Goal: Task Accomplishment & Management: Manage account settings

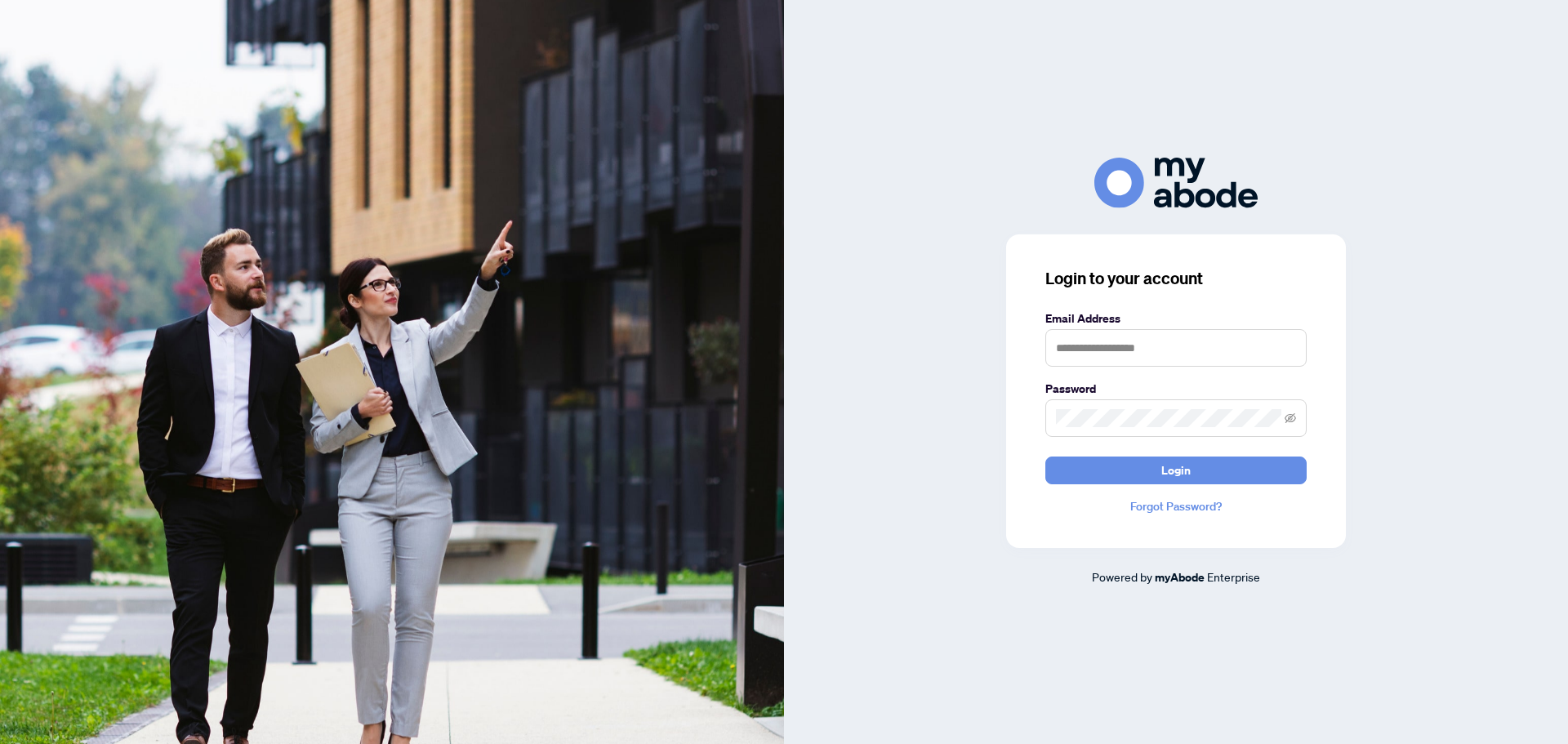
type input "**********"
click at [1142, 464] on button "Login" at bounding box center [1176, 471] width 261 height 28
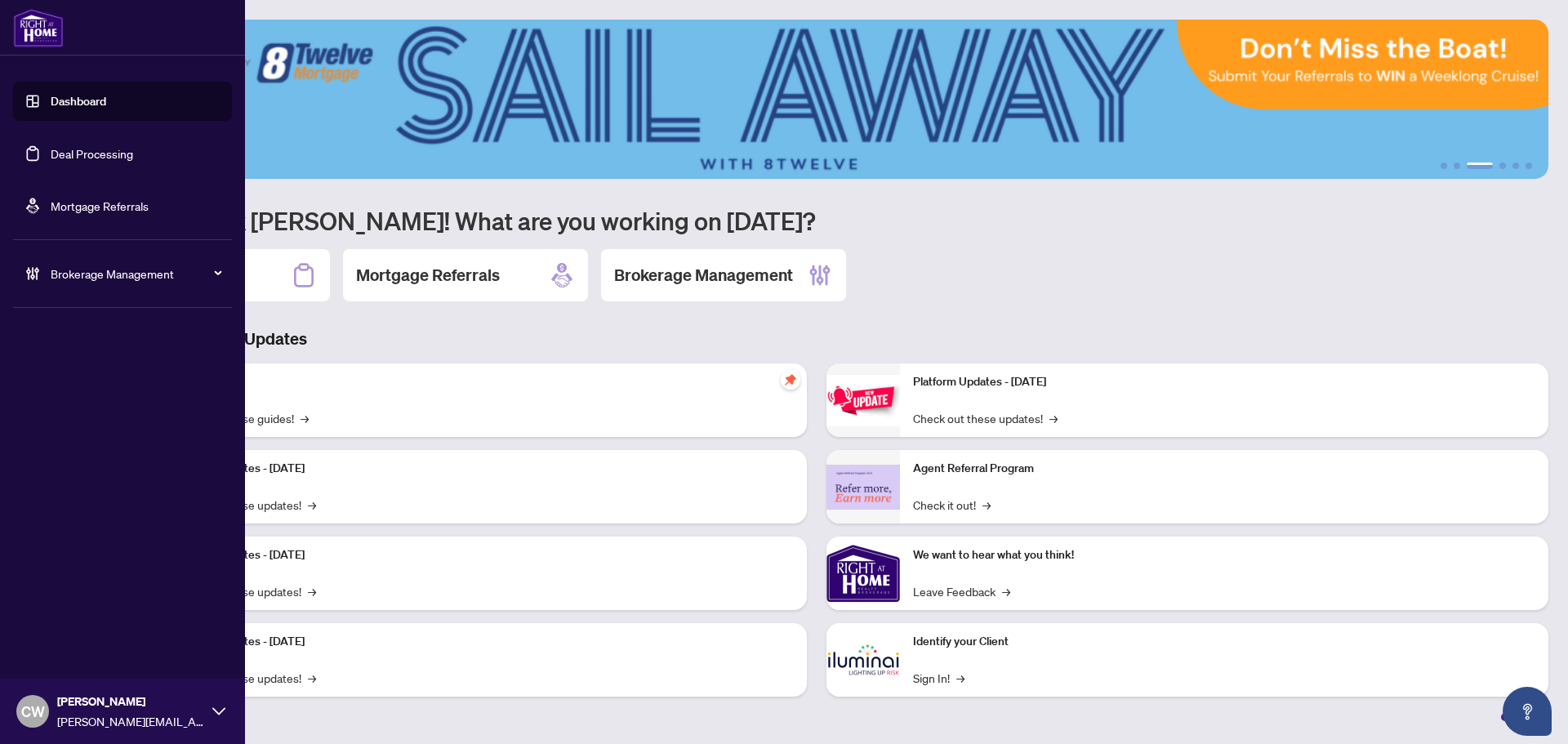
click at [65, 158] on link "Deal Processing" at bounding box center [92, 154] width 82 height 15
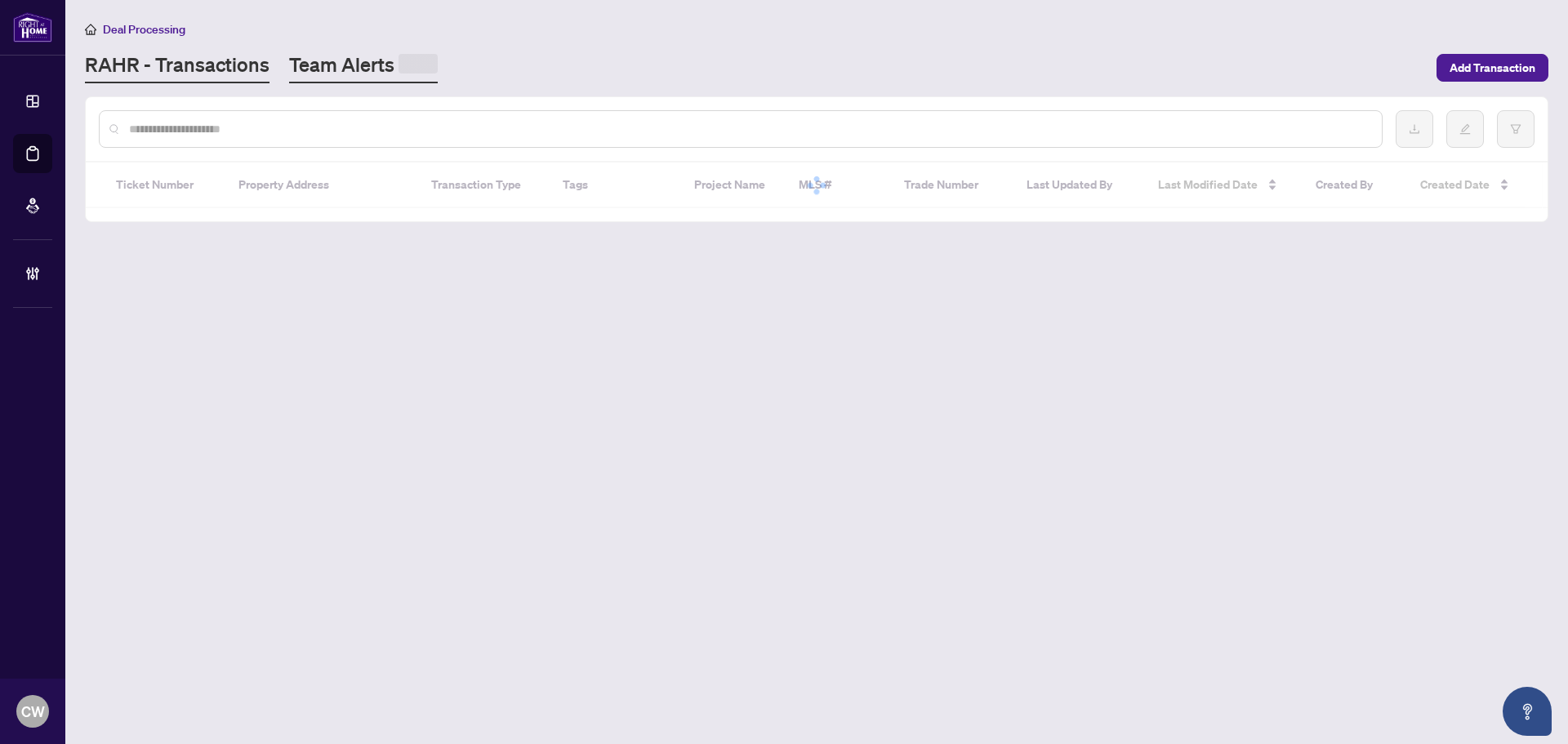
click at [338, 62] on link "Team Alerts" at bounding box center [363, 67] width 149 height 32
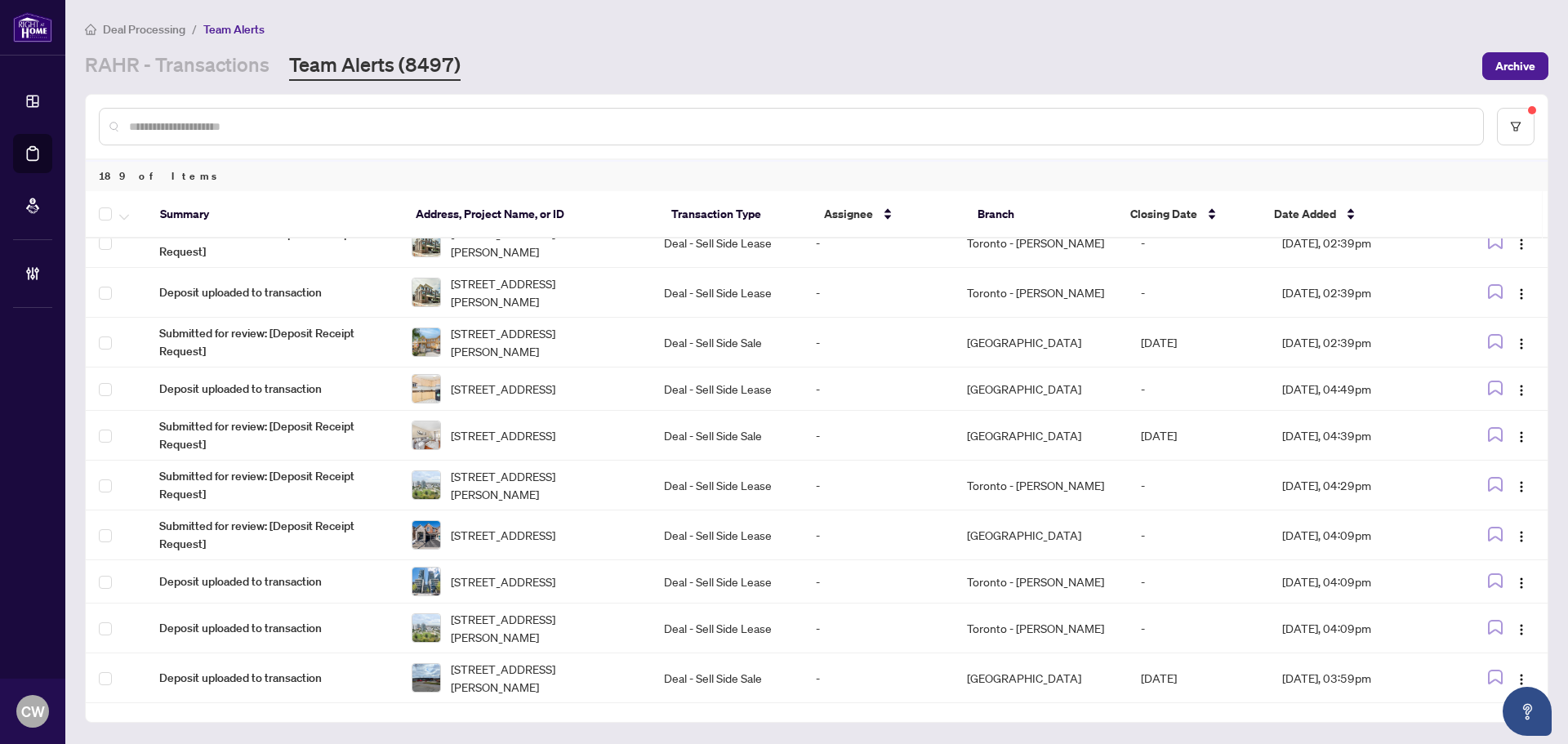
scroll to position [7675, 0]
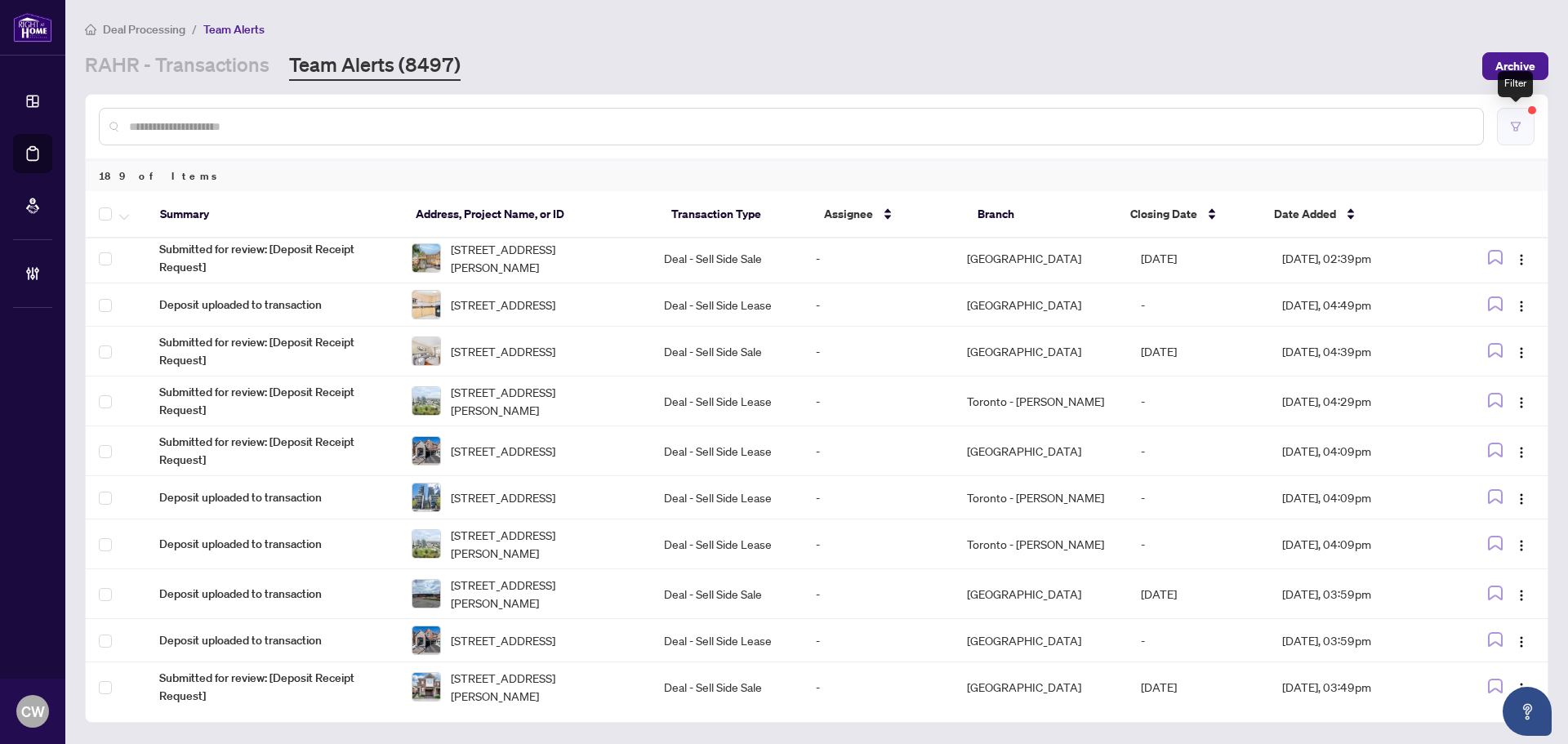
click at [1520, 119] on button "button" at bounding box center [1516, 126] width 38 height 38
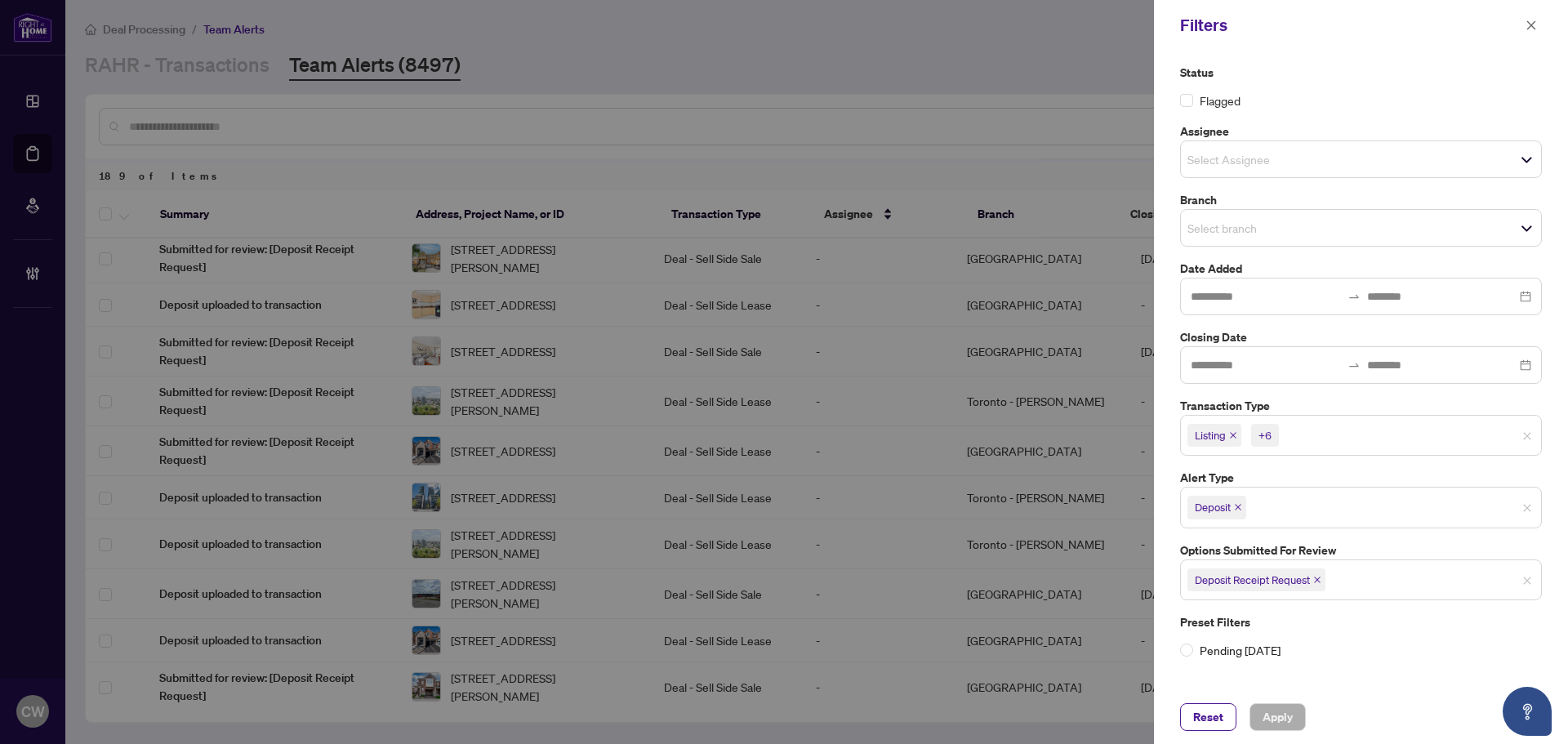
click at [1267, 434] on div "+6" at bounding box center [1265, 435] width 13 height 16
click at [1373, 568] on span "Deposit Receipt Request" at bounding box center [1361, 581] width 360 height 26
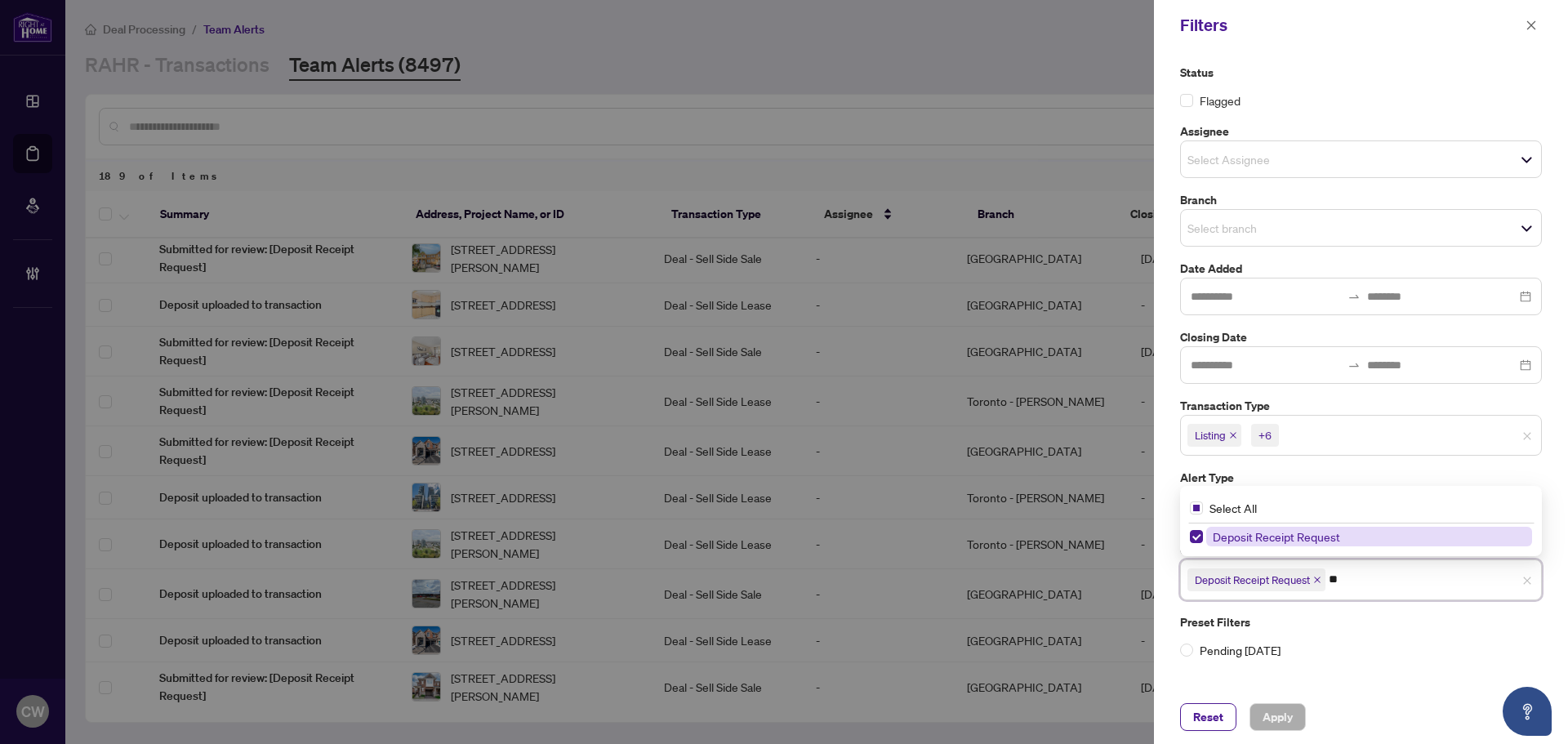
type input "*"
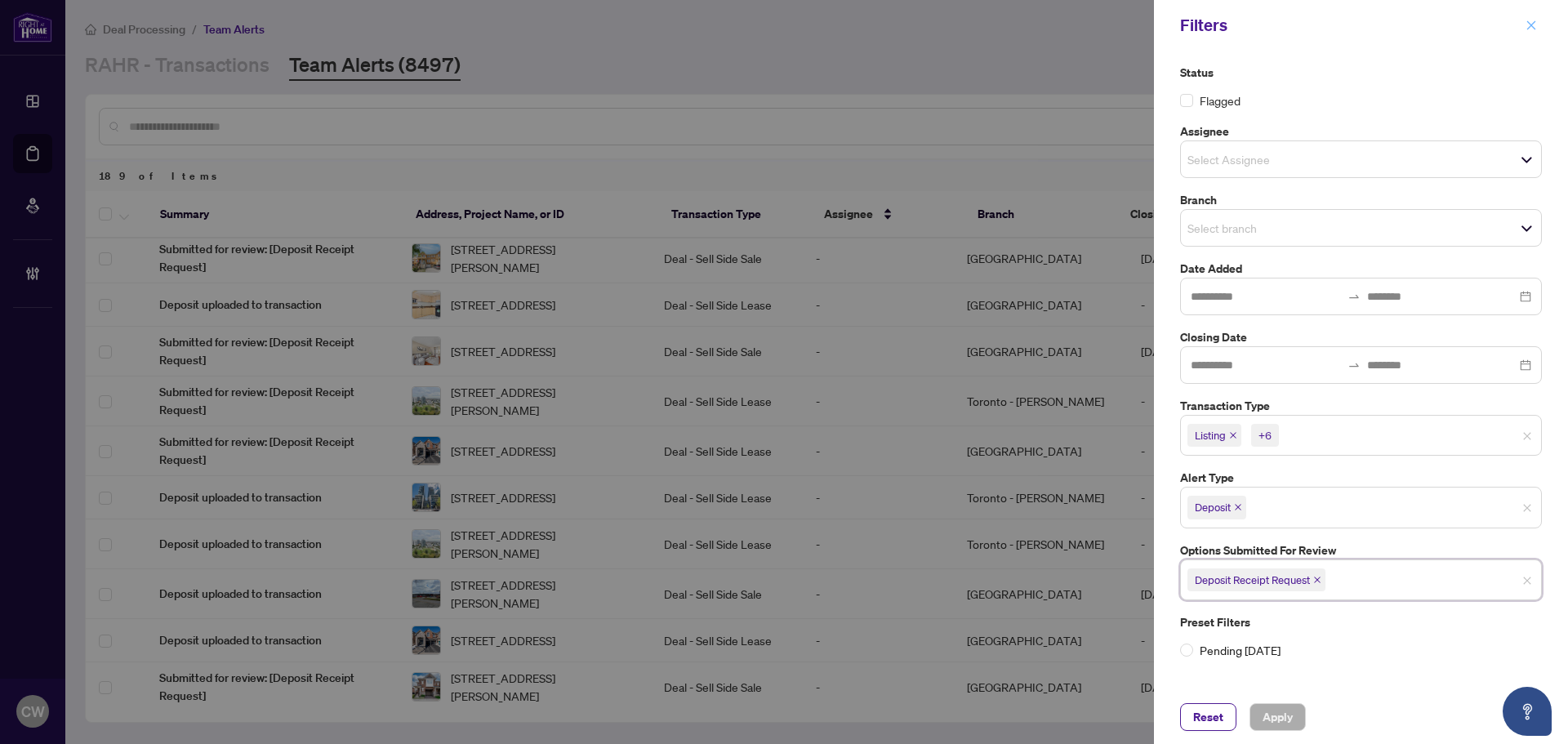
click at [1533, 18] on span "button" at bounding box center [1532, 25] width 11 height 26
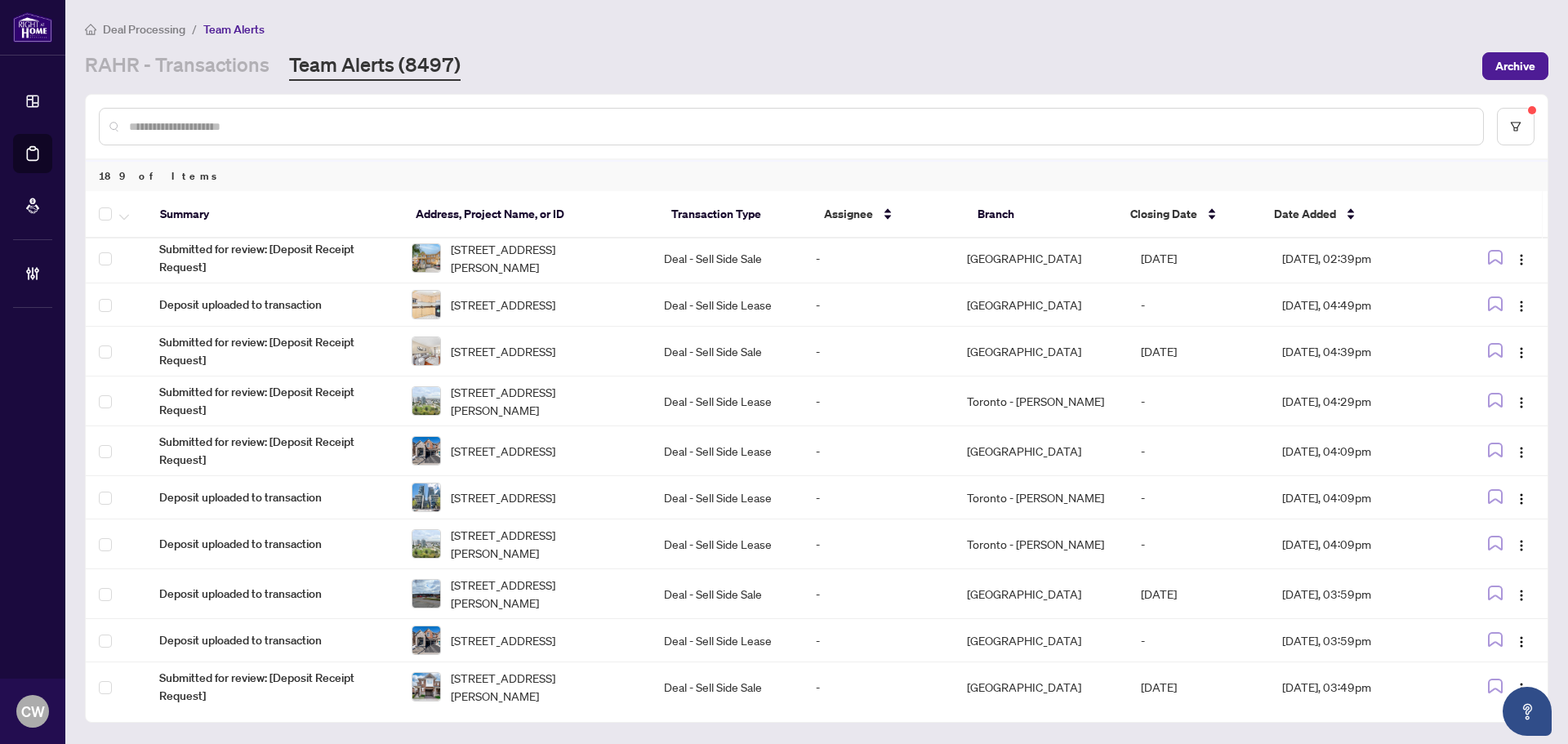
click at [171, 130] on input "text" at bounding box center [800, 126] width 1341 height 18
click at [177, 65] on link "RAHR - Transactions" at bounding box center [177, 67] width 185 height 30
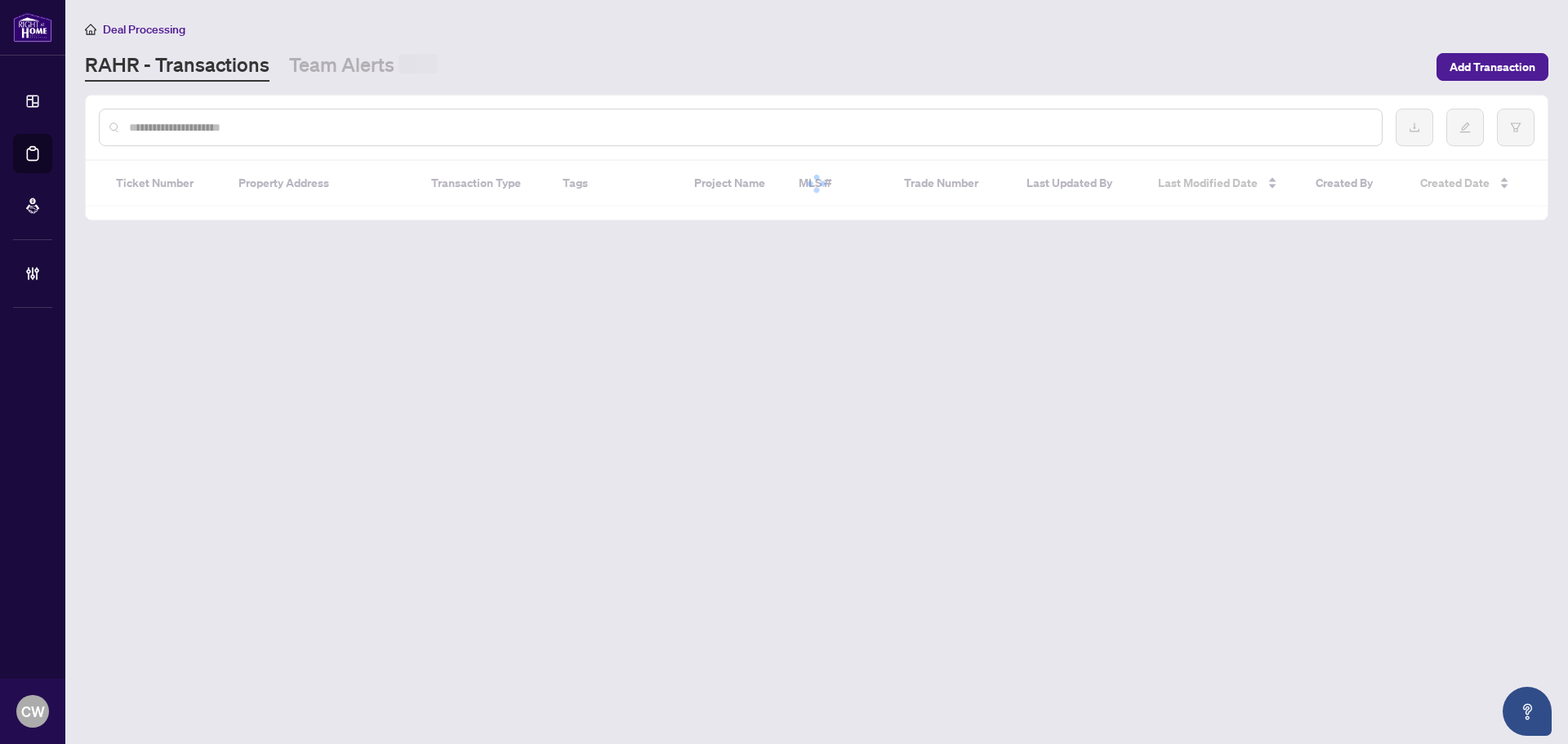
click at [161, 126] on input "text" at bounding box center [749, 127] width 1240 height 18
paste input "*******"
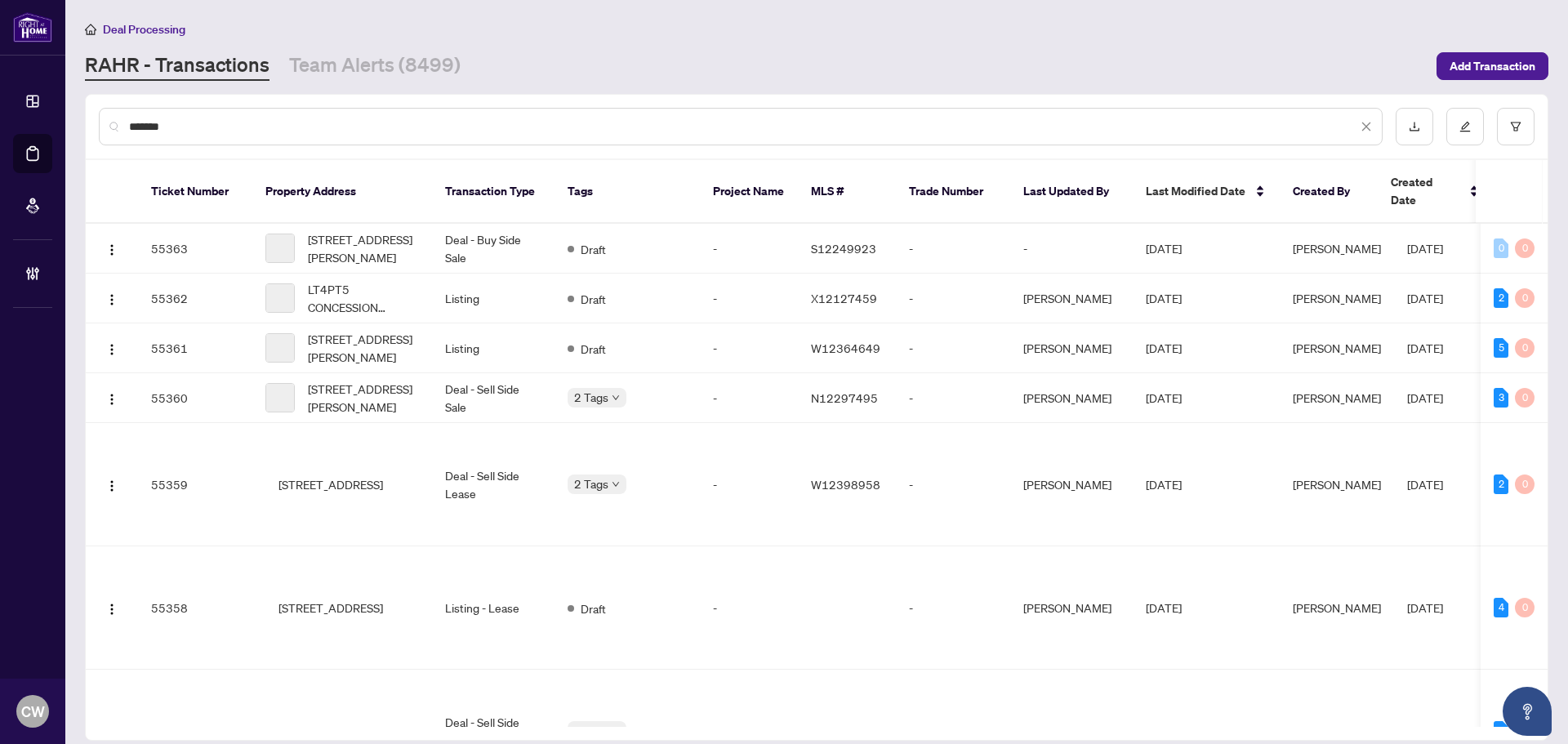
type input "*******"
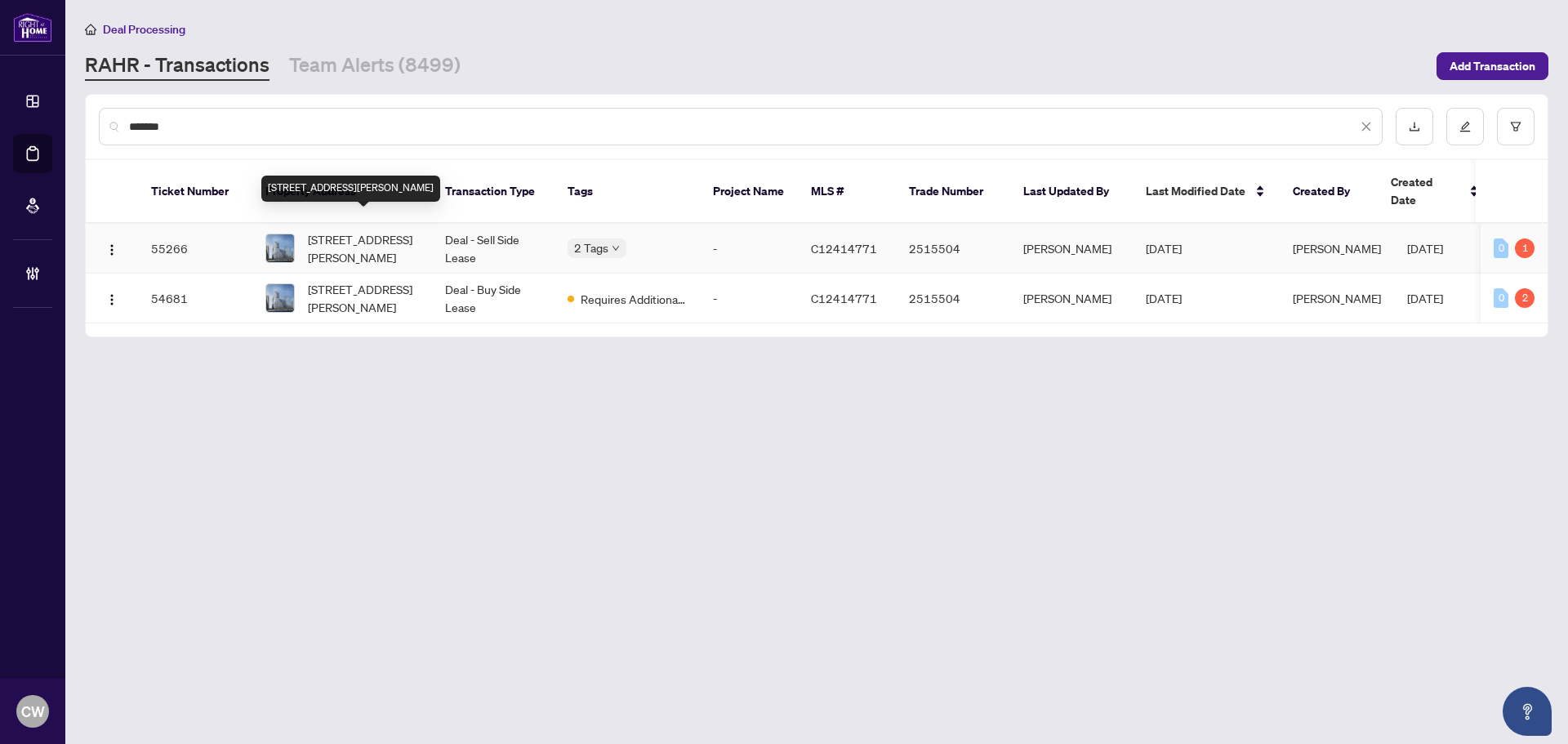
click at [337, 241] on span "1512-15 Richardson St, Toronto, Ontario M5A 4J9, Canada" at bounding box center [363, 249] width 111 height 36
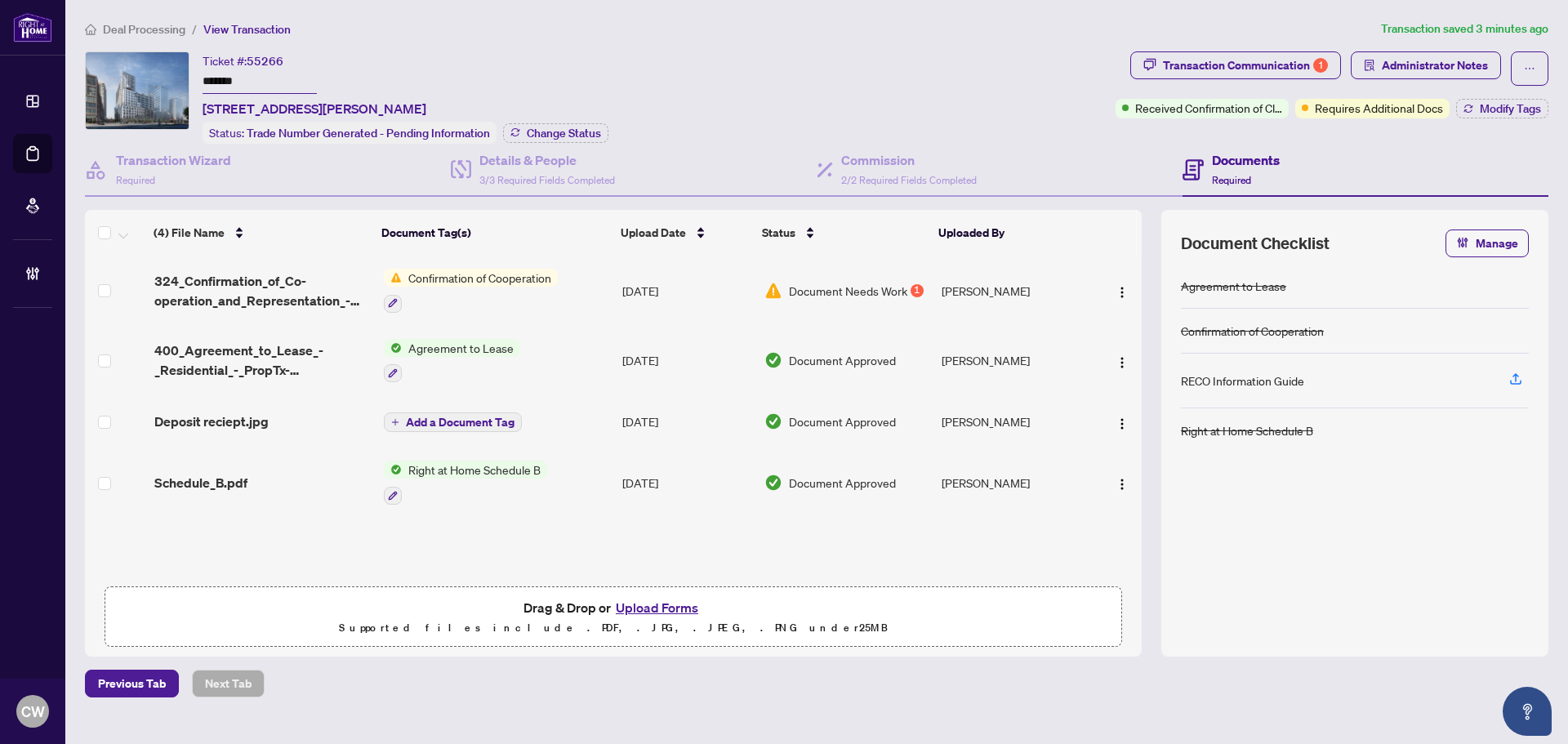
click at [233, 419] on span "Deposit reciept.jpg" at bounding box center [211, 421] width 114 height 20
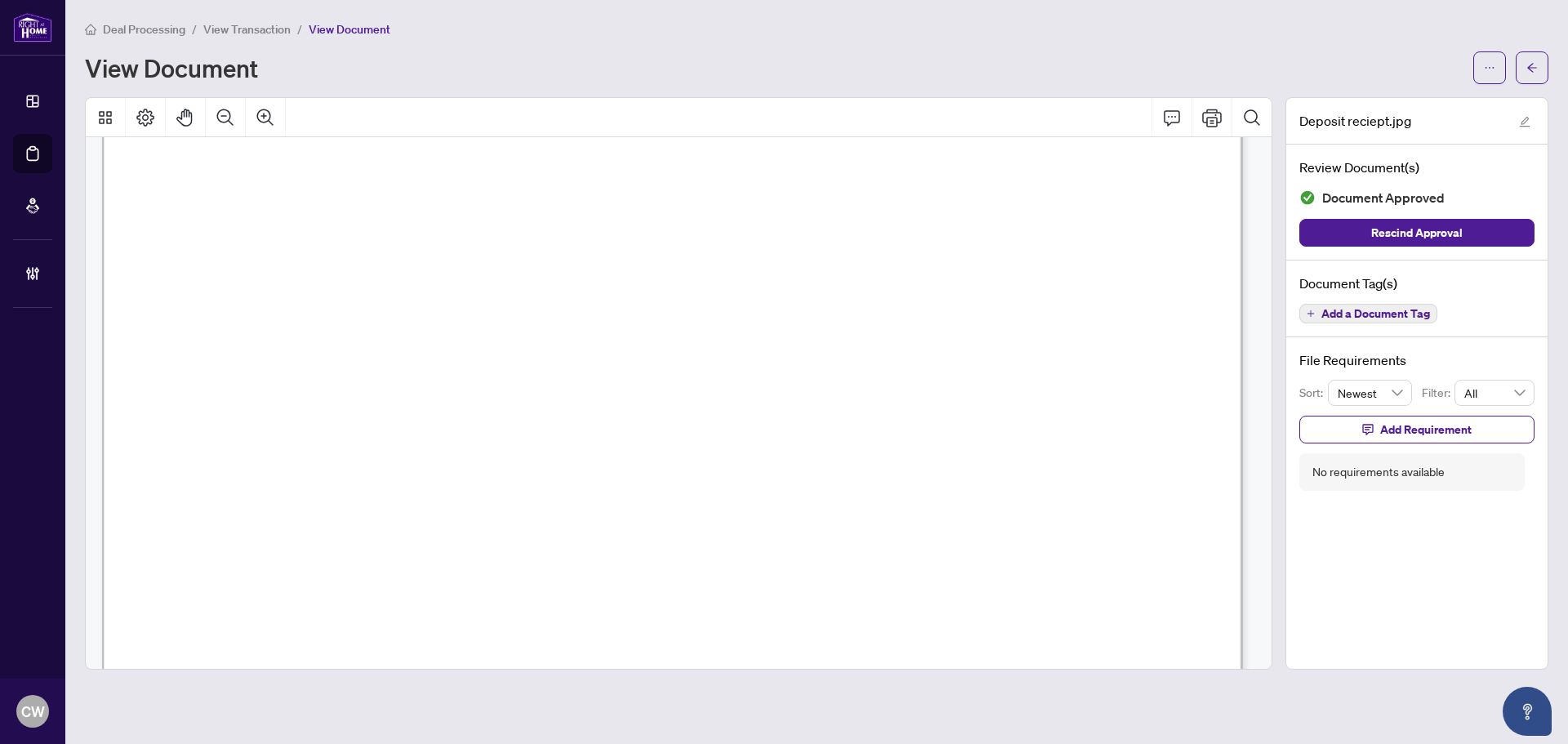
scroll to position [490, 0]
click at [1538, 71] on icon "arrow-left" at bounding box center [1533, 68] width 11 height 11
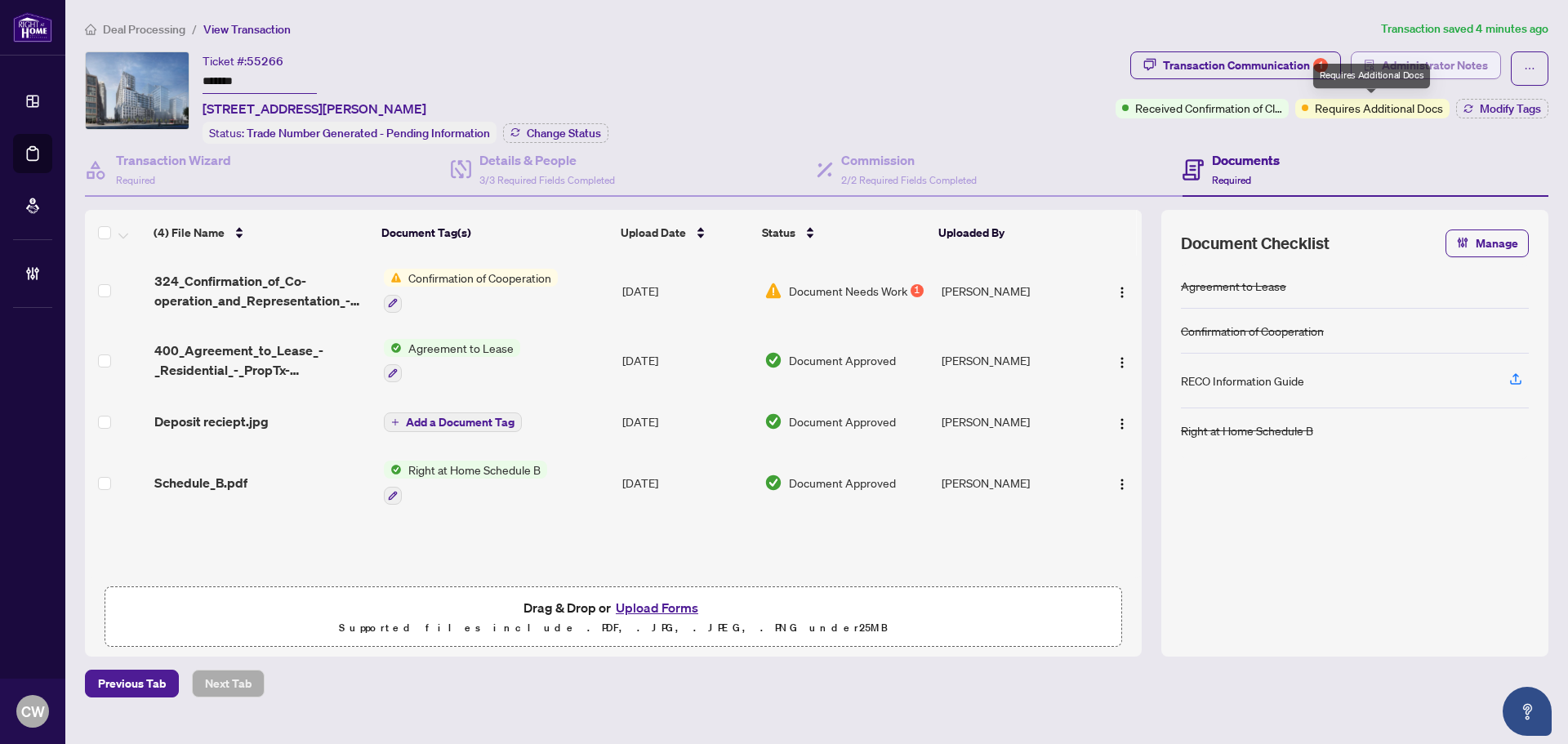
click at [1435, 69] on span "Administrator Notes" at bounding box center [1435, 66] width 106 height 26
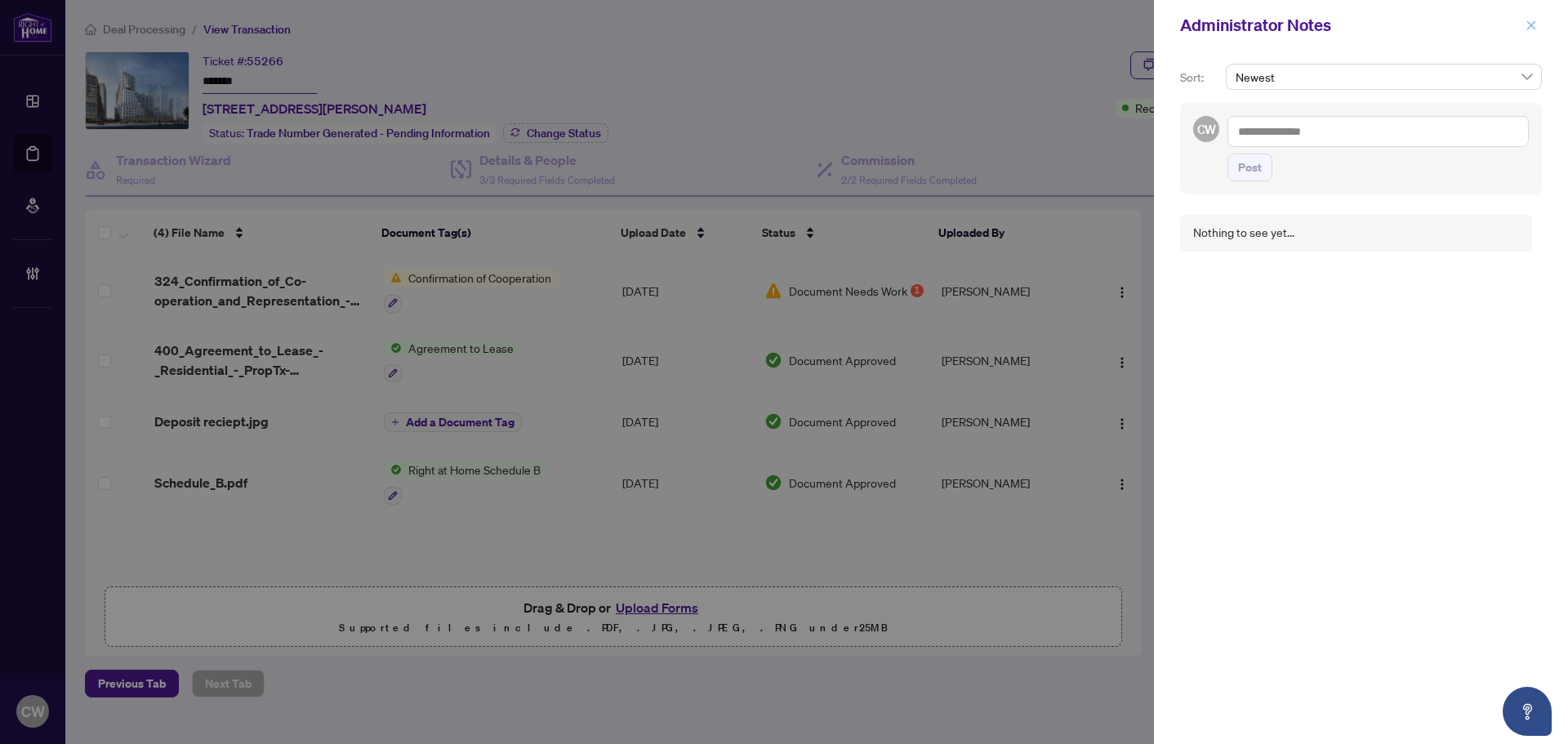
click at [1527, 31] on icon "close" at bounding box center [1532, 25] width 11 height 11
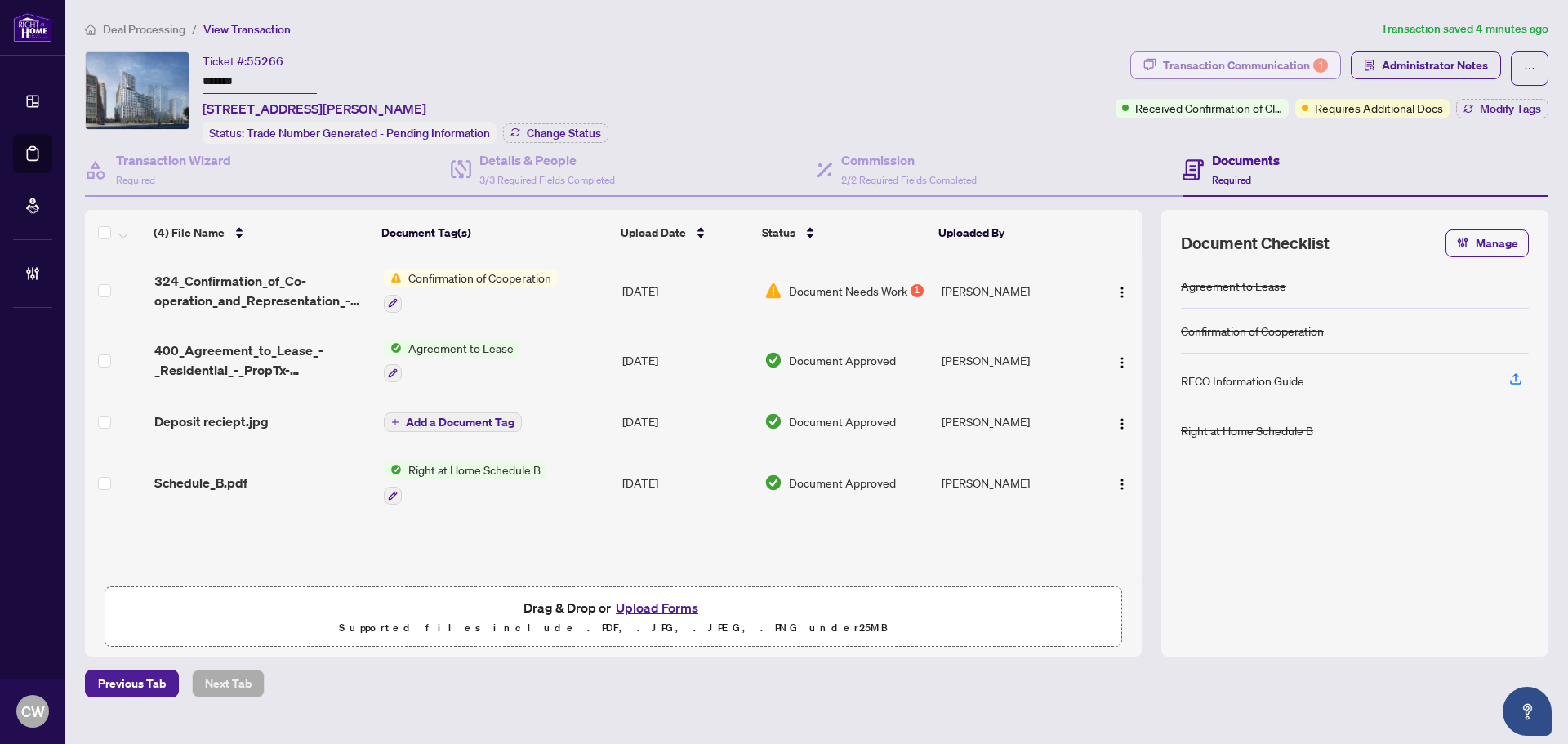
click at [1282, 66] on div "Transaction Communication 1" at bounding box center [1245, 66] width 165 height 26
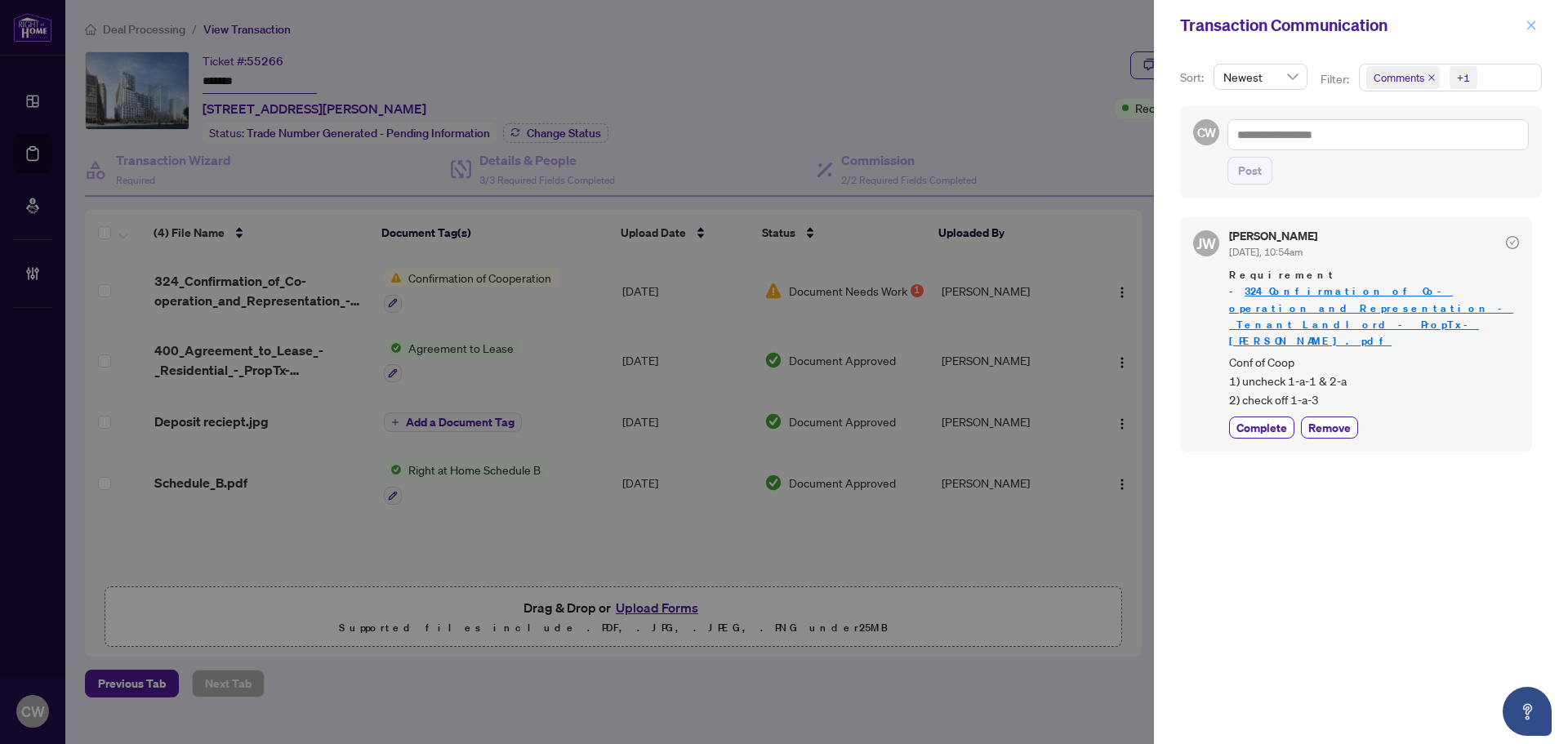
click at [1529, 25] on icon "close" at bounding box center [1532, 25] width 11 height 11
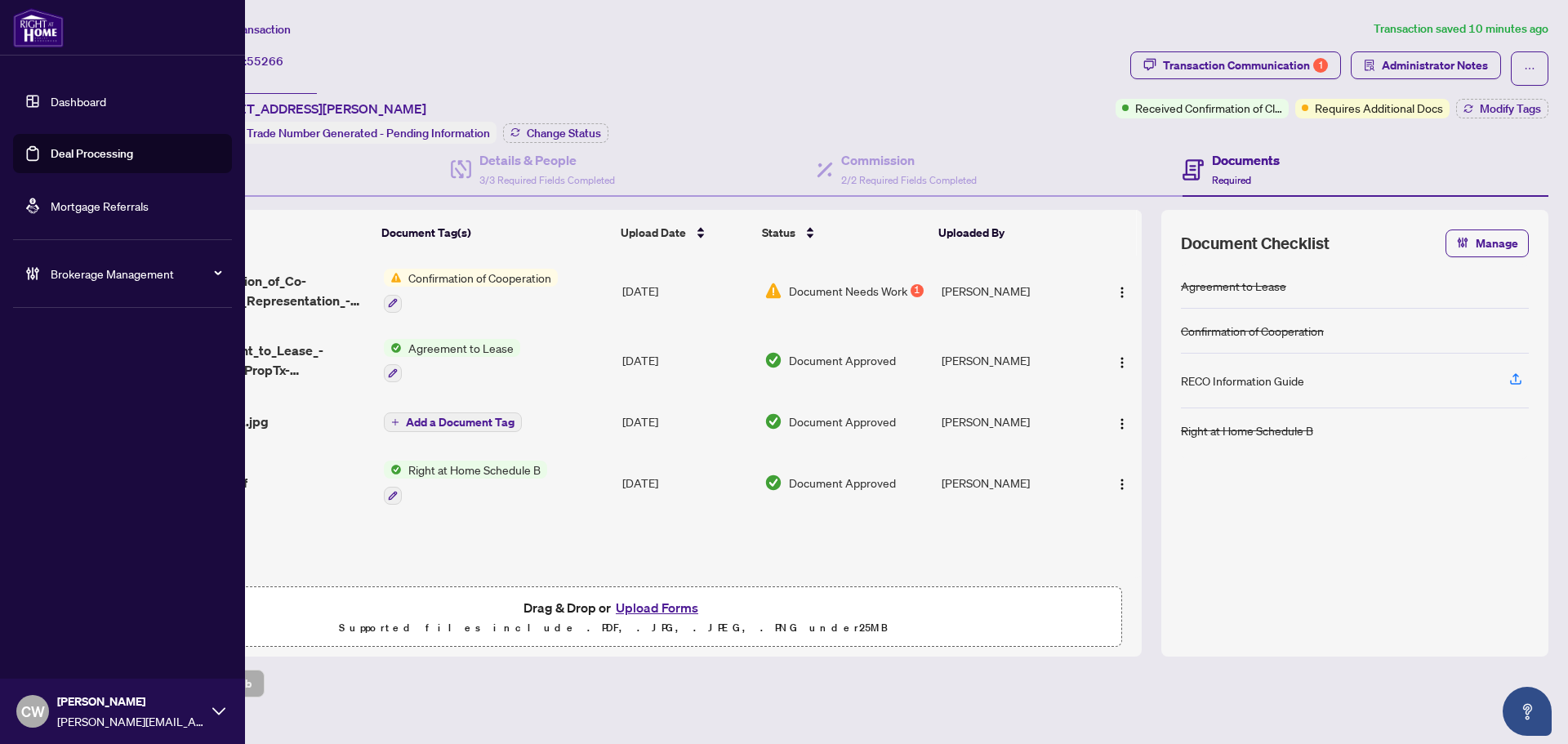
click at [51, 146] on link "Deal Processing" at bounding box center [92, 154] width 82 height 15
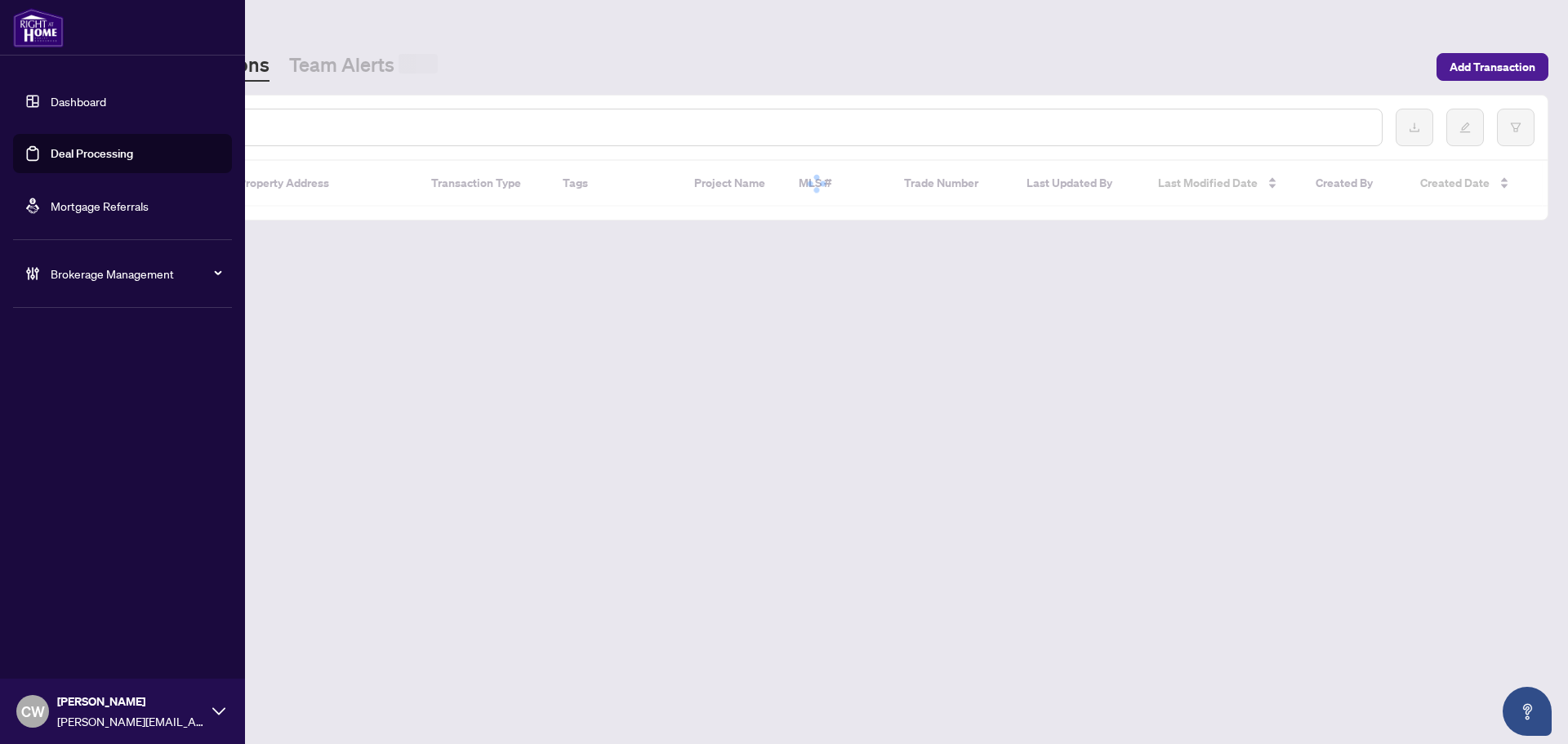
click at [316, 118] on input "text" at bounding box center [749, 127] width 1240 height 18
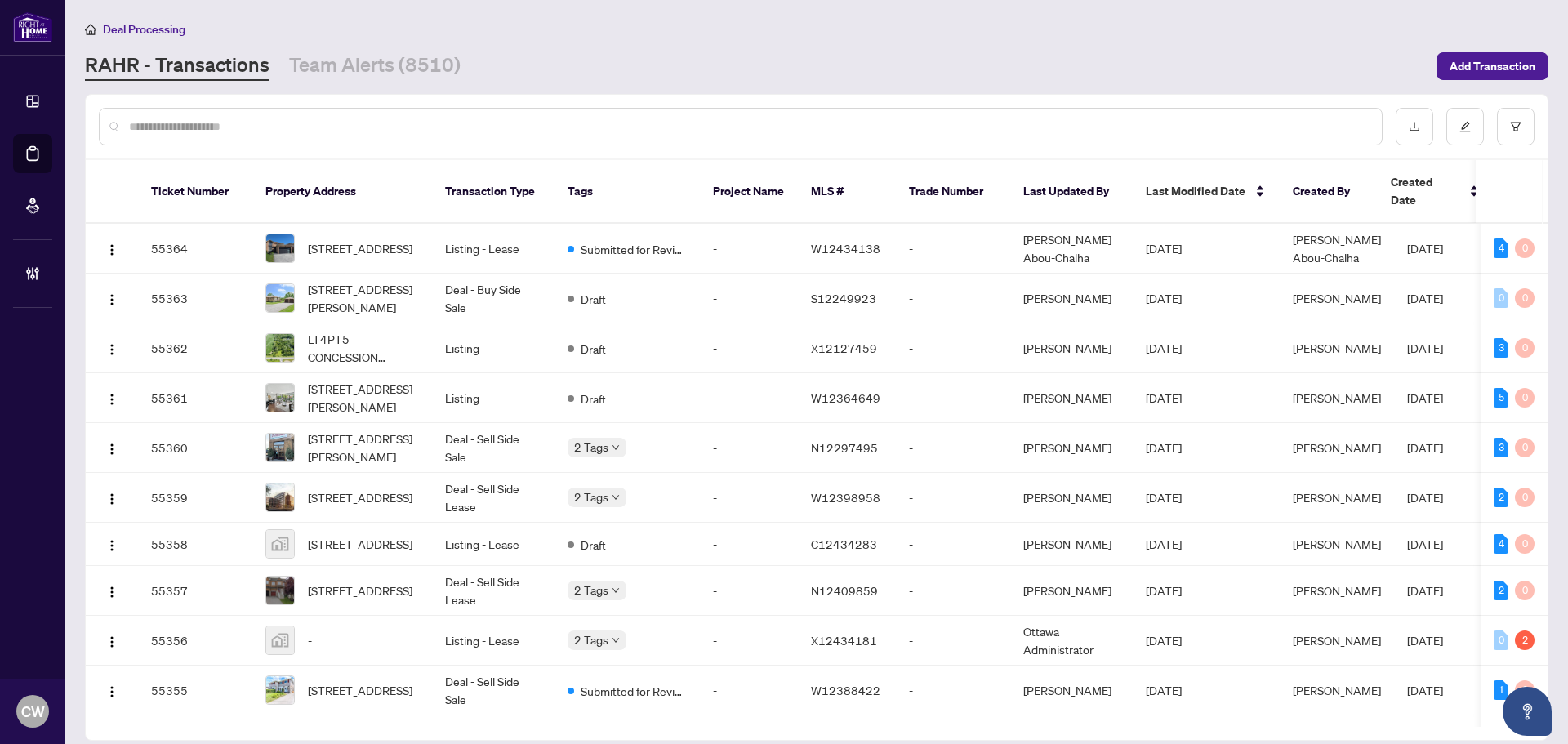
click at [318, 122] on input "text" at bounding box center [749, 126] width 1240 height 18
type input "*******"
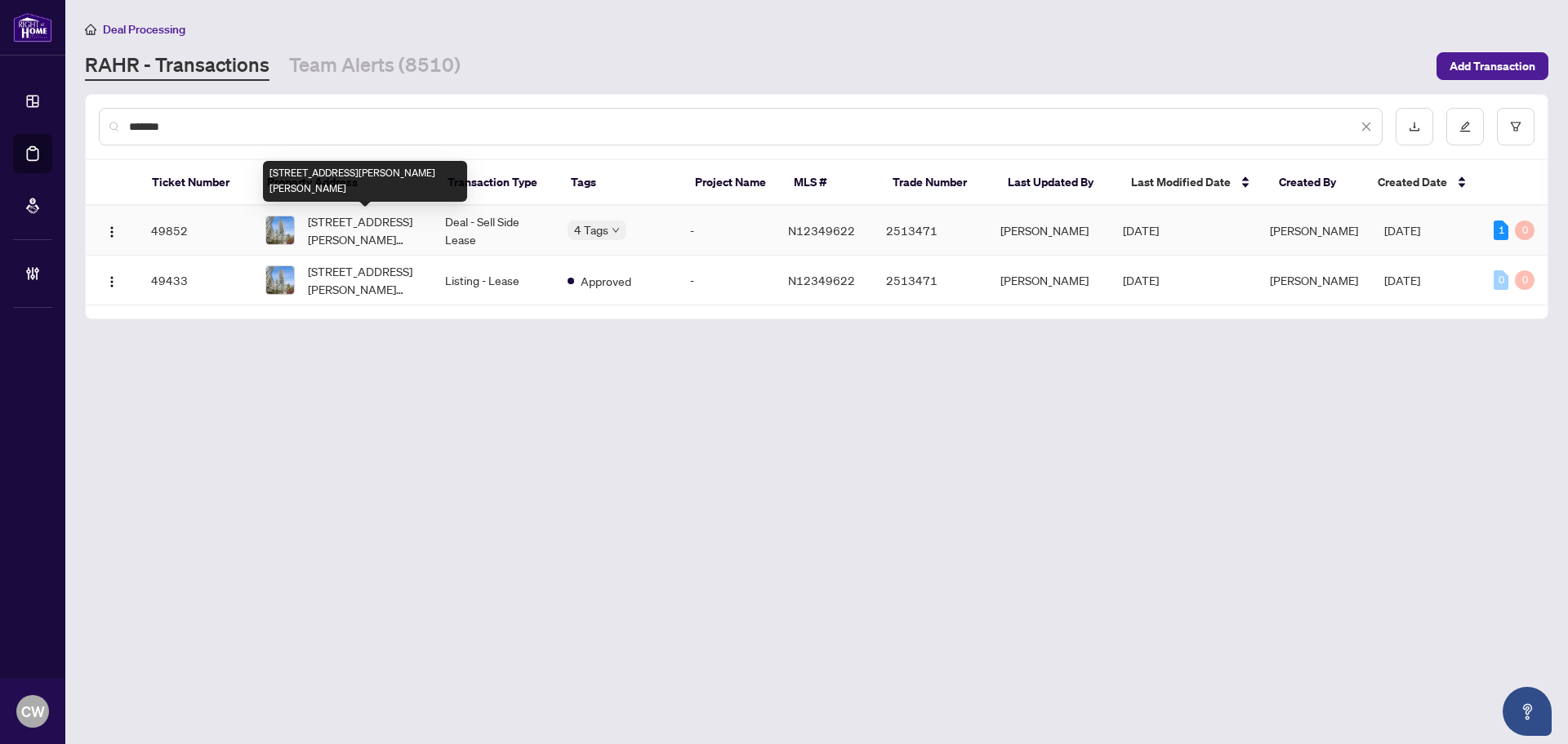
click at [378, 214] on span "4201-7890 Jane St, Vaughan, Ontario L4K 0K9, Canada" at bounding box center [363, 231] width 111 height 36
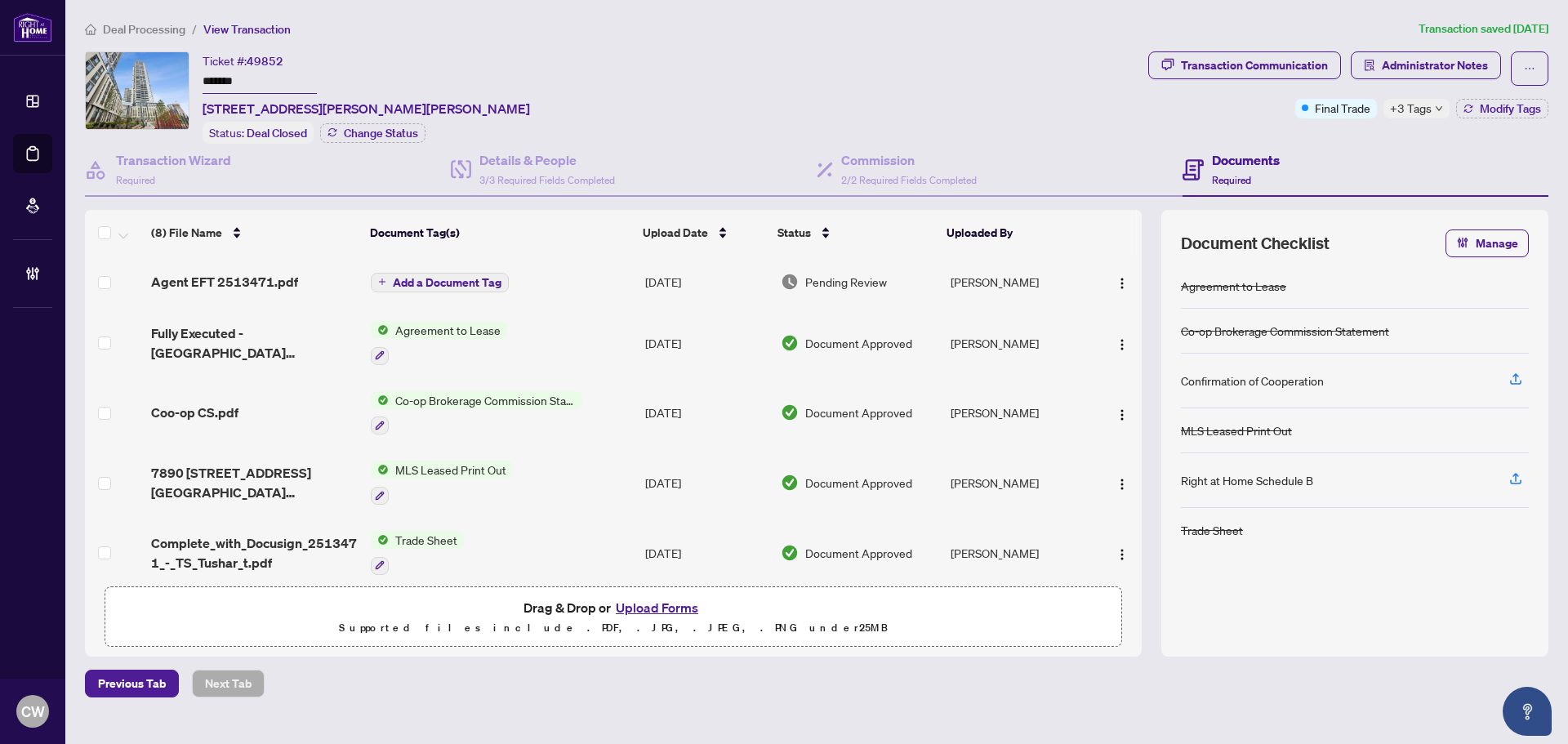
click at [249, 287] on span "Agent EFT 2513471.pdf" at bounding box center [224, 282] width 147 height 20
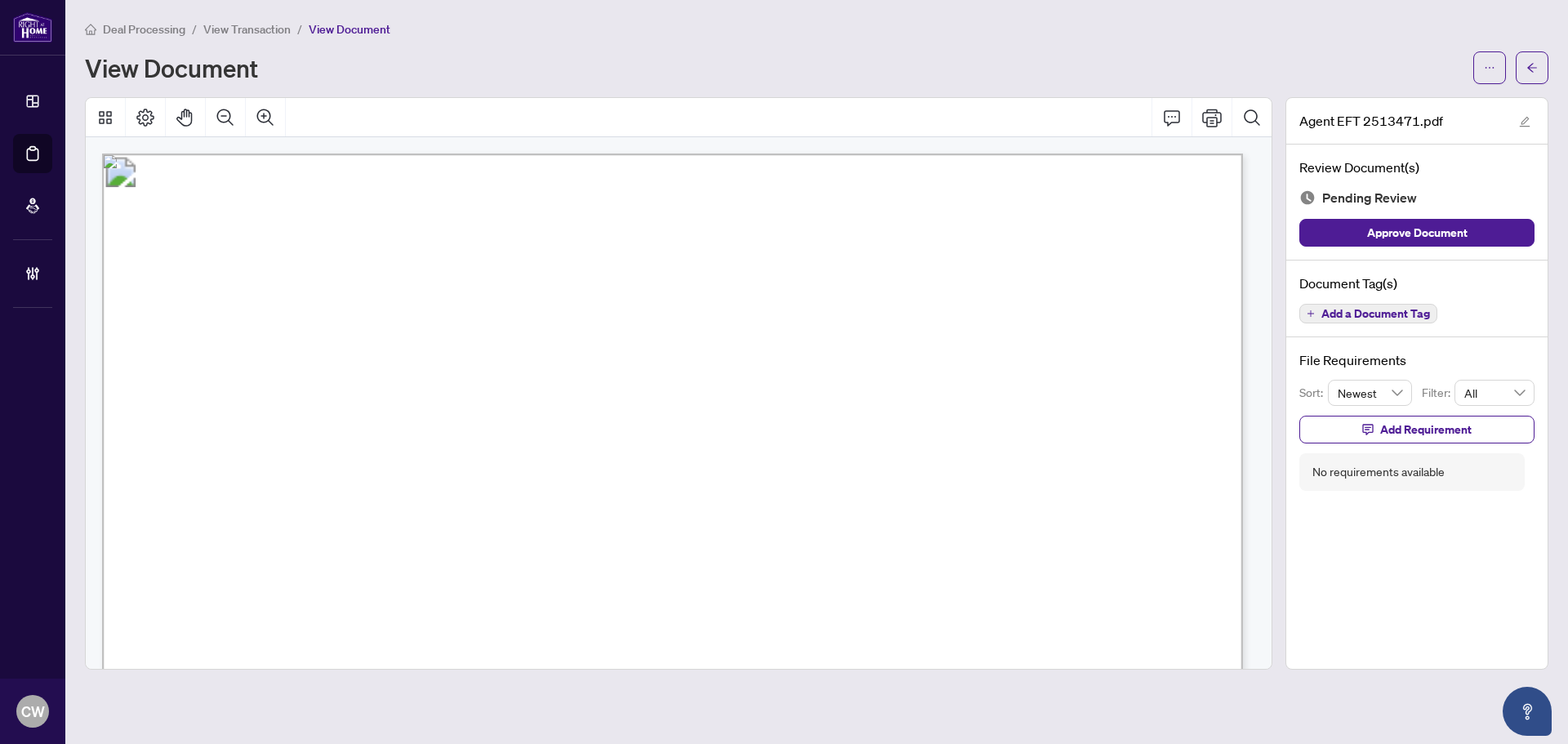
click at [1561, 48] on main "Deal Processing / View Transaction / View Document View Document Agent EFT 2513…" at bounding box center [817, 372] width 1503 height 744
click at [1525, 57] on button "button" at bounding box center [1533, 68] width 33 height 33
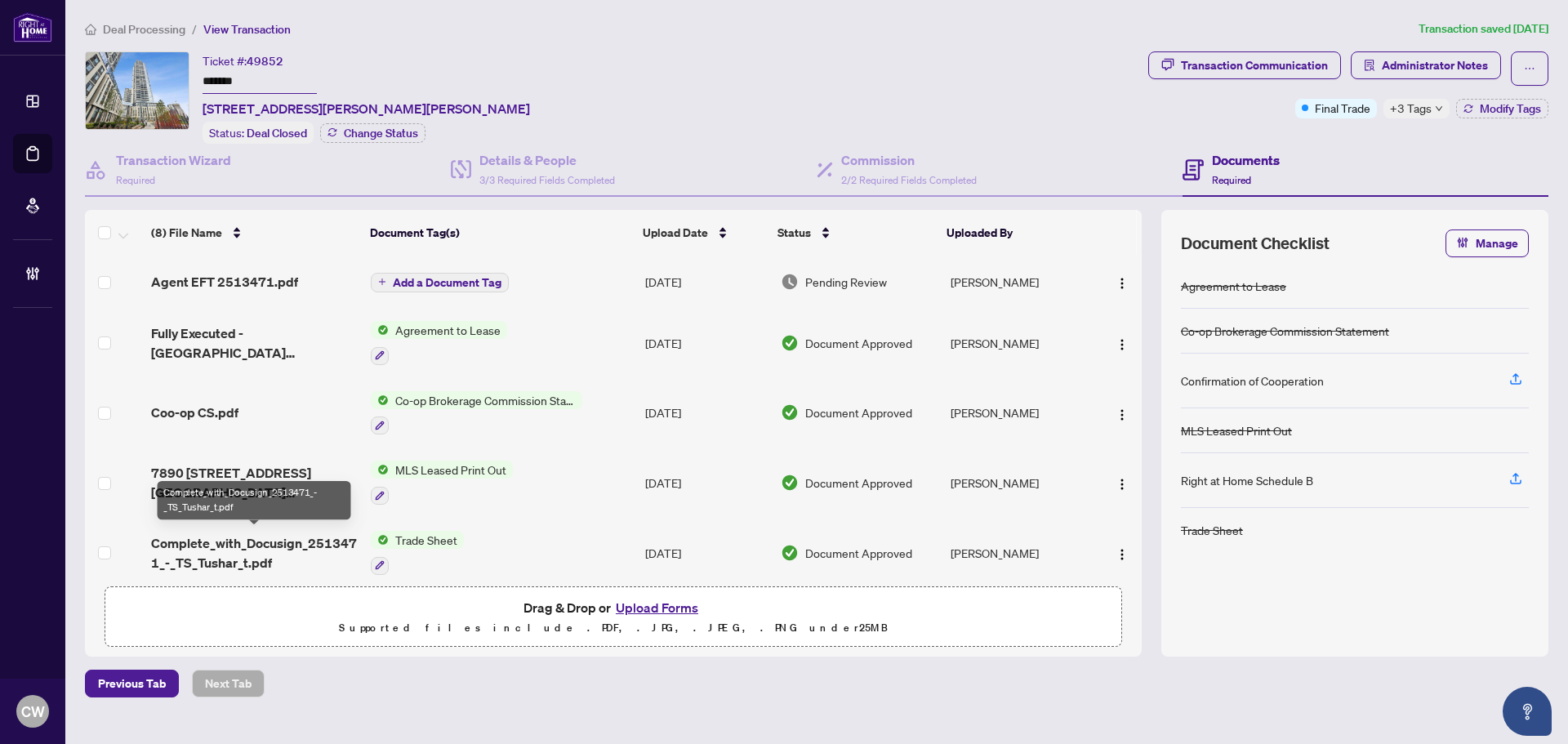
click at [242, 538] on span "Complete_with_Docusign_2513471_-_TS_Tushar_t.pdf" at bounding box center [254, 553] width 207 height 39
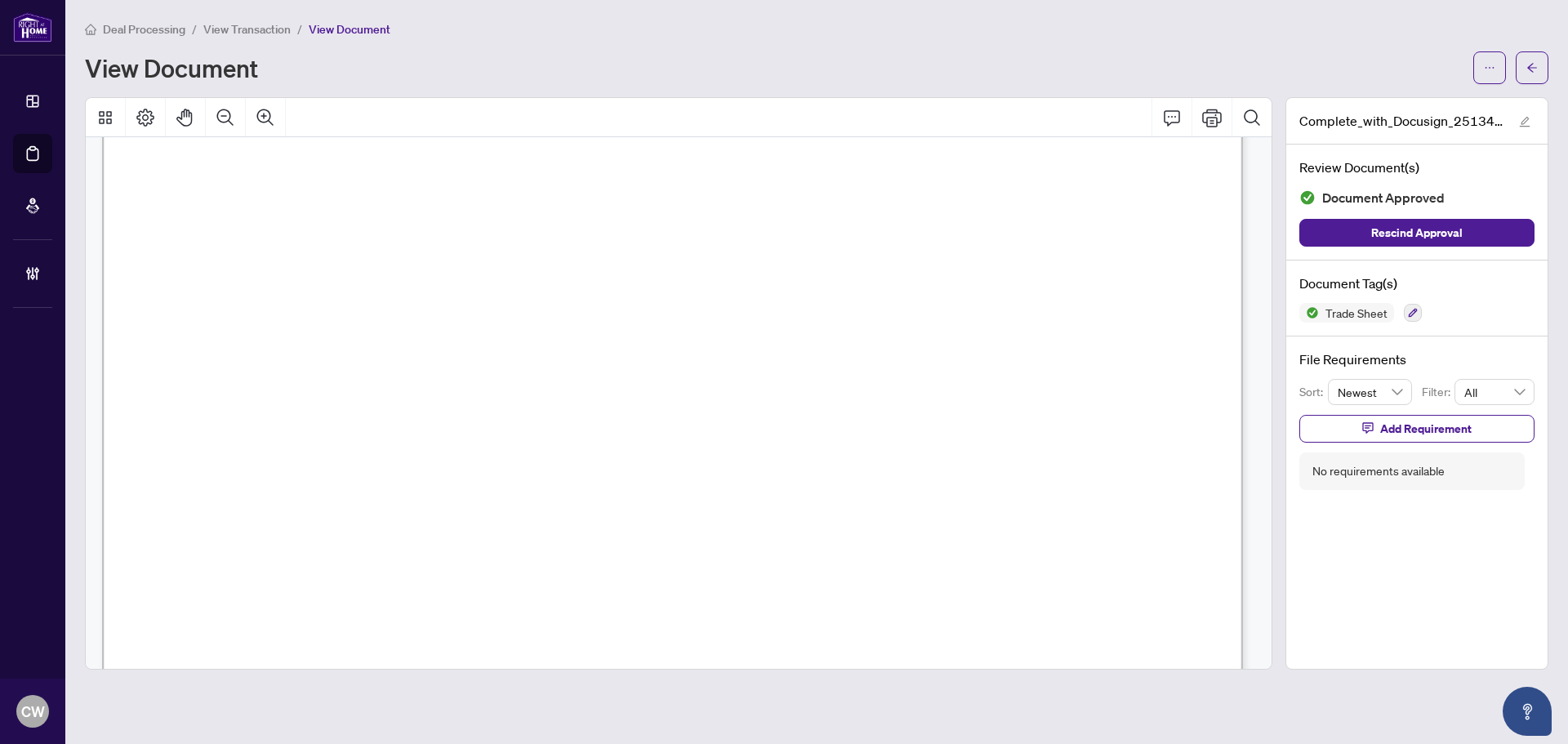
scroll to position [654, 0]
click at [1524, 63] on button "button" at bounding box center [1533, 68] width 33 height 33
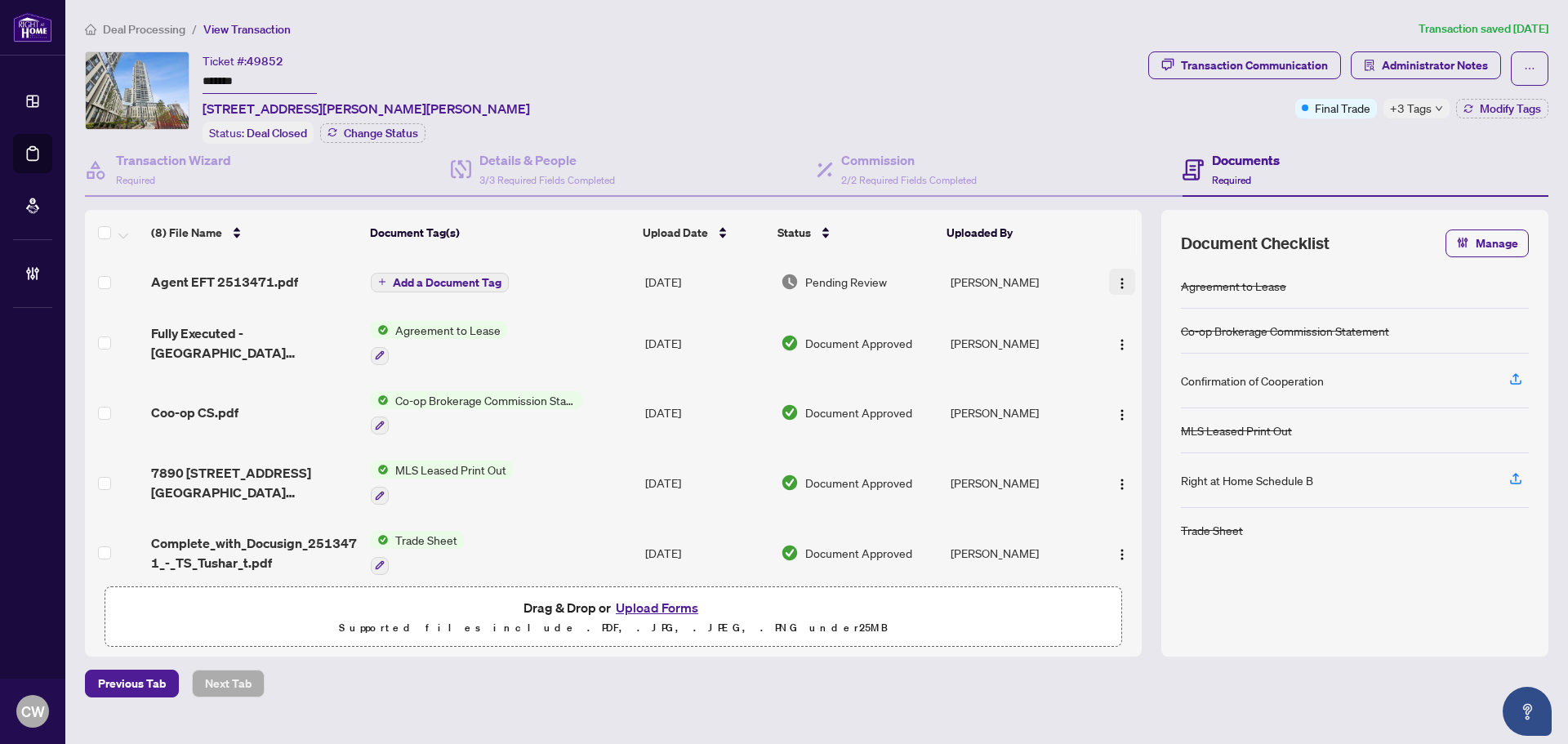
click at [1121, 277] on img "button" at bounding box center [1122, 283] width 13 height 13
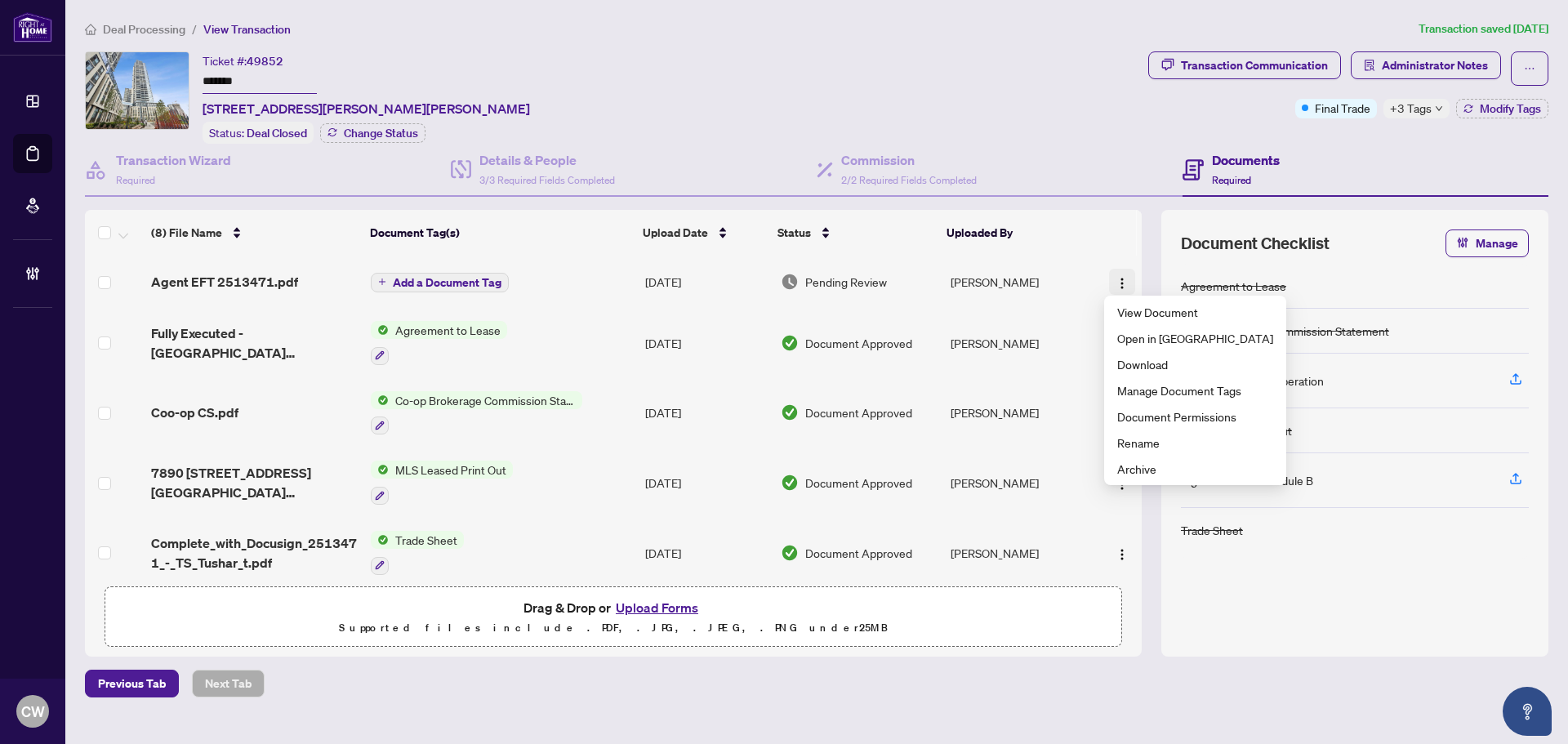
click at [1117, 273] on span "button" at bounding box center [1122, 282] width 13 height 18
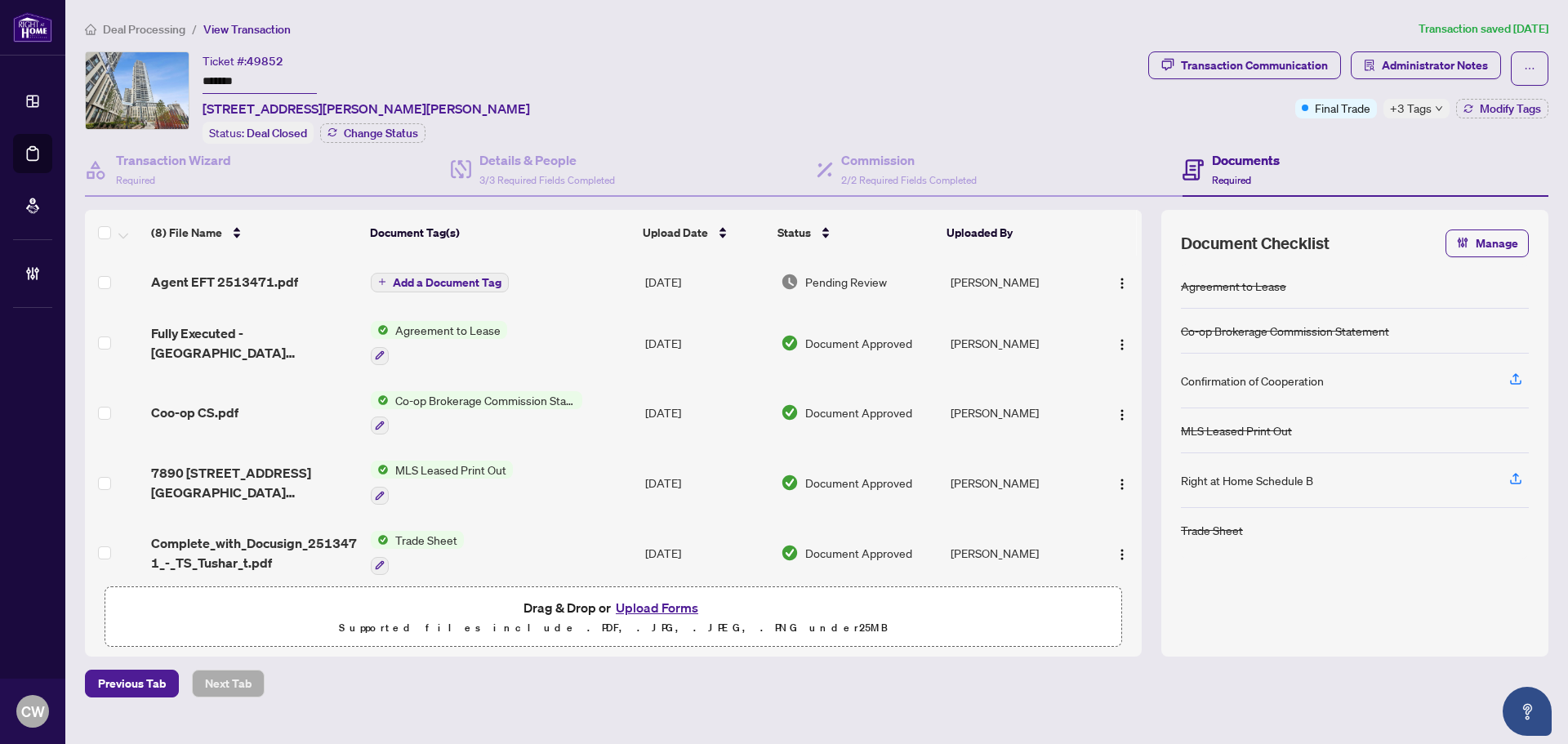
click at [685, 605] on button "Upload Forms" at bounding box center [657, 608] width 92 height 21
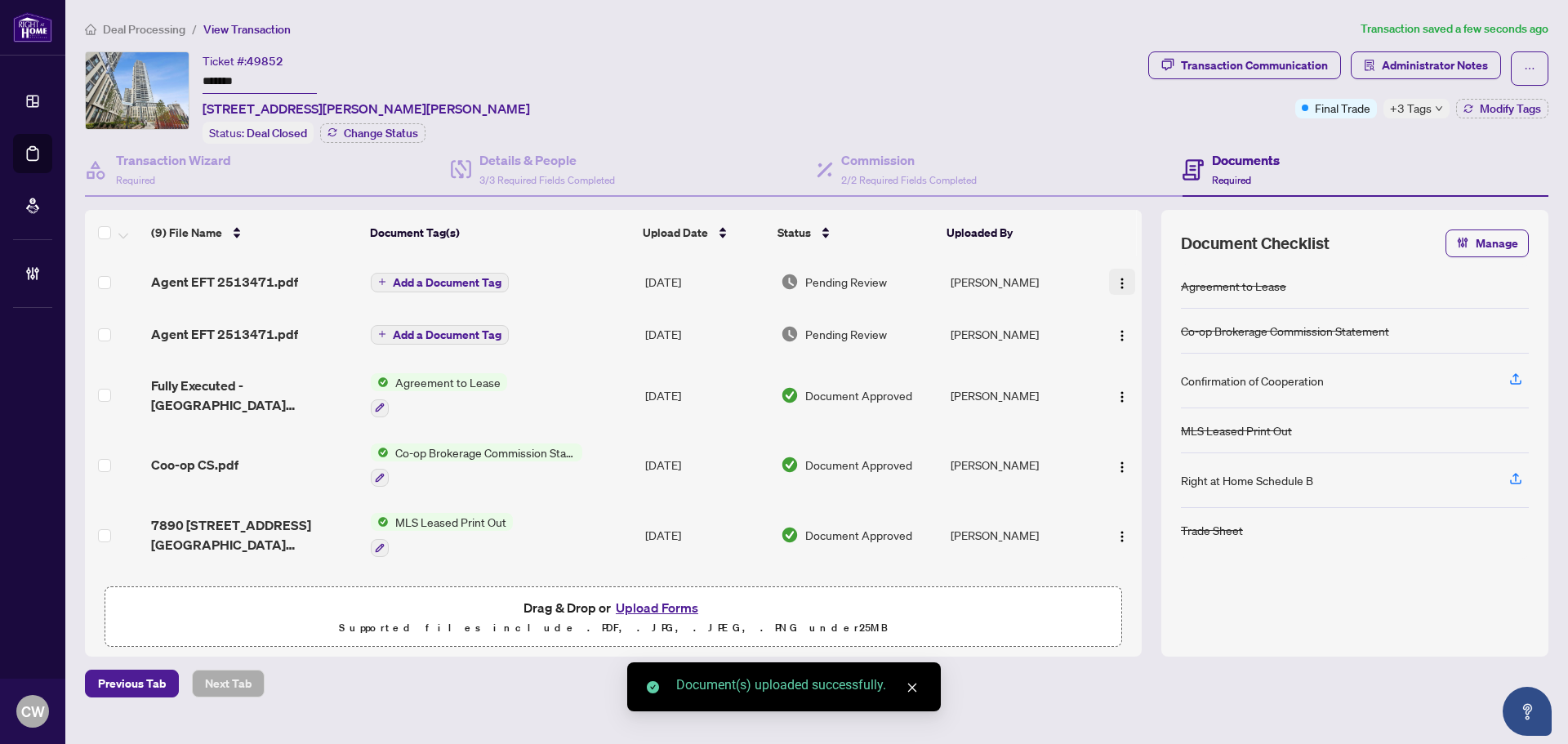
click at [1120, 279] on img "button" at bounding box center [1122, 283] width 13 height 13
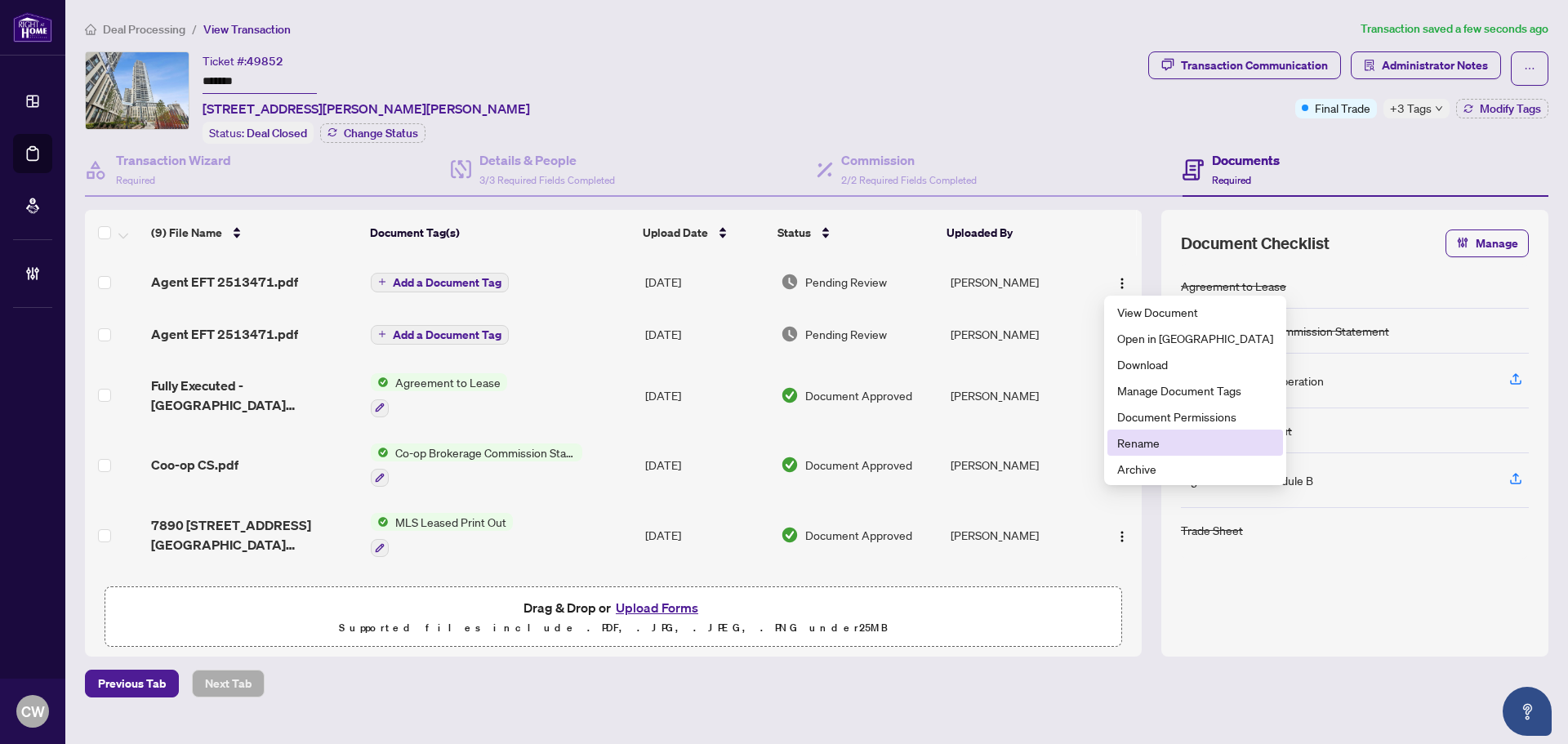
click at [1146, 439] on span "Rename" at bounding box center [1195, 443] width 156 height 18
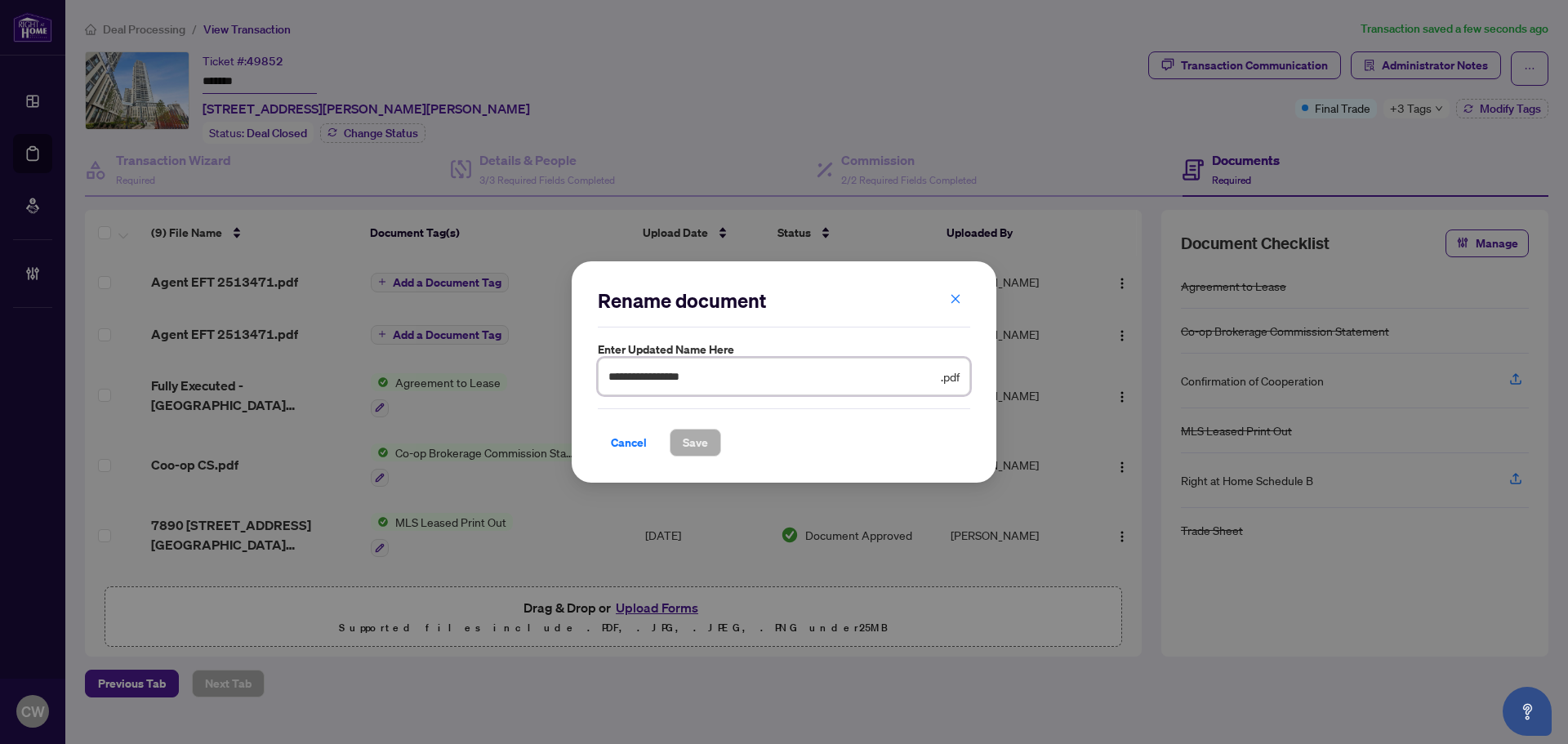
click at [716, 380] on input "**********" at bounding box center [773, 377] width 329 height 18
type input "**********"
click at [702, 445] on span "Save" at bounding box center [695, 443] width 25 height 26
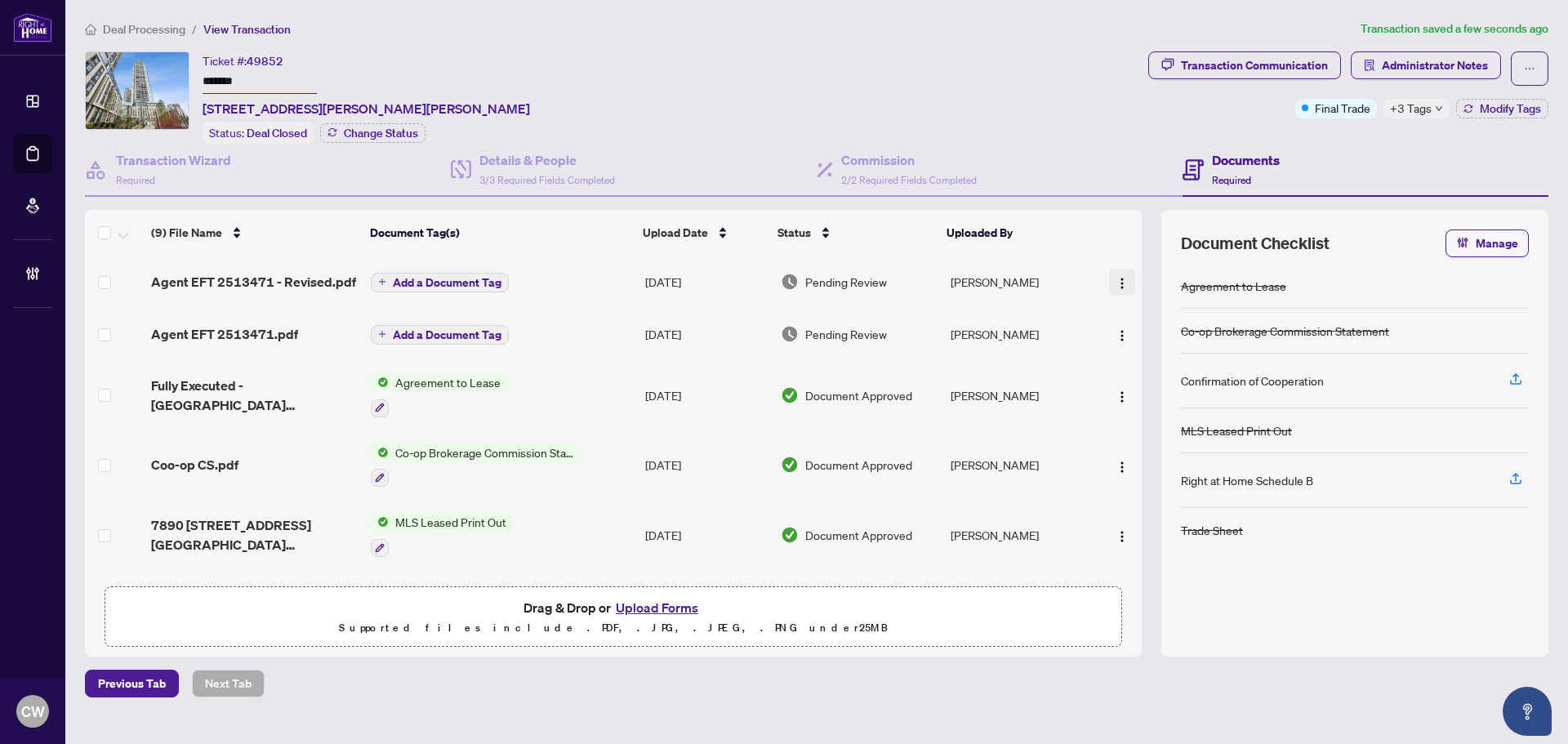
click at [1121, 277] on img "button" at bounding box center [1122, 283] width 13 height 13
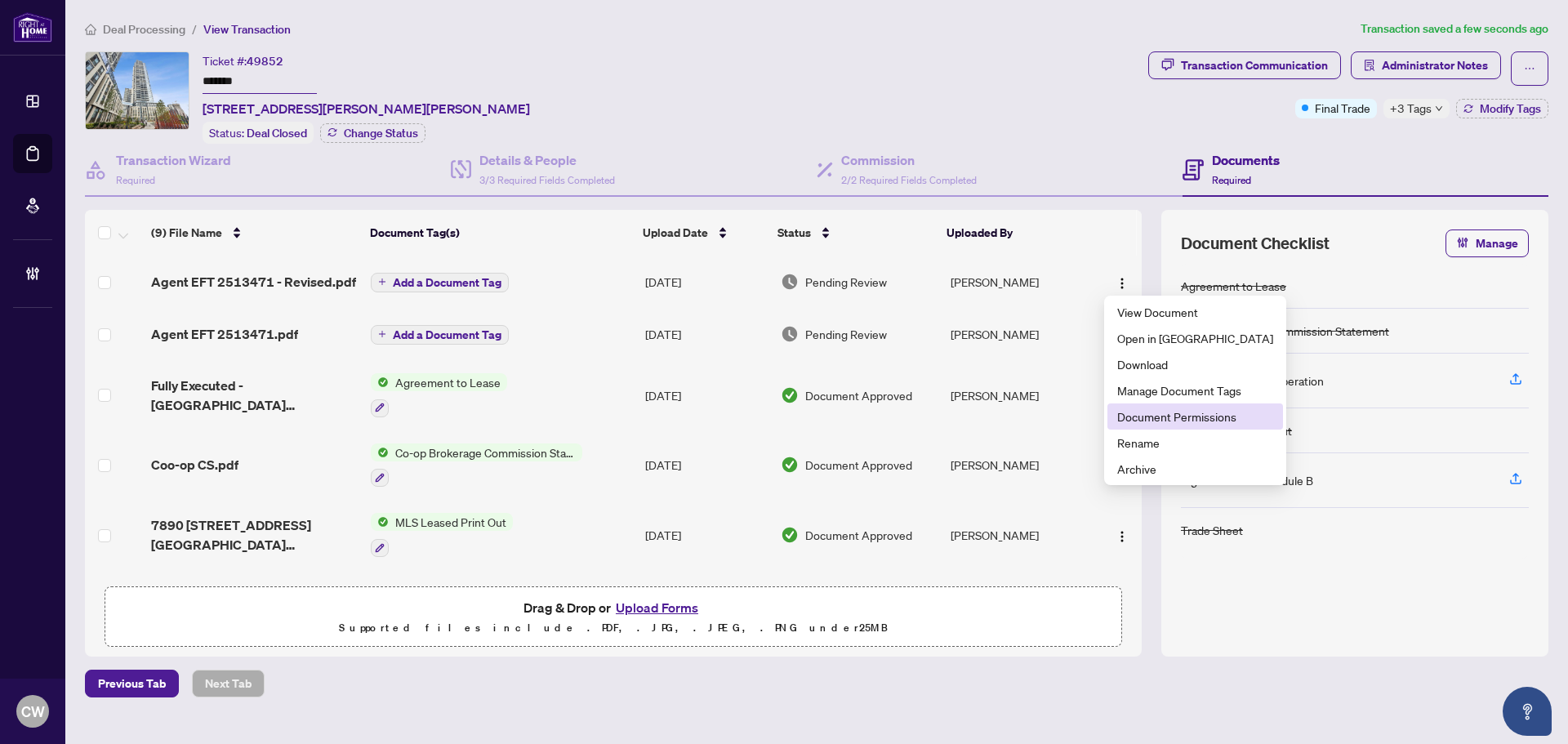
click at [1135, 420] on span "Document Permissions" at bounding box center [1195, 417] width 156 height 18
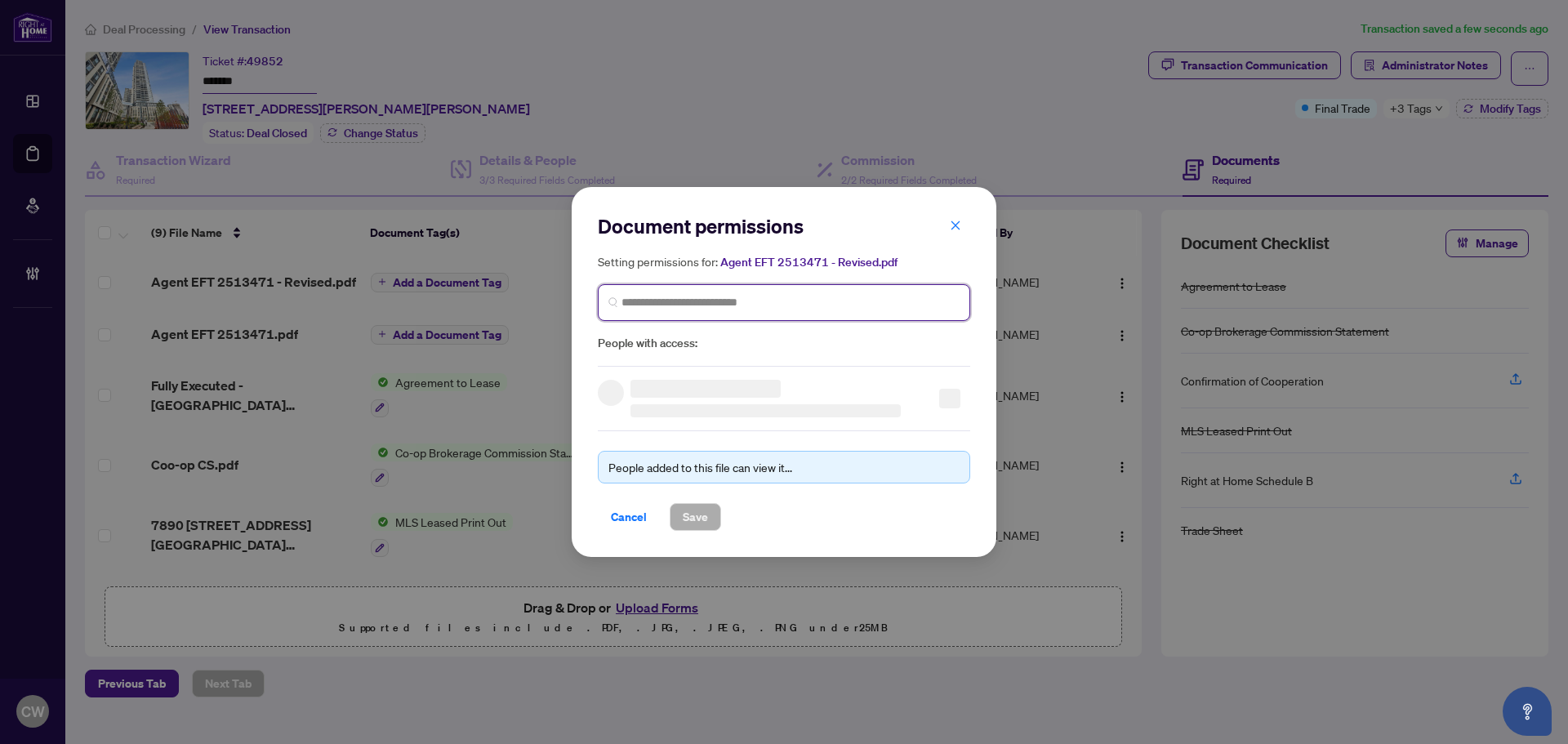
paste input "**********"
click at [845, 299] on input "search" at bounding box center [791, 302] width 338 height 17
type input "**********"
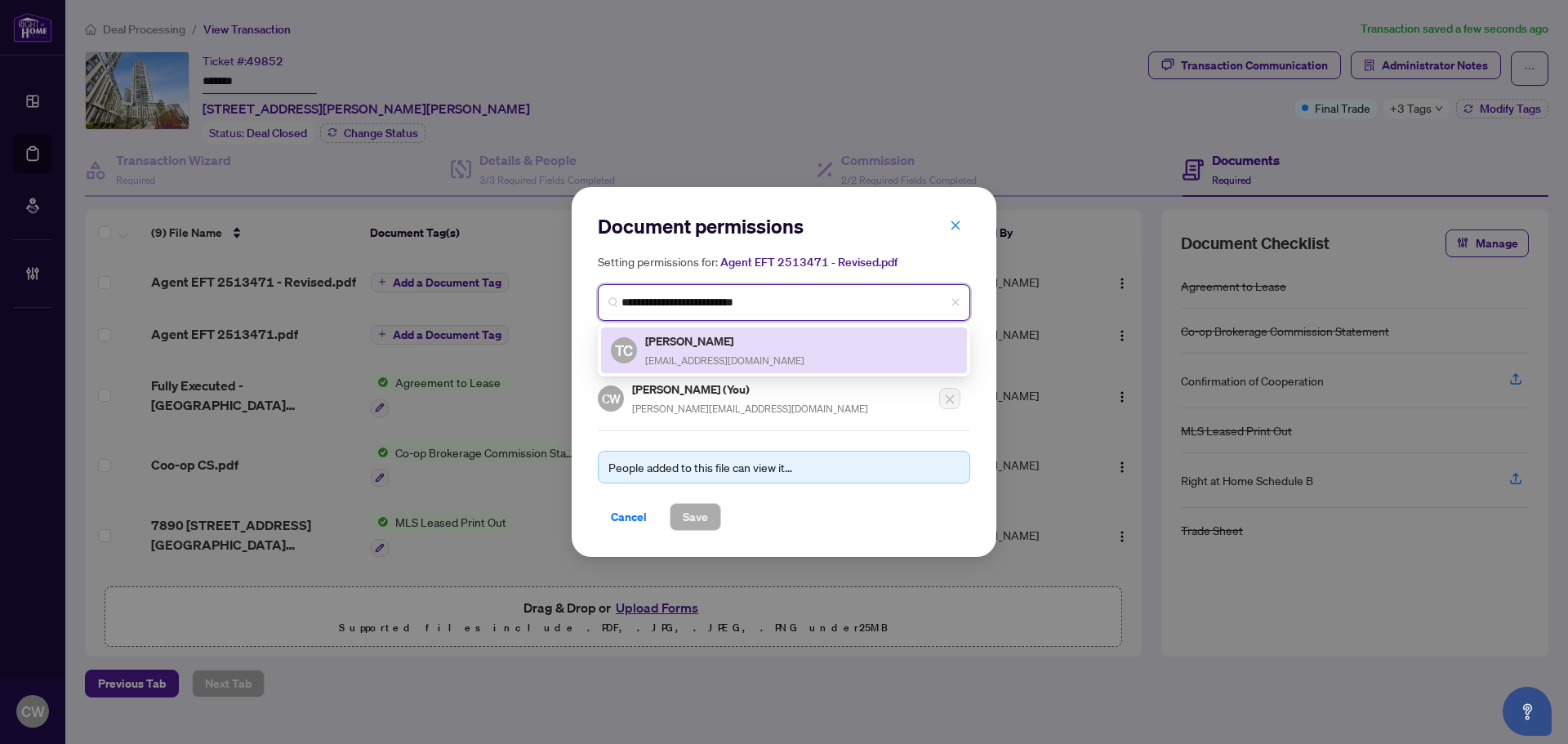
click at [706, 360] on span "tusharchadha@gmail.com" at bounding box center [725, 361] width 159 height 12
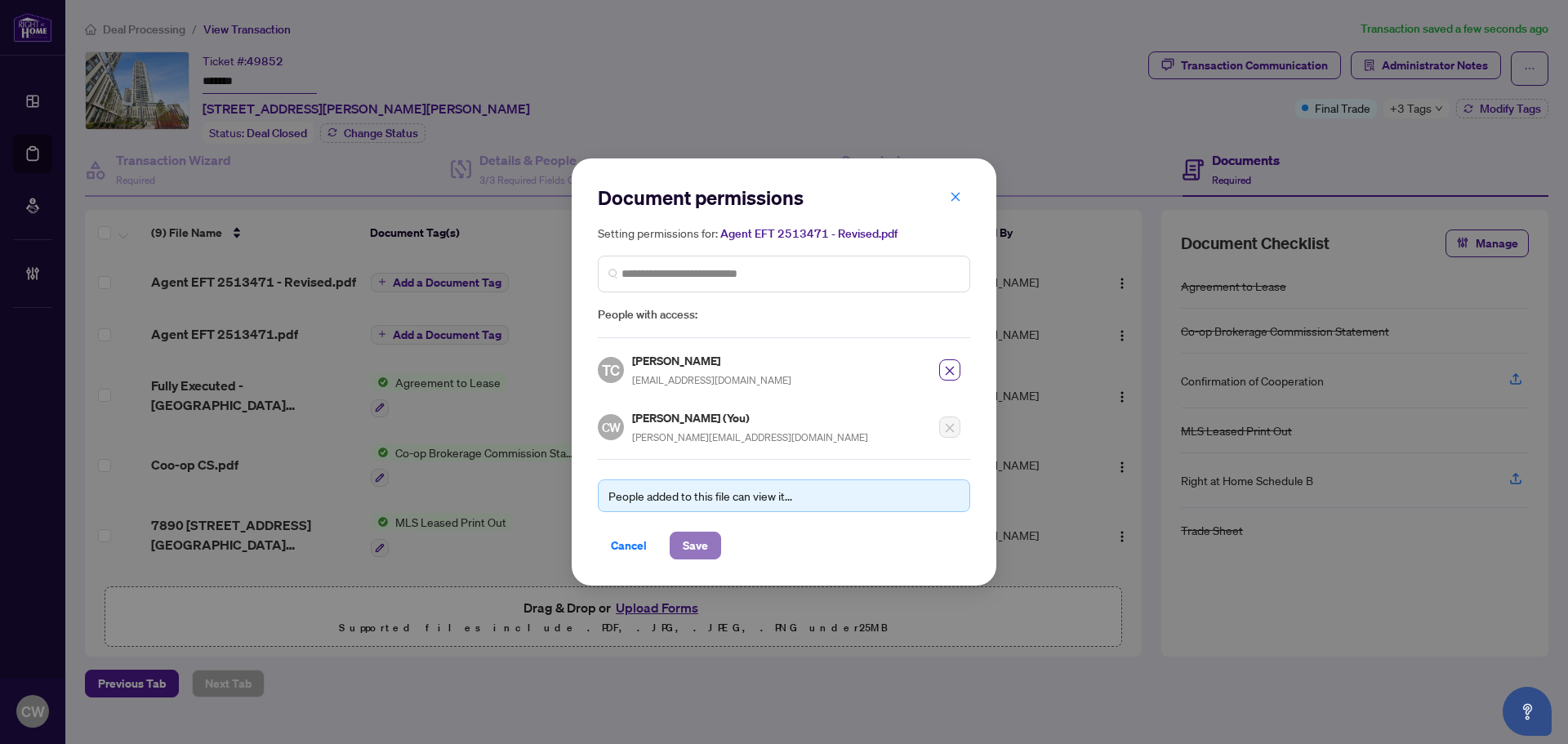
click at [700, 546] on span "Save" at bounding box center [695, 546] width 25 height 26
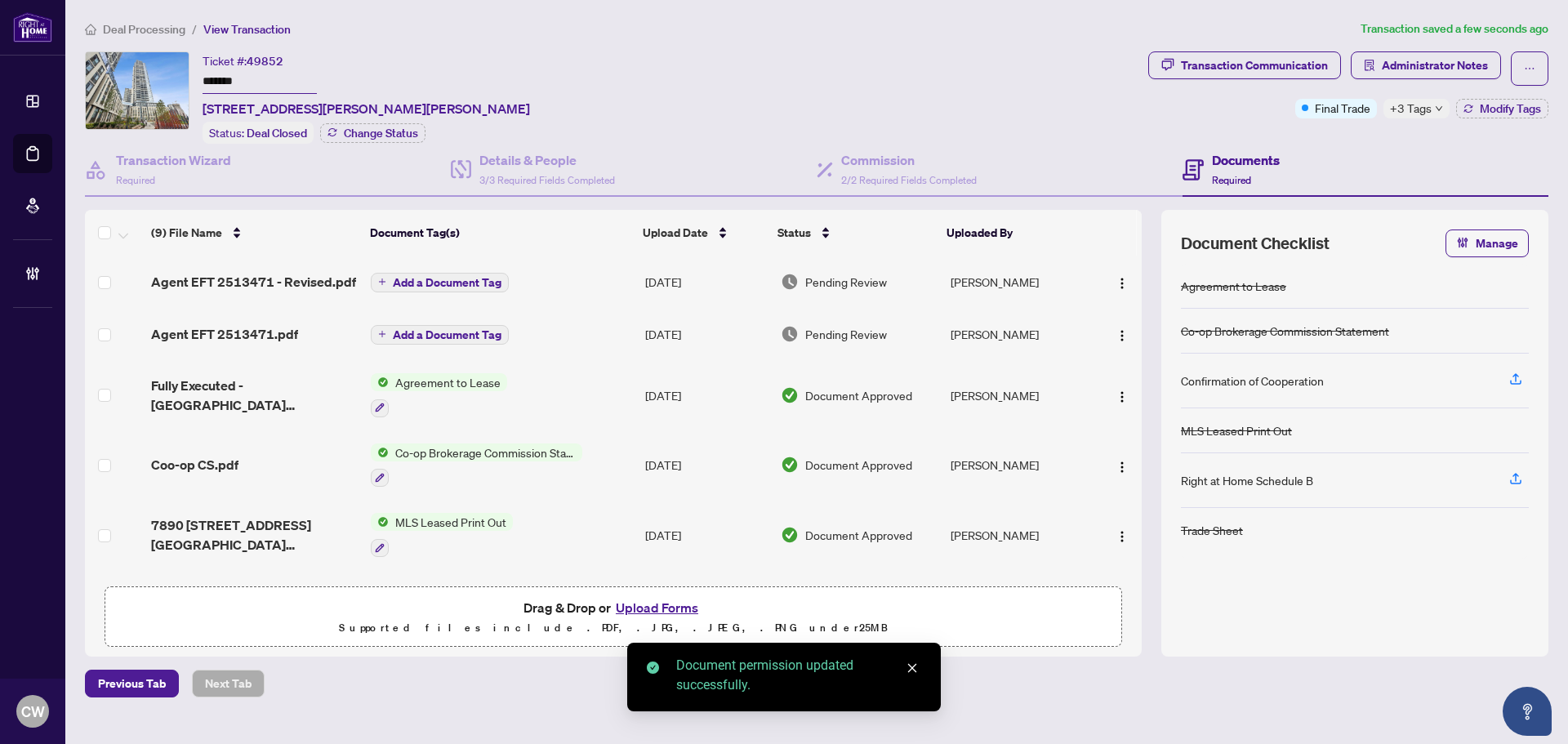
click at [461, 284] on span "Add a Document Tag" at bounding box center [447, 282] width 108 height 11
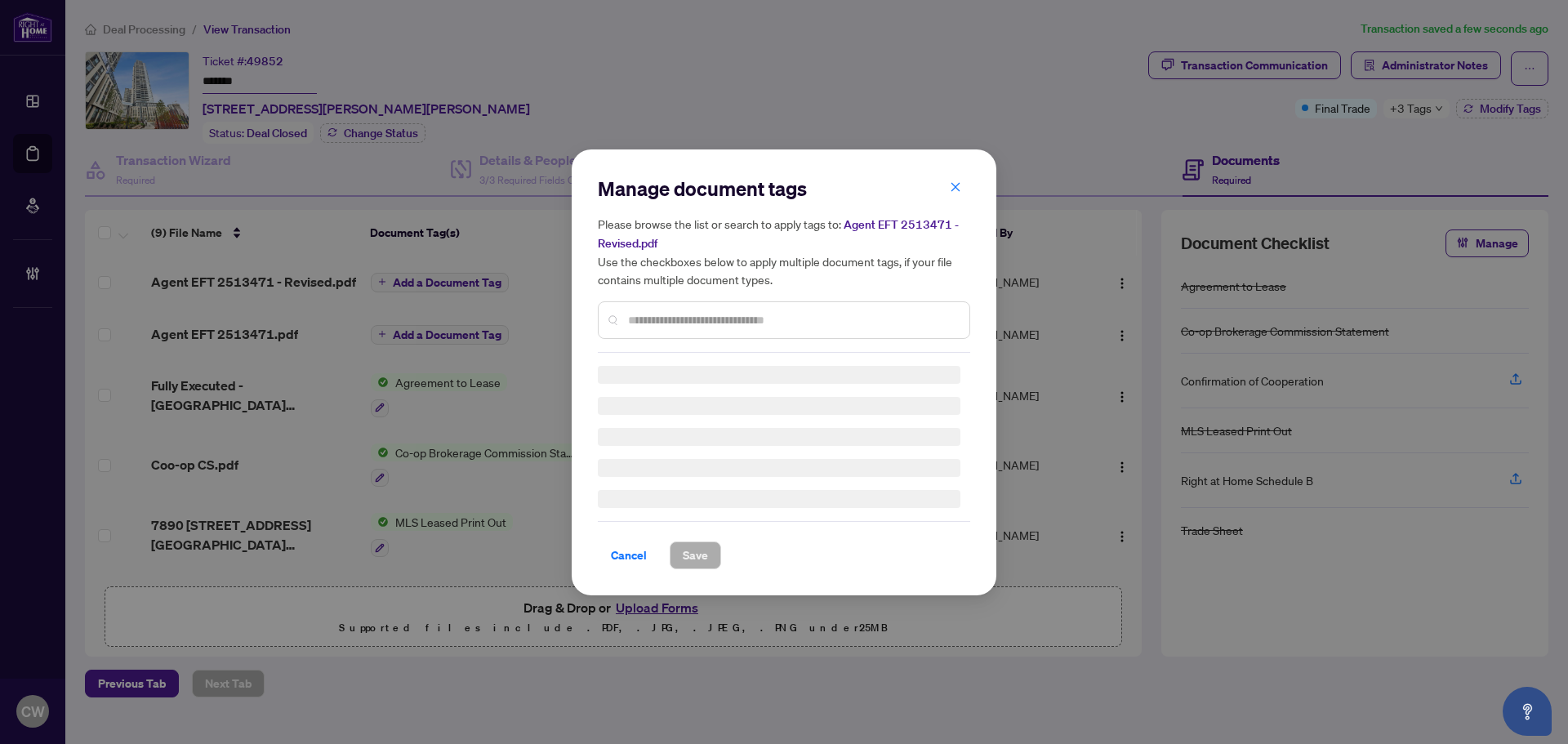
click at [717, 307] on div "Manage document tags Please browse the list or search to apply tags to: Agent E…" at bounding box center [784, 264] width 373 height 177
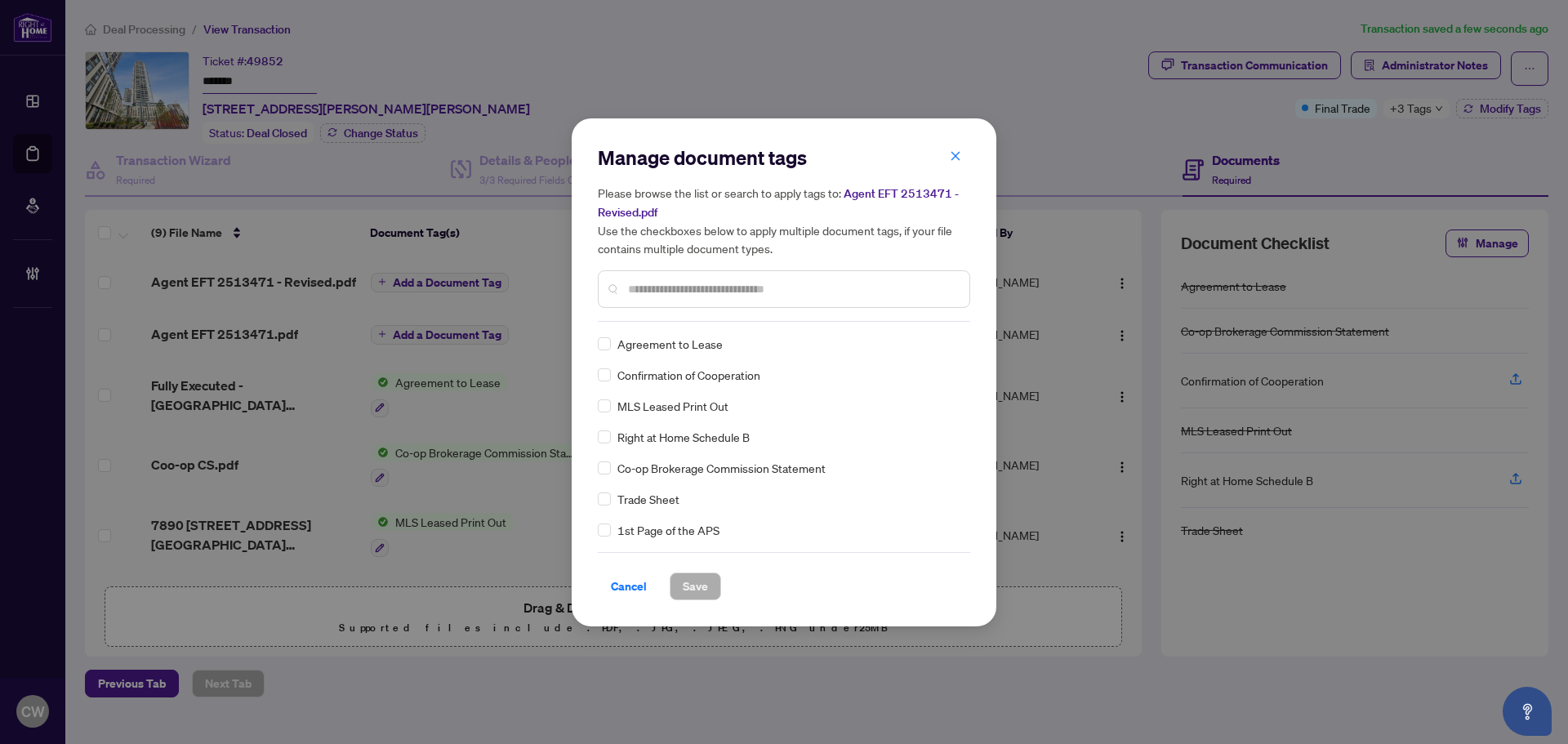
click at [662, 281] on input "text" at bounding box center [792, 289] width 328 height 18
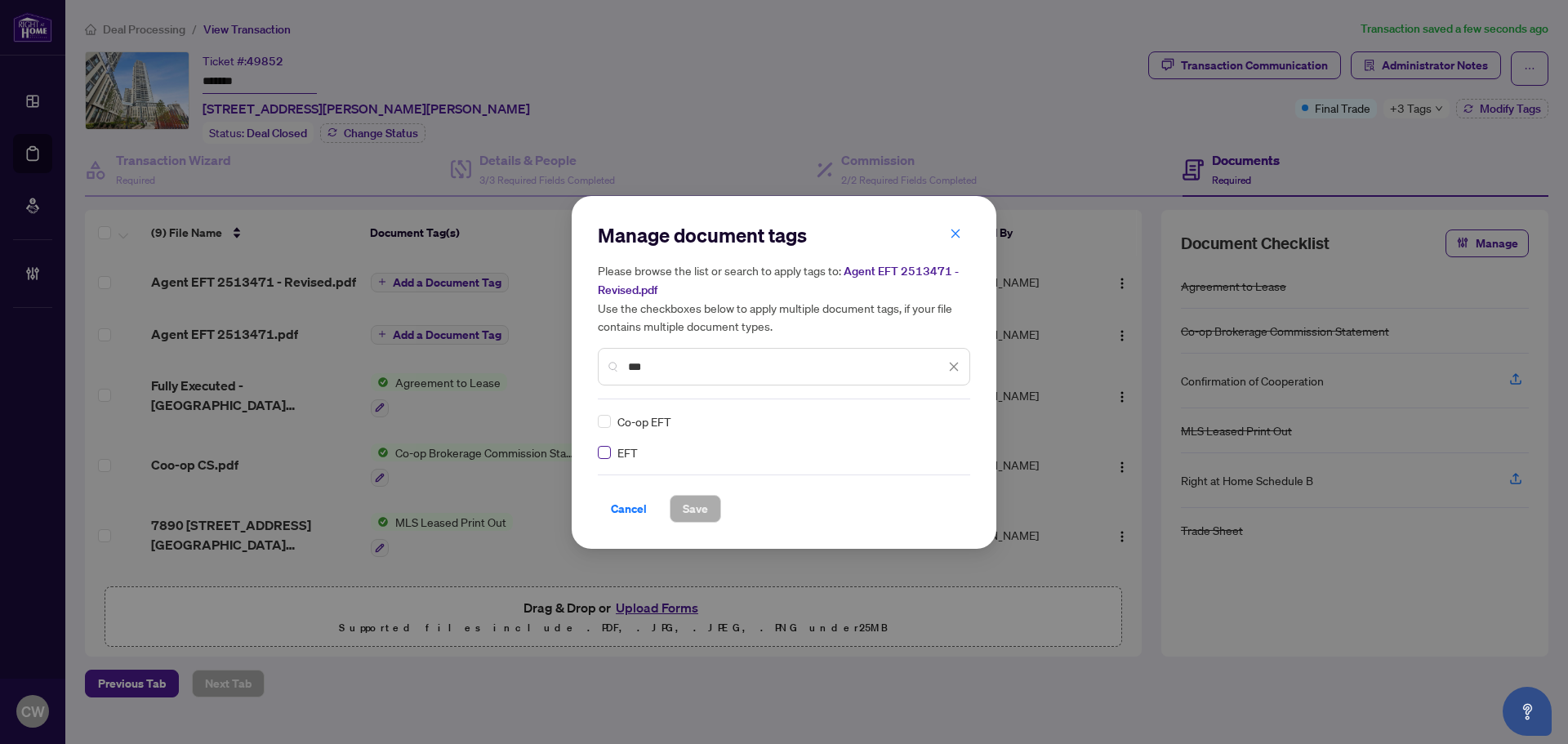
type input "***"
click at [932, 420] on img at bounding box center [937, 421] width 16 height 16
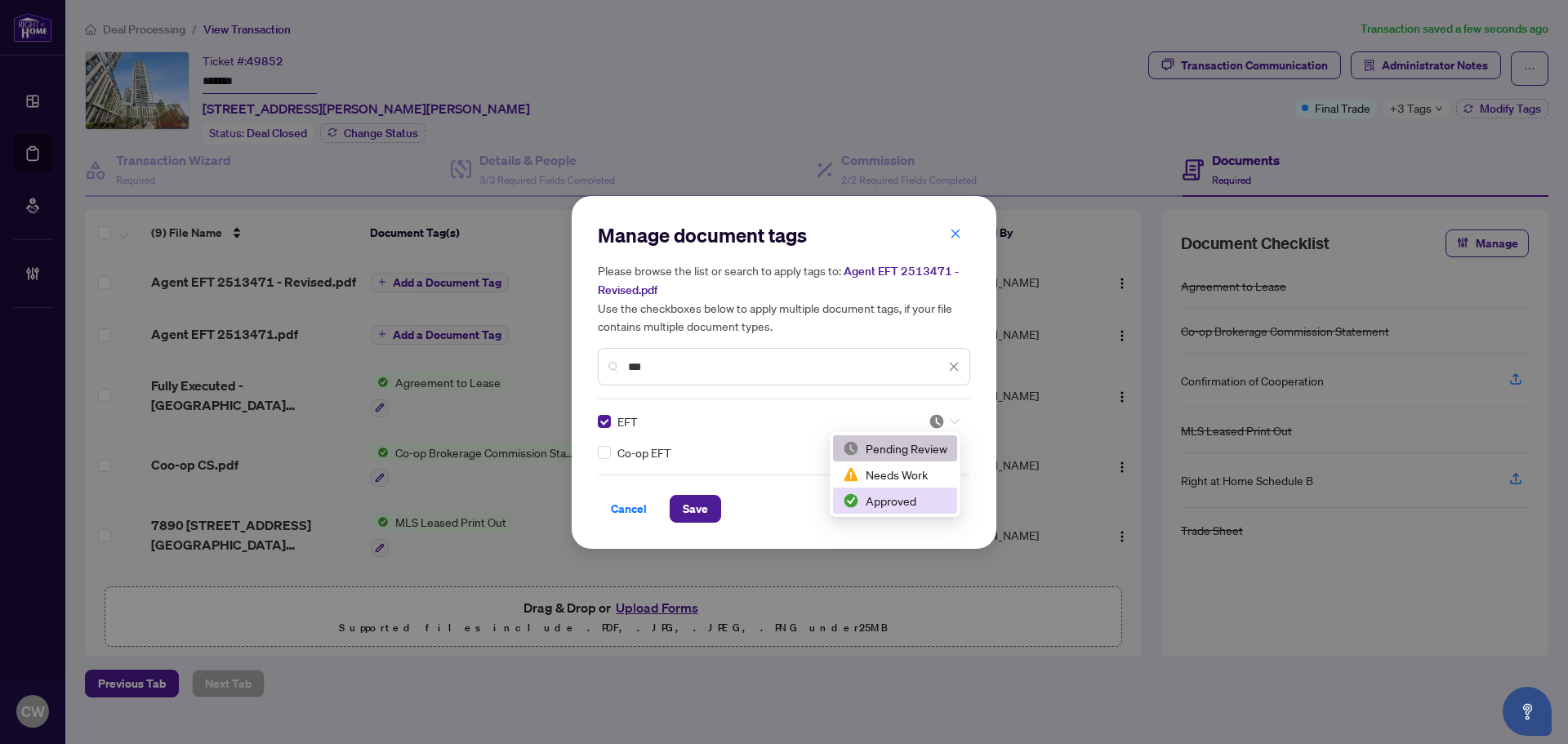
drag, startPoint x: 915, startPoint y: 499, endPoint x: 808, endPoint y: 516, distance: 108.3
click at [915, 500] on div "Approved" at bounding box center [895, 501] width 104 height 18
drag, startPoint x: 710, startPoint y: 502, endPoint x: 739, endPoint y: 503, distance: 29.0
click at [709, 502] on button "Save" at bounding box center [695, 509] width 52 height 28
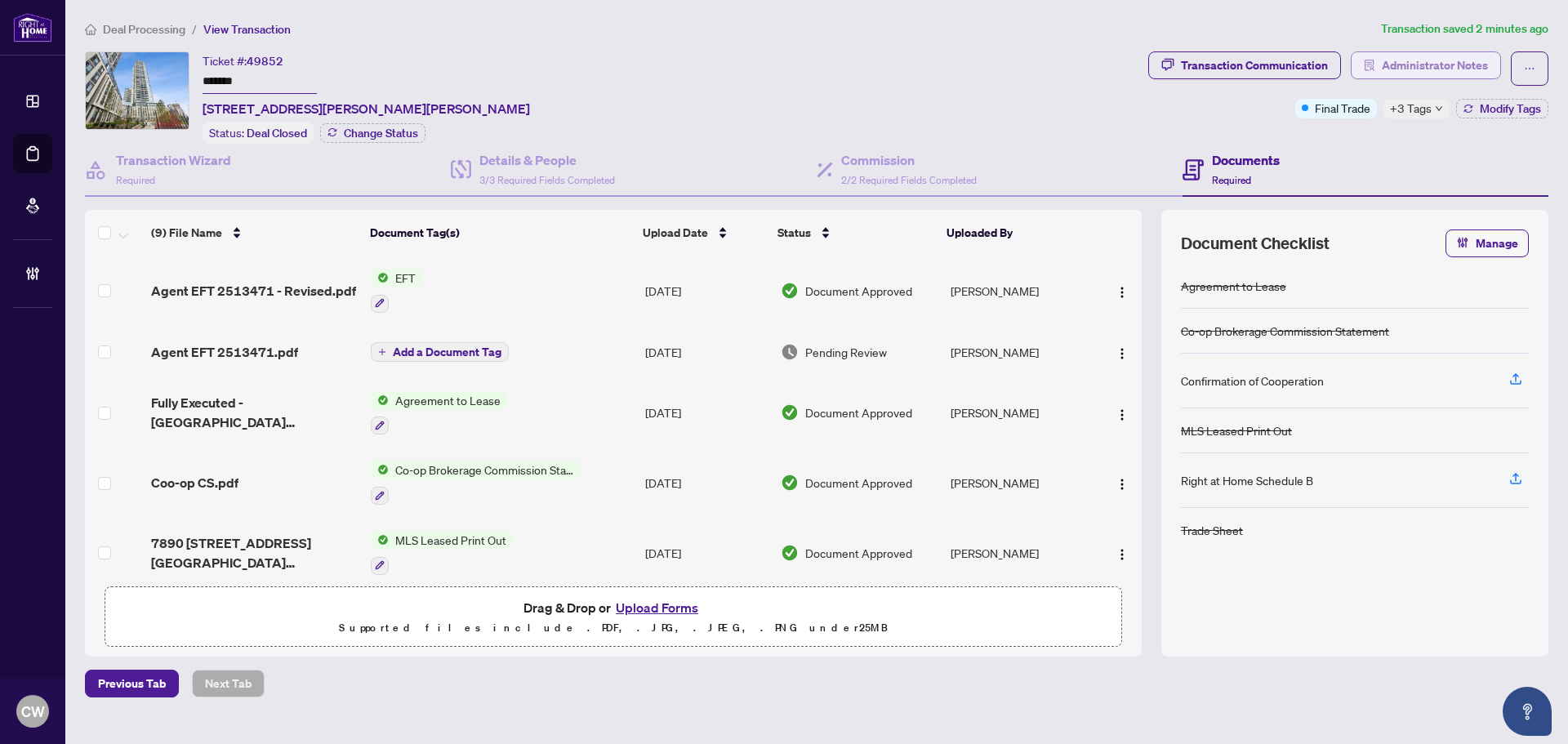
click at [1477, 58] on span "Administrator Notes" at bounding box center [1435, 66] width 106 height 26
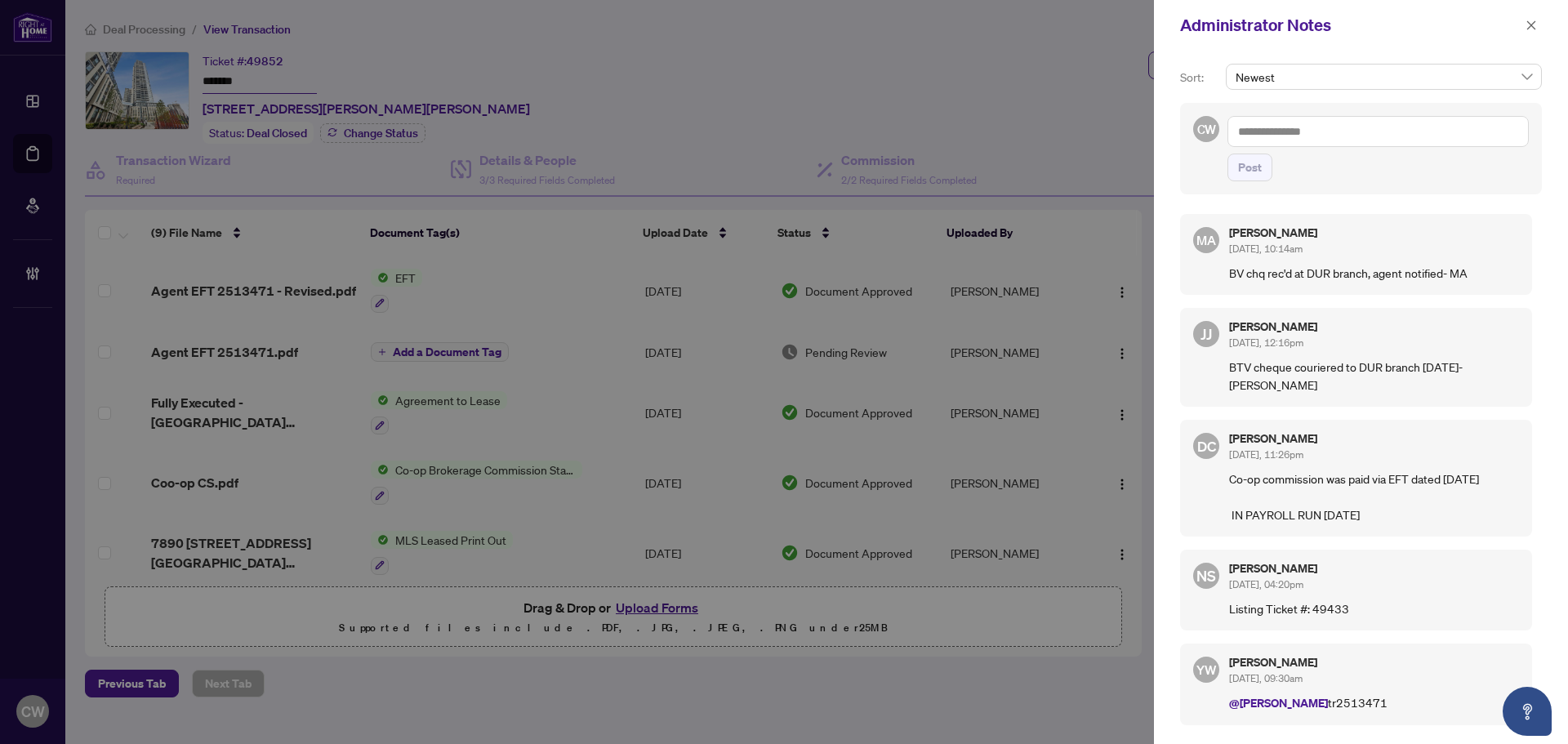
click at [1304, 129] on textarea at bounding box center [1378, 131] width 301 height 31
paste textarea "**********"
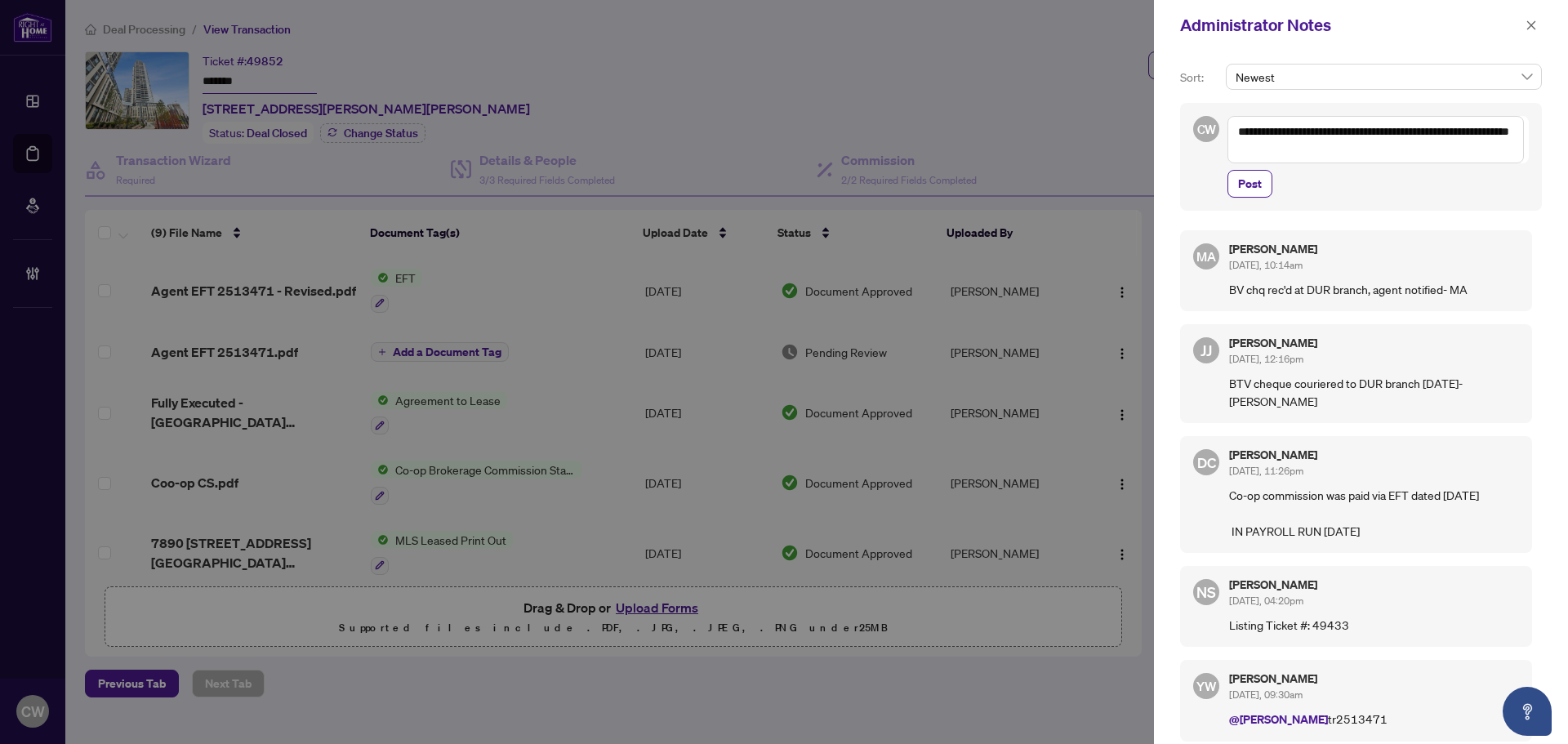
click at [1439, 134] on textarea "**********" at bounding box center [1375, 140] width 296 height 48
type textarea "**********"
click at [1252, 187] on span "Post" at bounding box center [1249, 184] width 24 height 26
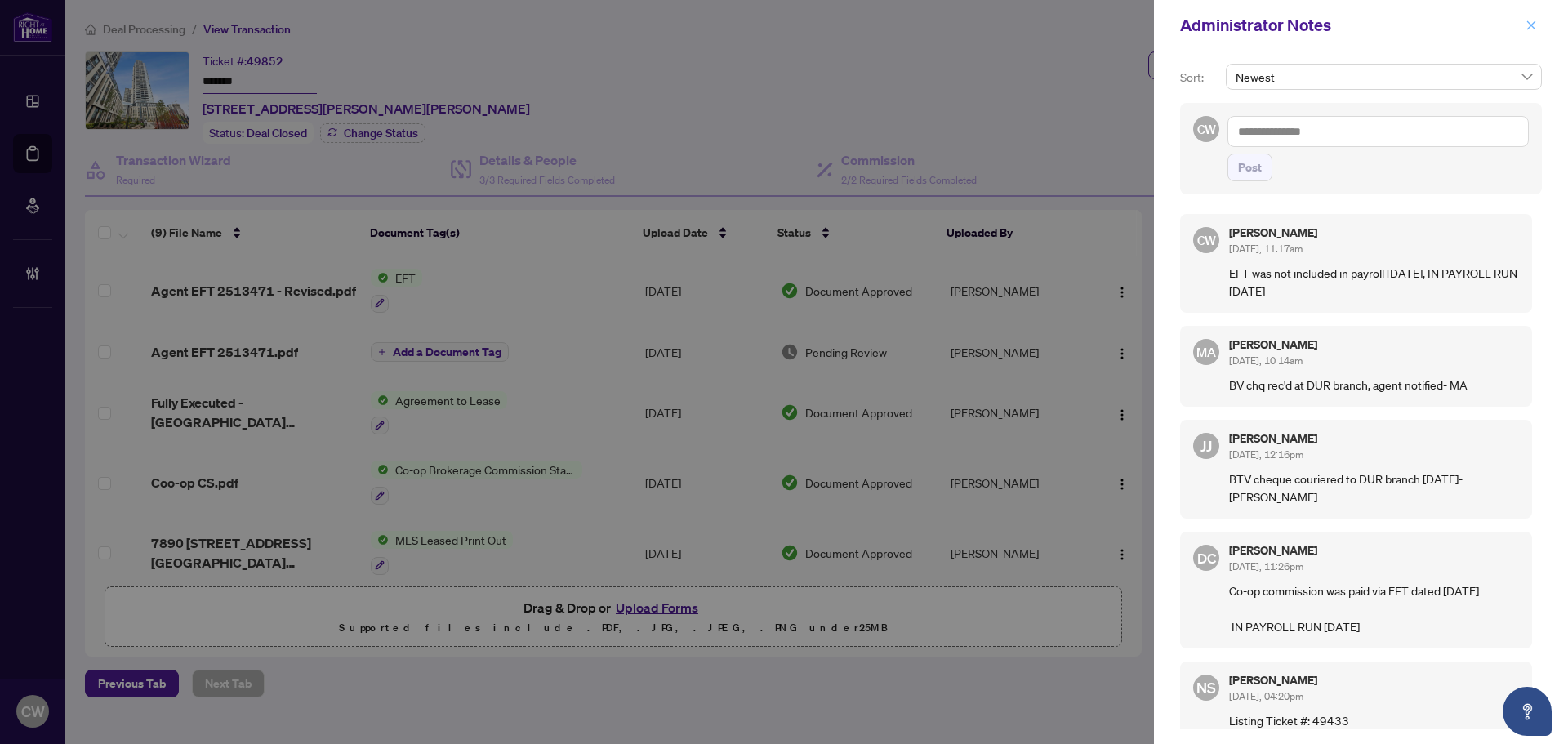
click at [1530, 27] on icon "close" at bounding box center [1532, 25] width 9 height 9
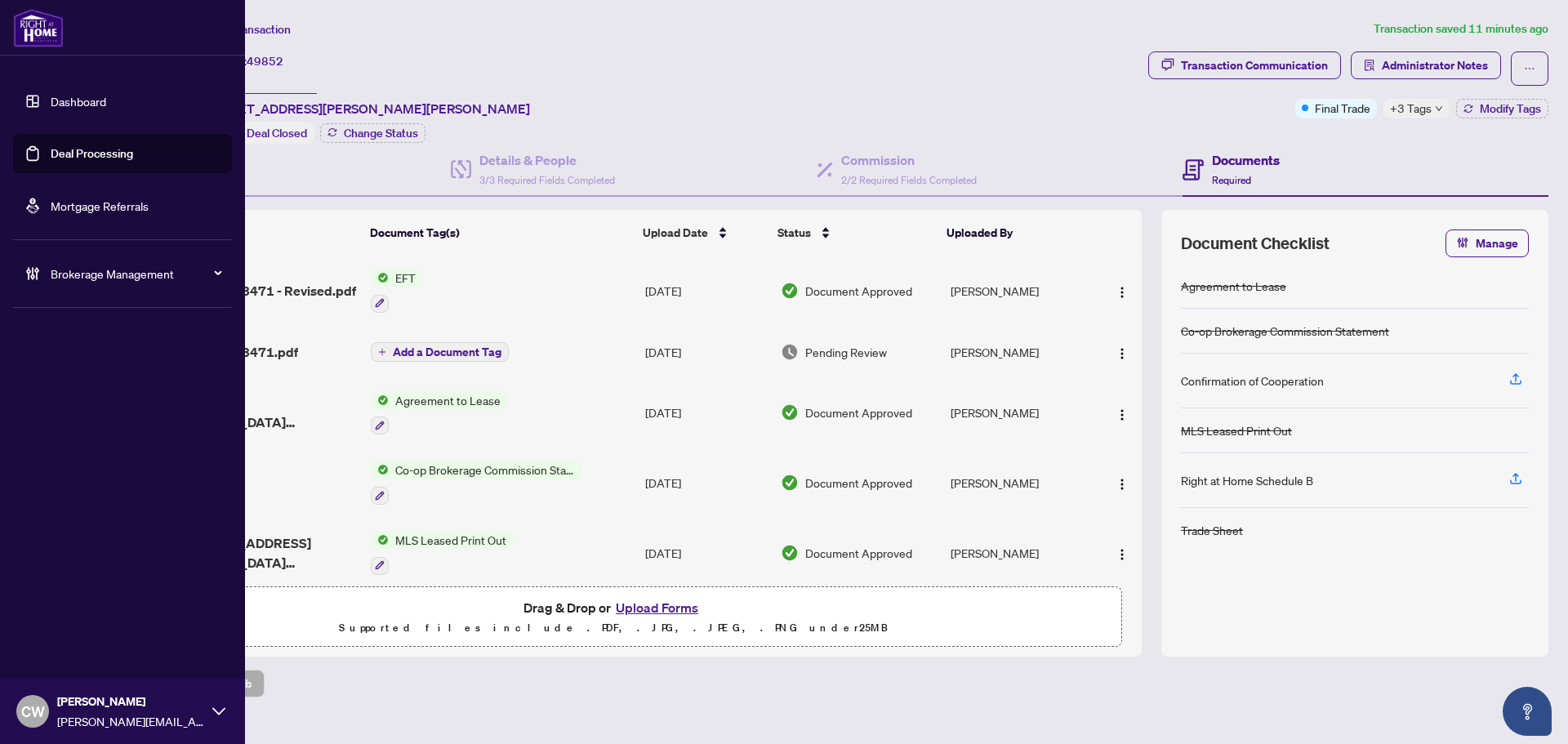
click at [51, 155] on link "Deal Processing" at bounding box center [92, 154] width 82 height 15
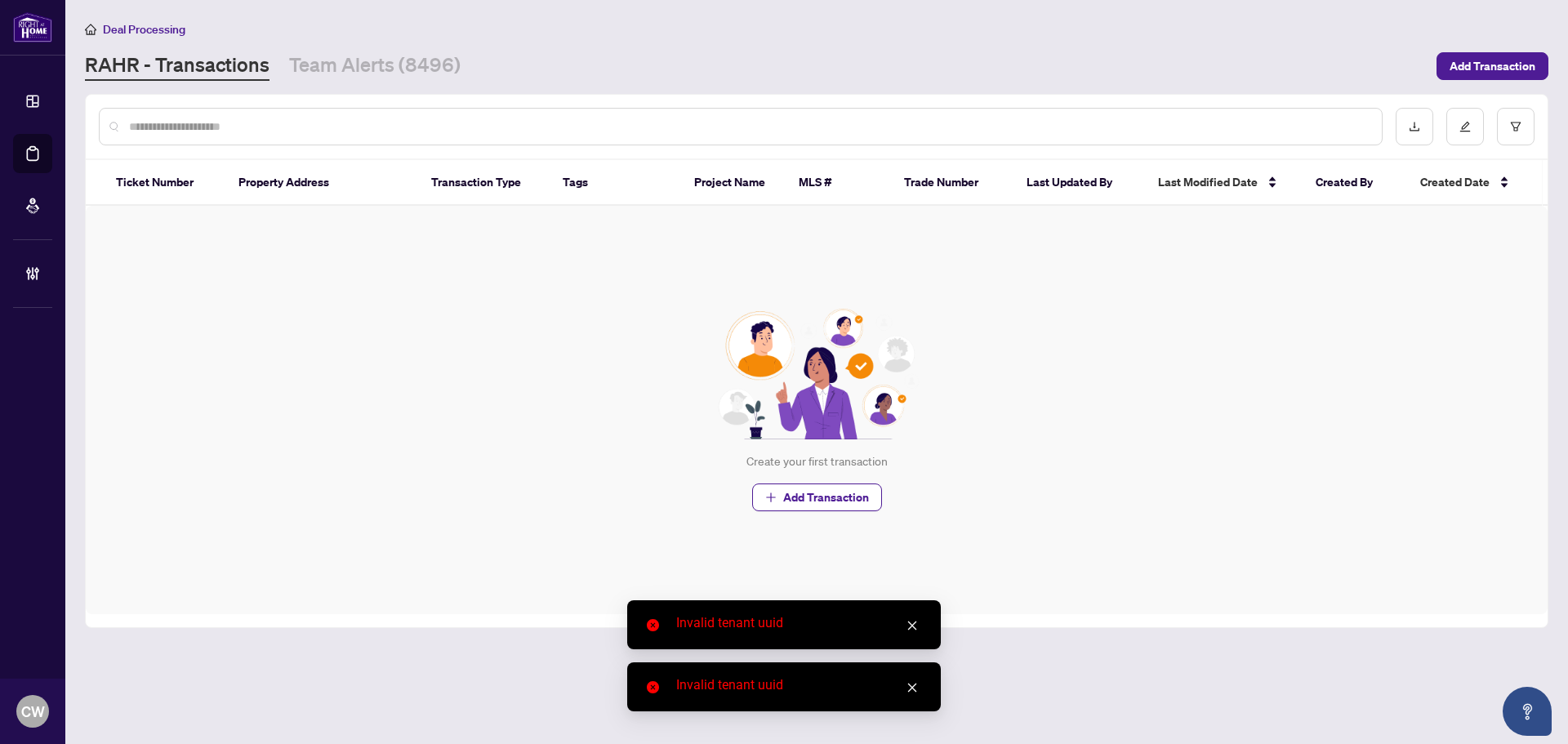
click at [279, 132] on input "text" at bounding box center [749, 126] width 1240 height 18
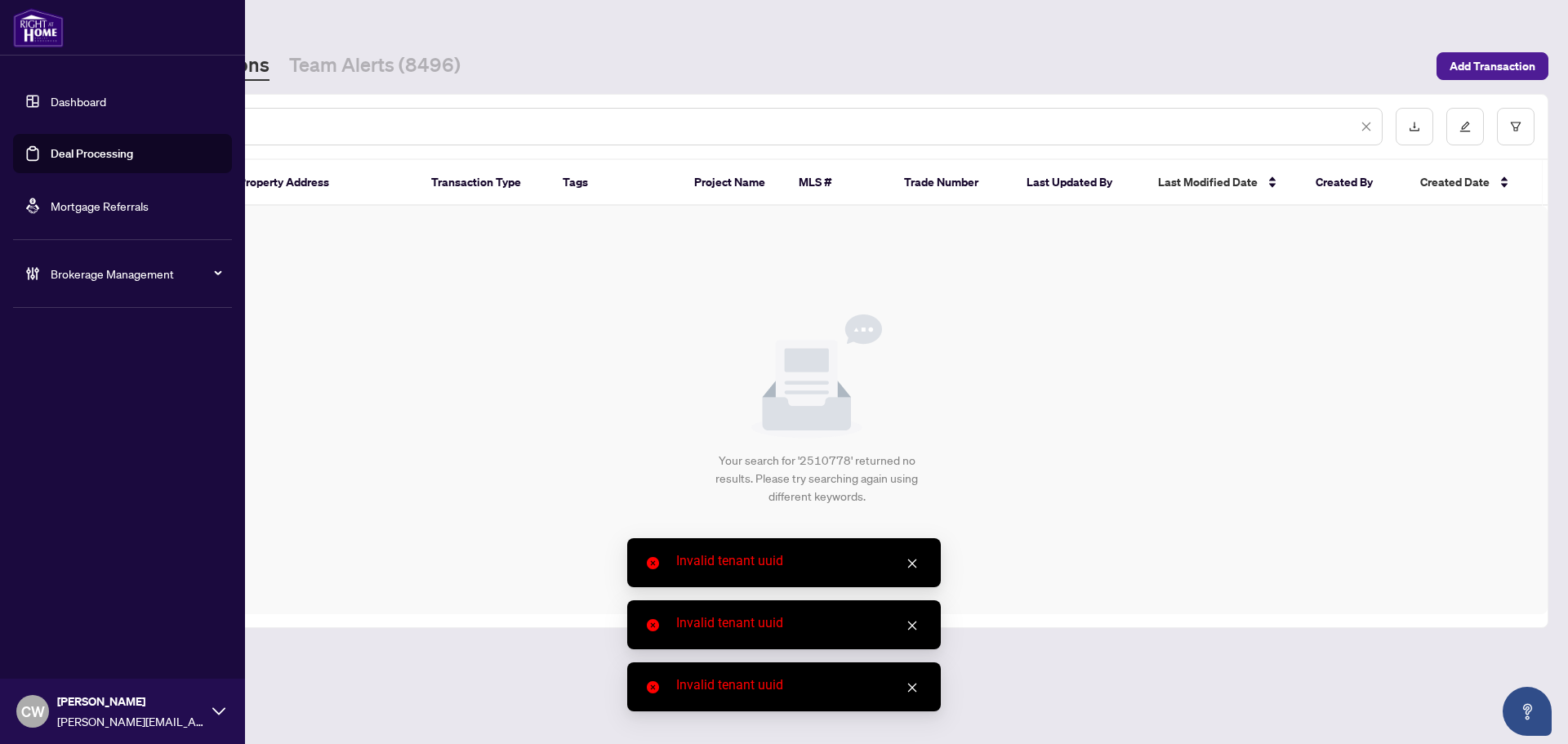
click at [51, 154] on link "Deal Processing" at bounding box center [92, 154] width 82 height 15
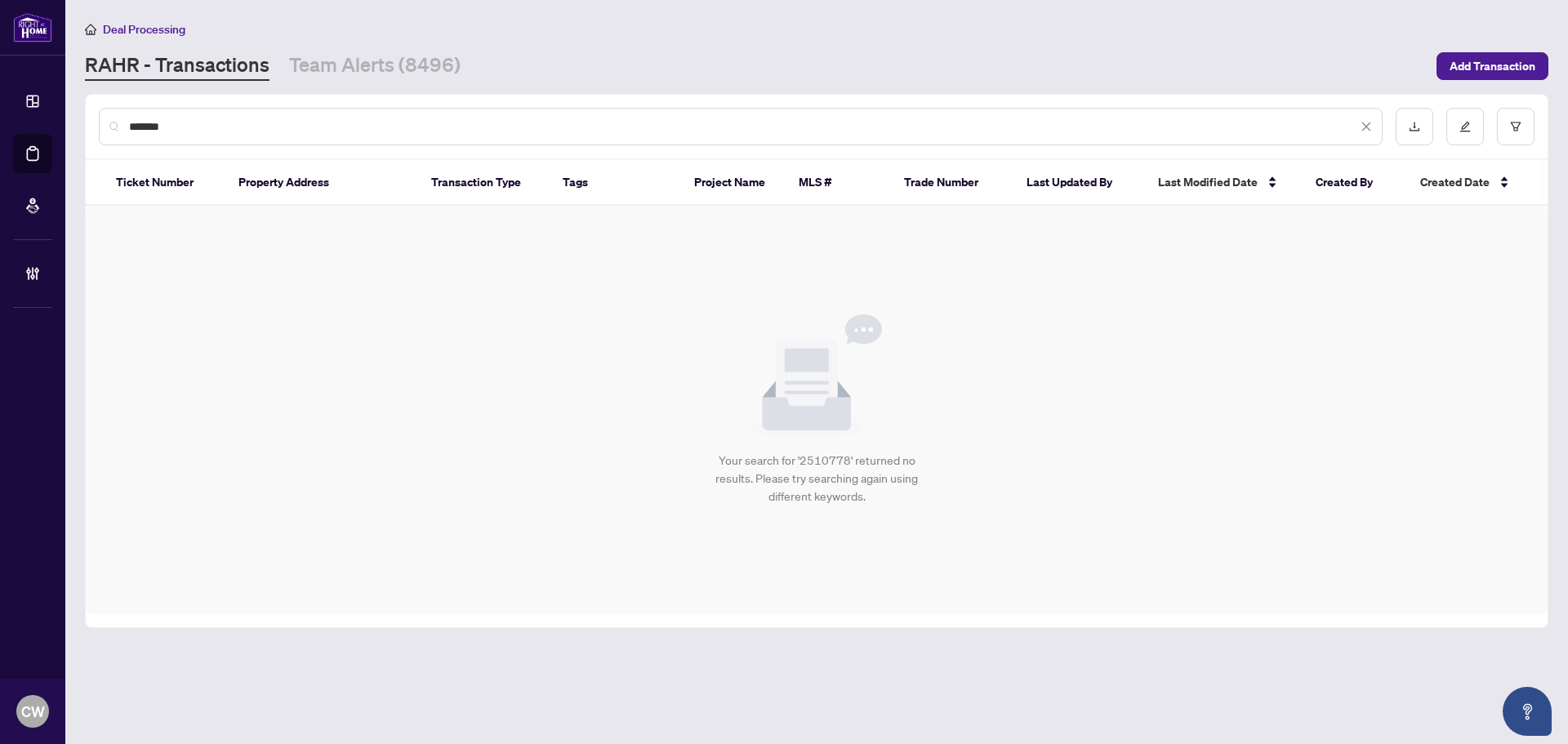
click at [185, 126] on input "*******" at bounding box center [743, 126] width 1228 height 18
drag, startPoint x: 198, startPoint y: 139, endPoint x: 112, endPoint y: 131, distance: 86.4
click at [112, 131] on div "*******" at bounding box center [740, 126] width 1284 height 38
click at [212, 130] on input "*******" at bounding box center [743, 126] width 1228 height 18
drag, startPoint x: 209, startPoint y: 129, endPoint x: 138, endPoint y: 114, distance: 72.6
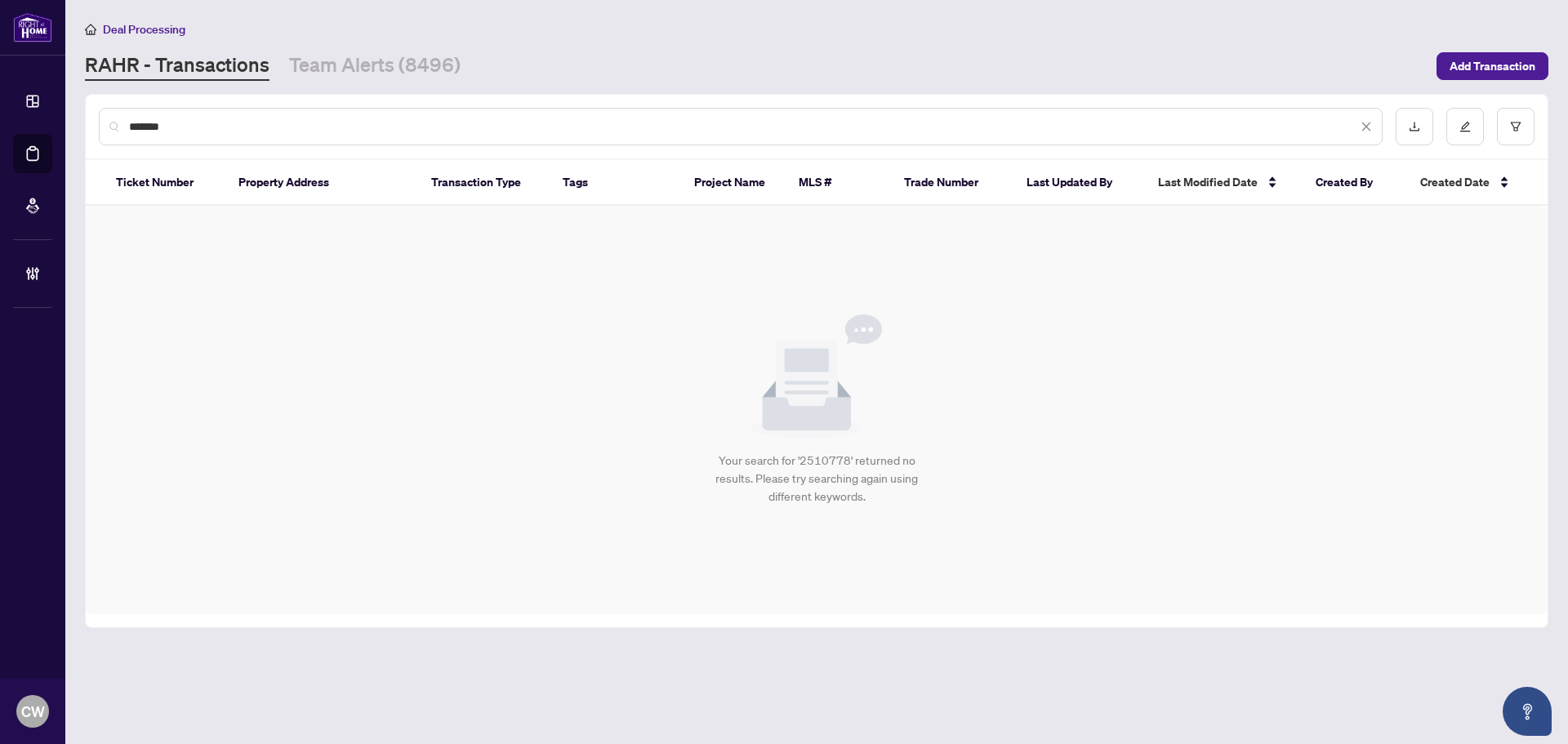
click at [148, 114] on div "*******" at bounding box center [740, 126] width 1284 height 38
drag, startPoint x: 138, startPoint y: 114, endPoint x: 182, endPoint y: 122, distance: 44.7
click at [133, 117] on div "*******" at bounding box center [740, 126] width 1284 height 38
click at [189, 124] on input "*******" at bounding box center [743, 126] width 1228 height 18
drag, startPoint x: 189, startPoint y: 125, endPoint x: 122, endPoint y: 120, distance: 67.2
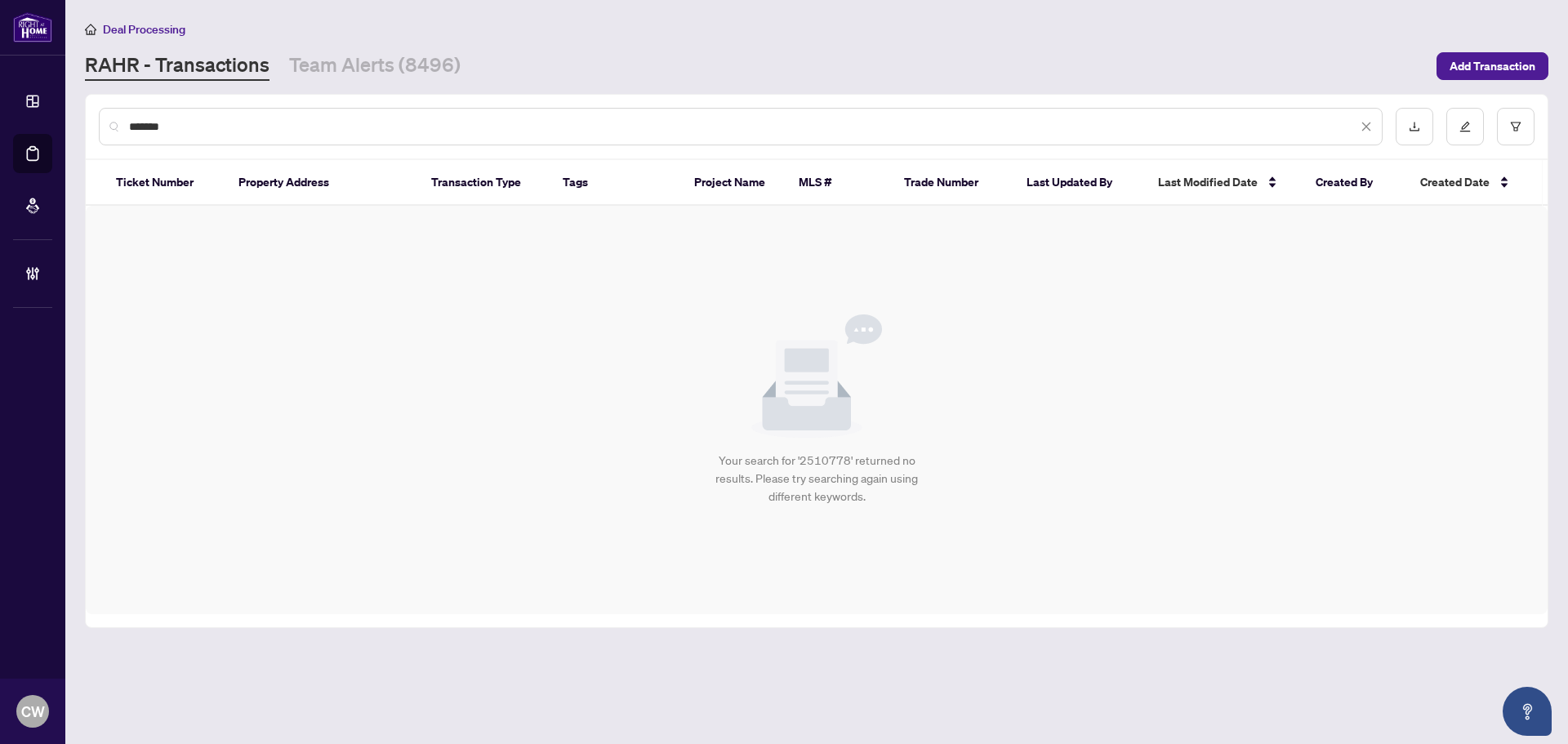
click at [122, 120] on div "*******" at bounding box center [740, 126] width 1284 height 38
type input "*******"
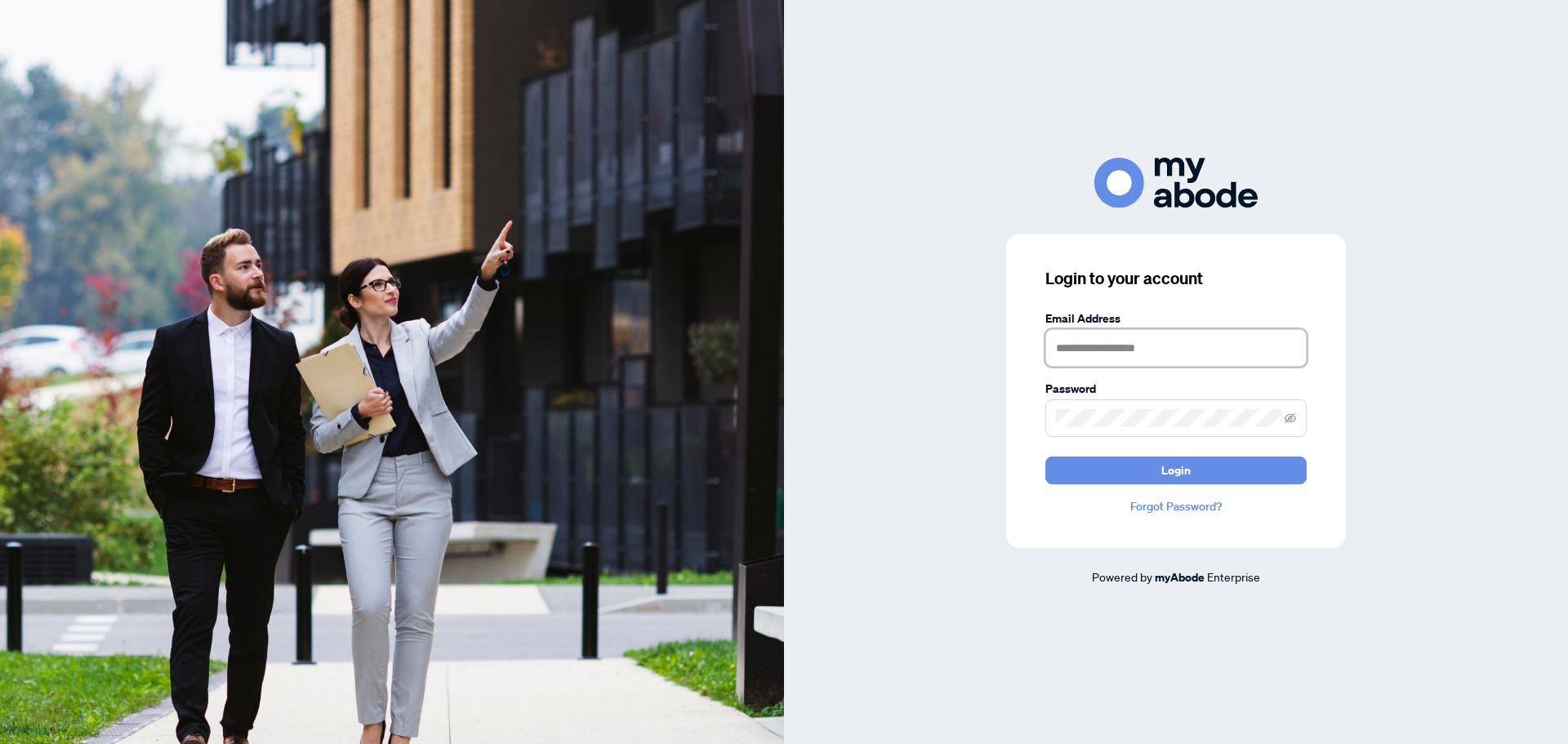
type input "**********"
click at [1155, 466] on button "Login" at bounding box center [1176, 471] width 261 height 28
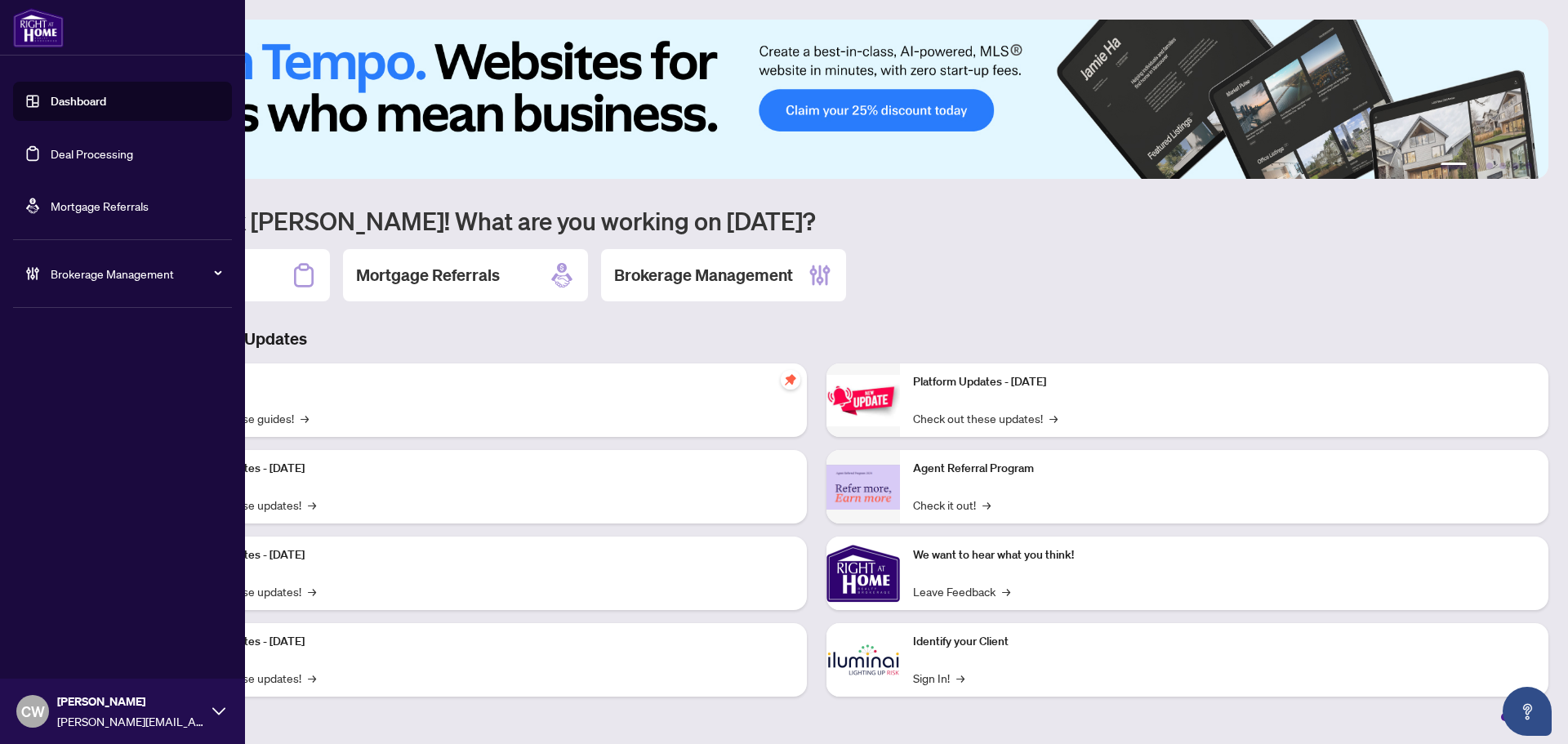
click at [51, 149] on link "Deal Processing" at bounding box center [92, 154] width 82 height 15
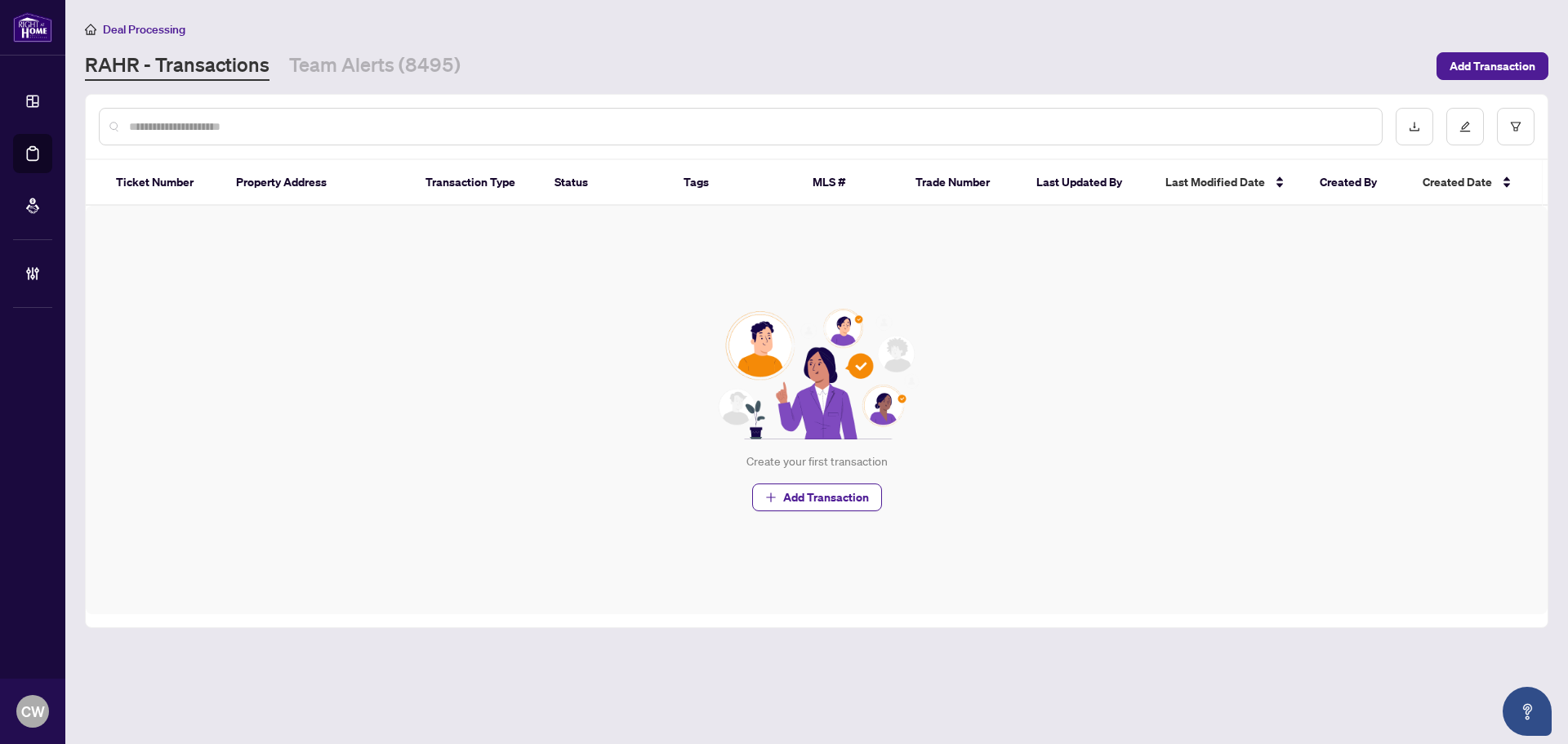
click at [257, 113] on div at bounding box center [740, 126] width 1284 height 38
click at [245, 125] on input "text" at bounding box center [749, 126] width 1240 height 18
type input "*******"
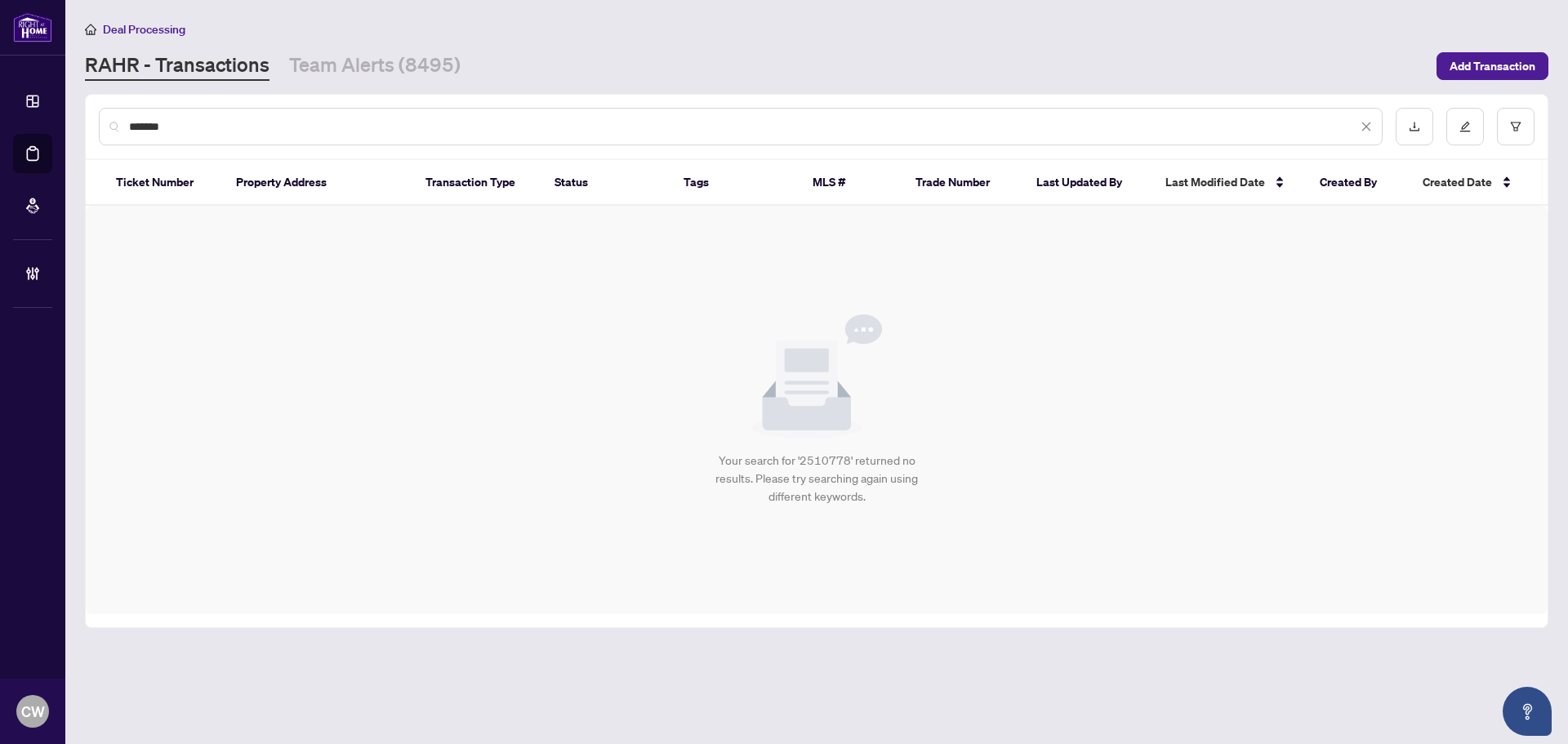
click at [1400, 461] on div "Your search for '2510778' returned no results. Please try searching again using…" at bounding box center [816, 410] width 1462 height 408
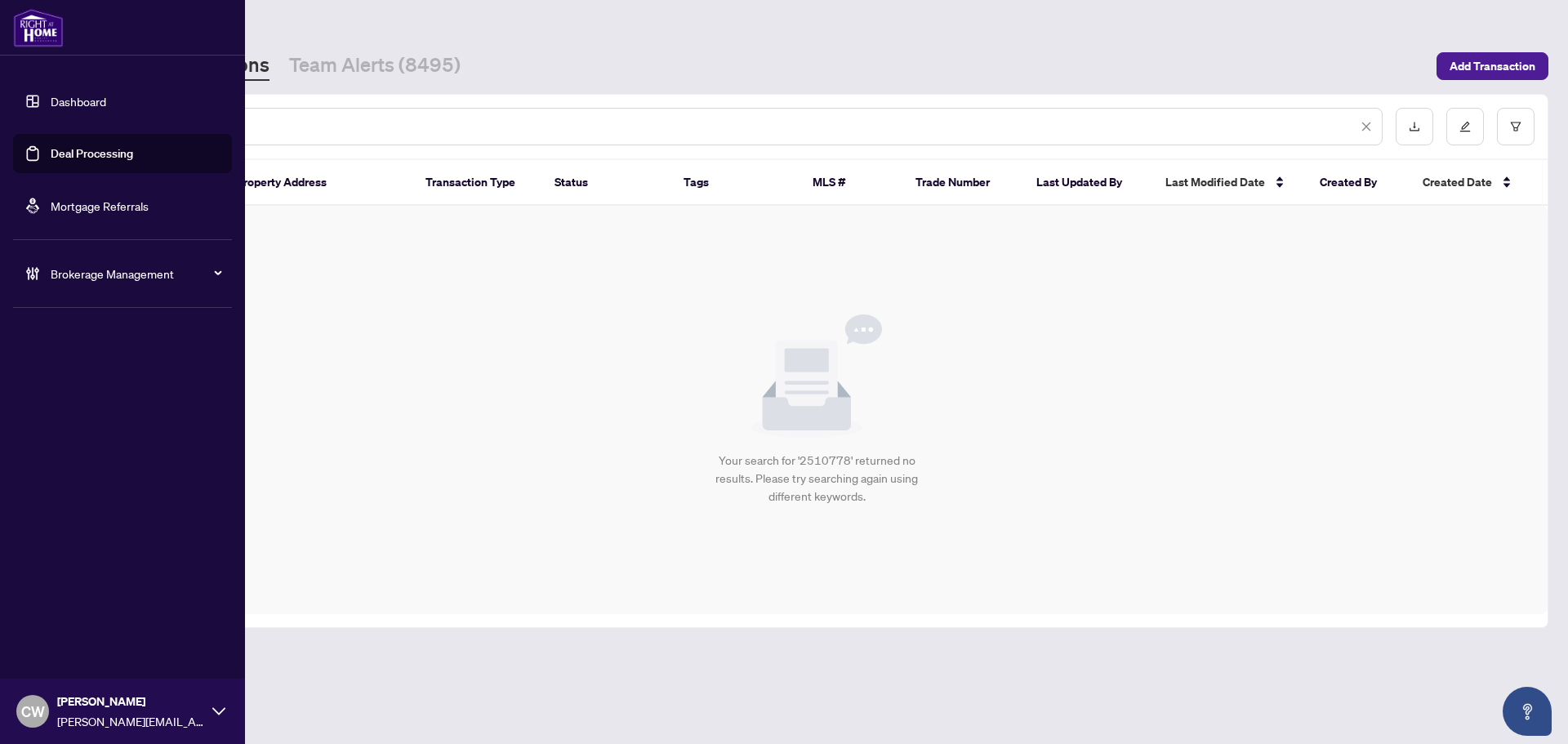
click at [37, 711] on span "CW" at bounding box center [33, 712] width 24 height 23
click at [76, 657] on span "Logout" at bounding box center [66, 649] width 37 height 26
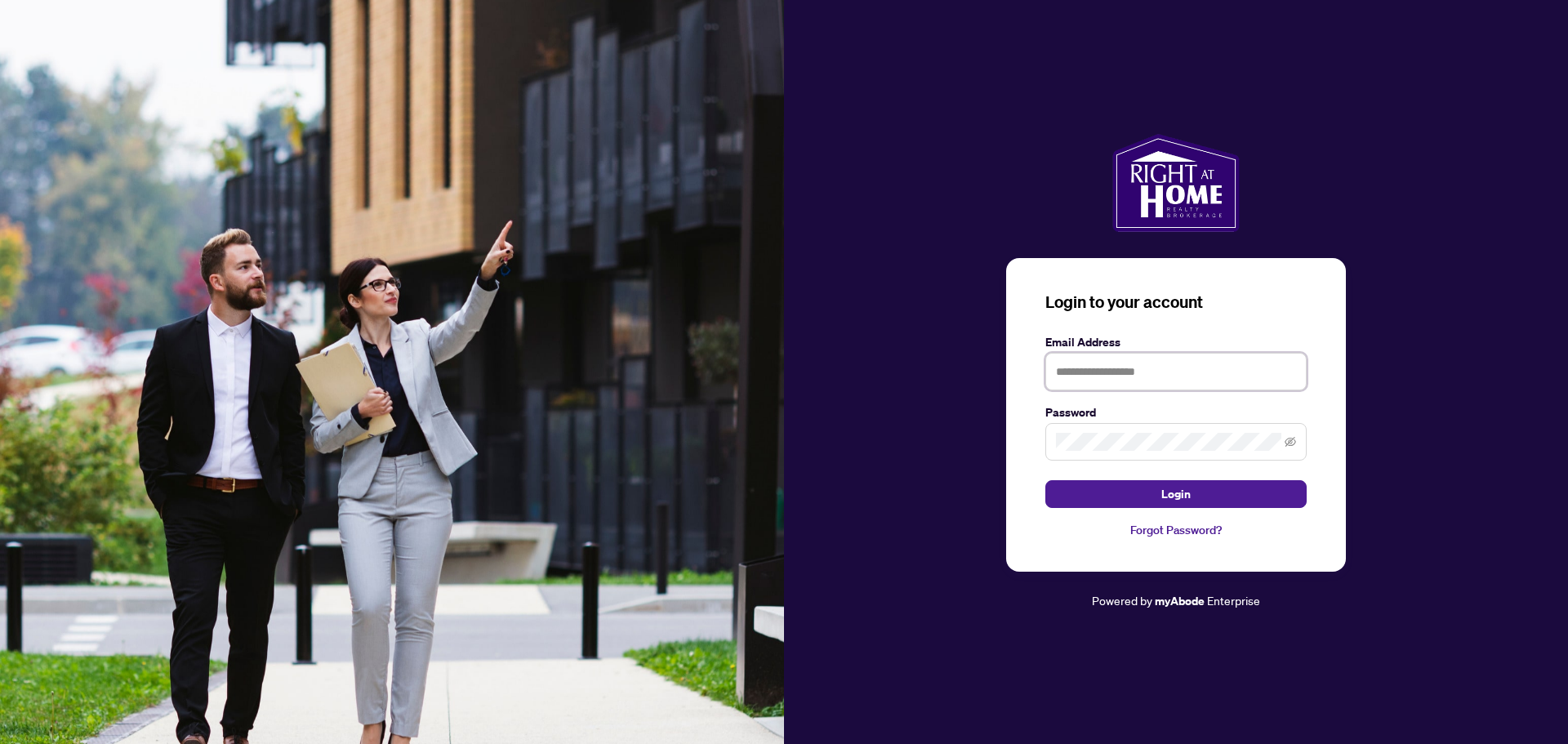
type input "**********"
click at [1146, 493] on button "Login" at bounding box center [1176, 494] width 261 height 28
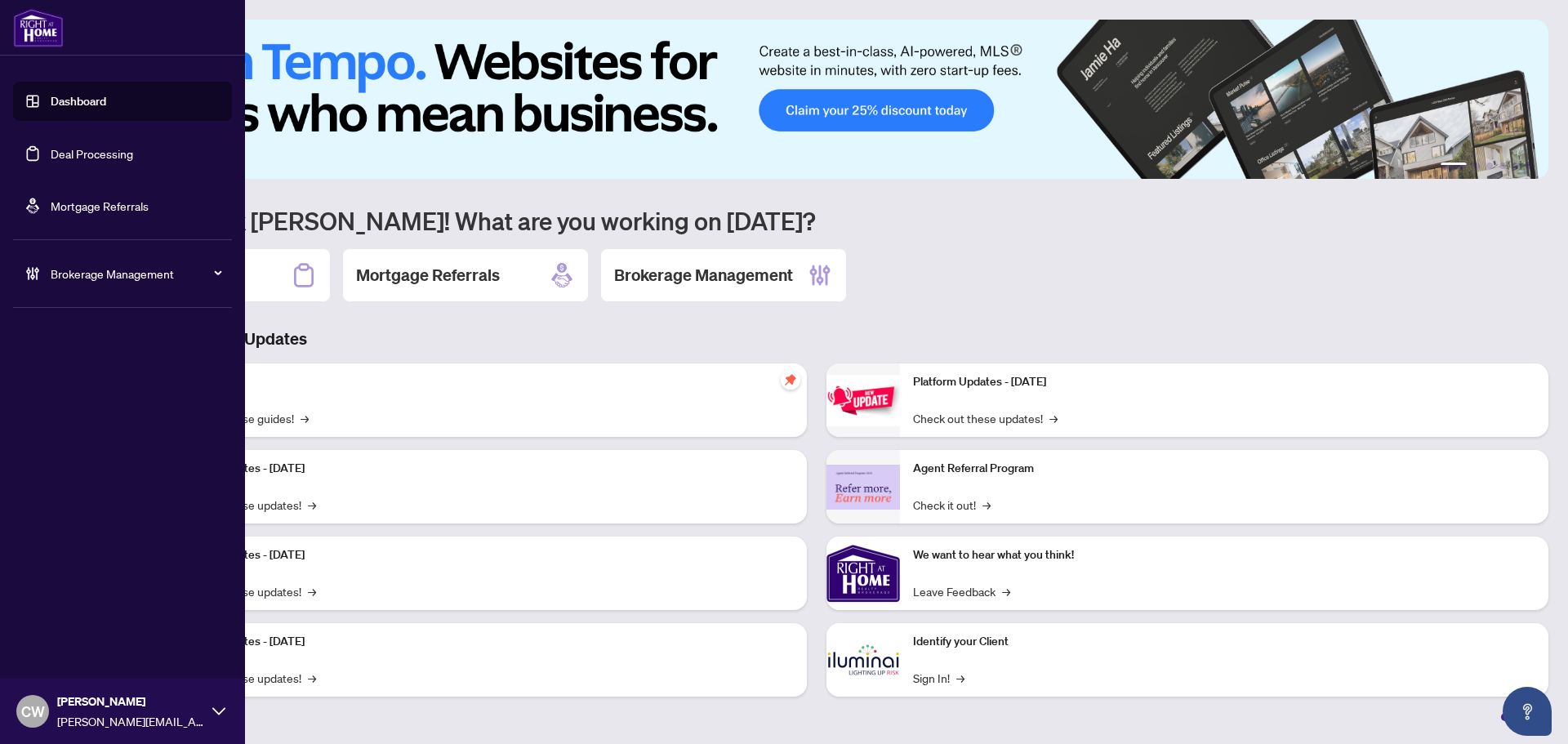
click at [51, 148] on link "Deal Processing" at bounding box center [92, 154] width 82 height 15
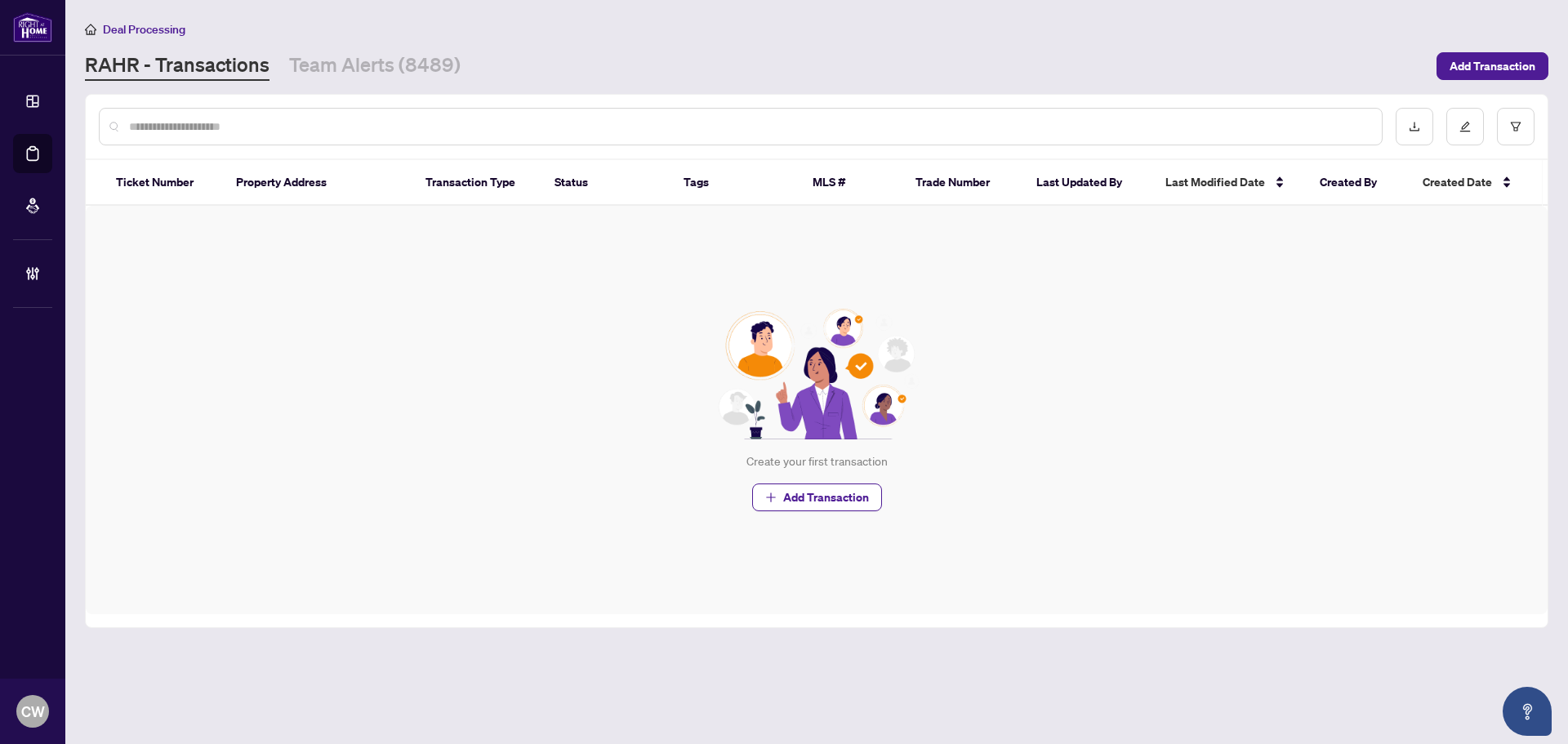
click at [282, 125] on input "text" at bounding box center [749, 126] width 1240 height 18
paste input "******"
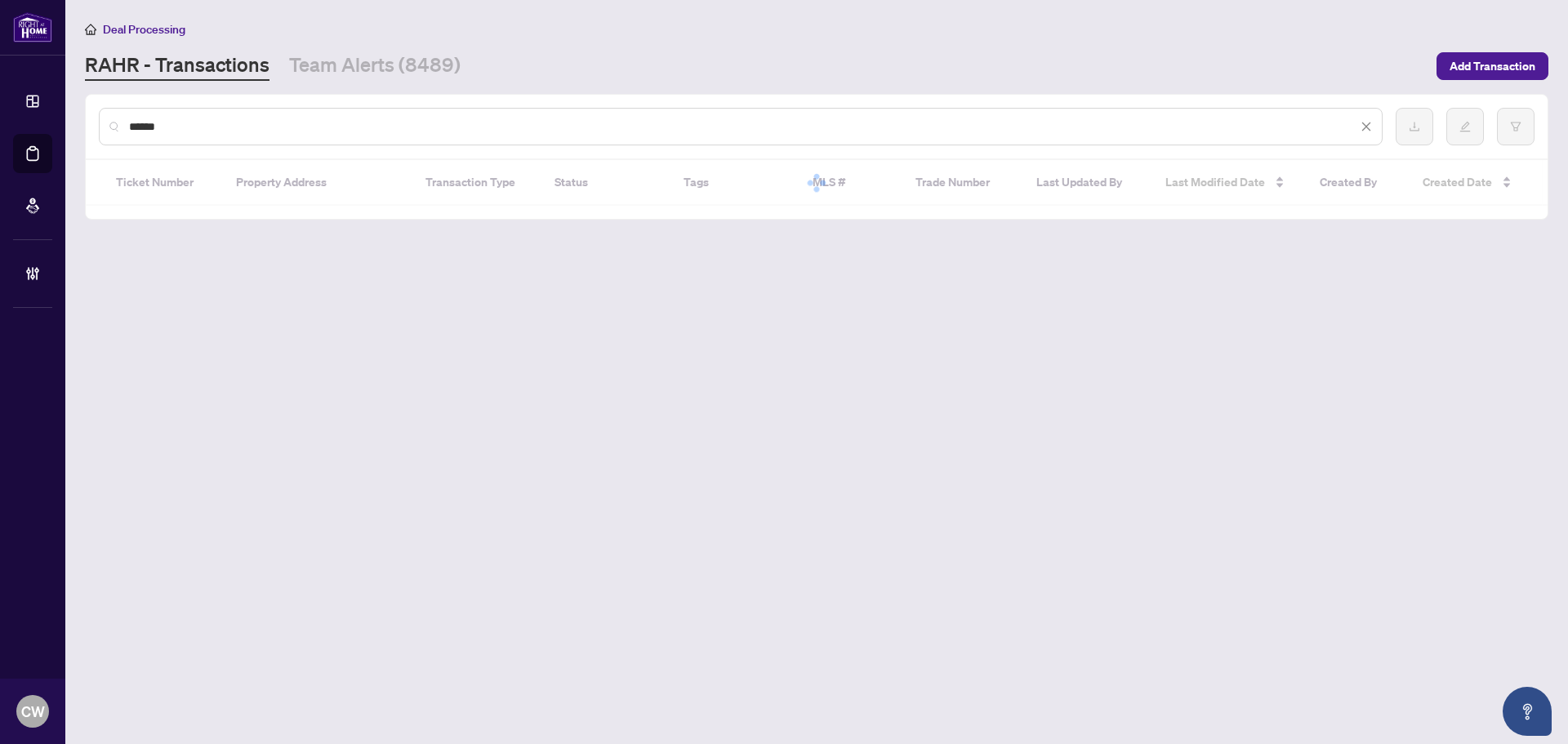
click at [282, 125] on input "******" at bounding box center [743, 126] width 1228 height 18
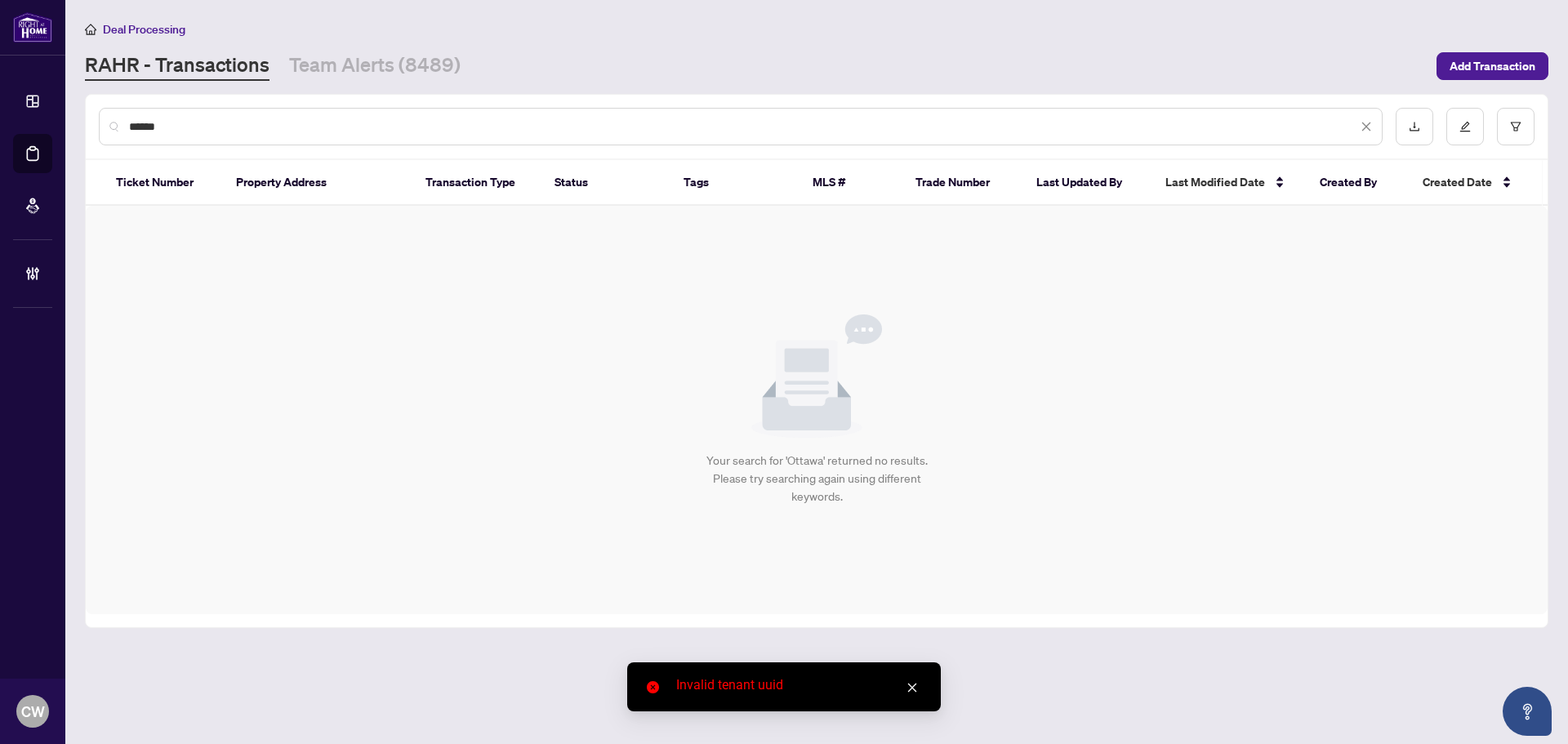
drag, startPoint x: 261, startPoint y: 123, endPoint x: 117, endPoint y: 122, distance: 144.0
click at [117, 122] on div "******" at bounding box center [740, 126] width 1284 height 38
type input "*******"
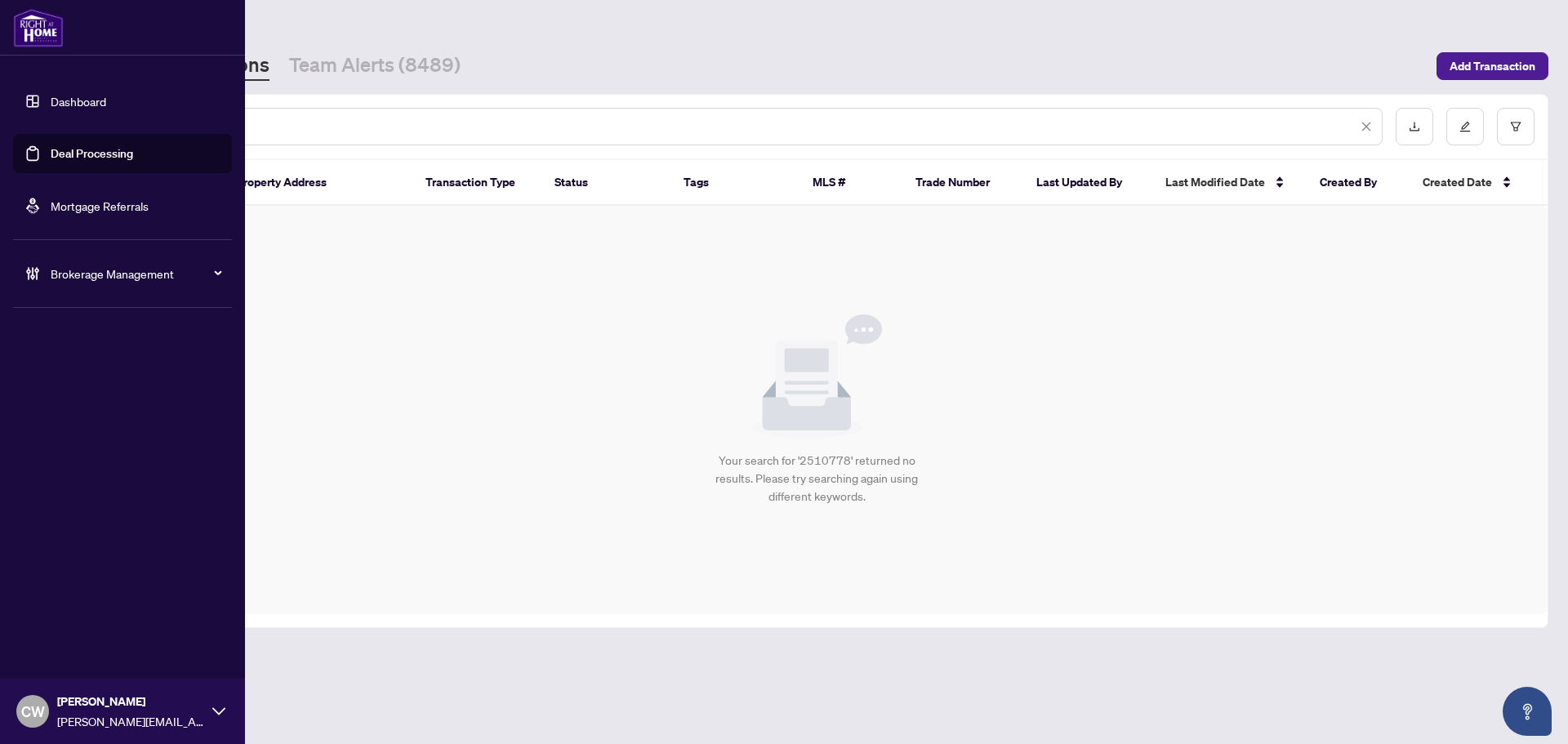
click at [48, 705] on span "CW" at bounding box center [33, 712] width 33 height 33
click at [68, 641] on span "Logout" at bounding box center [66, 649] width 37 height 26
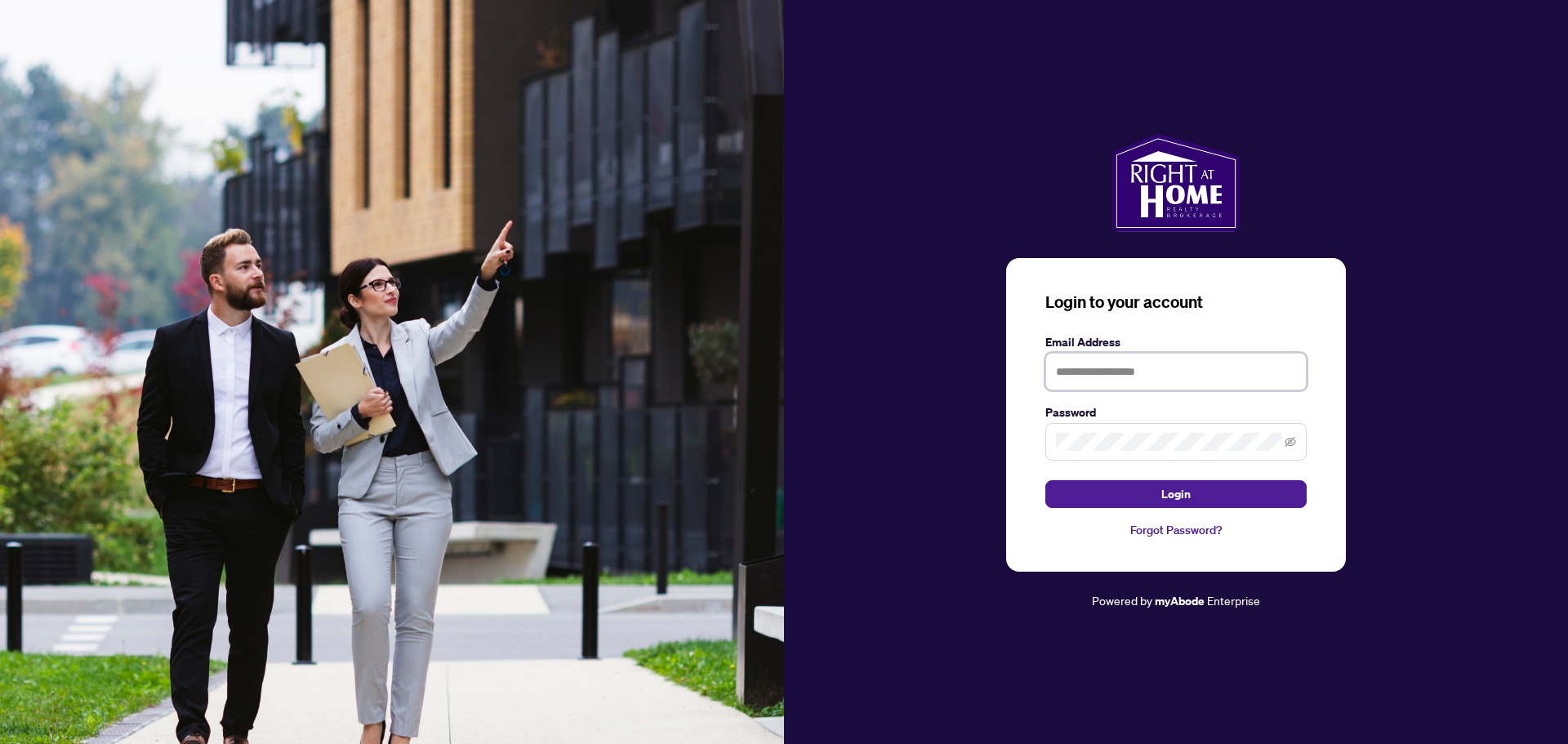
type input "**********"
click at [69, 647] on img at bounding box center [392, 372] width 784 height 744
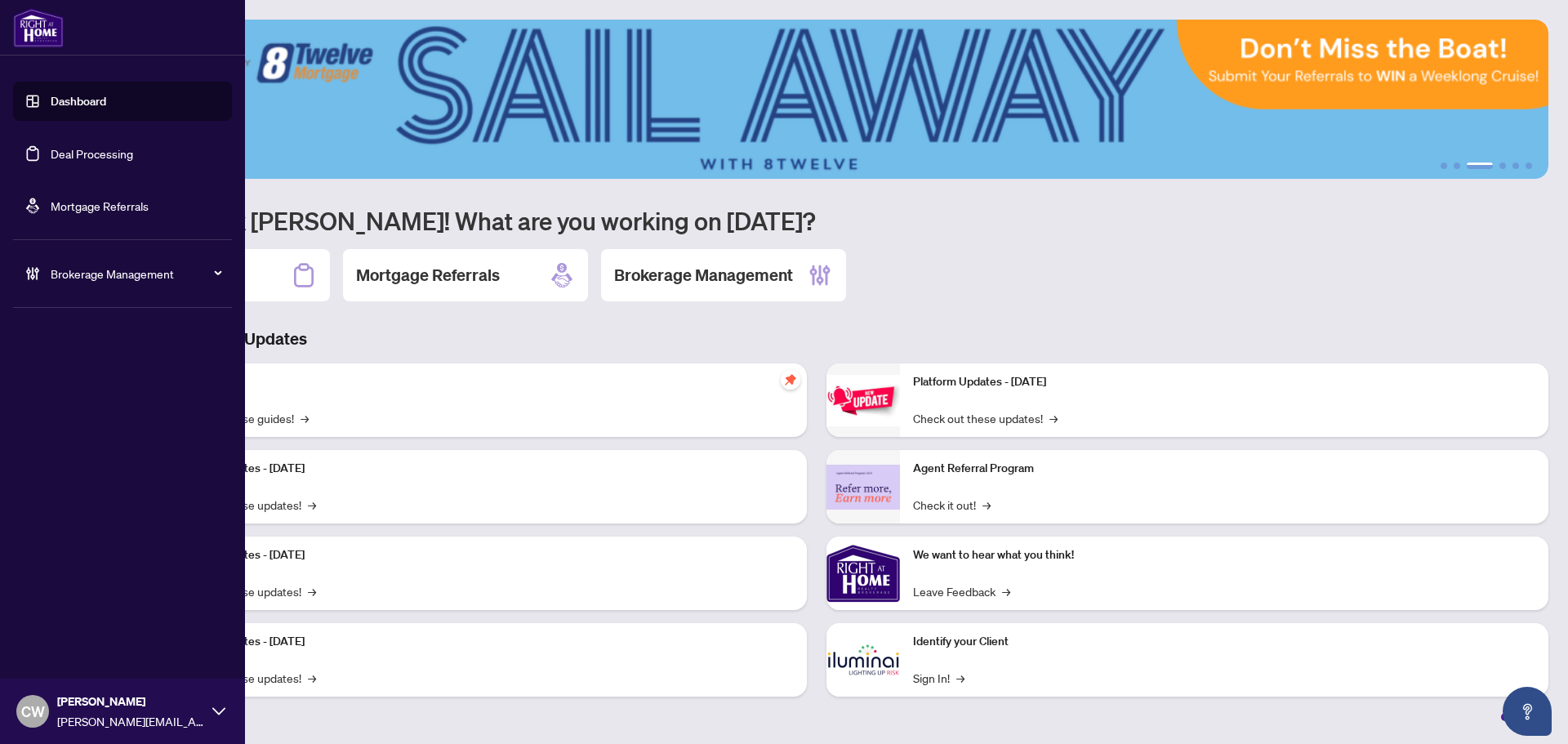
click at [51, 156] on link "Deal Processing" at bounding box center [92, 154] width 82 height 15
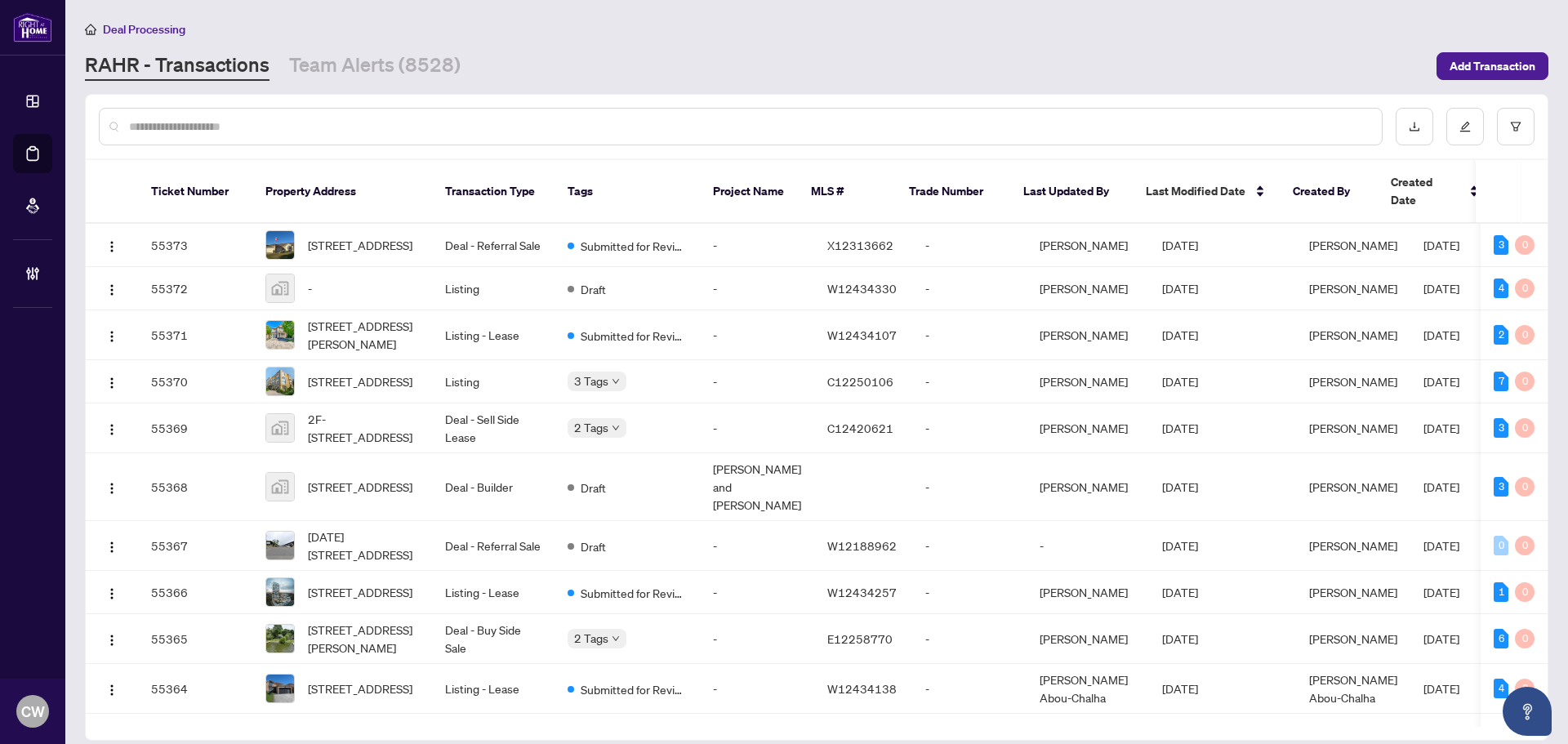
click at [216, 130] on input "text" at bounding box center [749, 126] width 1240 height 18
paste input "*******"
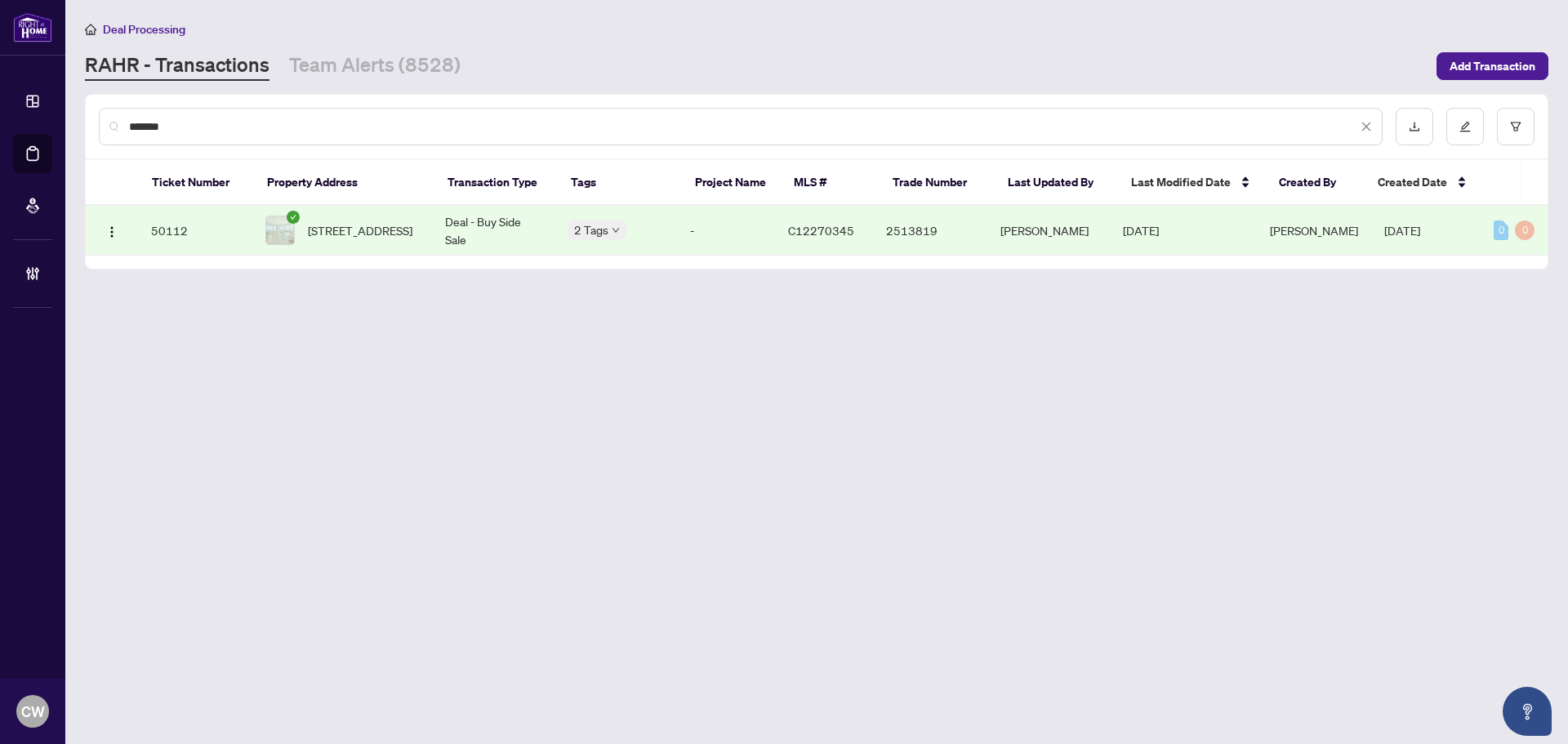
click at [366, 240] on span "[STREET_ADDRESS]" at bounding box center [360, 231] width 104 height 18
click at [239, 126] on input "*******" at bounding box center [743, 126] width 1228 height 18
click at [120, 119] on div "*******" at bounding box center [740, 126] width 1284 height 38
paste input "text"
type input "*******"
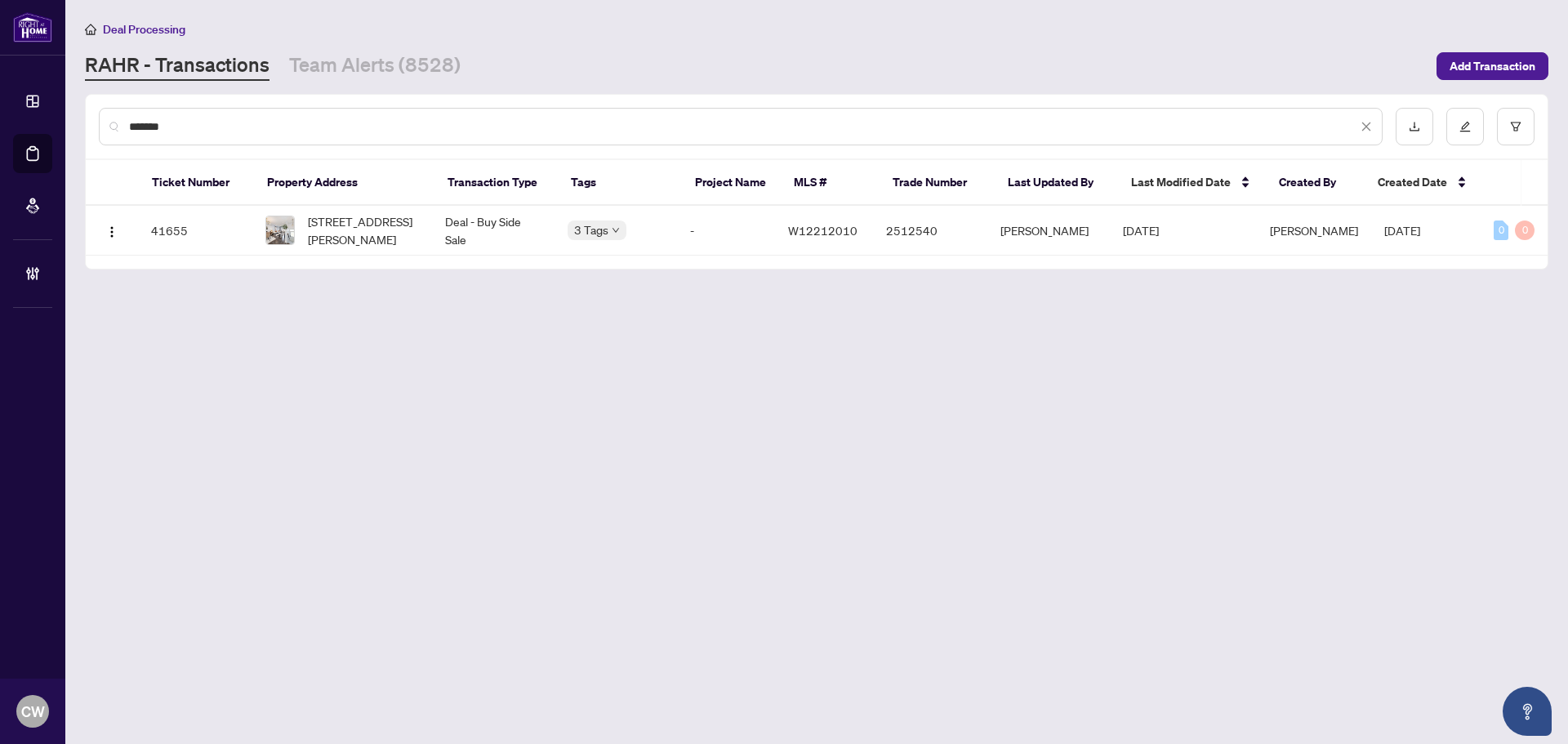
click at [260, 134] on div "*******" at bounding box center [740, 126] width 1284 height 38
click at [344, 237] on span "[STREET_ADDRESS][PERSON_NAME]" at bounding box center [363, 231] width 111 height 36
click at [1422, 530] on main "Deal Processing [PERSON_NAME] - Transactions Team Alerts (8528) Add Transaction…" at bounding box center [817, 372] width 1503 height 744
click at [326, 220] on span "151-5055 Heatherleigh Ave, Mississauga, Ontario L5V 2R5, Canada" at bounding box center [363, 231] width 111 height 36
drag, startPoint x: 221, startPoint y: 123, endPoint x: 68, endPoint y: 112, distance: 153.4
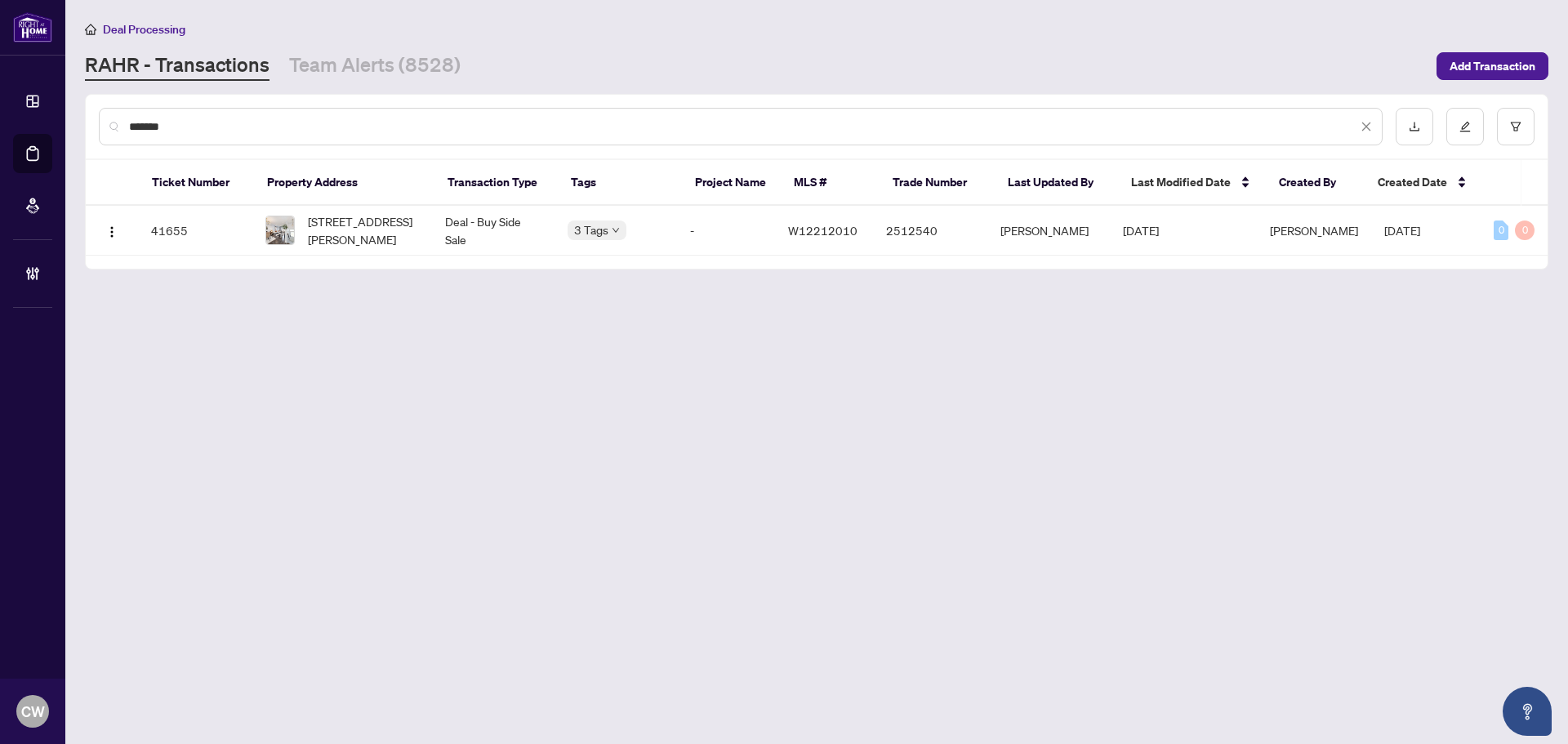
click at [68, 112] on main "Deal Processing RAHR - Transactions Team Alerts (8528) Add Transaction ******* …" at bounding box center [817, 372] width 1503 height 744
paste input "text"
click at [339, 233] on span "2115 Ruddell Rd, Clarington, Ontario L1B 0C6, Canada" at bounding box center [363, 231] width 111 height 36
drag, startPoint x: 240, startPoint y: 130, endPoint x: 113, endPoint y: 120, distance: 127.4
click at [113, 120] on div "*******" at bounding box center [740, 126] width 1284 height 38
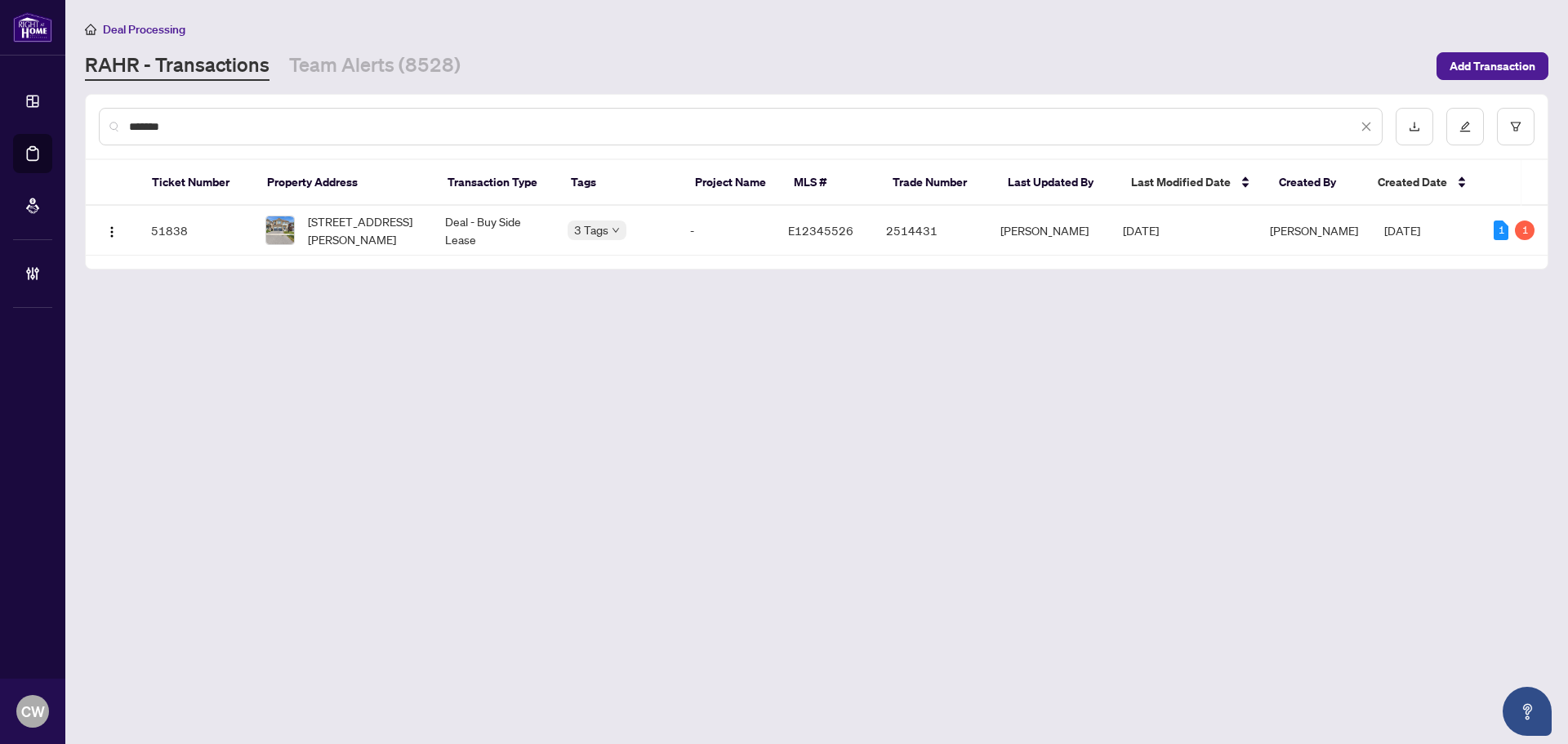
paste input "text"
click at [364, 236] on span "304399 South Line, Priceville, ON N0C 1K0, Canada" at bounding box center [360, 231] width 104 height 18
drag, startPoint x: 264, startPoint y: 134, endPoint x: 90, endPoint y: 131, distance: 174.0
click at [90, 131] on div "*******" at bounding box center [816, 126] width 1462 height 64
paste input "text"
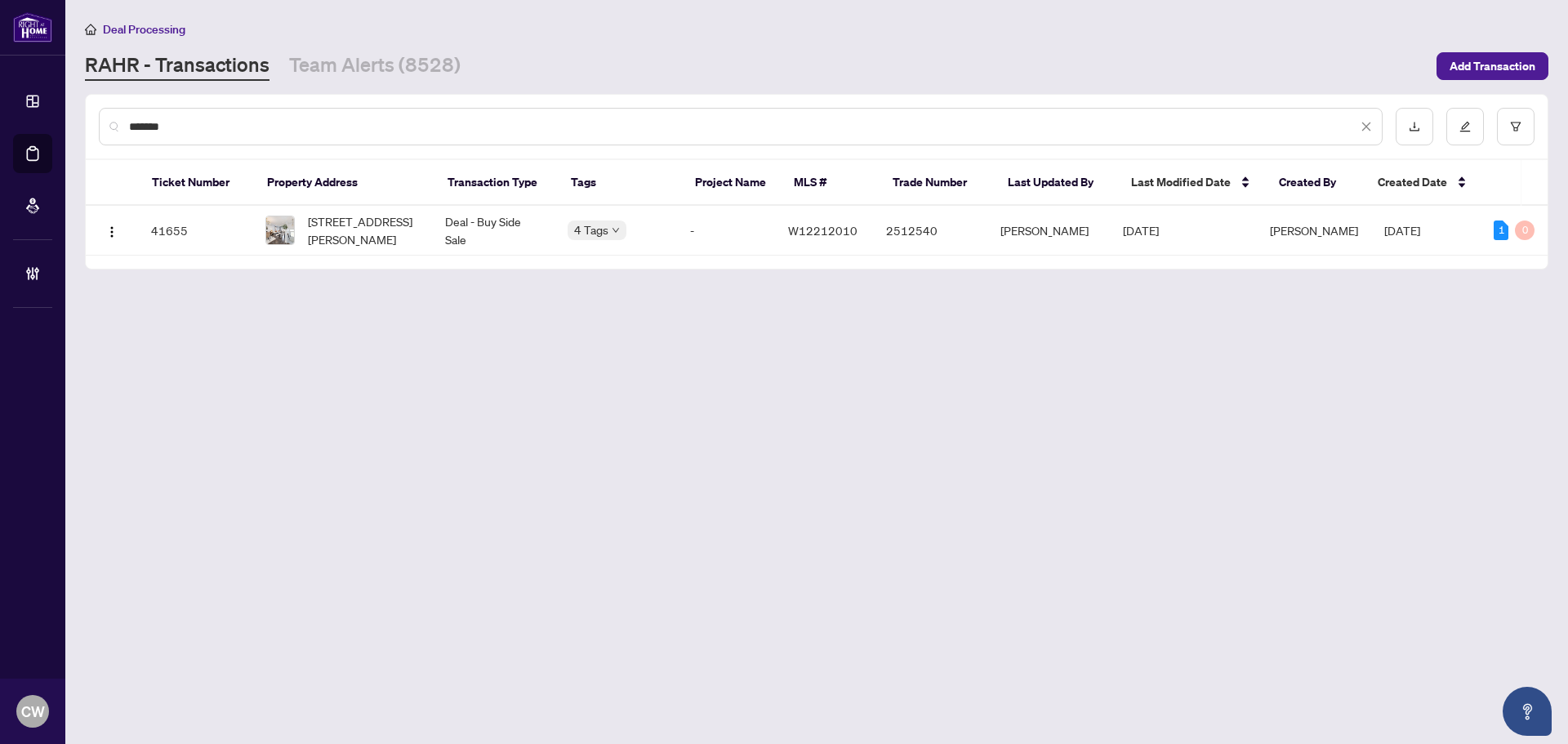
click at [289, 131] on input "*******" at bounding box center [743, 126] width 1228 height 18
click at [368, 223] on span "151-5055 Heatherleigh Ave, Mississauga, Ontario L5V 2R5, Canada" at bounding box center [363, 231] width 111 height 36
click at [282, 128] on input "*******" at bounding box center [743, 126] width 1228 height 18
click at [330, 236] on span "151-5055 Heatherleigh Ave, Mississauga, Ontario L5V 2R5, Canada" at bounding box center [363, 231] width 111 height 36
click at [195, 130] on input "*******" at bounding box center [743, 126] width 1228 height 18
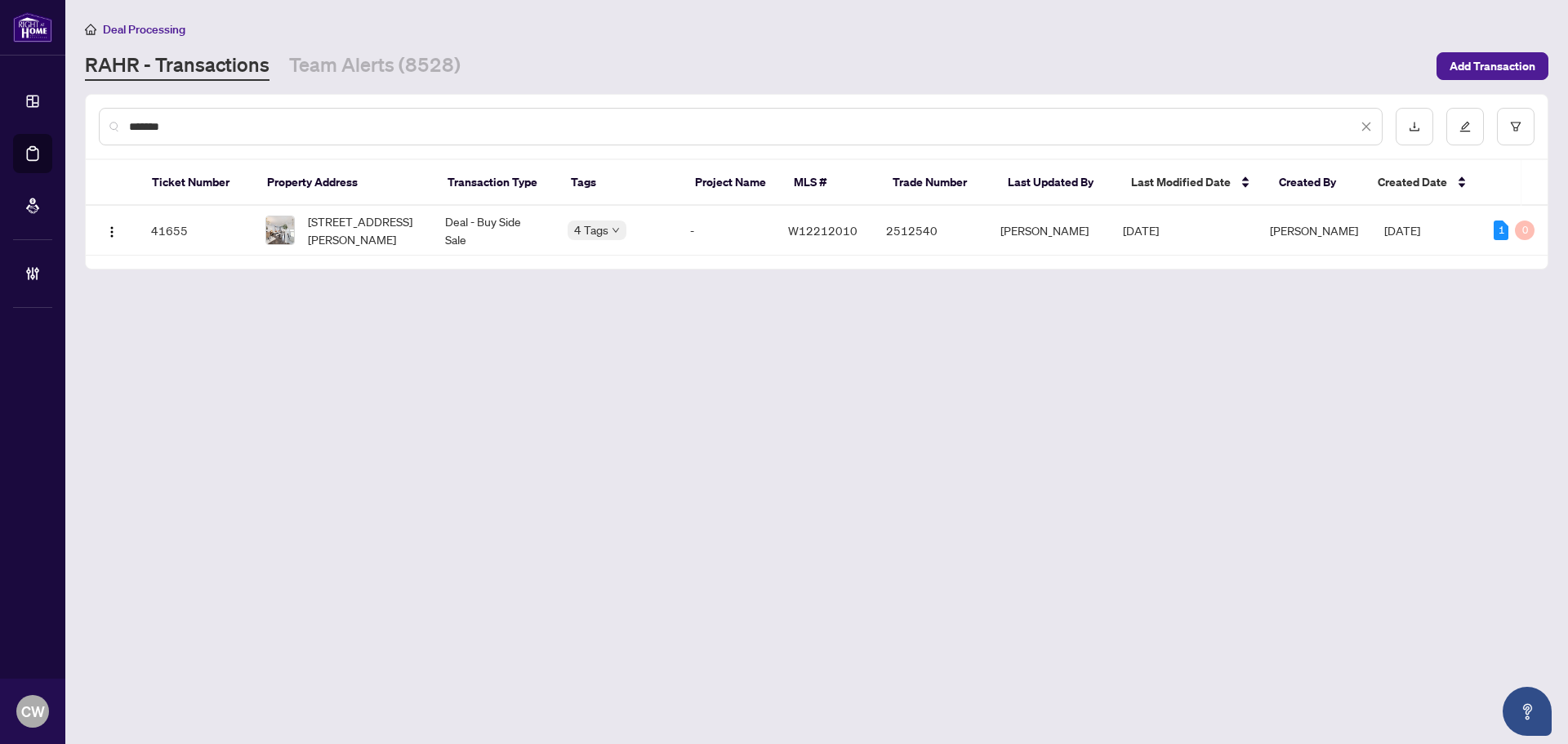
drag, startPoint x: 195, startPoint y: 130, endPoint x: 117, endPoint y: 127, distance: 78.1
click at [117, 127] on div "*******" at bounding box center [740, 126] width 1284 height 38
click at [332, 228] on span "151-5055 Heatherleigh Ave, Mississauga, Ontario L5V 2R5, Canada" at bounding box center [363, 231] width 111 height 36
drag, startPoint x: 174, startPoint y: 110, endPoint x: 74, endPoint y: 110, distance: 100.0
click at [74, 110] on main "Deal Processing RAHR - Transactions Team Alerts (8528) Add Transaction ******* …" at bounding box center [817, 372] width 1503 height 744
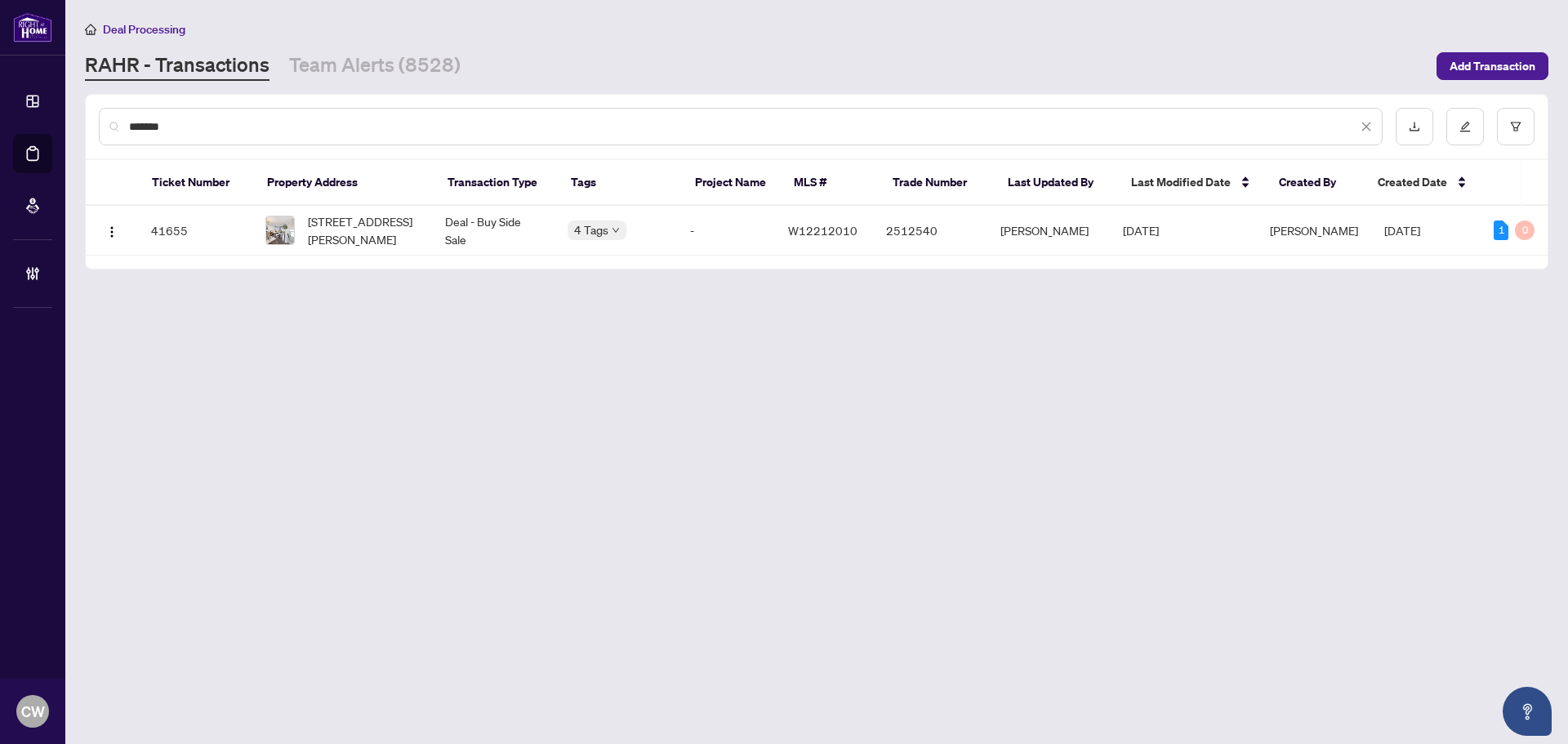
drag, startPoint x: 222, startPoint y: 132, endPoint x: 81, endPoint y: 117, distance: 141.8
click at [81, 117] on main "Deal Processing RAHR - Transactions Team Alerts (8528) Add Transaction ******* …" at bounding box center [817, 372] width 1503 height 744
paste input "text"
click at [348, 228] on span "1422 Houston Cres, Ottawa, Ontario K2W 1B6, Canada" at bounding box center [360, 231] width 104 height 18
drag, startPoint x: 257, startPoint y: 129, endPoint x: 80, endPoint y: 112, distance: 177.8
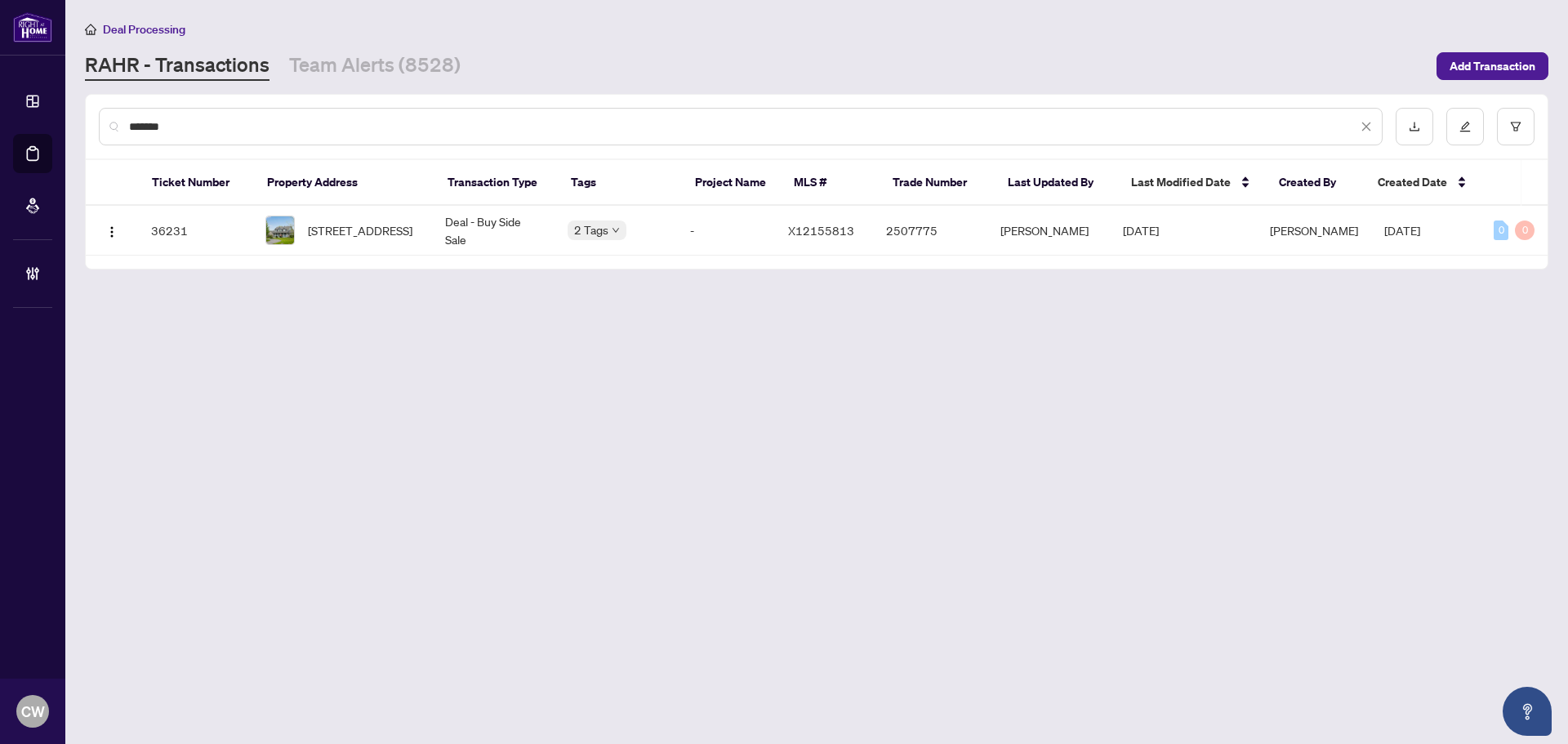
click at [80, 112] on main "Deal Processing RAHR - Transactions Team Alerts (8528) Add Transaction ******* …" at bounding box center [817, 372] width 1503 height 744
paste input "text"
click at [355, 227] on span "18 Basher Dr, Hamilton Township, Ontario K9A 4J7, Canada" at bounding box center [363, 231] width 111 height 36
drag, startPoint x: 299, startPoint y: 131, endPoint x: 277, endPoint y: 129, distance: 22.1
click at [291, 131] on input "*******" at bounding box center [743, 126] width 1228 height 18
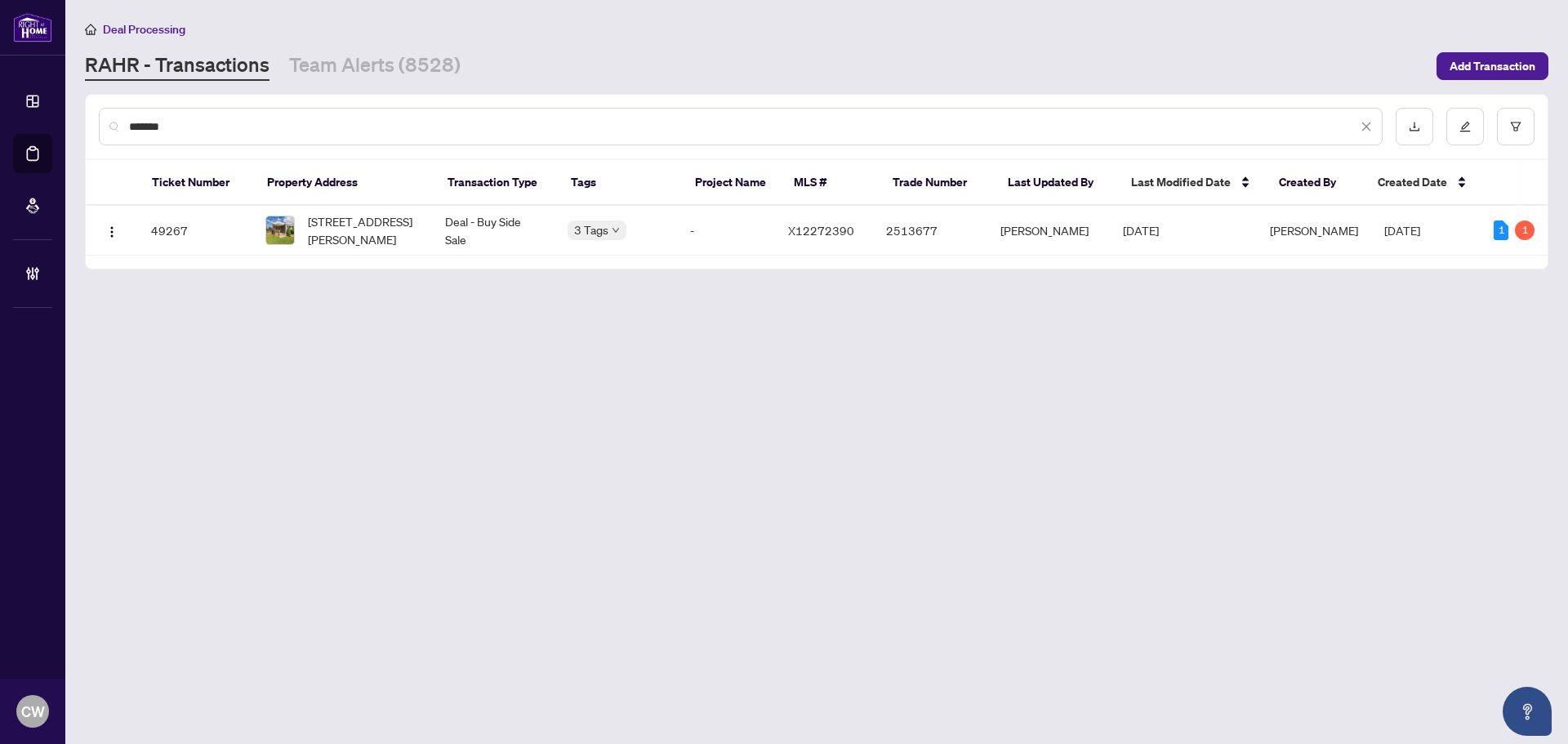
drag, startPoint x: 175, startPoint y: 113, endPoint x: 91, endPoint y: 101, distance: 84.9
click at [91, 101] on div "*******" at bounding box center [816, 126] width 1462 height 64
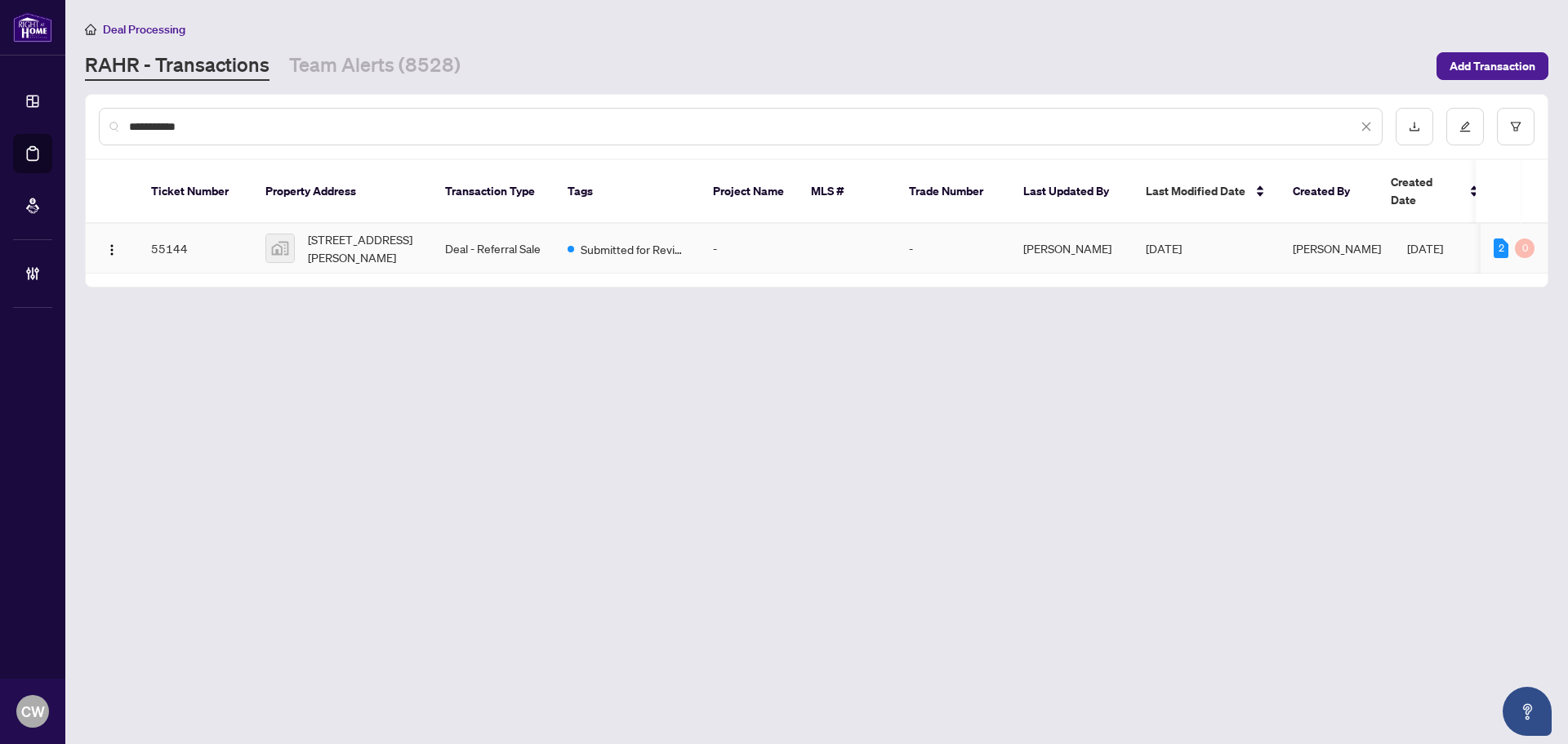
type input "**********"
click at [337, 231] on span "37 Peterson Road, Northbrook, ON, Canada" at bounding box center [363, 249] width 111 height 36
drag, startPoint x: 754, startPoint y: 411, endPoint x: 595, endPoint y: 11, distance: 430.4
click at [754, 411] on main "**********" at bounding box center [817, 372] width 1503 height 744
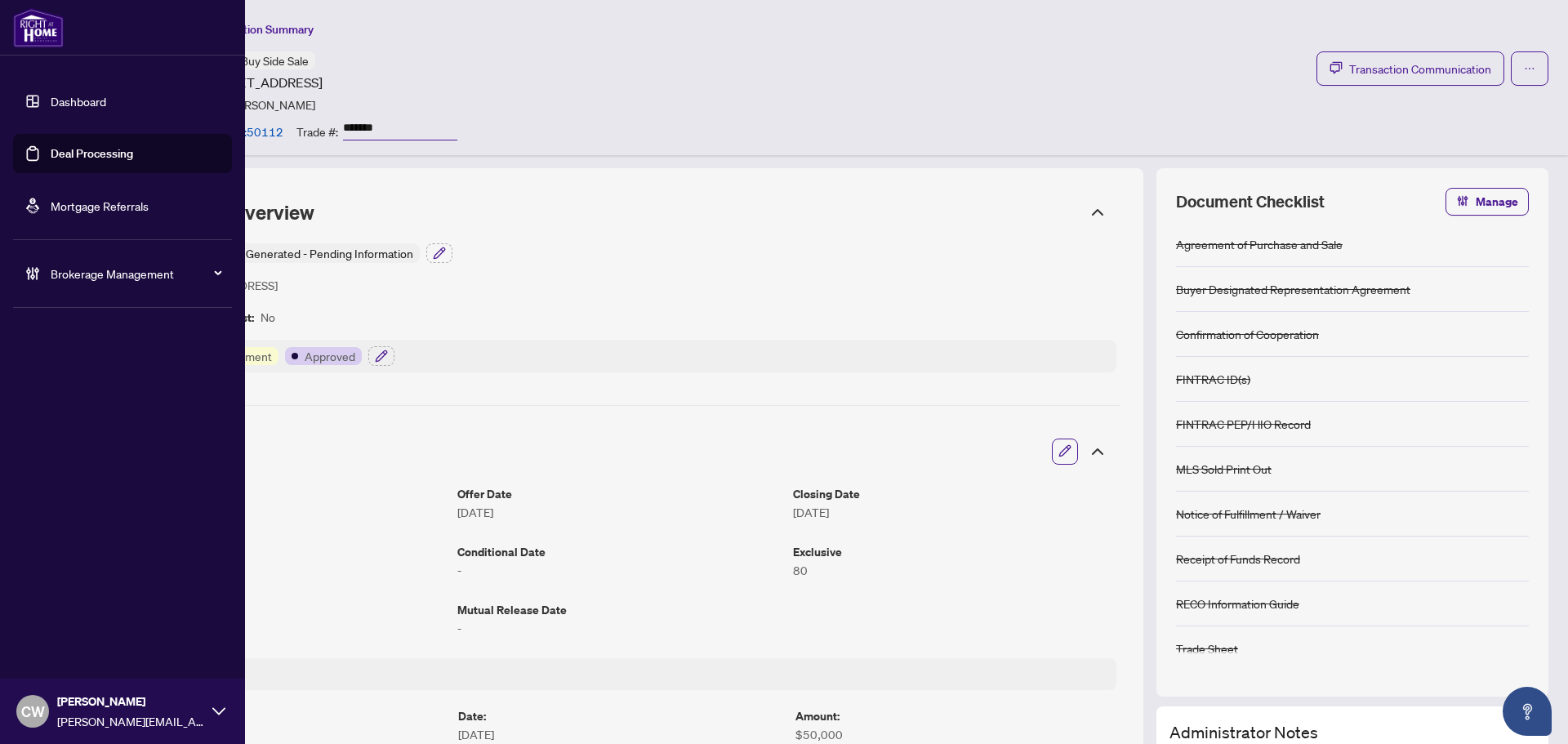
drag, startPoint x: 55, startPoint y: 153, endPoint x: 76, endPoint y: 150, distance: 21.2
click at [55, 153] on link "Deal Processing" at bounding box center [92, 154] width 82 height 15
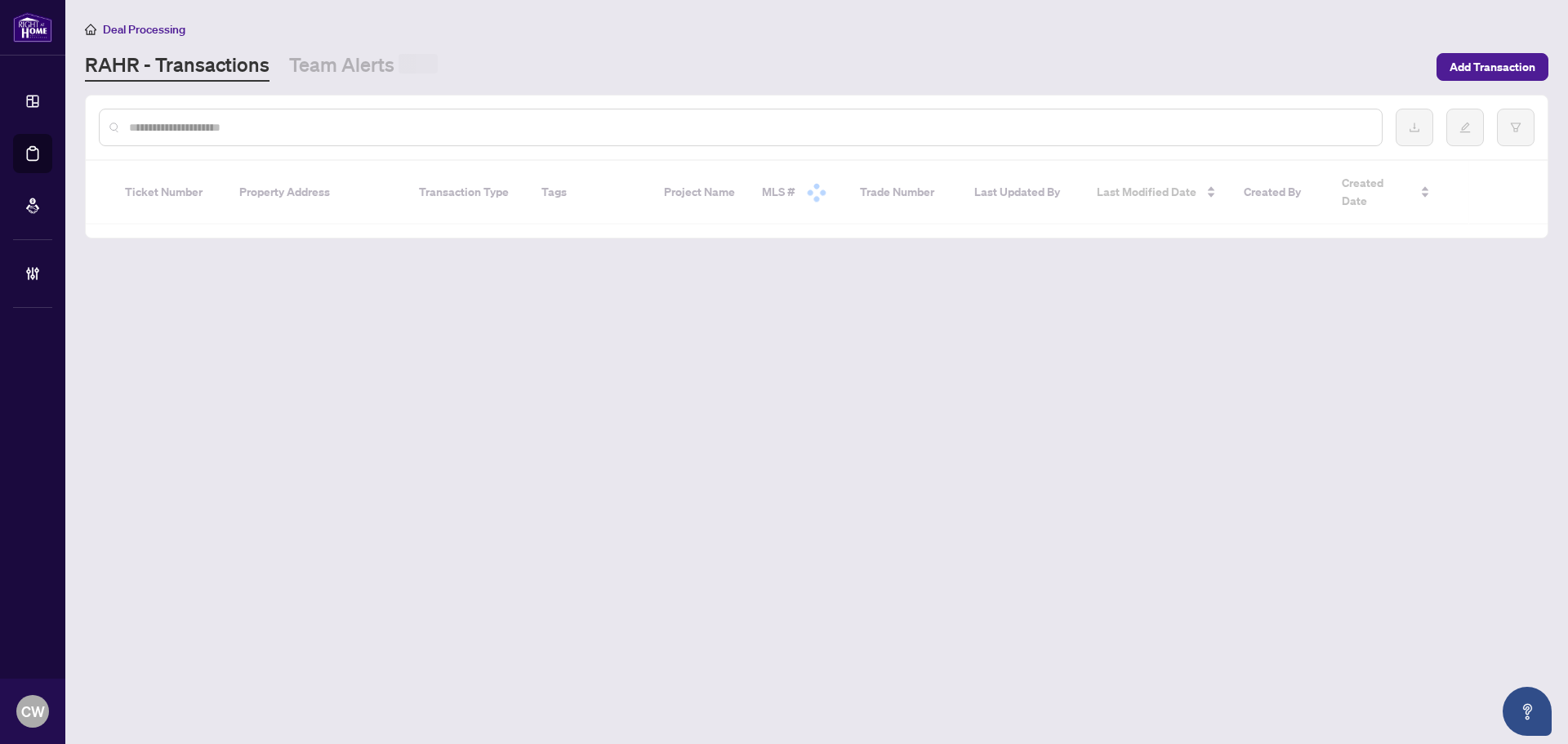
click at [296, 131] on input "text" at bounding box center [749, 127] width 1240 height 18
paste input "*******"
type input "*******"
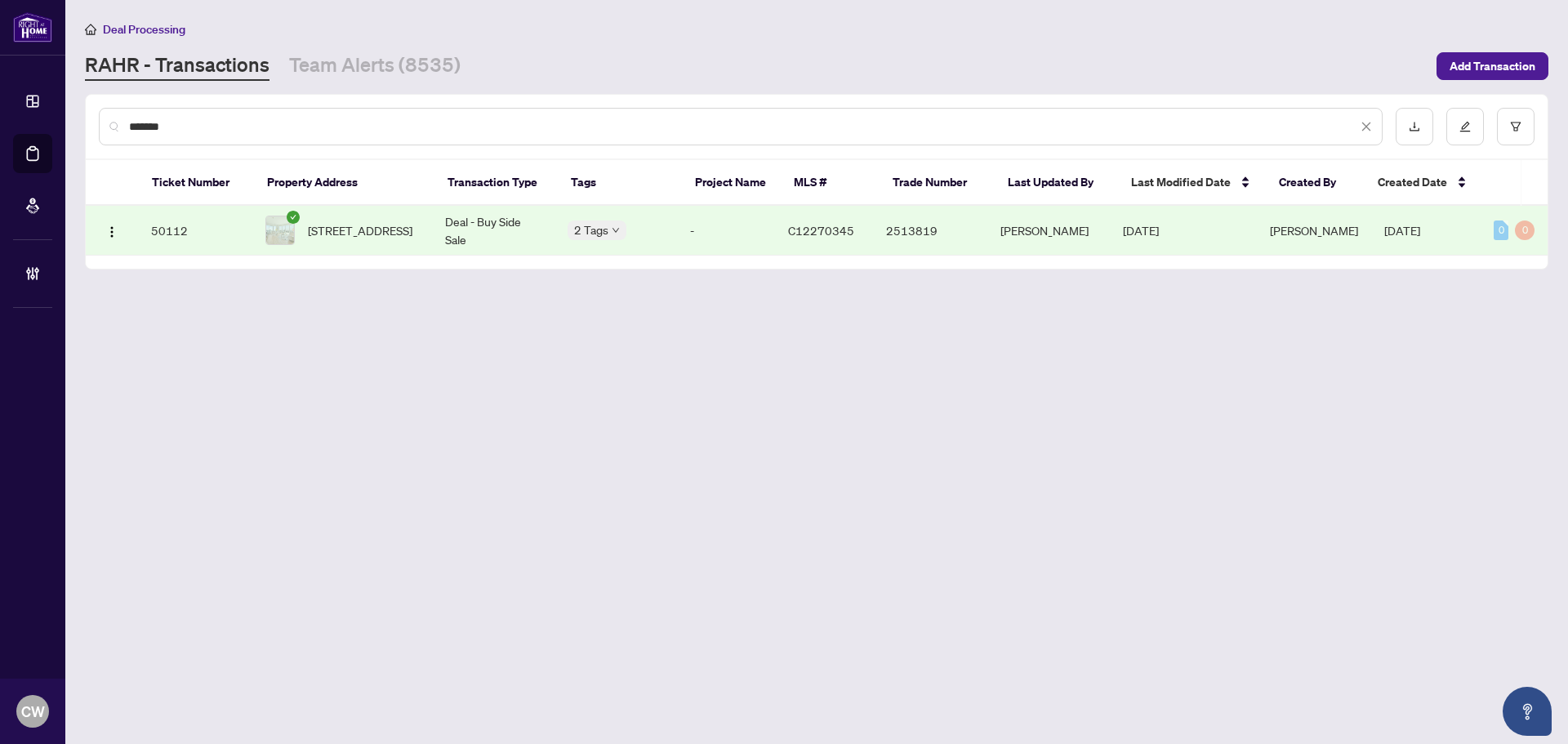
click at [335, 222] on span "[STREET_ADDRESS]" at bounding box center [360, 231] width 104 height 18
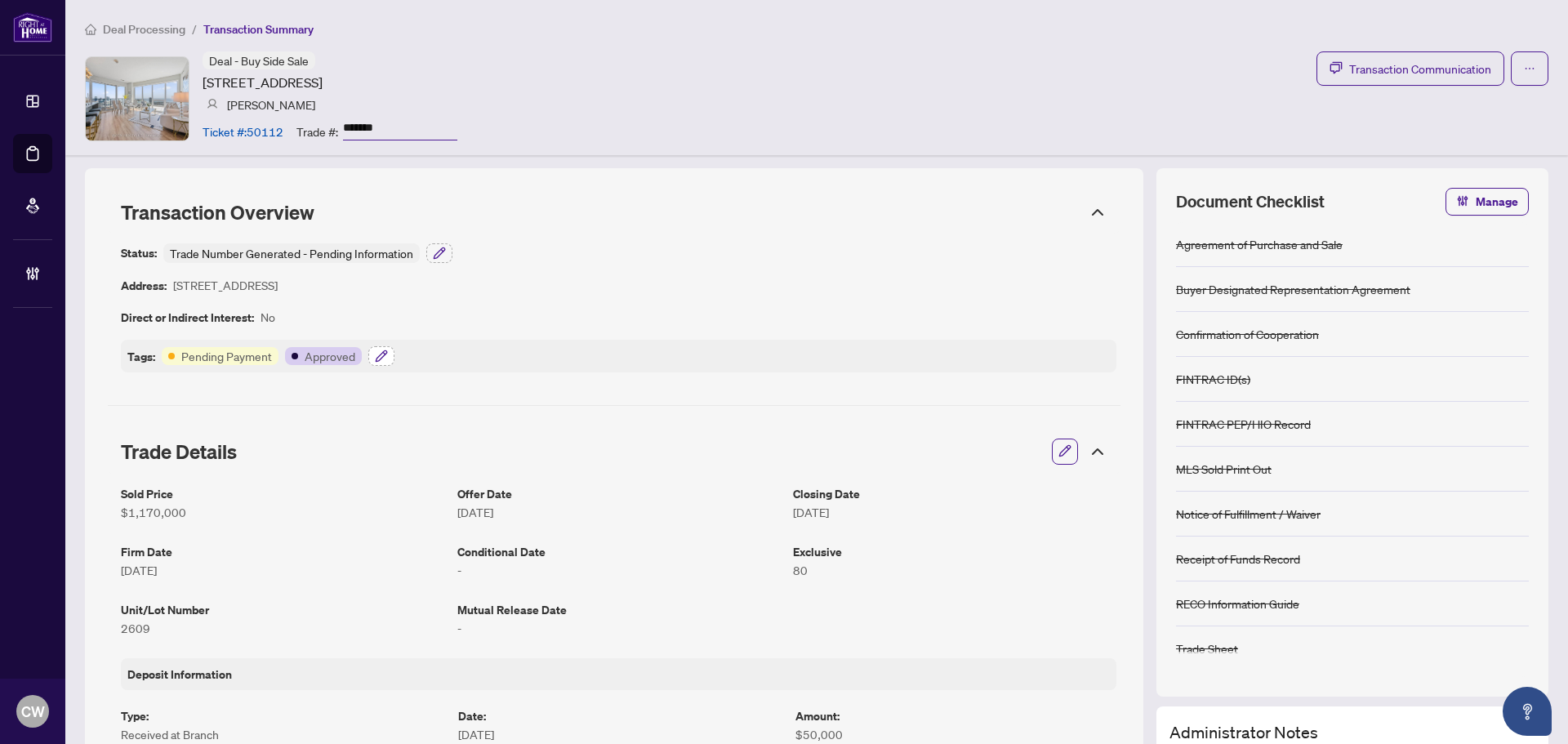
click at [383, 361] on icon "button" at bounding box center [382, 356] width 13 height 13
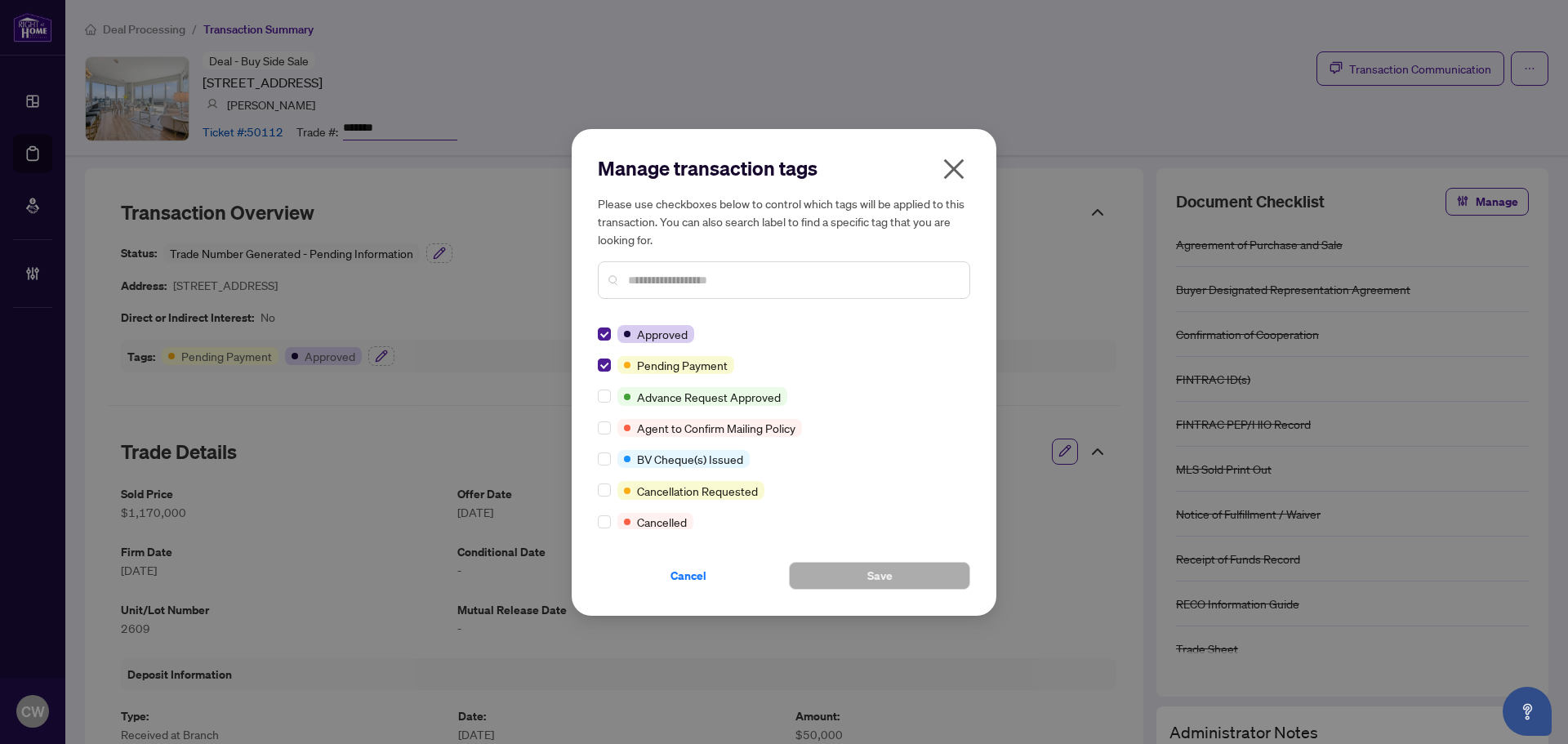
click at [949, 174] on icon "close" at bounding box center [954, 168] width 21 height 21
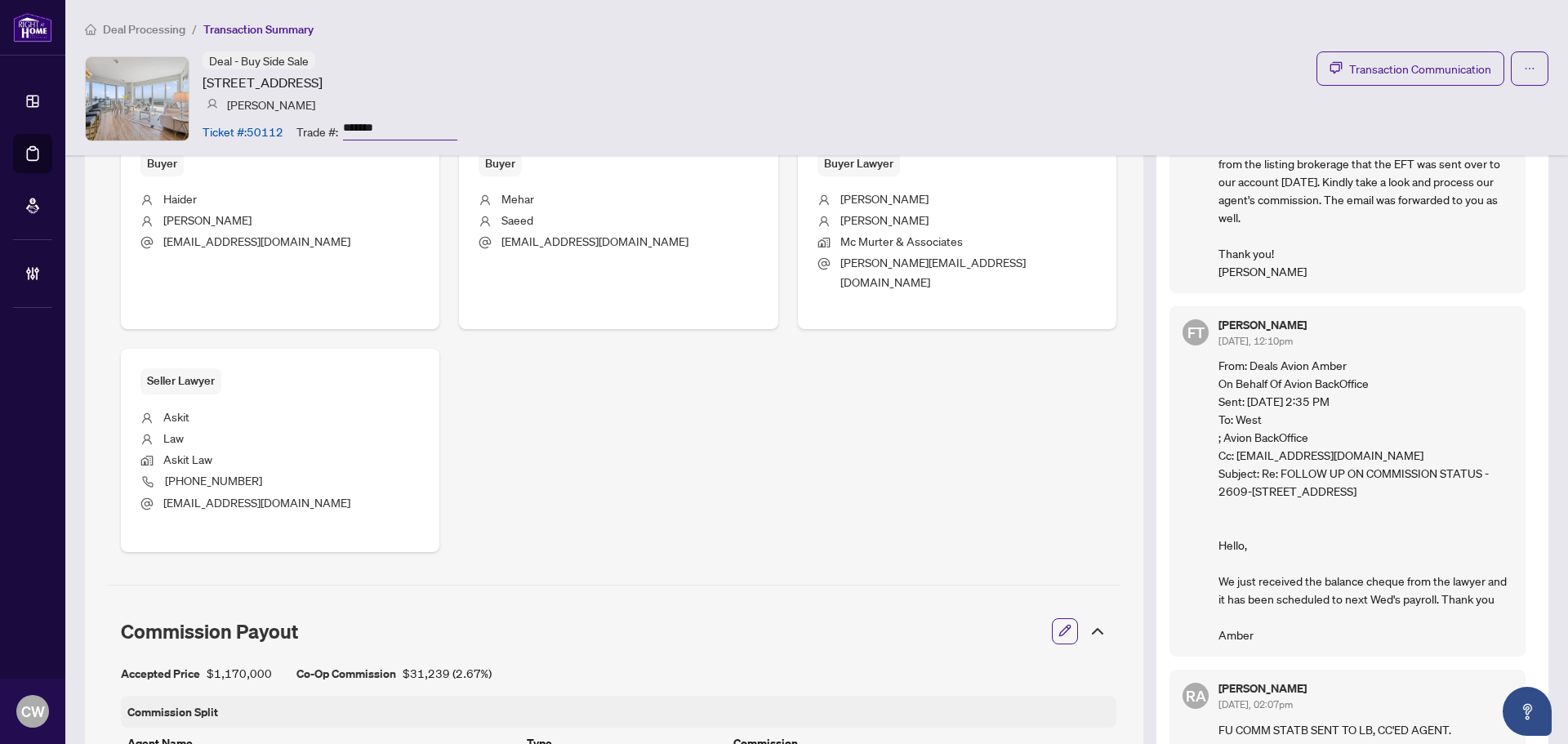
scroll to position [898, 0]
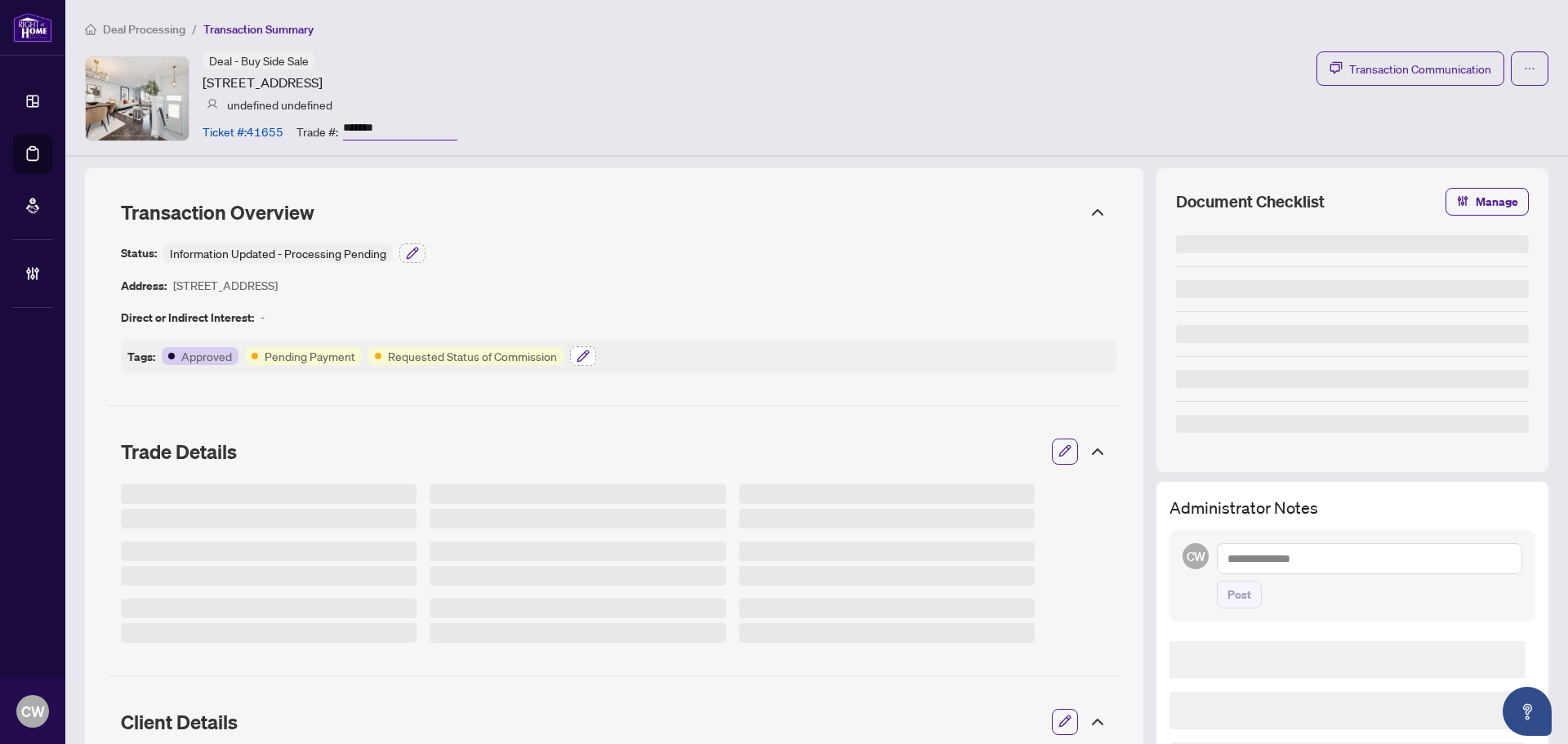
click at [588, 356] on button "button" at bounding box center [584, 356] width 26 height 20
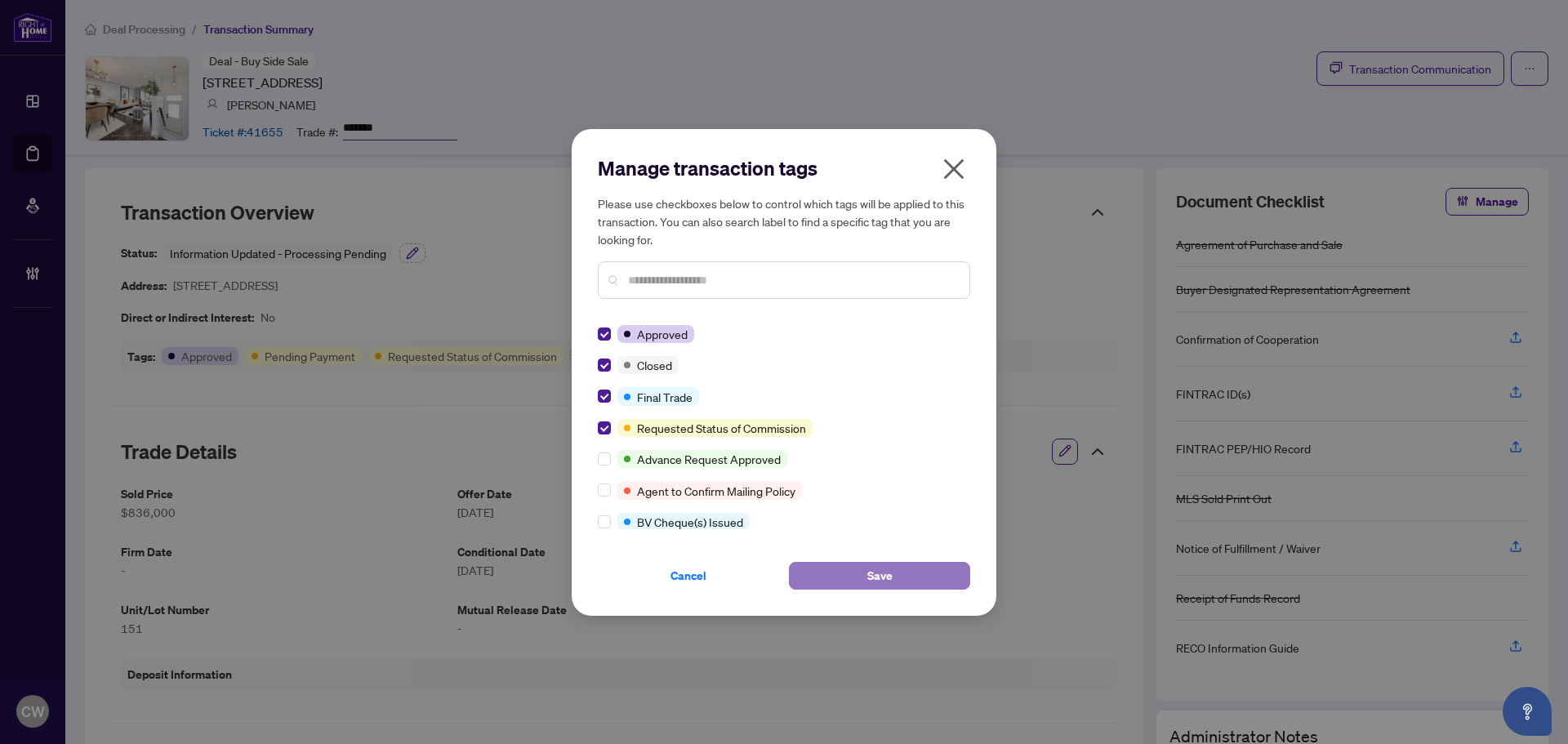
click at [892, 588] on span "Save" at bounding box center [880, 576] width 25 height 26
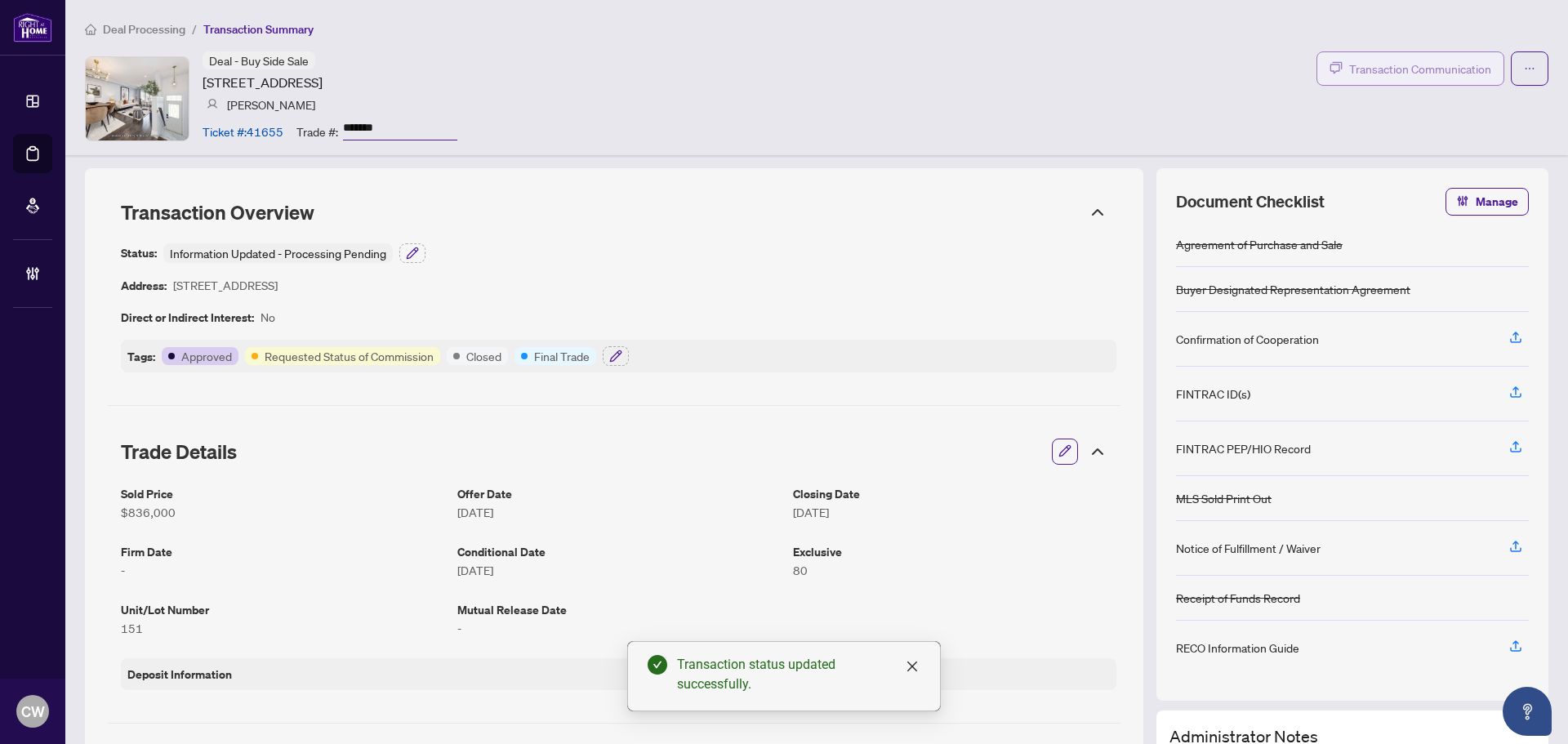
click at [1378, 57] on button "Transaction Communication" at bounding box center [1410, 69] width 188 height 34
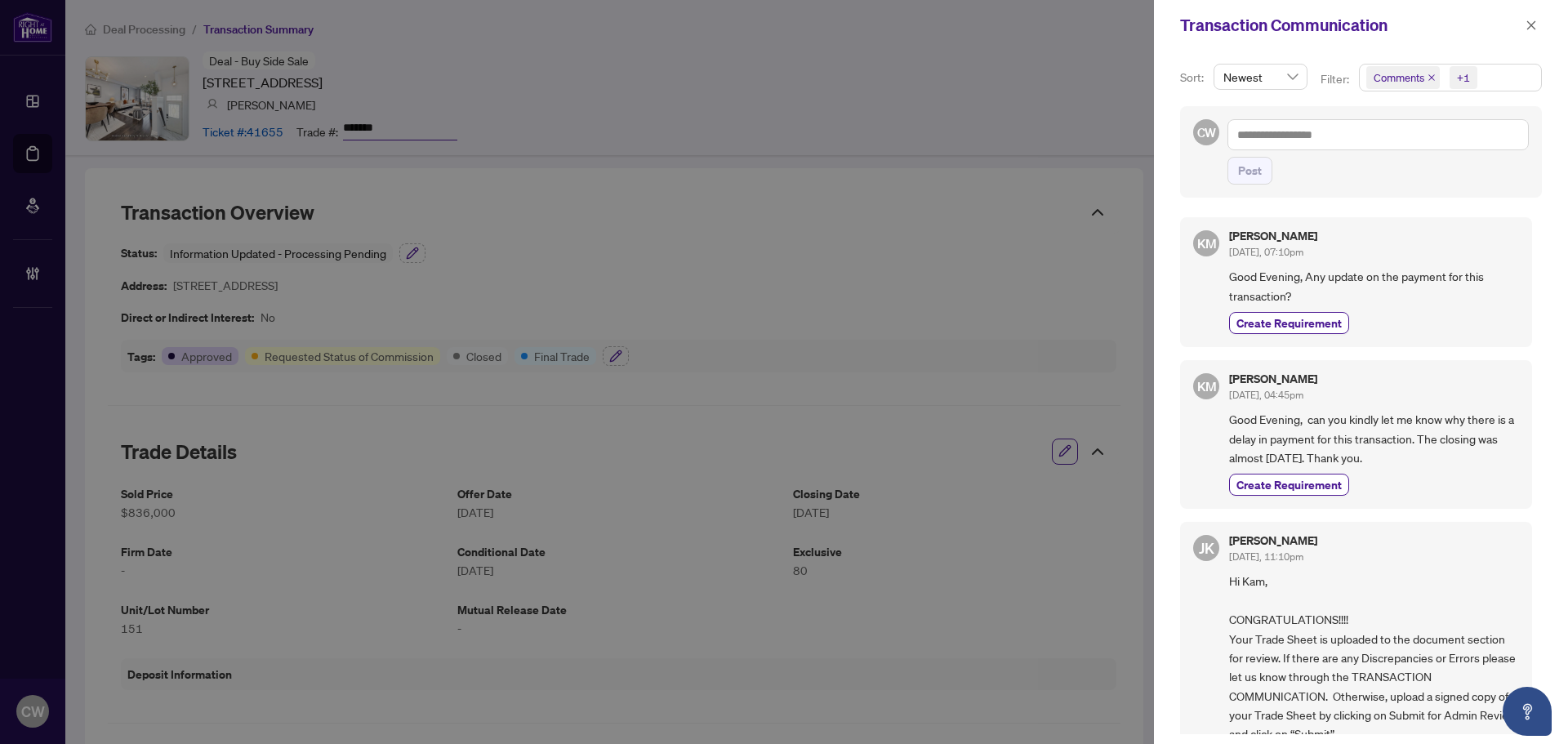
click at [1429, 76] on icon "close" at bounding box center [1432, 78] width 8 height 8
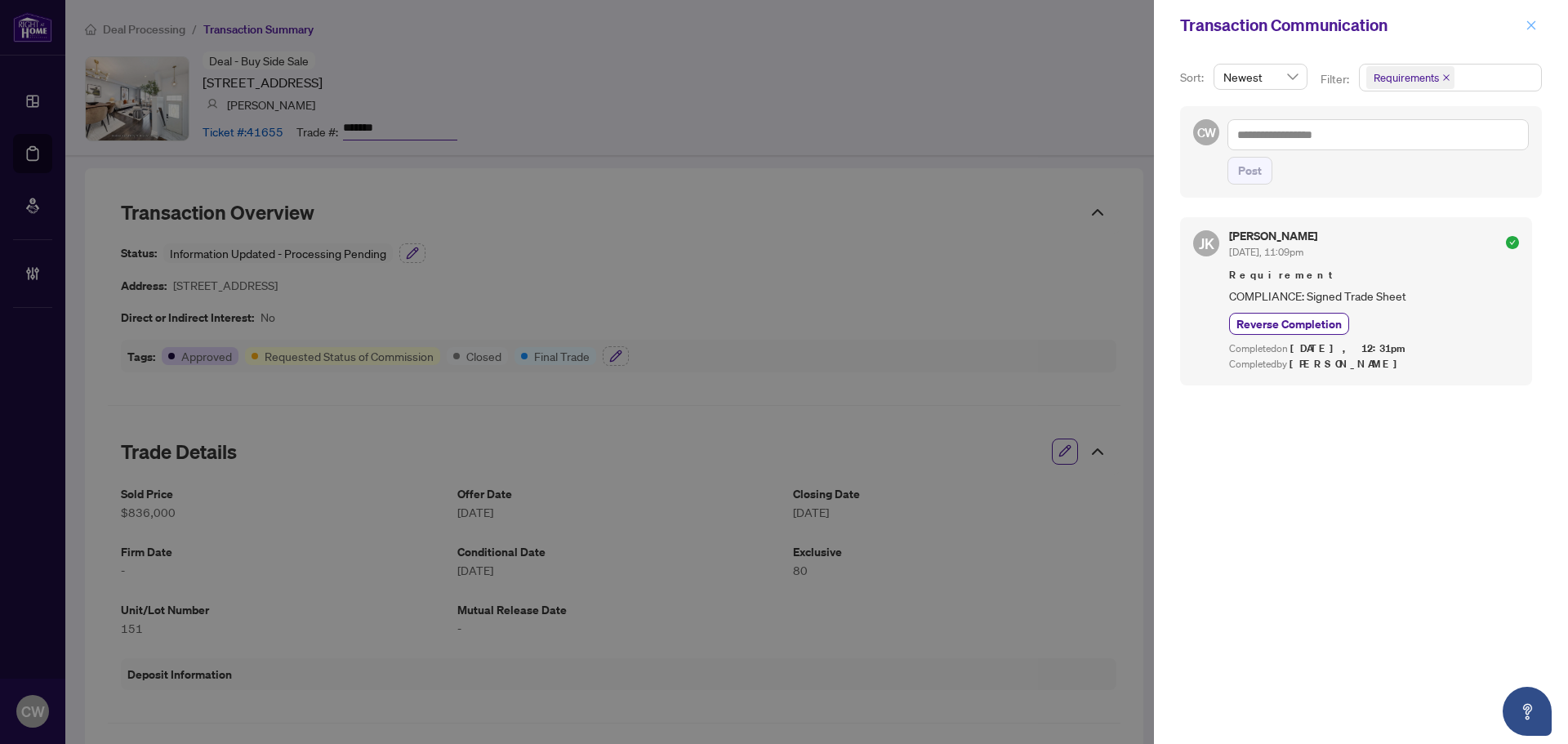
click at [1534, 31] on icon "close" at bounding box center [1532, 25] width 11 height 11
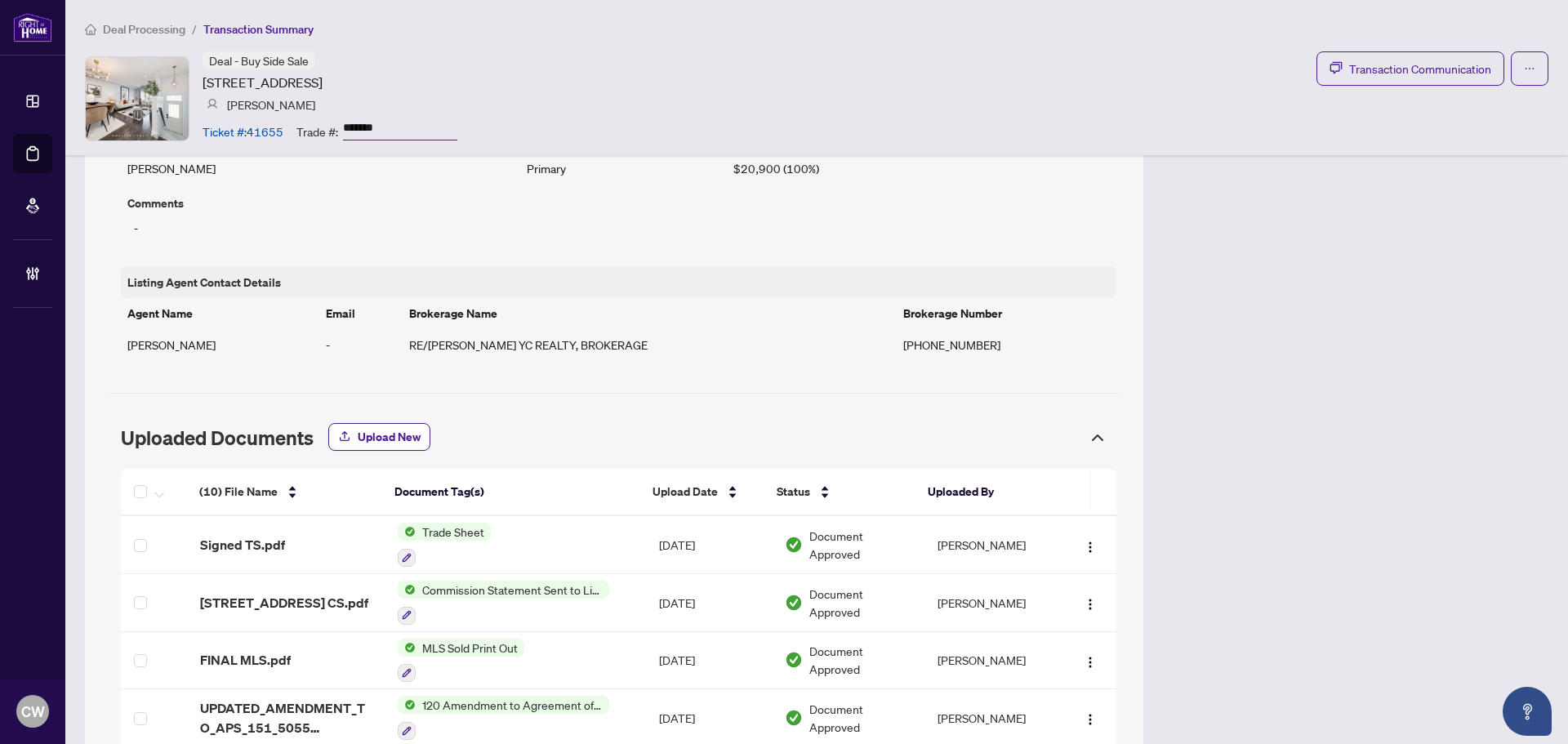
scroll to position [1389, 0]
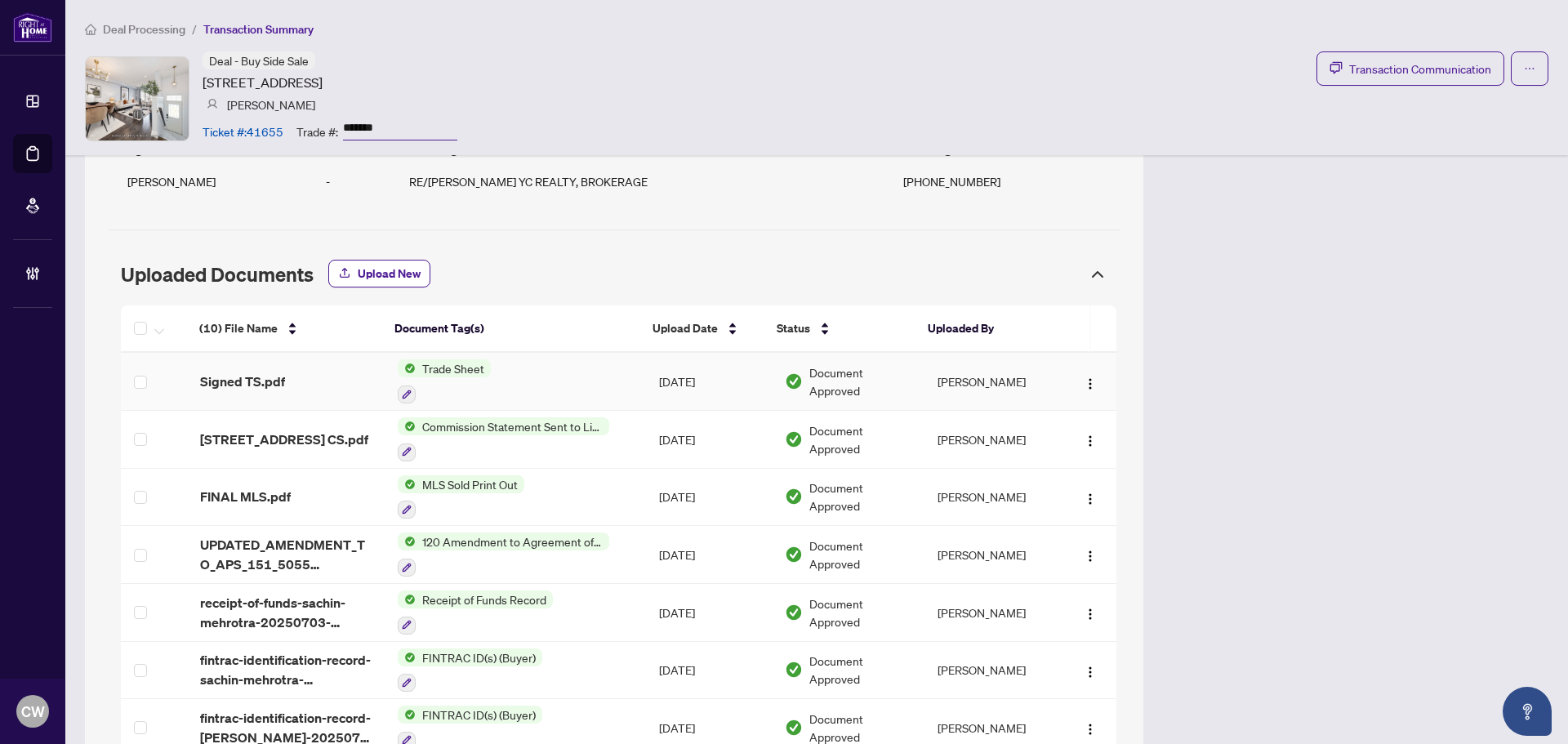
click at [251, 383] on span "Signed TS.pdf" at bounding box center [242, 382] width 85 height 20
click at [408, 276] on span "Upload New" at bounding box center [389, 273] width 63 height 26
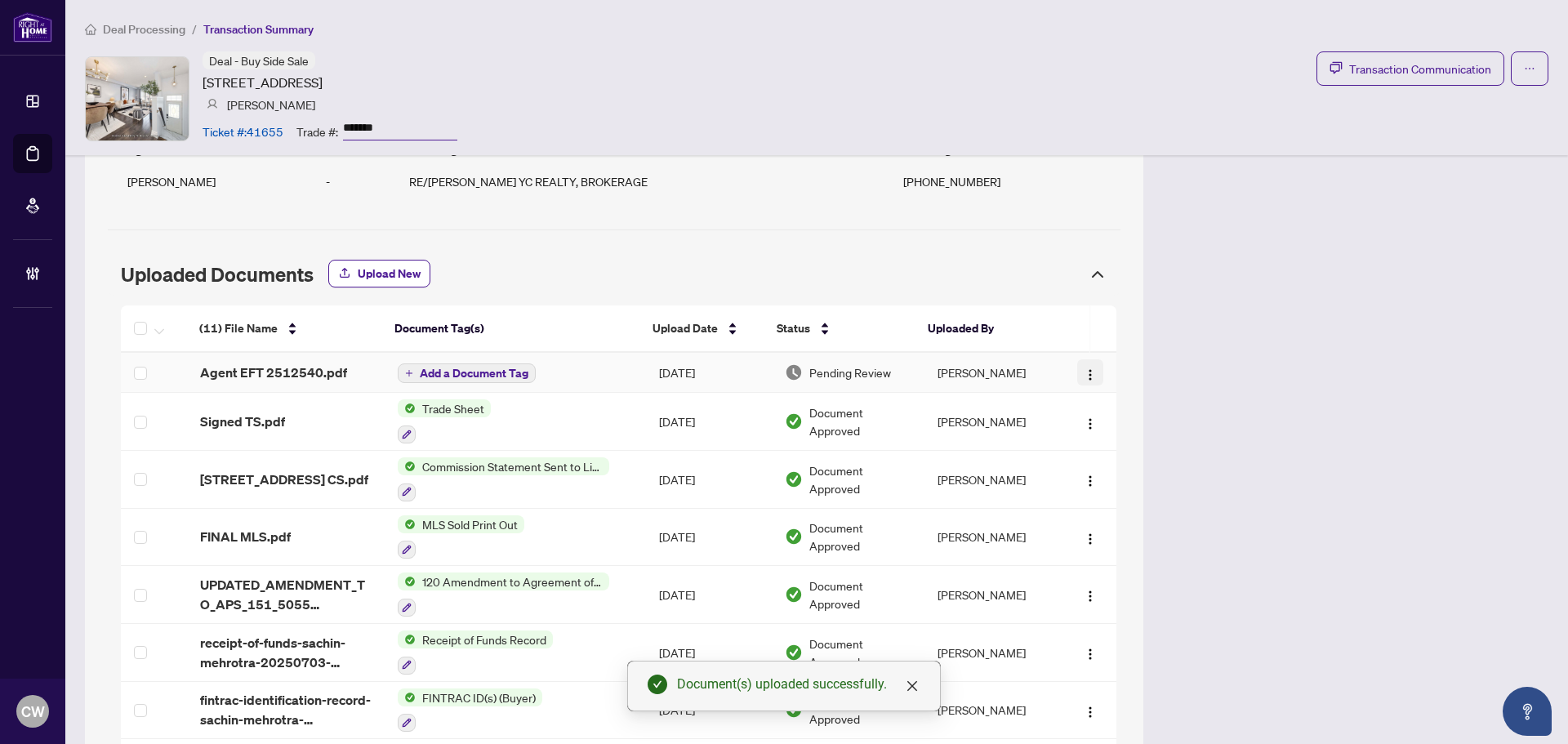
click at [1084, 377] on img "button" at bounding box center [1090, 375] width 13 height 13
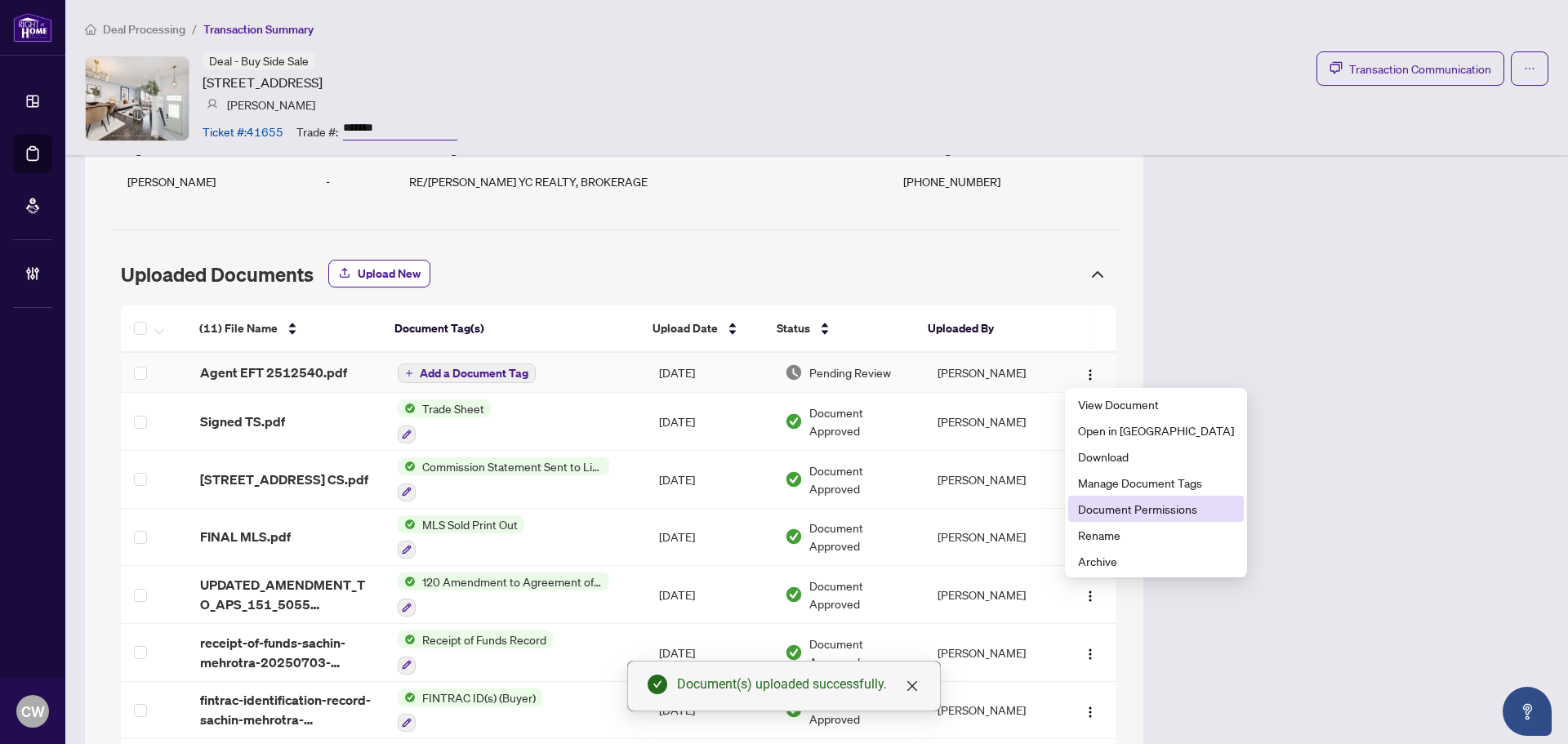
click at [1115, 517] on span "Document Permissions" at bounding box center [1156, 509] width 156 height 18
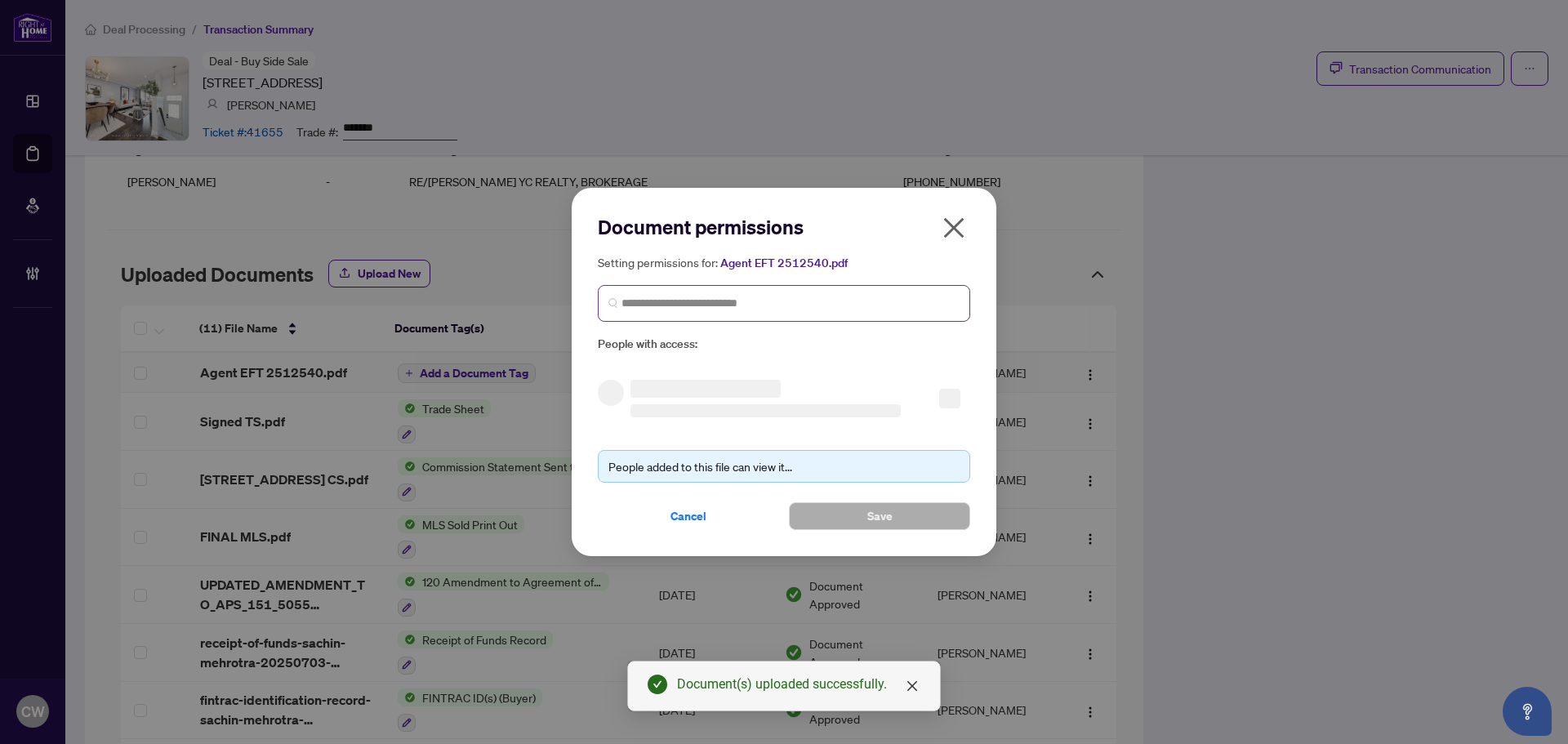
click at [796, 317] on span at bounding box center [784, 303] width 373 height 37
paste input "**********"
type input "**********"
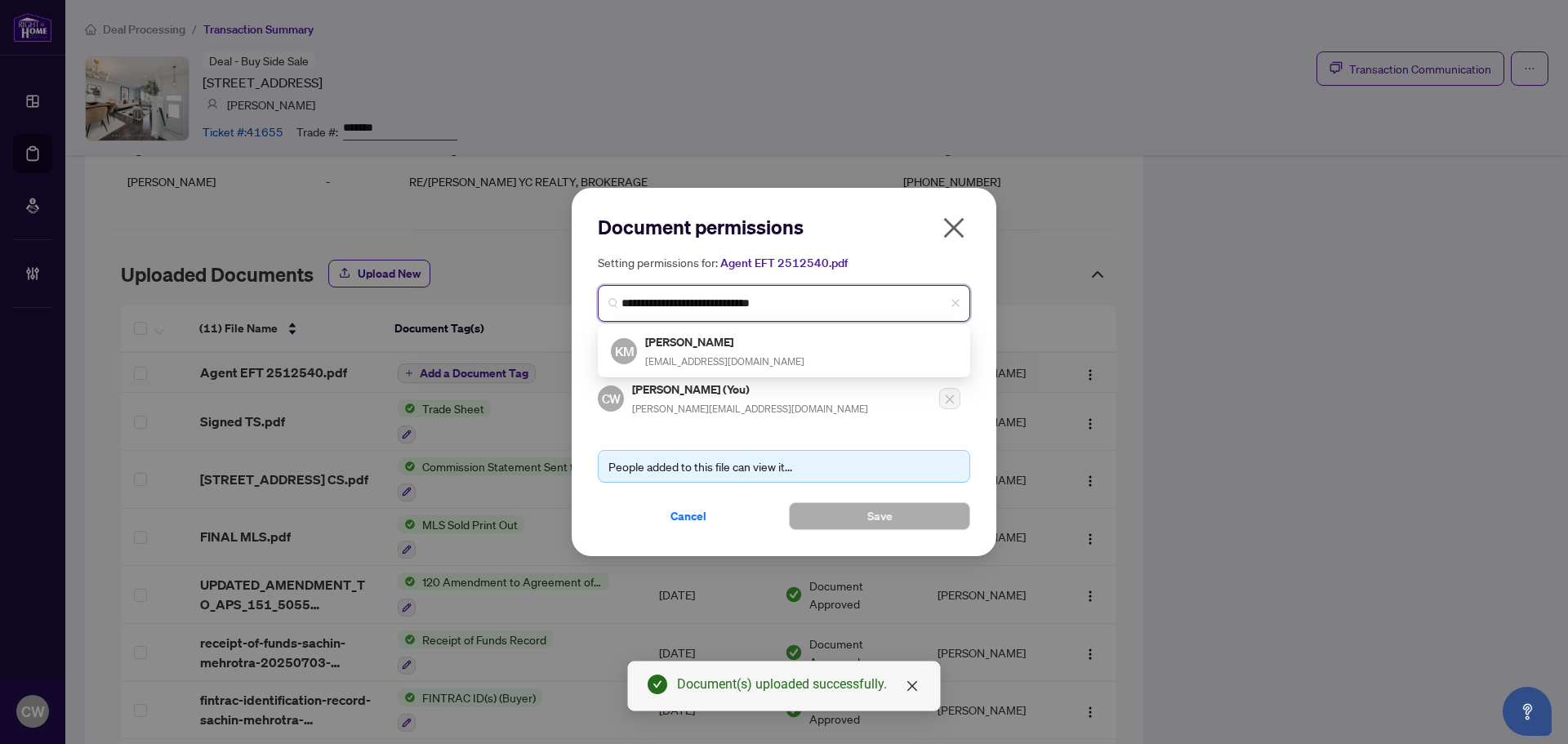
click at [679, 349] on h5 "Kam Mirza" at bounding box center [725, 342] width 159 height 19
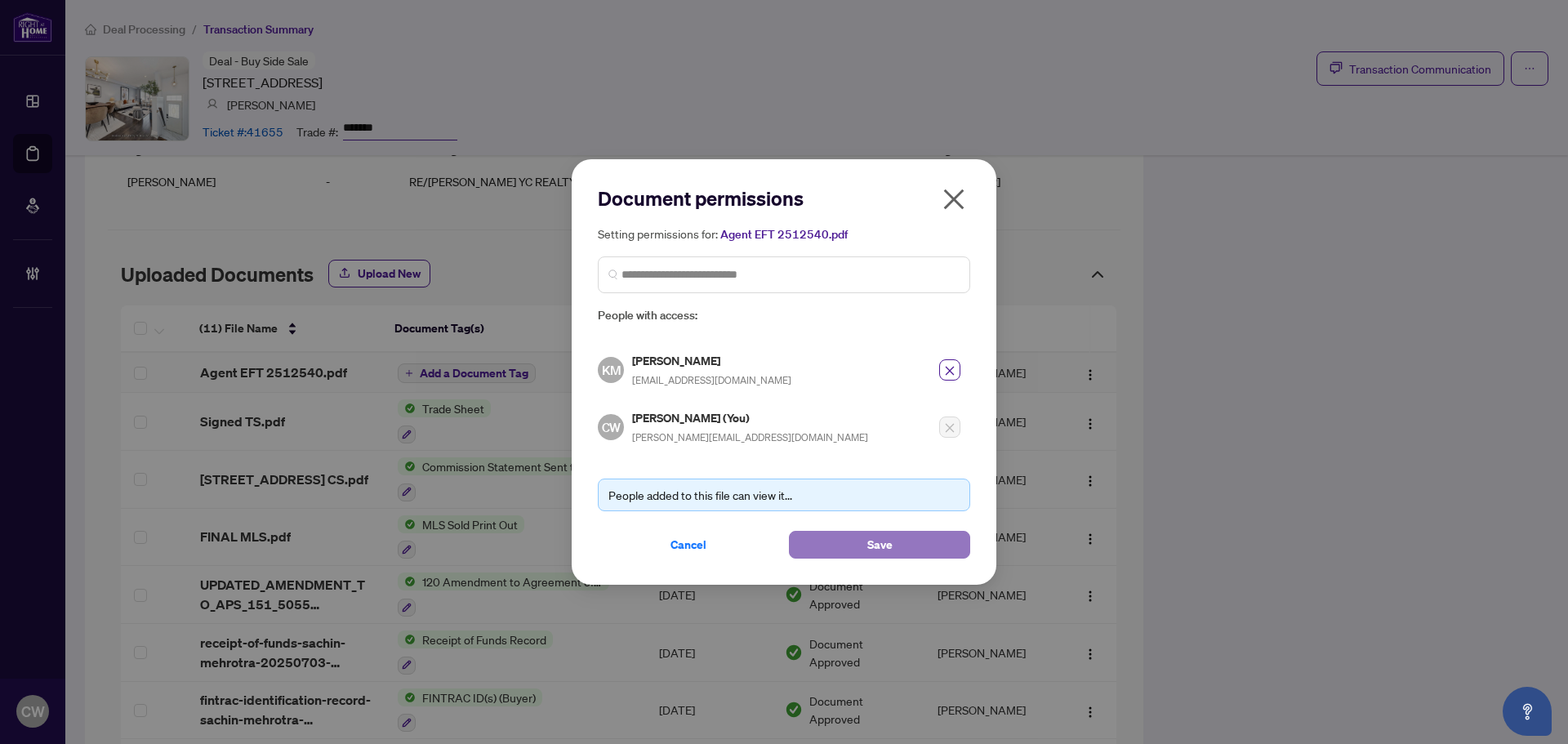
click at [891, 543] on span "Save" at bounding box center [880, 545] width 25 height 26
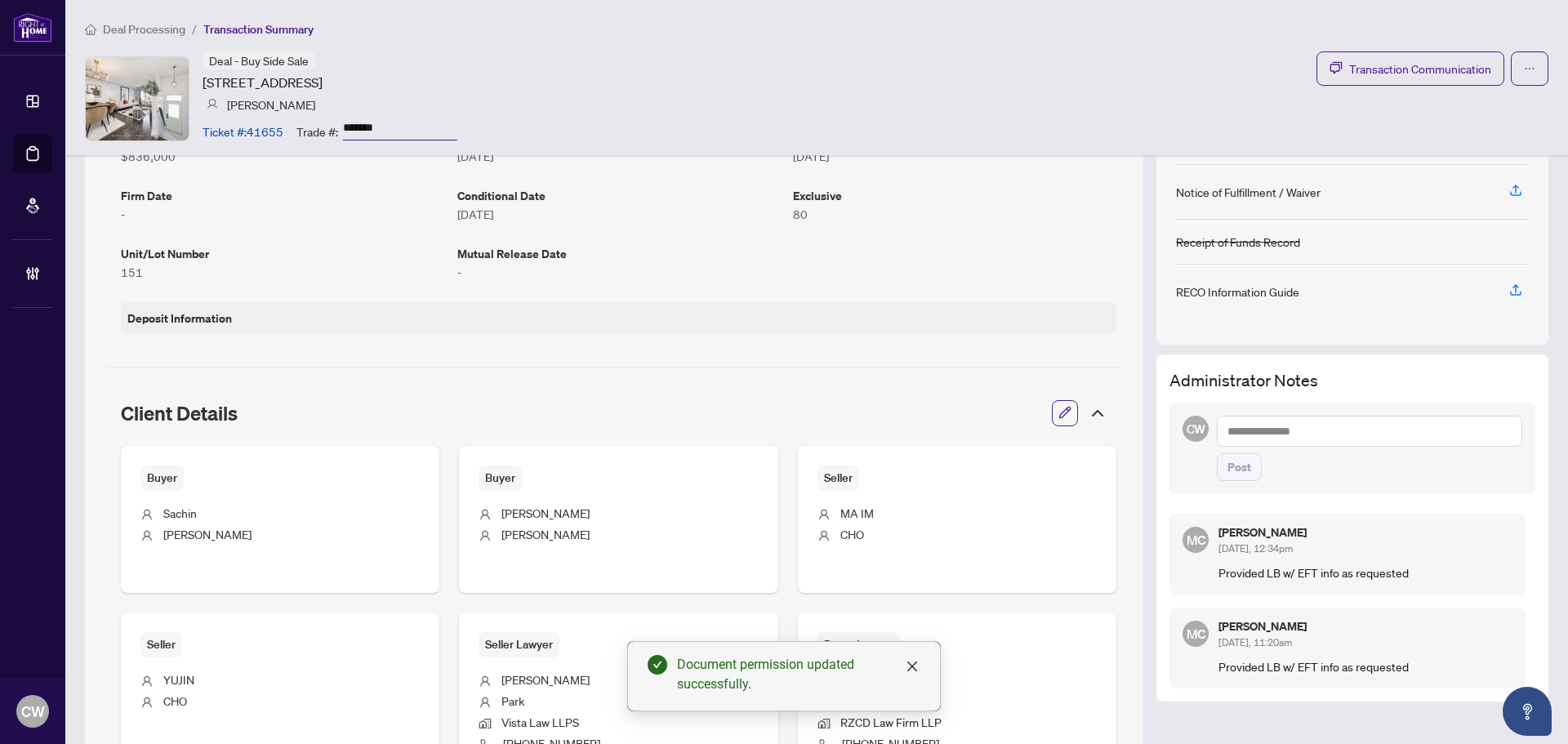
scroll to position [451, 0]
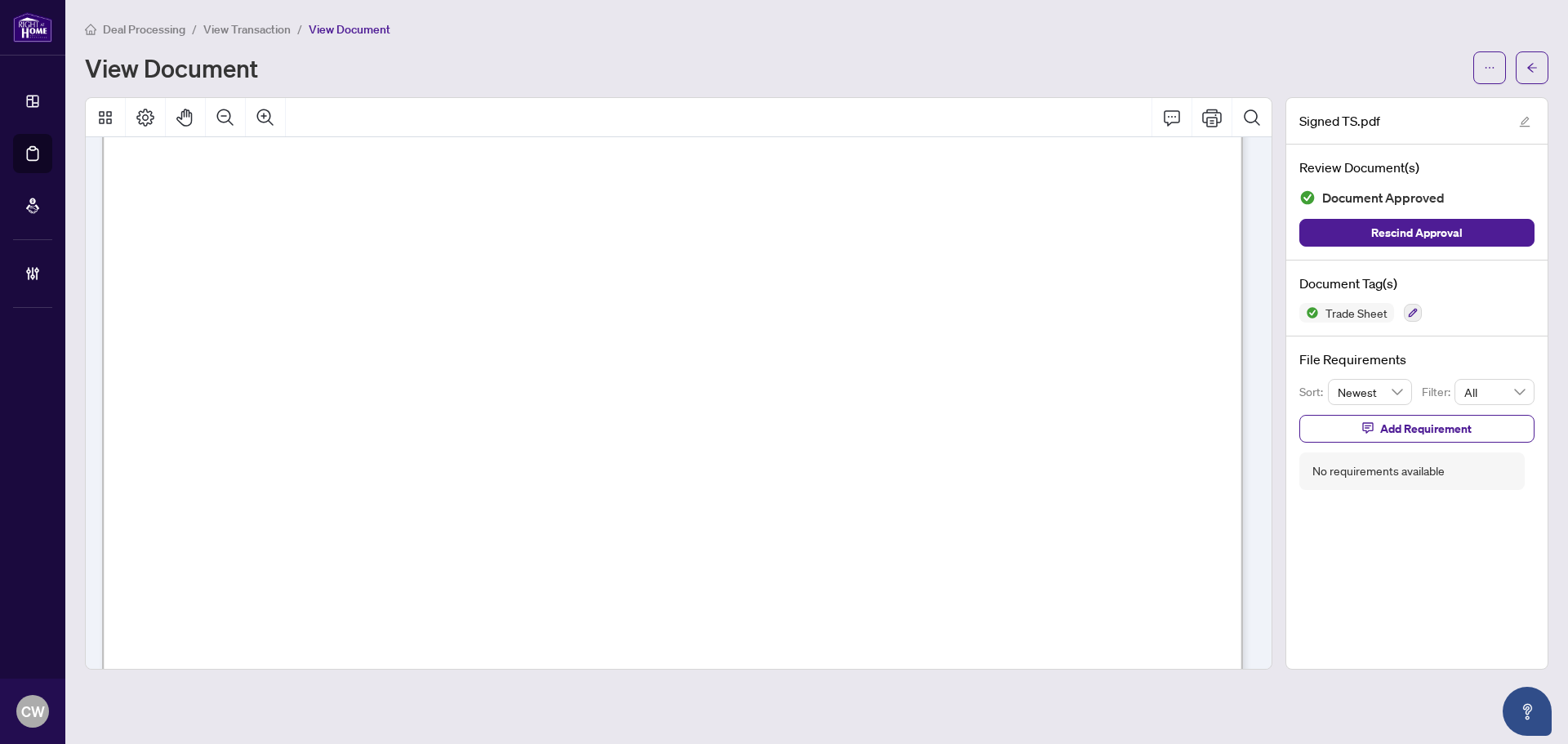
scroll to position [490, 0]
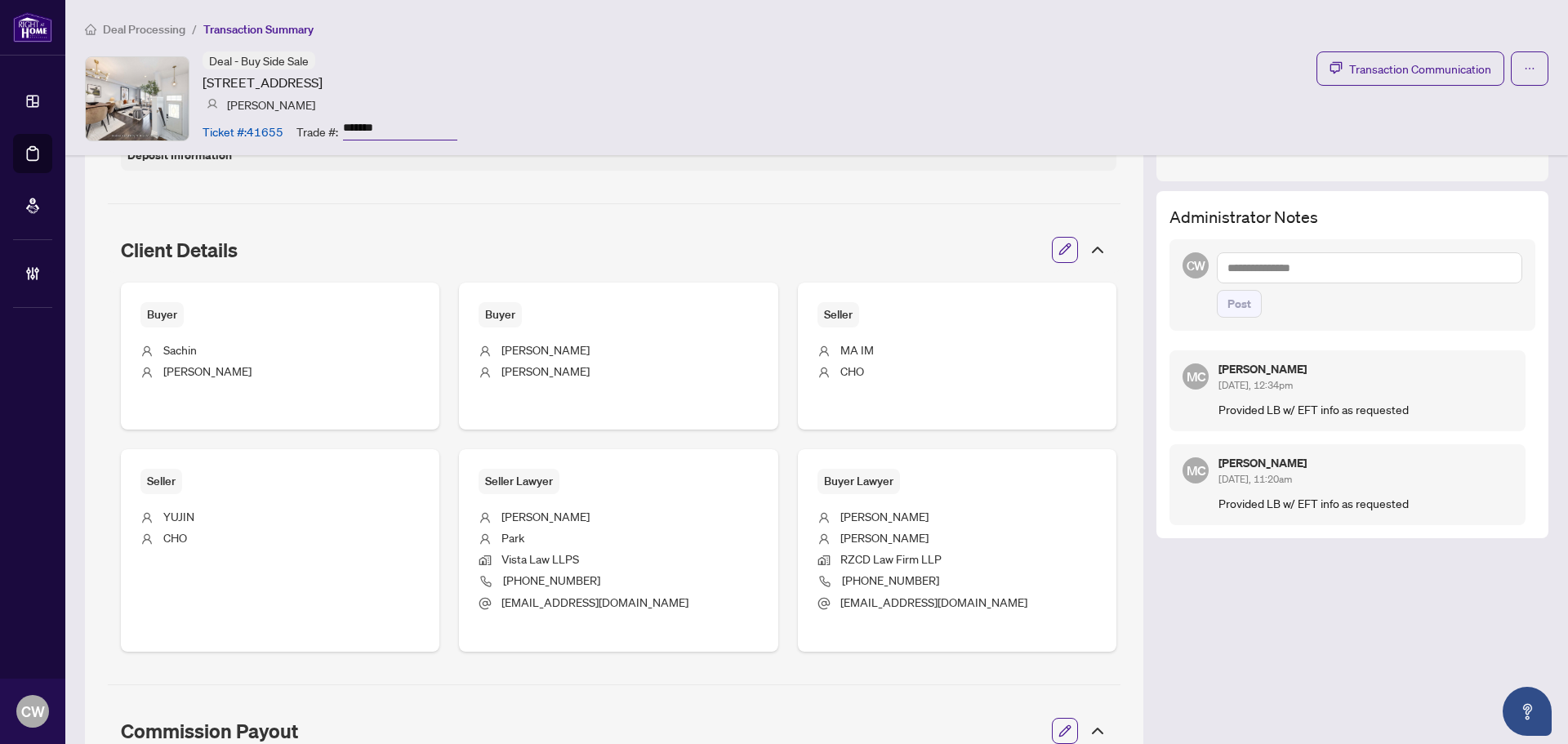
scroll to position [490, 0]
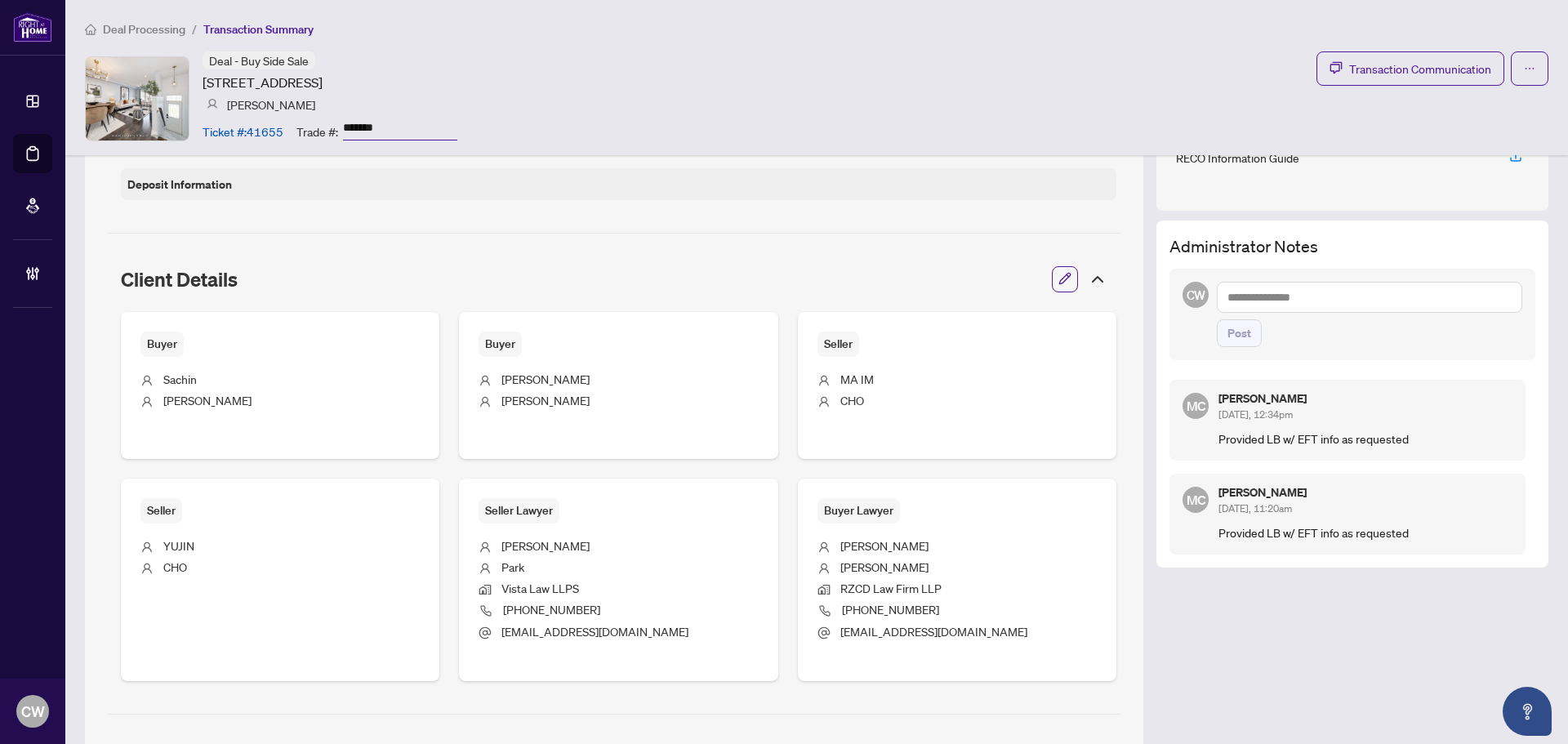
click at [1332, 301] on textarea at bounding box center [1370, 297] width 305 height 31
paste textarea "**********"
type textarea "**********"
click at [1231, 346] on span "Post" at bounding box center [1239, 333] width 24 height 26
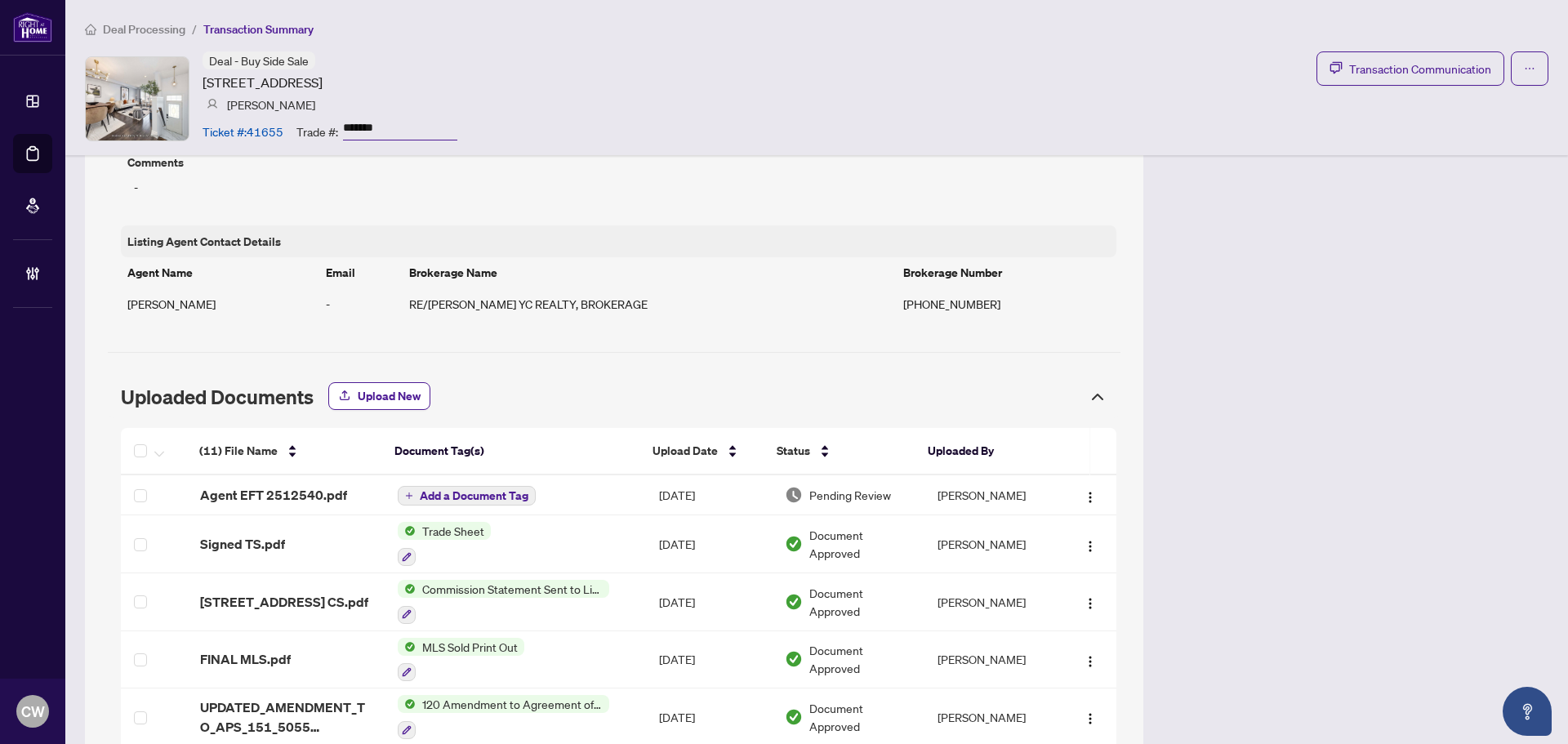
scroll to position [1307, 0]
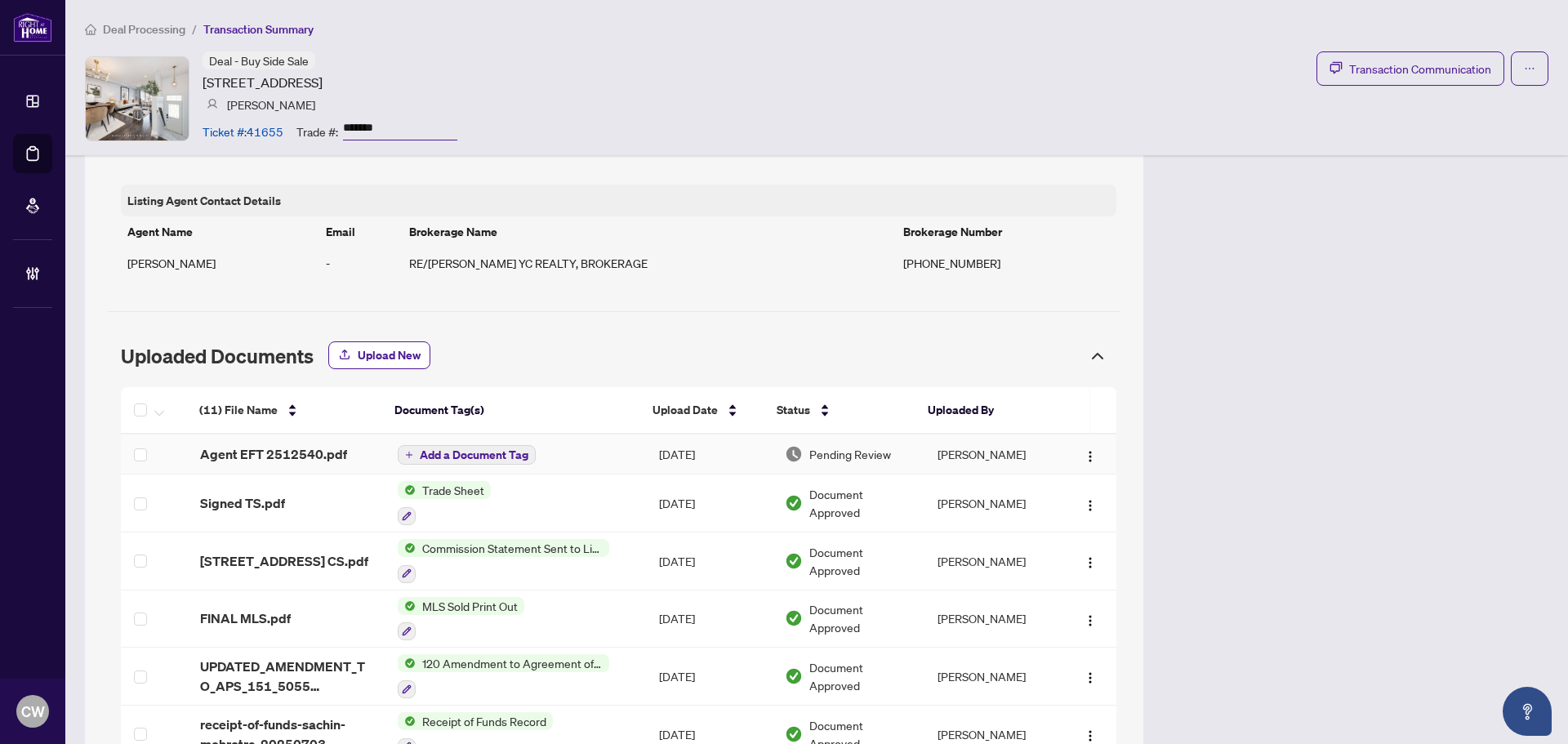
click at [283, 457] on span "Agent EFT 2512540.pdf" at bounding box center [273, 454] width 147 height 20
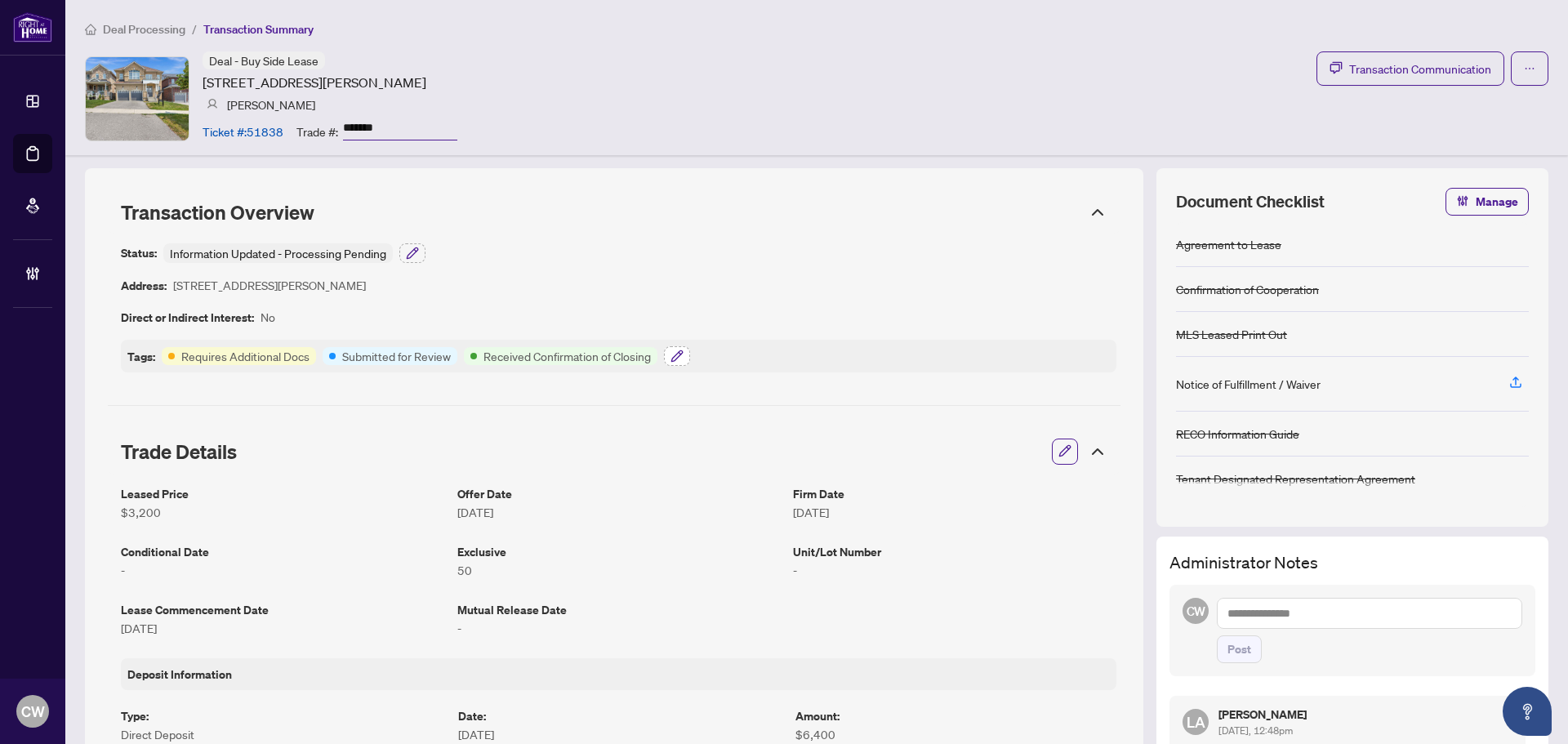
click at [680, 361] on icon "button" at bounding box center [677, 356] width 13 height 13
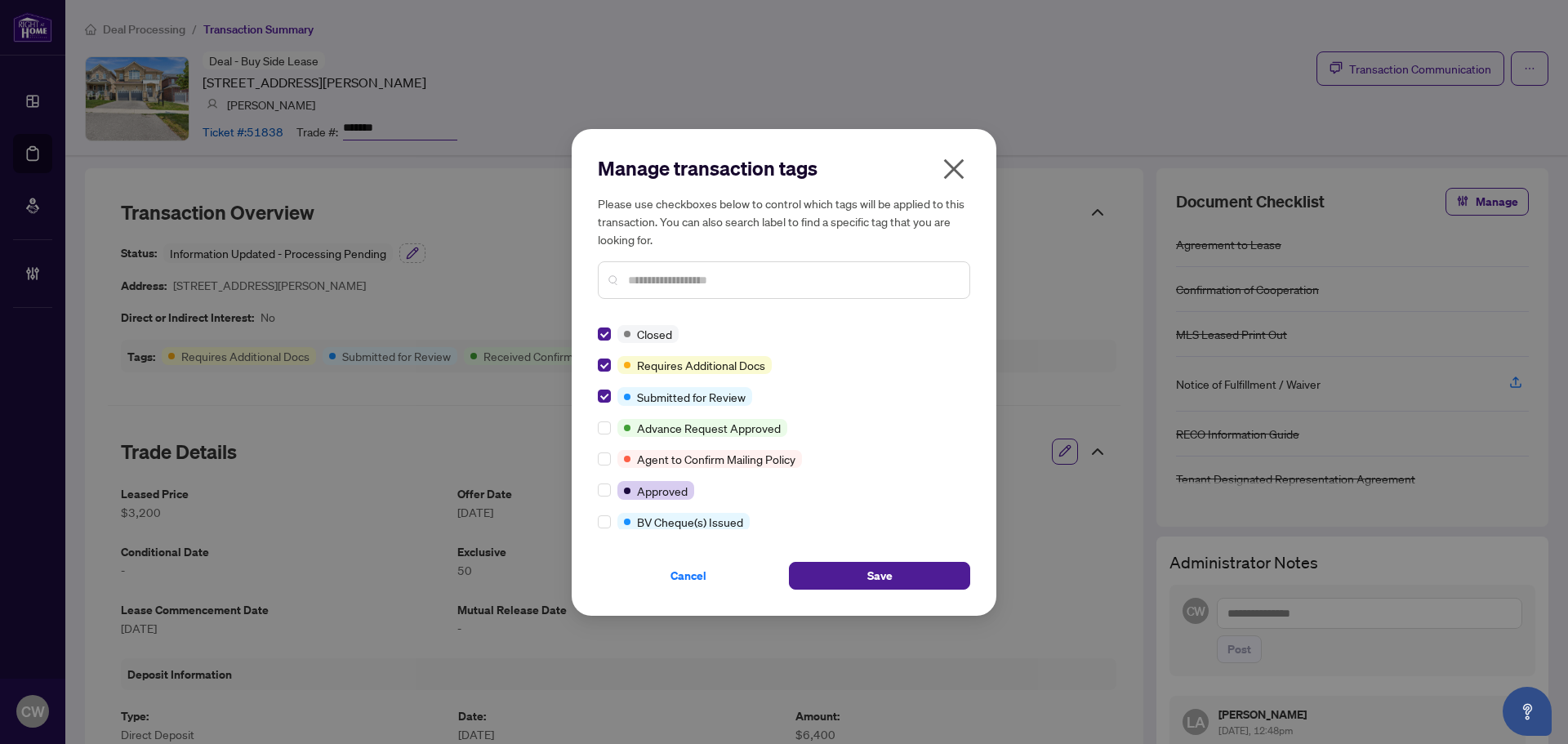
scroll to position [327, 0]
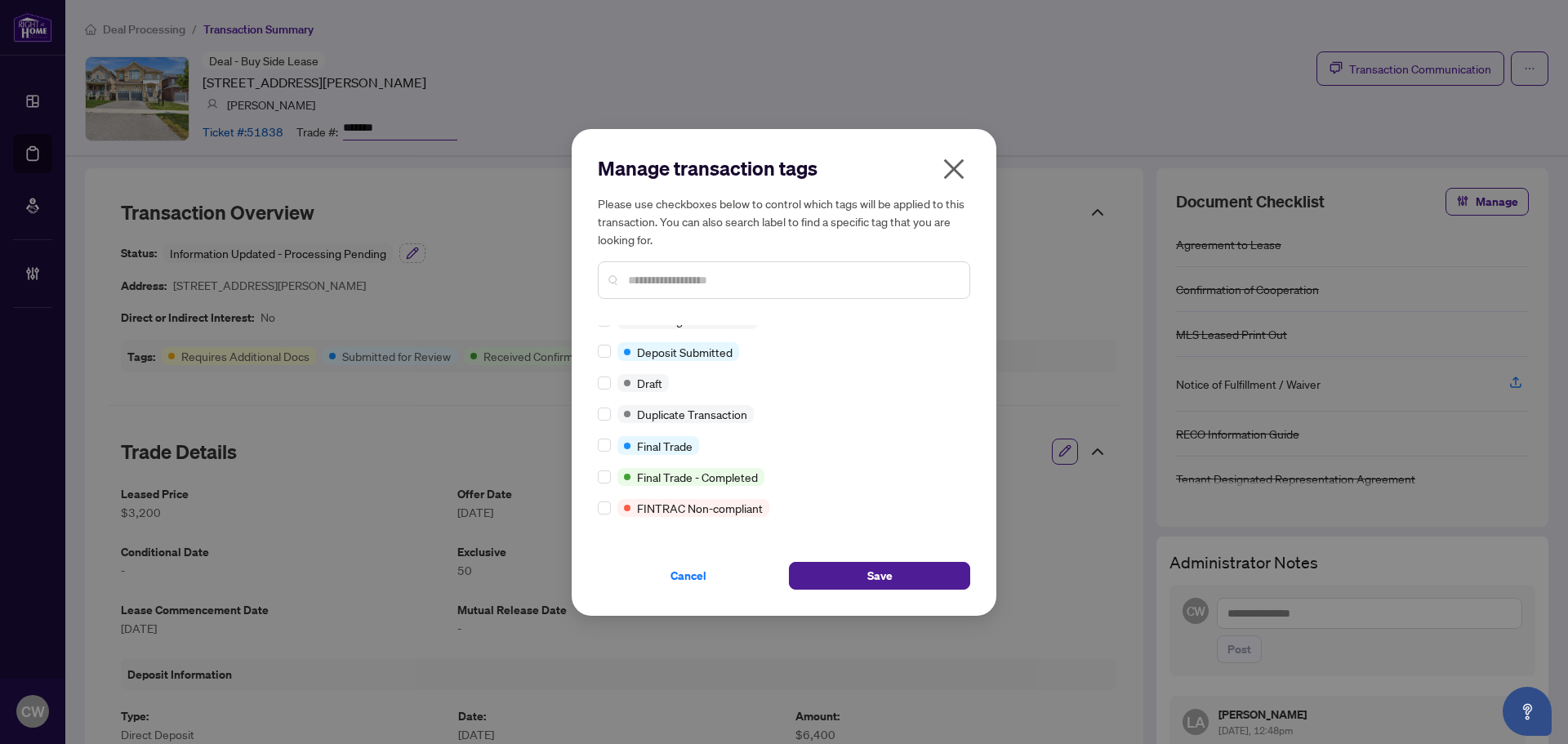
click at [612, 446] on div at bounding box center [607, 445] width 20 height 18
click at [611, 445] on div at bounding box center [607, 445] width 20 height 18
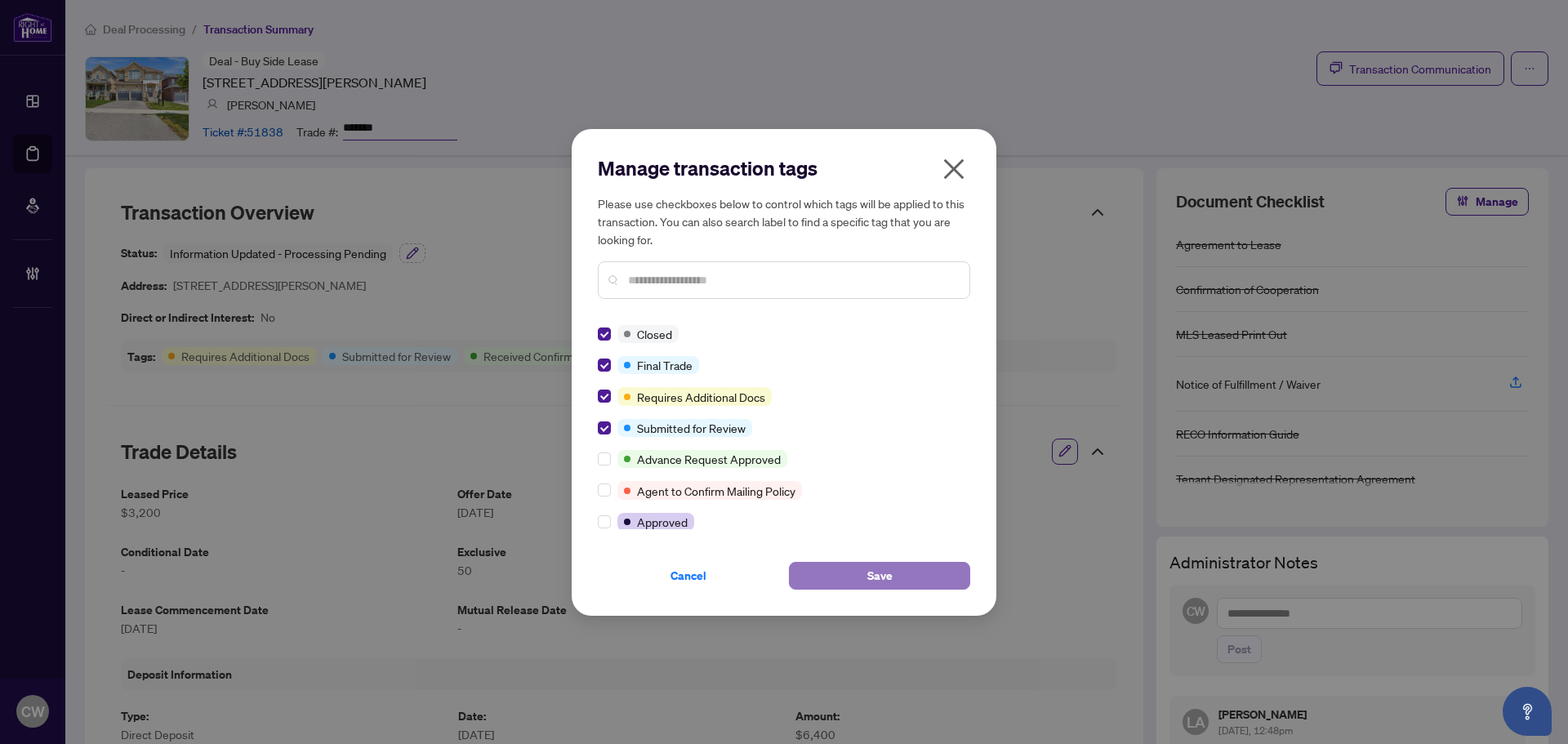
click at [920, 571] on button "Save" at bounding box center [879, 576] width 181 height 28
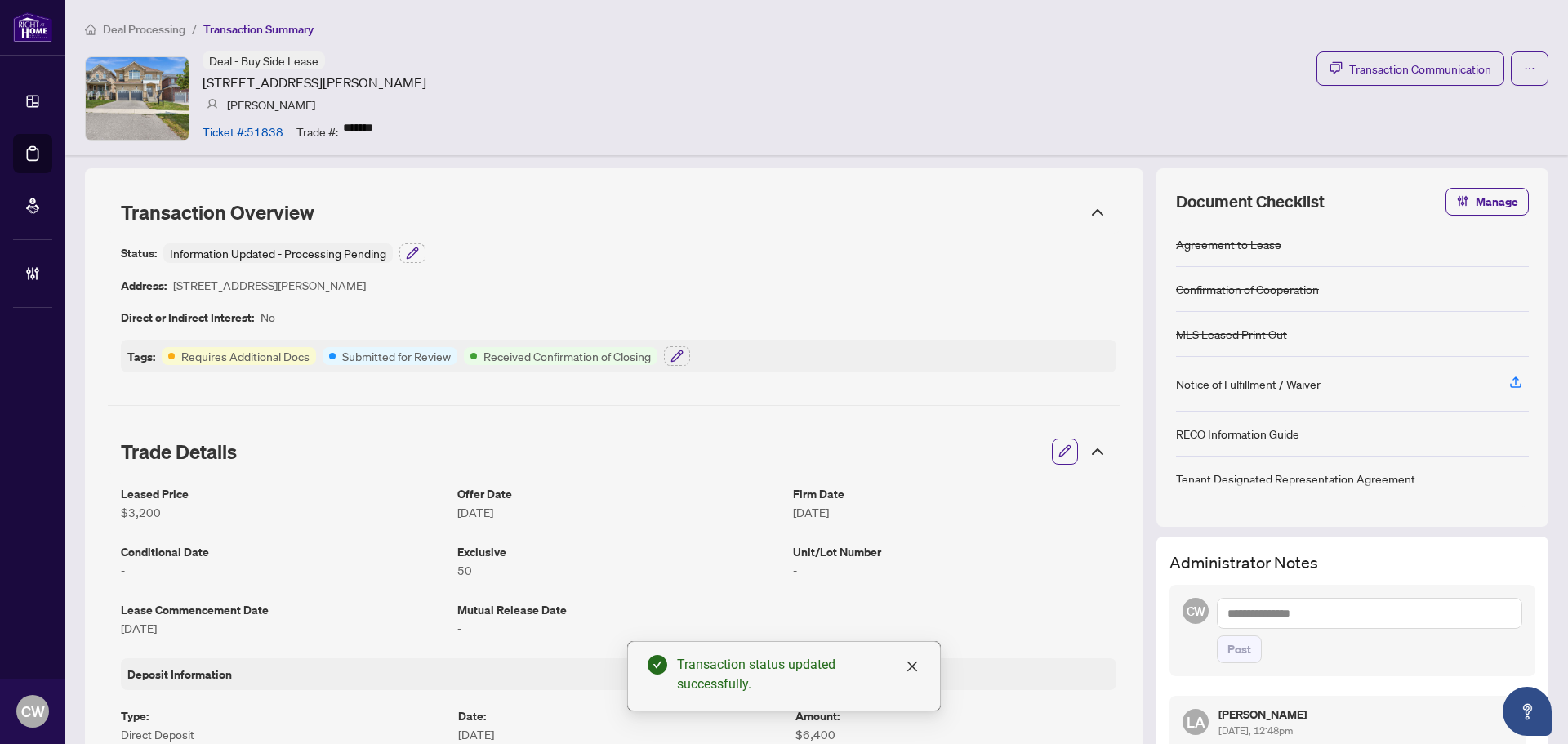
click at [1403, 72] on span "Transaction Communication" at bounding box center [1420, 69] width 142 height 19
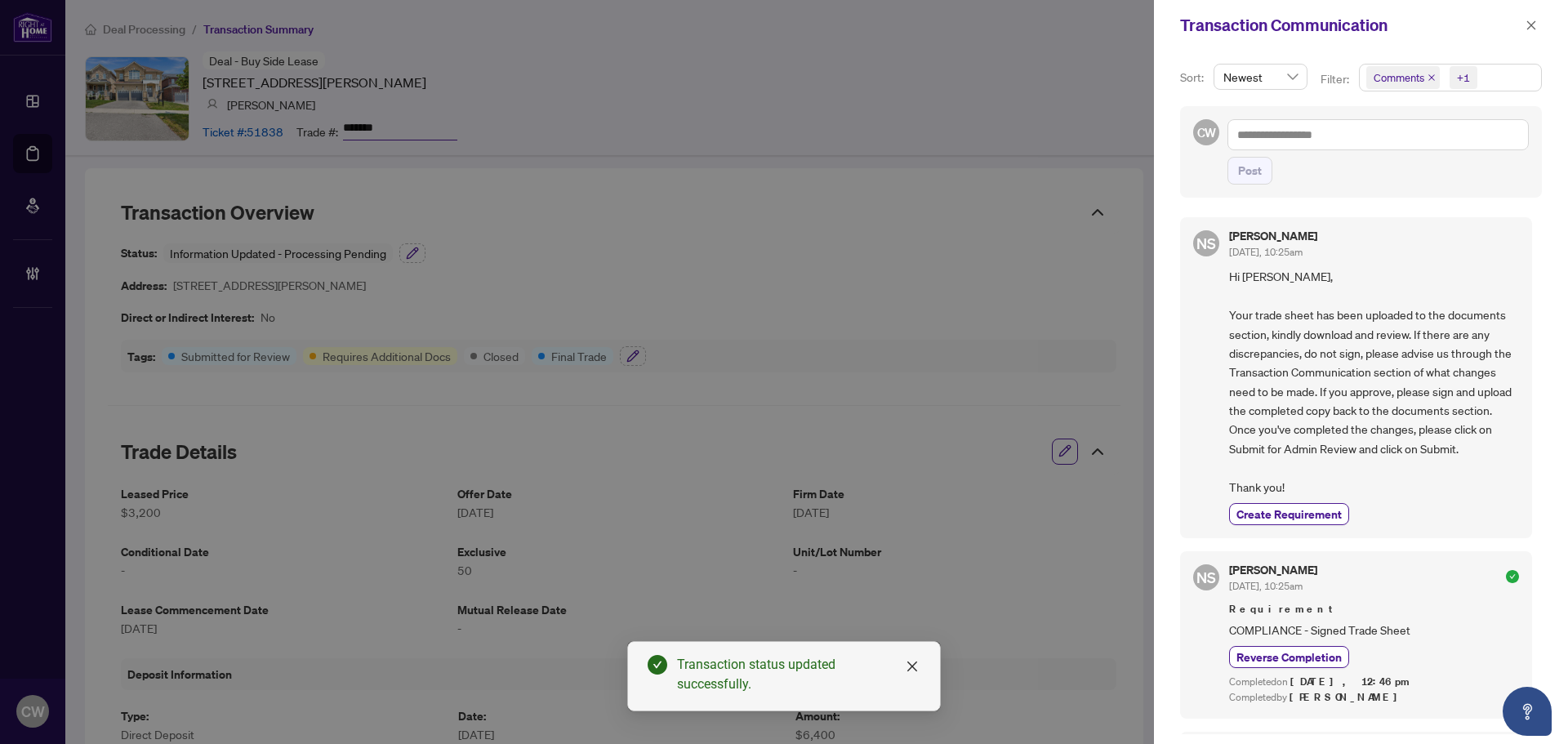
click at [1429, 79] on icon "close" at bounding box center [1432, 78] width 7 height 7
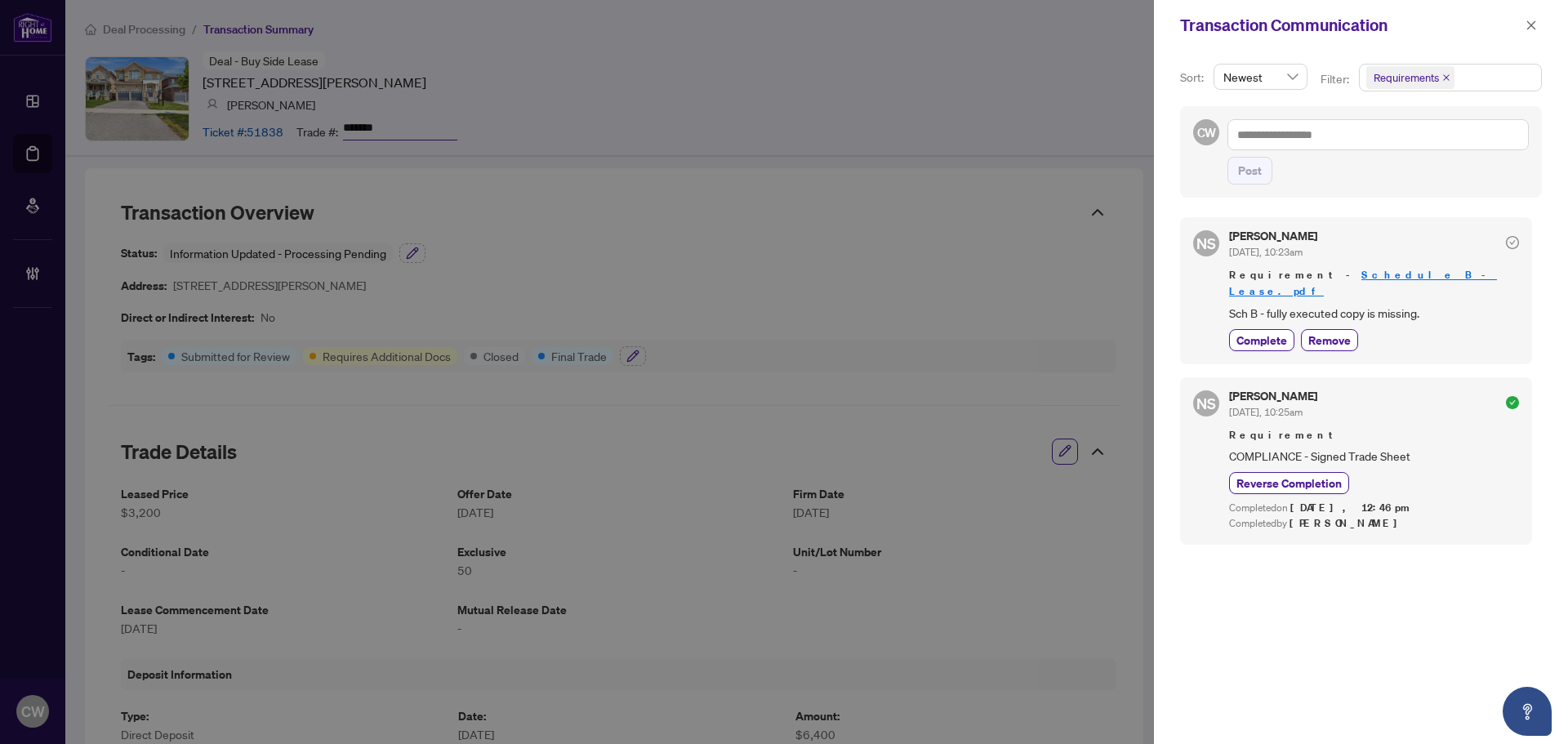
drag, startPoint x: 1531, startPoint y: 30, endPoint x: 1159, endPoint y: 181, distance: 401.5
click at [1531, 30] on icon "close" at bounding box center [1532, 25] width 11 height 11
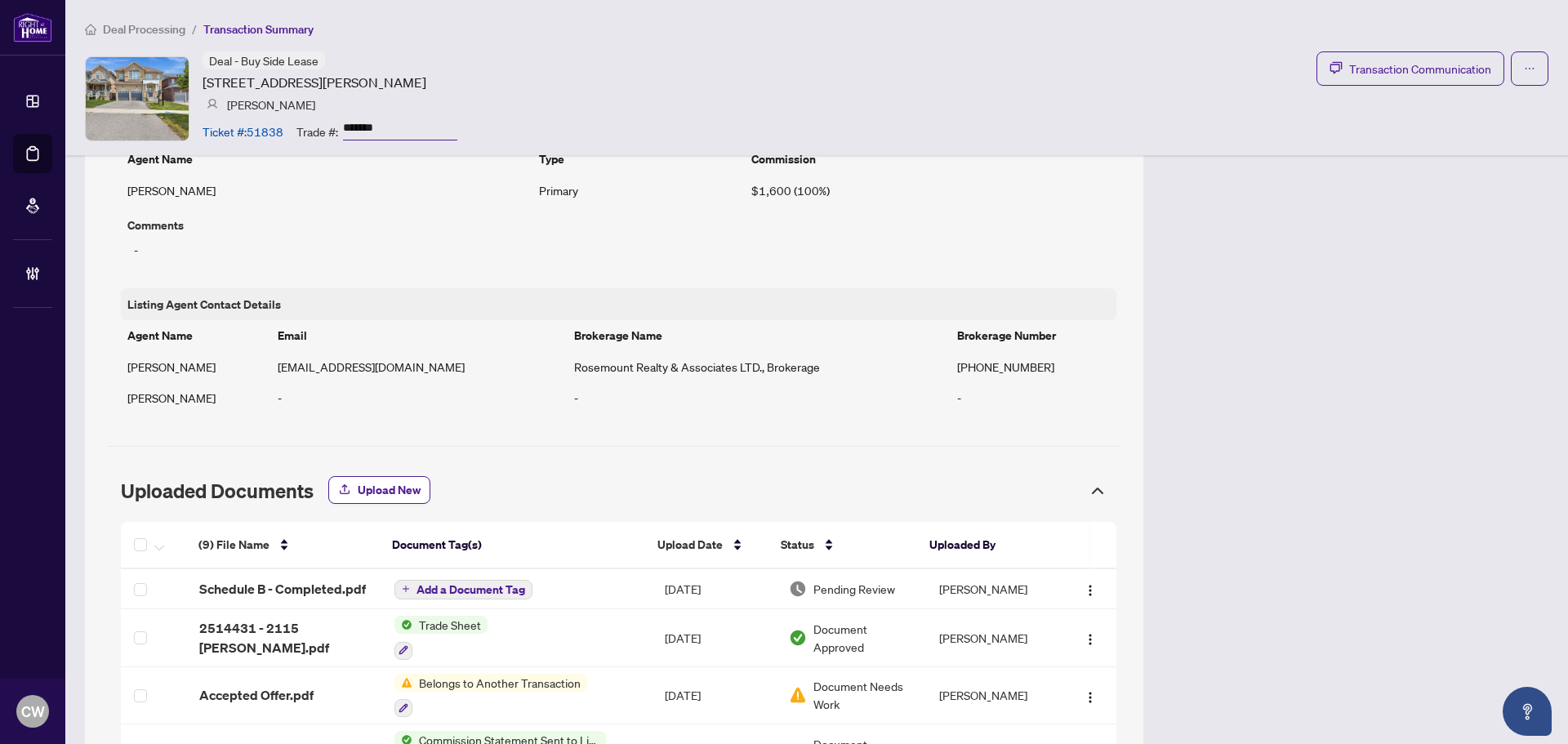
scroll to position [1225, 0]
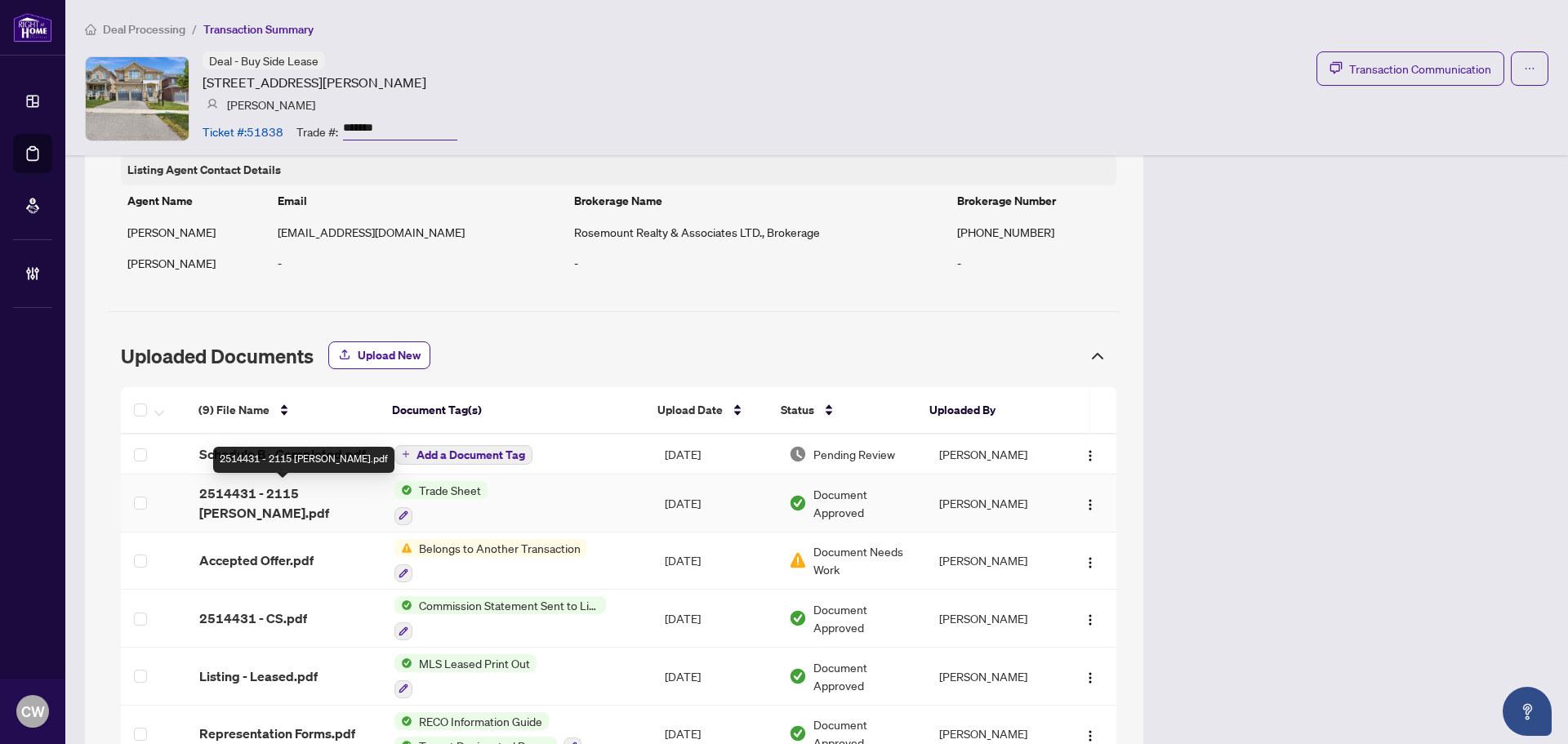
click at [248, 496] on span "2514431 - 2115 Ruddell.pdf" at bounding box center [284, 503] width 169 height 39
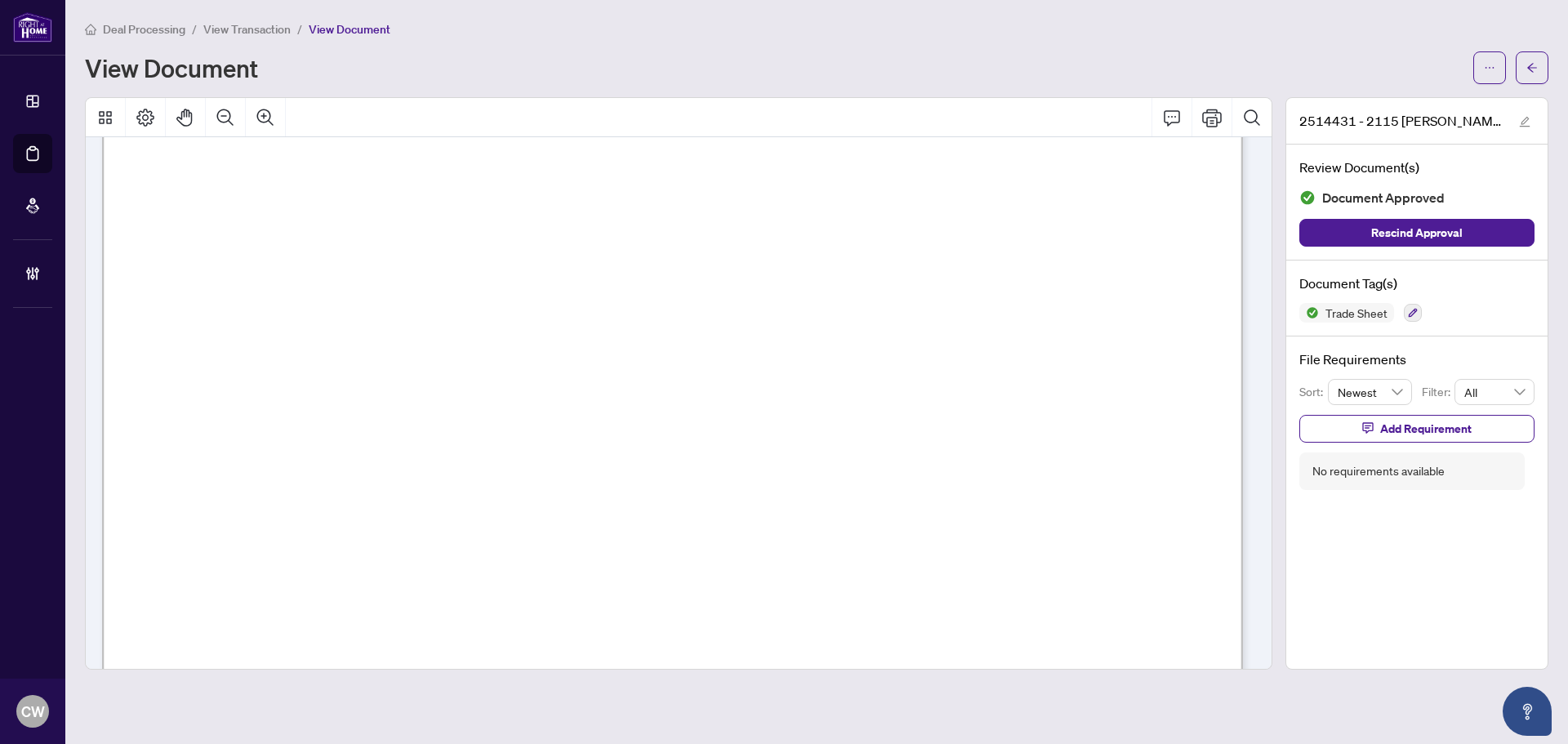
scroll to position [490, 0]
click at [1528, 78] on span "button" at bounding box center [1533, 68] width 11 height 26
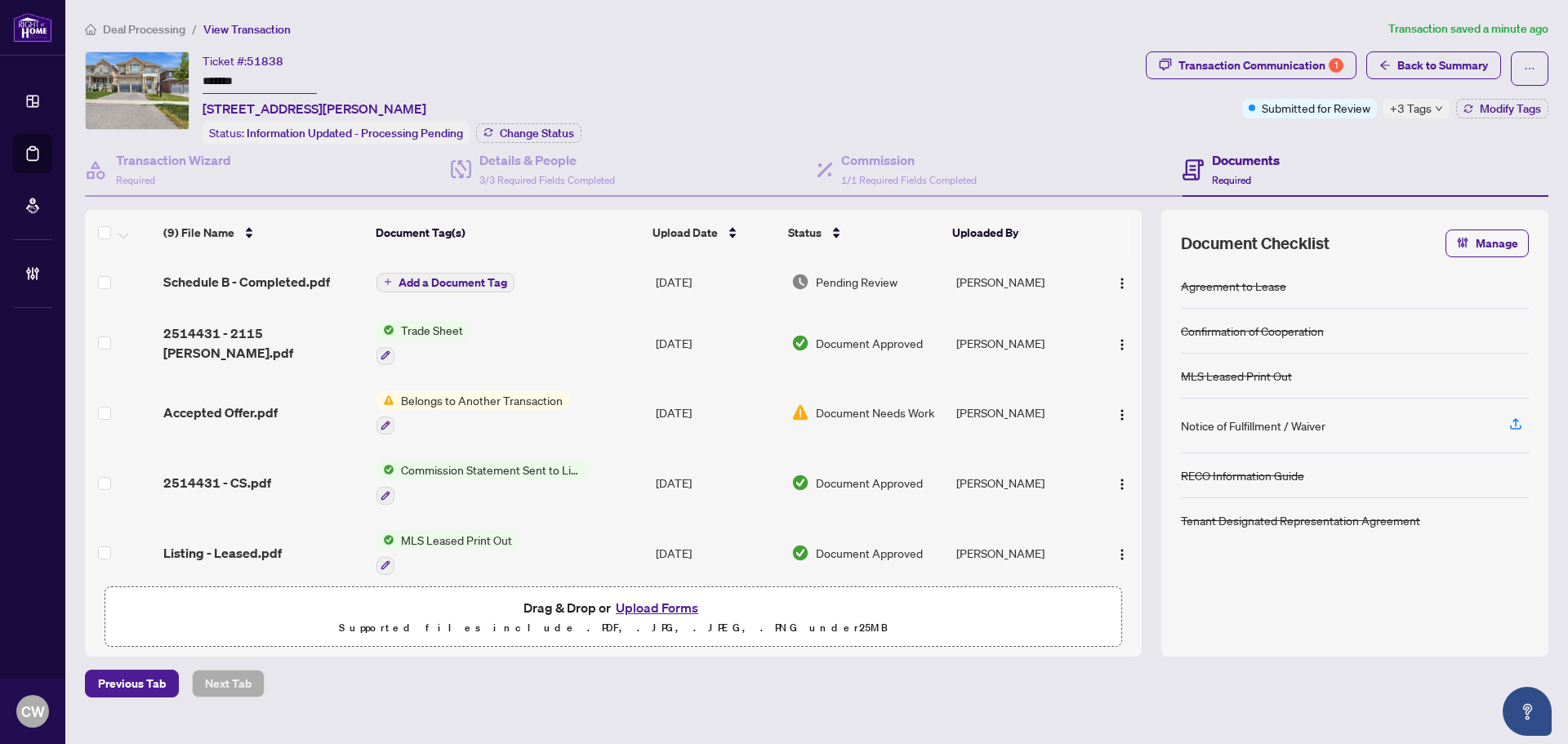
click at [645, 602] on button "Upload Forms" at bounding box center [657, 608] width 92 height 21
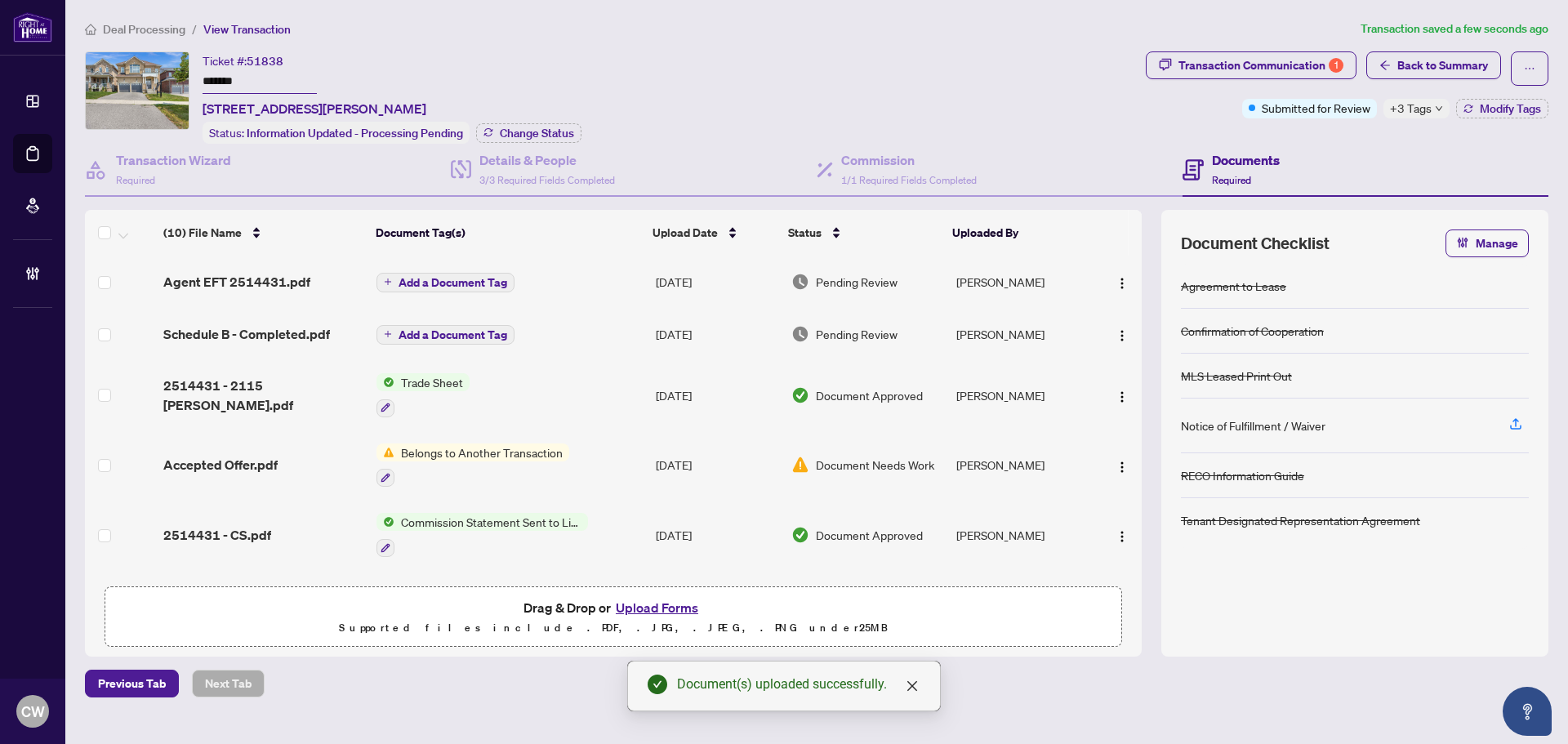
click at [1119, 280] on img "button" at bounding box center [1122, 283] width 13 height 13
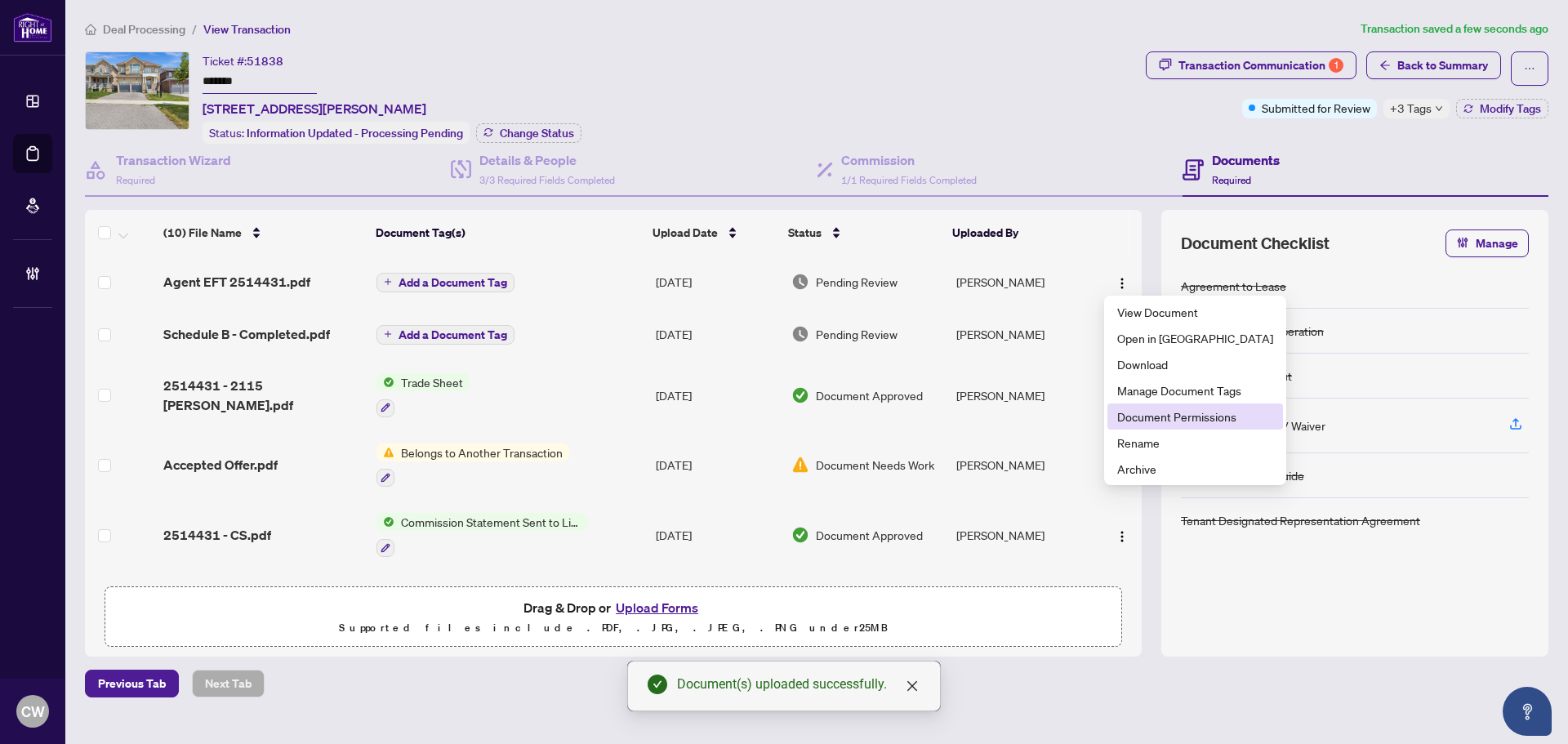
click at [1153, 417] on span "Document Permissions" at bounding box center [1195, 417] width 156 height 18
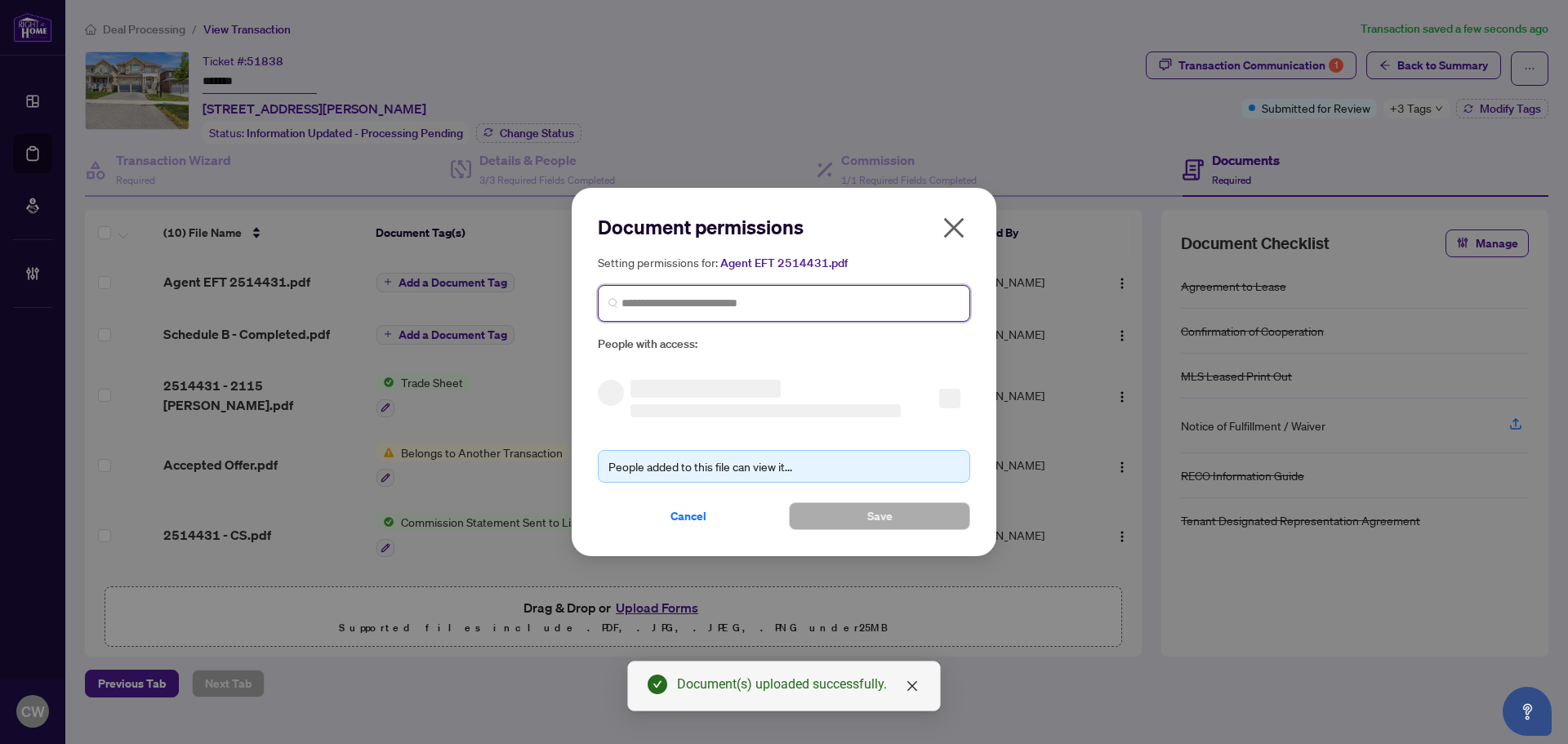
click at [776, 302] on input "search" at bounding box center [791, 303] width 338 height 17
paste input "**********"
type input "**********"
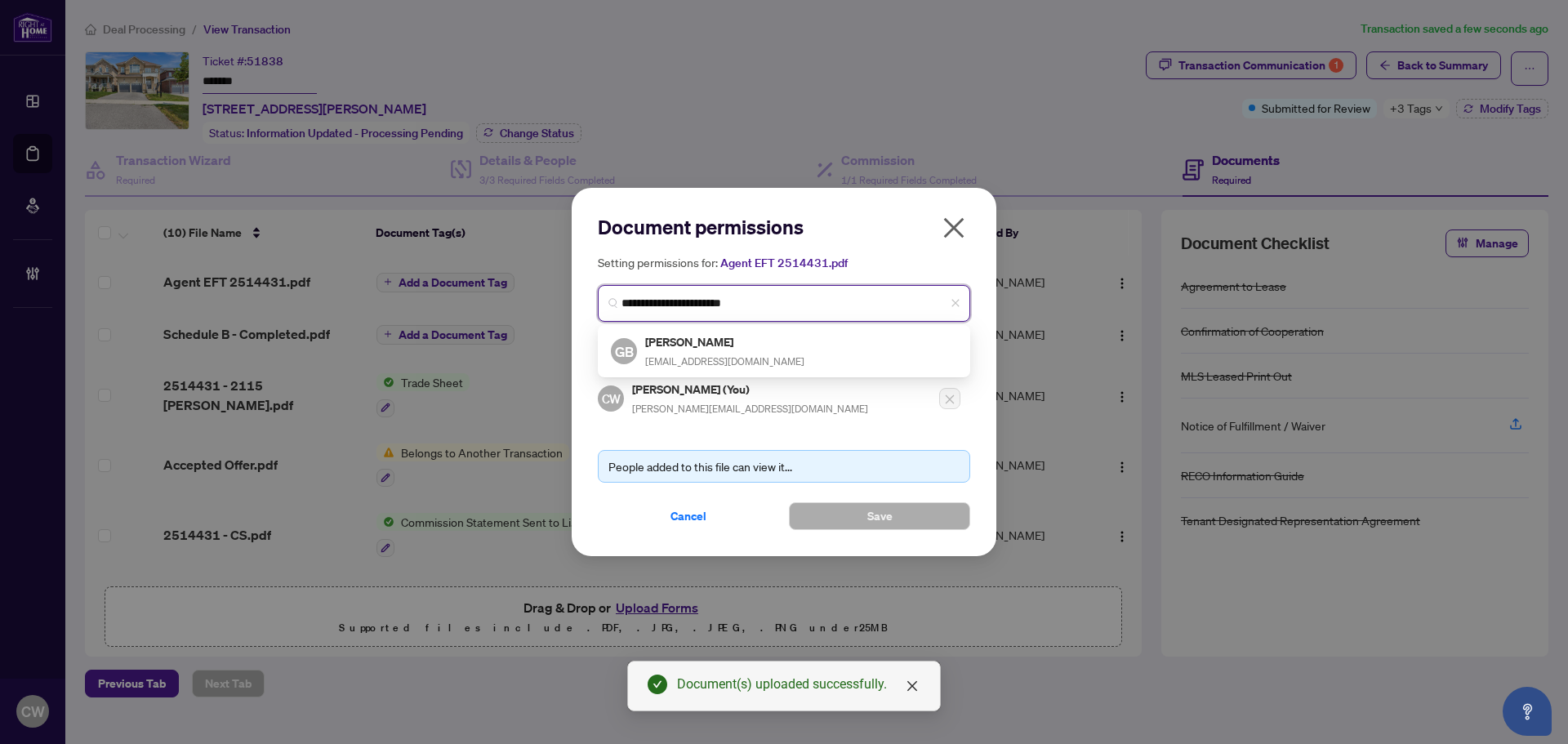
click at [680, 356] on span "gbishay@gmail.com" at bounding box center [725, 361] width 159 height 12
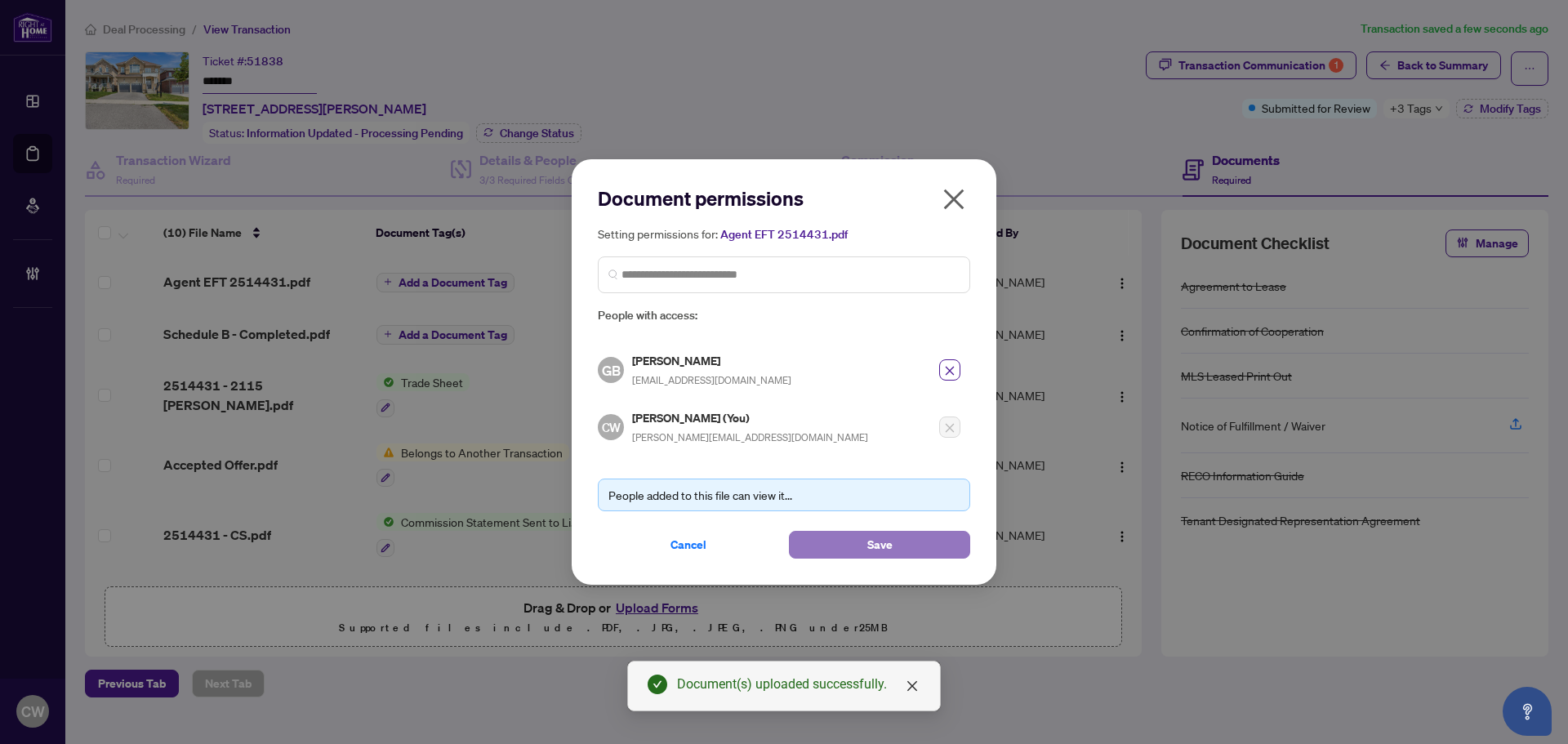
click at [921, 532] on button "Save" at bounding box center [879, 545] width 181 height 28
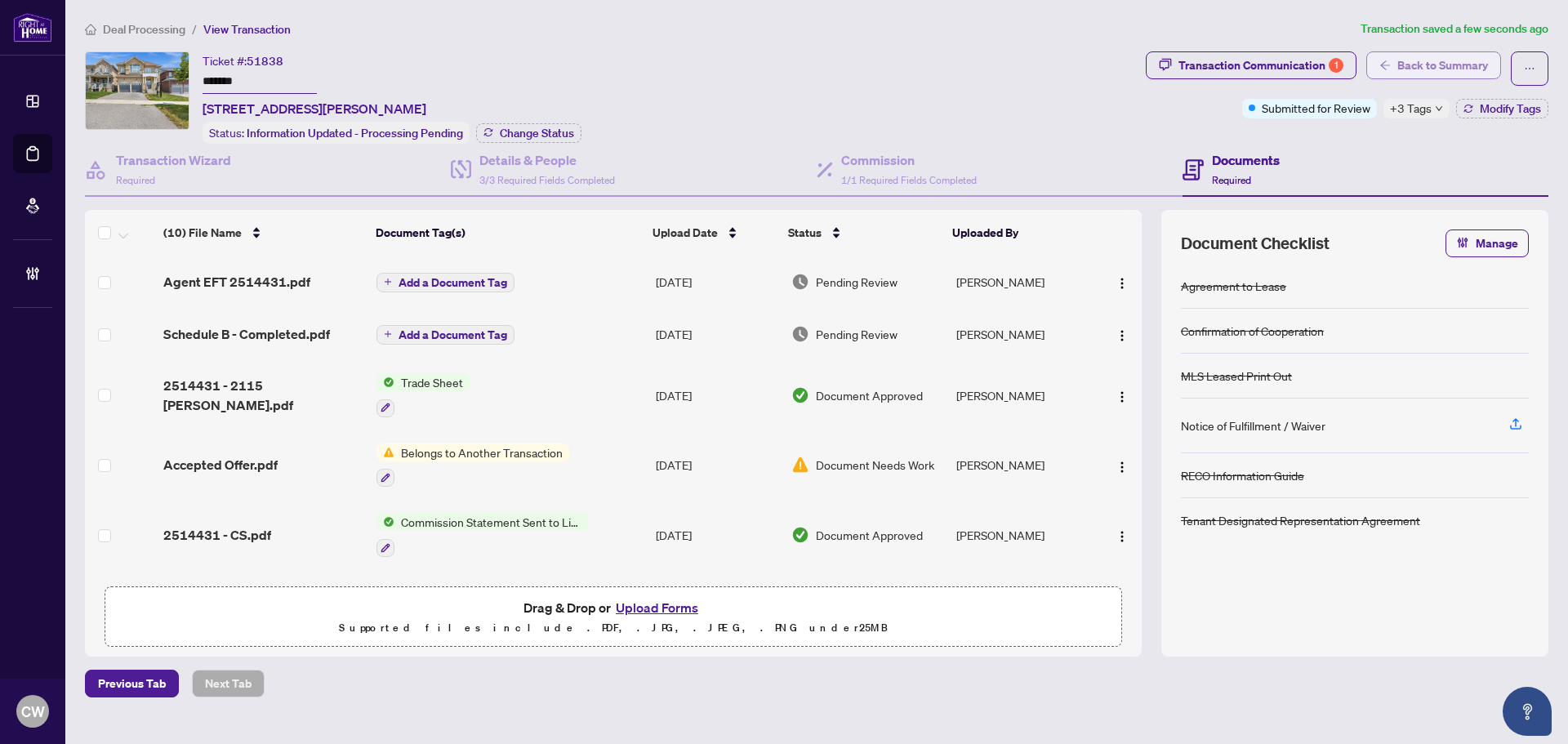
click at [1433, 64] on span "Back to Summary" at bounding box center [1442, 66] width 90 height 26
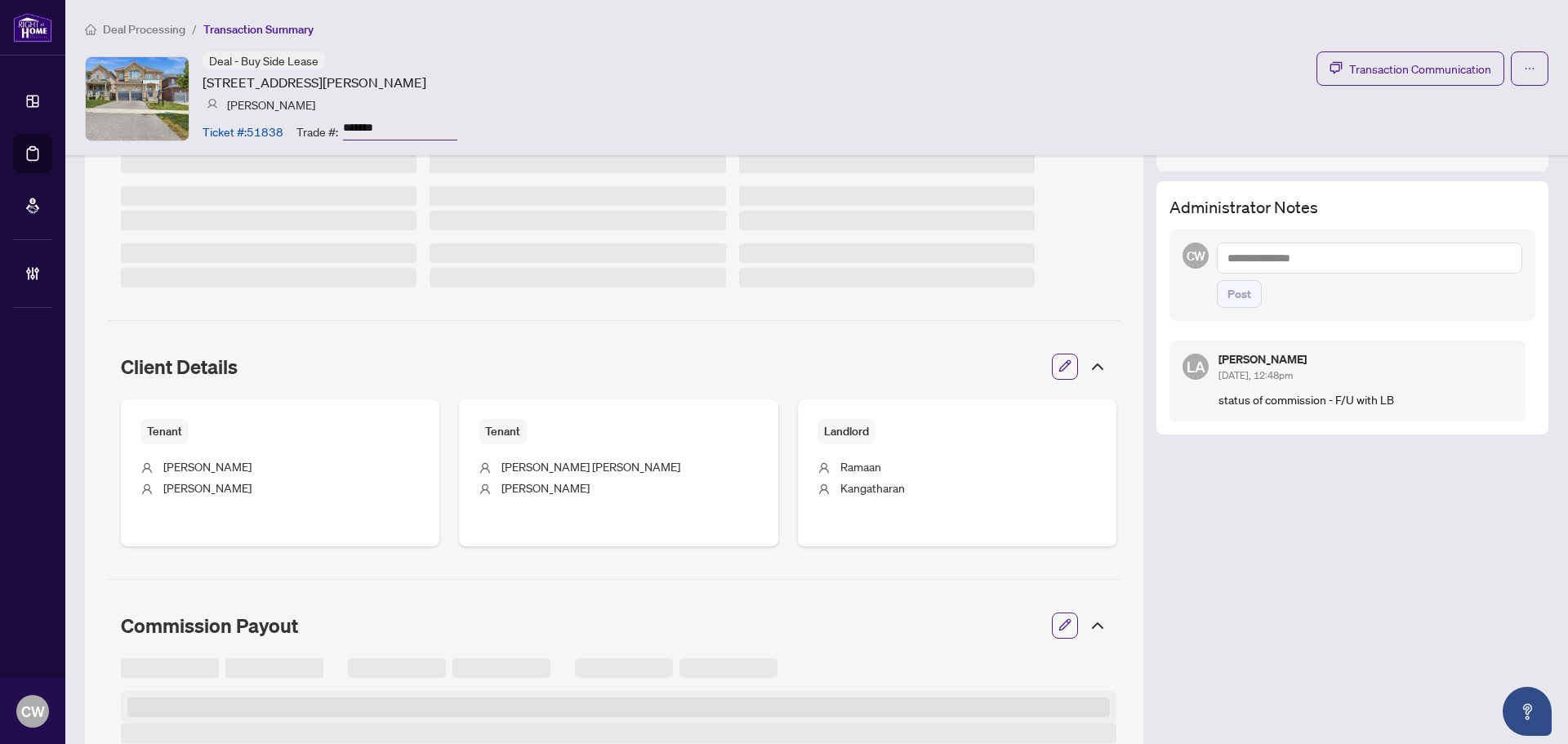
scroll to position [327, 0]
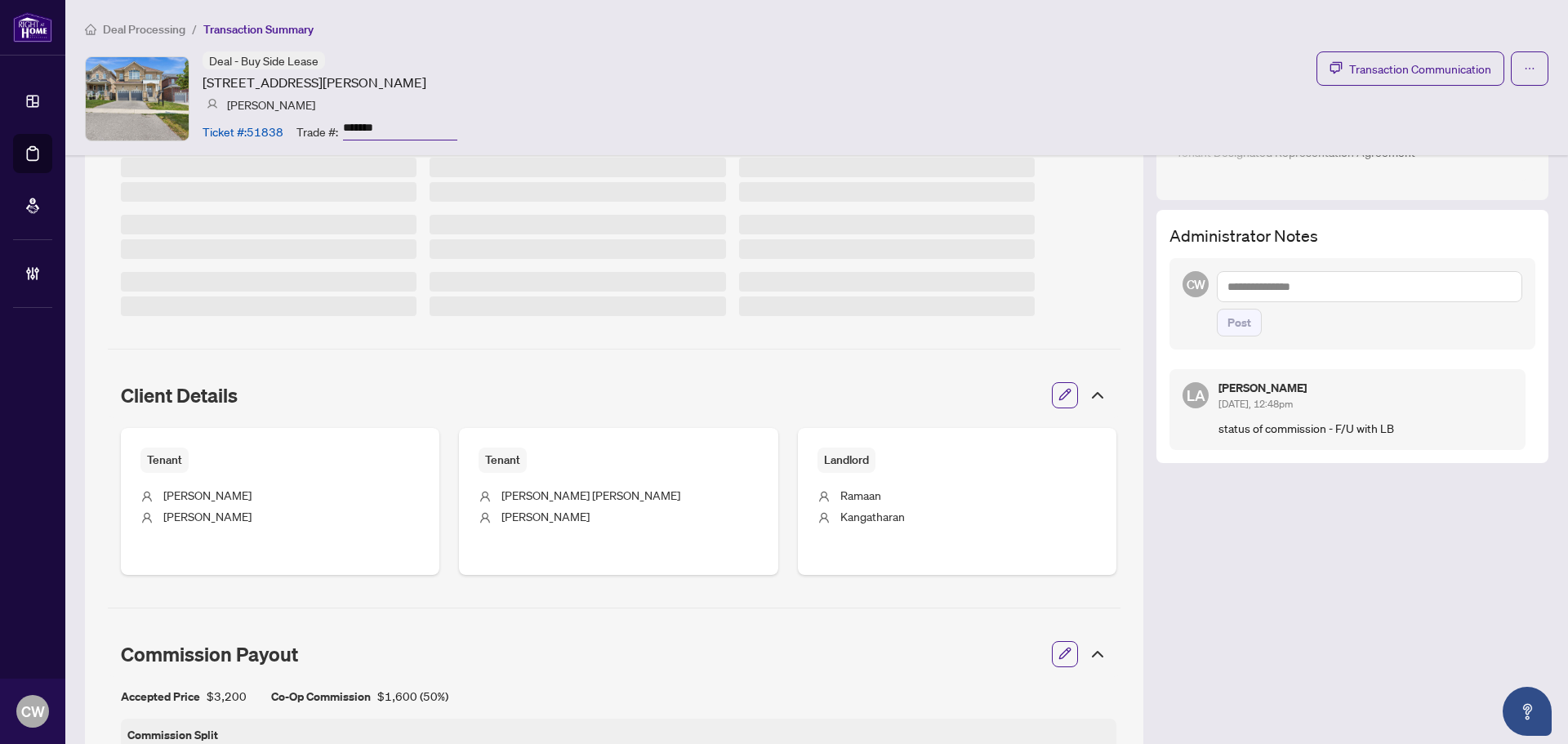
click at [1290, 285] on textarea at bounding box center [1370, 287] width 305 height 31
paste textarea "**********"
type textarea "**********"
click at [1227, 324] on span "Post" at bounding box center [1239, 323] width 24 height 26
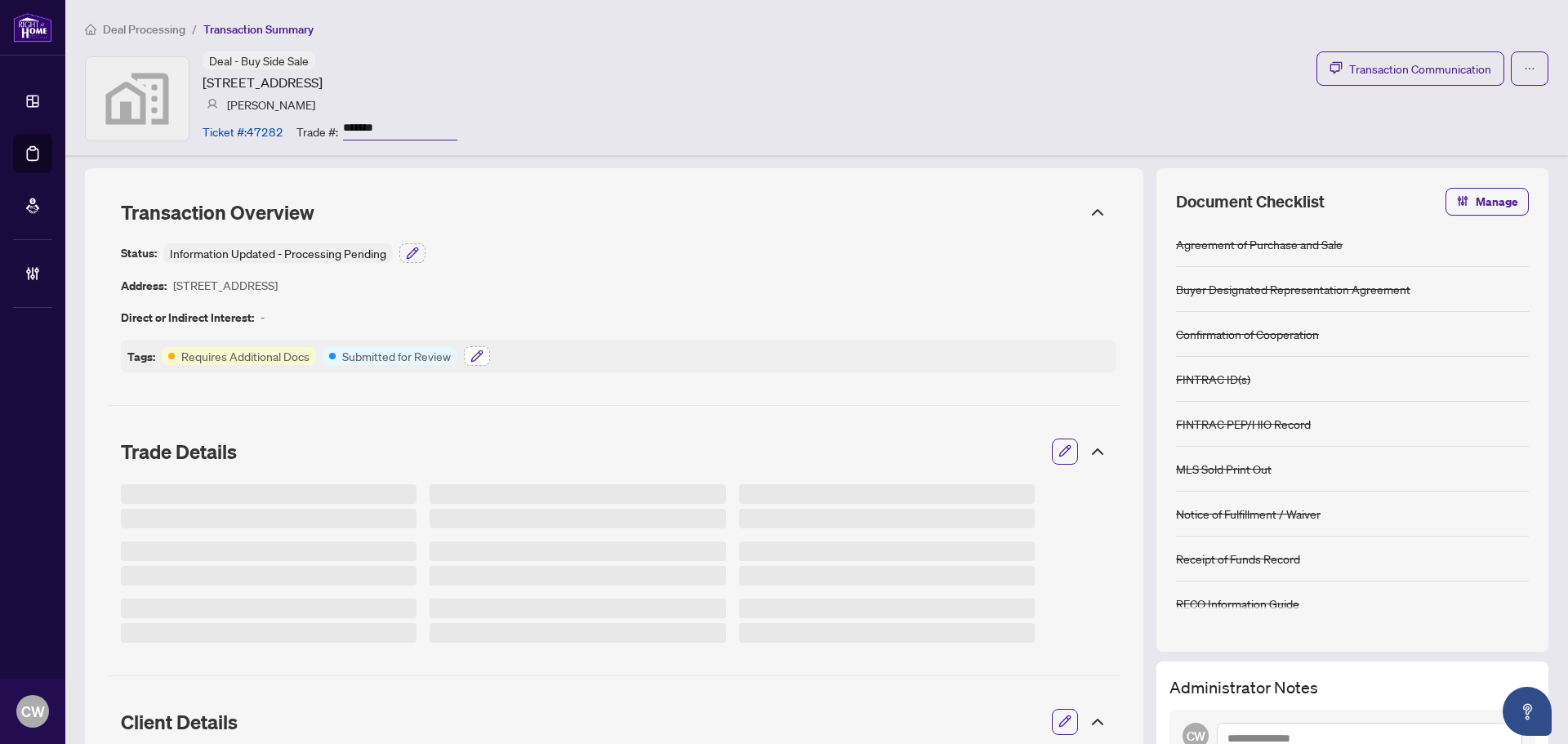
click at [470, 356] on icon "button" at bounding box center [477, 356] width 13 height 13
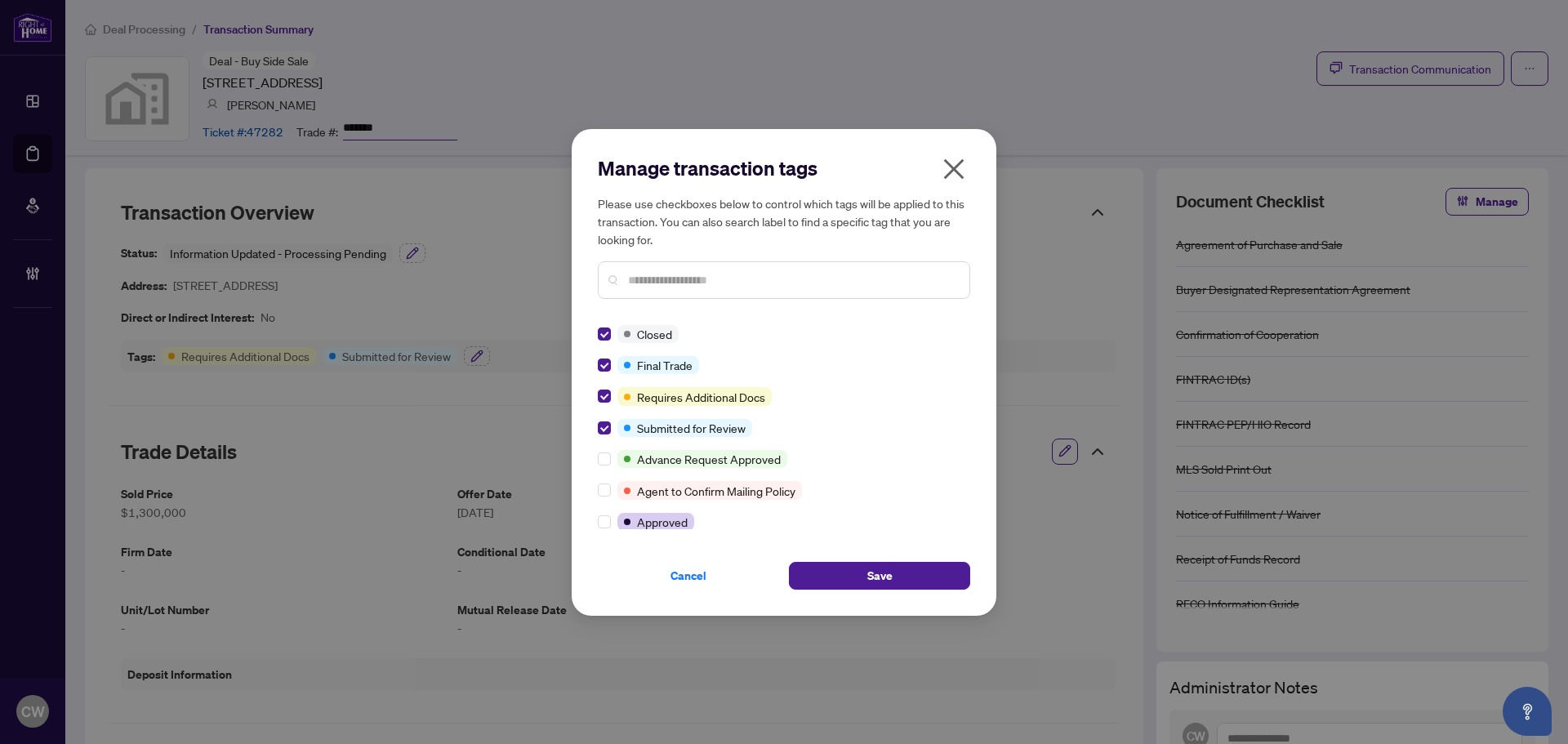
click at [887, 590] on div "Manage transaction tags Please use checkboxes below to control which tags will …" at bounding box center [783, 372] width 424 height 487
click at [882, 576] on span "Save" at bounding box center [880, 576] width 25 height 26
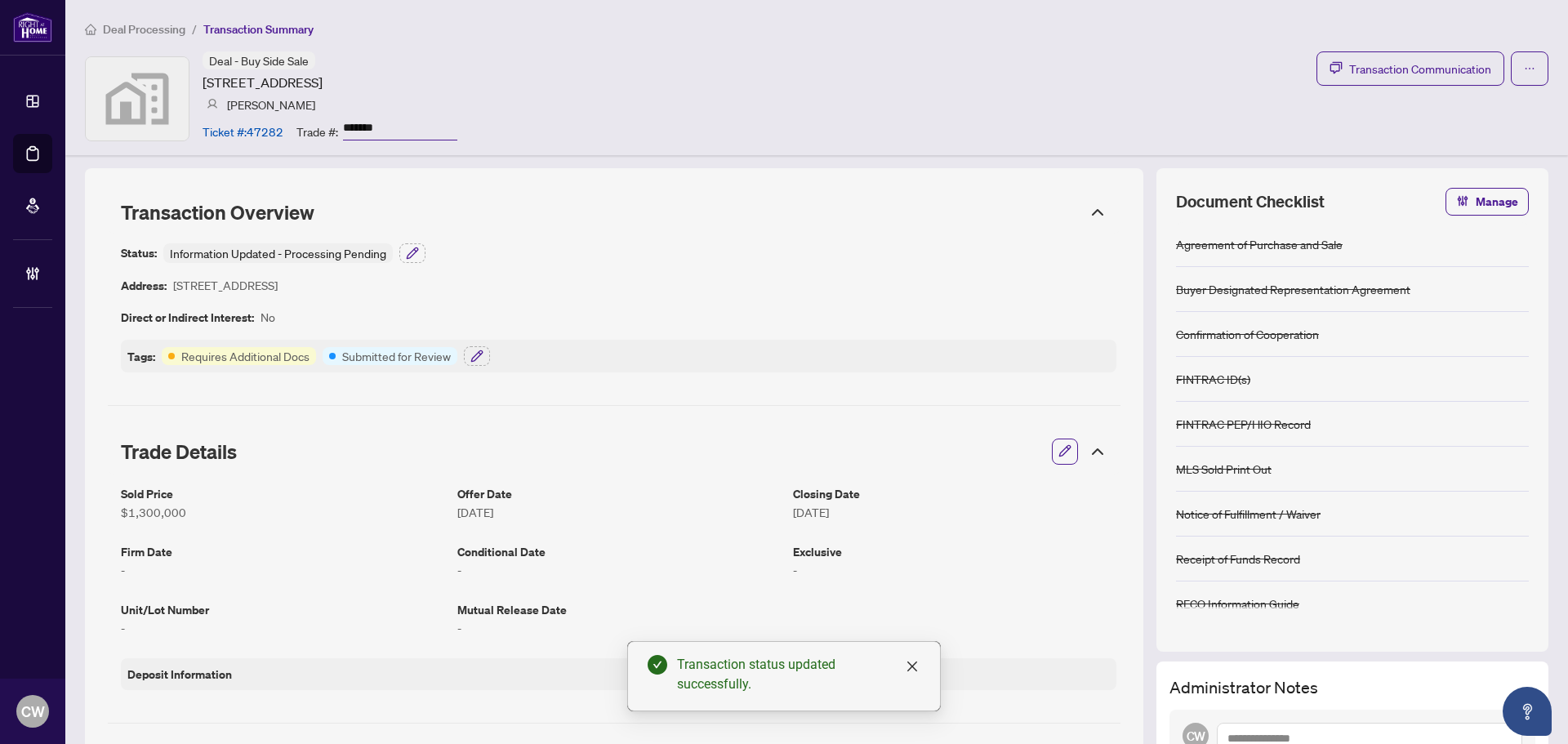
click at [413, 262] on div "Status: Information Updated - Processing Pending Address: [STREET_ADDRESS] Dire…" at bounding box center [618, 308] width 996 height 129
click at [415, 258] on icon "button" at bounding box center [413, 253] width 13 height 13
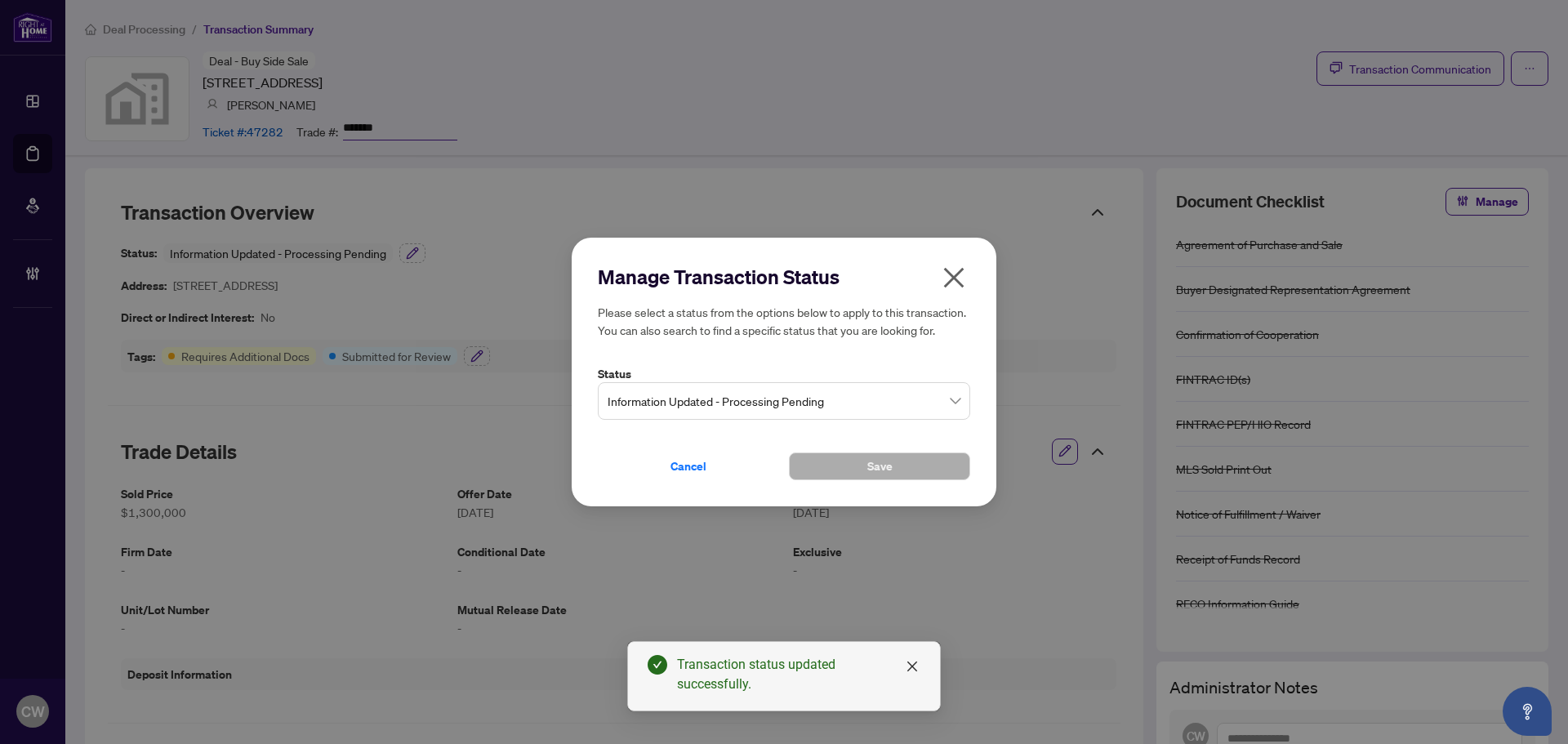
click at [832, 422] on div "Manage Transaction Status Please select a status from the options below to appl…" at bounding box center [784, 372] width 373 height 218
click at [818, 408] on span "Information Updated - Processing Pending" at bounding box center [784, 402] width 353 height 31
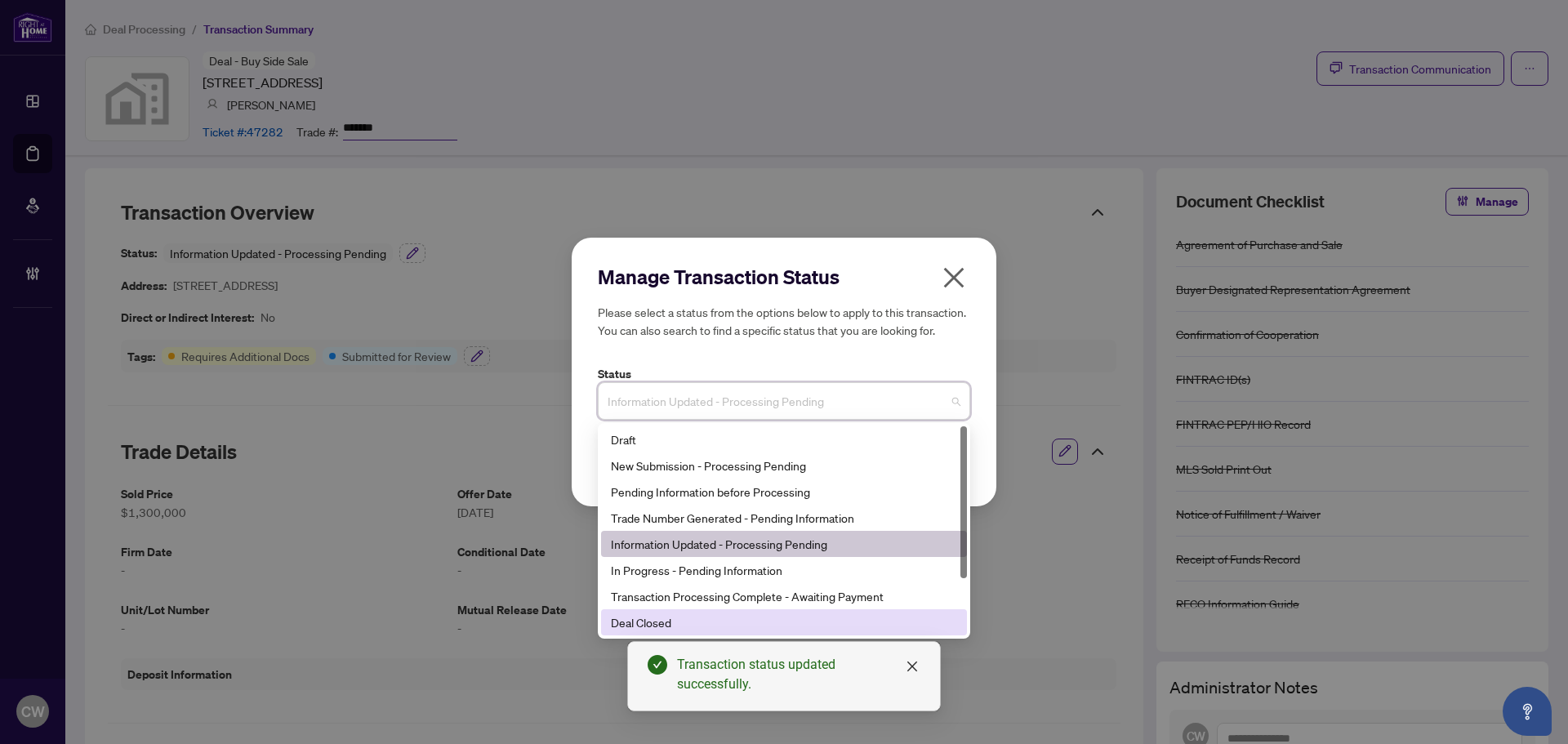
click at [675, 618] on div "Deal Closed" at bounding box center [784, 622] width 346 height 18
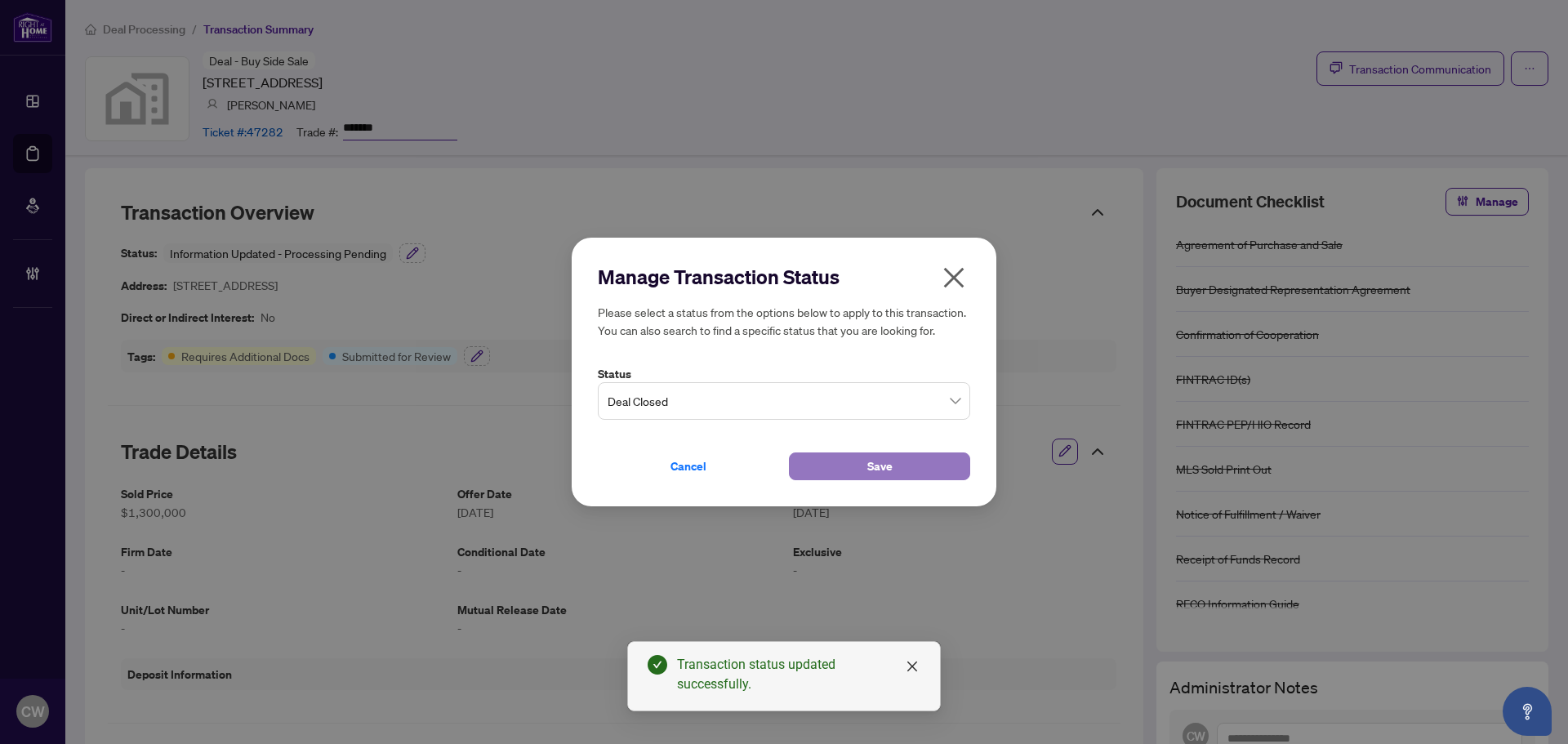
click at [841, 457] on button "Save" at bounding box center [879, 466] width 181 height 28
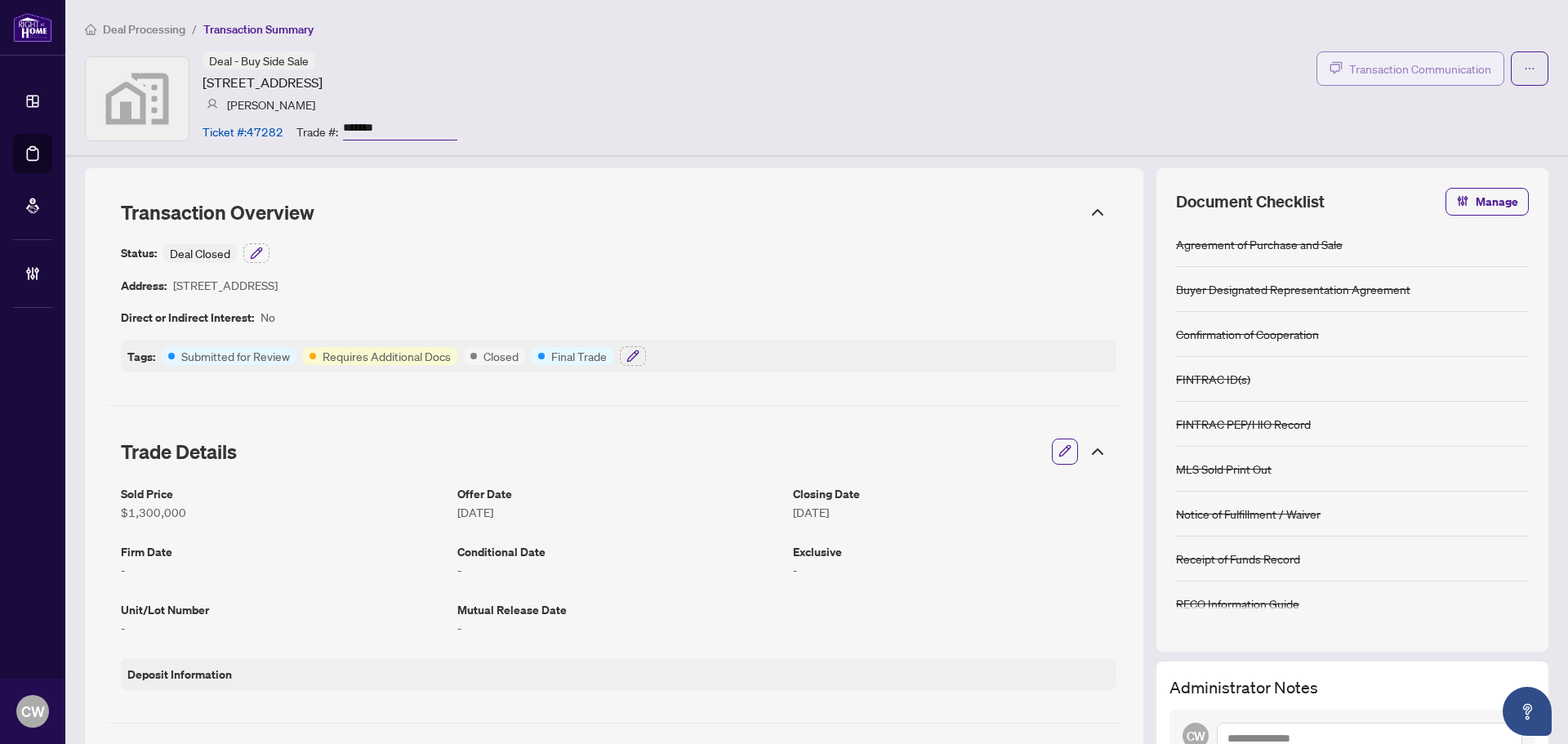
click at [1406, 66] on span "Transaction Communication" at bounding box center [1420, 69] width 142 height 19
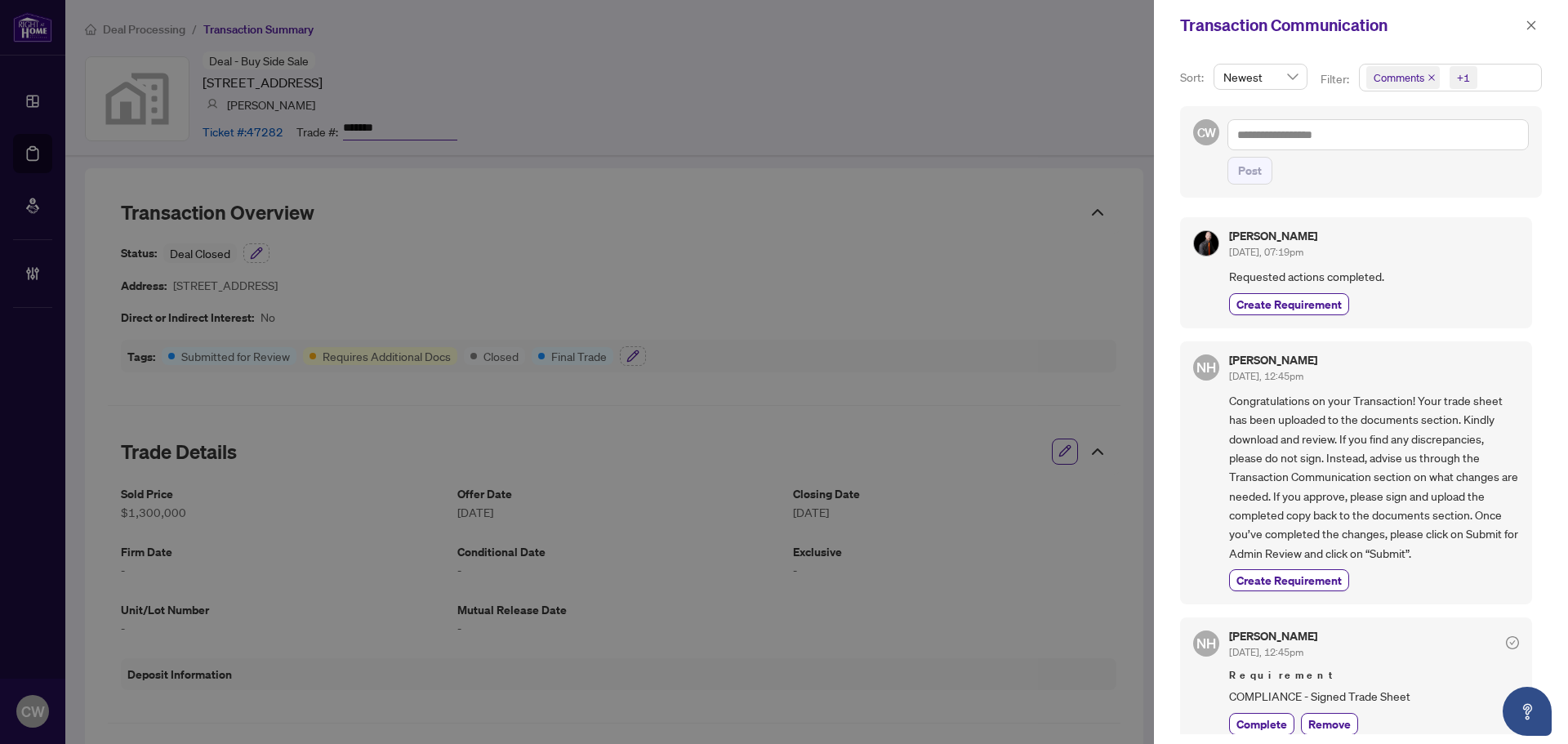
click at [1428, 77] on icon "close" at bounding box center [1432, 78] width 8 height 8
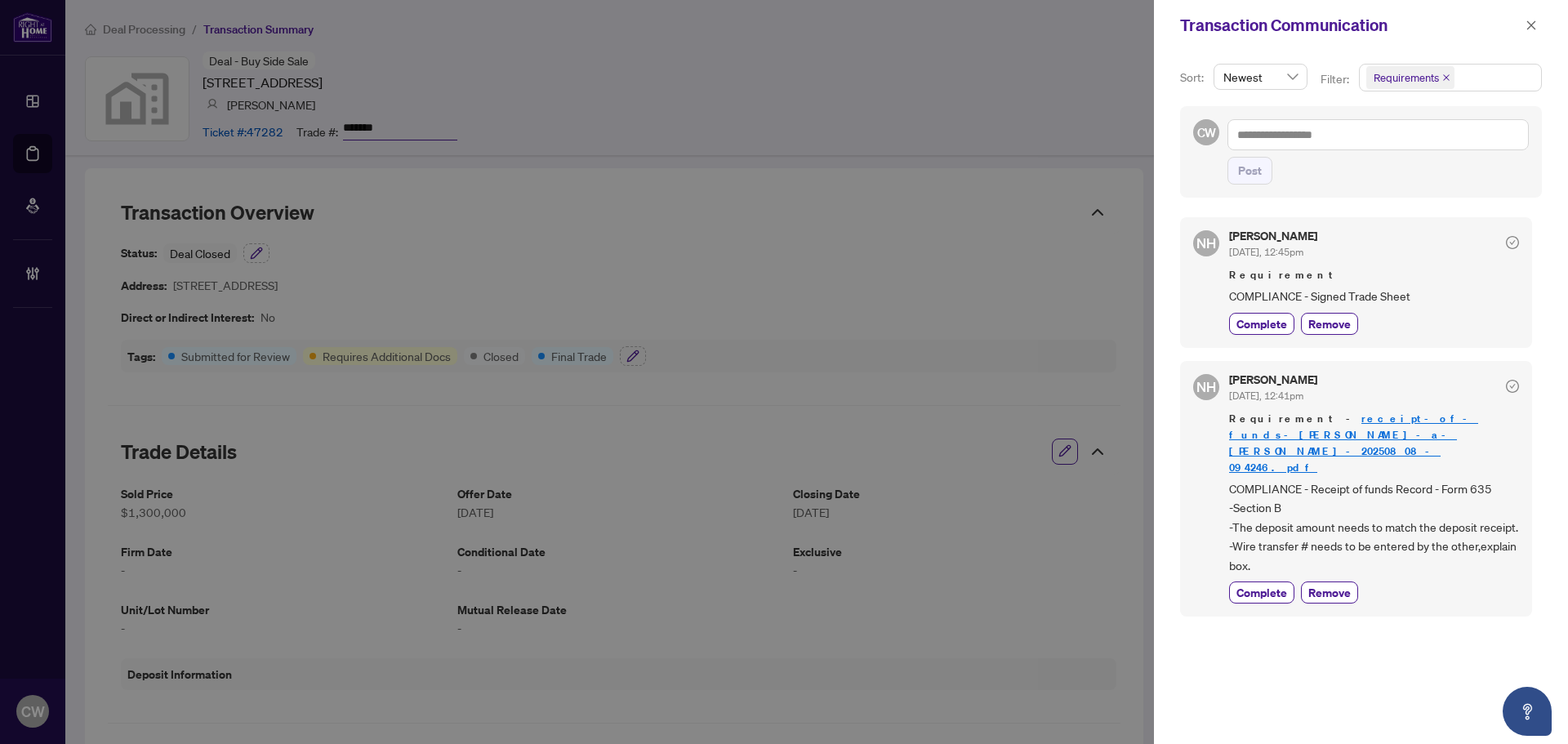
click at [1443, 77] on icon "close" at bounding box center [1447, 78] width 8 height 8
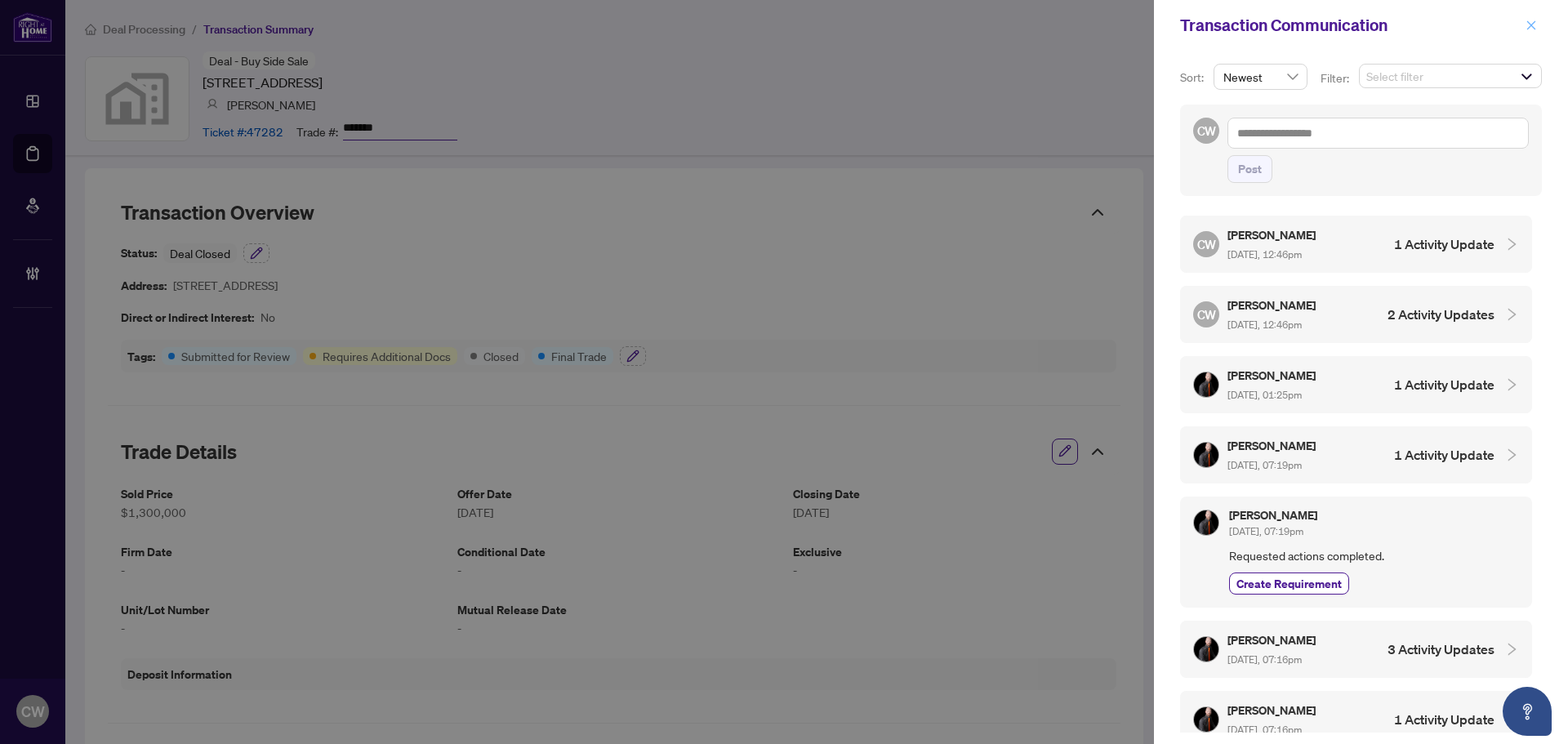
click at [1529, 16] on span "button" at bounding box center [1532, 25] width 11 height 26
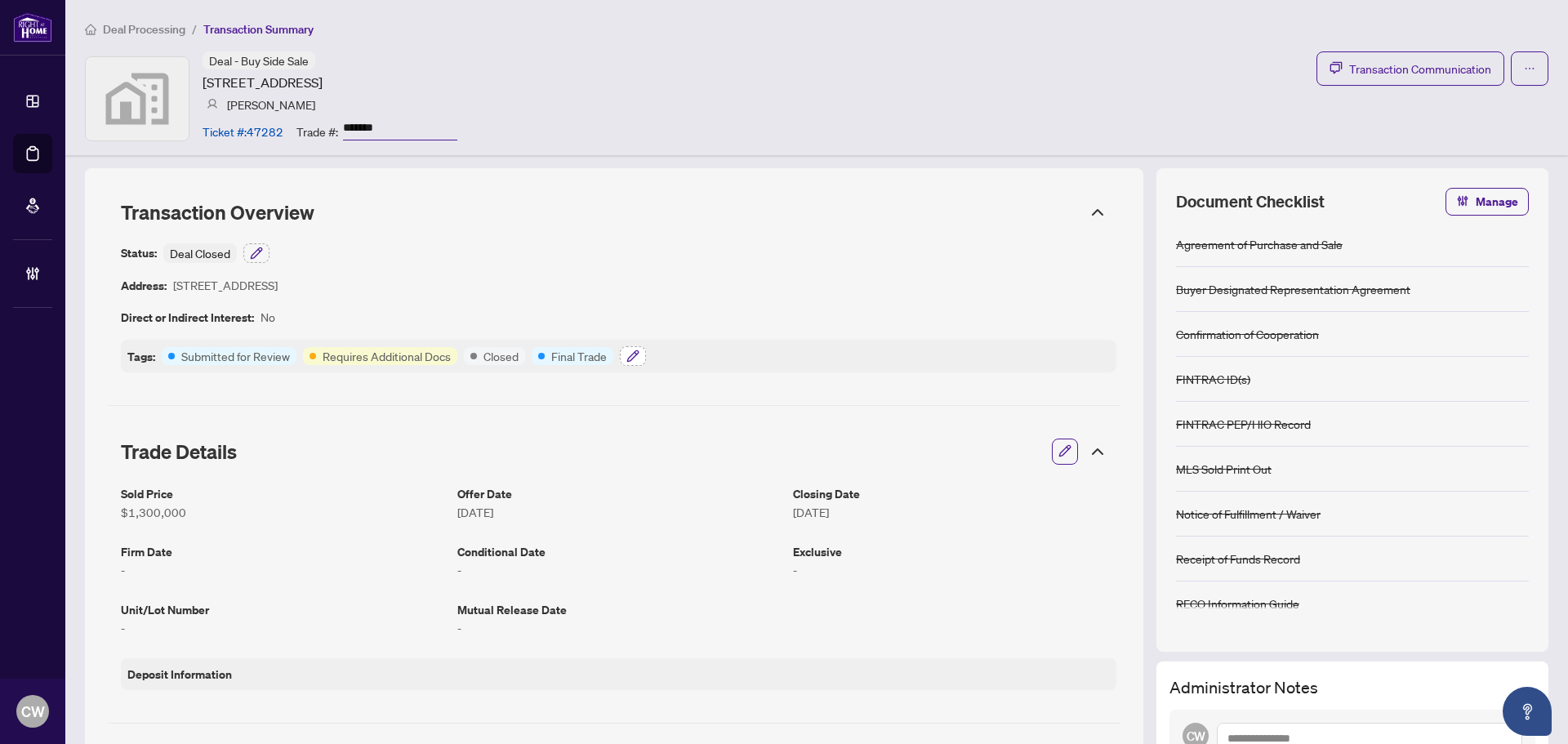
click at [628, 356] on icon "button" at bounding box center [633, 356] width 13 height 13
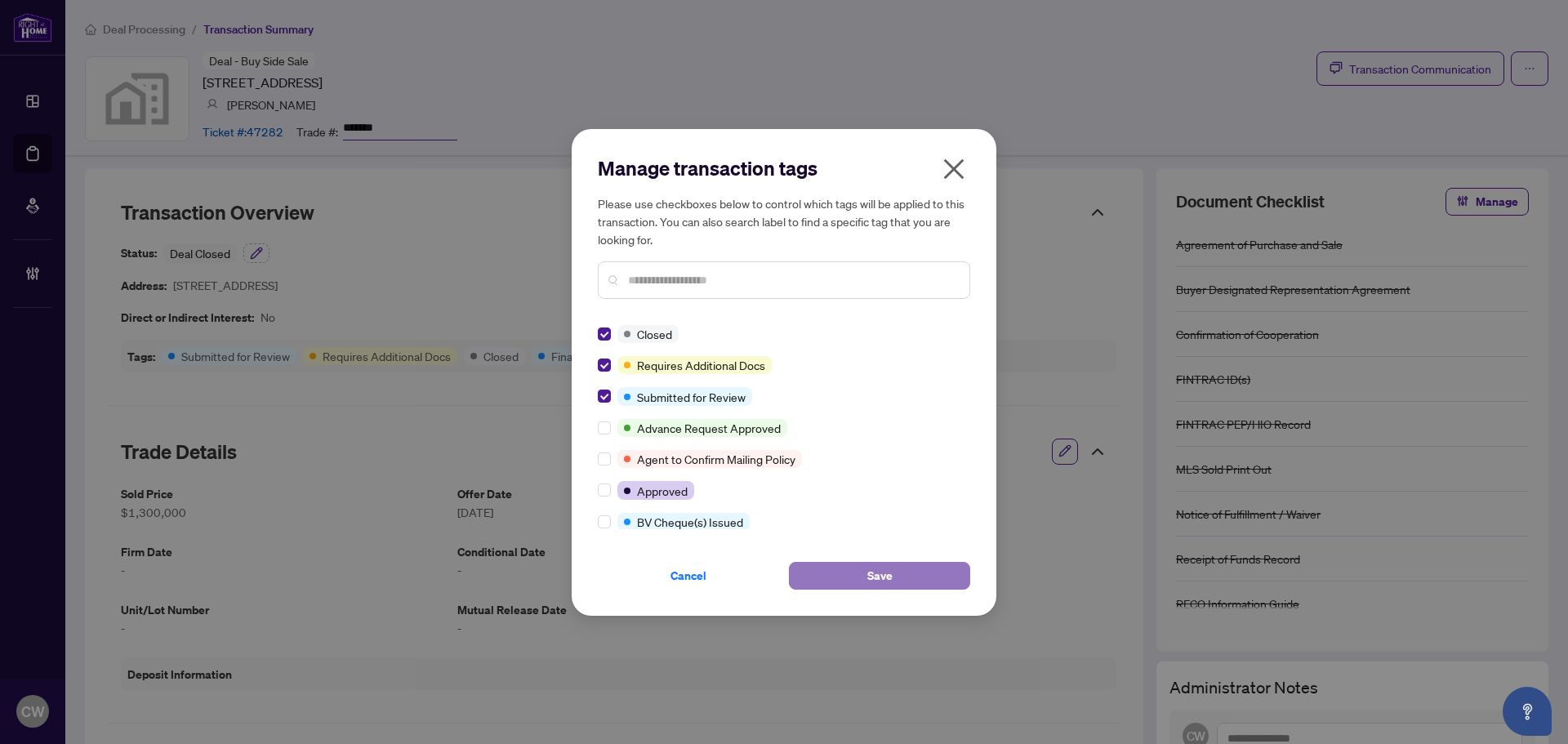
click at [880, 572] on span "Save" at bounding box center [880, 576] width 25 height 26
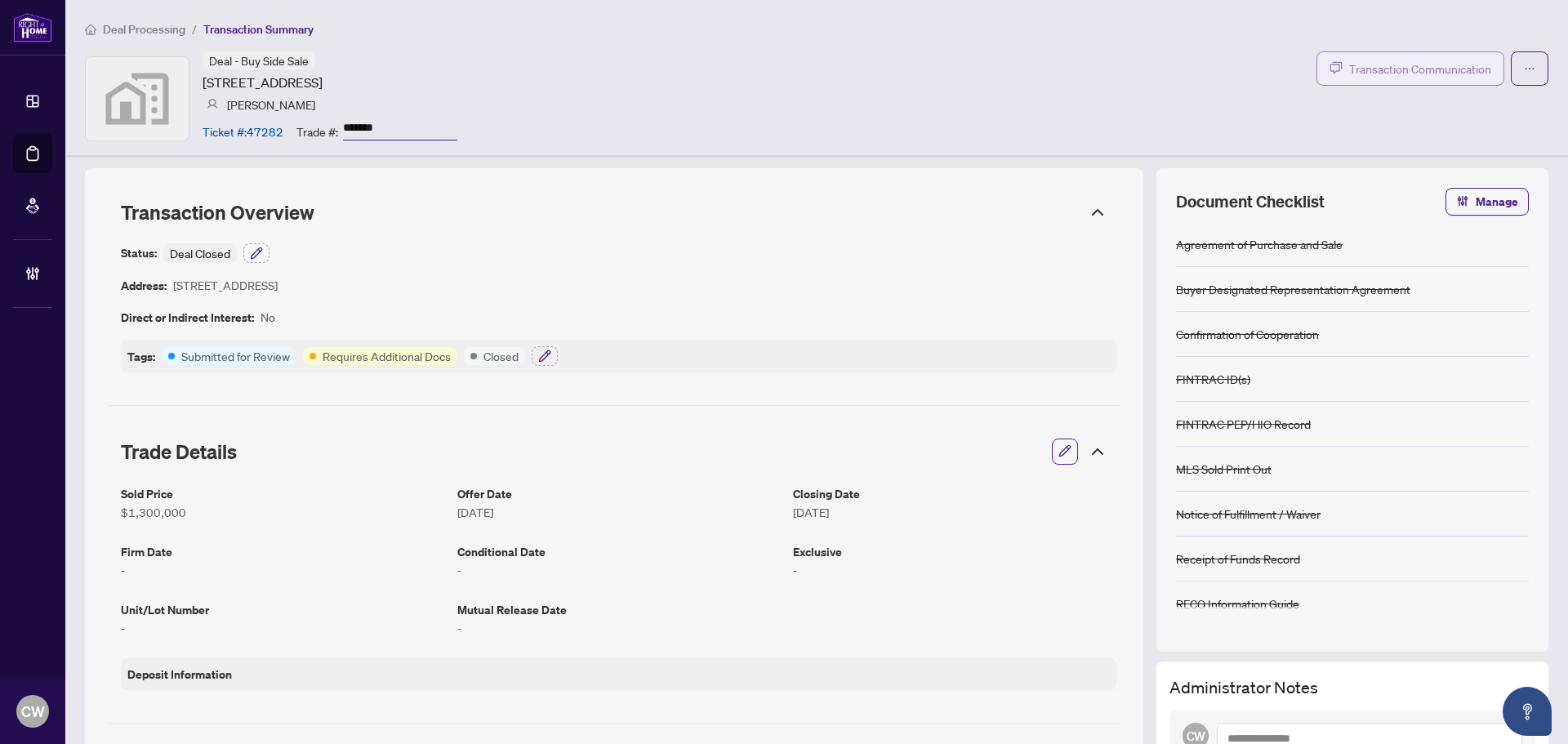
click at [1469, 68] on span "Transaction Communication" at bounding box center [1420, 69] width 142 height 19
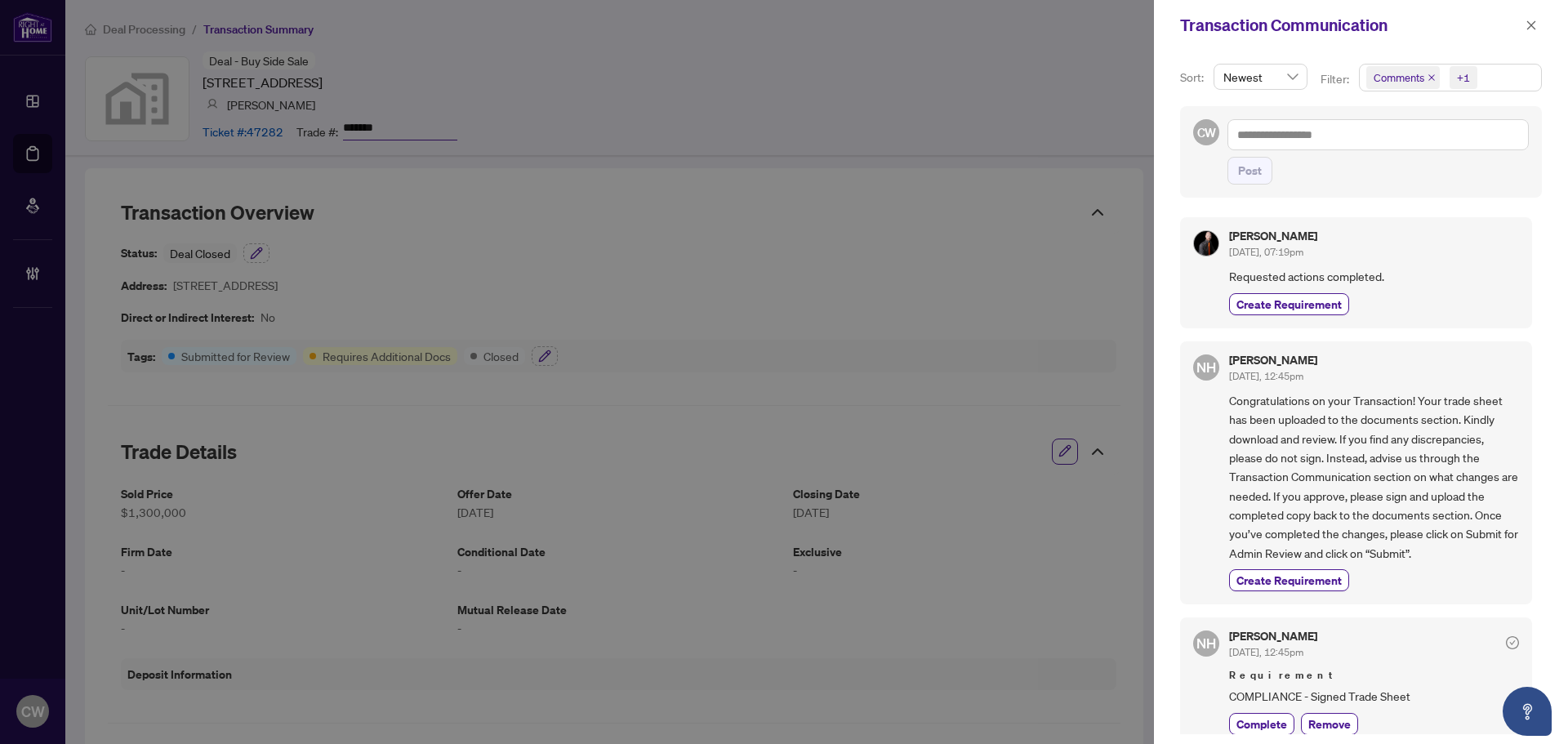
click at [1430, 76] on icon "close" at bounding box center [1432, 78] width 8 height 8
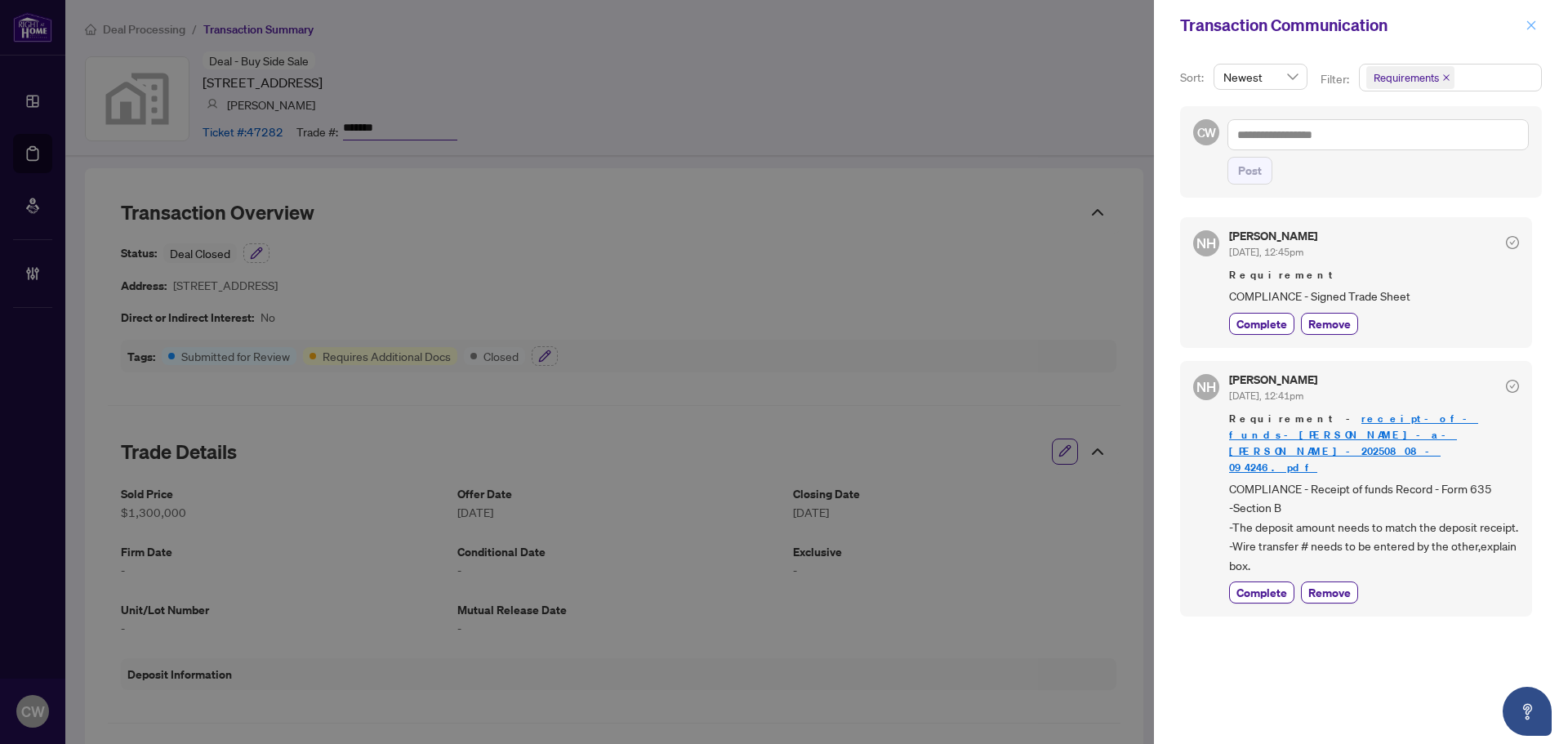
click at [1526, 30] on icon "close" at bounding box center [1532, 25] width 11 height 11
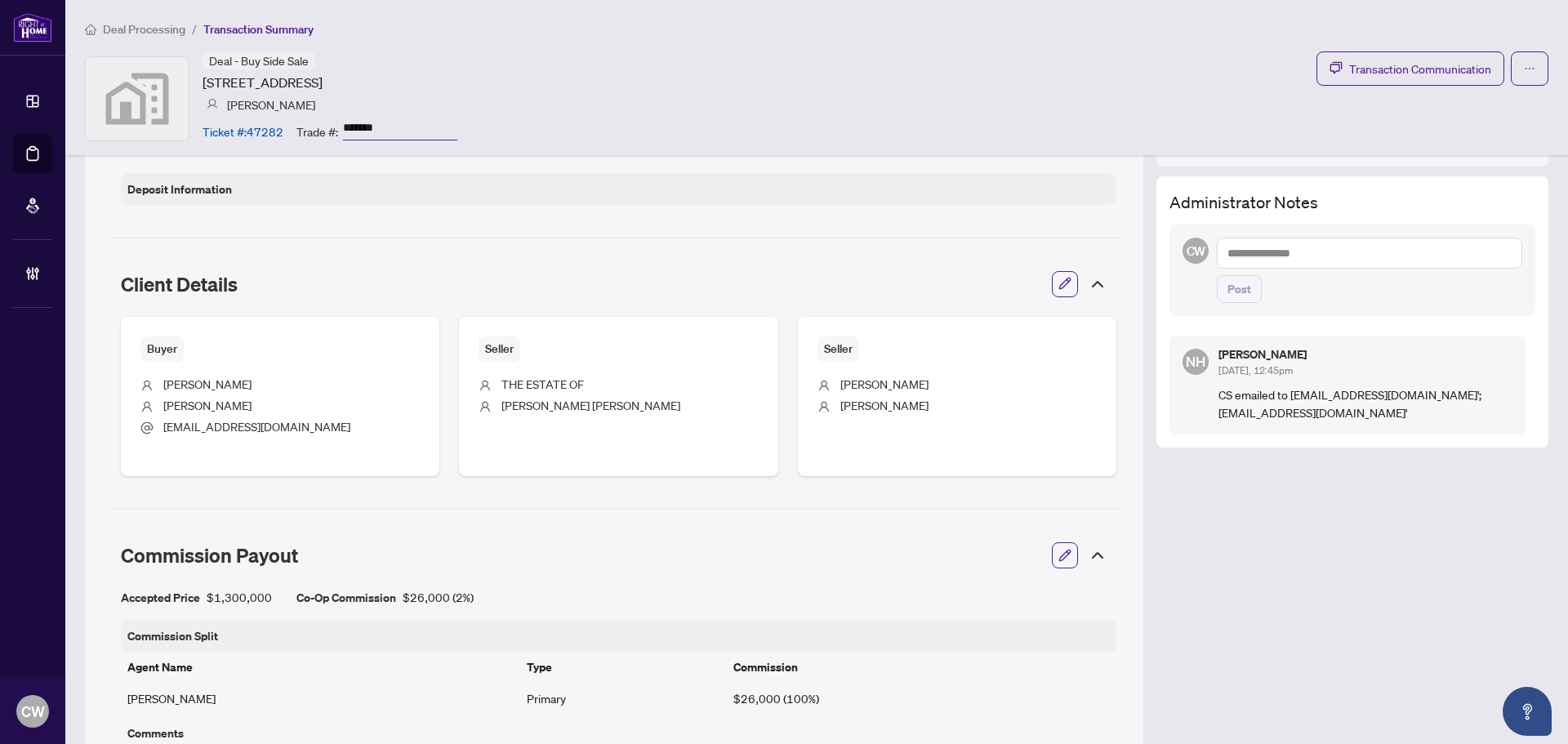
scroll to position [408, 0]
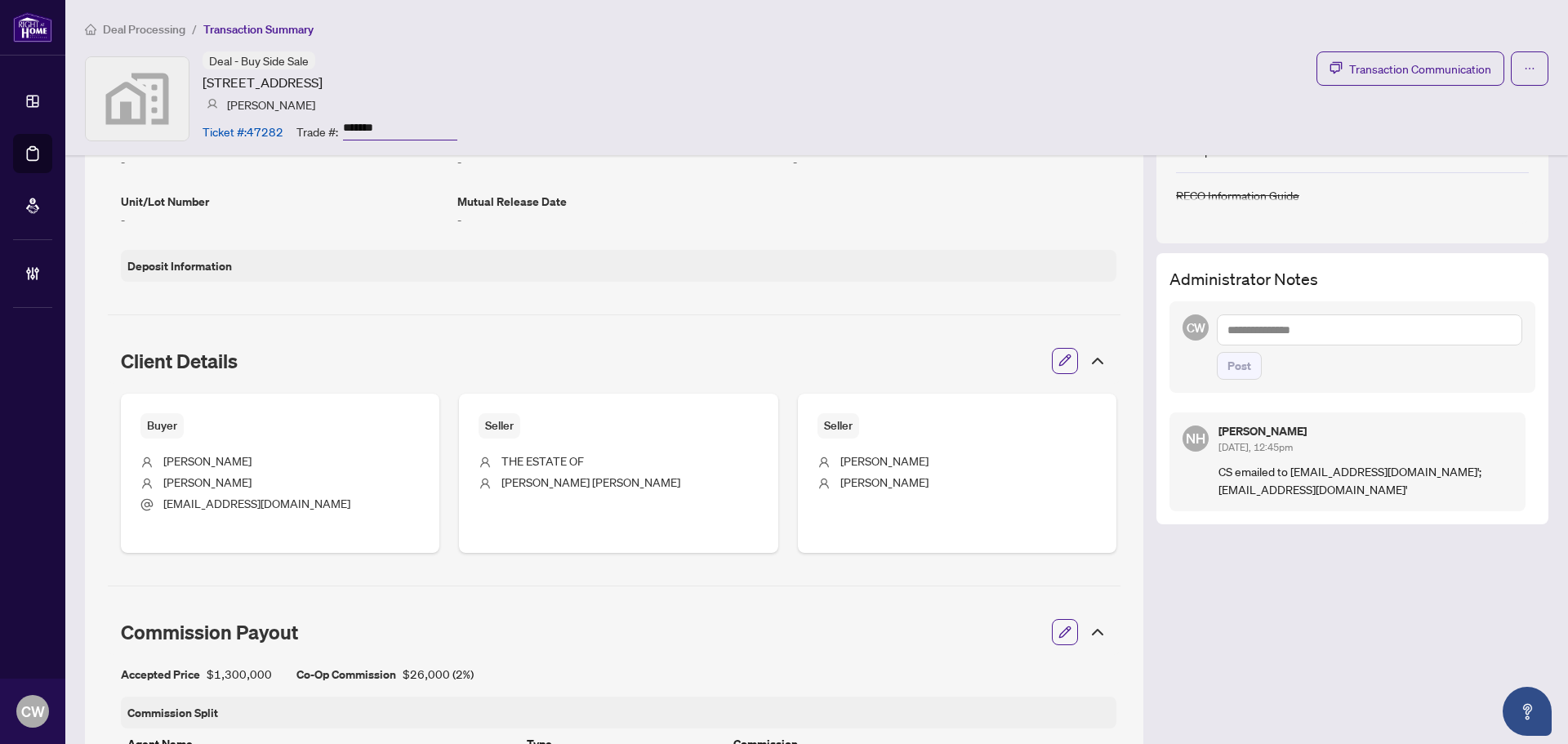
drag, startPoint x: 1247, startPoint y: 333, endPoint x: 1241, endPoint y: 312, distance: 21.8
click at [1247, 333] on textarea at bounding box center [1370, 330] width 305 height 31
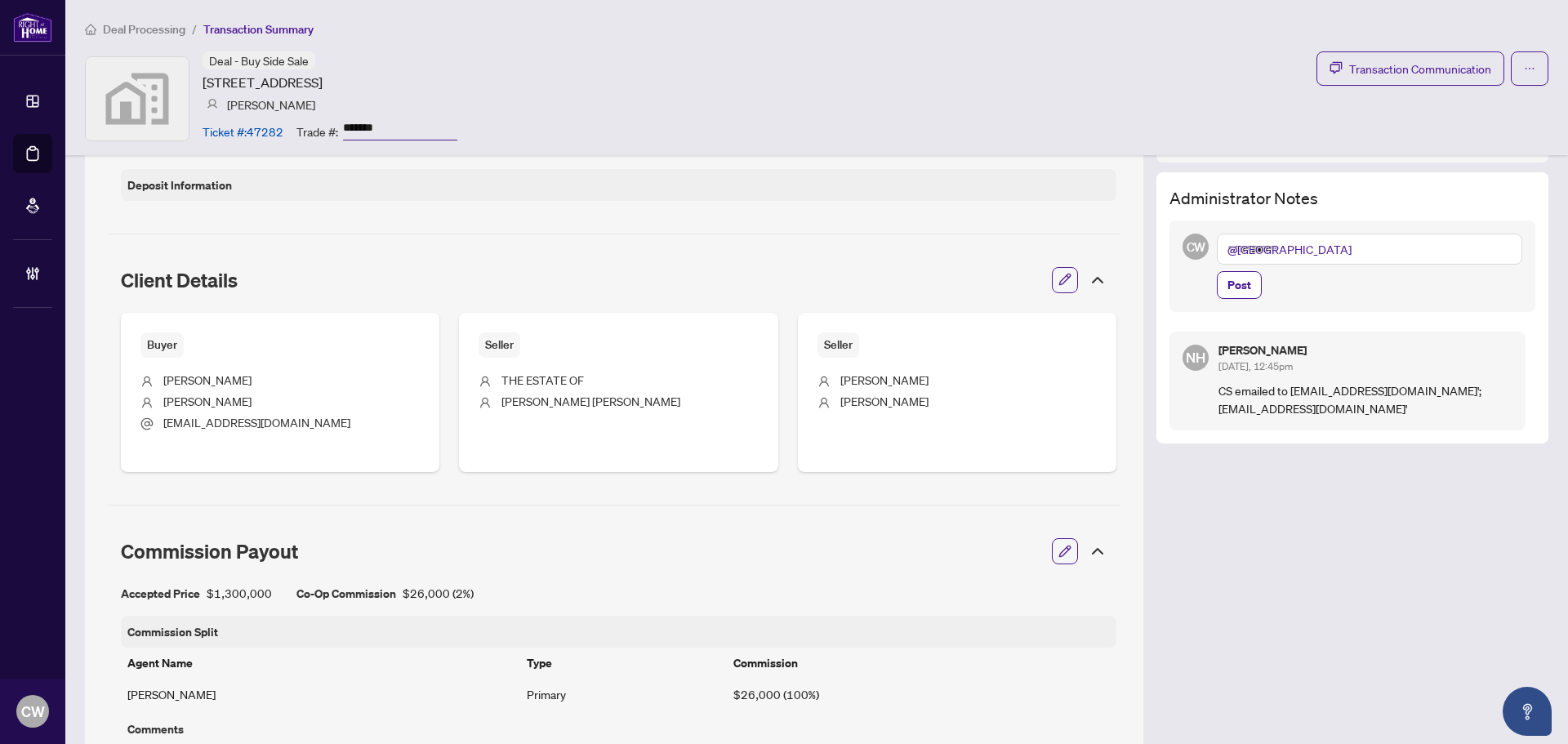
scroll to position [245, 0]
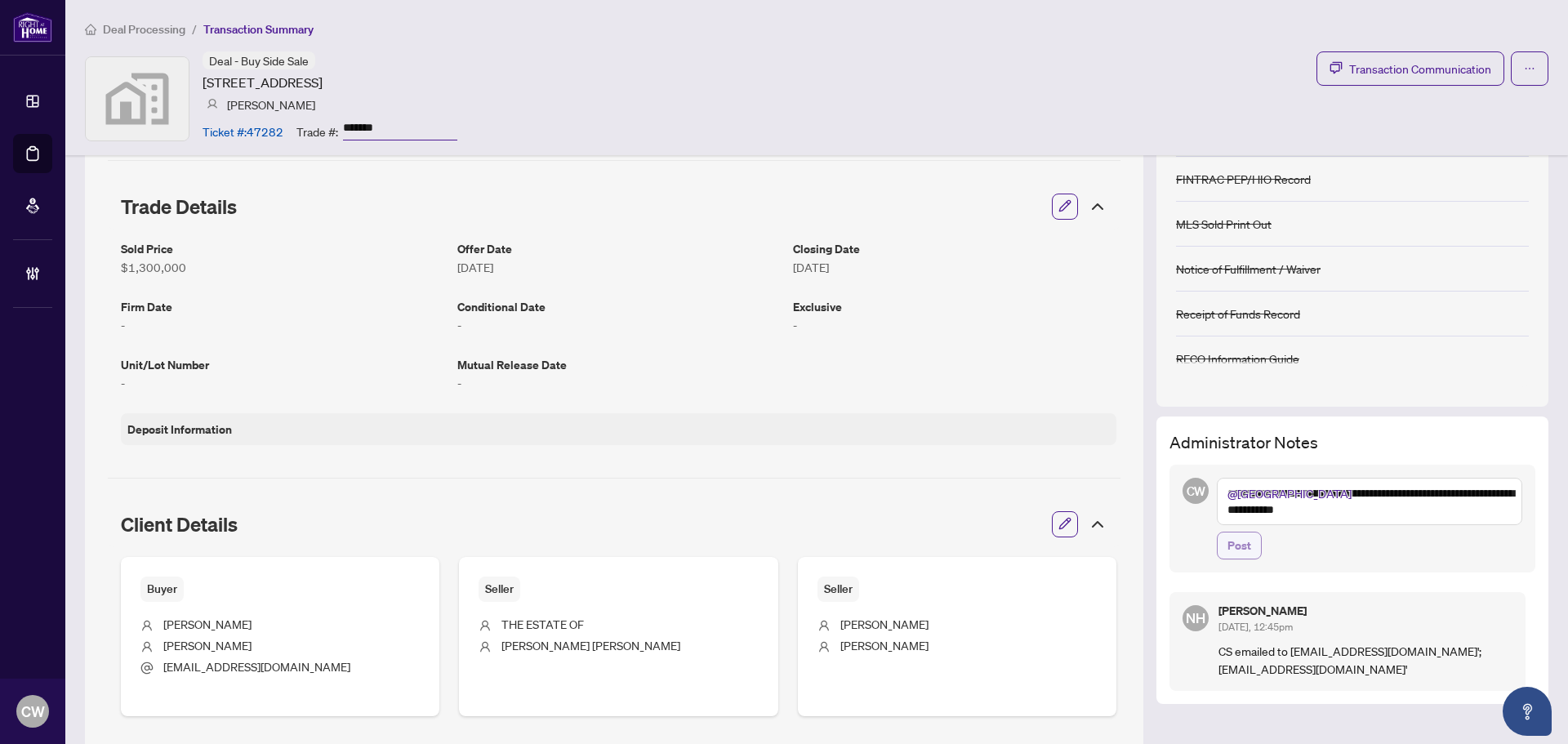
type textarea "**********"
click at [1227, 549] on span "Post" at bounding box center [1239, 546] width 24 height 26
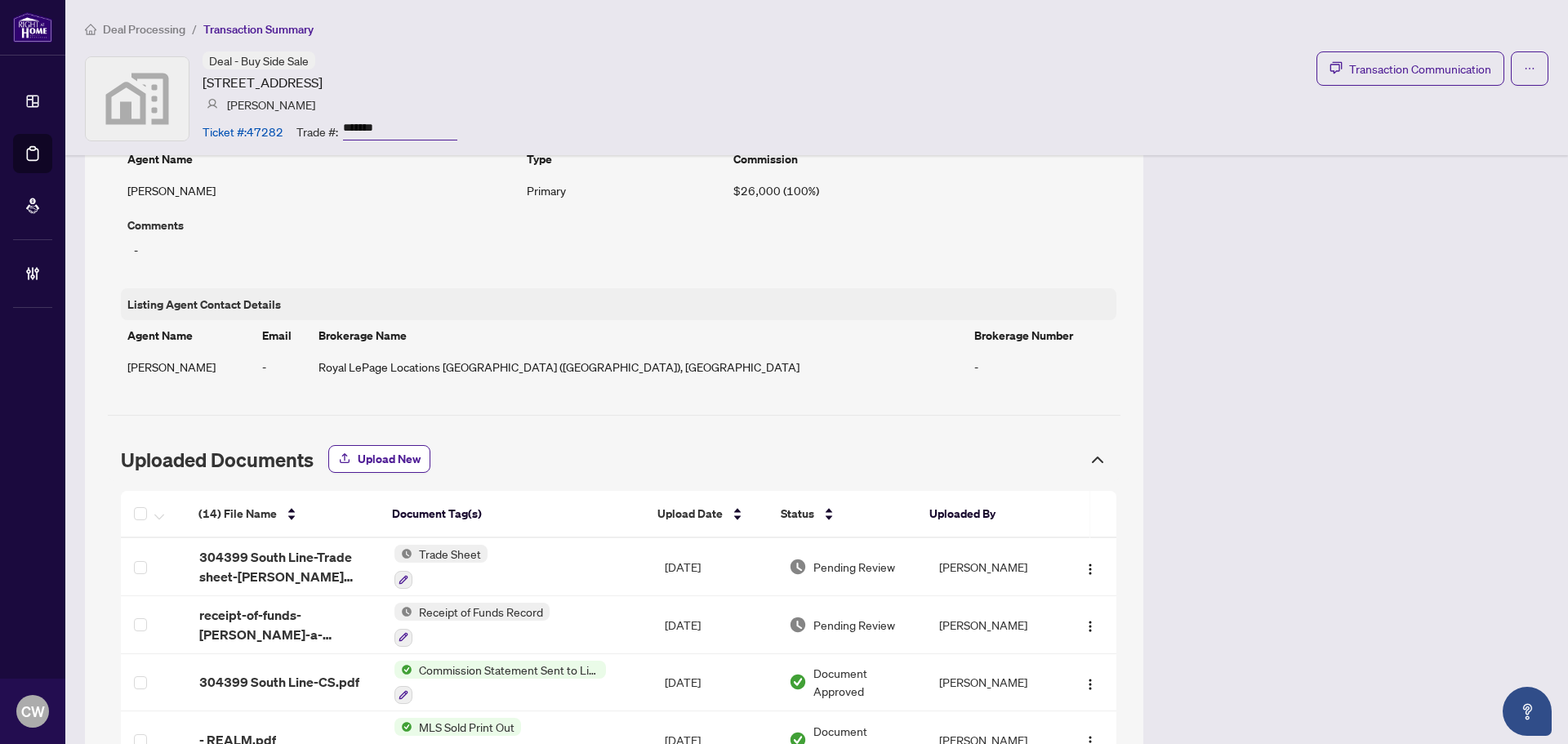
scroll to position [1062, 0]
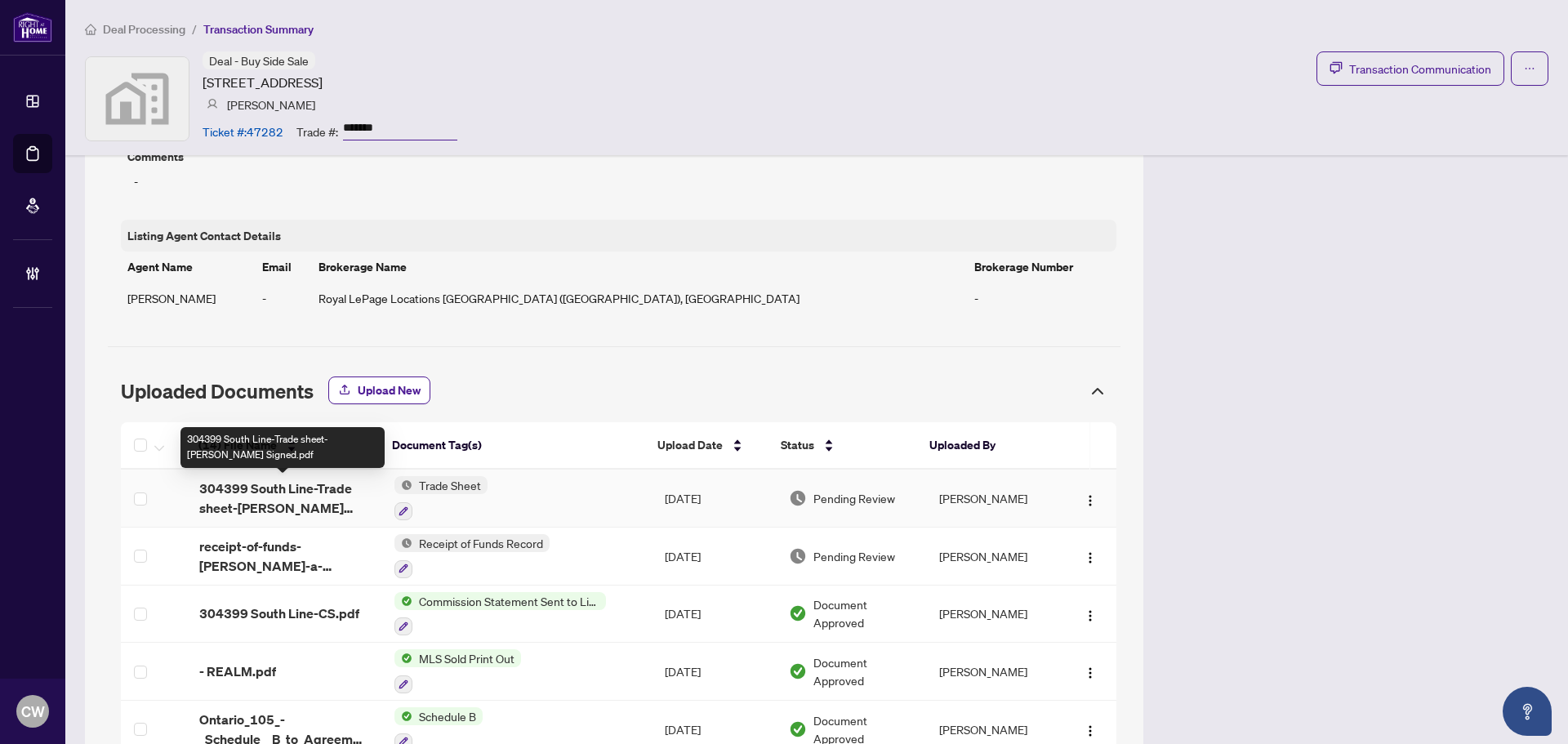
click at [267, 493] on span "304399 South Line-Trade sheet-Tim Signed.pdf" at bounding box center [284, 498] width 169 height 39
drag, startPoint x: 1371, startPoint y: 440, endPoint x: 720, endPoint y: 364, distance: 655.4
click at [1371, 440] on div "Transaction Overview Status: Deal Closed Address: 304399 South Line, Priceville…" at bounding box center [816, 214] width 1464 height 2217
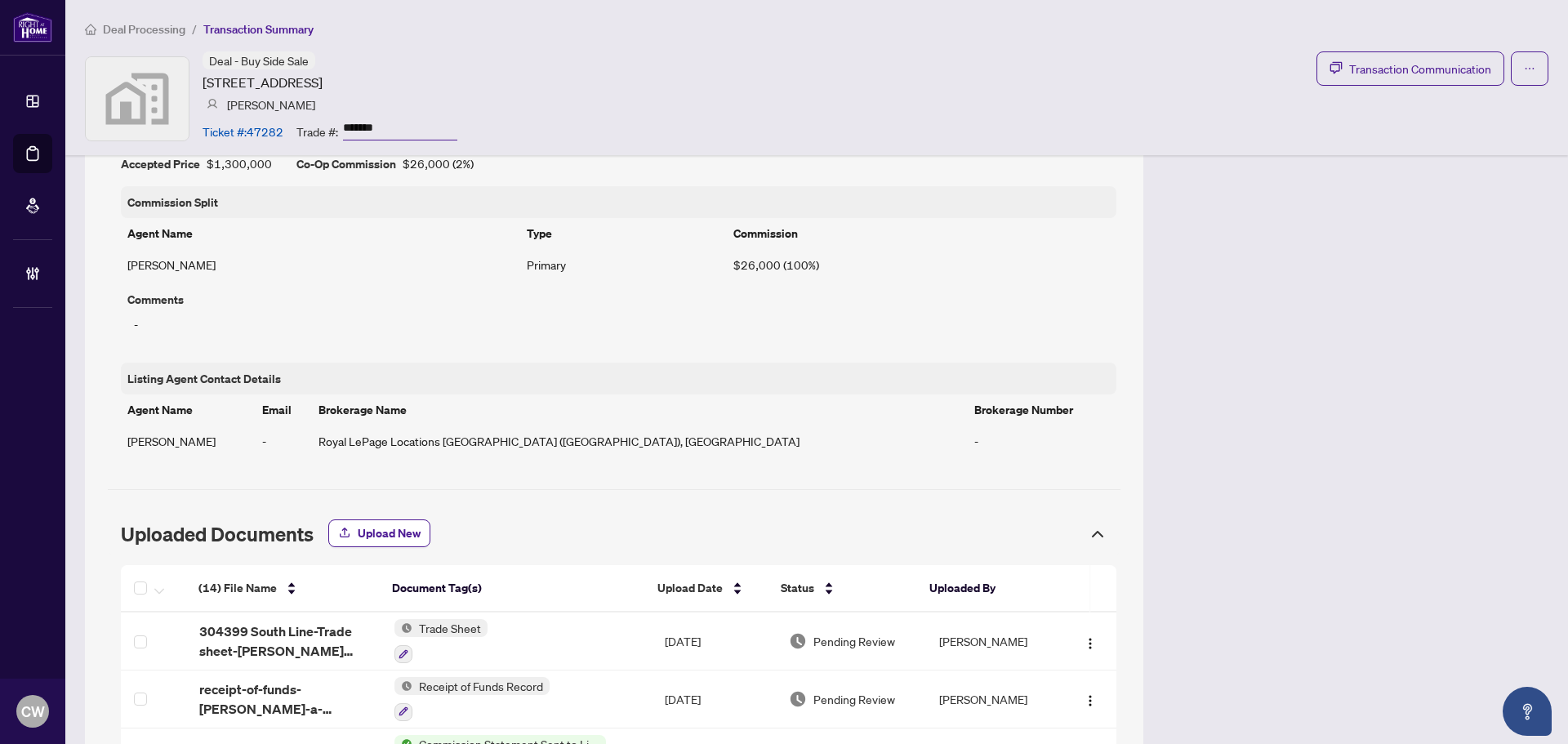
scroll to position [898, 0]
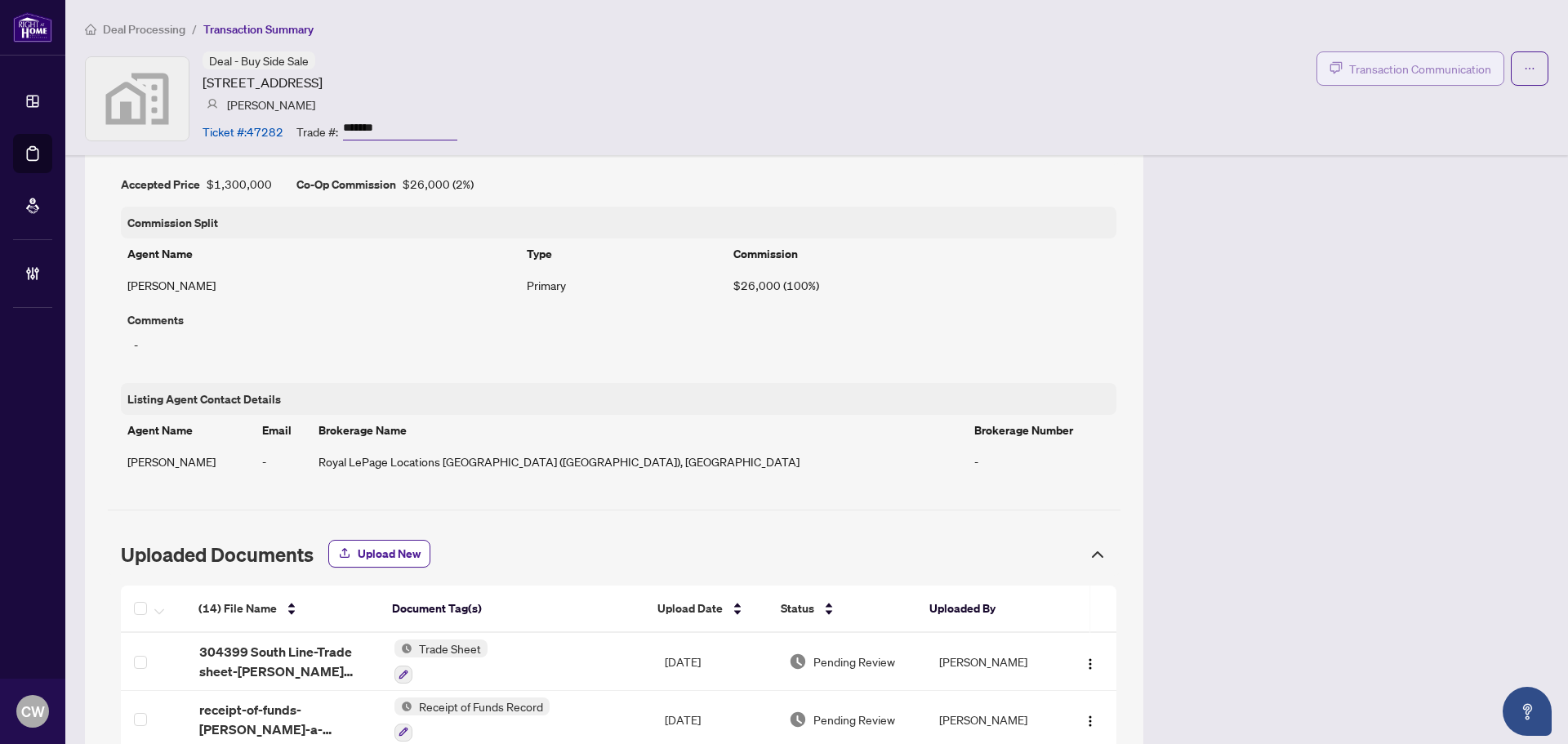
click at [1373, 75] on span "Transaction Communication" at bounding box center [1420, 69] width 142 height 19
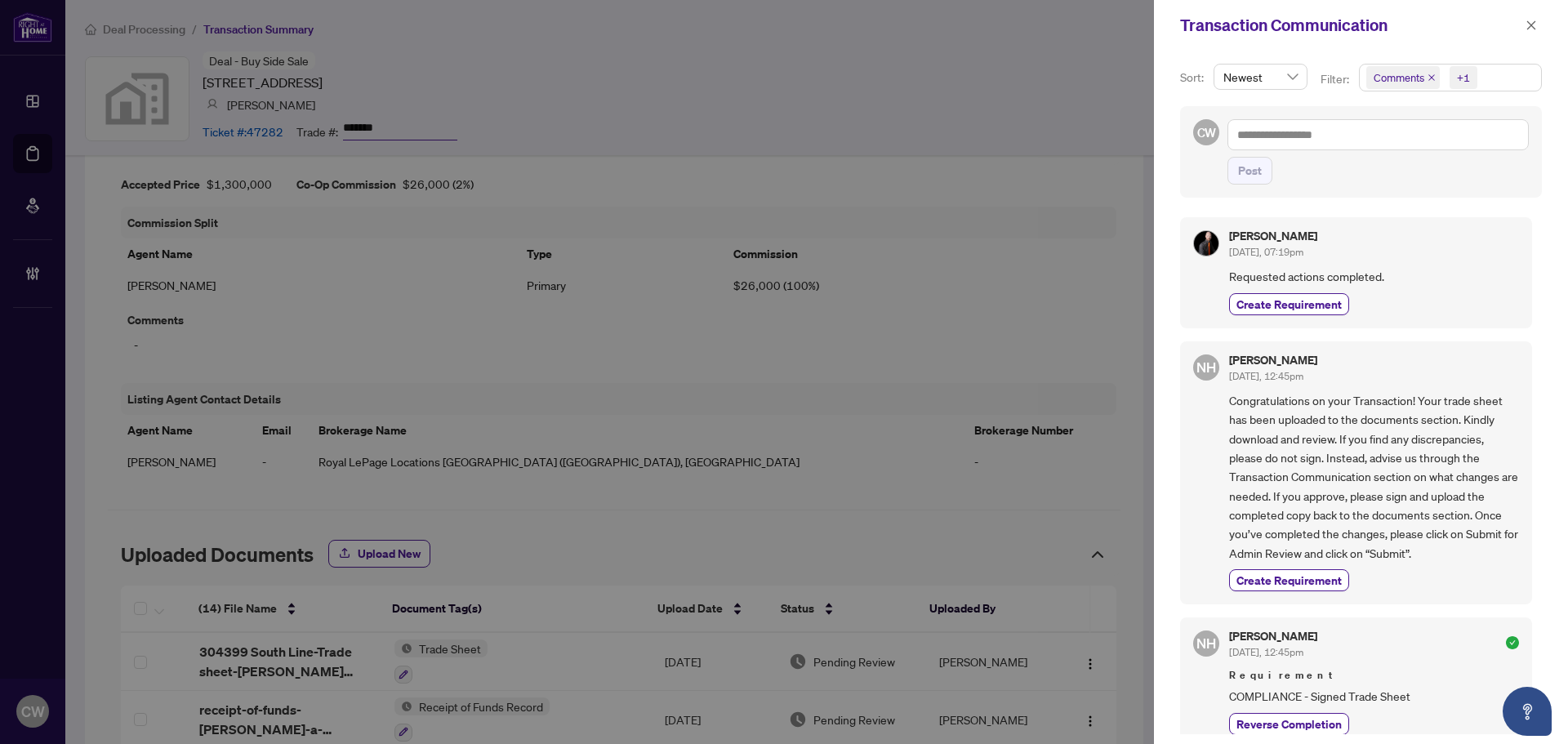
click at [1428, 77] on icon "close" at bounding box center [1432, 78] width 8 height 8
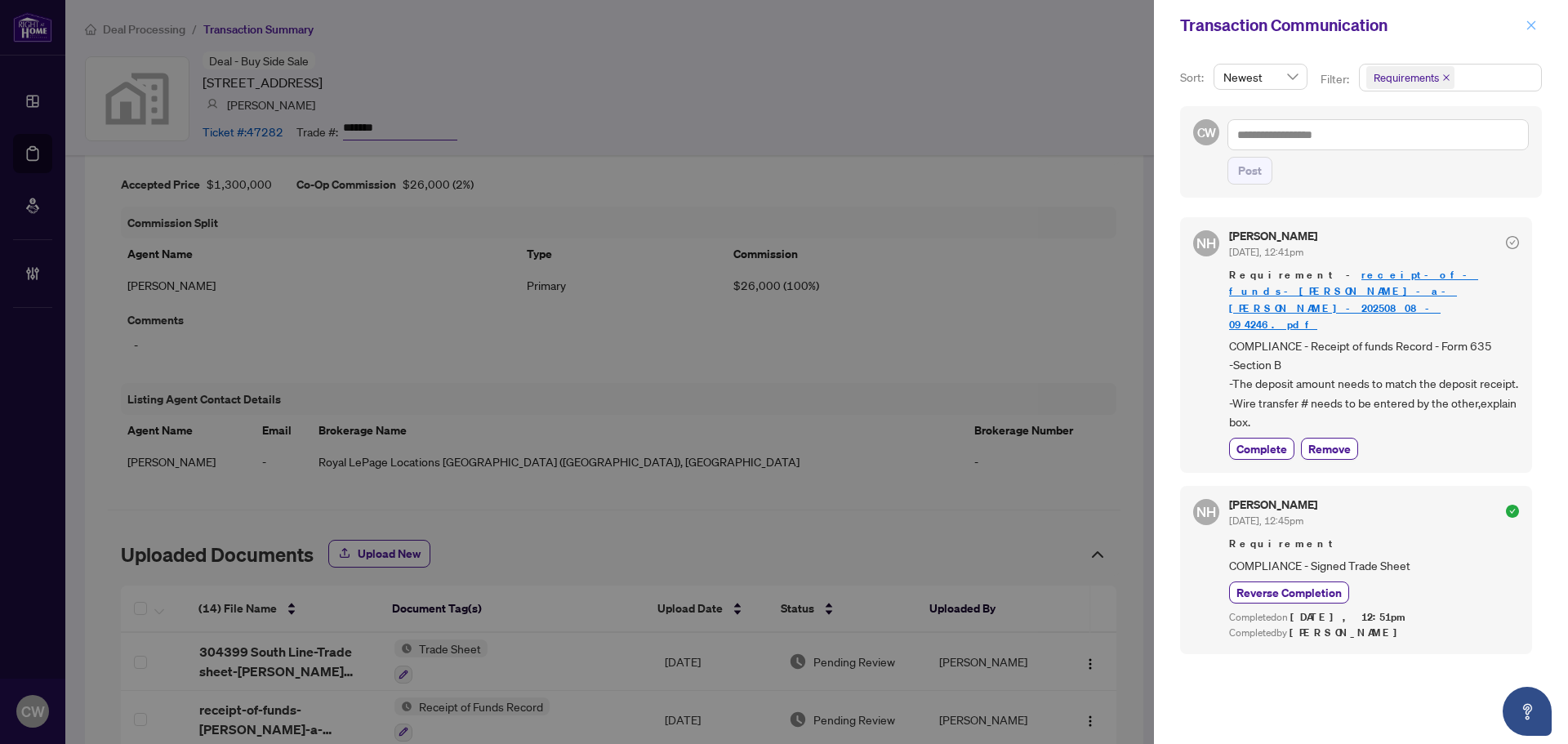
click at [1527, 30] on icon "close" at bounding box center [1532, 25] width 11 height 11
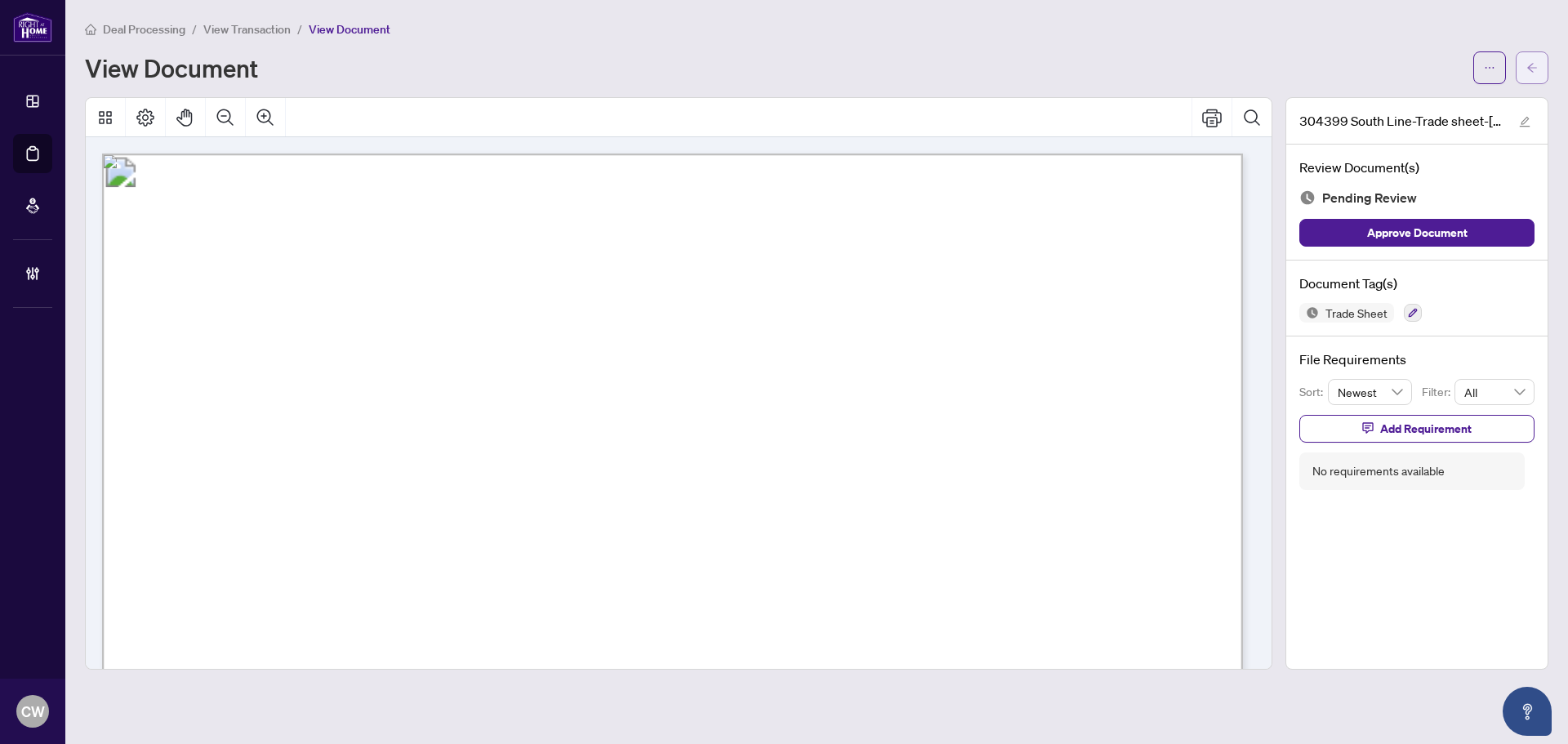
click at [1538, 73] on icon "arrow-left" at bounding box center [1533, 68] width 11 height 11
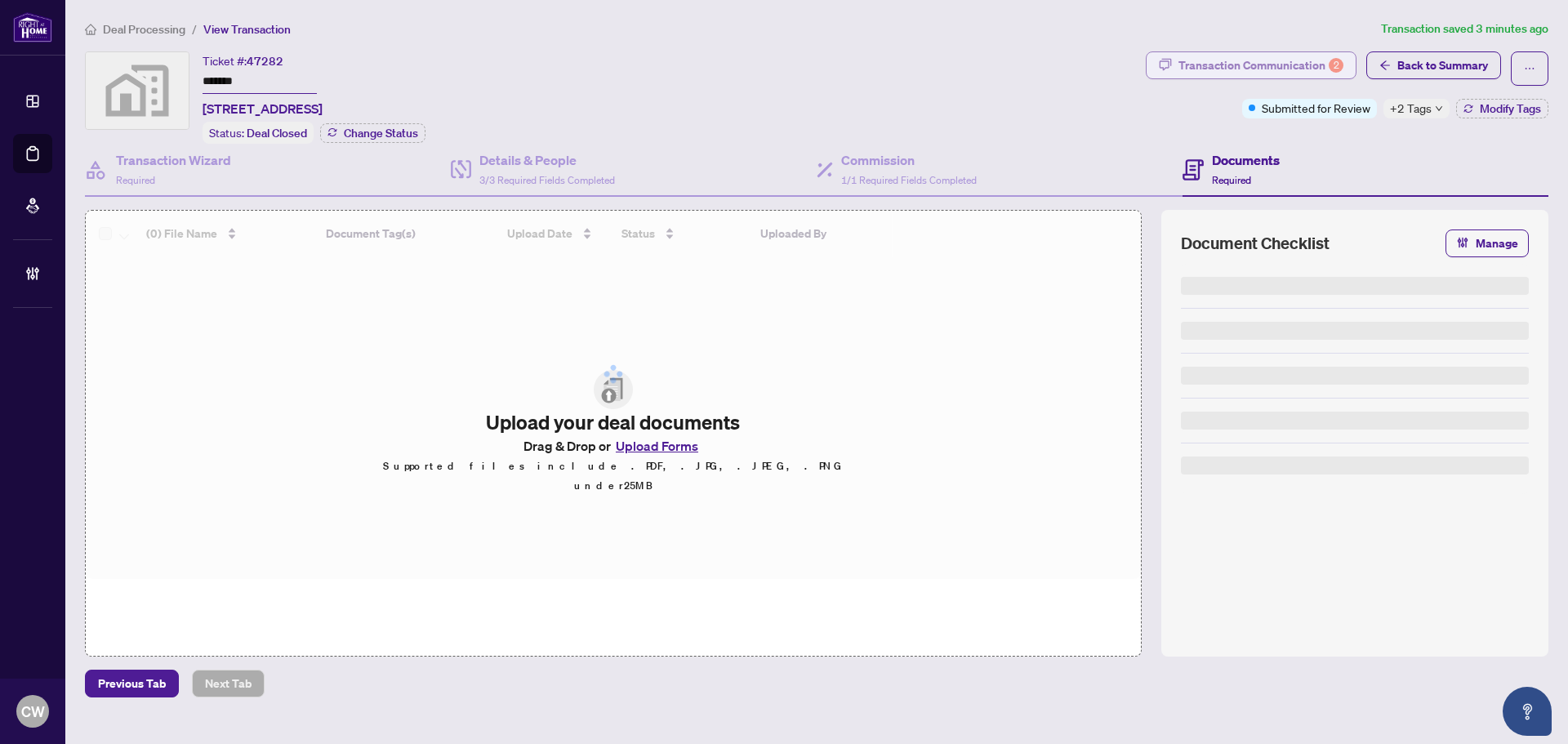
click at [1305, 58] on div "Transaction Communication 2" at bounding box center [1261, 66] width 165 height 26
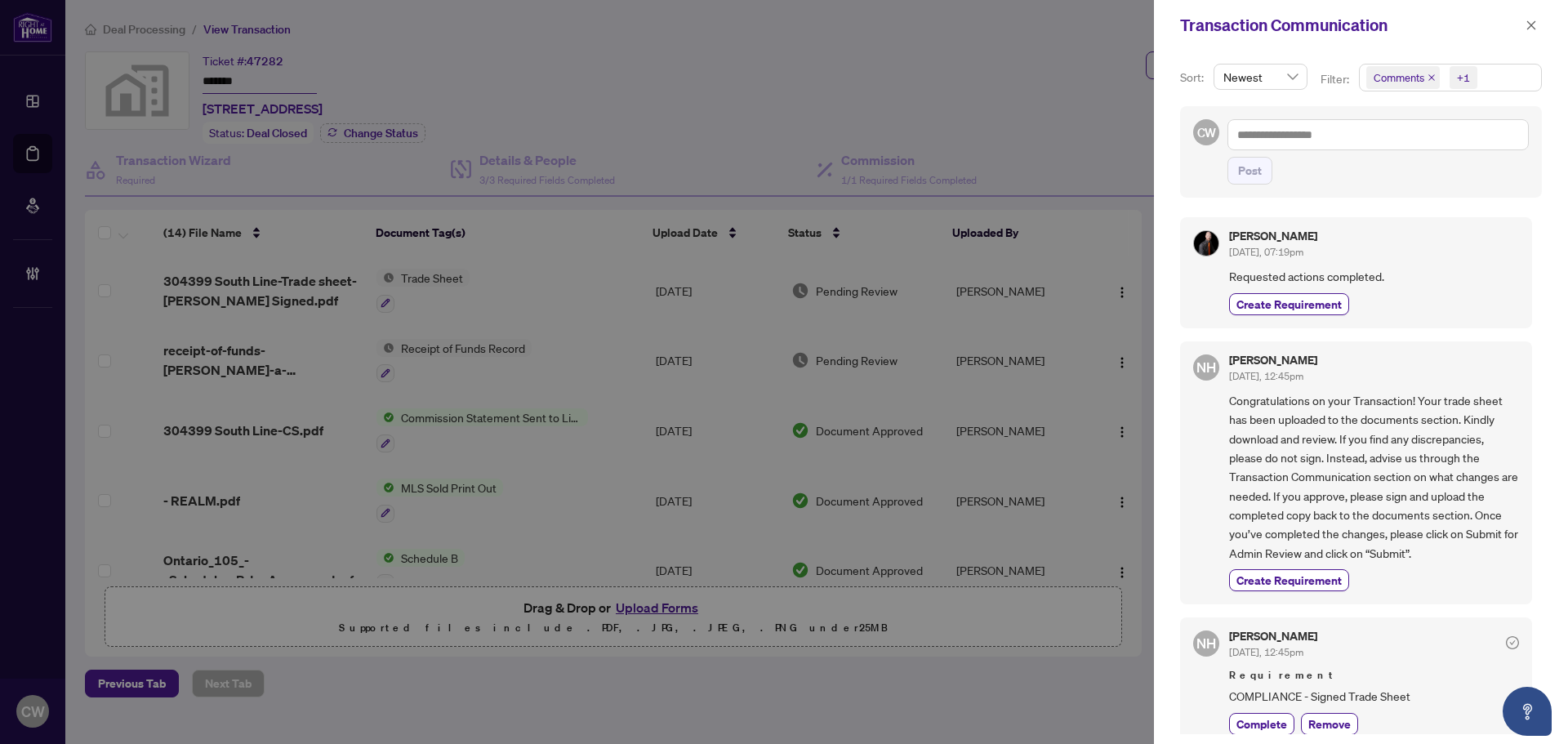
click at [1429, 75] on icon "close" at bounding box center [1432, 78] width 8 height 8
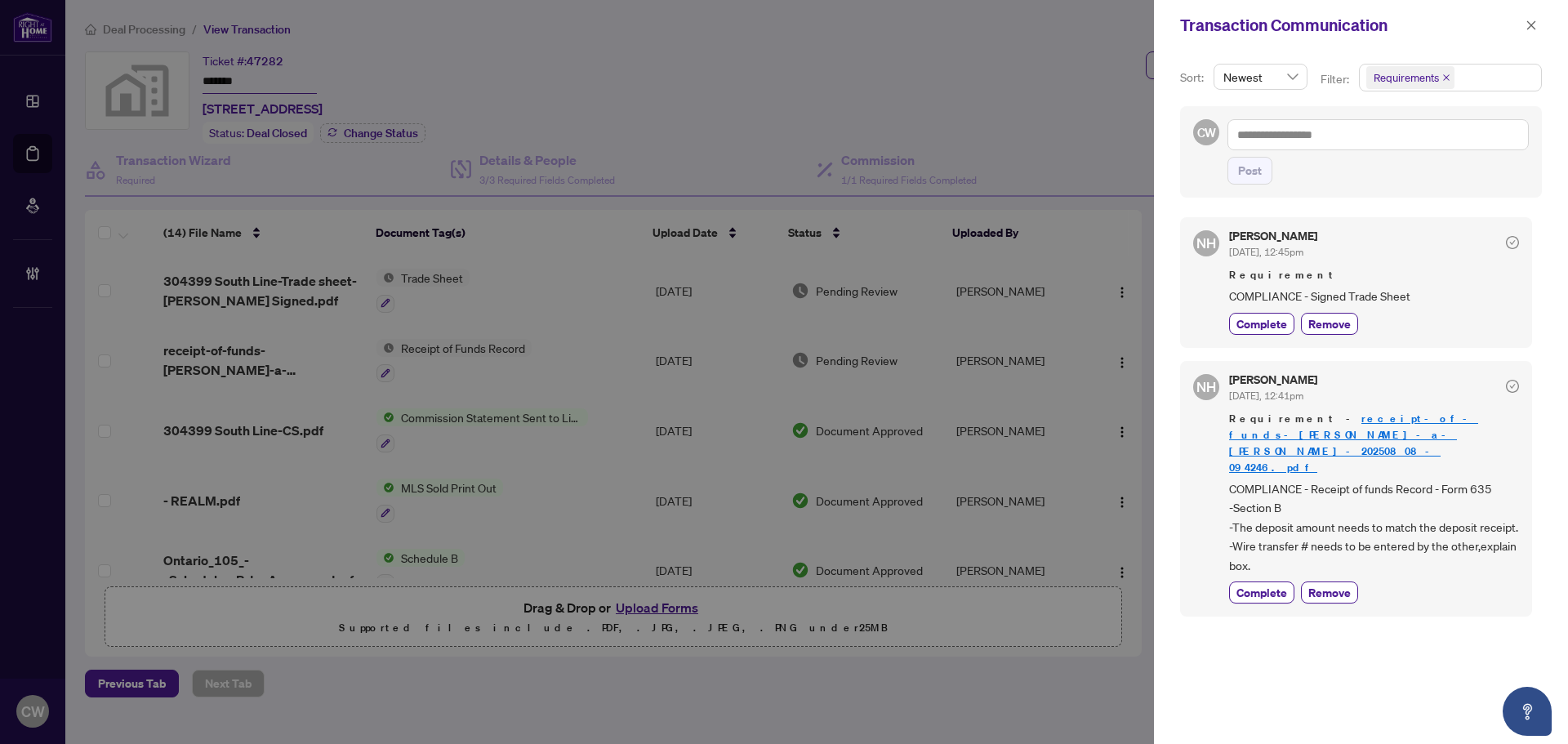
drag, startPoint x: 1260, startPoint y: 319, endPoint x: 1277, endPoint y: 300, distance: 25.5
click at [1260, 319] on span "Complete" at bounding box center [1262, 324] width 51 height 17
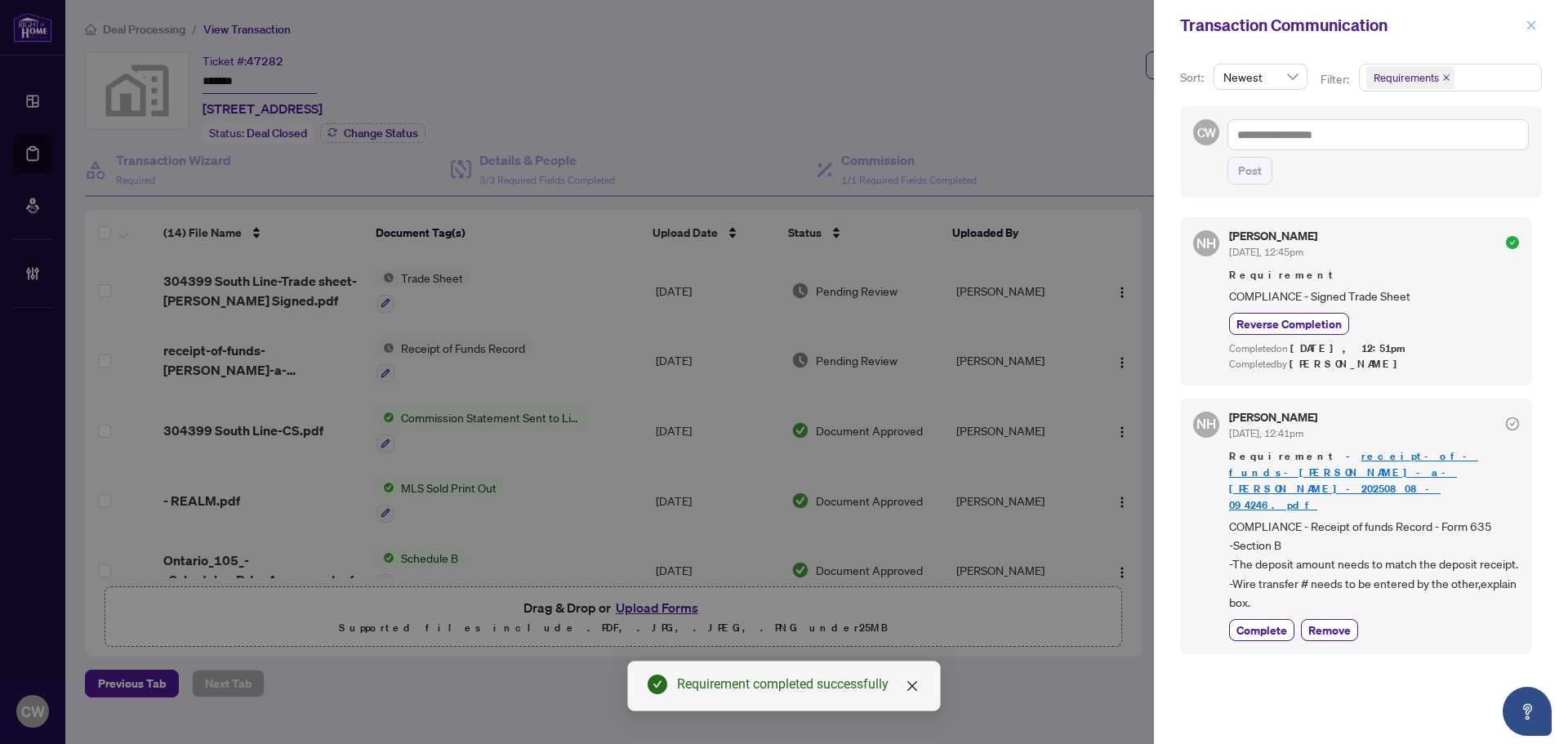
click at [1533, 21] on icon "close" at bounding box center [1532, 25] width 11 height 11
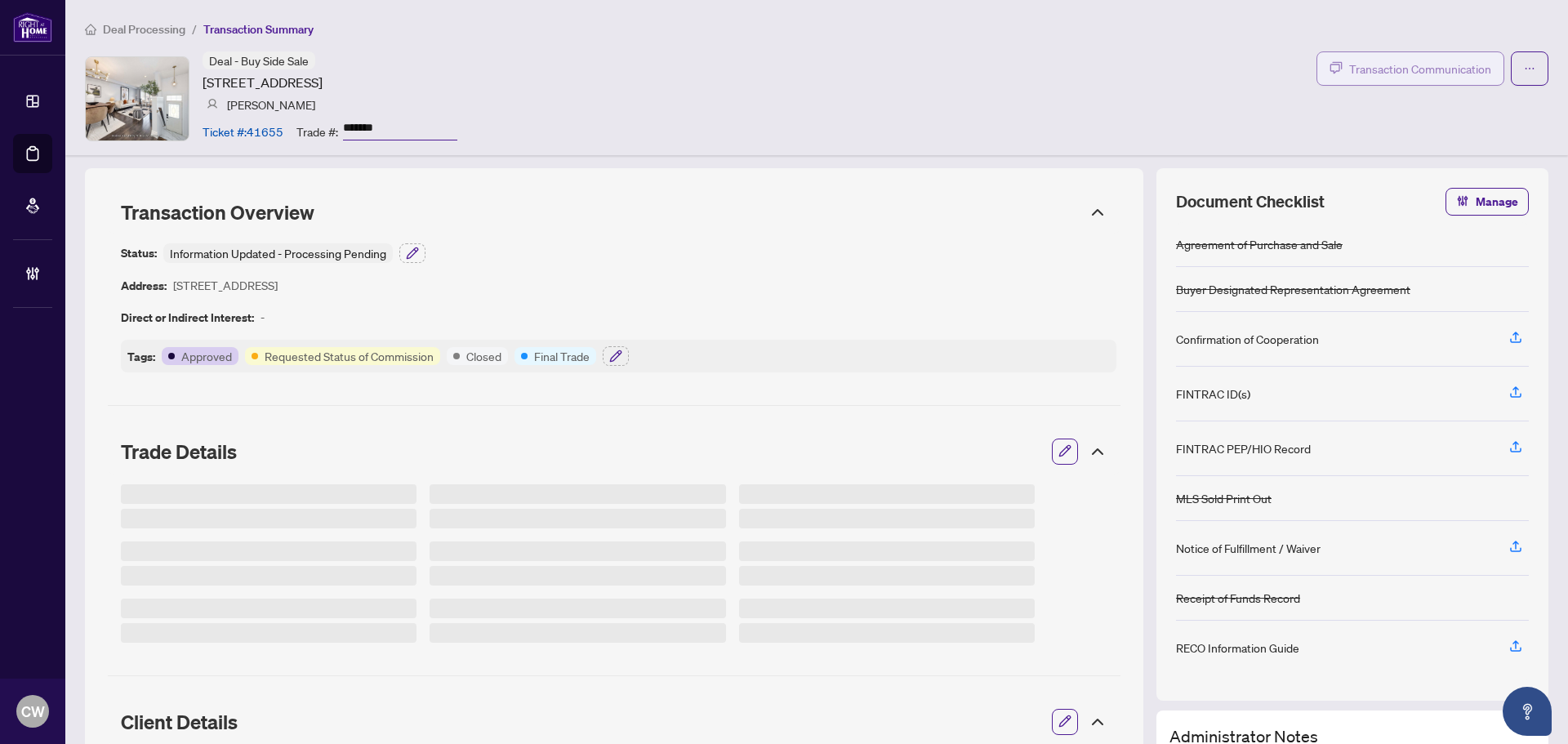
click at [1460, 74] on span "Transaction Communication" at bounding box center [1420, 69] width 142 height 19
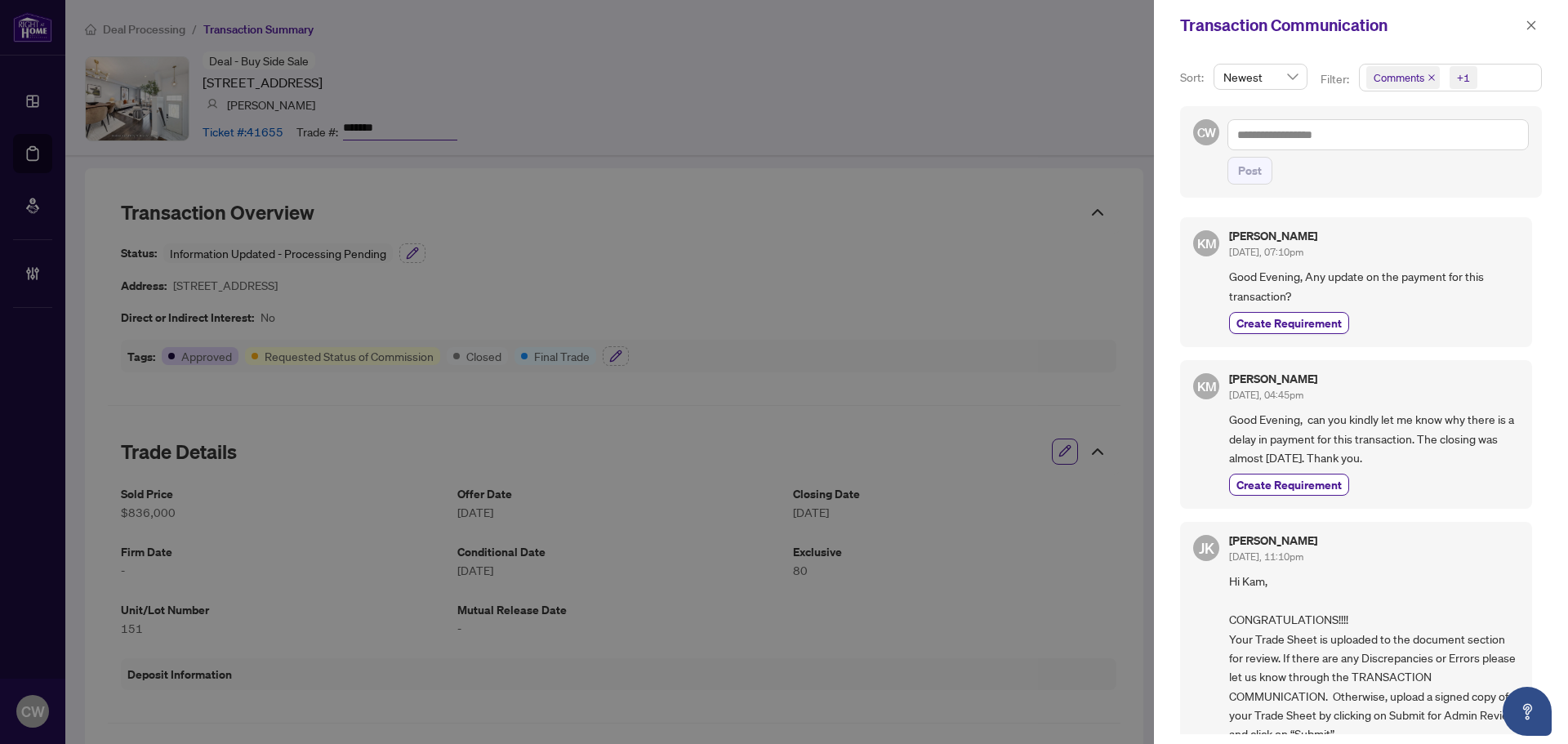
click at [1428, 76] on icon "close" at bounding box center [1432, 78] width 8 height 8
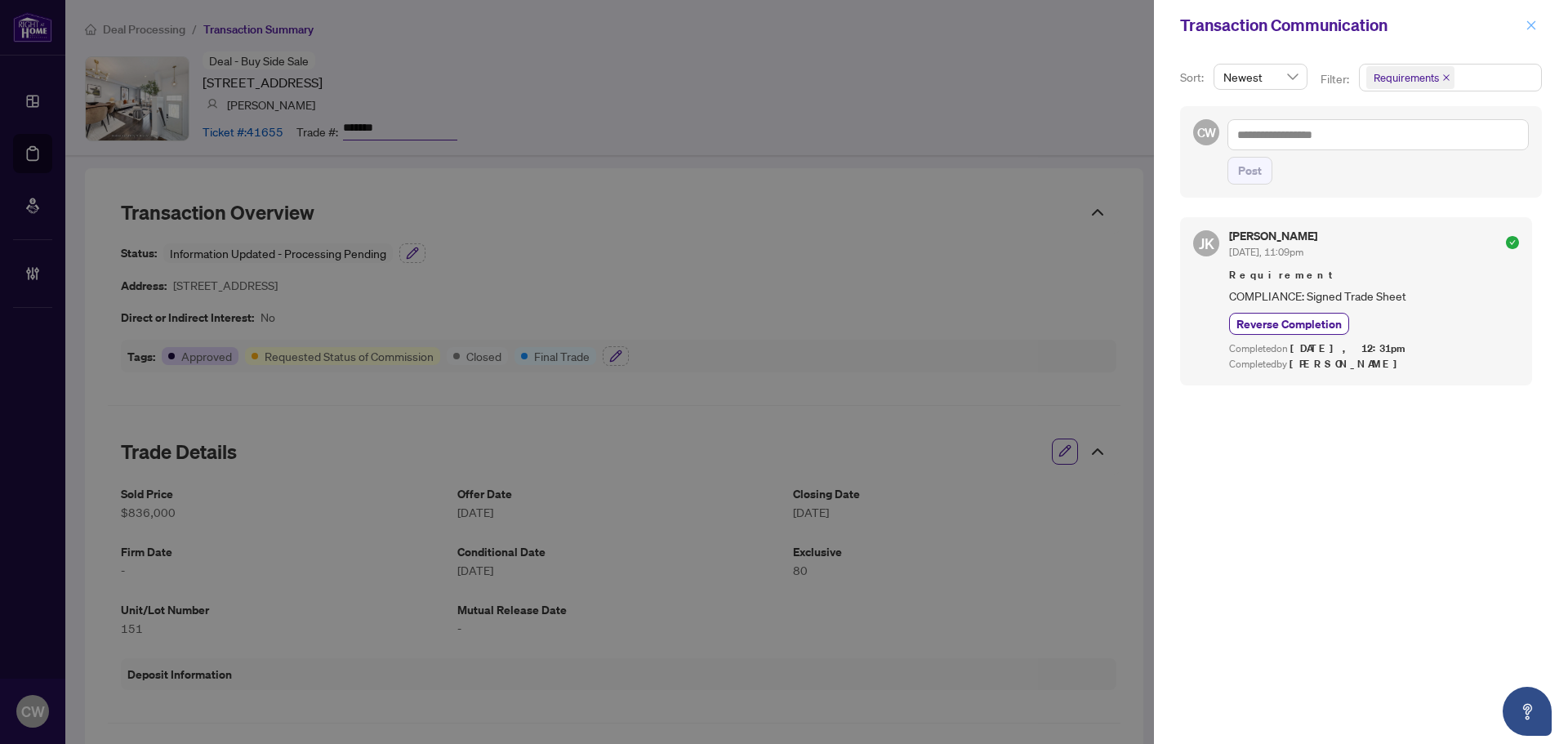
click at [1534, 28] on icon "close" at bounding box center [1532, 25] width 9 height 9
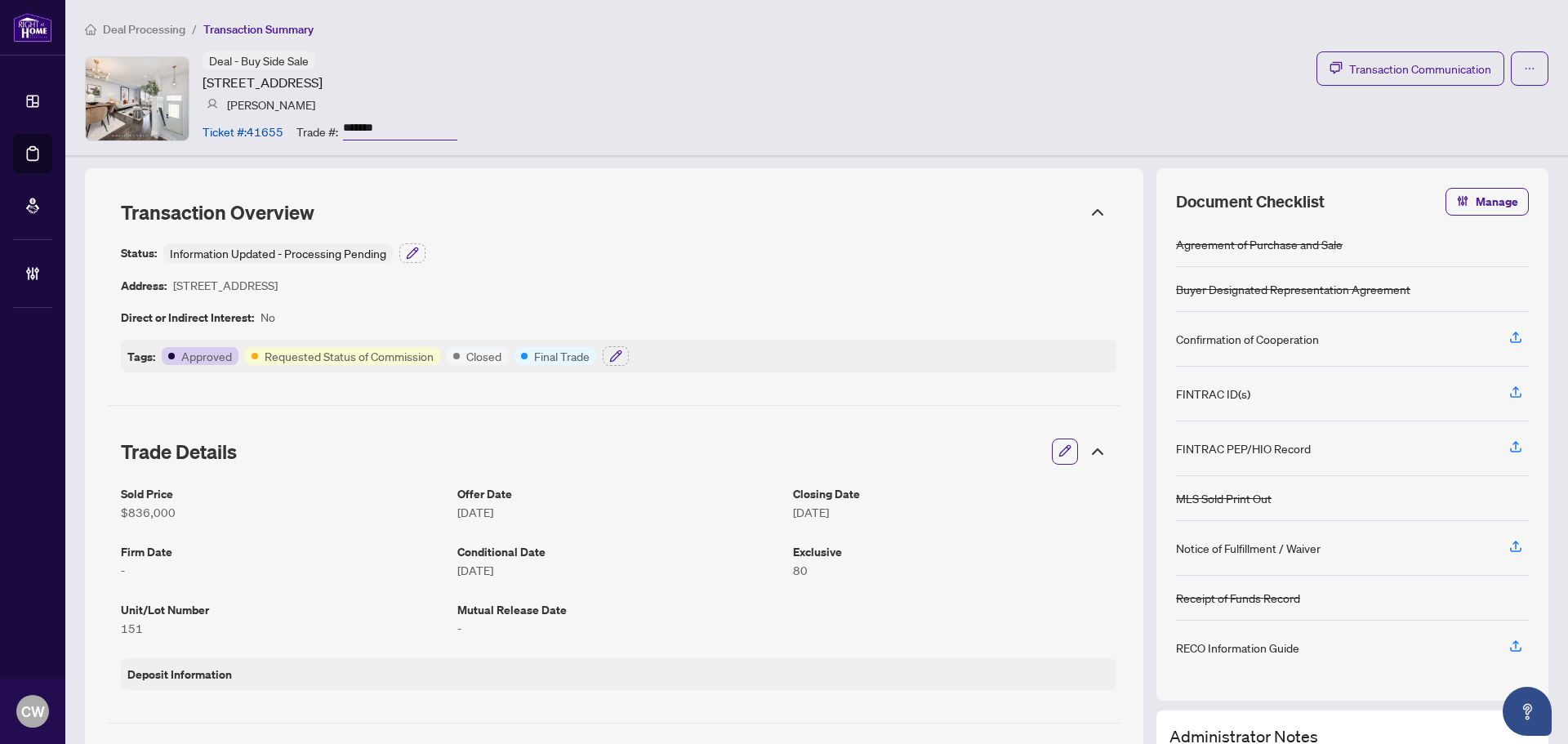
click at [367, 253] on div "Information Updated - Processing Pending" at bounding box center [278, 254] width 230 height 20
click at [412, 253] on icon "button" at bounding box center [413, 253] width 13 height 13
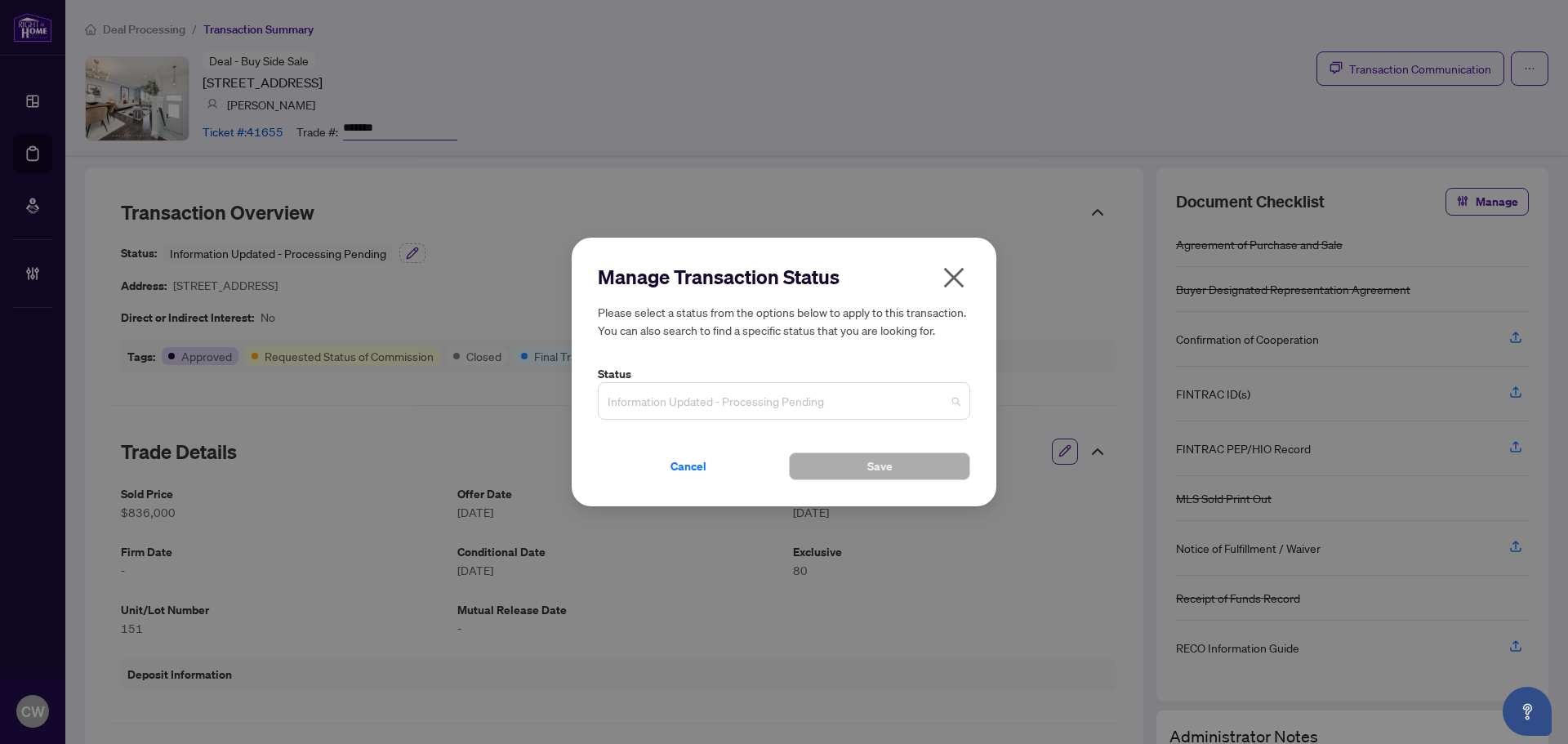
click at [761, 405] on span "Information Updated - Processing Pending" at bounding box center [784, 402] width 353 height 31
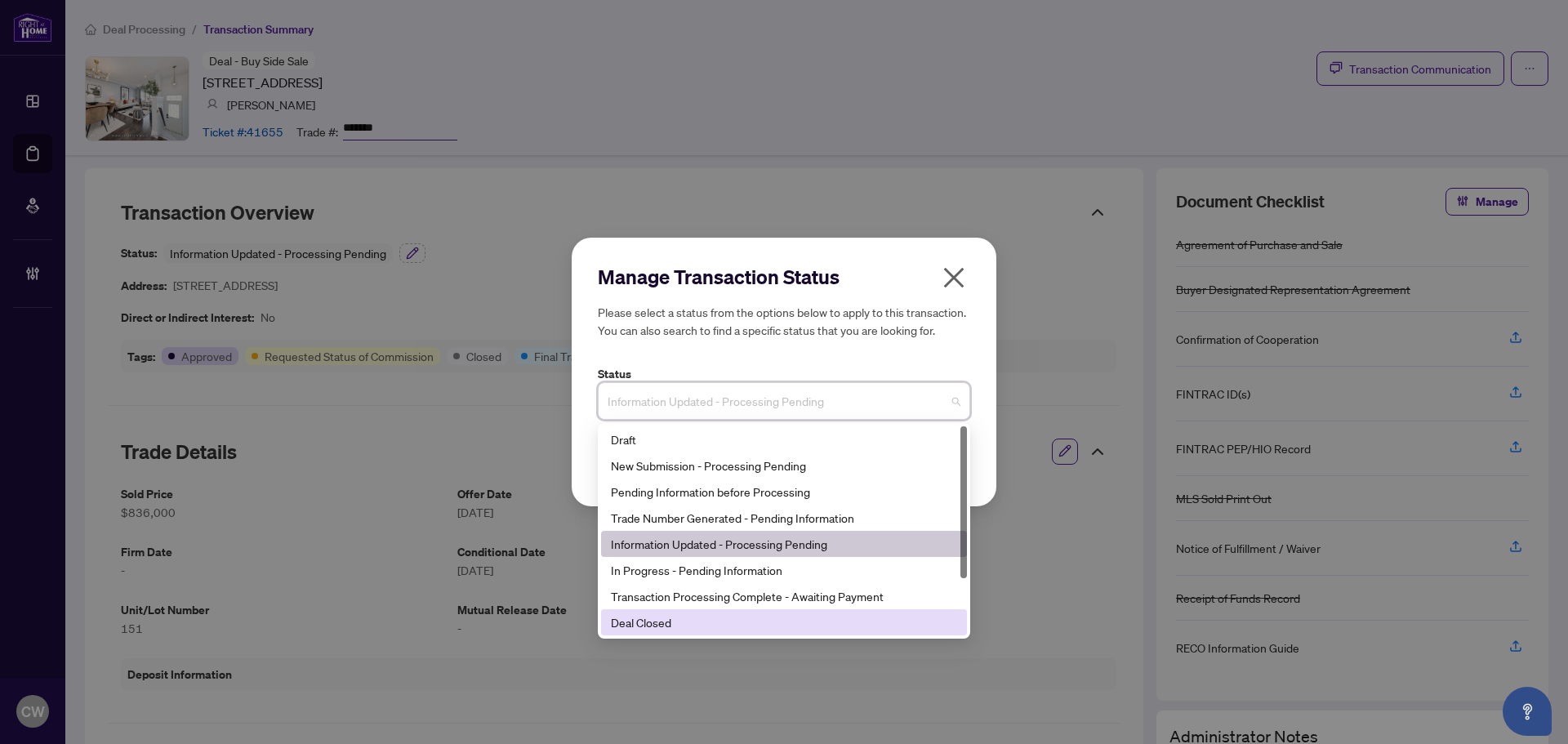
click at [706, 623] on div "Deal Closed" at bounding box center [784, 622] width 346 height 18
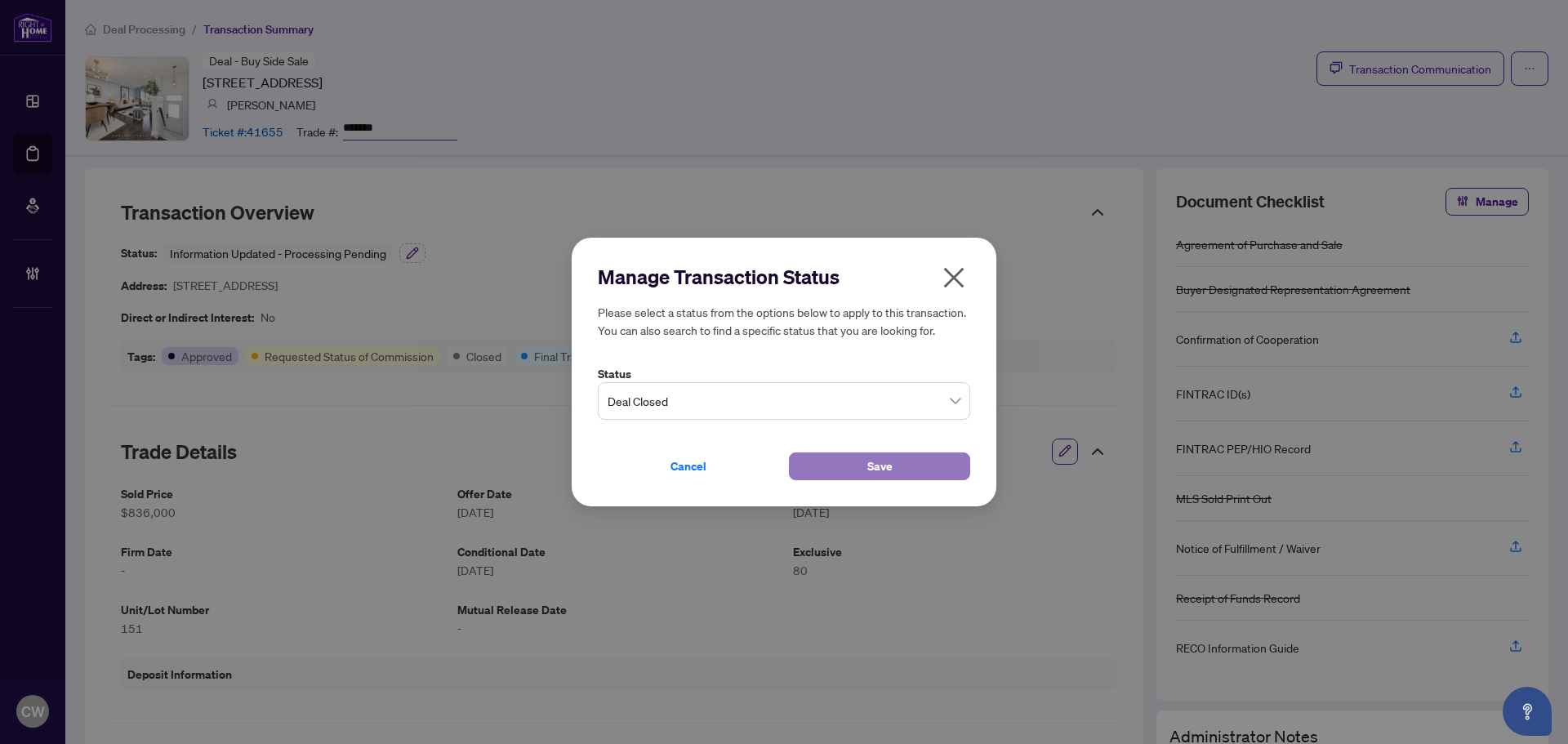
click at [873, 462] on span "Save" at bounding box center [880, 466] width 25 height 26
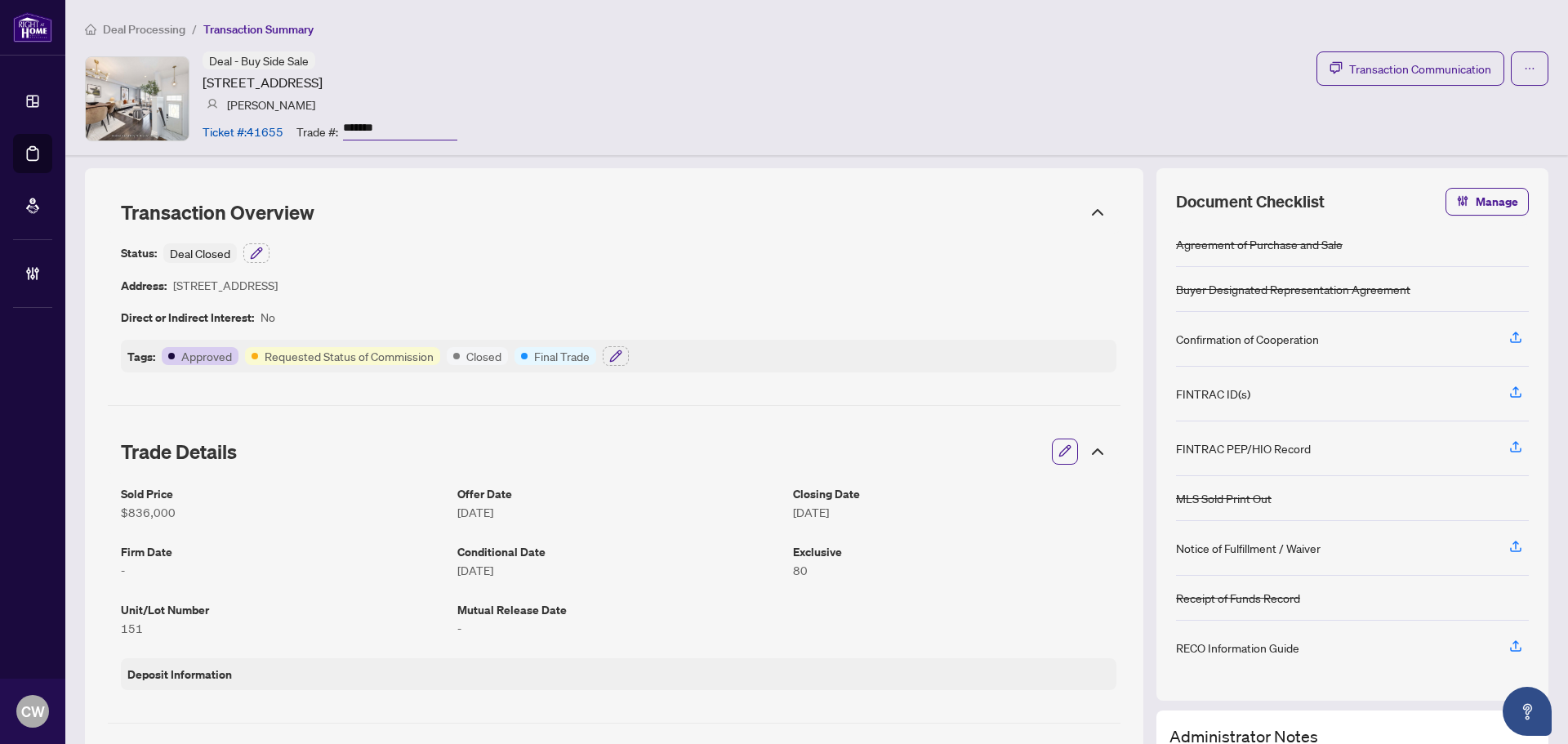
drag, startPoint x: 1199, startPoint y: 113, endPoint x: 588, endPoint y: 16, distance: 618.7
click at [1200, 112] on div "Deal - Buy Side Sale 5055 Heatherleigh Ave, Mississauga, Ontario L5V 2R5, Canad…" at bounding box center [816, 99] width 1464 height 94
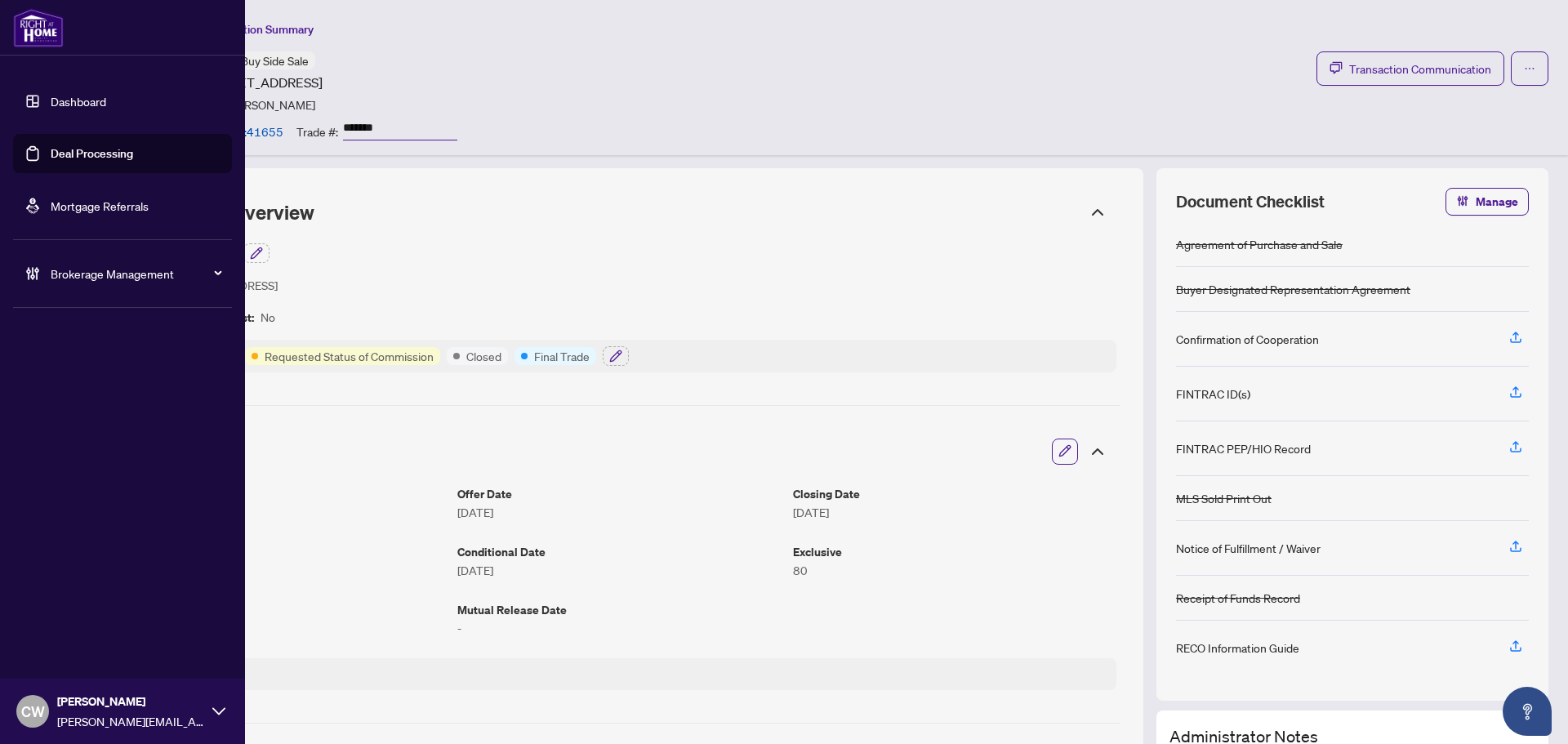
click at [51, 161] on link "Deal Processing" at bounding box center [92, 154] width 82 height 15
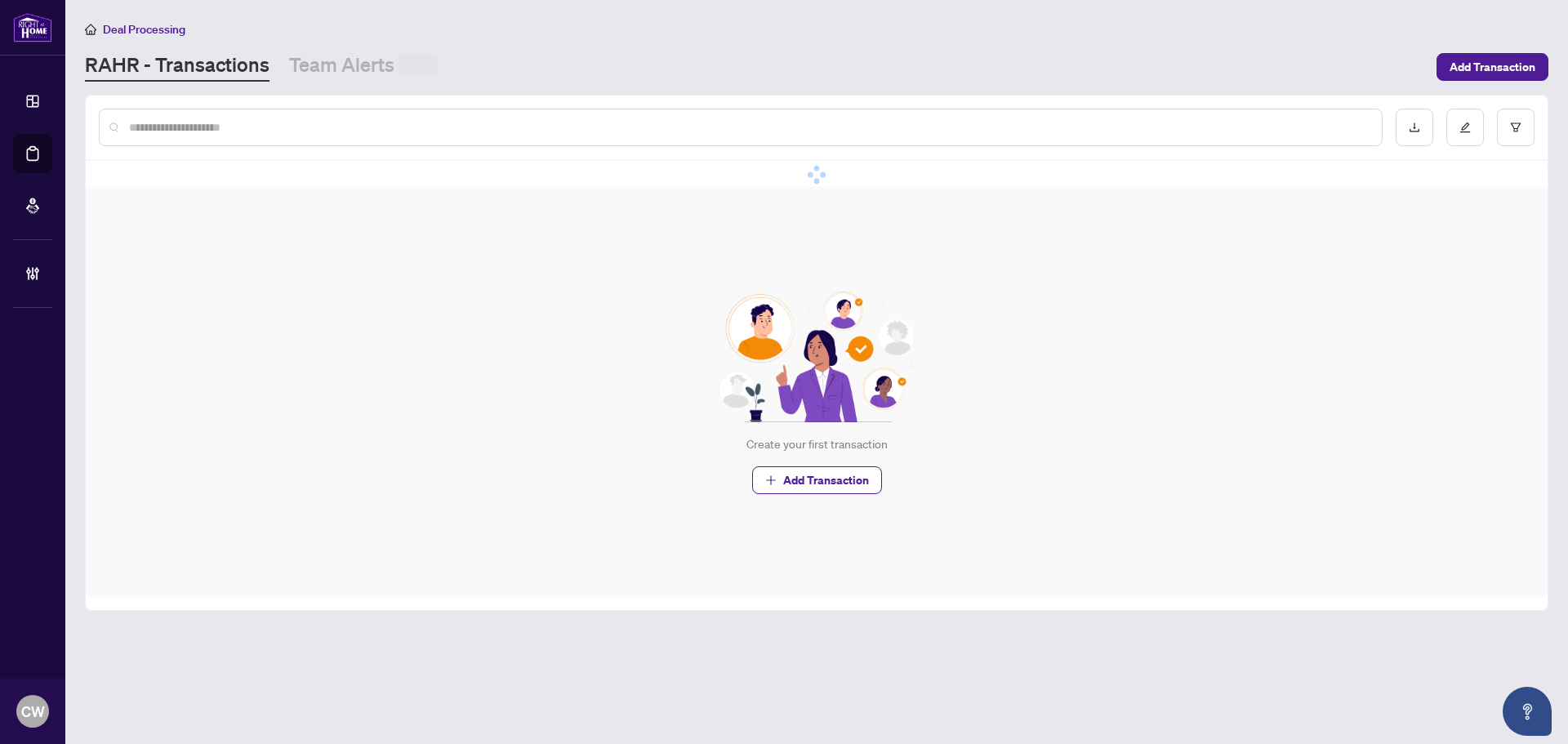
click at [284, 129] on input "text" at bounding box center [749, 127] width 1240 height 18
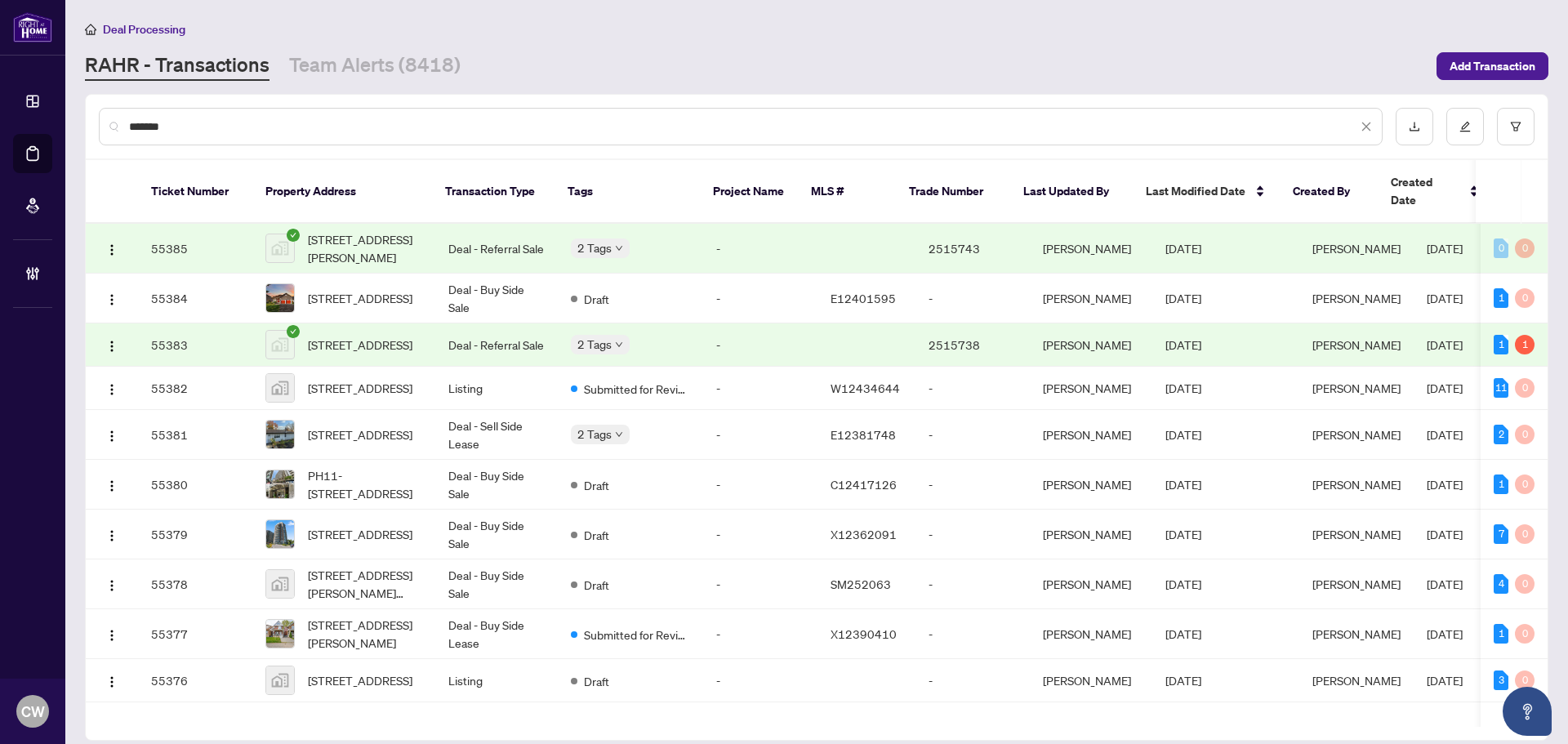
type input "*******"
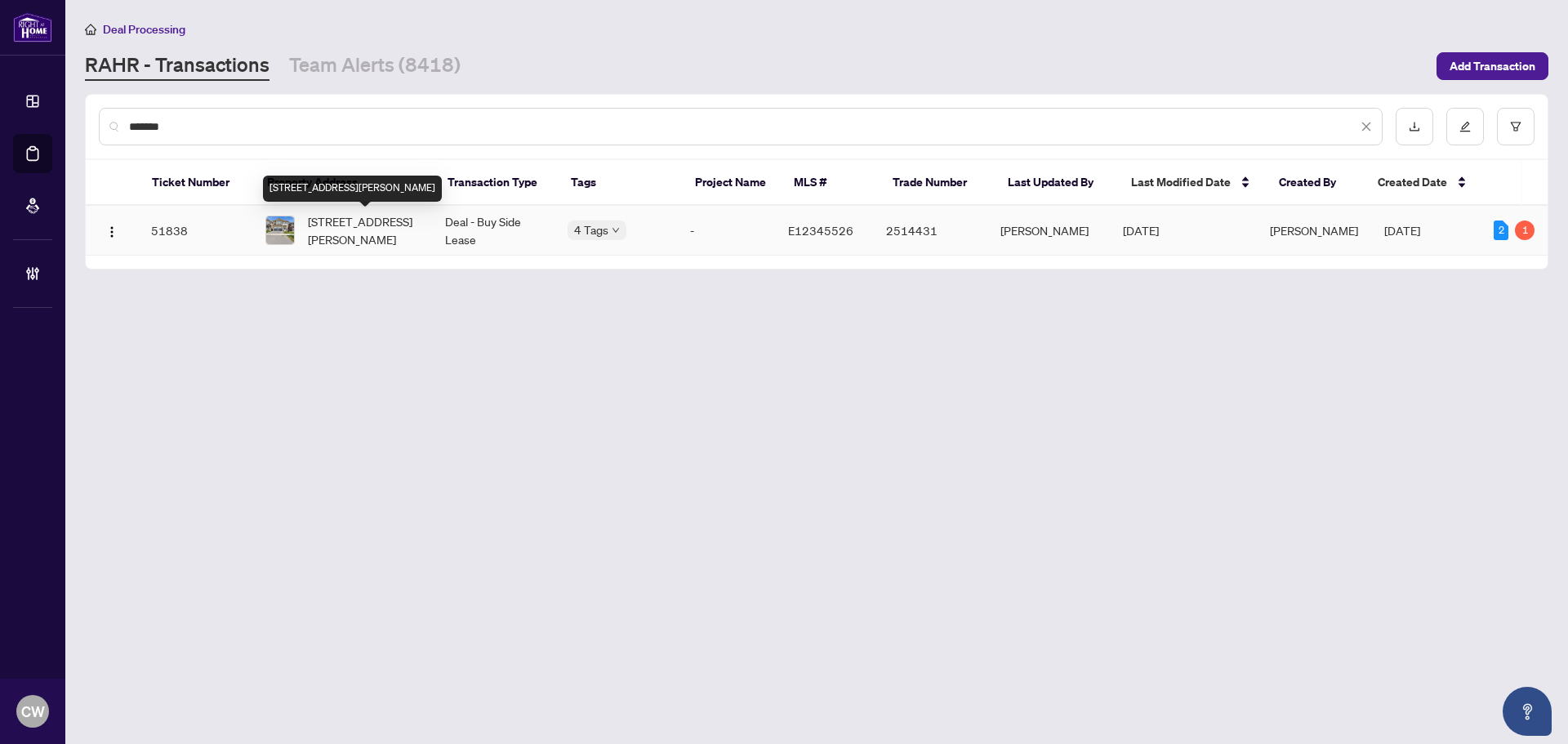
click at [387, 235] on span "2115 Ruddell Rd, Clarington, Ontario L1B 0C6, Canada" at bounding box center [363, 231] width 111 height 36
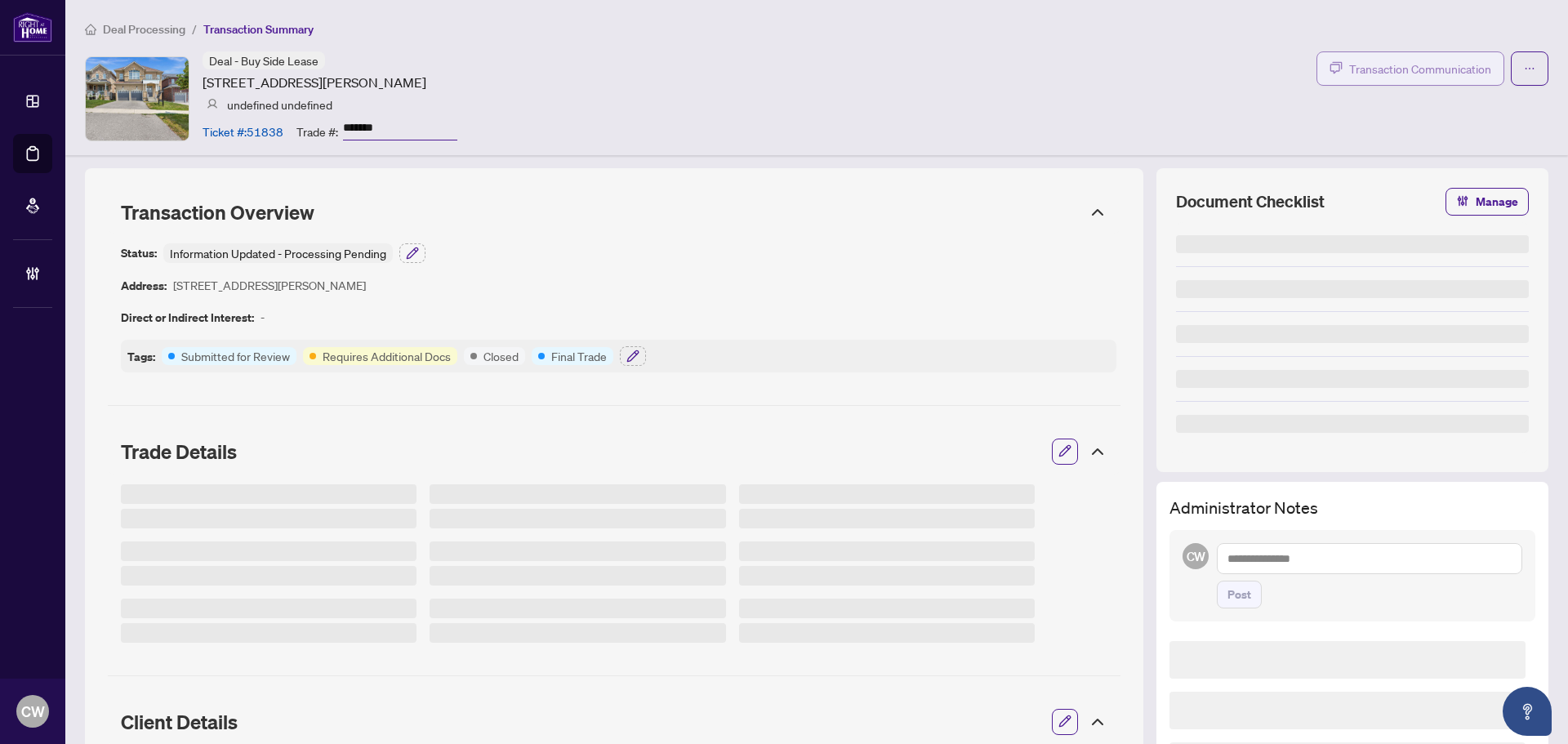
click at [1455, 69] on span "Transaction Communication" at bounding box center [1420, 69] width 142 height 19
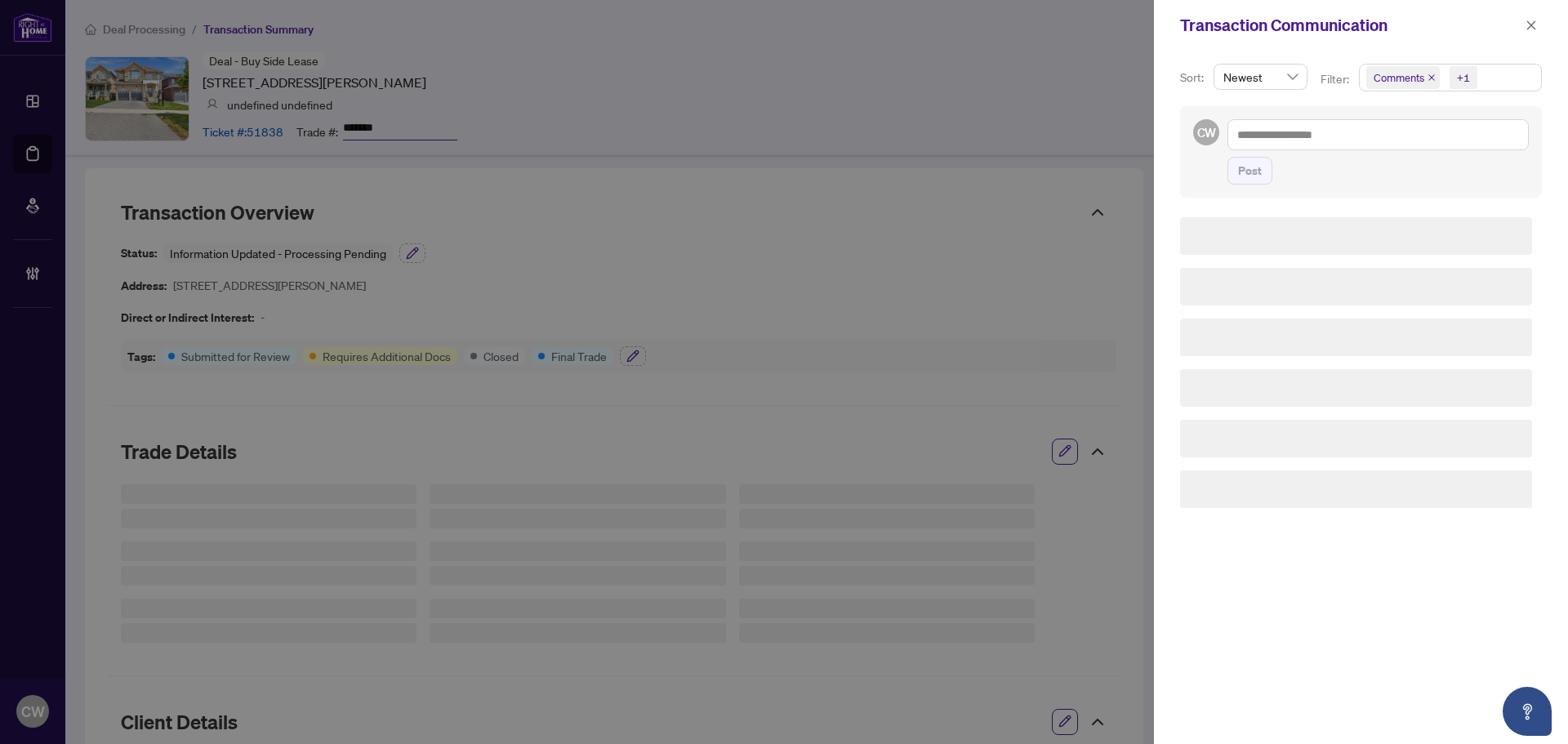
click at [1430, 76] on icon "close" at bounding box center [1432, 78] width 8 height 8
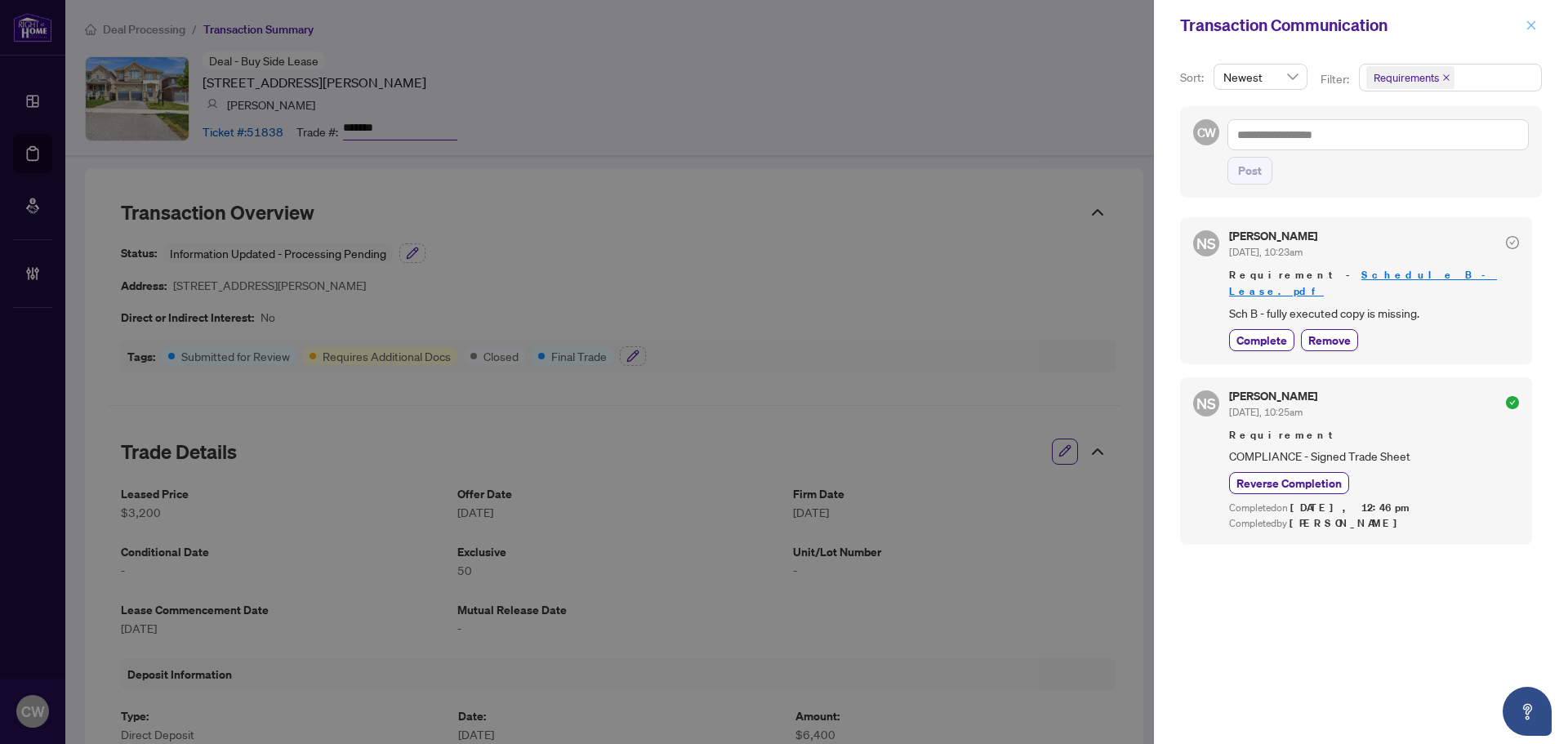
click at [1531, 25] on icon "close" at bounding box center [1532, 25] width 9 height 9
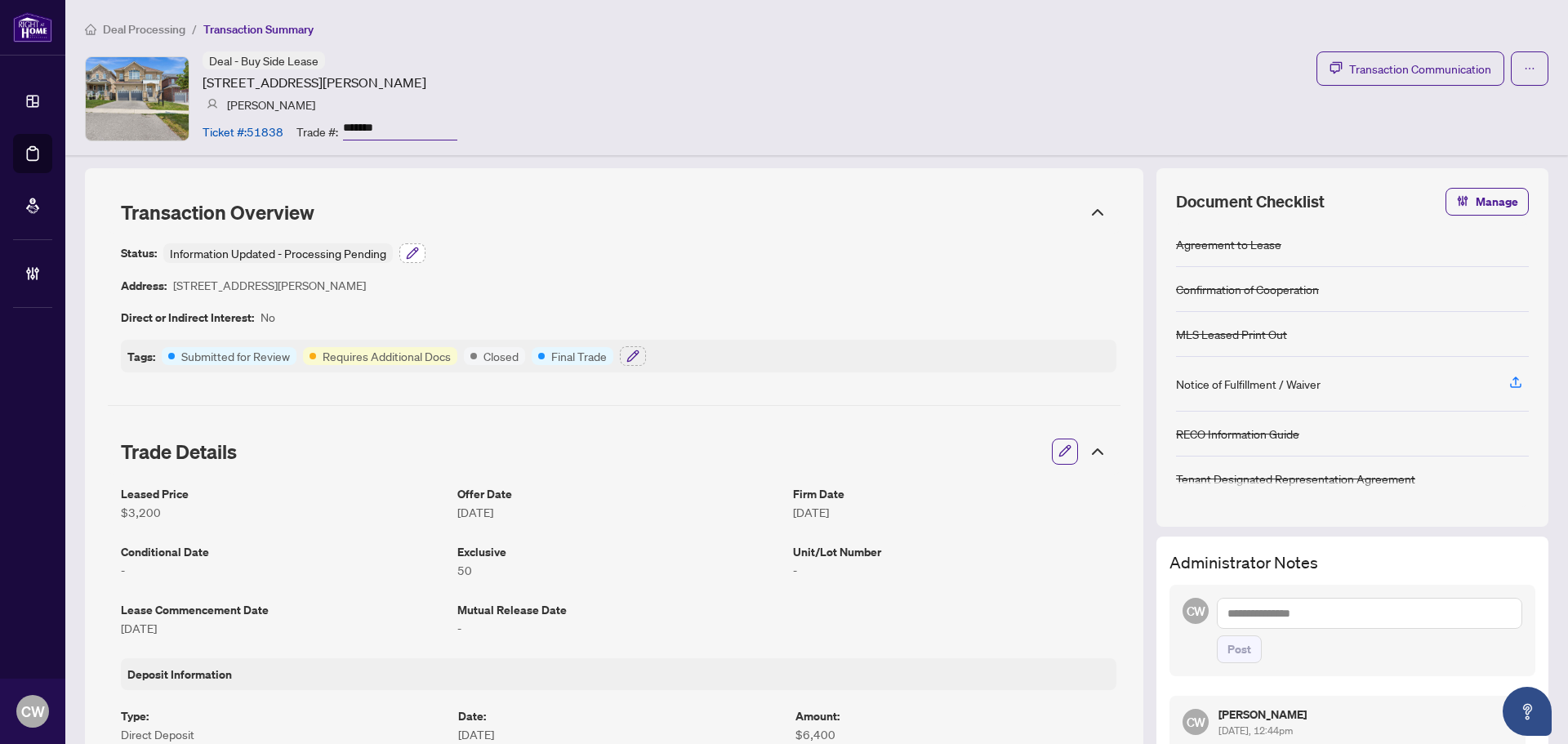
click at [413, 252] on icon "button" at bounding box center [413, 253] width 13 height 13
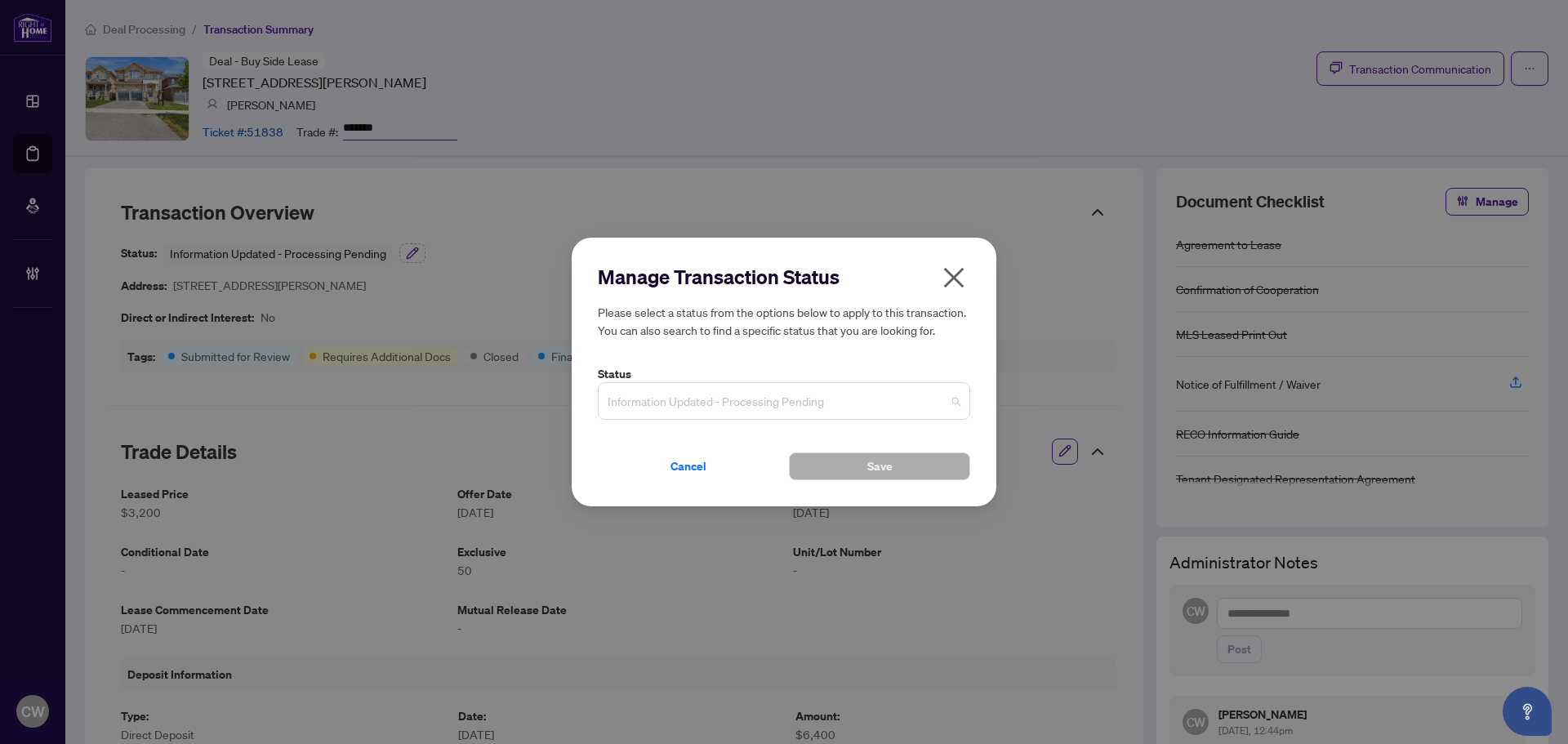
click at [690, 401] on span "Information Updated - Processing Pending" at bounding box center [784, 402] width 353 height 31
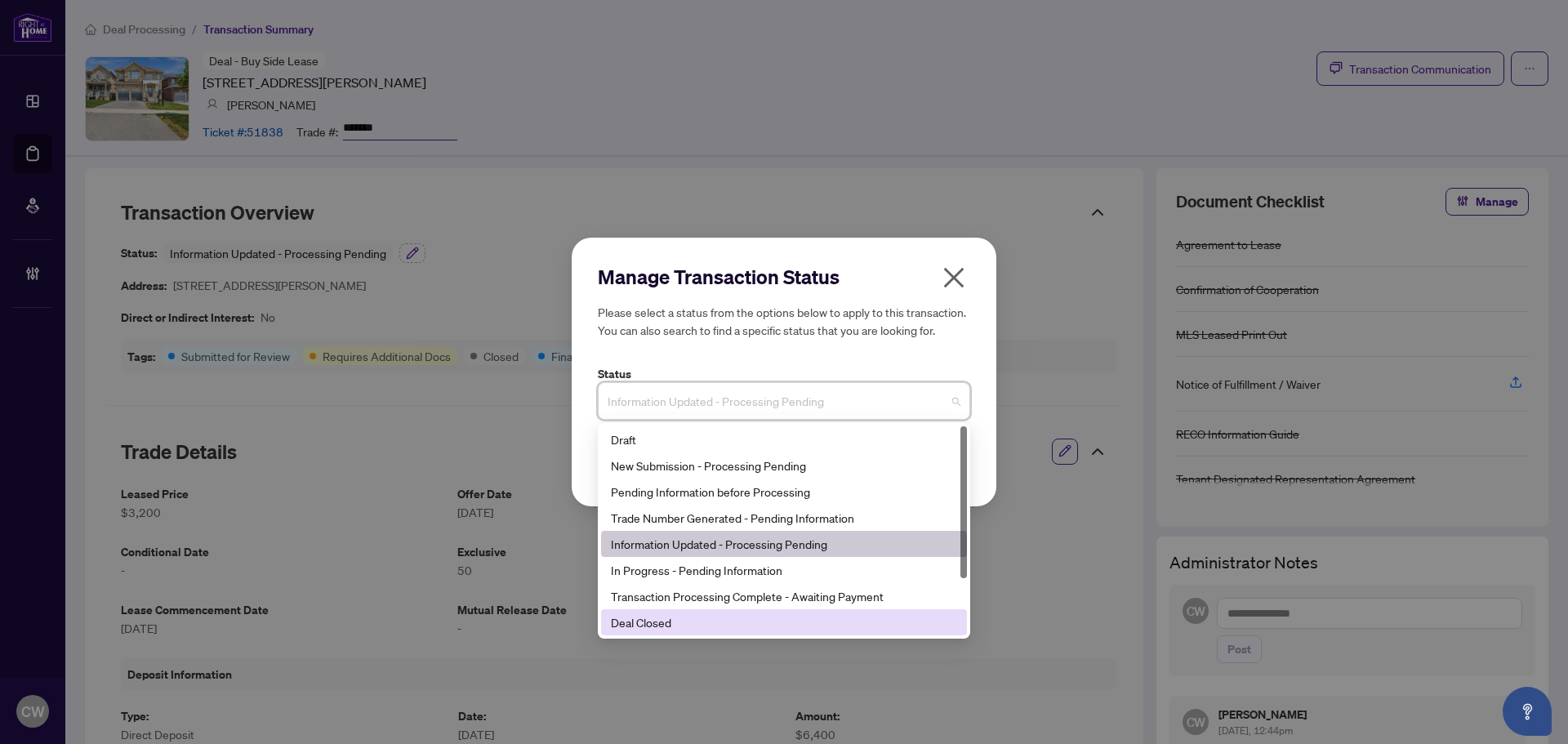
click at [673, 631] on div "Deal Closed" at bounding box center [784, 622] width 346 height 18
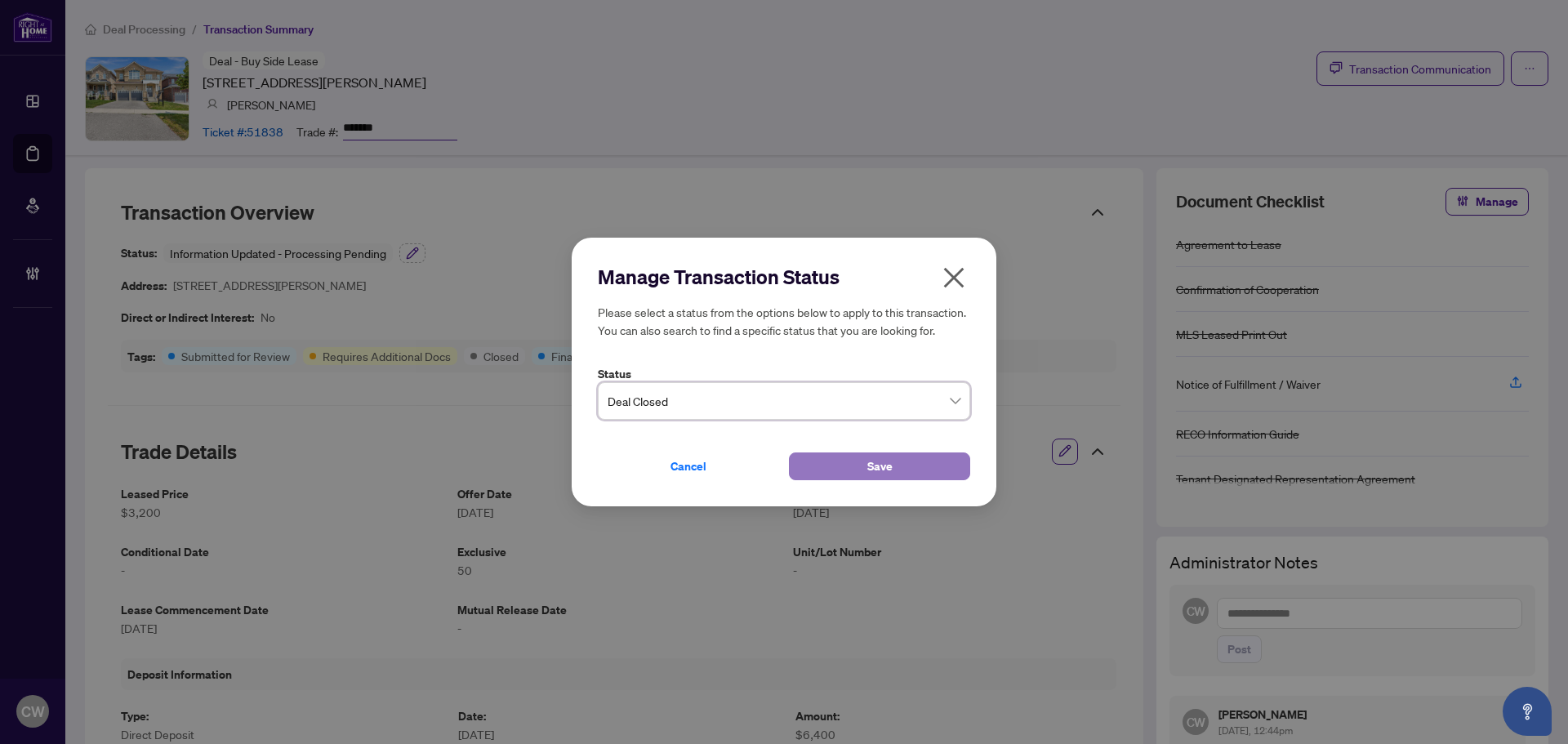
click at [878, 466] on span "Save" at bounding box center [880, 466] width 25 height 26
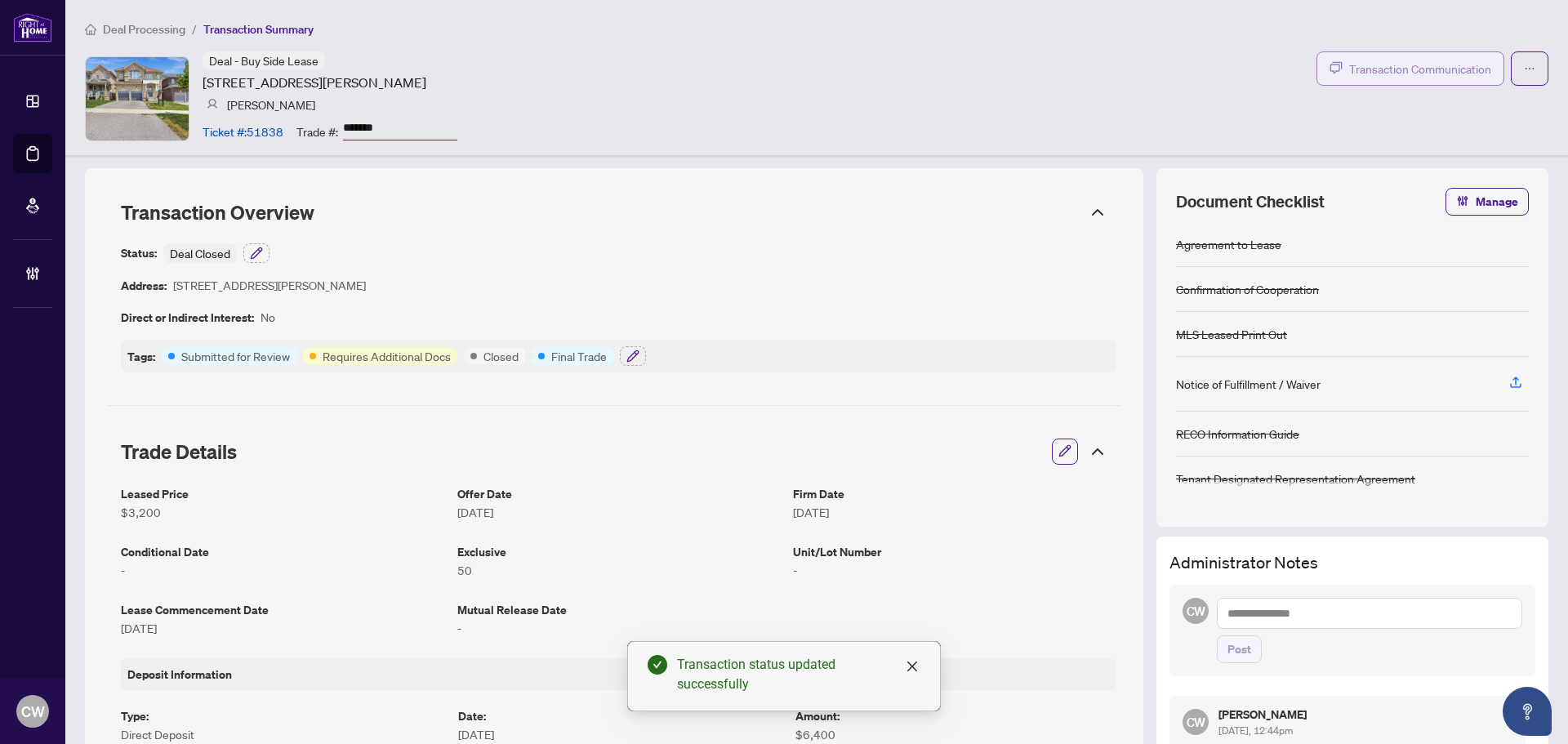
click at [1397, 60] on span "Transaction Communication" at bounding box center [1420, 69] width 142 height 19
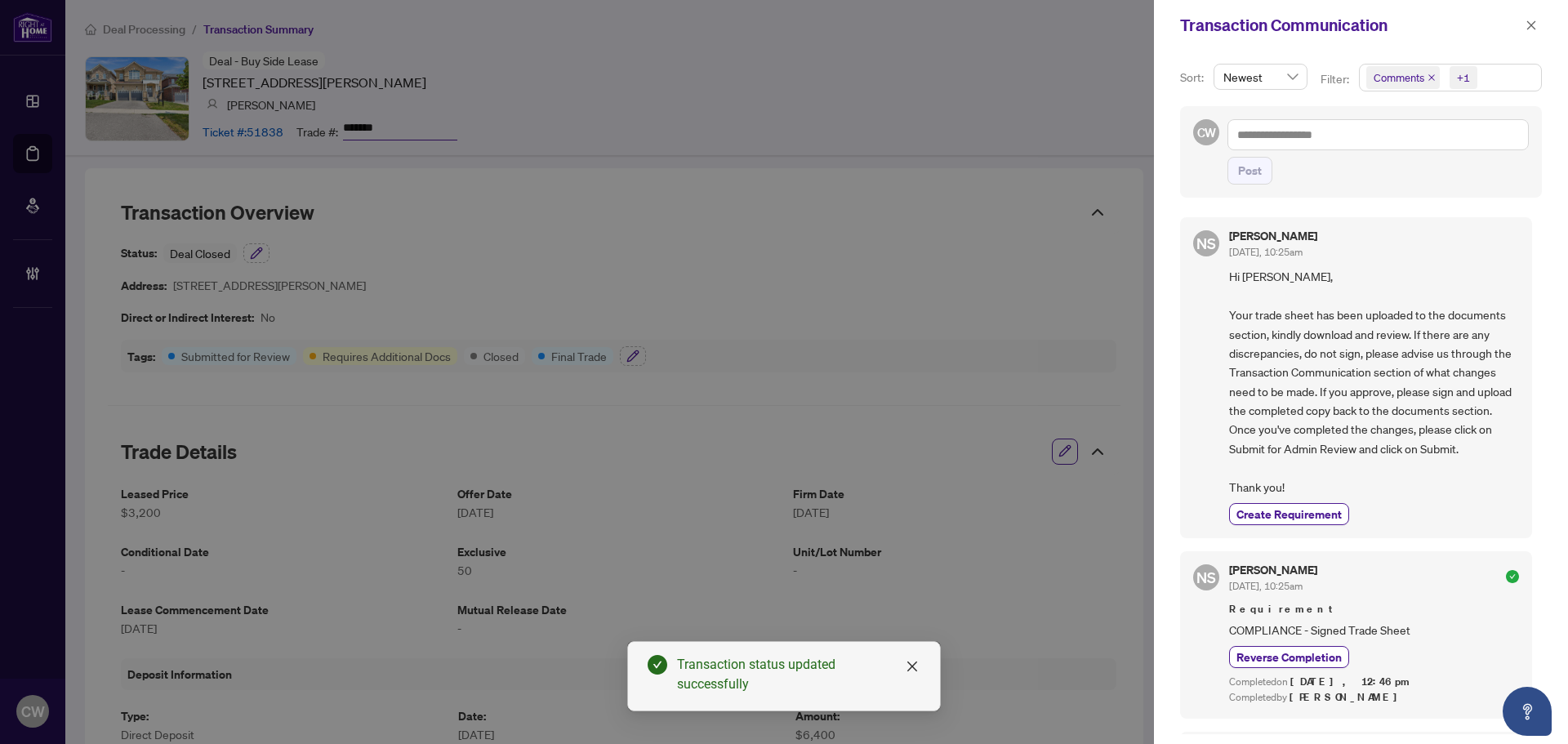
click at [1430, 79] on icon "close" at bounding box center [1432, 78] width 7 height 7
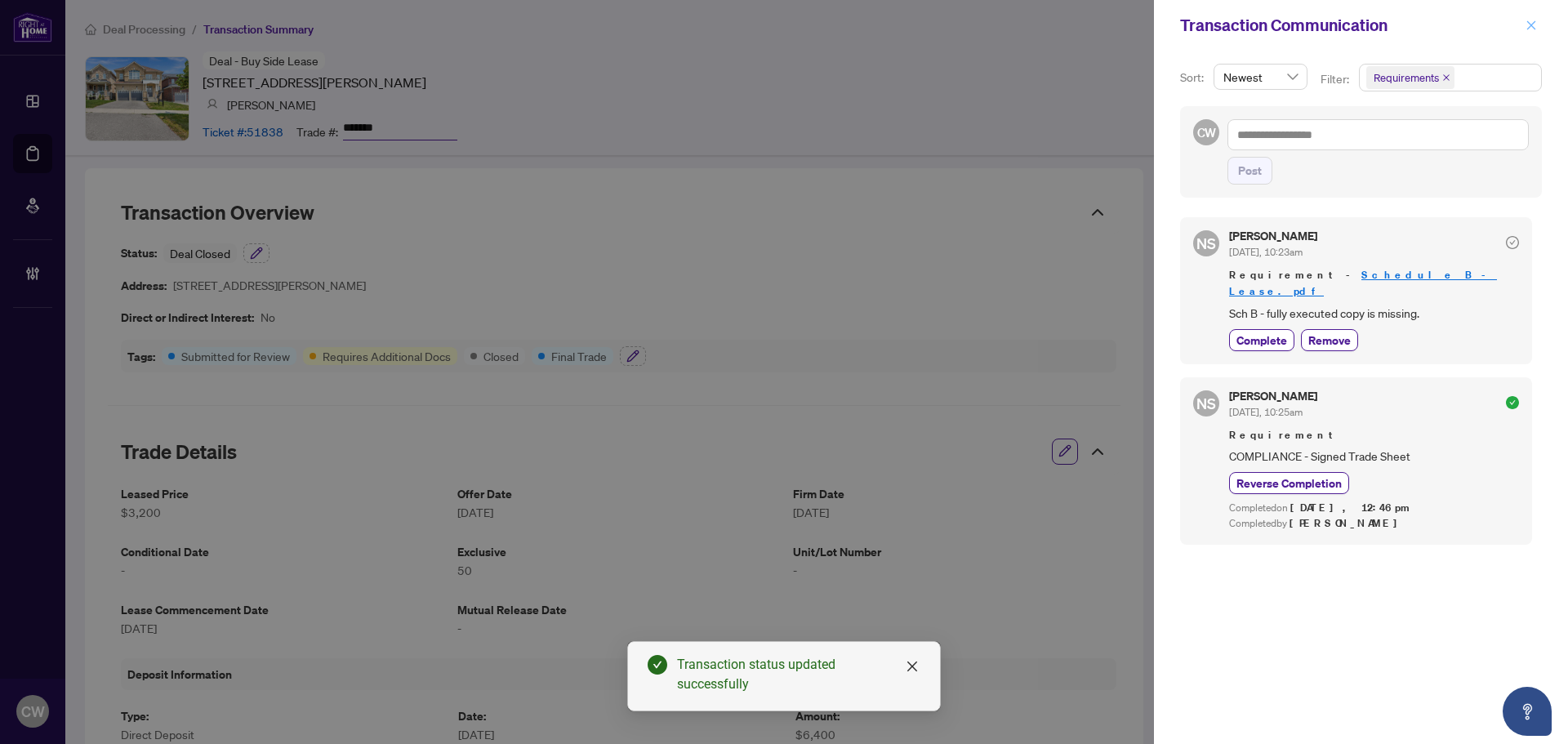
click at [1532, 25] on icon "close" at bounding box center [1532, 25] width 11 height 11
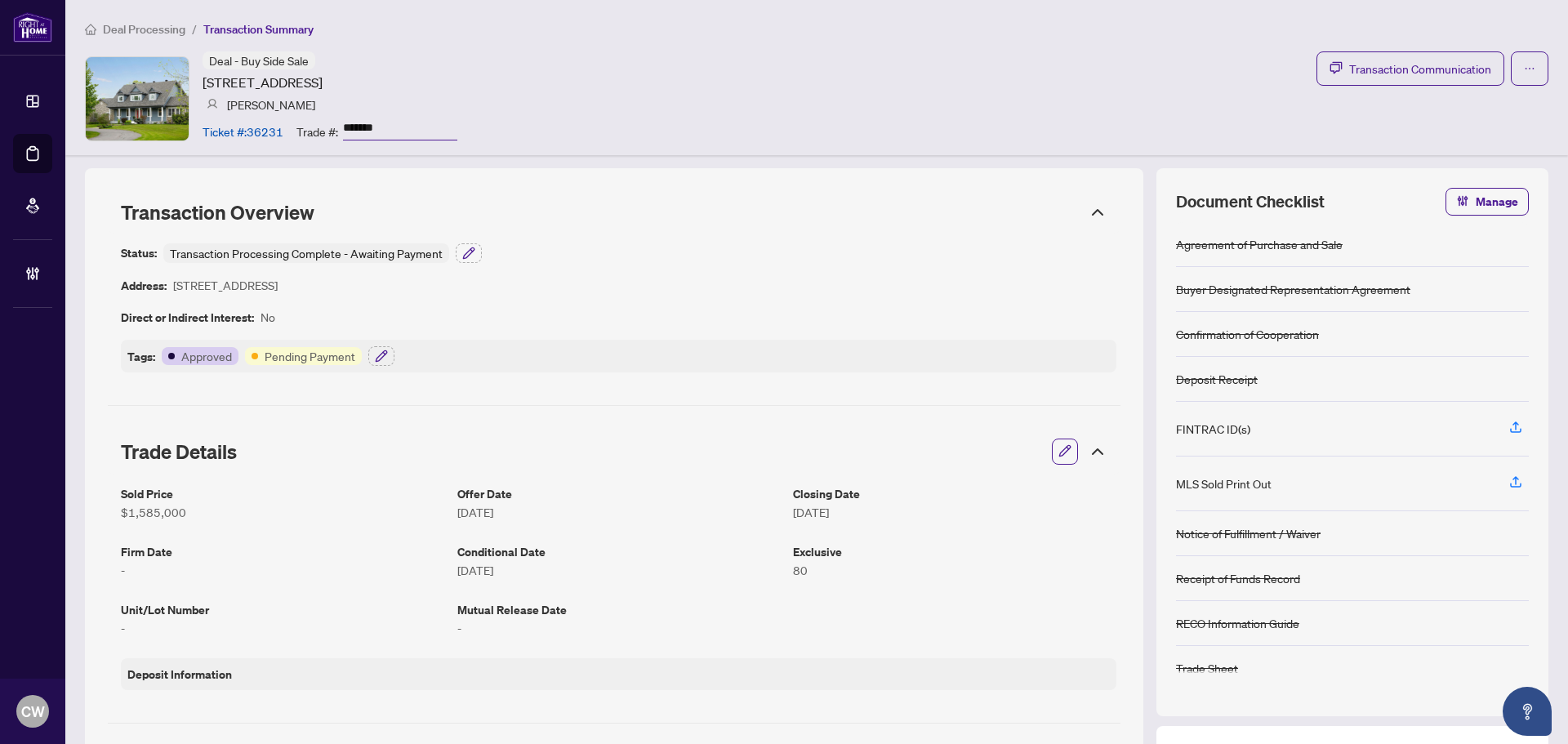
click at [1378, 441] on div "FINTRAC ID(s)" at bounding box center [1353, 429] width 353 height 55
click at [462, 250] on icon "button" at bounding box center [469, 253] width 13 height 13
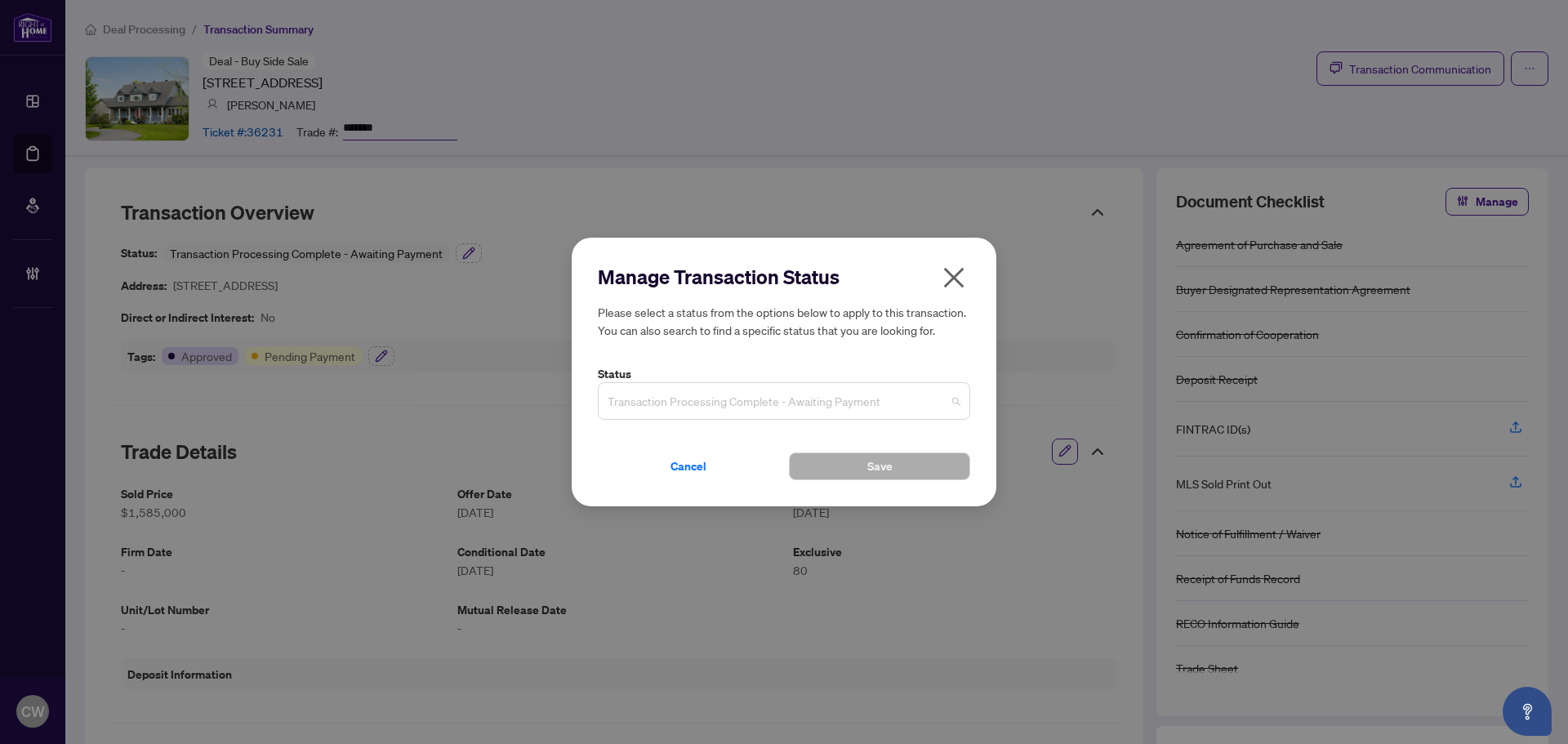
click at [692, 404] on span "Transaction Processing Complete - Awaiting Payment" at bounding box center [784, 402] width 353 height 31
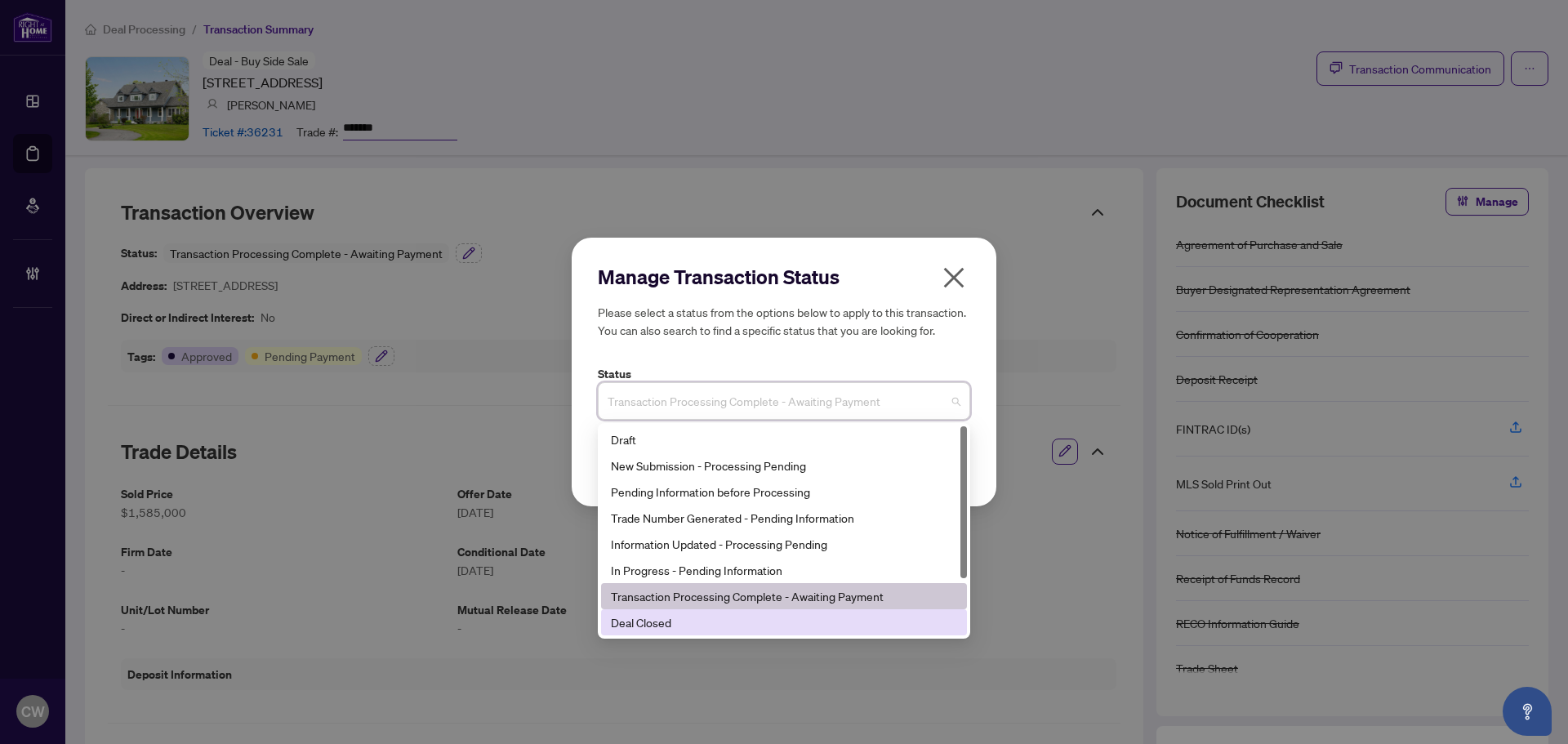
click at [681, 627] on div "Deal Closed" at bounding box center [784, 622] width 346 height 18
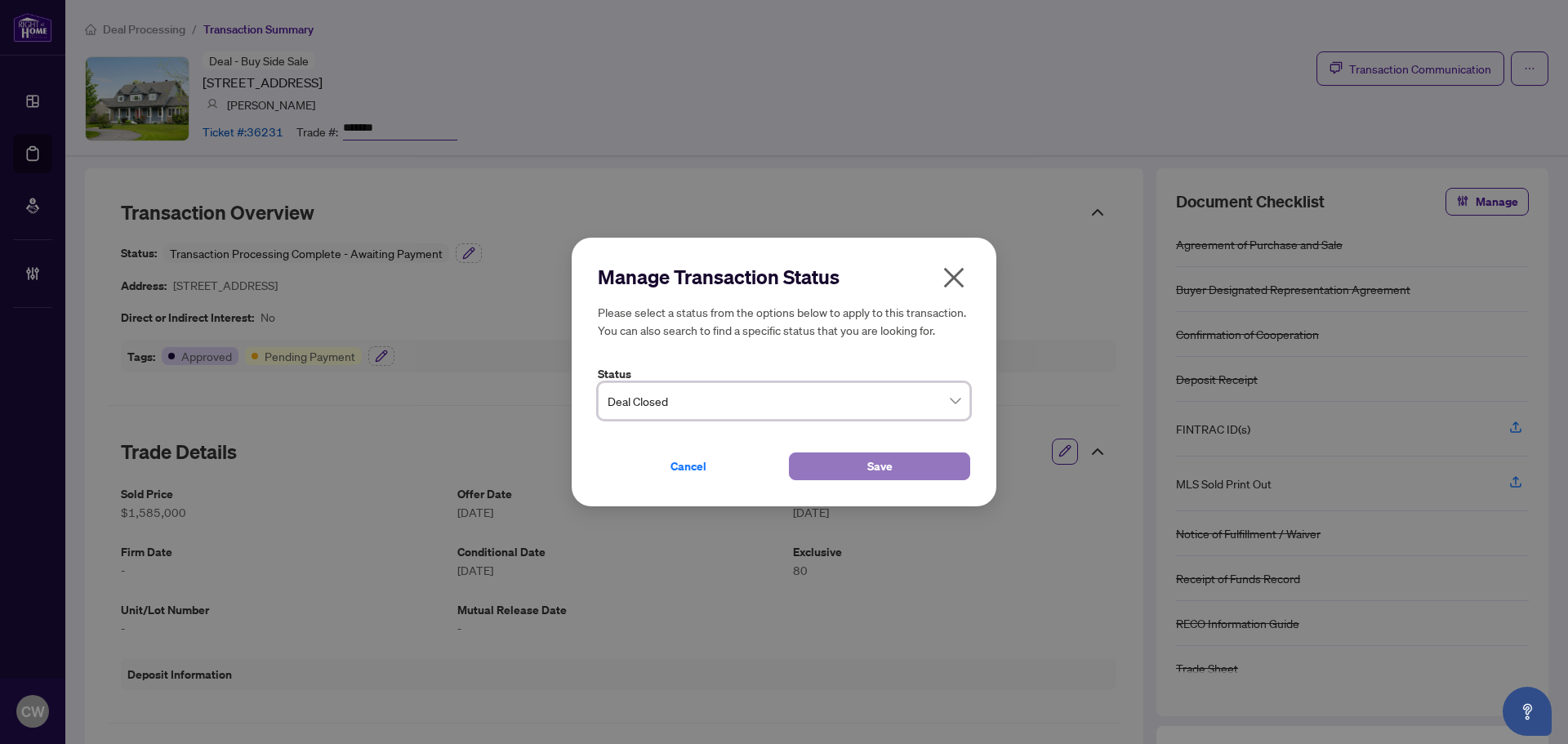
click at [881, 460] on span "Save" at bounding box center [880, 466] width 25 height 26
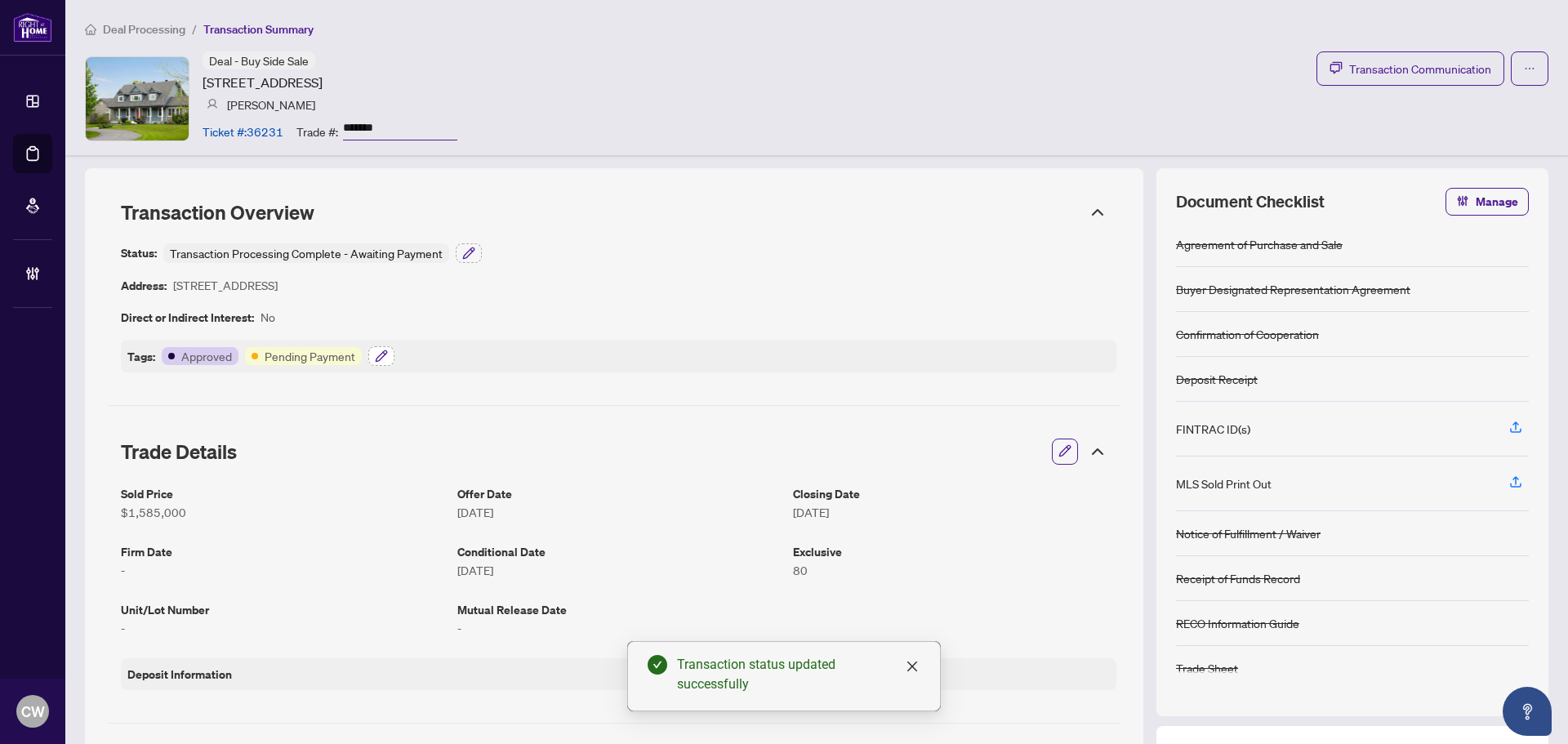
click at [378, 356] on icon "button" at bounding box center [381, 356] width 11 height 11
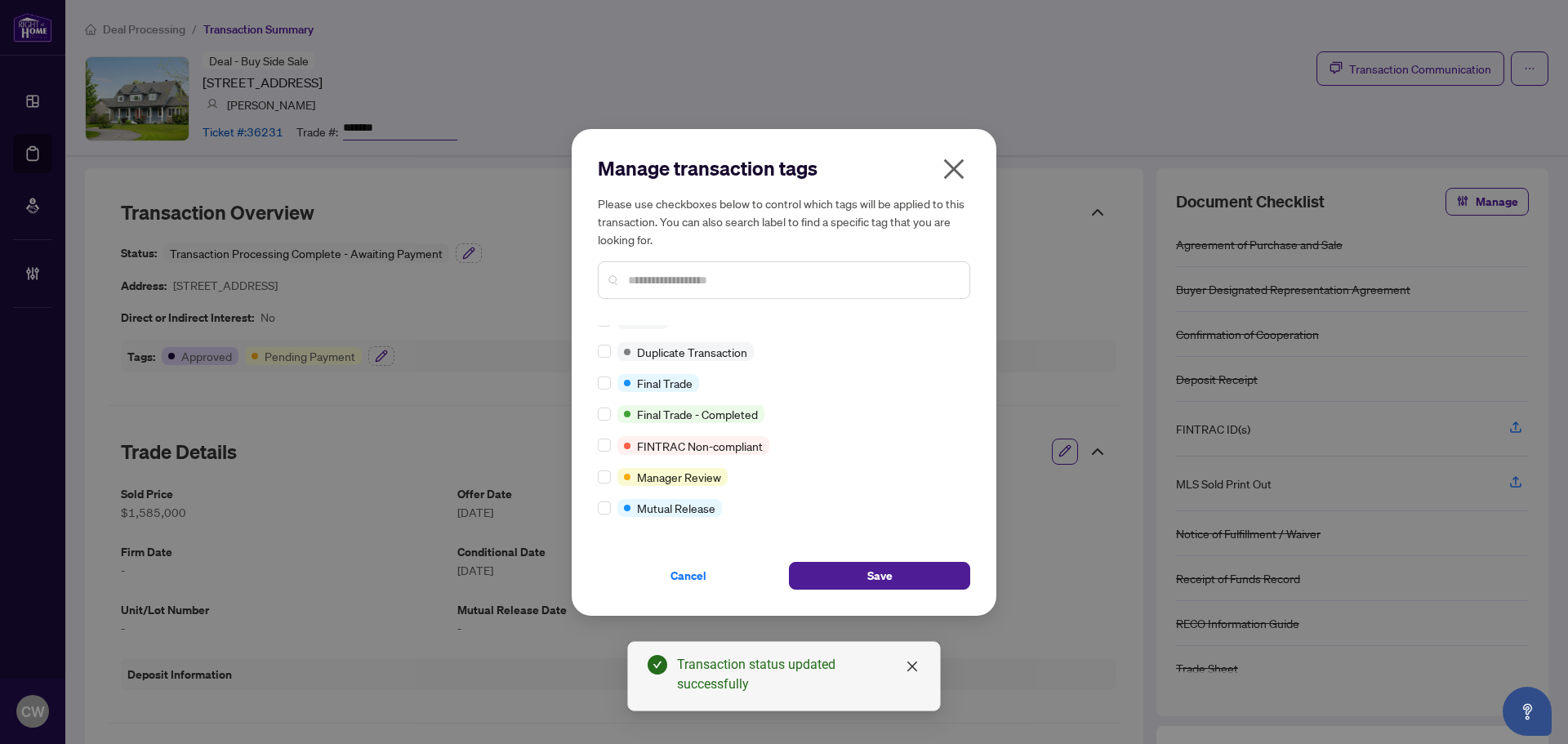
scroll to position [14, 0]
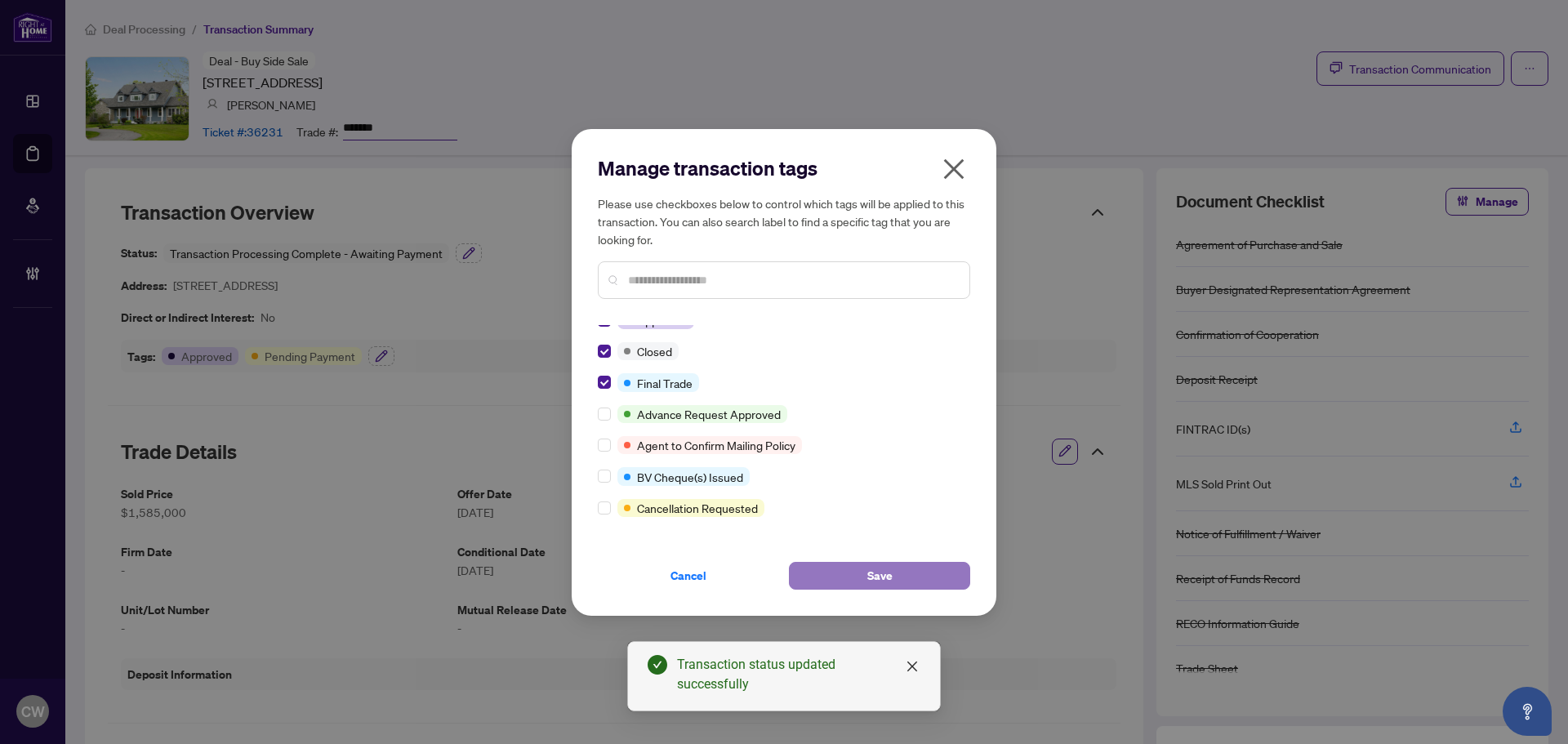
click at [874, 574] on span "Save" at bounding box center [880, 576] width 25 height 26
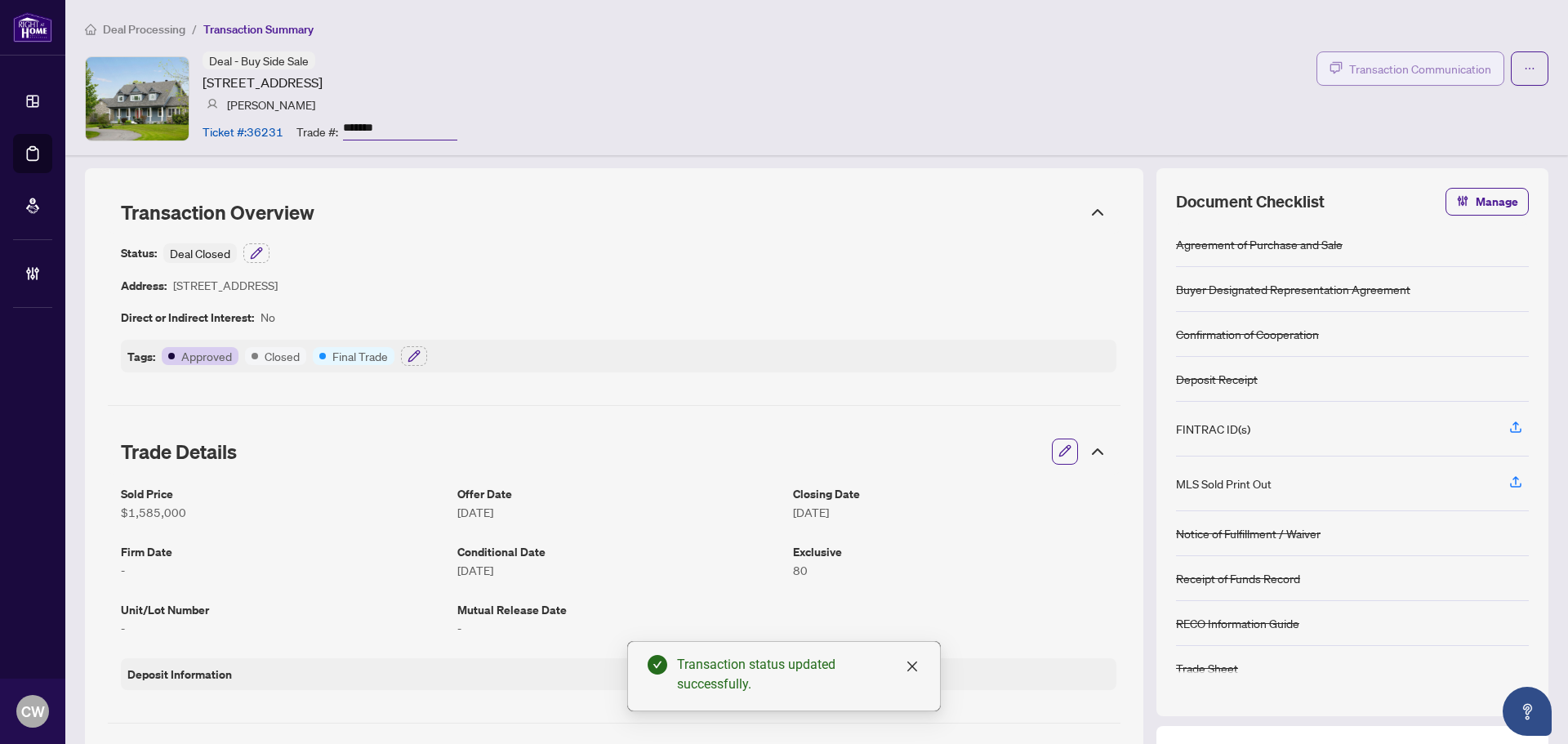
click at [1396, 76] on span "Transaction Communication" at bounding box center [1420, 69] width 142 height 19
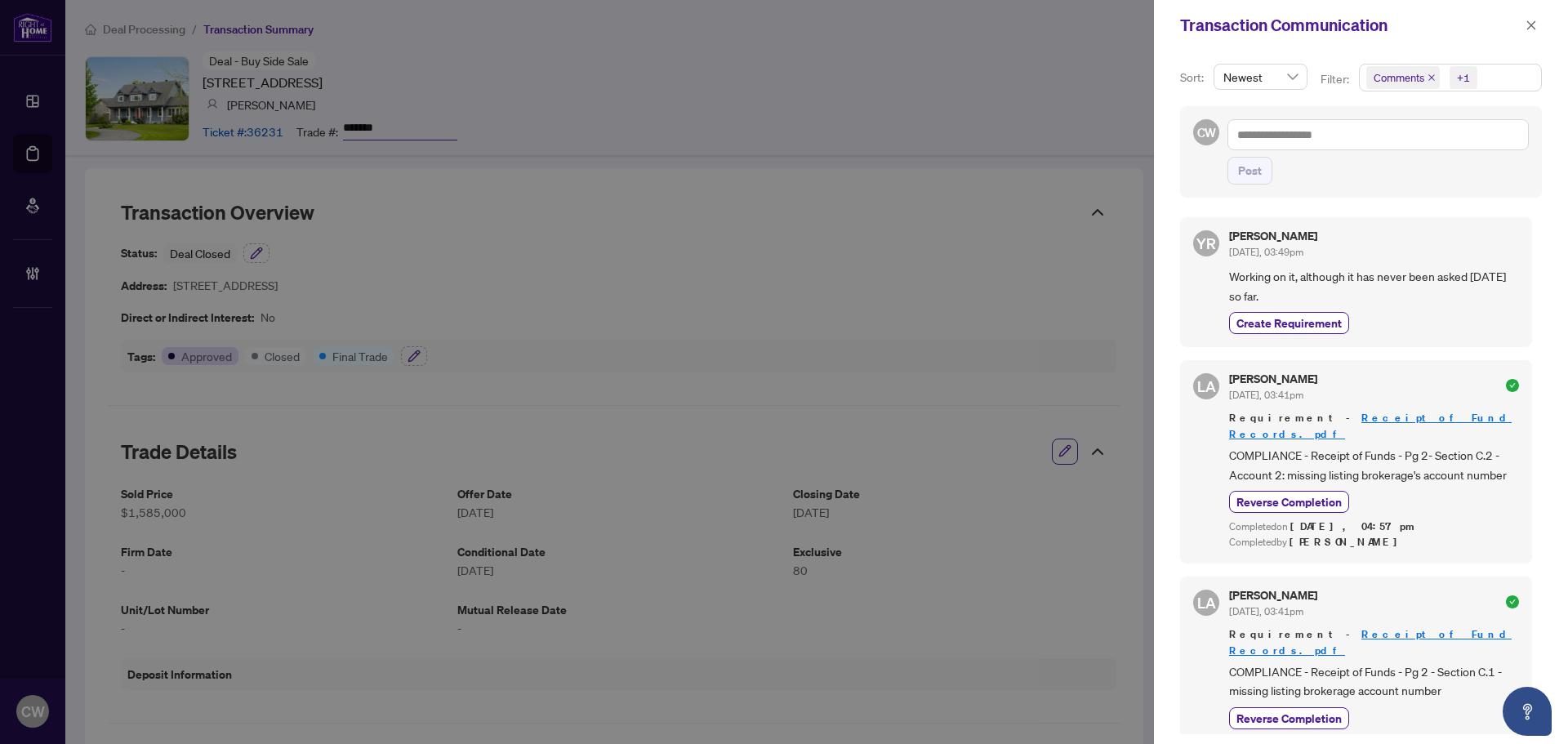
click at [1429, 80] on icon "close" at bounding box center [1432, 78] width 7 height 7
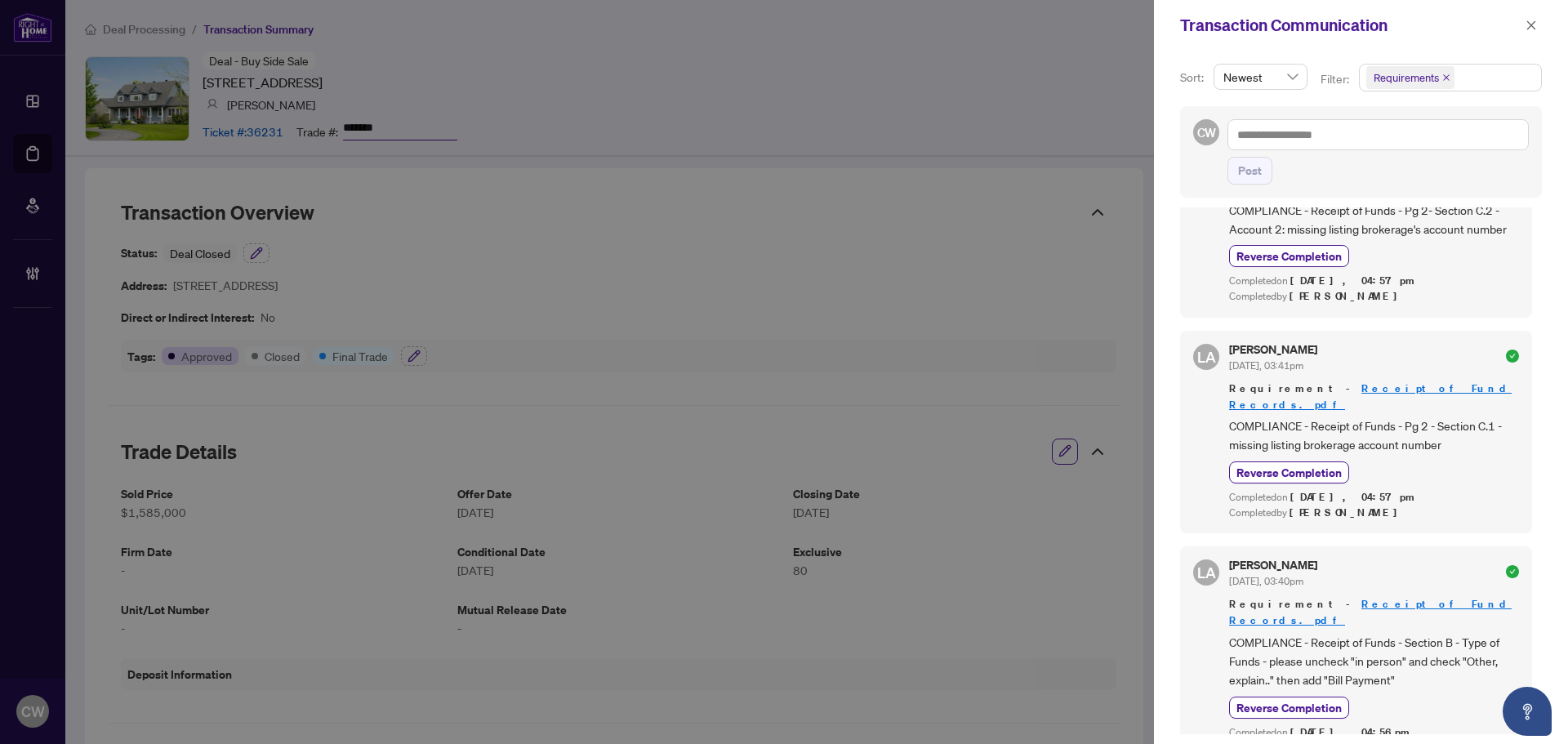
scroll to position [0, 0]
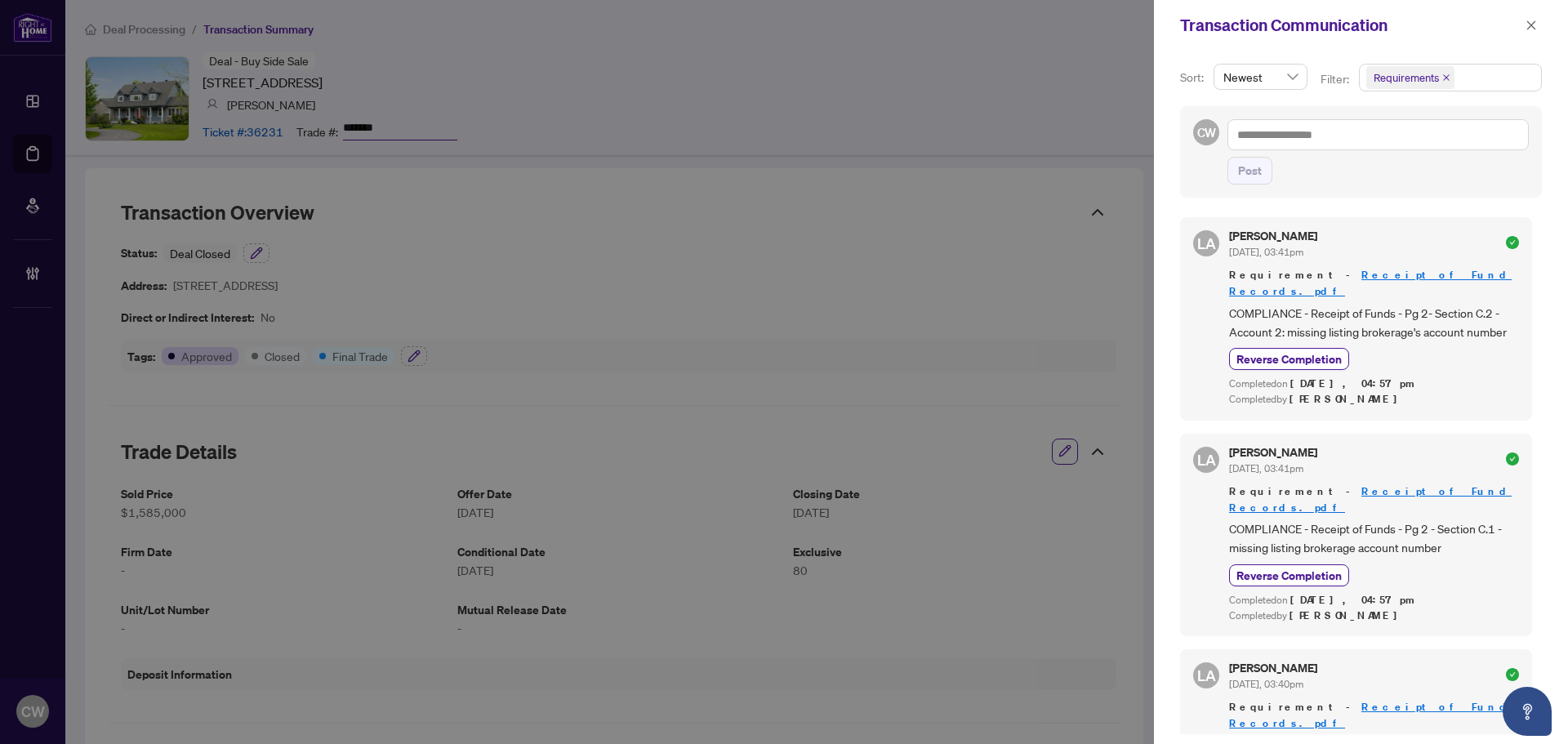
drag, startPoint x: 1534, startPoint y: 32, endPoint x: 1507, endPoint y: 49, distance: 31.9
click at [1534, 32] on span "button" at bounding box center [1532, 25] width 11 height 26
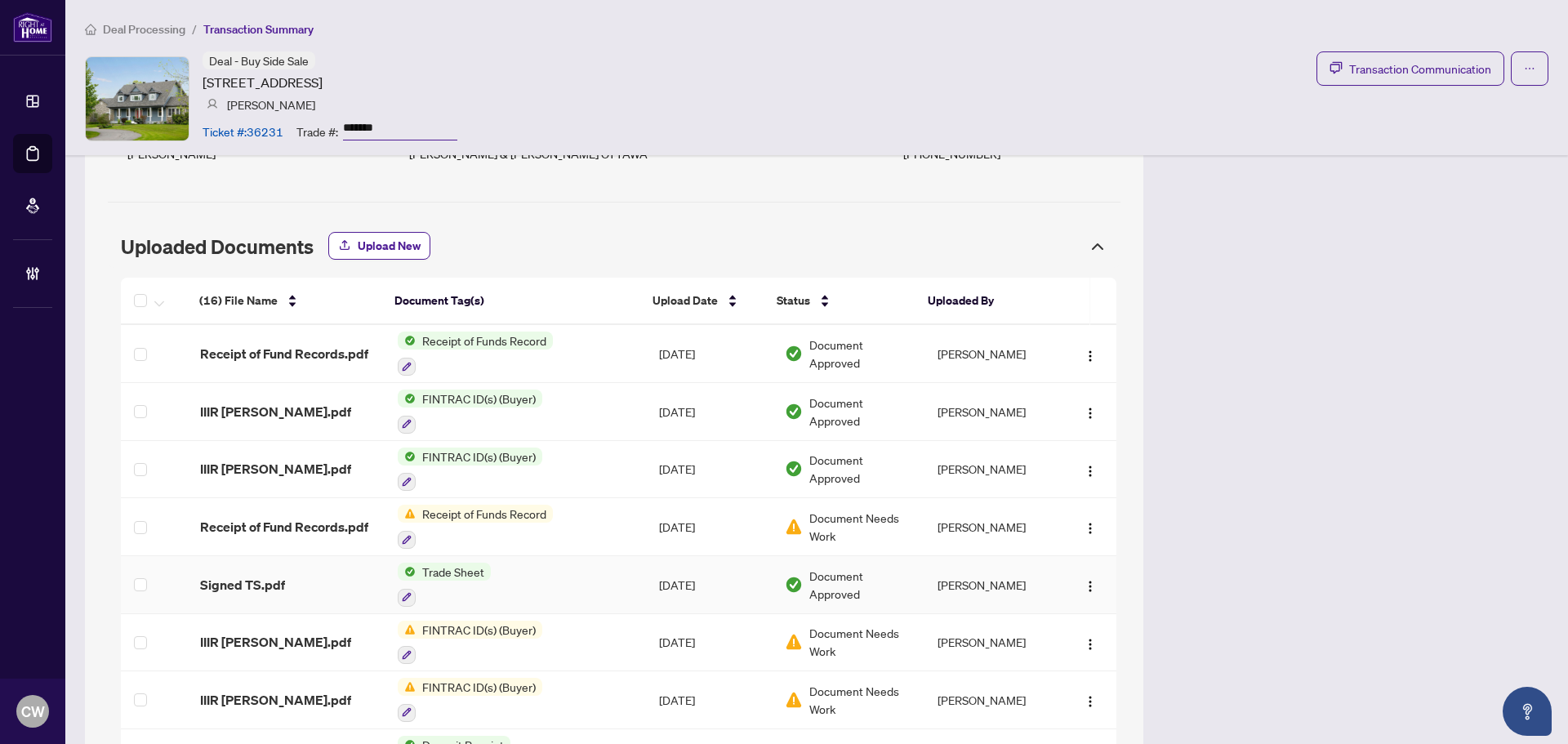
scroll to position [1471, 0]
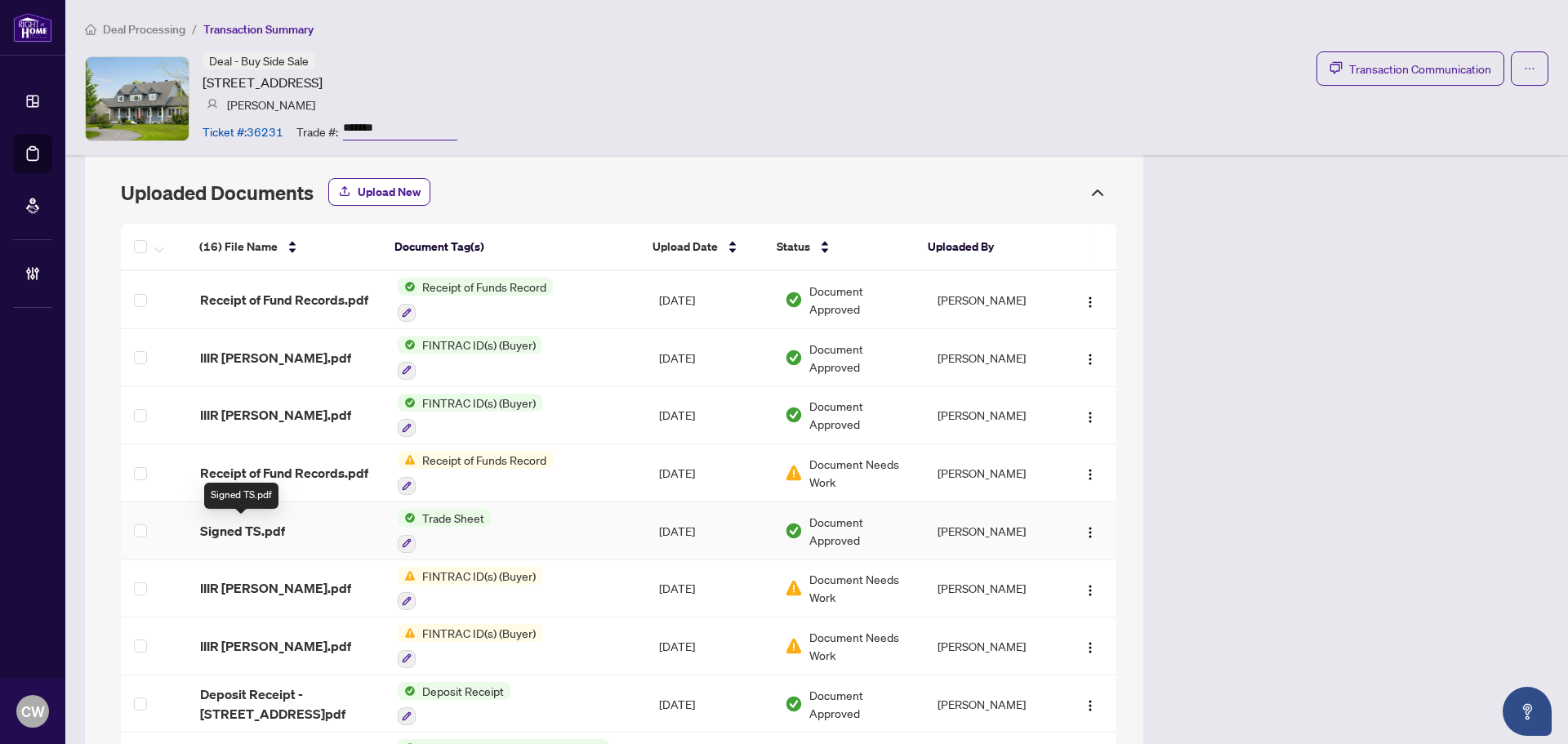
click at [254, 523] on span "Signed TS.pdf" at bounding box center [242, 531] width 85 height 20
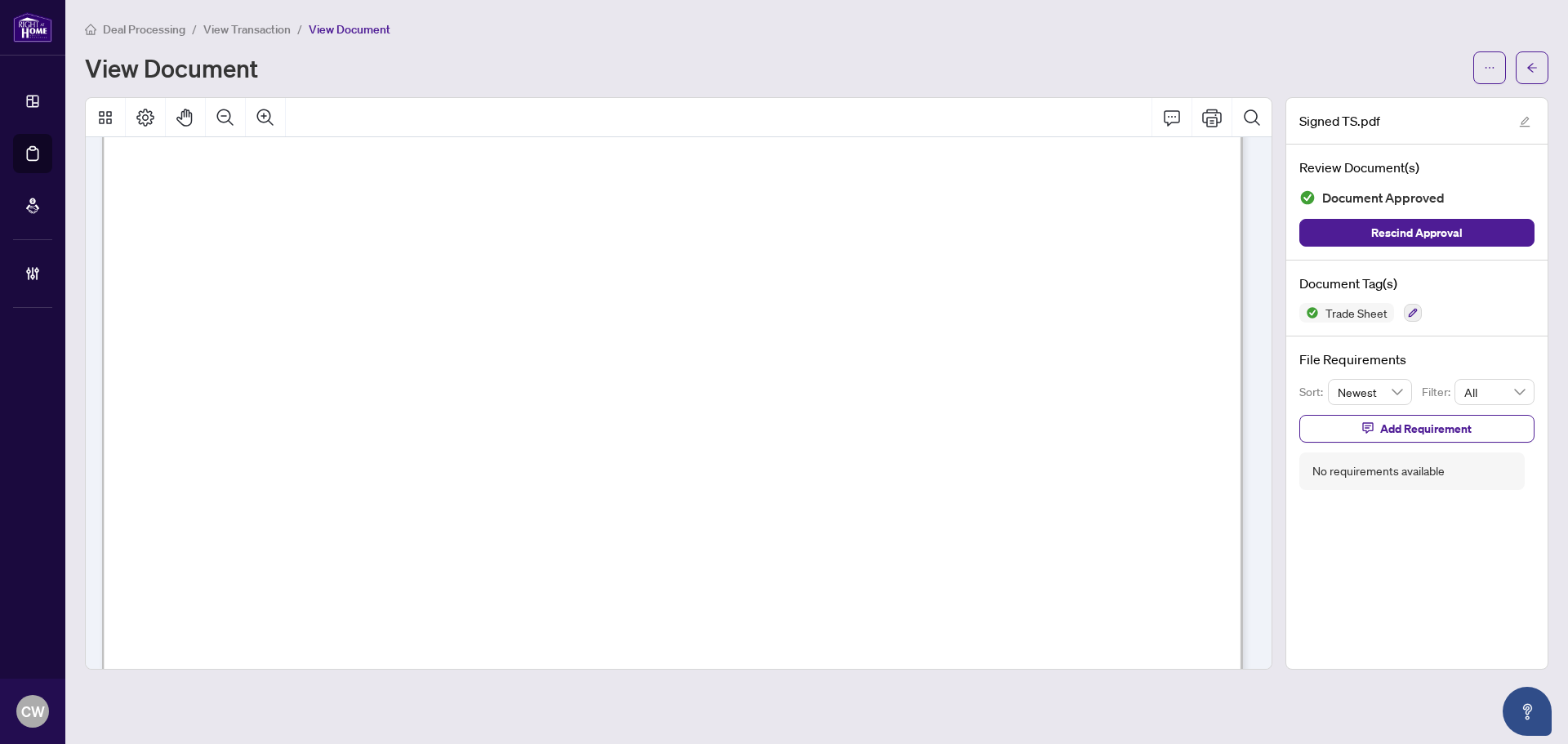
scroll to position [654, 0]
click at [1537, 67] on icon "arrow-left" at bounding box center [1533, 68] width 11 height 11
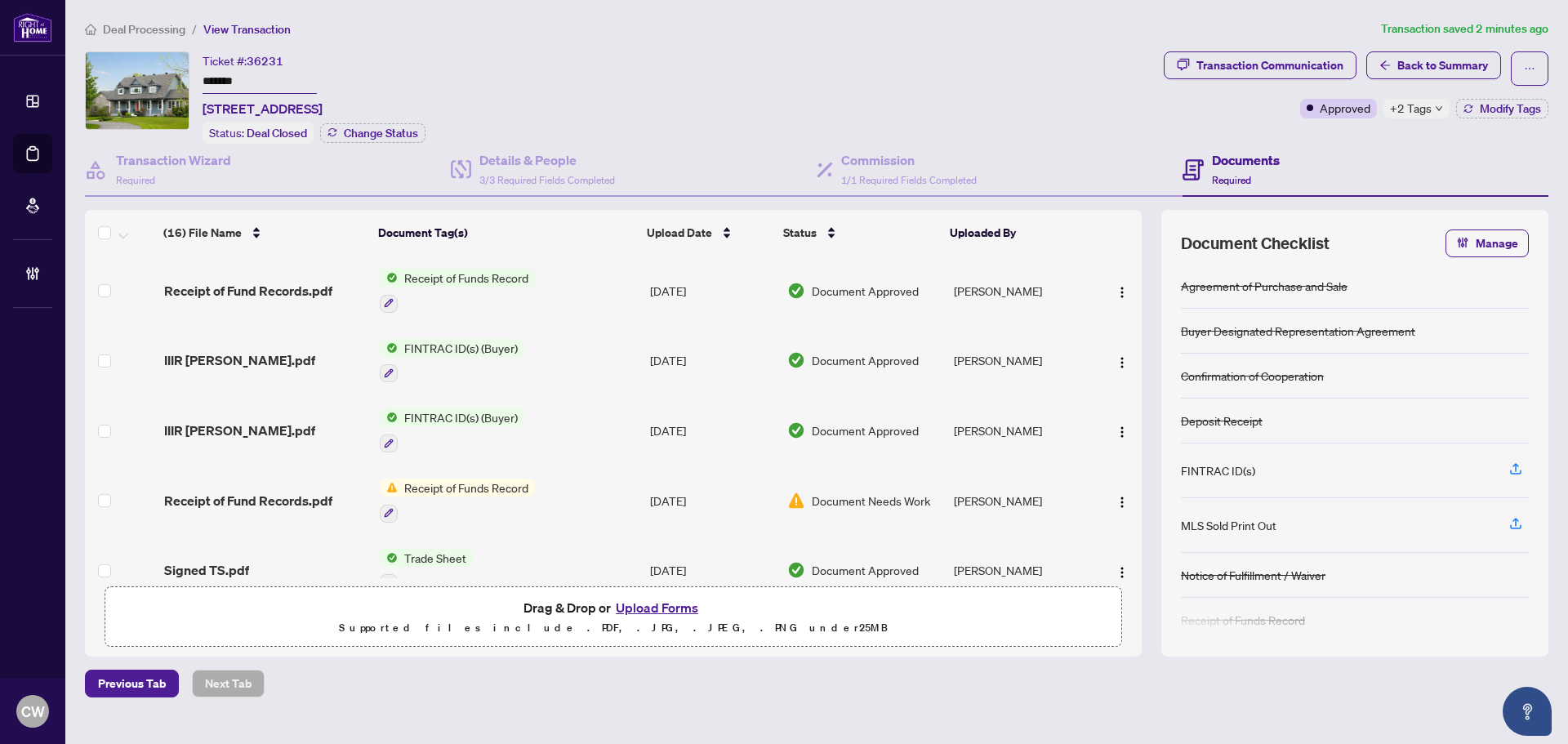
scroll to position [81, 0]
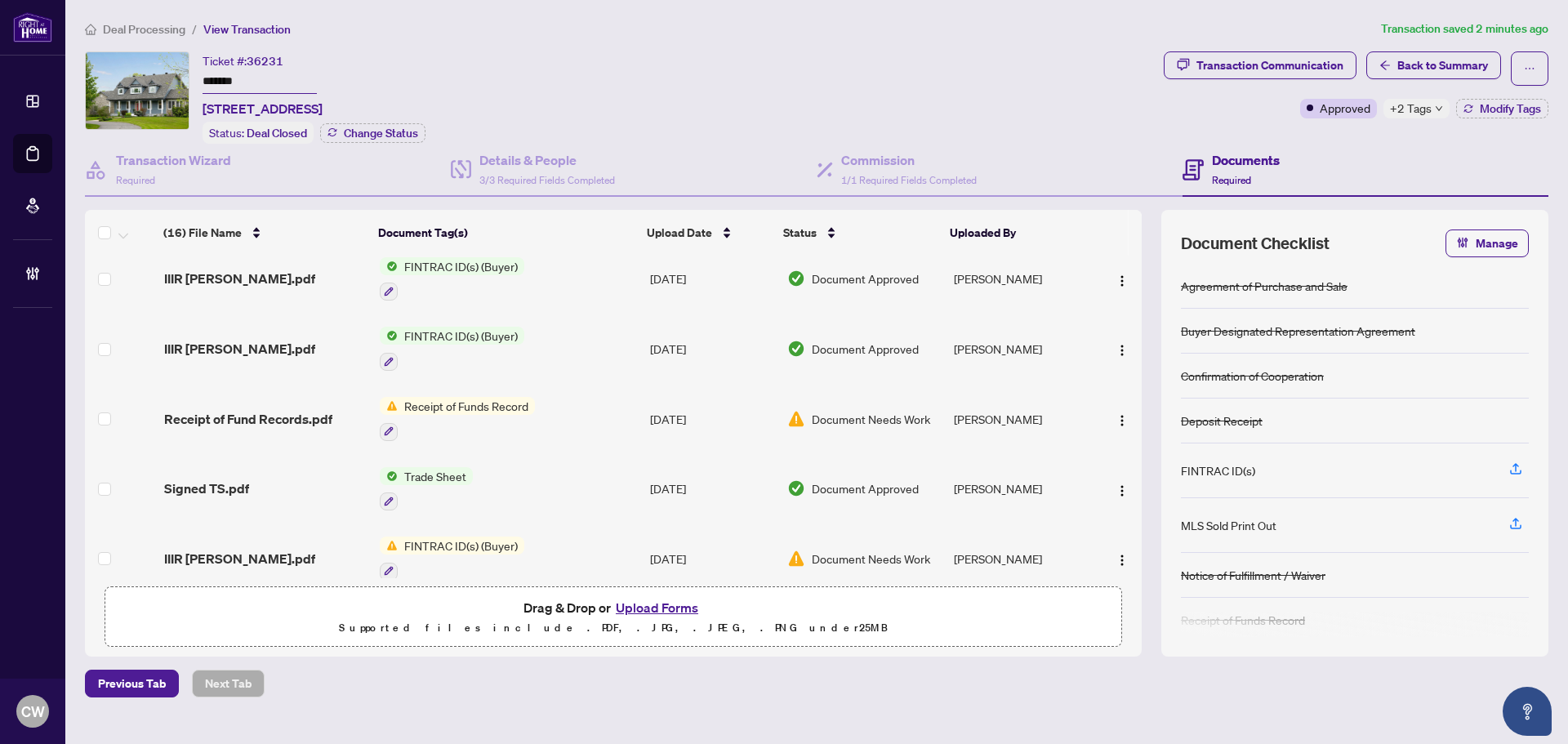
click at [657, 602] on button "Upload Forms" at bounding box center [657, 608] width 92 height 21
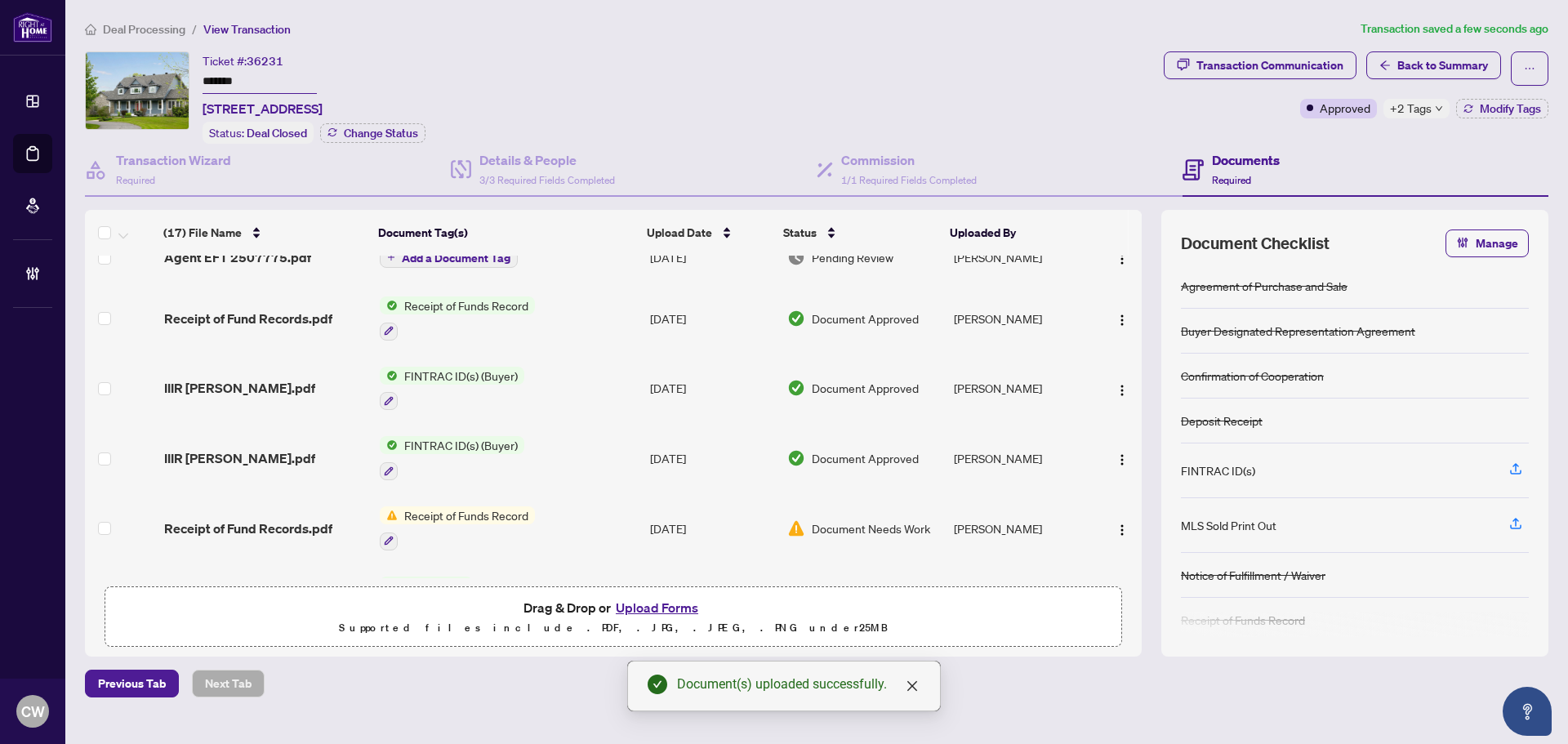
scroll to position [0, 0]
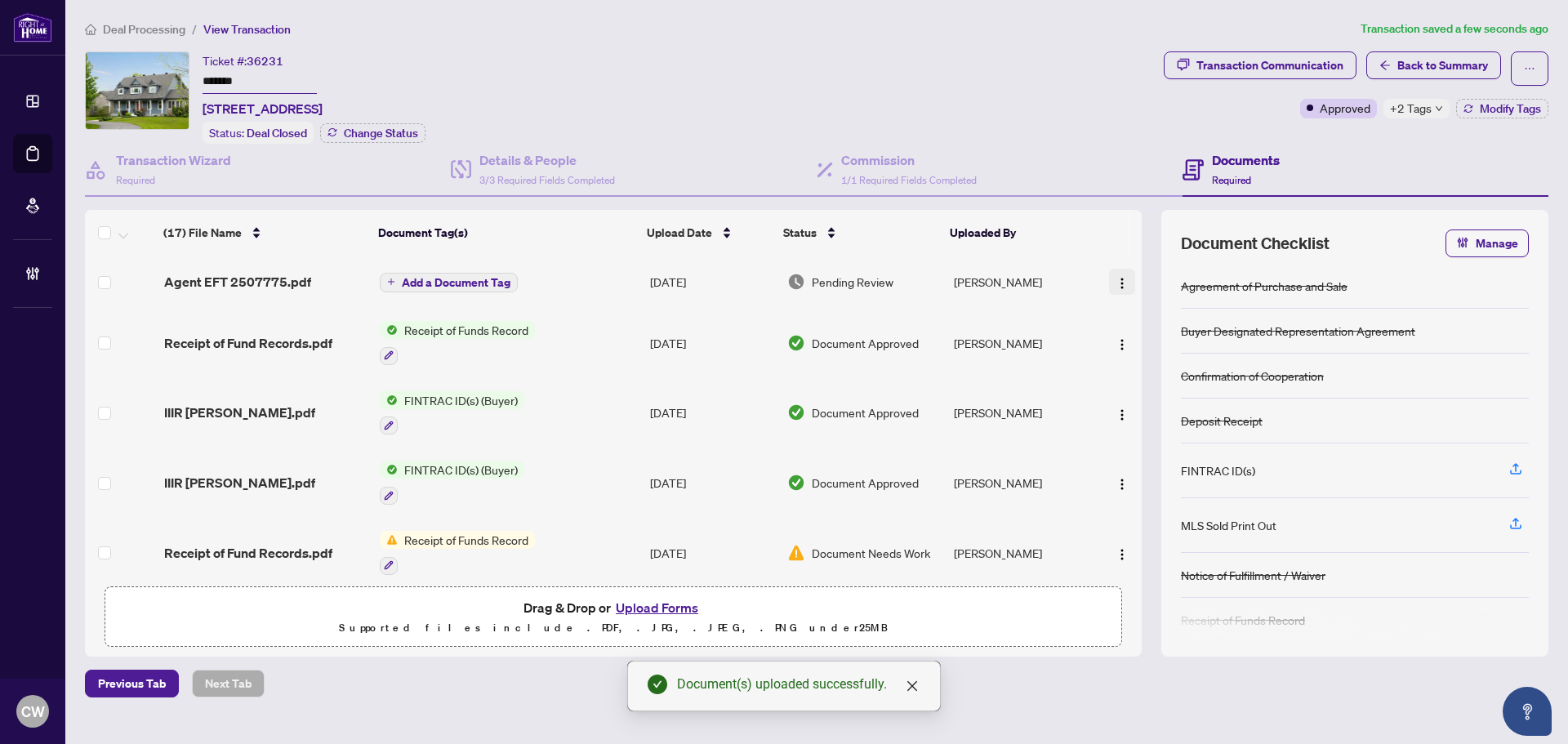
click at [1116, 282] on img "button" at bounding box center [1122, 283] width 13 height 13
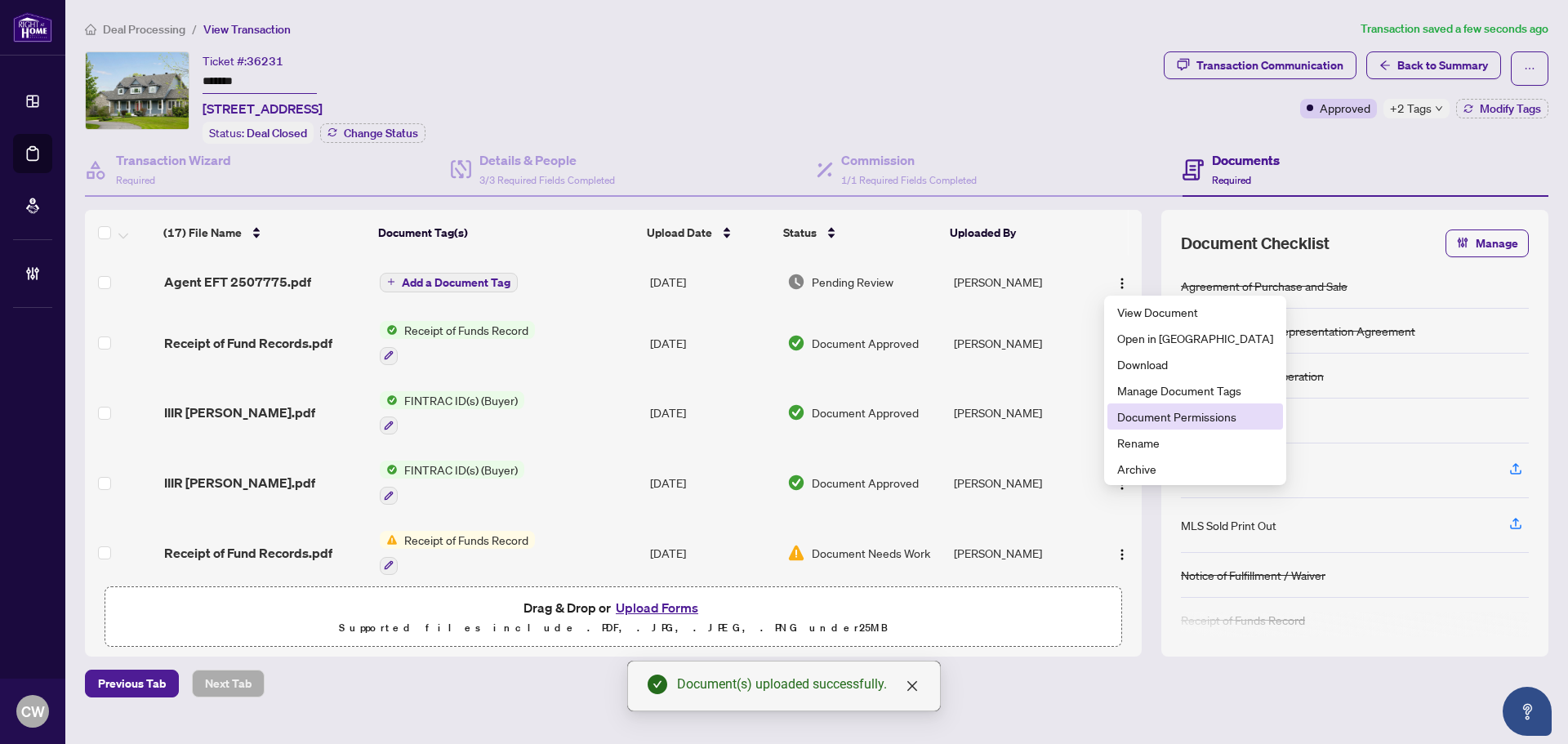
click at [1142, 409] on span "Document Permissions" at bounding box center [1195, 417] width 156 height 18
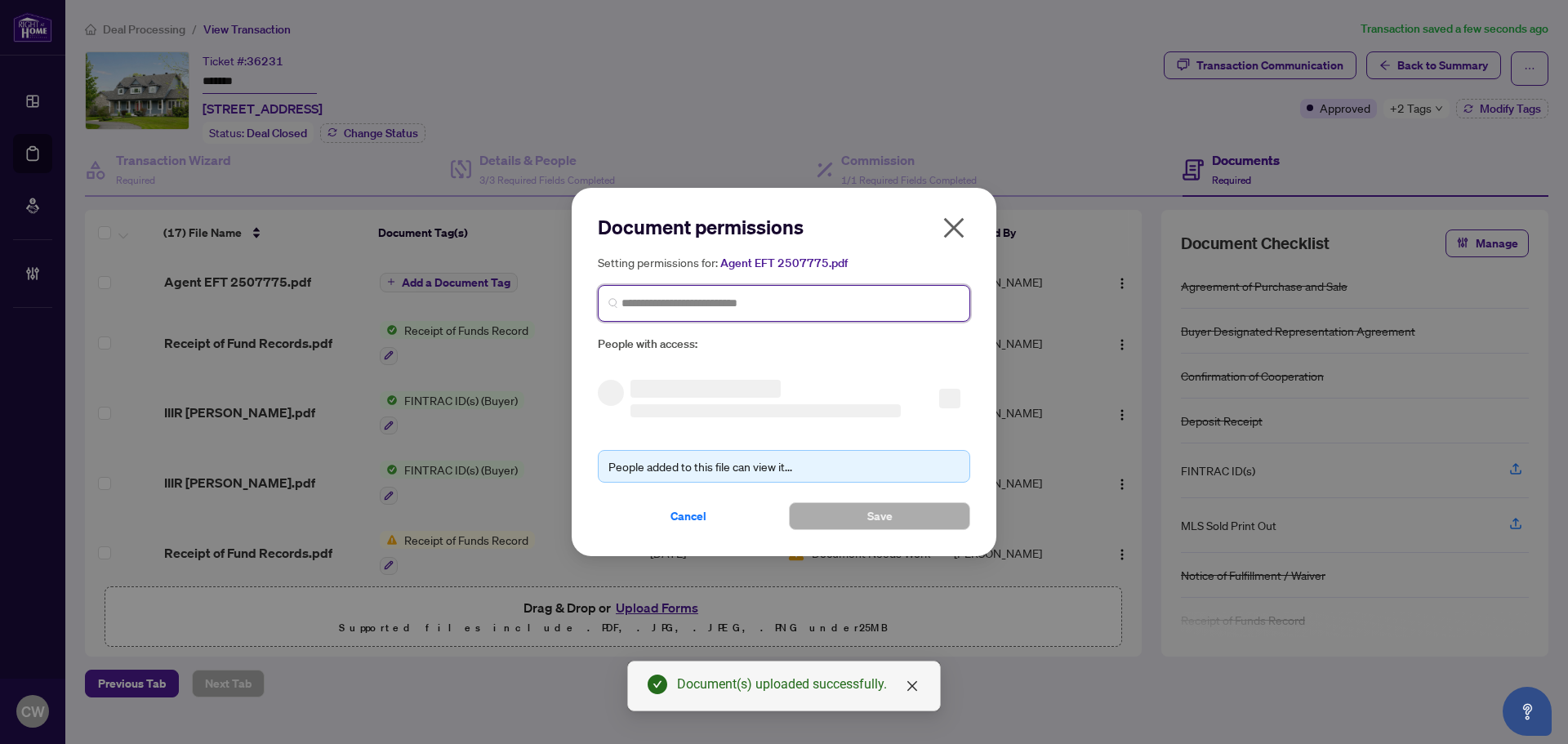
click at [699, 296] on input "search" at bounding box center [791, 303] width 338 height 17
paste input "**********"
type input "**********"
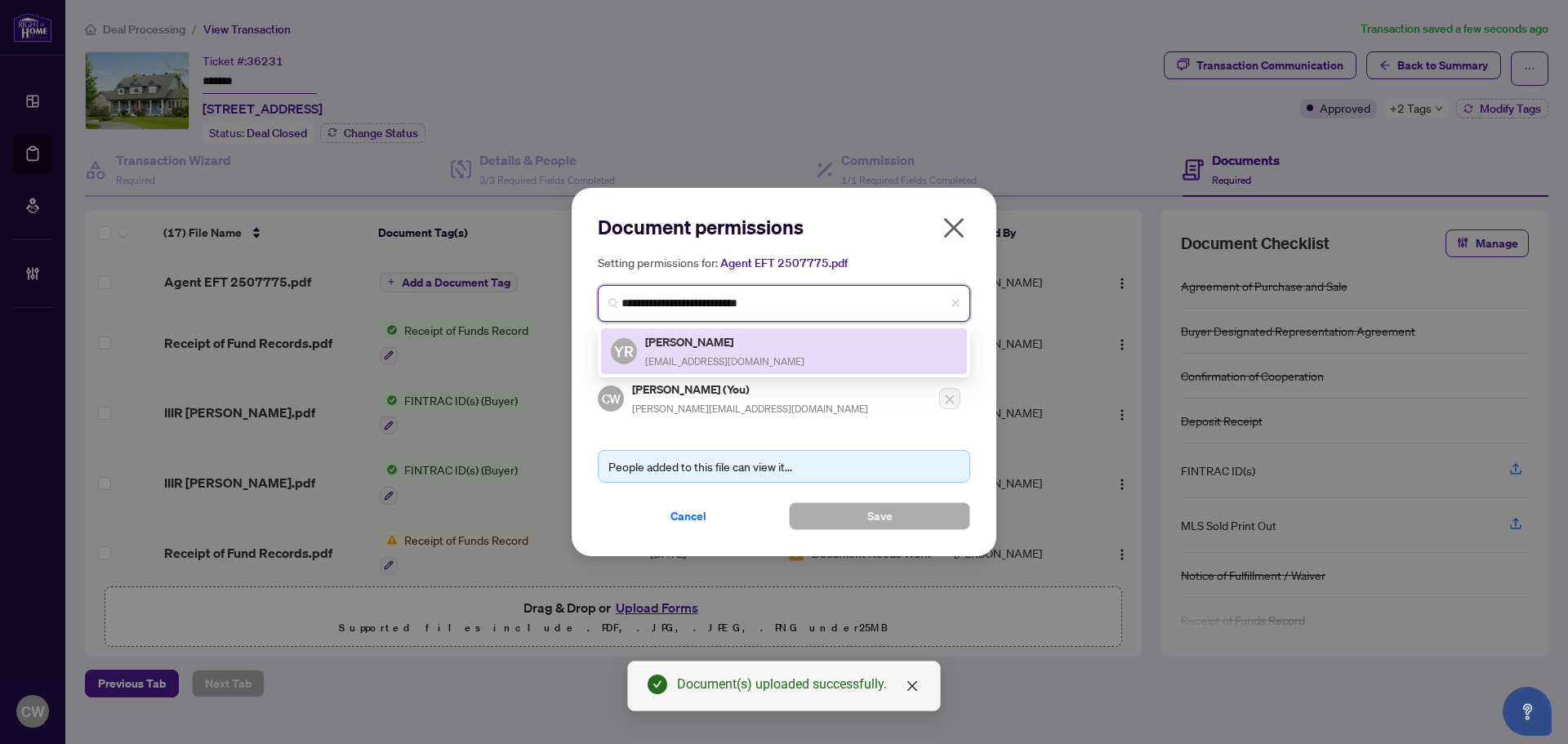
click at [715, 356] on span "yvan@yvanrheaume.realtor" at bounding box center [725, 361] width 159 height 12
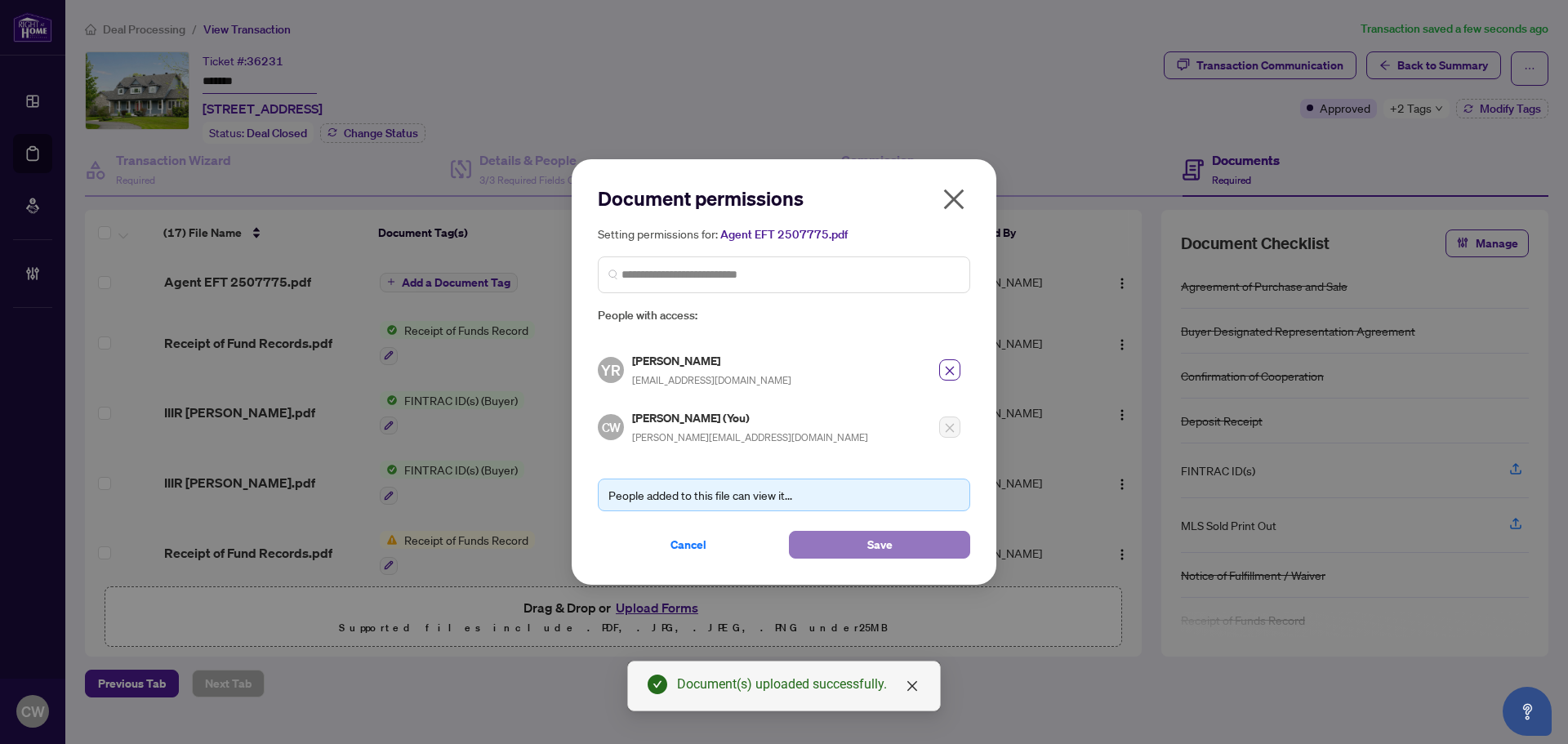
click at [950, 540] on button "Save" at bounding box center [879, 545] width 181 height 28
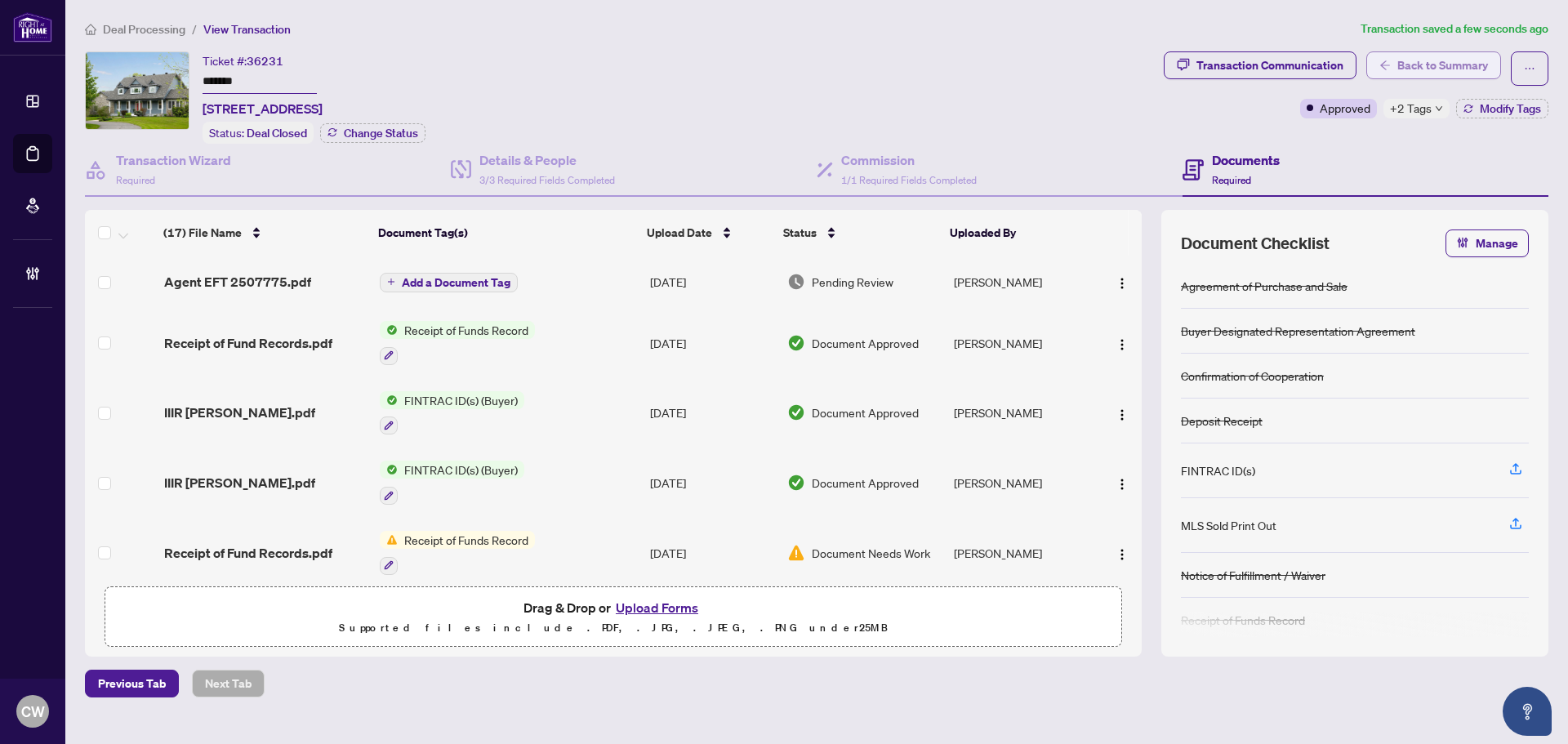
click at [1446, 62] on span "Back to Summary" at bounding box center [1442, 66] width 90 height 26
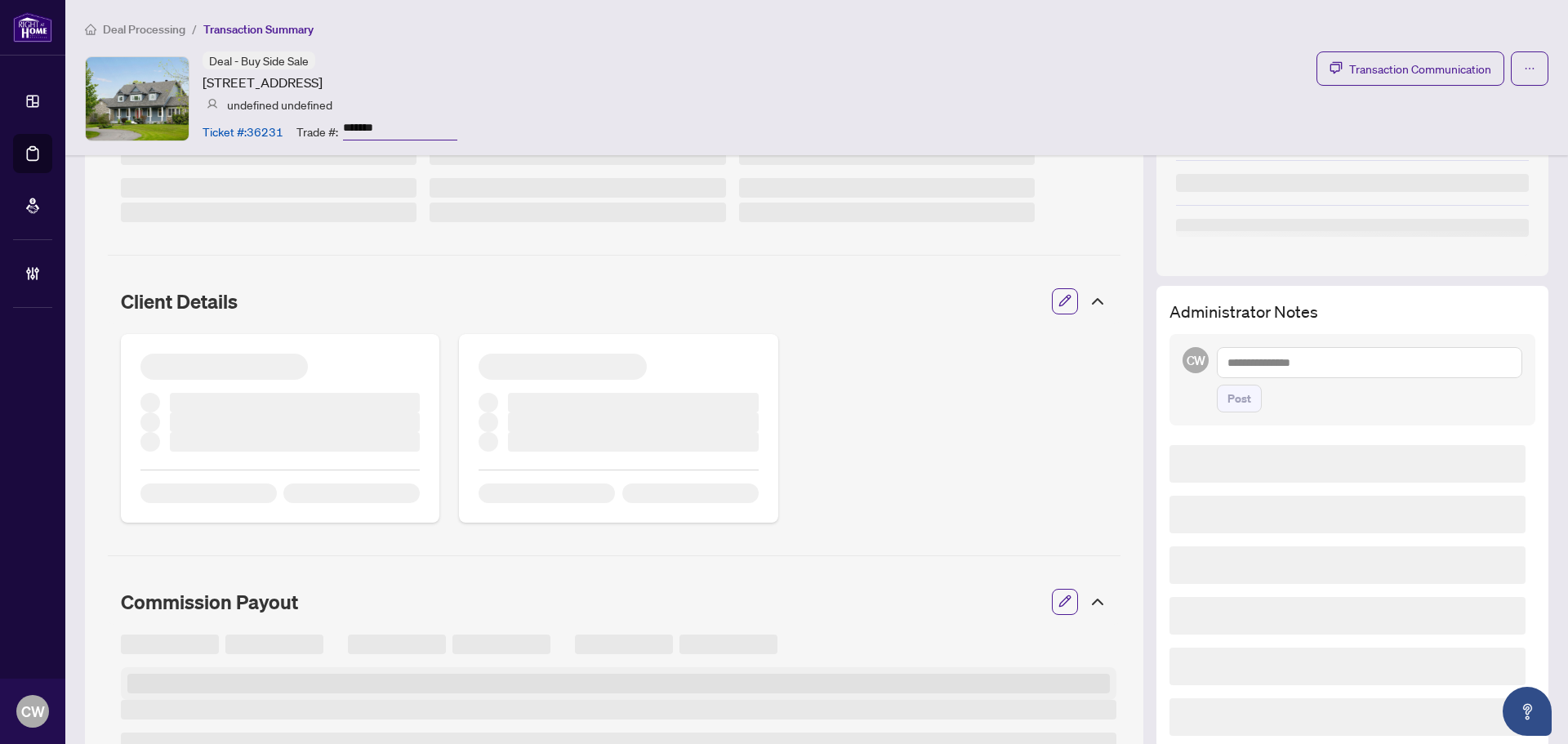
scroll to position [408, 0]
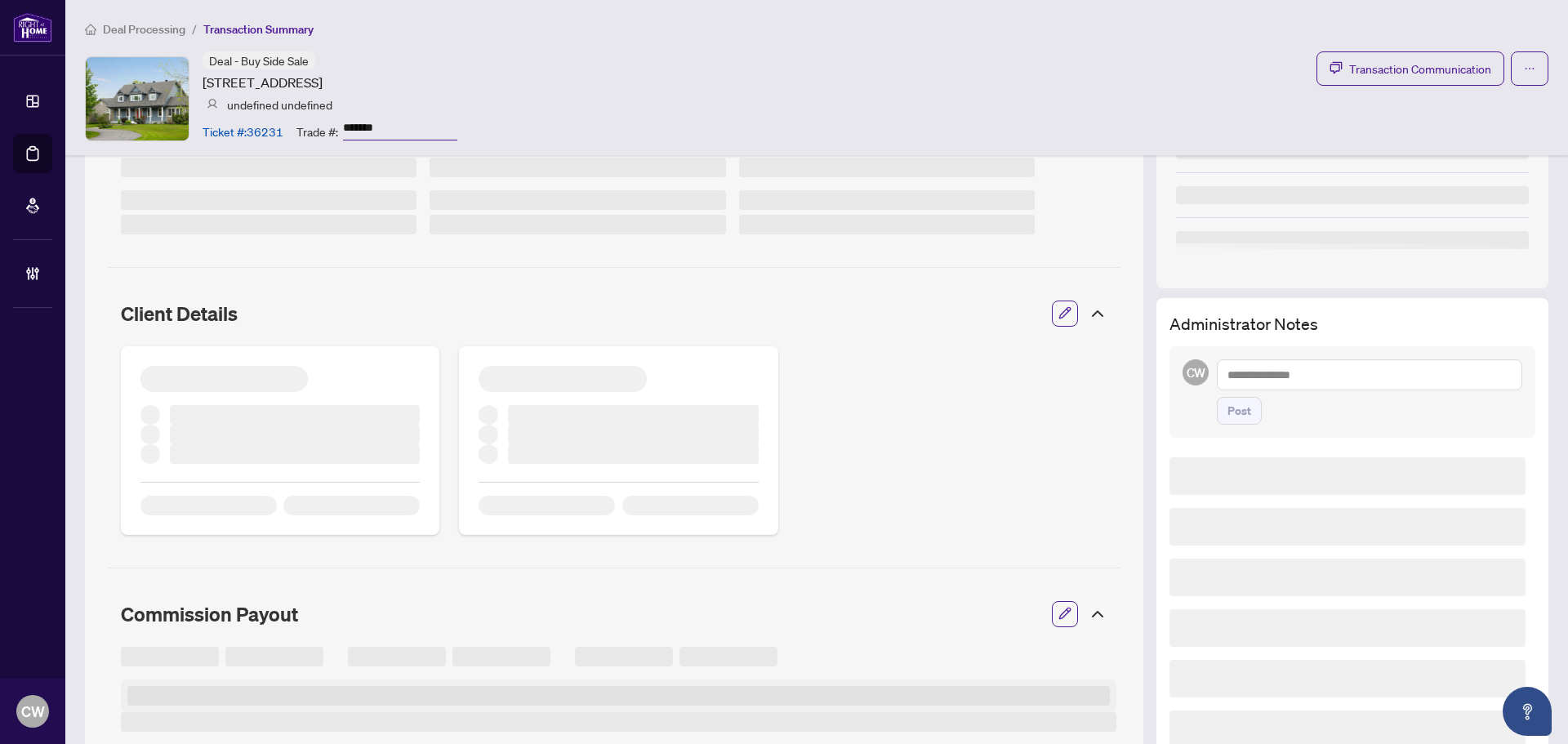
click at [1264, 369] on textarea at bounding box center [1370, 375] width 305 height 31
paste textarea "**********"
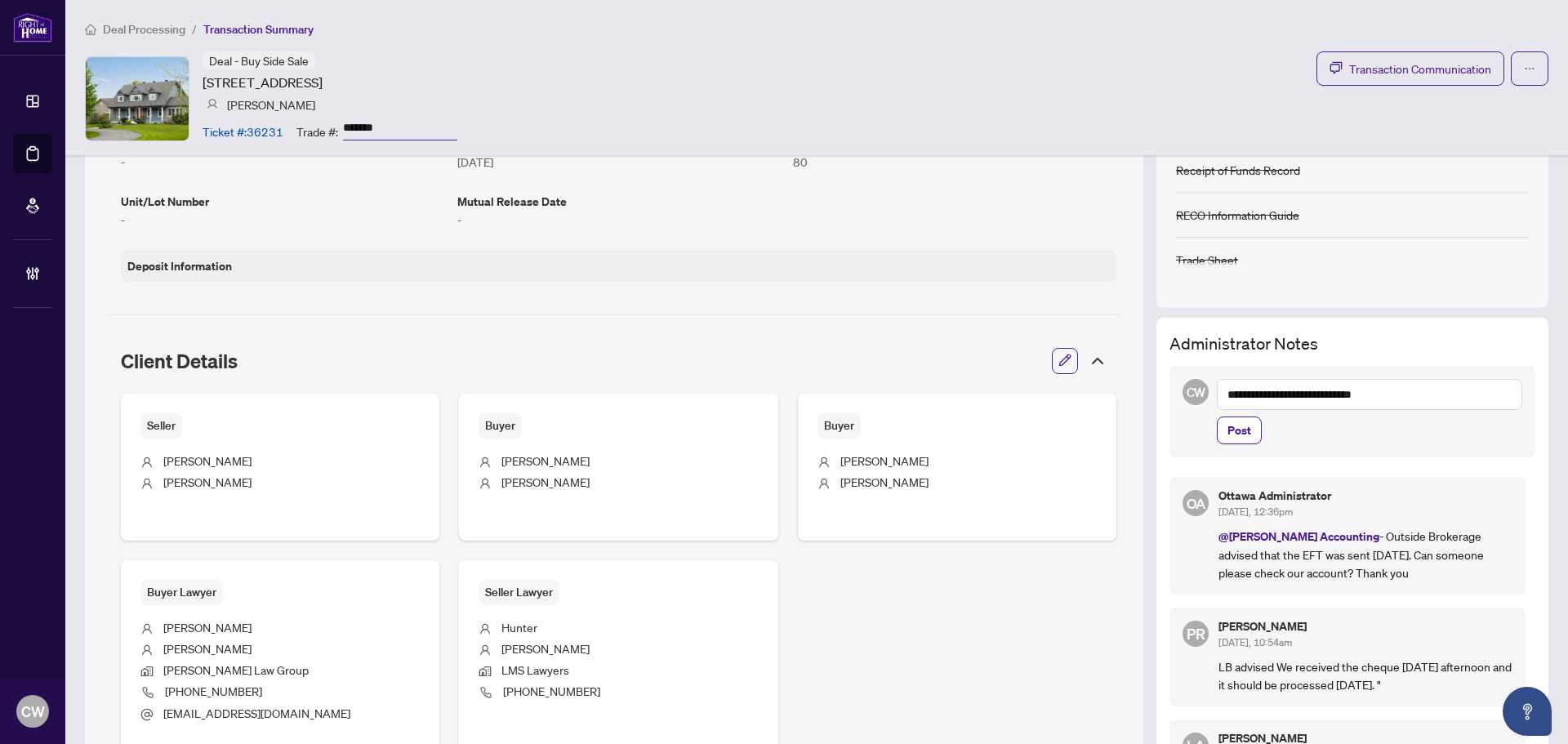
click at [1369, 397] on textarea "**********" at bounding box center [1370, 395] width 305 height 31
click at [1414, 390] on textarea "**********" at bounding box center [1370, 395] width 305 height 31
click at [1423, 404] on span "Ott awa Administrator" at bounding box center [1422, 406] width 181 height 15
type textarea "**********"
click at [1227, 424] on span "Post" at bounding box center [1239, 430] width 24 height 26
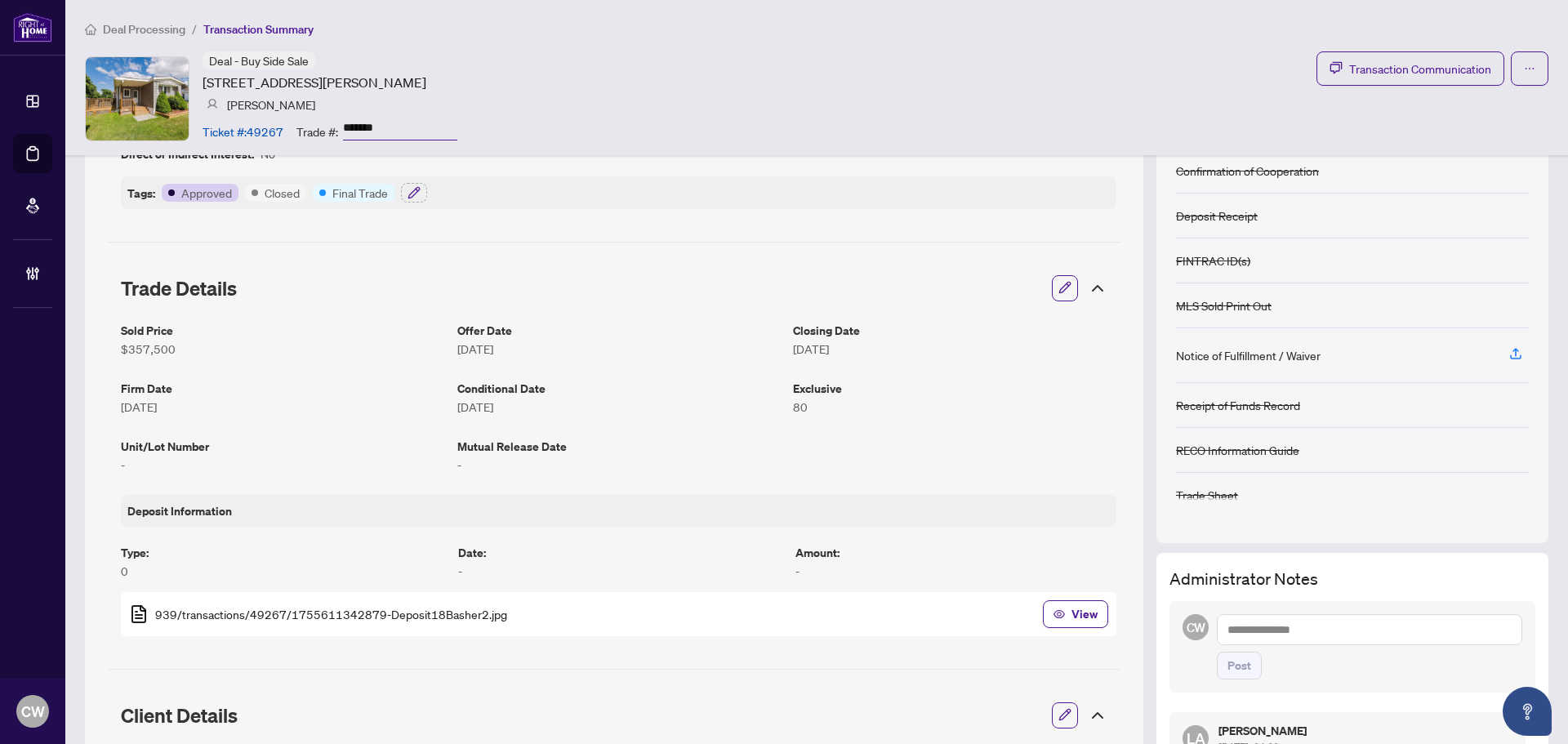
scroll to position [572, 0]
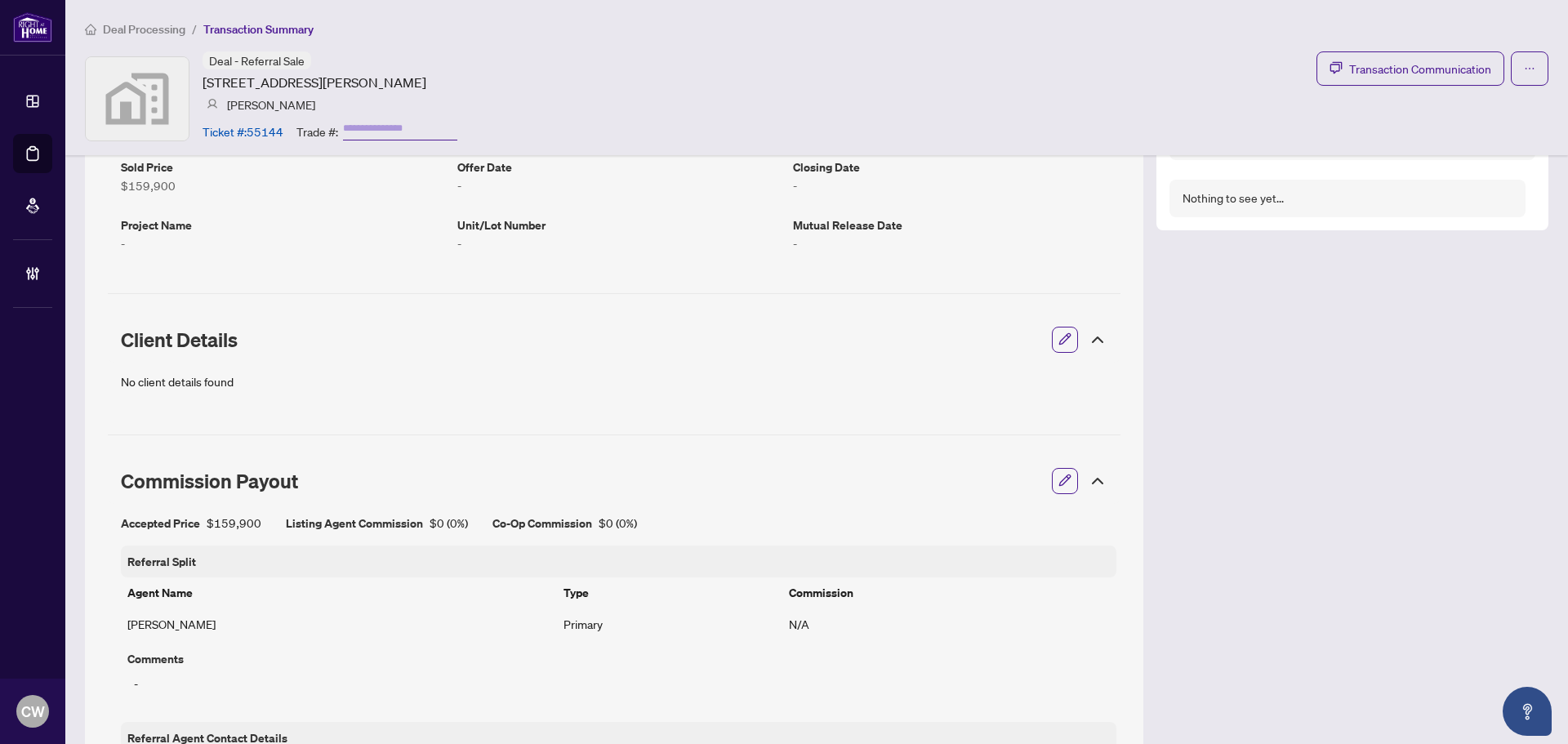
scroll to position [735, 0]
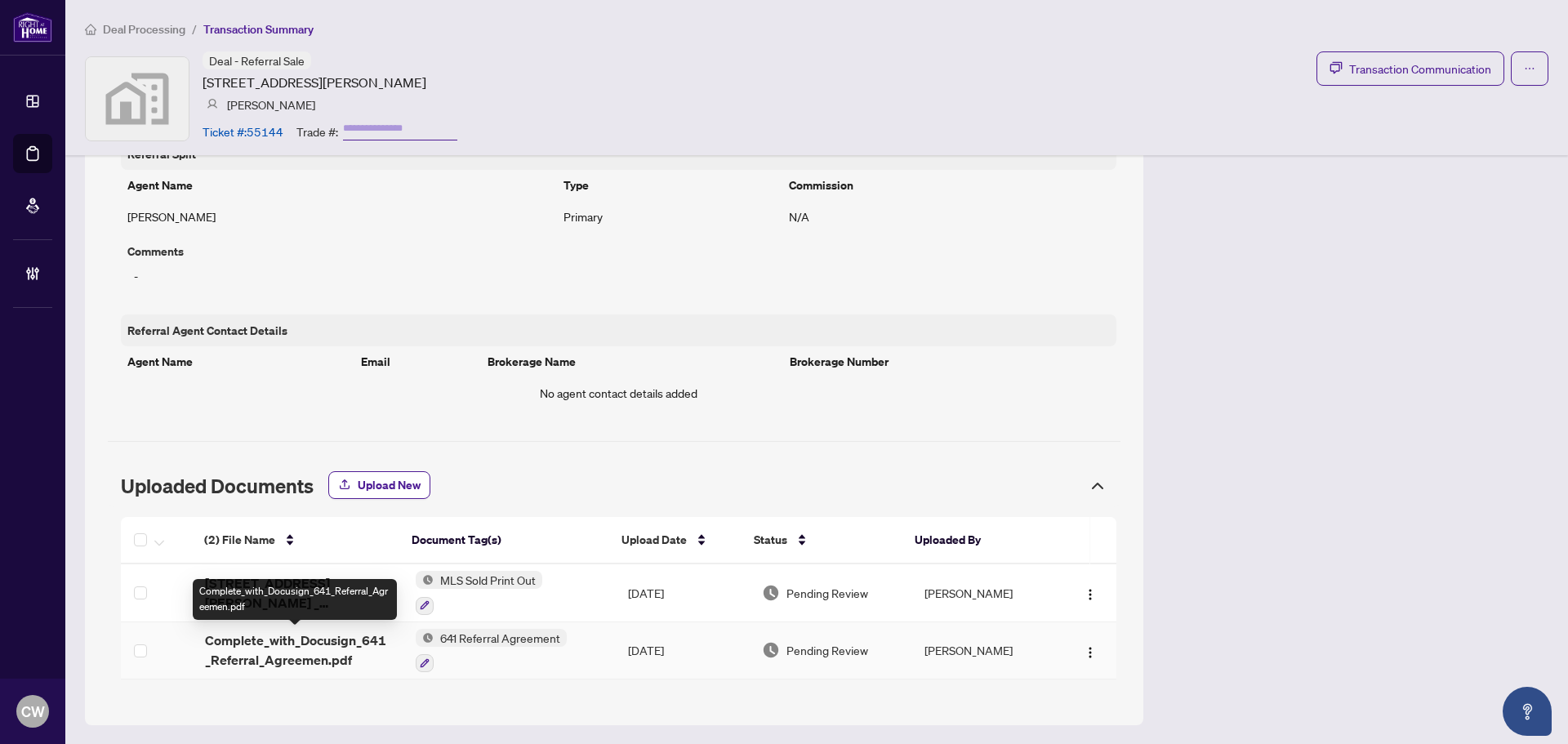
click at [283, 645] on span "Complete_with_Docusign_641_Referral_Agreemen.pdf" at bounding box center [297, 650] width 185 height 39
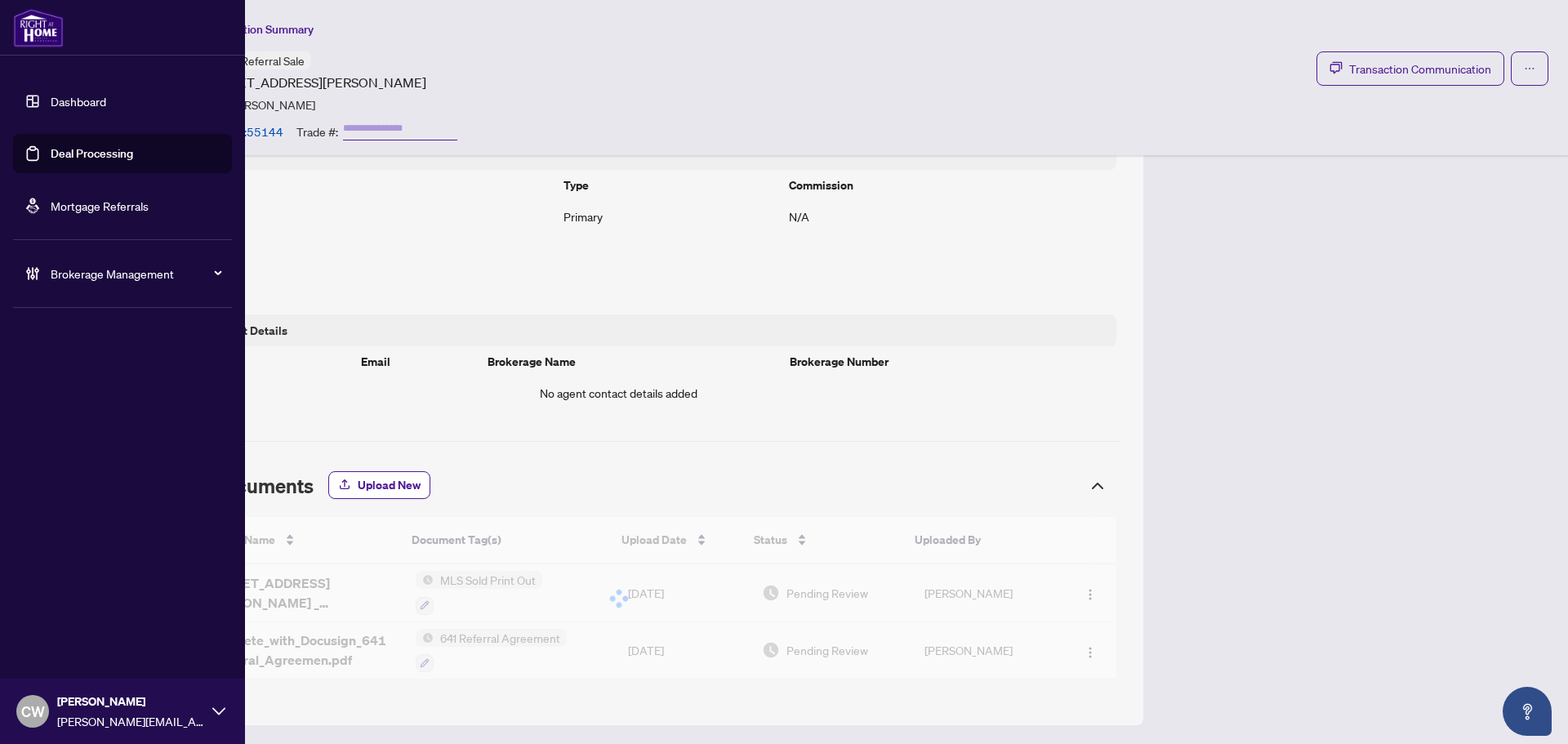
click at [57, 156] on link "Deal Processing" at bounding box center [92, 154] width 82 height 15
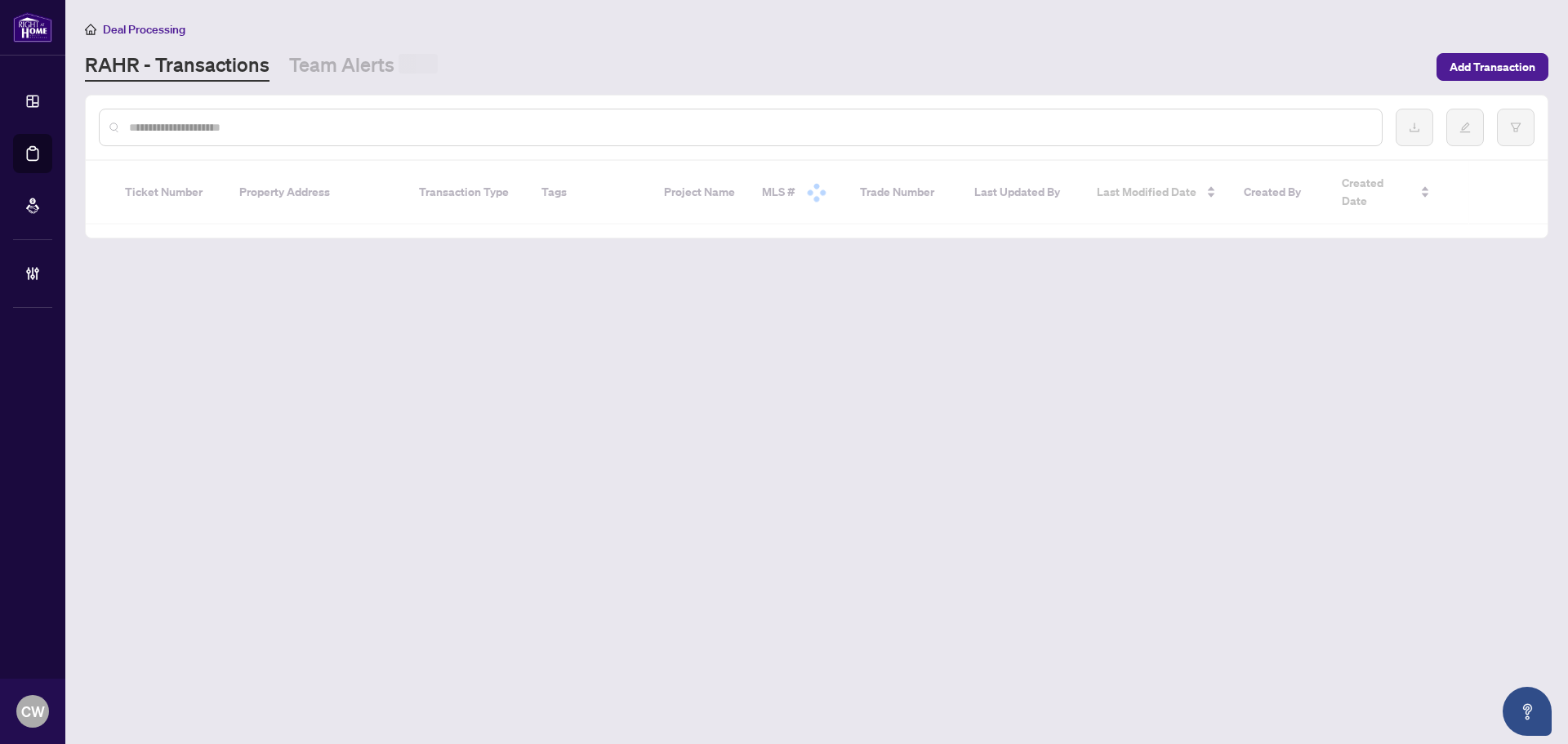
click at [262, 124] on input "text" at bounding box center [749, 127] width 1240 height 18
paste input "*******"
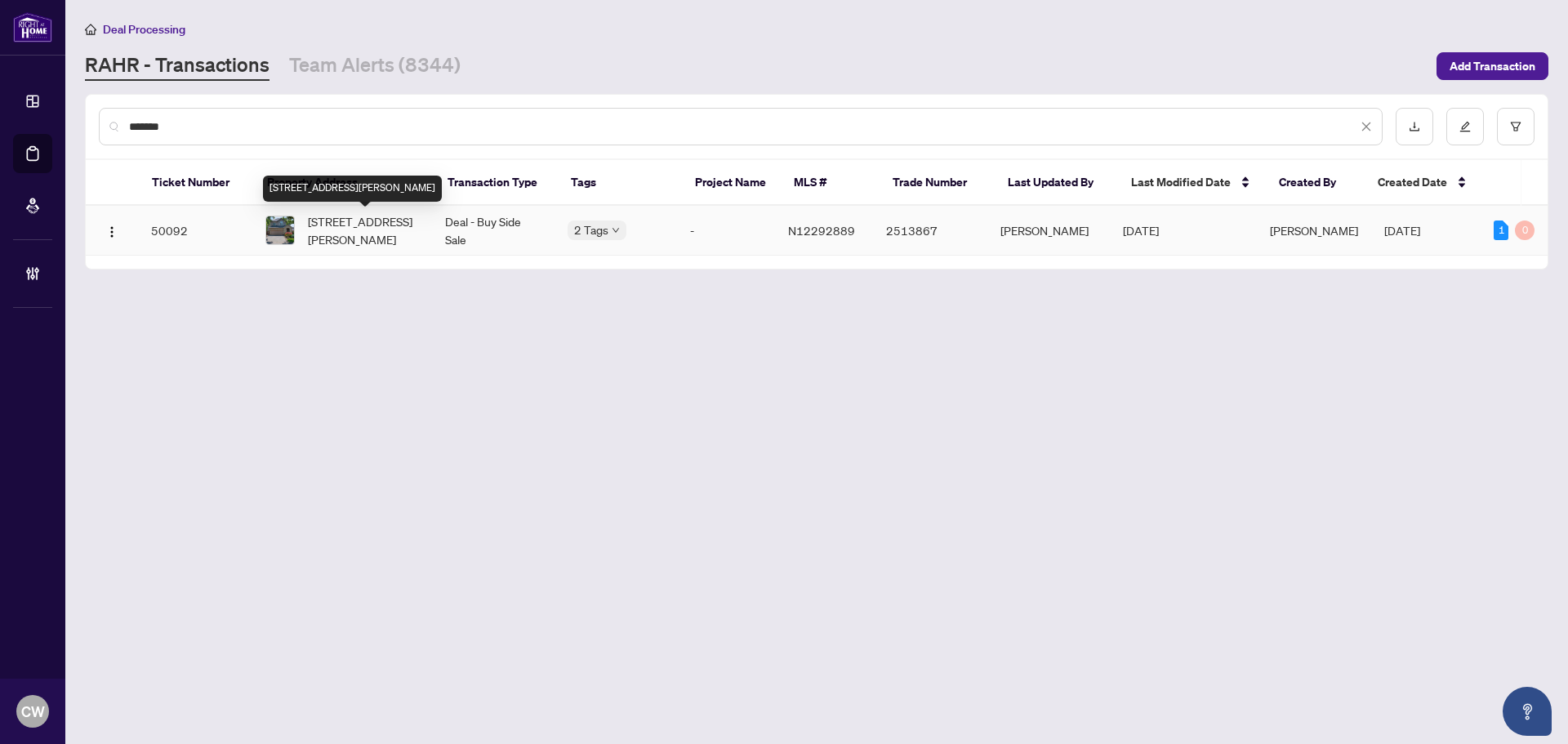
click at [335, 240] on span "[STREET_ADDRESS][PERSON_NAME]" at bounding box center [363, 231] width 111 height 36
drag, startPoint x: 275, startPoint y: 130, endPoint x: -13, endPoint y: 88, distance: 291.0
click at [0, 88] on html "Dashboard Deal Processing Mortgage Referrals Brokerage Management CW Cheryl Wu …" at bounding box center [784, 372] width 1568 height 744
paste input "text"
click at [383, 227] on span "153 Holland Park Ave, Toronto, Ontario M6E 1L8, Canada" at bounding box center [360, 231] width 104 height 18
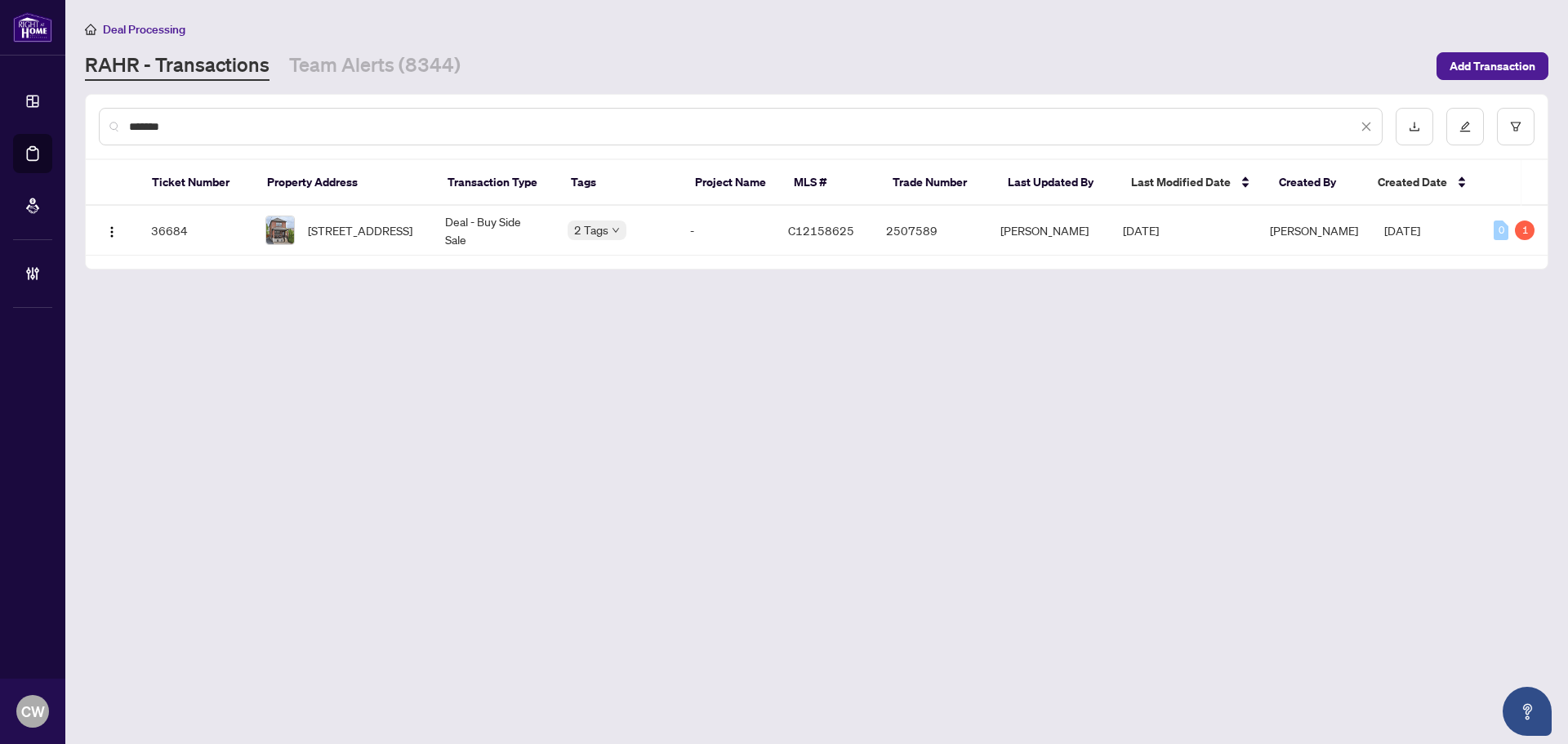
drag, startPoint x: 261, startPoint y: 118, endPoint x: 232, endPoint y: 118, distance: 29.0
click at [258, 118] on input "*******" at bounding box center [743, 126] width 1228 height 18
drag, startPoint x: 232, startPoint y: 118, endPoint x: 112, endPoint y: 117, distance: 120.0
click at [112, 117] on div "*******" at bounding box center [740, 126] width 1284 height 38
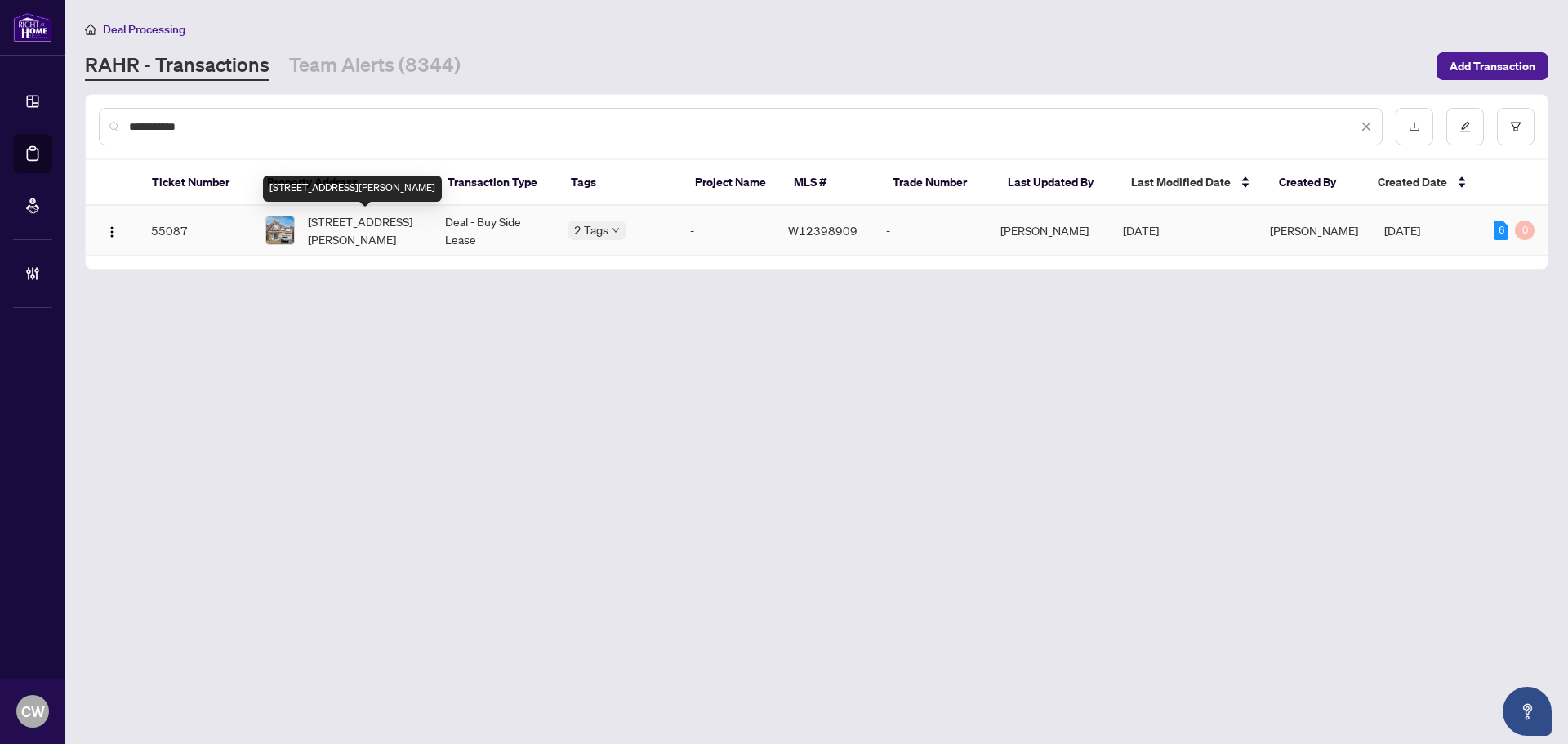
click at [337, 228] on span "4670 Leanna Heights Rd, Burlington, Ontario L7M 0E5, Canada" at bounding box center [363, 231] width 111 height 36
click at [243, 142] on div "**********" at bounding box center [740, 126] width 1284 height 38
drag, startPoint x: 240, startPoint y: 126, endPoint x: 118, endPoint y: 113, distance: 122.7
click at [118, 113] on div "**********" at bounding box center [740, 126] width 1284 height 38
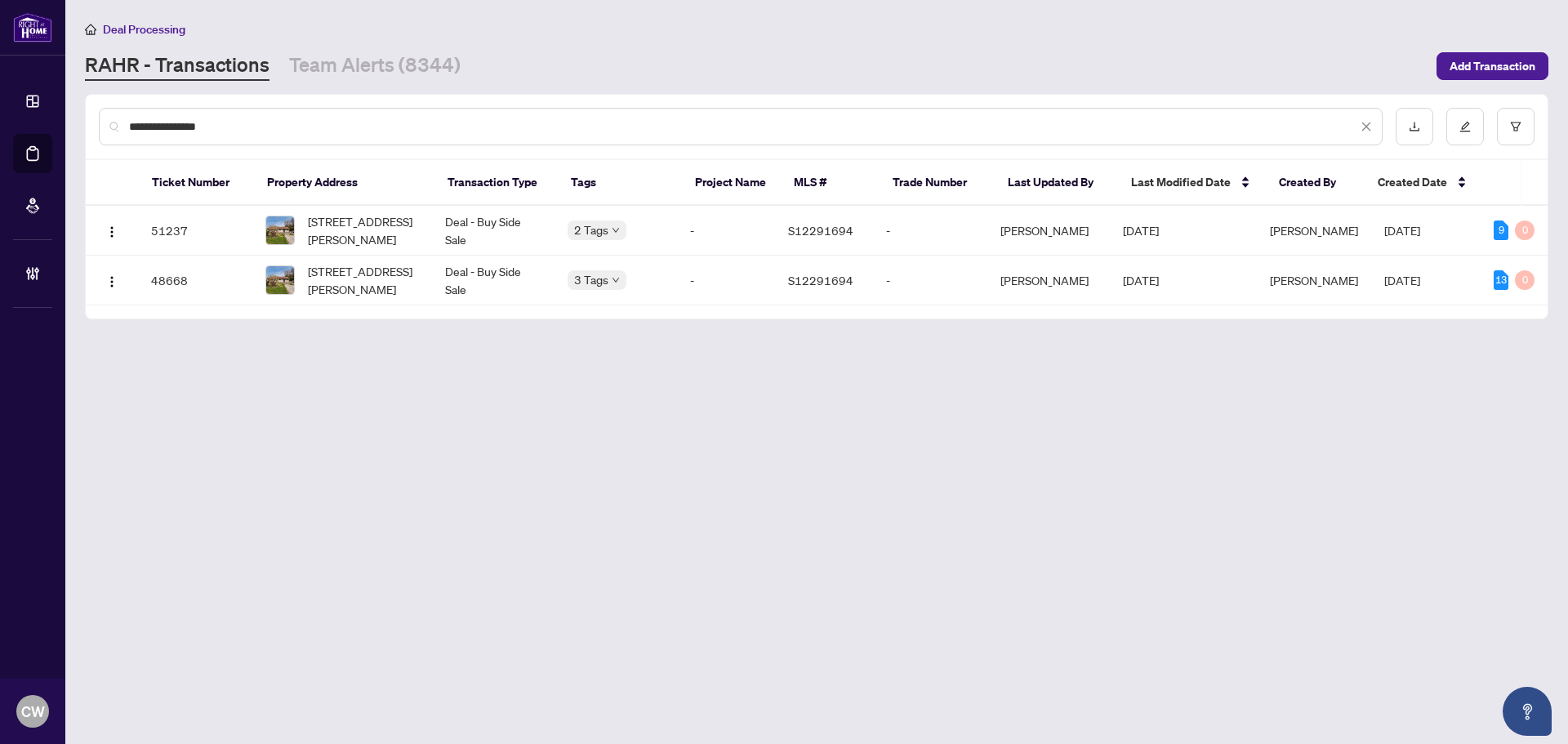
drag, startPoint x: 228, startPoint y: 126, endPoint x: 108, endPoint y: 126, distance: 120.0
click at [108, 126] on div "**********" at bounding box center [740, 126] width 1284 height 38
click at [362, 287] on span "230 Elizabeth St, Midland, Ontario L4R 1Y4, Canada" at bounding box center [363, 280] width 111 height 36
click at [222, 123] on input "**********" at bounding box center [743, 126] width 1228 height 18
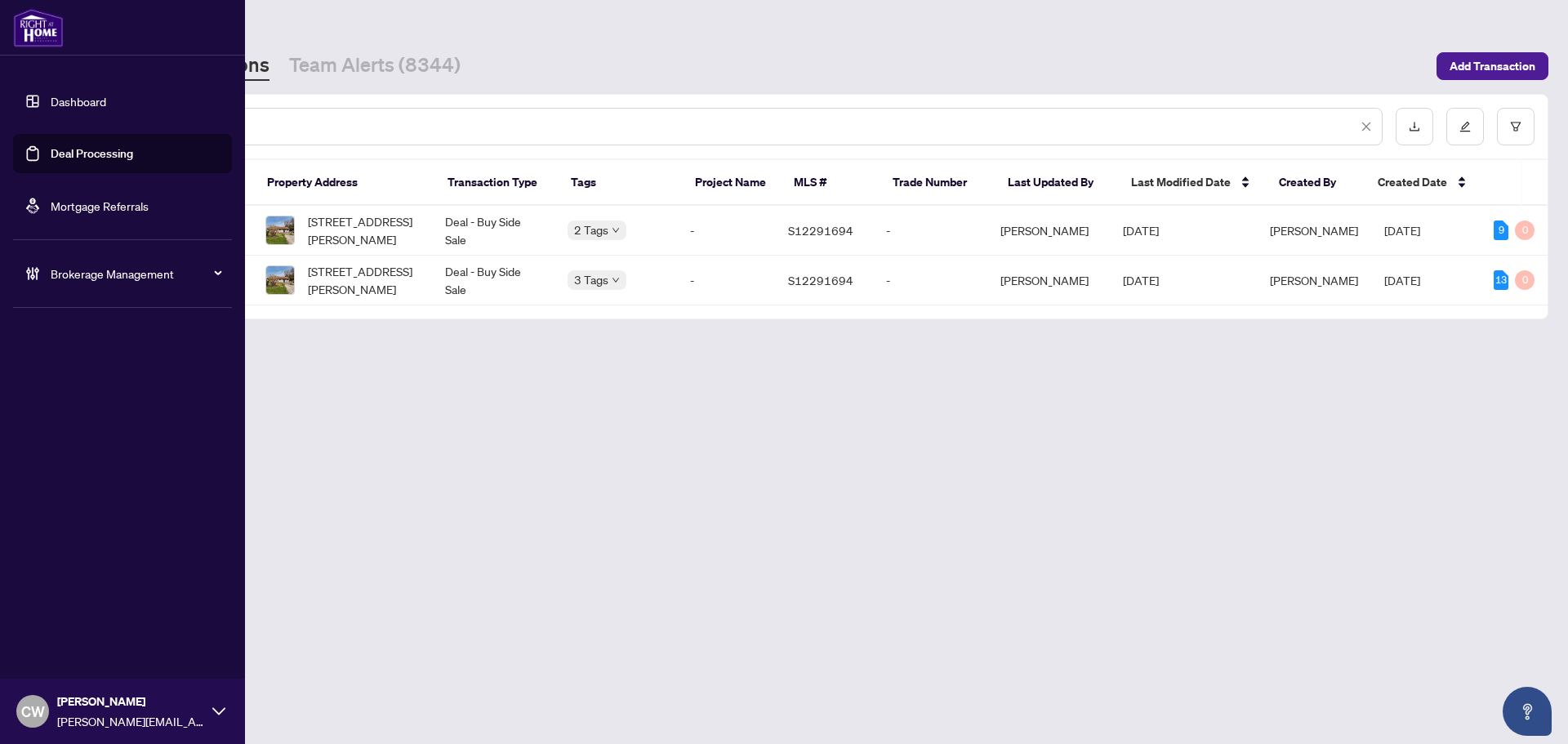
drag, startPoint x: 205, startPoint y: 121, endPoint x: 47, endPoint y: 108, distance: 158.5
click at [47, 108] on div "**********" at bounding box center [784, 372] width 1568 height 744
paste input "text"
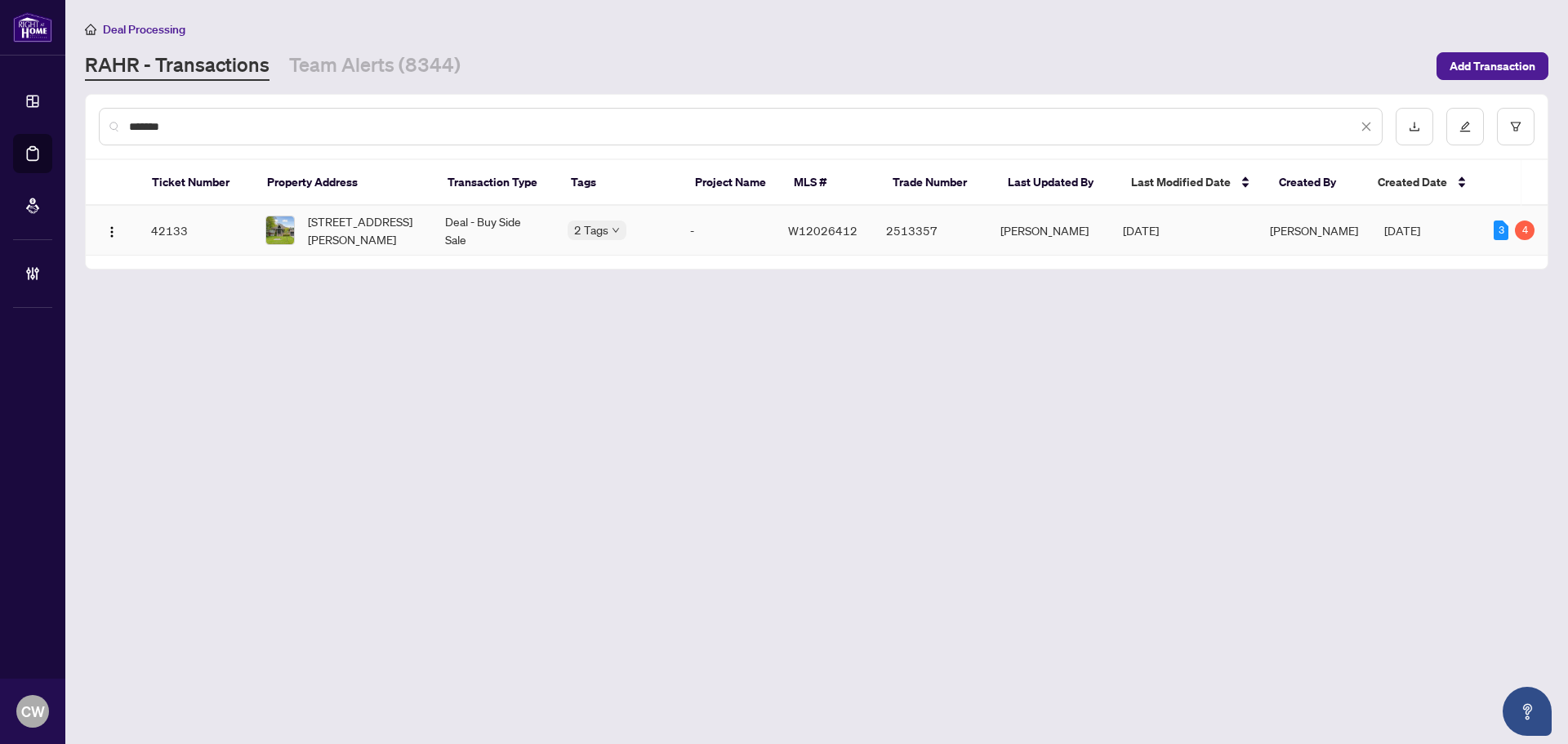
click at [348, 234] on span "80 Princess Margaret Blvd, Toronto, Ontario M9A 2A4, Canada" at bounding box center [363, 231] width 111 height 36
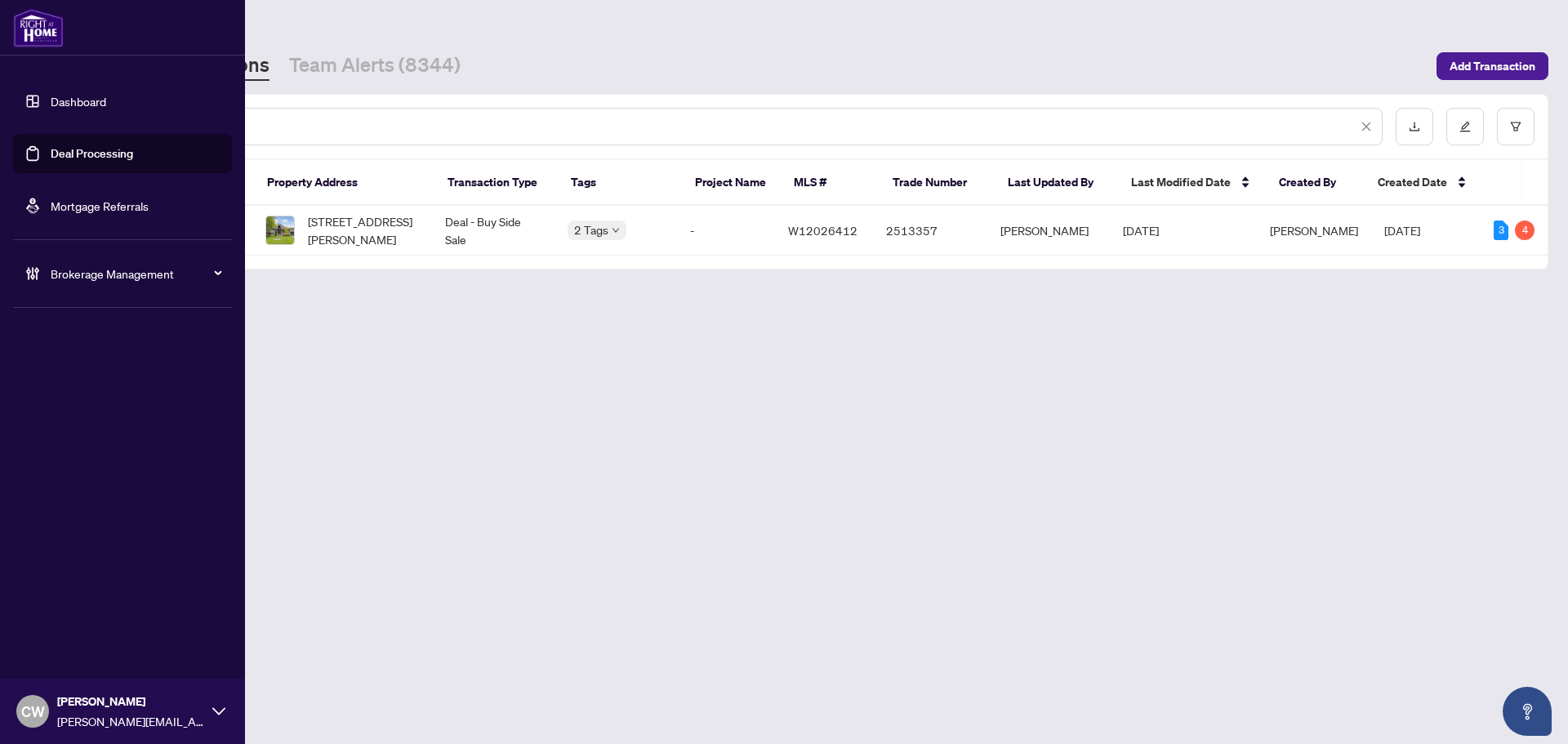
drag, startPoint x: 190, startPoint y: 128, endPoint x: 57, endPoint y: 103, distance: 135.3
click at [57, 103] on div "Dashboard Deal Processing Mortgage Referrals Brokerage Management CW Cheryl Wu …" at bounding box center [784, 372] width 1568 height 744
paste input "text"
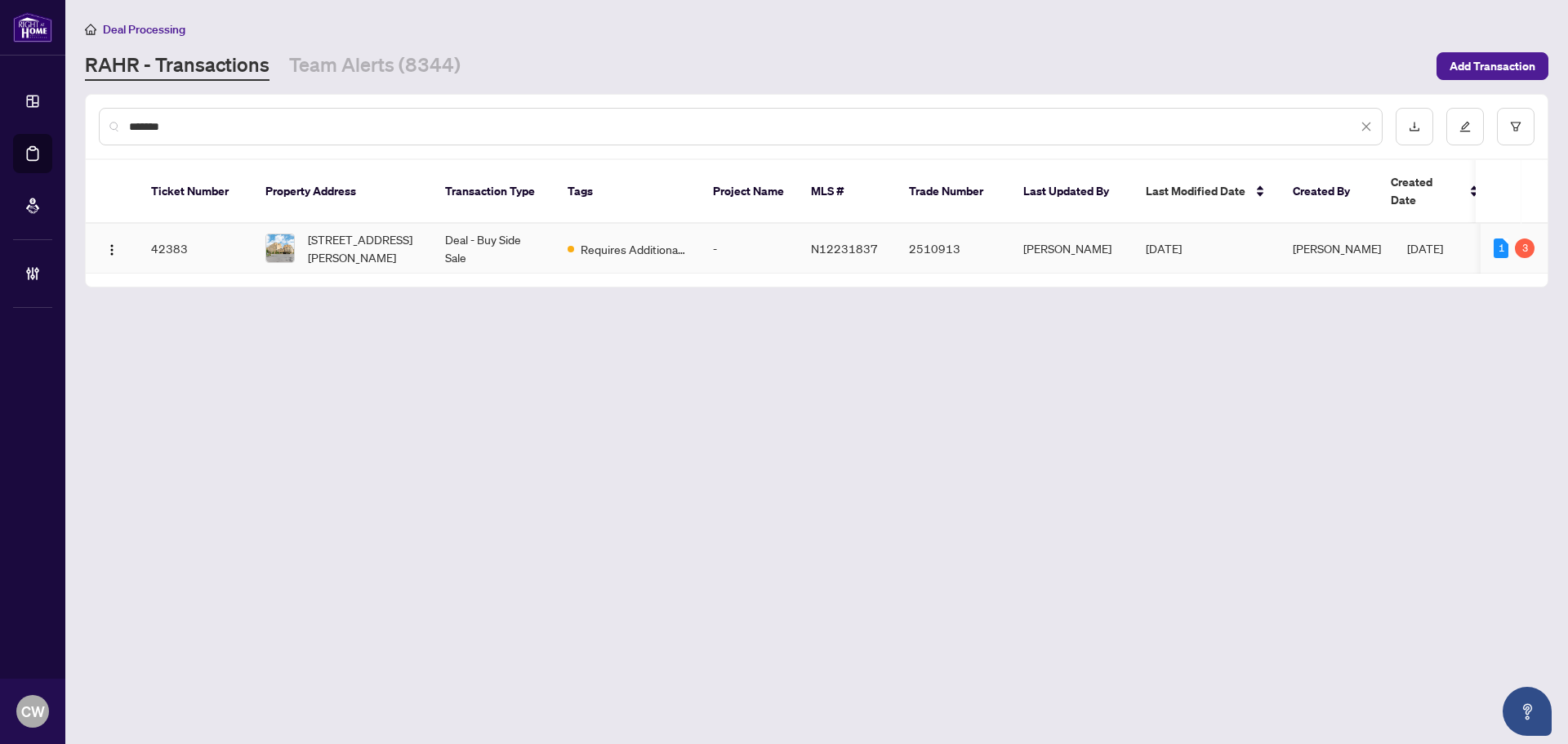
click at [341, 235] on span "626-326 Major Mackenzie Dr, Richmond Hill, Ontario L4C 8T4, Canada" at bounding box center [363, 249] width 111 height 36
drag, startPoint x: 195, startPoint y: 124, endPoint x: 34, endPoint y: 76, distance: 168.0
click at [64, 105] on div "Dashboard Deal Processing Mortgage Referrals Brokerage Management CW Cheryl Wu …" at bounding box center [784, 372] width 1568 height 744
paste input "text"
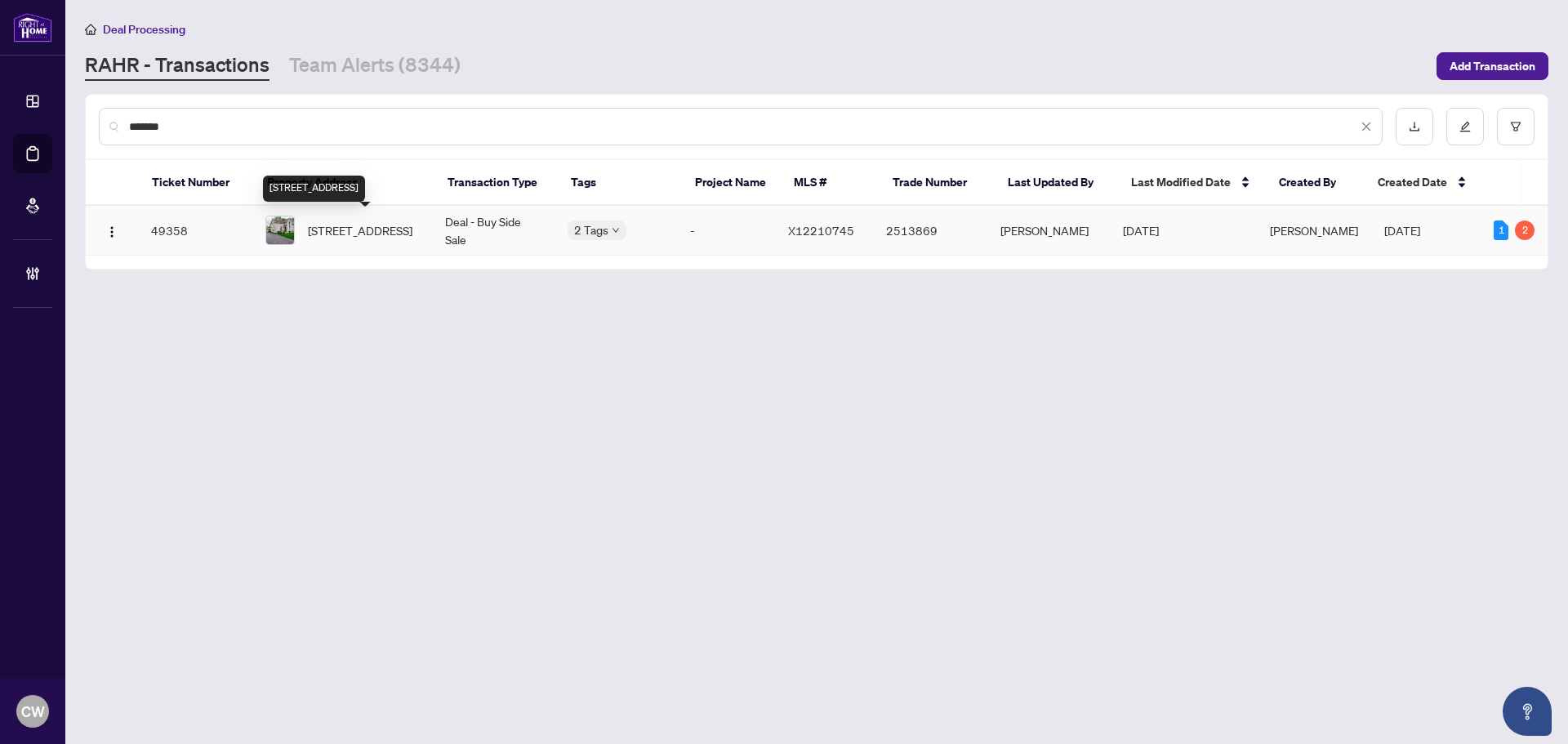
click at [327, 232] on span "8 Regent St, Kawartha Lakes, Ontario K9V 3T7, Canada" at bounding box center [360, 231] width 104 height 18
click at [78, 113] on main "Deal Processing RAHR - Transactions Team Alerts (8344) Add Transaction ******* …" at bounding box center [817, 372] width 1503 height 744
paste input "text"
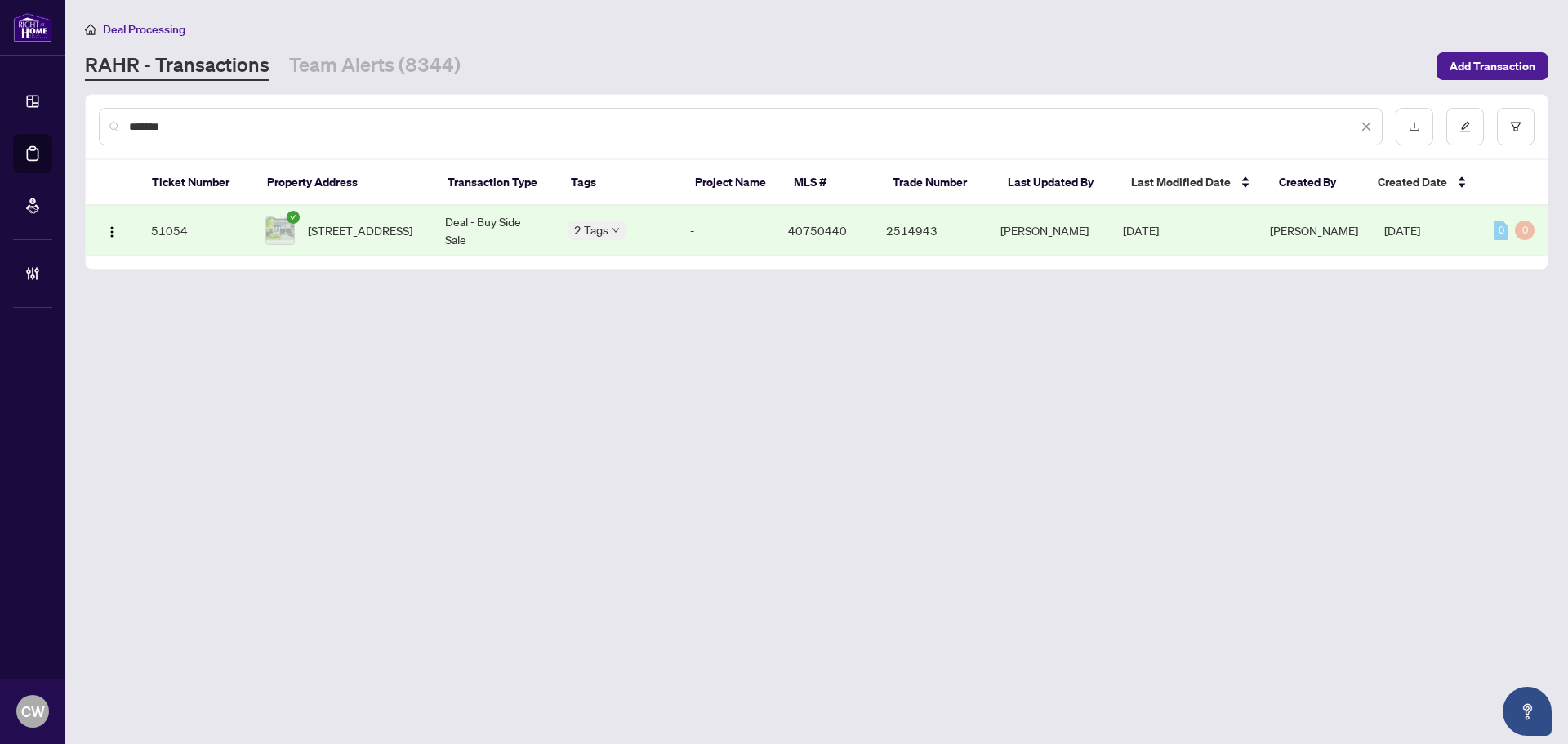
click at [347, 225] on span "27 Soho Street, Stoney Creek, ON L8J 0L4, Canada" at bounding box center [360, 231] width 104 height 18
drag, startPoint x: 278, startPoint y: 124, endPoint x: 75, endPoint y: 113, distance: 203.3
click at [75, 113] on main "Deal Processing RAHR - Transactions Team Alerts (8344) Add Transaction ******* …" at bounding box center [817, 372] width 1503 height 744
paste input "text"
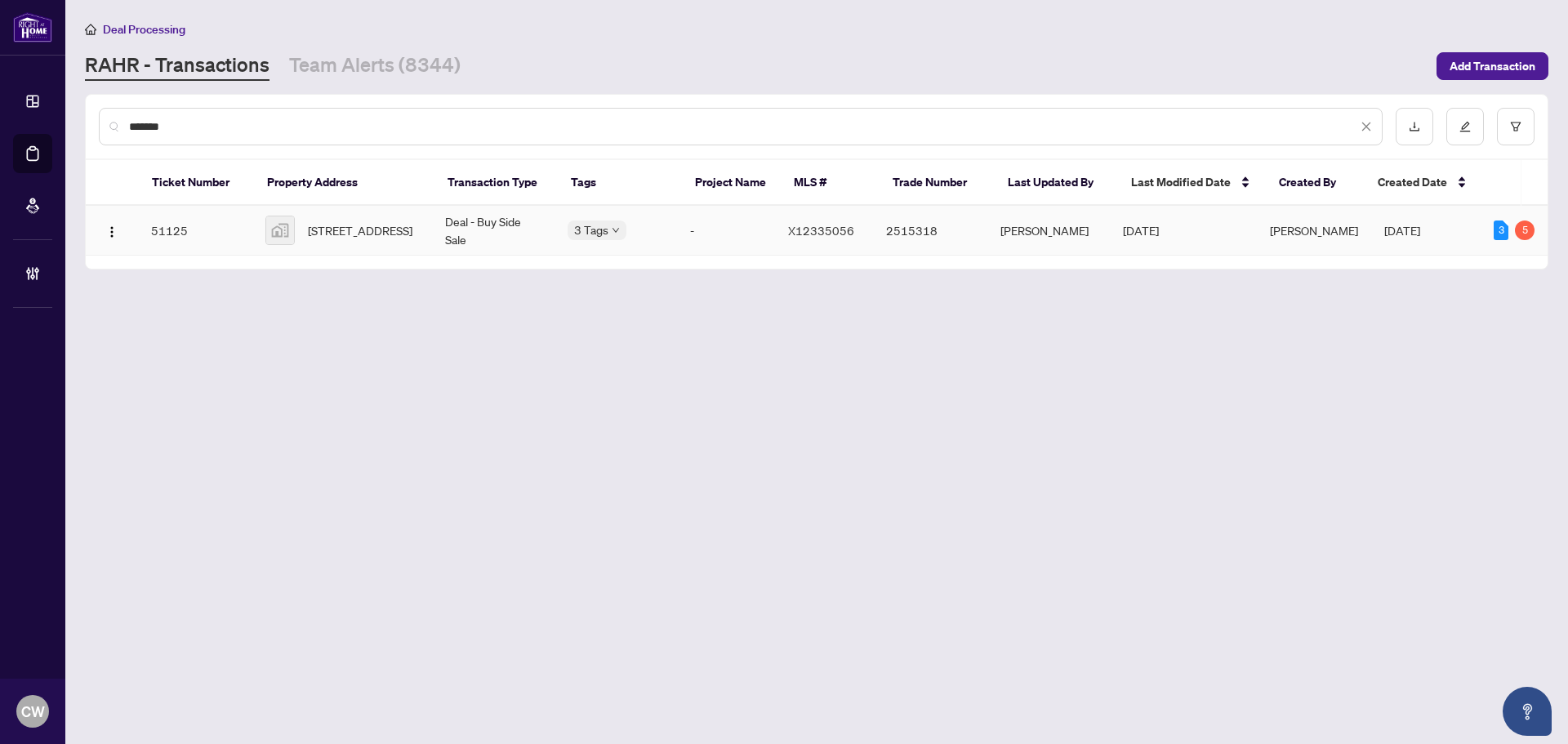
click at [345, 240] on span "751 Ford Crescent, Cavan, ON, Canada" at bounding box center [360, 231] width 104 height 18
drag, startPoint x: 233, startPoint y: 125, endPoint x: 90, endPoint y: 125, distance: 143.0
click at [90, 125] on div "*******" at bounding box center [816, 126] width 1462 height 64
paste input "text"
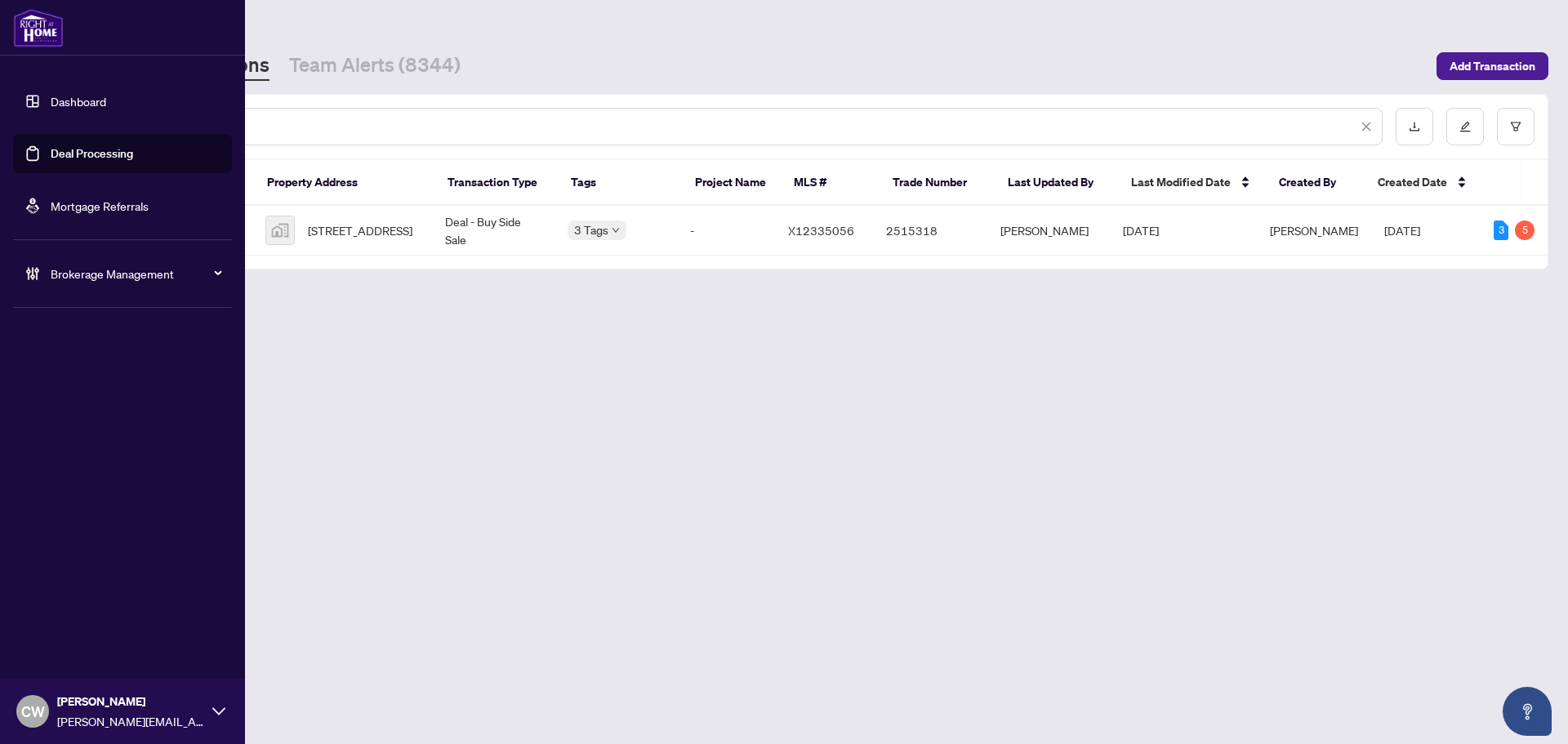
type input "*******"
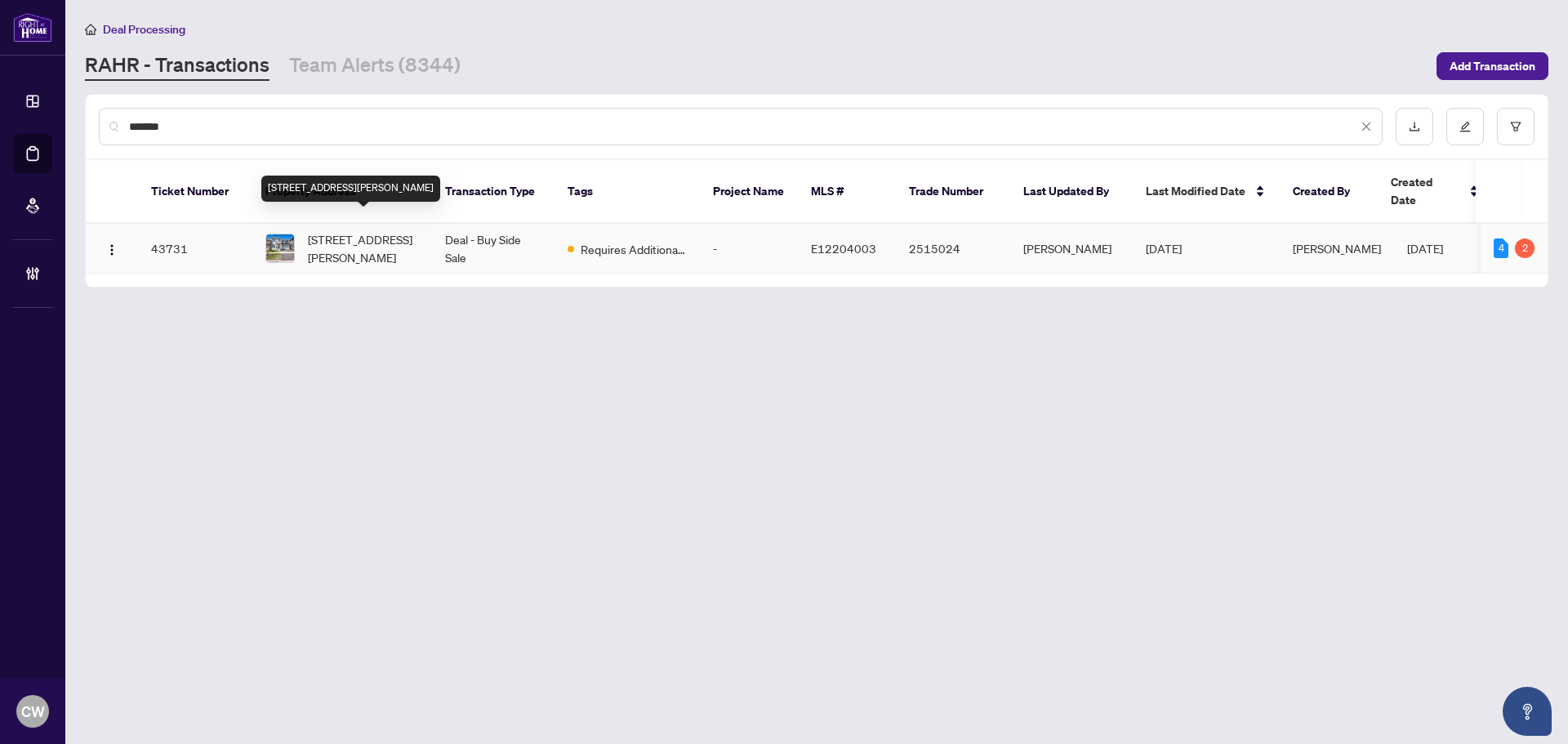
click at [348, 232] on span "3038 Hollyberry Tr, Pickering, Ontario L1X 0N5, Canada" at bounding box center [363, 249] width 111 height 36
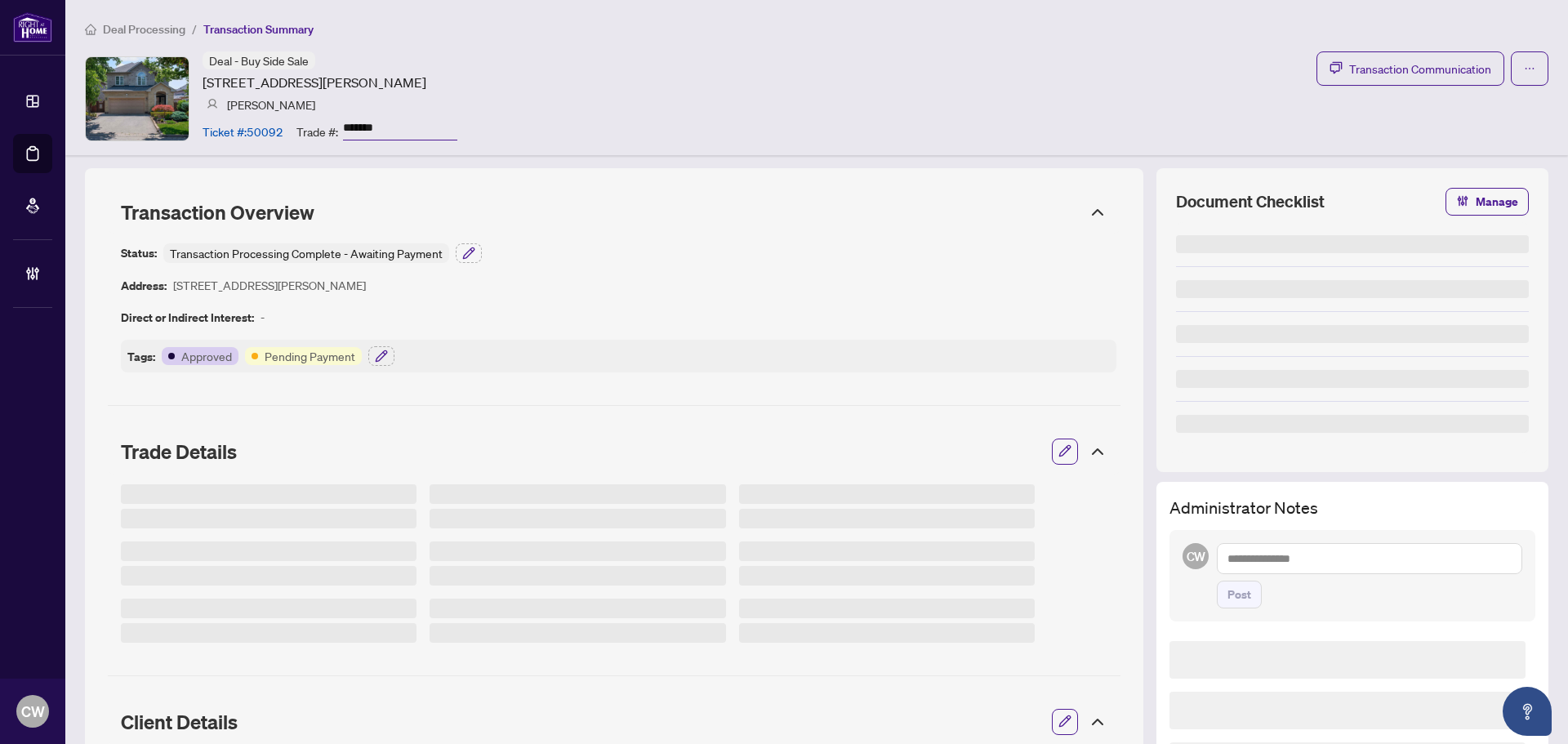
click at [398, 252] on div "Transaction Processing Complete - Awaiting Payment" at bounding box center [306, 254] width 286 height 20
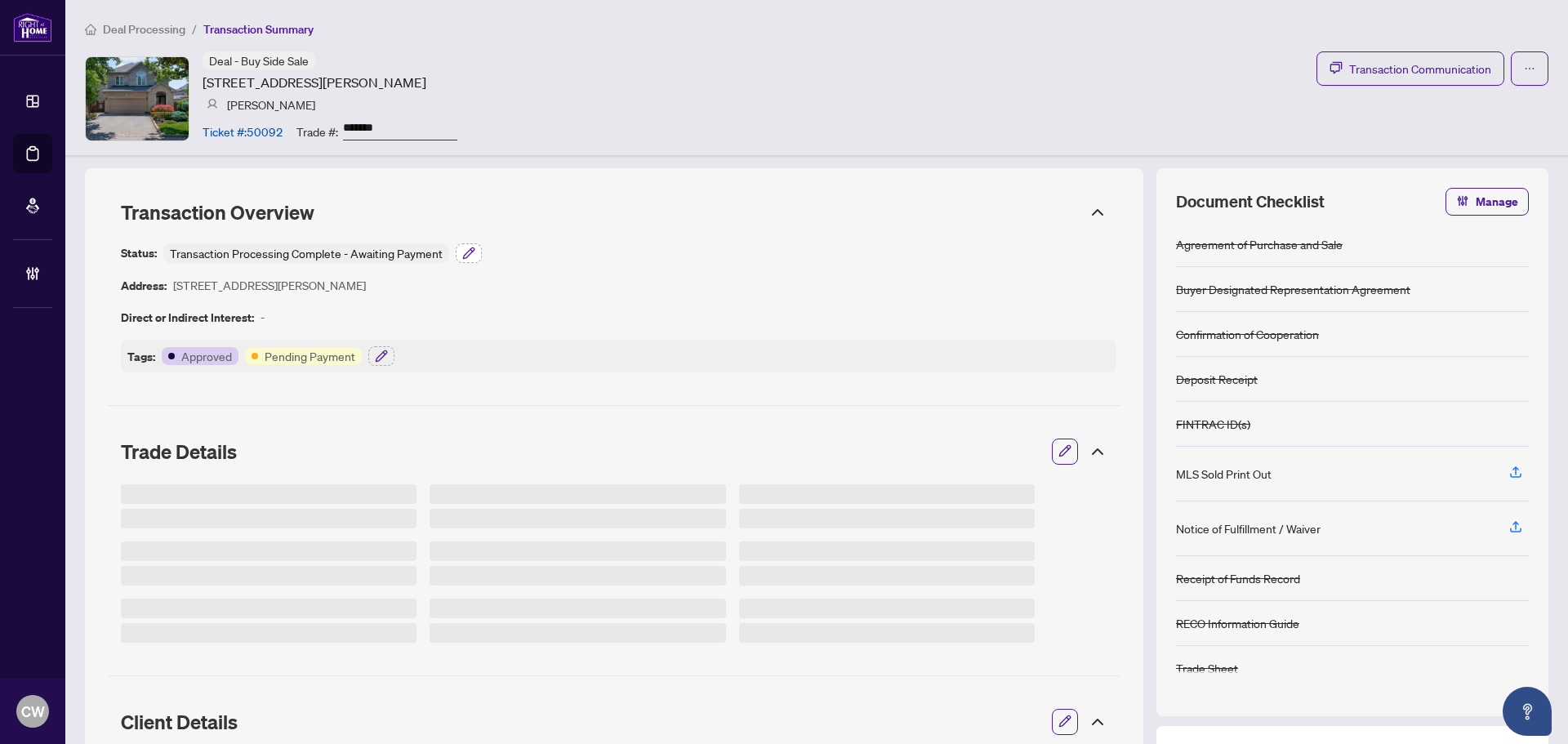
click at [469, 254] on icon "button" at bounding box center [468, 252] width 11 height 11
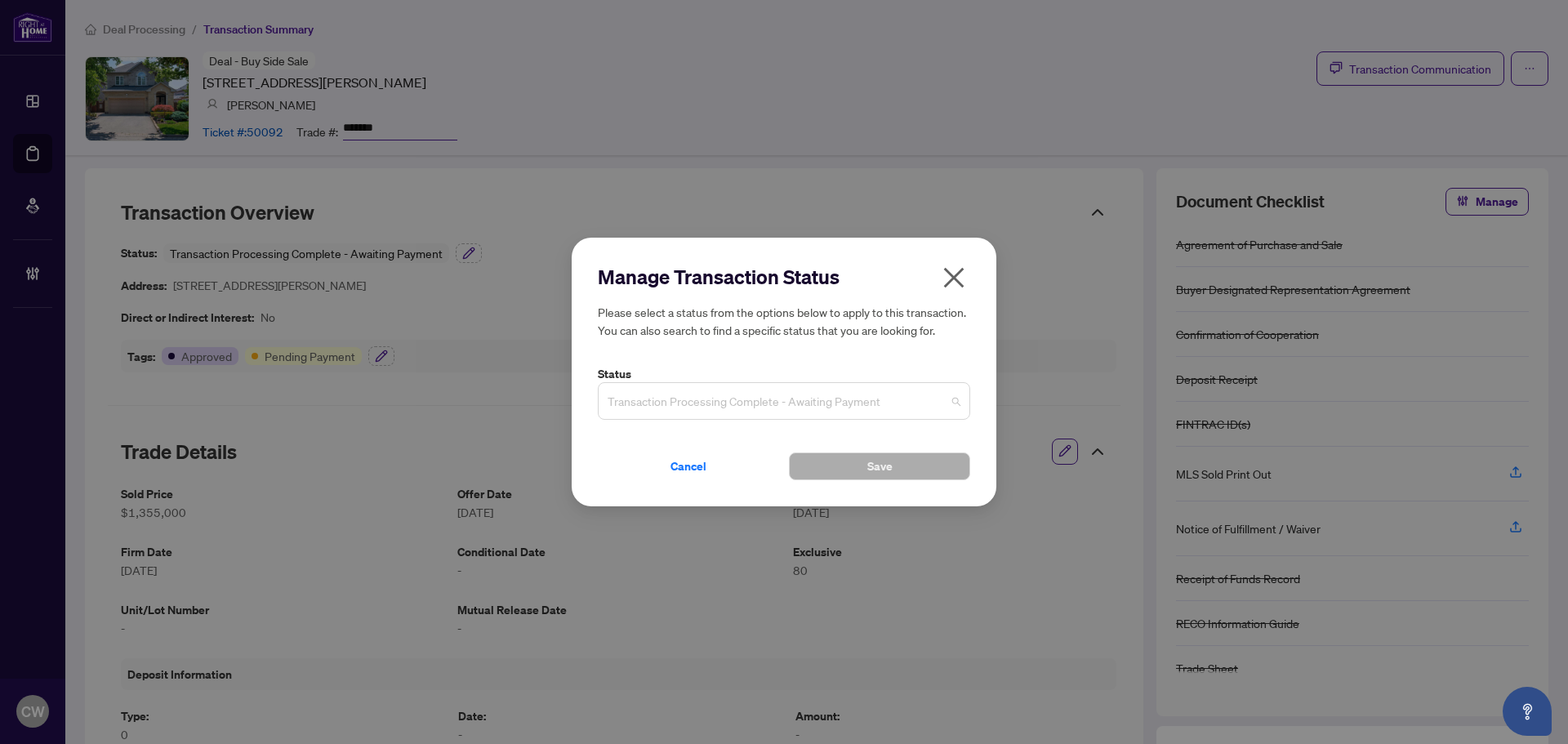
click at [691, 417] on input "search" at bounding box center [777, 404] width 338 height 36
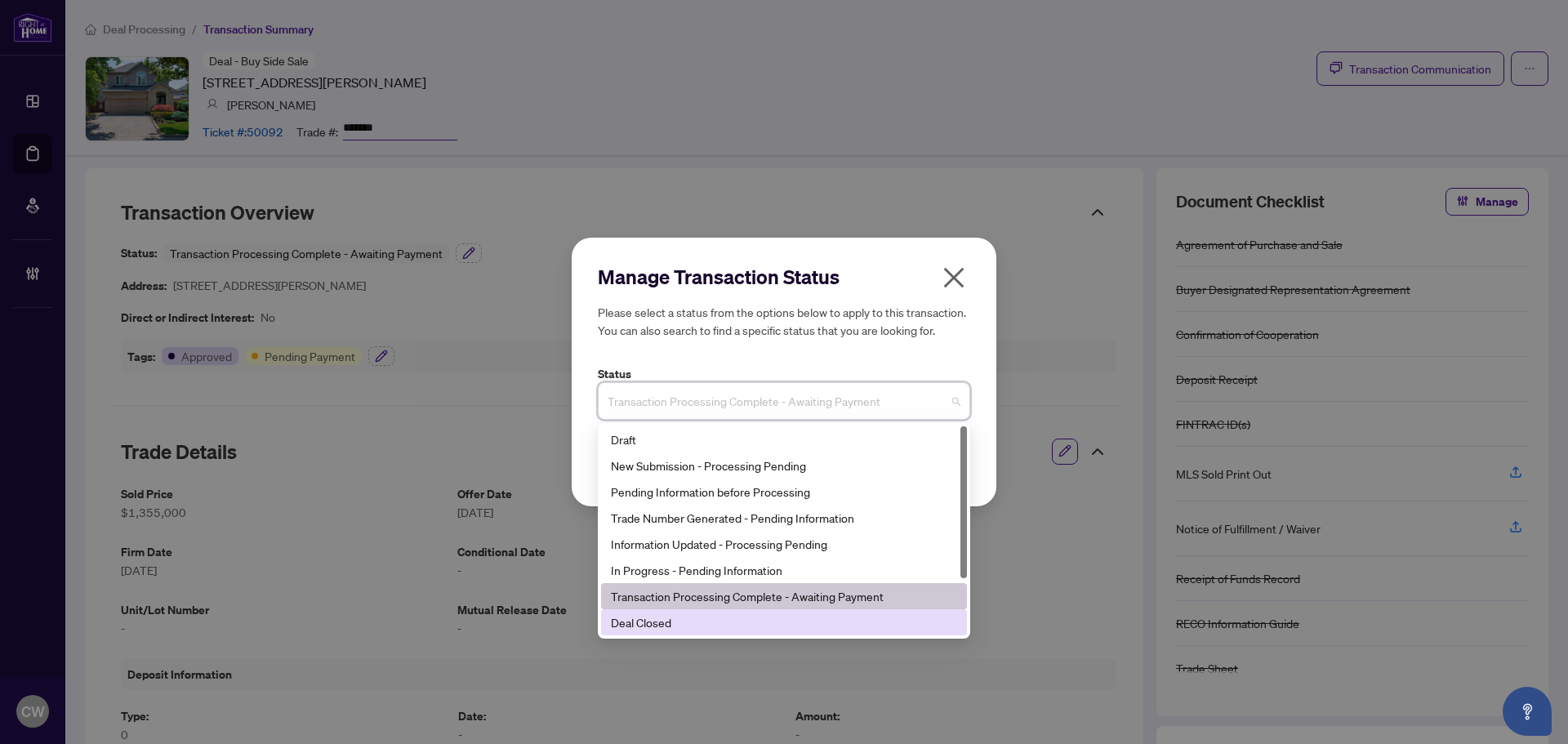
click at [670, 621] on div "Deal Closed" at bounding box center [784, 622] width 346 height 18
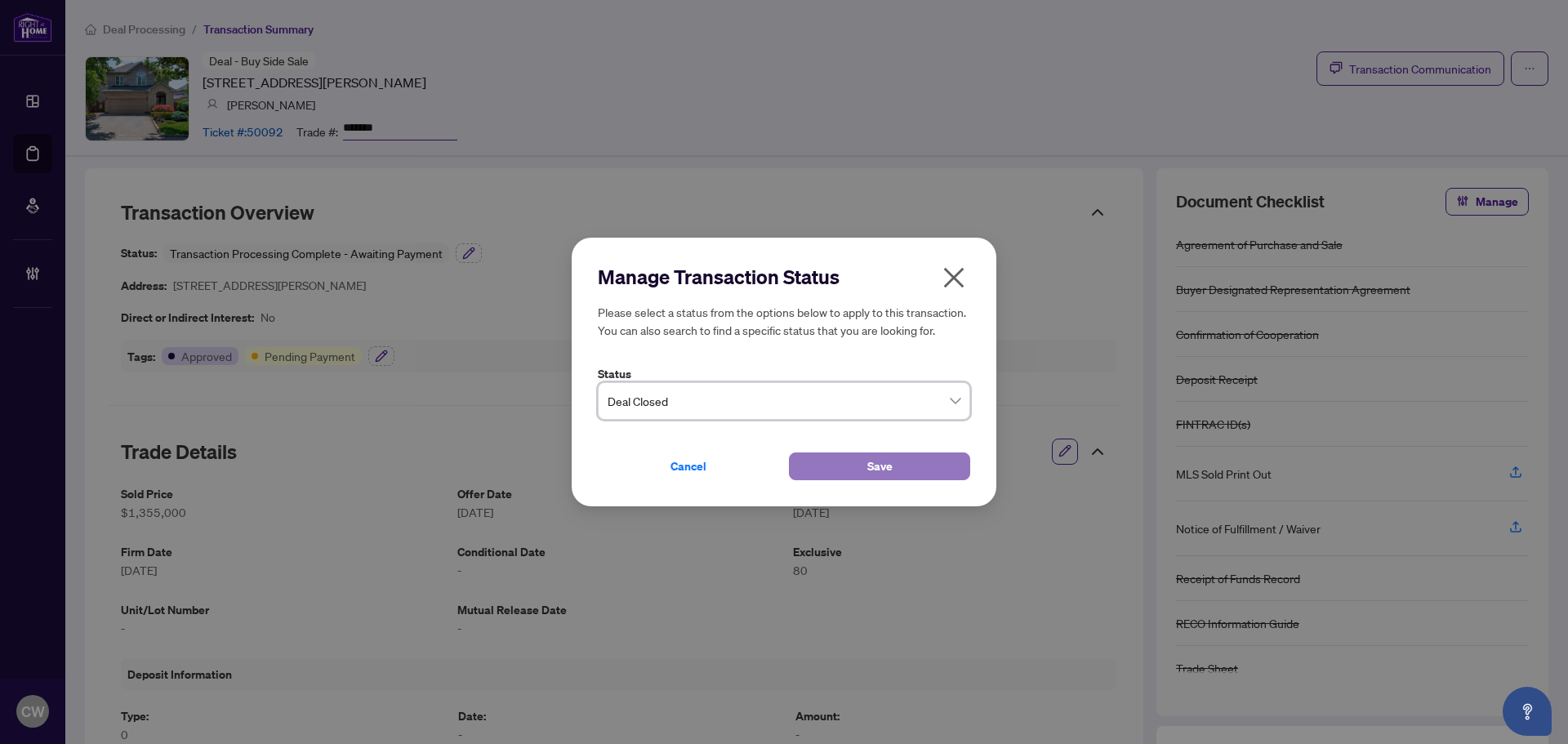
click at [849, 462] on button "Save" at bounding box center [879, 466] width 181 height 28
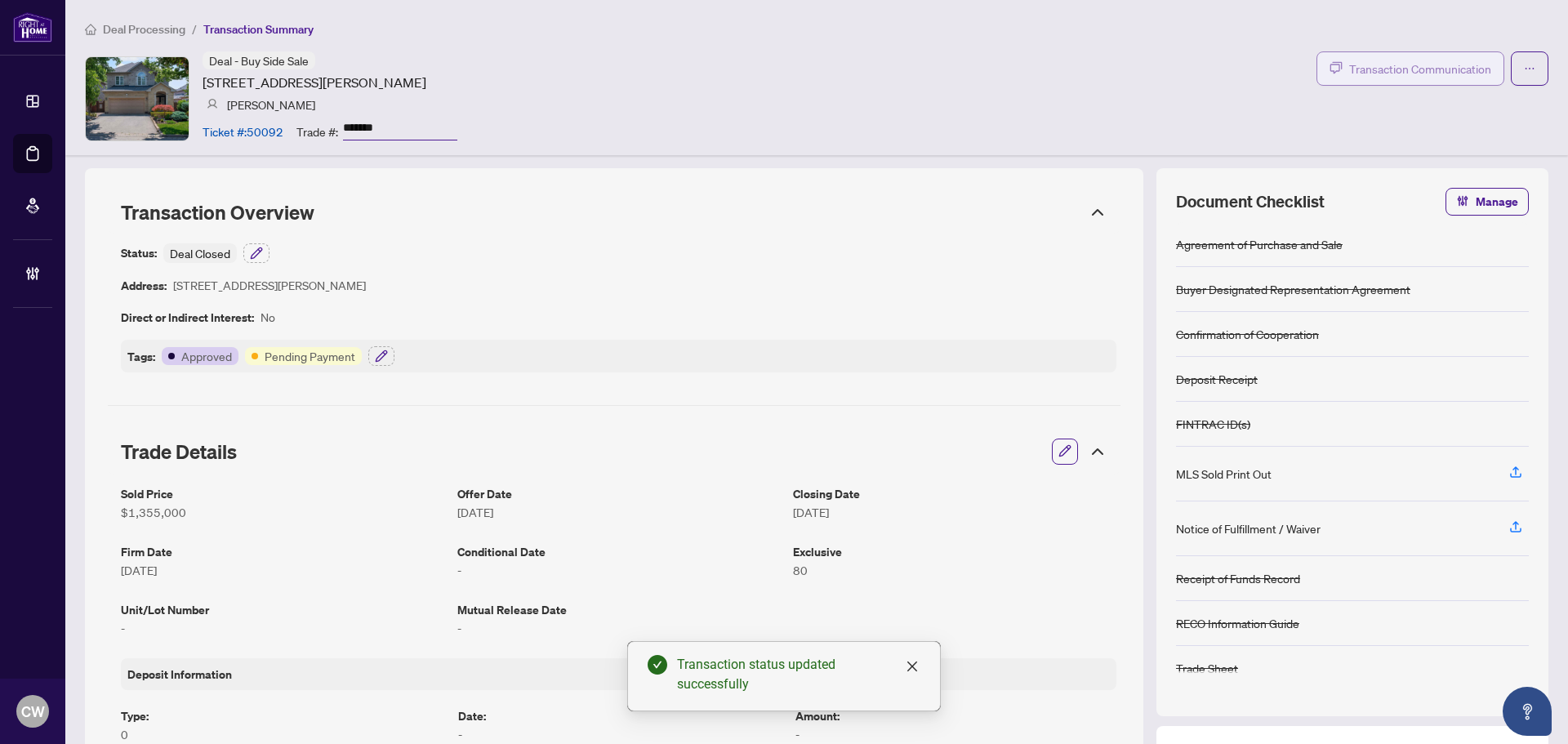
click at [1435, 72] on span "Transaction Communication" at bounding box center [1420, 69] width 142 height 19
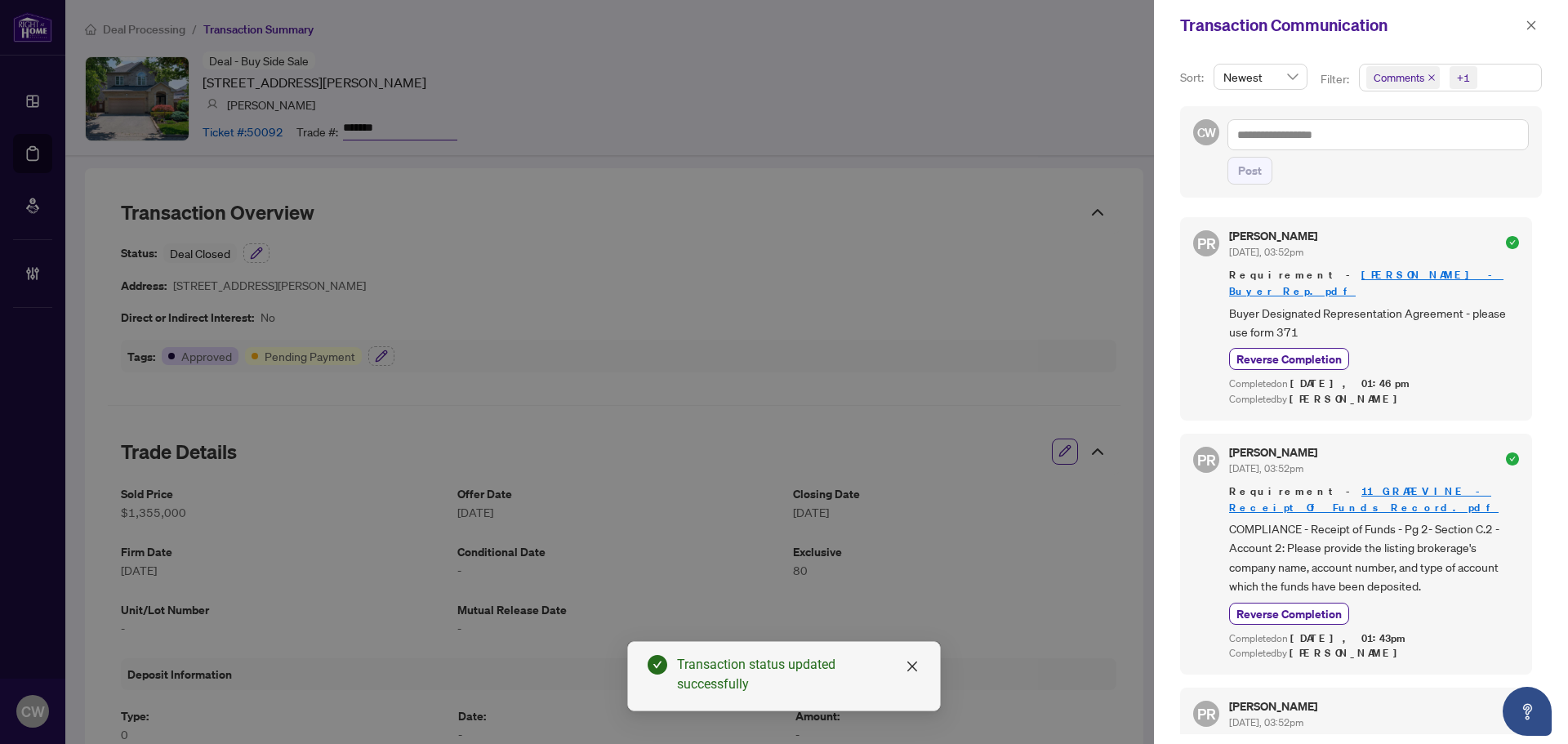
click at [1430, 76] on icon "close" at bounding box center [1432, 78] width 8 height 8
click at [1530, 25] on icon "close" at bounding box center [1532, 25] width 9 height 9
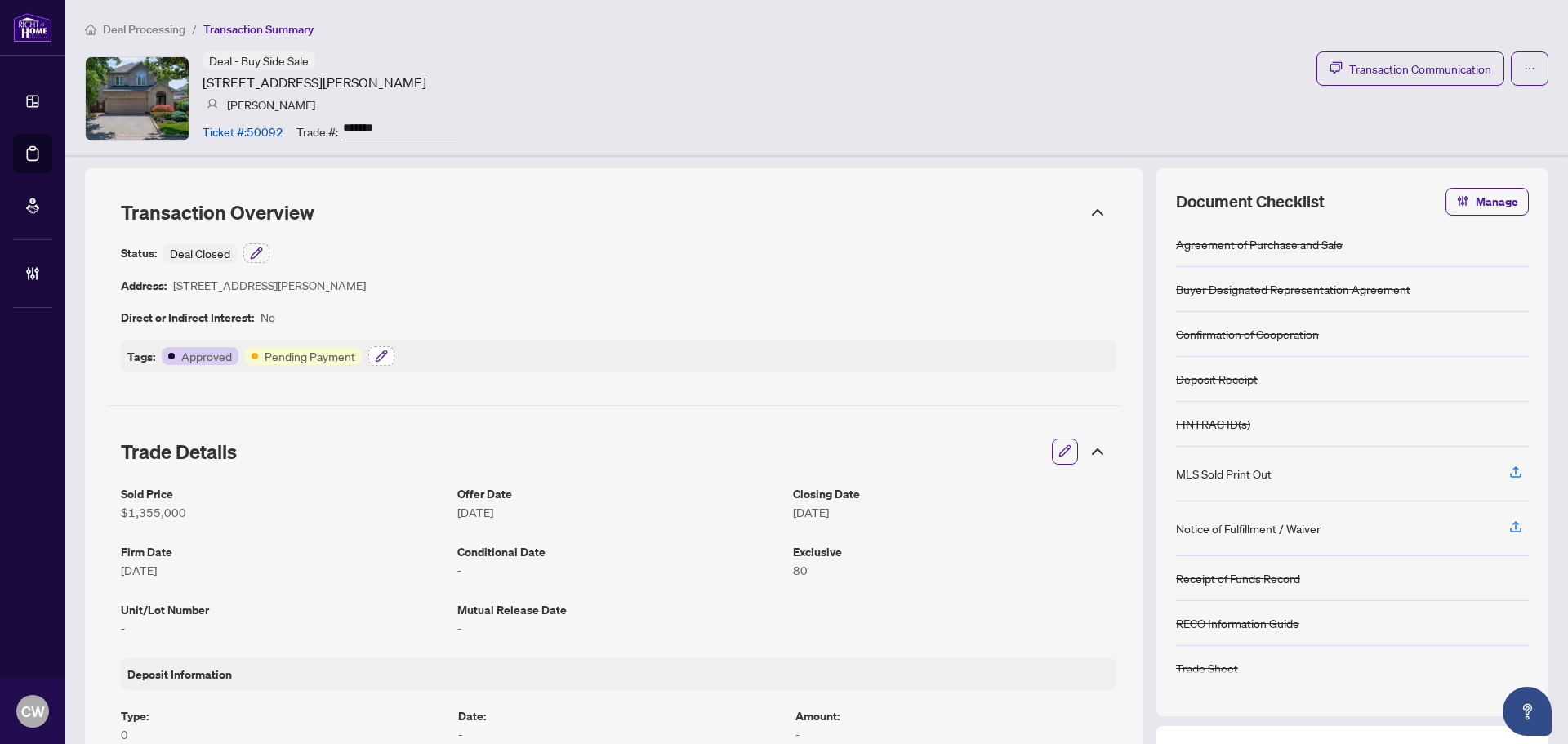
click at [383, 362] on button "button" at bounding box center [382, 356] width 26 height 20
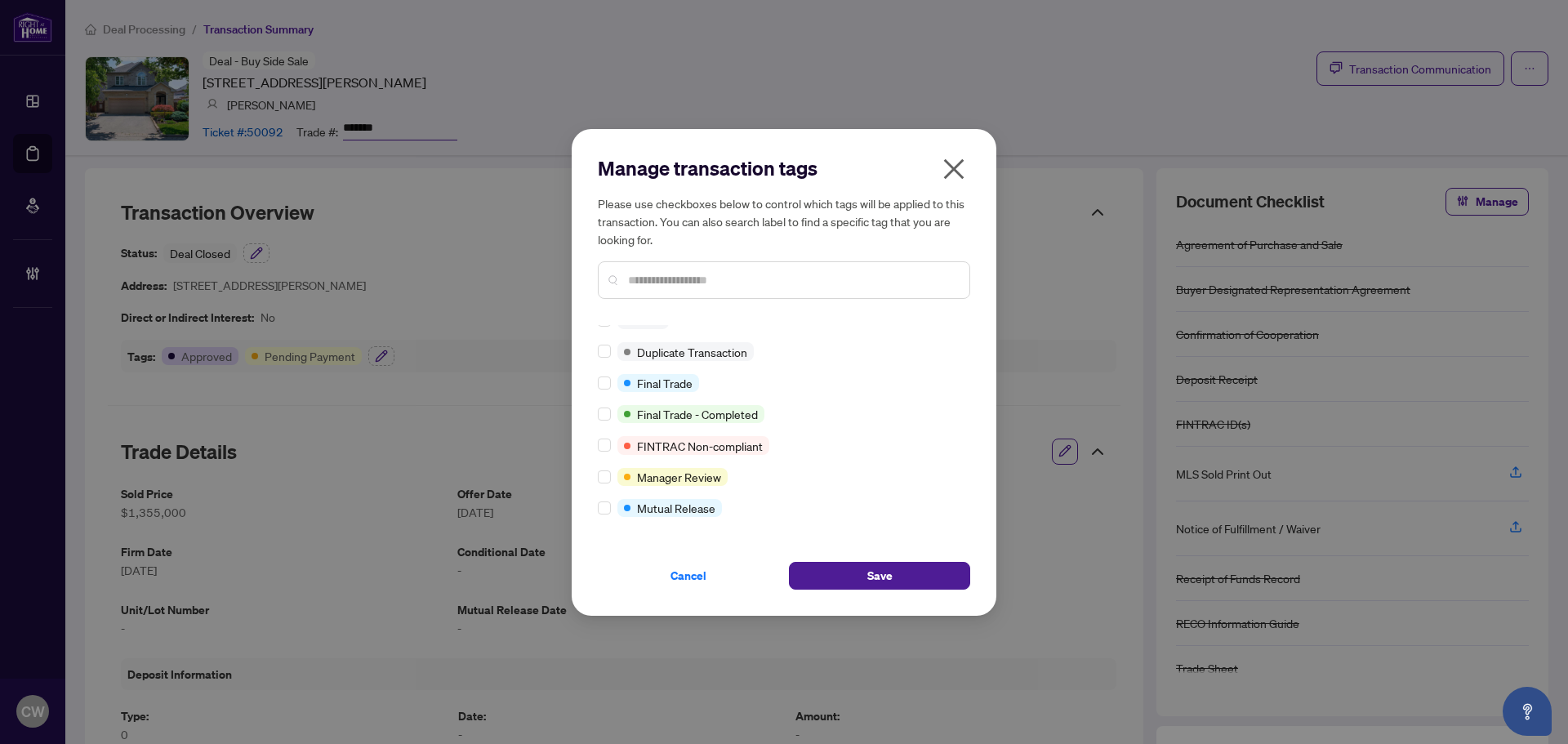
scroll to position [14, 0]
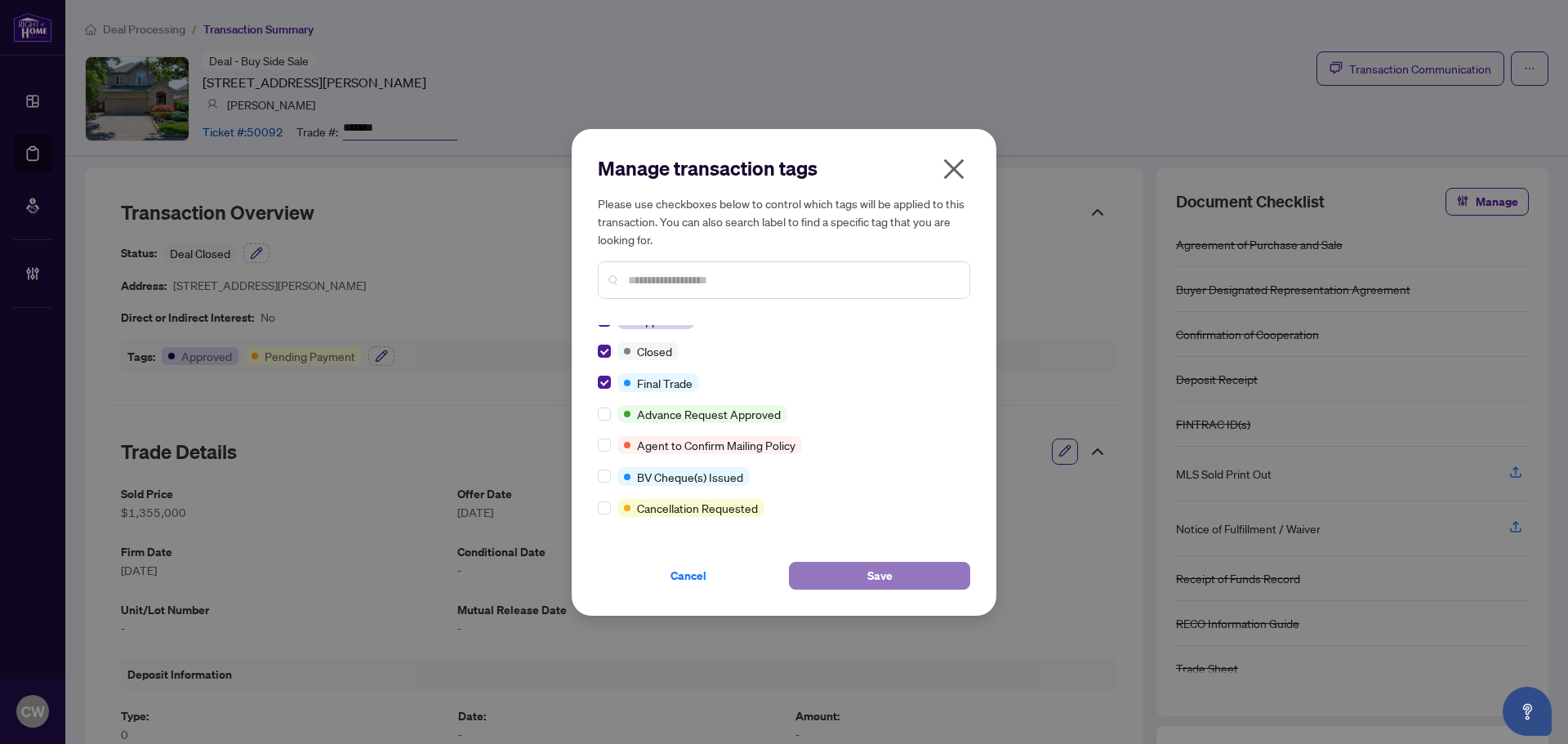
click at [865, 565] on button "Save" at bounding box center [879, 576] width 181 height 28
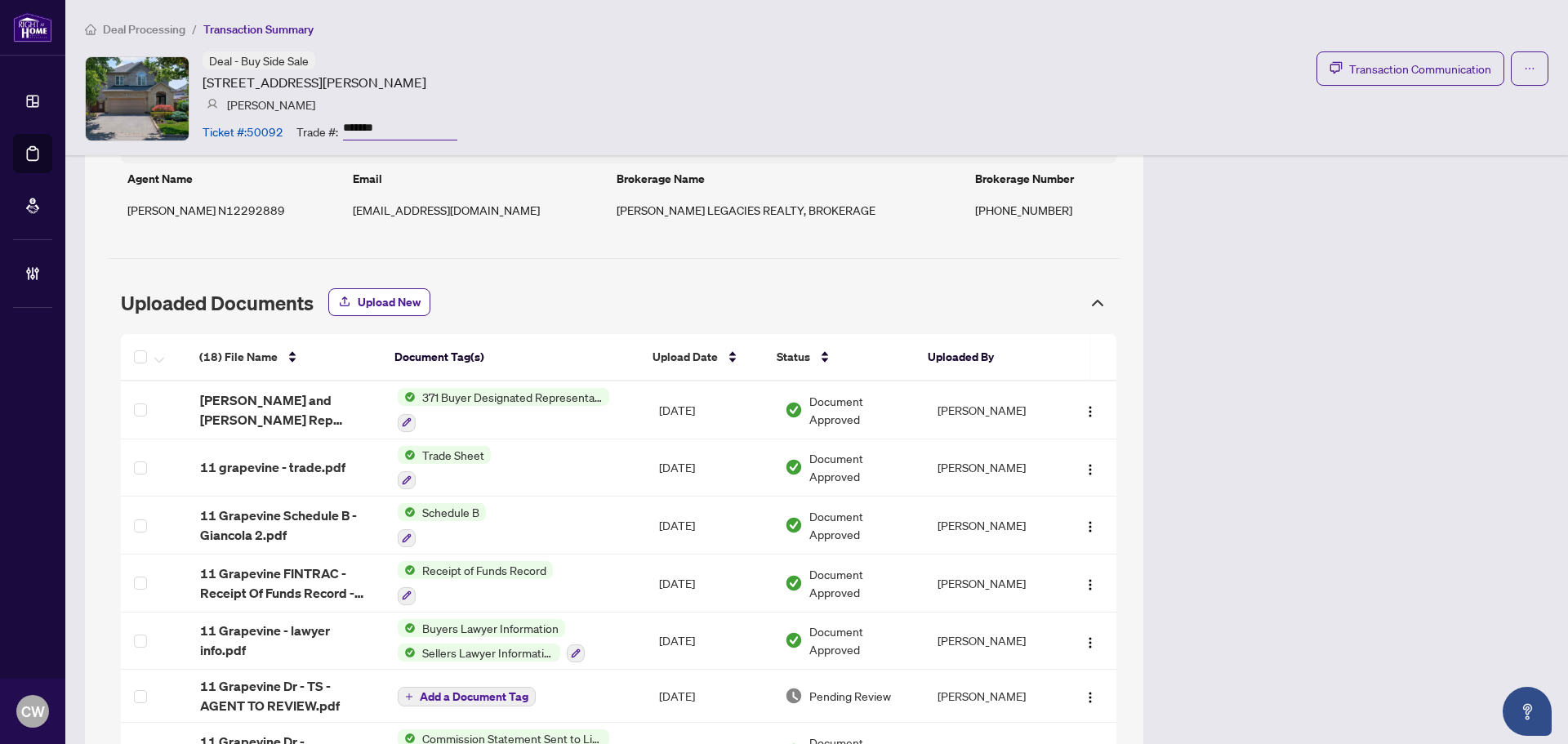
scroll to position [1144, 0]
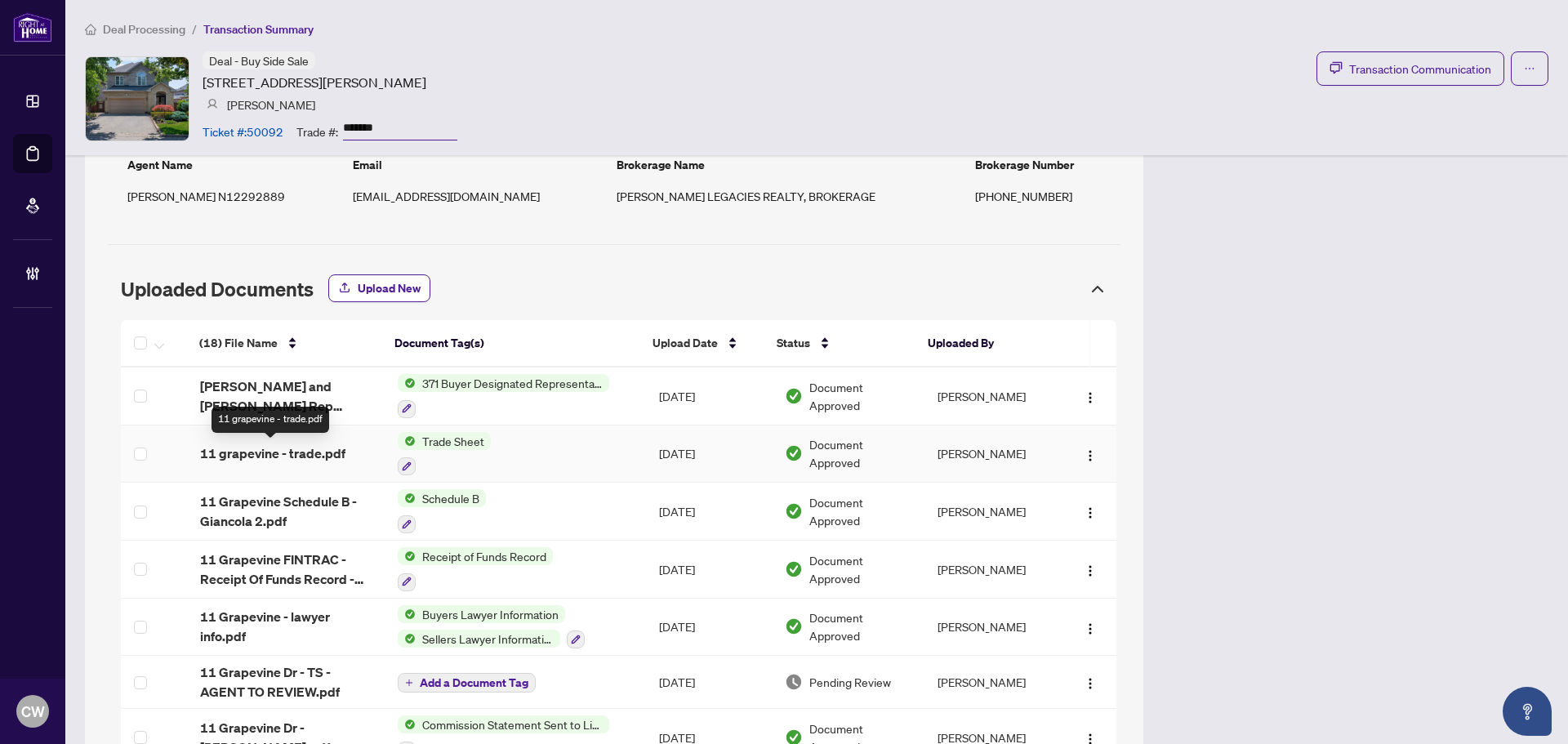
drag, startPoint x: 252, startPoint y: 451, endPoint x: 348, endPoint y: 266, distance: 208.4
click at [252, 452] on span "11 grapevine - trade.pdf" at bounding box center [273, 453] width 145 height 20
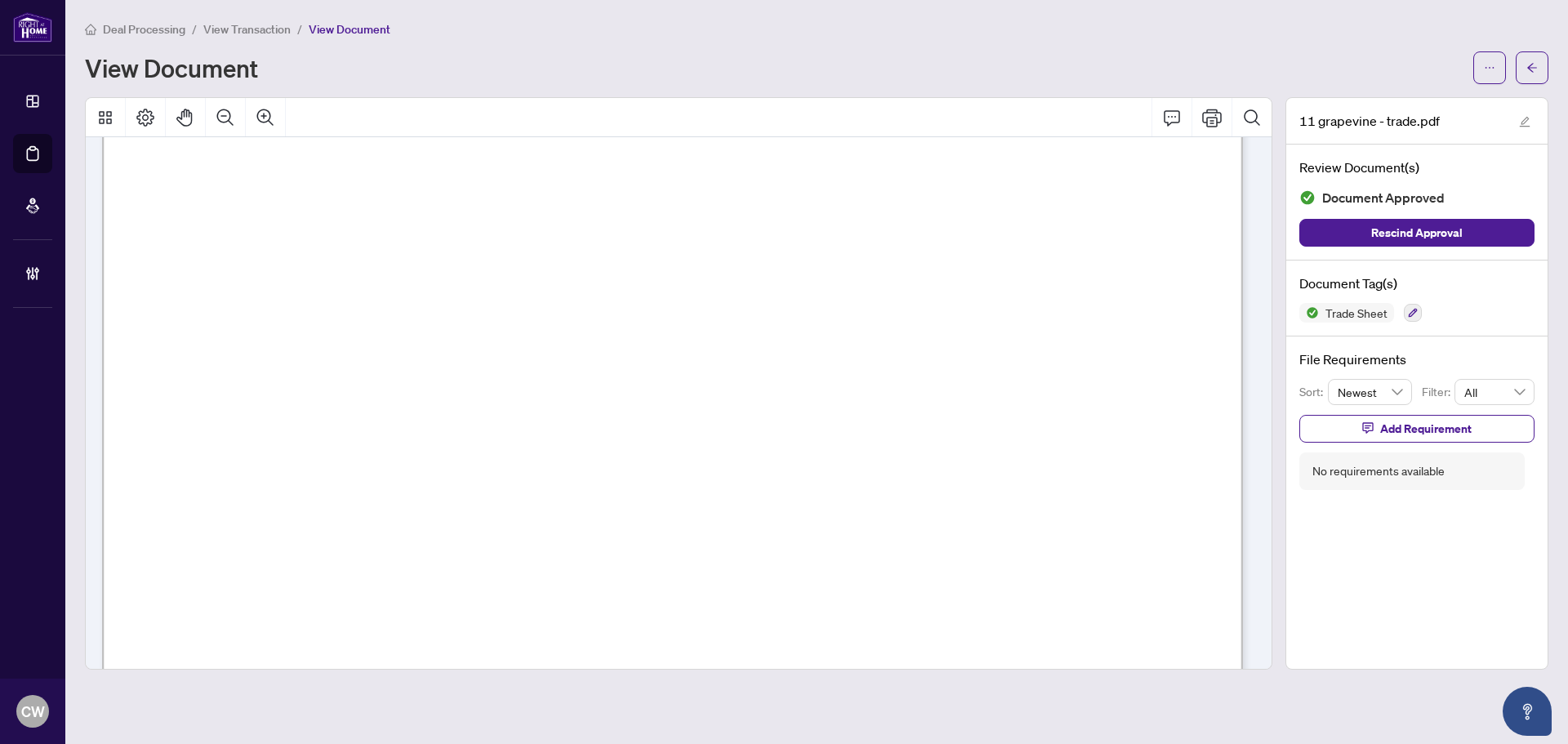
scroll to position [572, 0]
click at [1545, 64] on button "button" at bounding box center [1533, 68] width 33 height 33
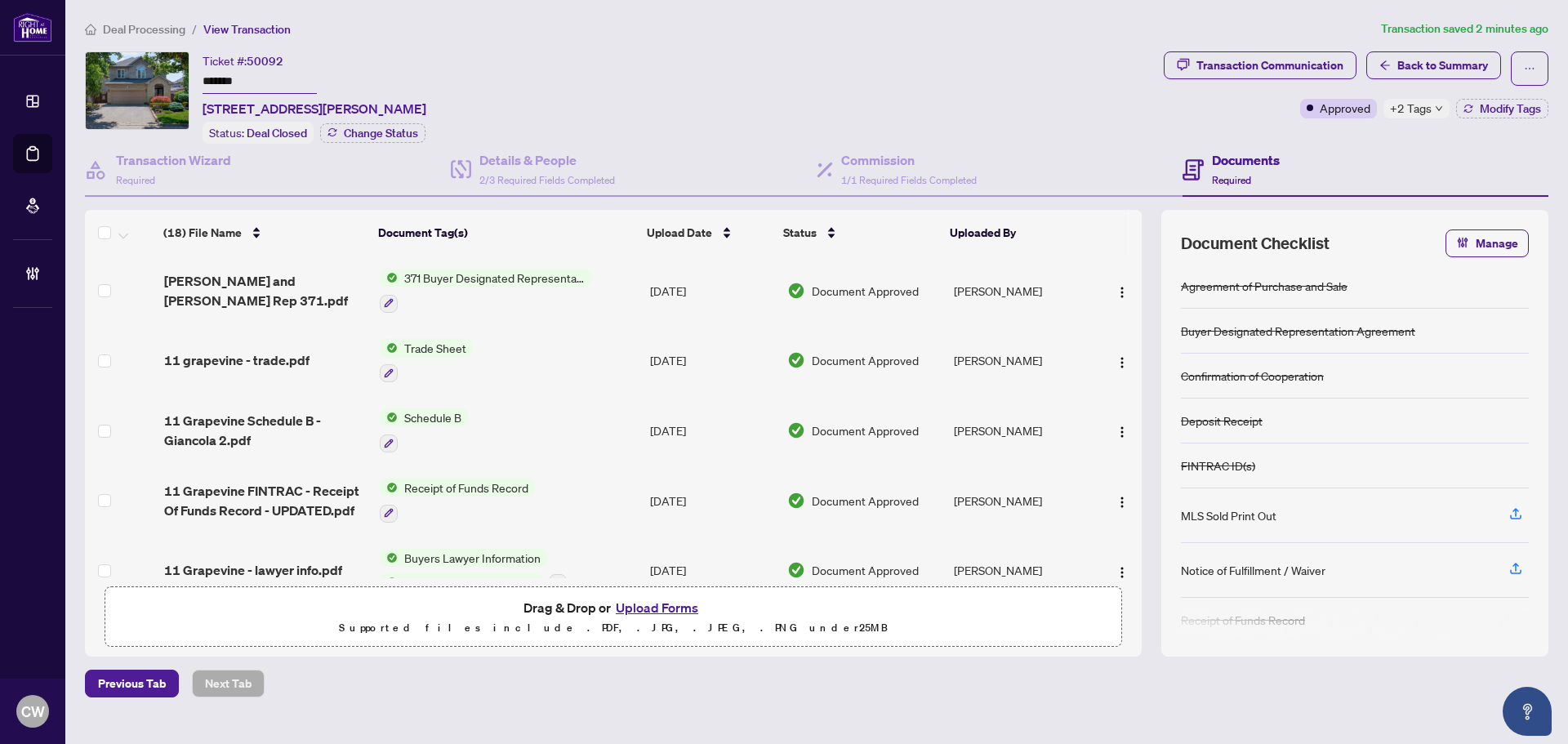
click at [676, 604] on button "Upload Forms" at bounding box center [657, 608] width 92 height 21
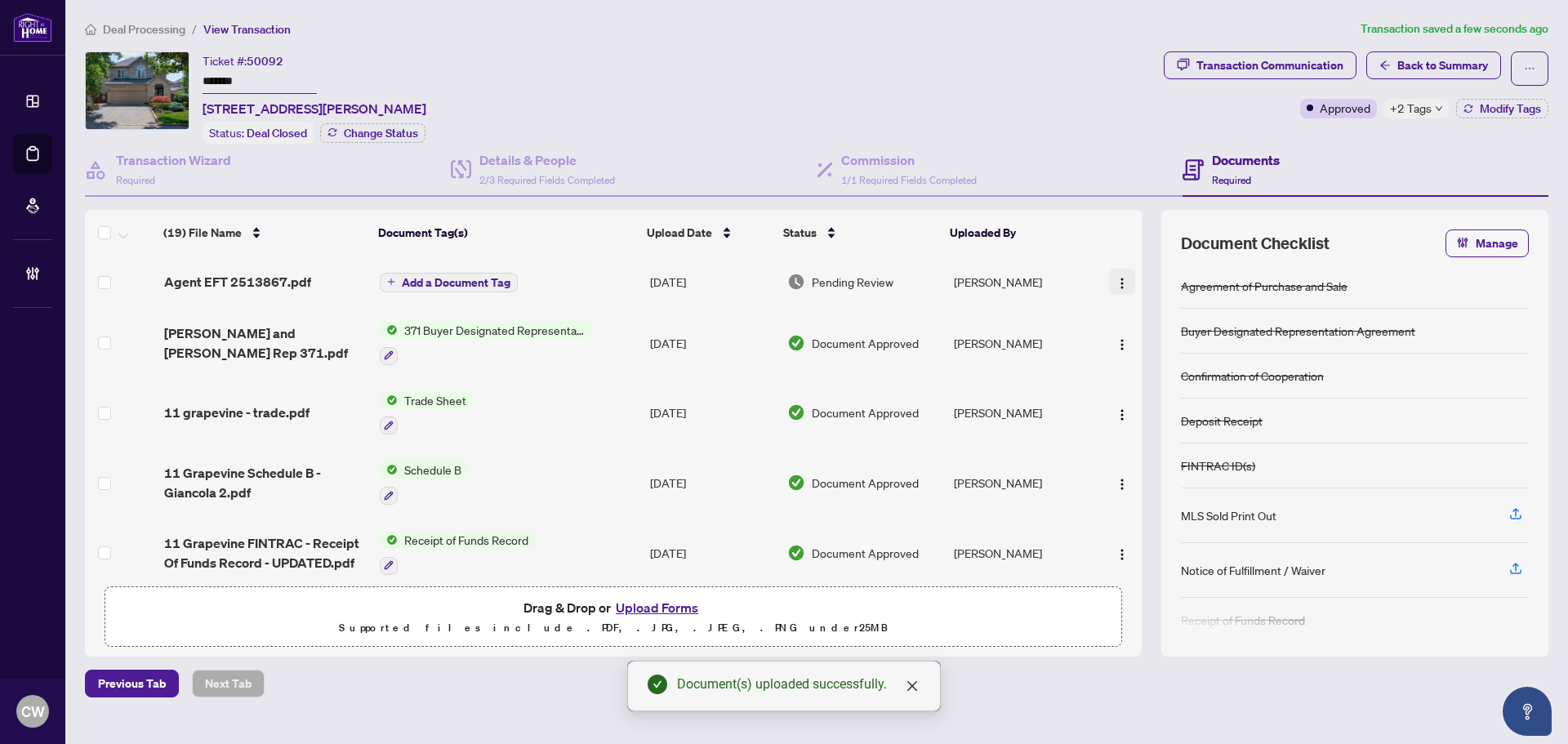
click at [1116, 281] on img "button" at bounding box center [1122, 283] width 13 height 13
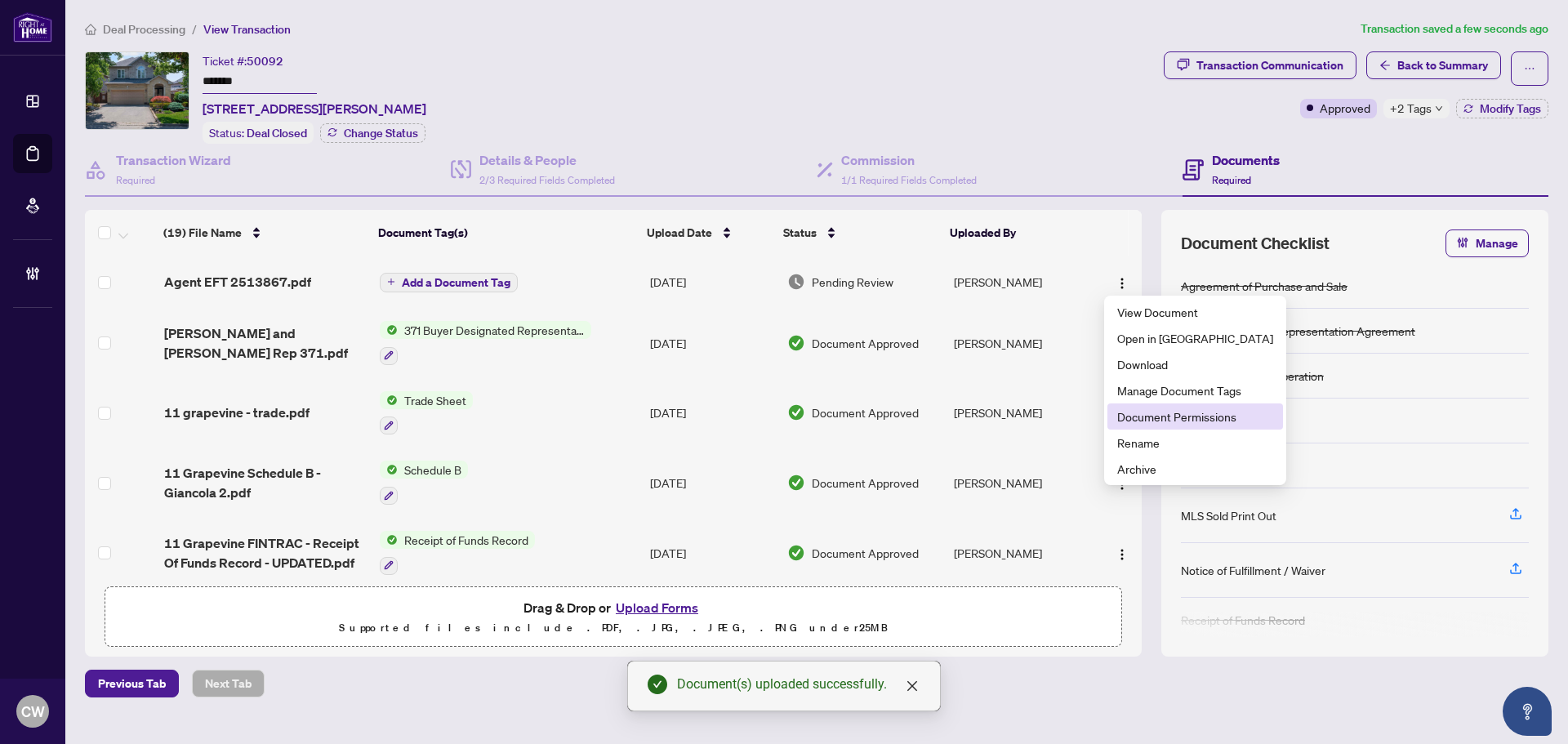
click at [1162, 408] on span "Document Permissions" at bounding box center [1195, 417] width 156 height 18
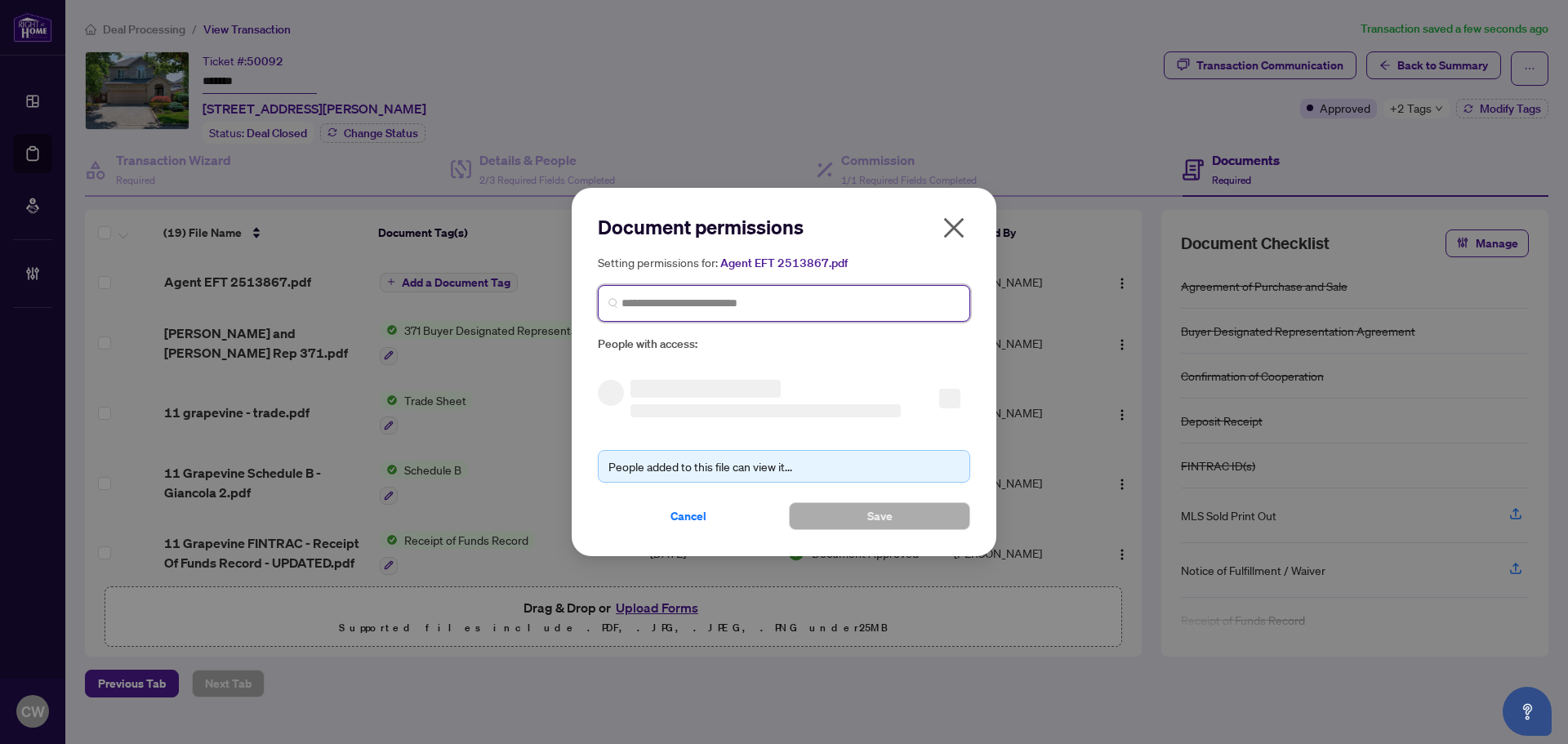
click at [808, 306] on input "search" at bounding box center [791, 303] width 338 height 17
paste input "**********"
type input "**********"
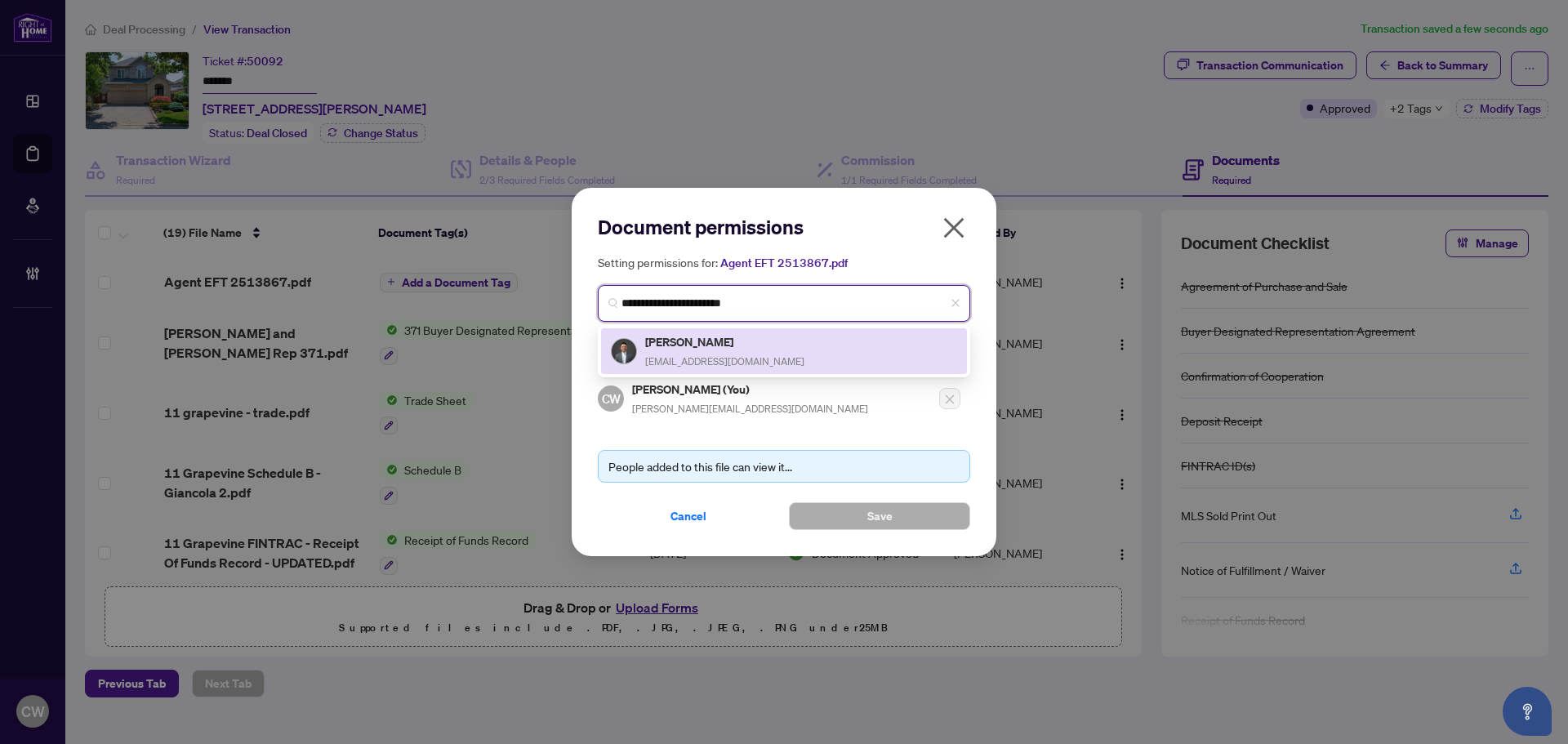
click at [722, 348] on h5 "Joseph Pretotto" at bounding box center [725, 342] width 159 height 19
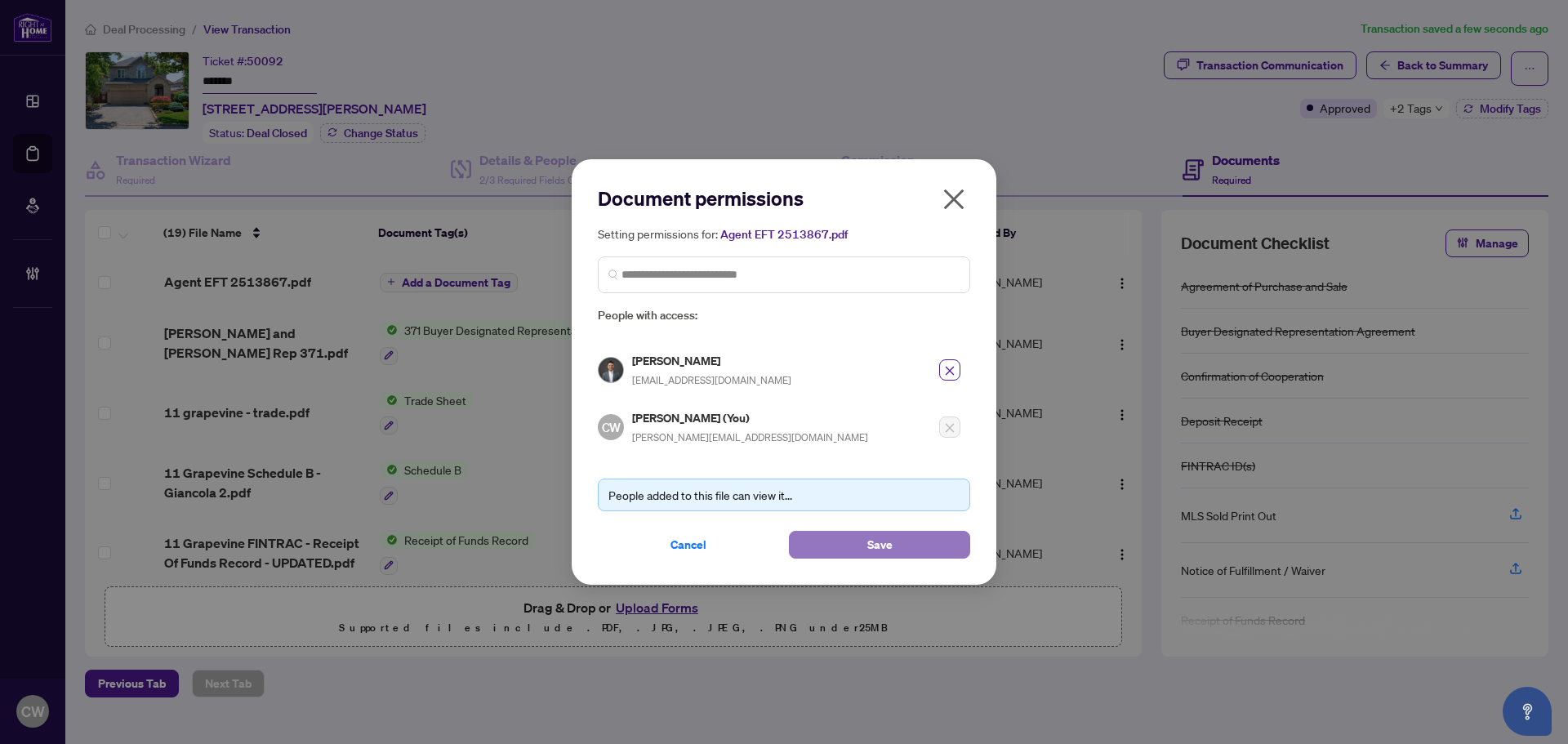
click at [876, 540] on span "Save" at bounding box center [880, 545] width 25 height 26
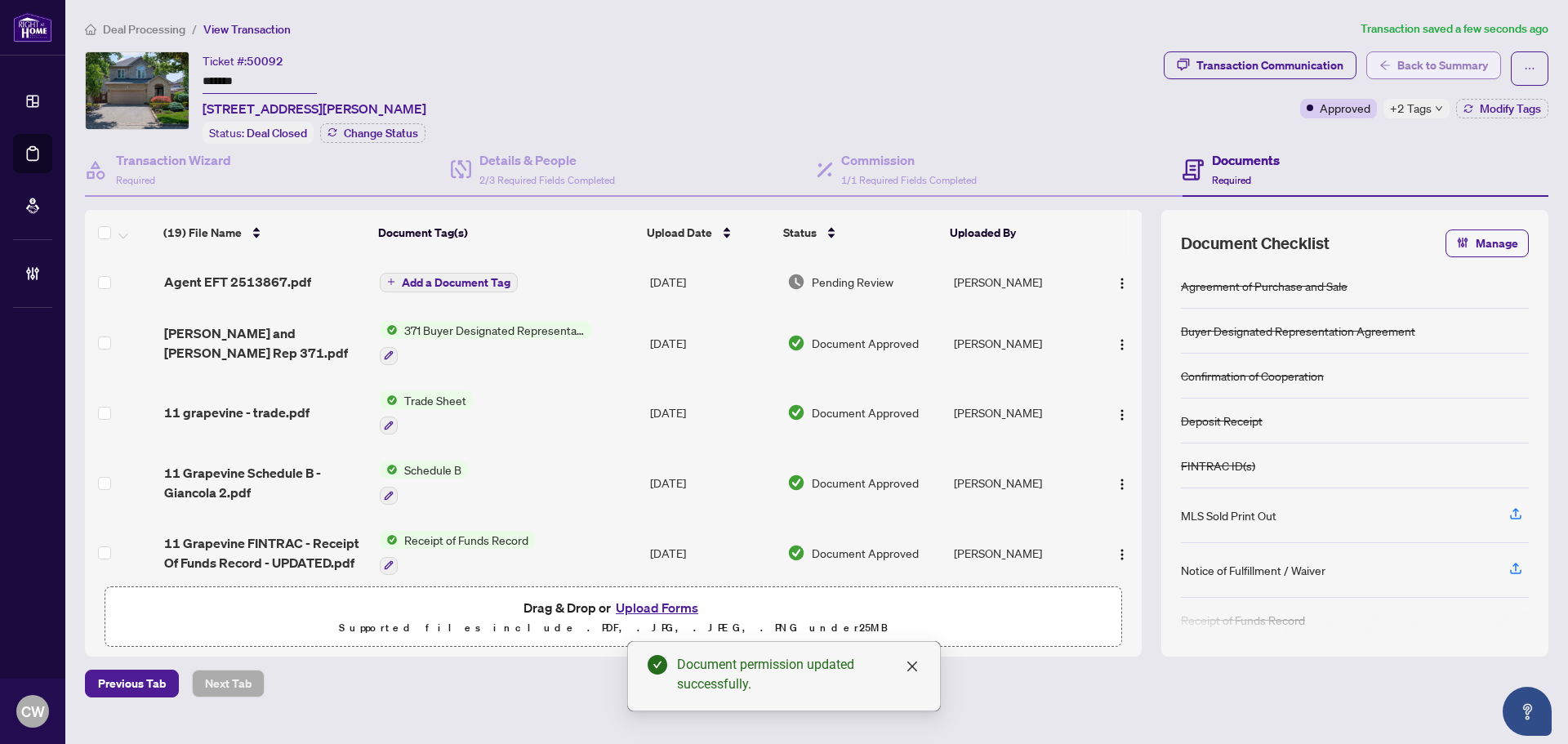
click at [1471, 61] on span "Back to Summary" at bounding box center [1442, 66] width 90 height 26
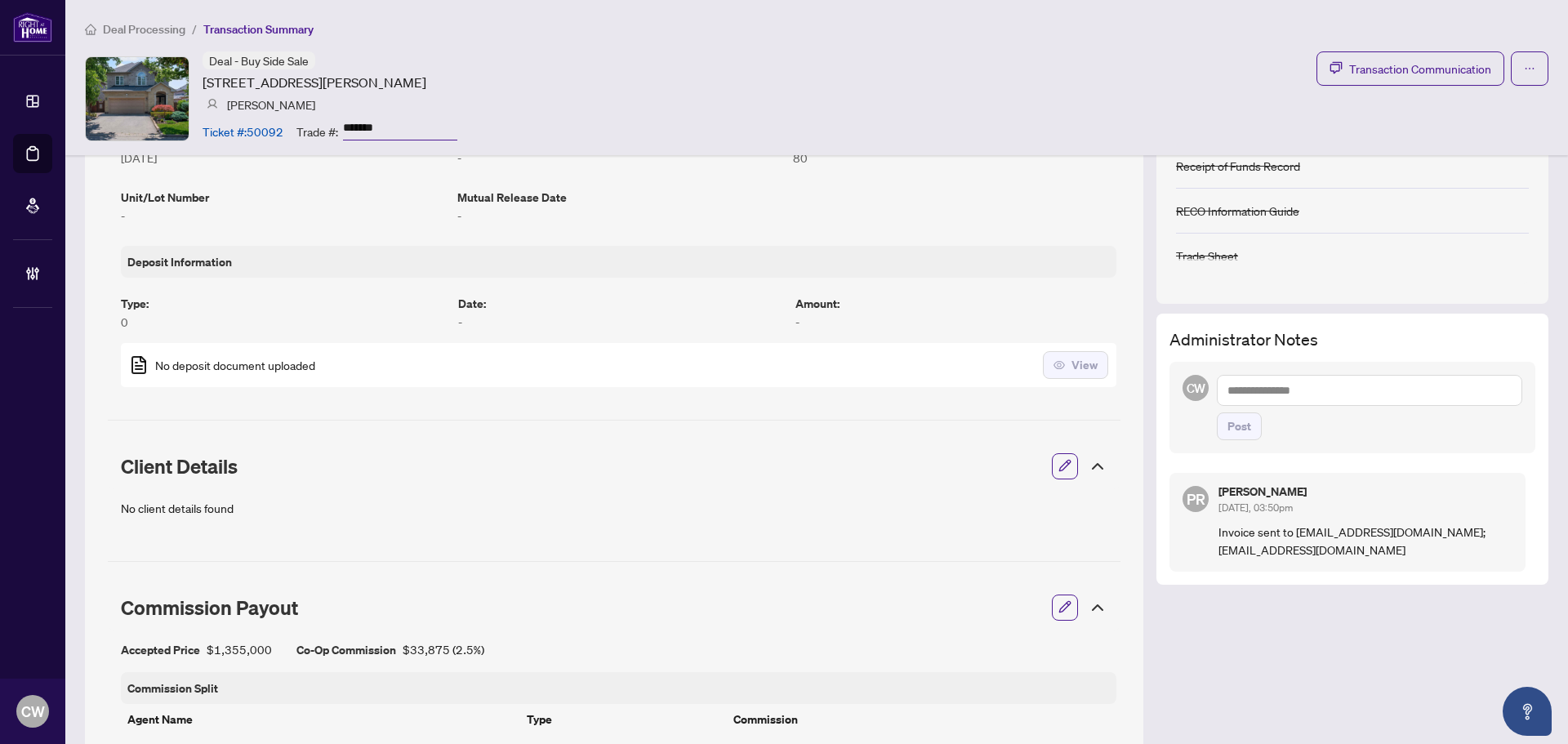
scroll to position [408, 0]
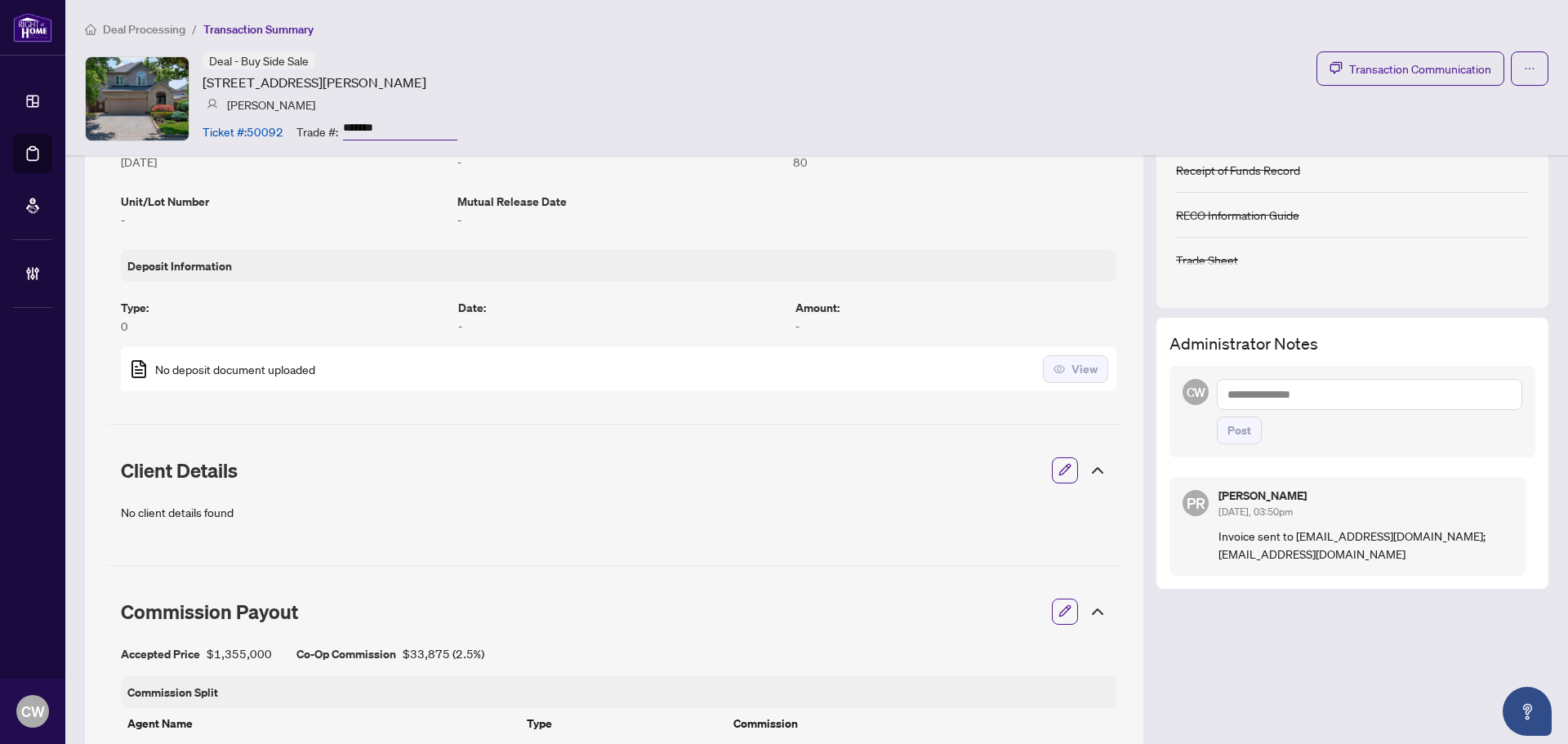
click at [1272, 392] on textarea at bounding box center [1370, 395] width 305 height 31
paste textarea "**********"
type textarea "**********"
drag, startPoint x: 1206, startPoint y: 434, endPoint x: 1362, endPoint y: 392, distance: 161.6
click at [1217, 434] on button "Post" at bounding box center [1240, 430] width 45 height 28
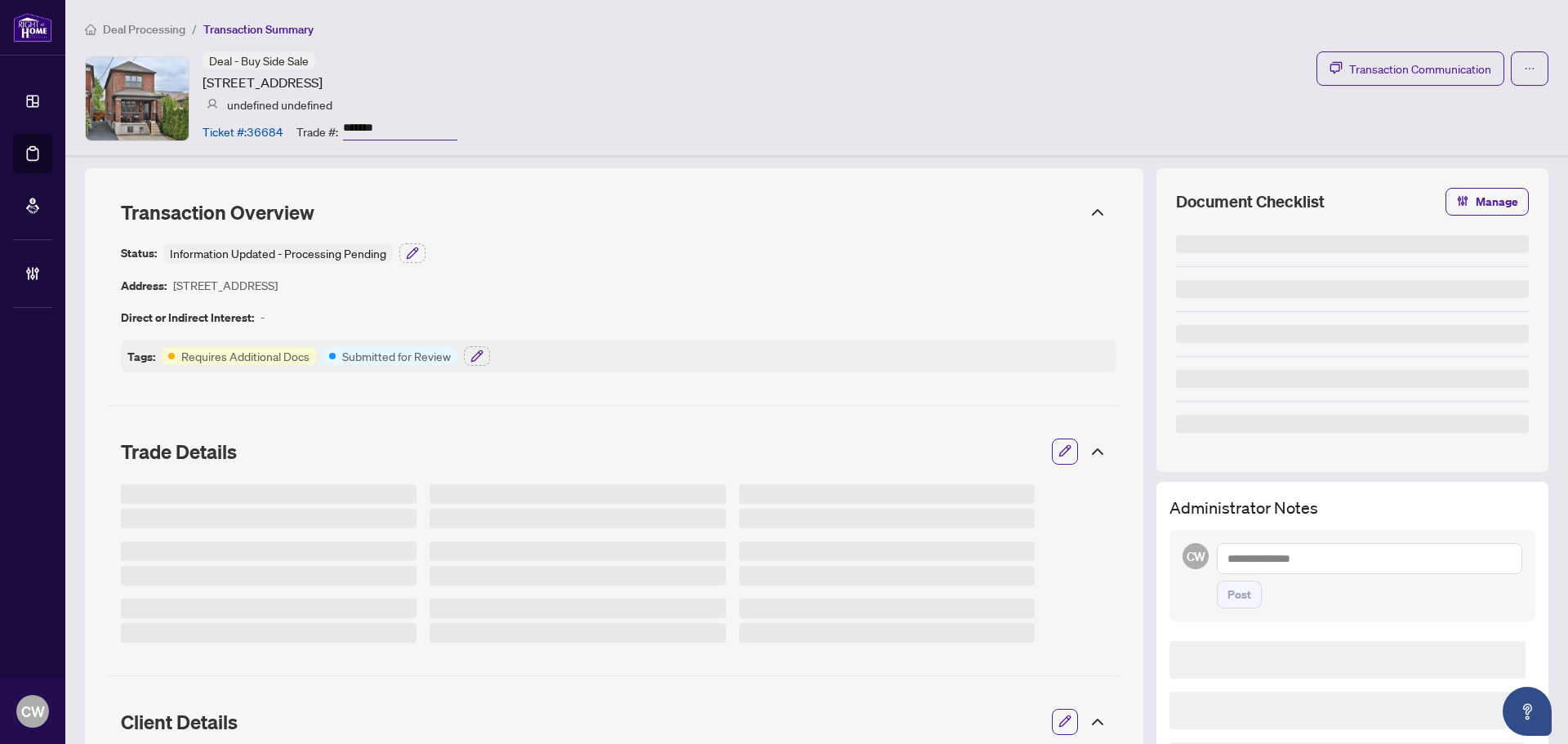
click at [421, 241] on div "Status: Information Updated - Processing Pending Address: [STREET_ADDRESS] Dire…" at bounding box center [614, 308] width 1013 height 149
click at [410, 255] on icon "button" at bounding box center [413, 253] width 13 height 13
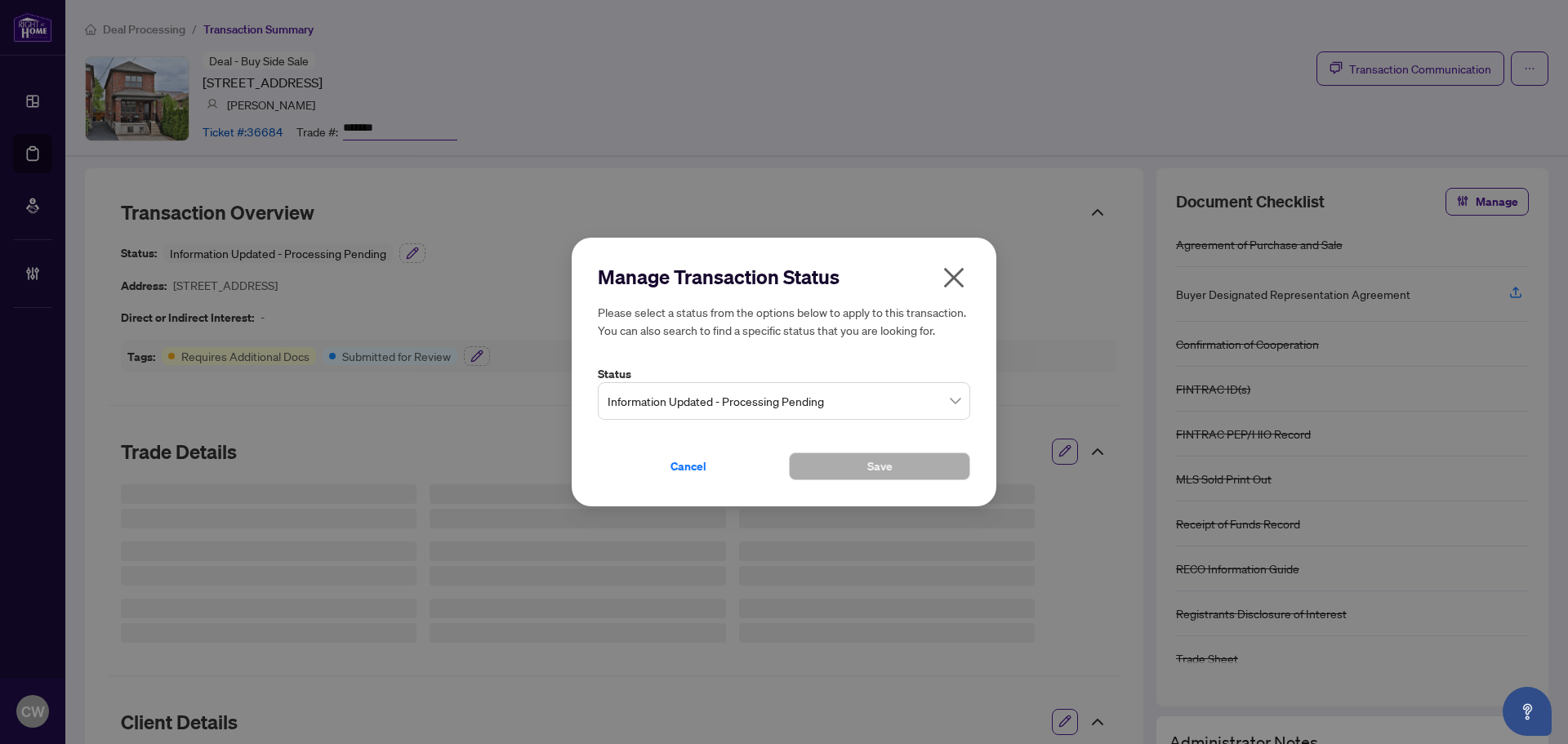
click at [683, 408] on span "Information Updated - Processing Pending" at bounding box center [784, 402] width 353 height 31
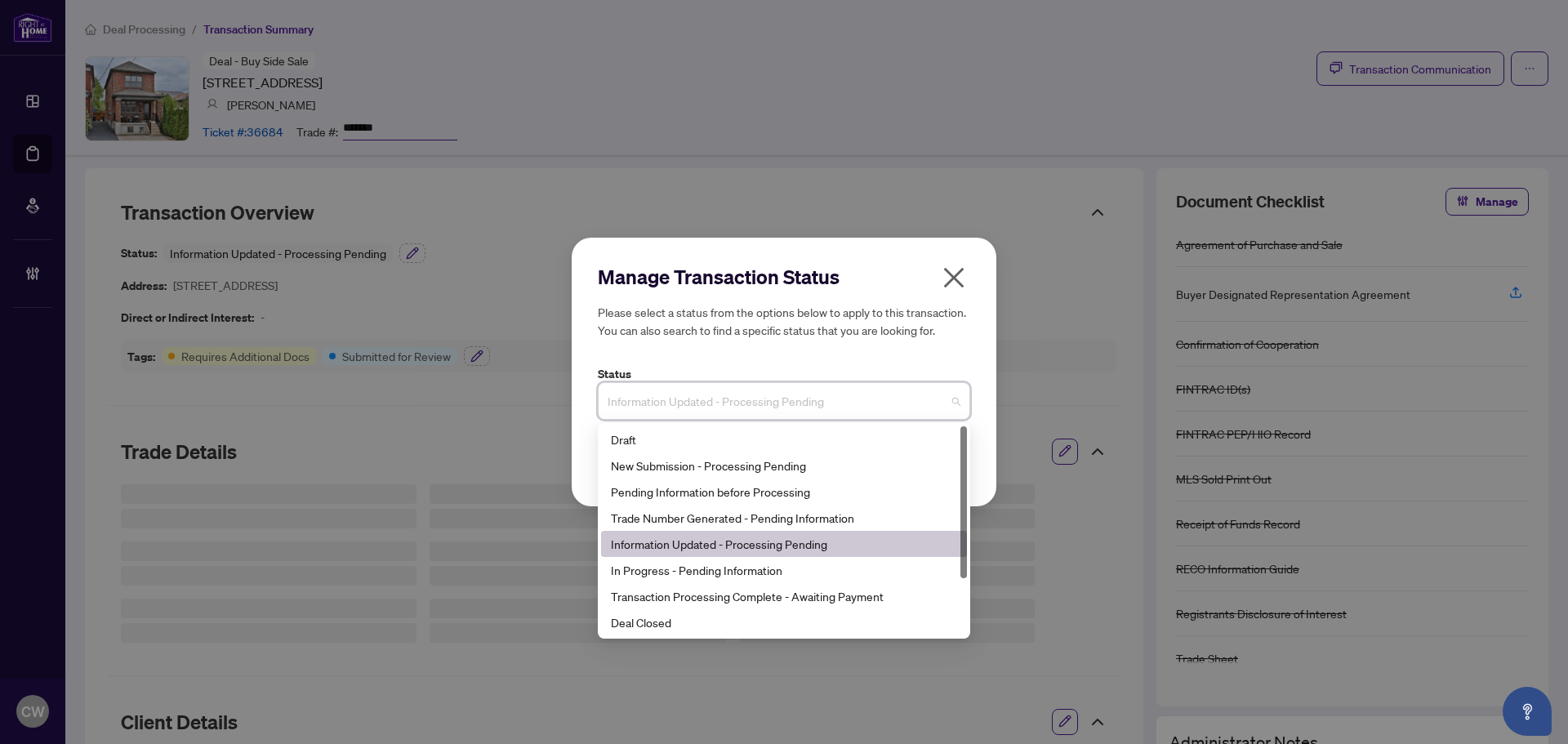
click at [722, 628] on div "Deal Closed" at bounding box center [784, 622] width 346 height 18
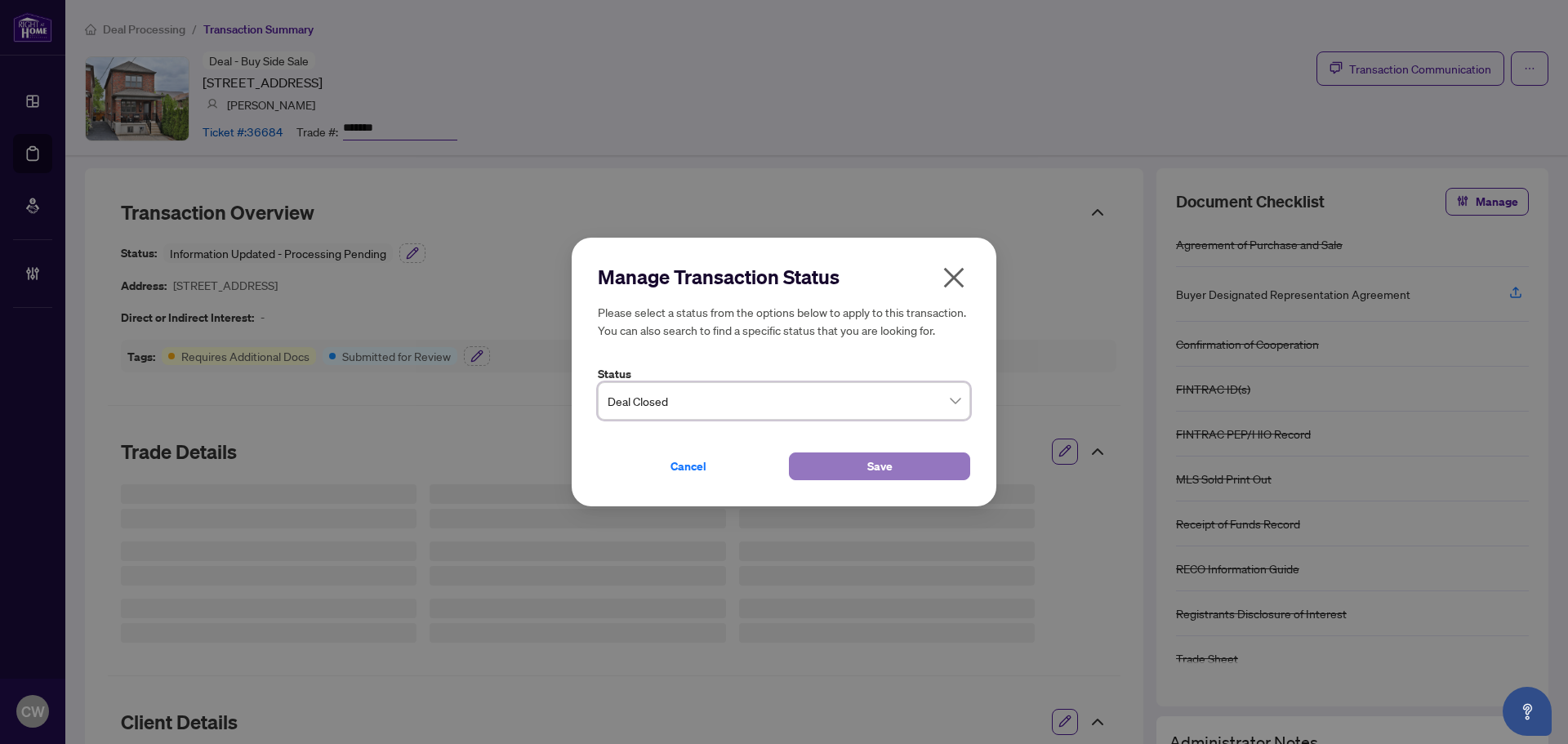
click at [841, 473] on button "Save" at bounding box center [879, 466] width 181 height 28
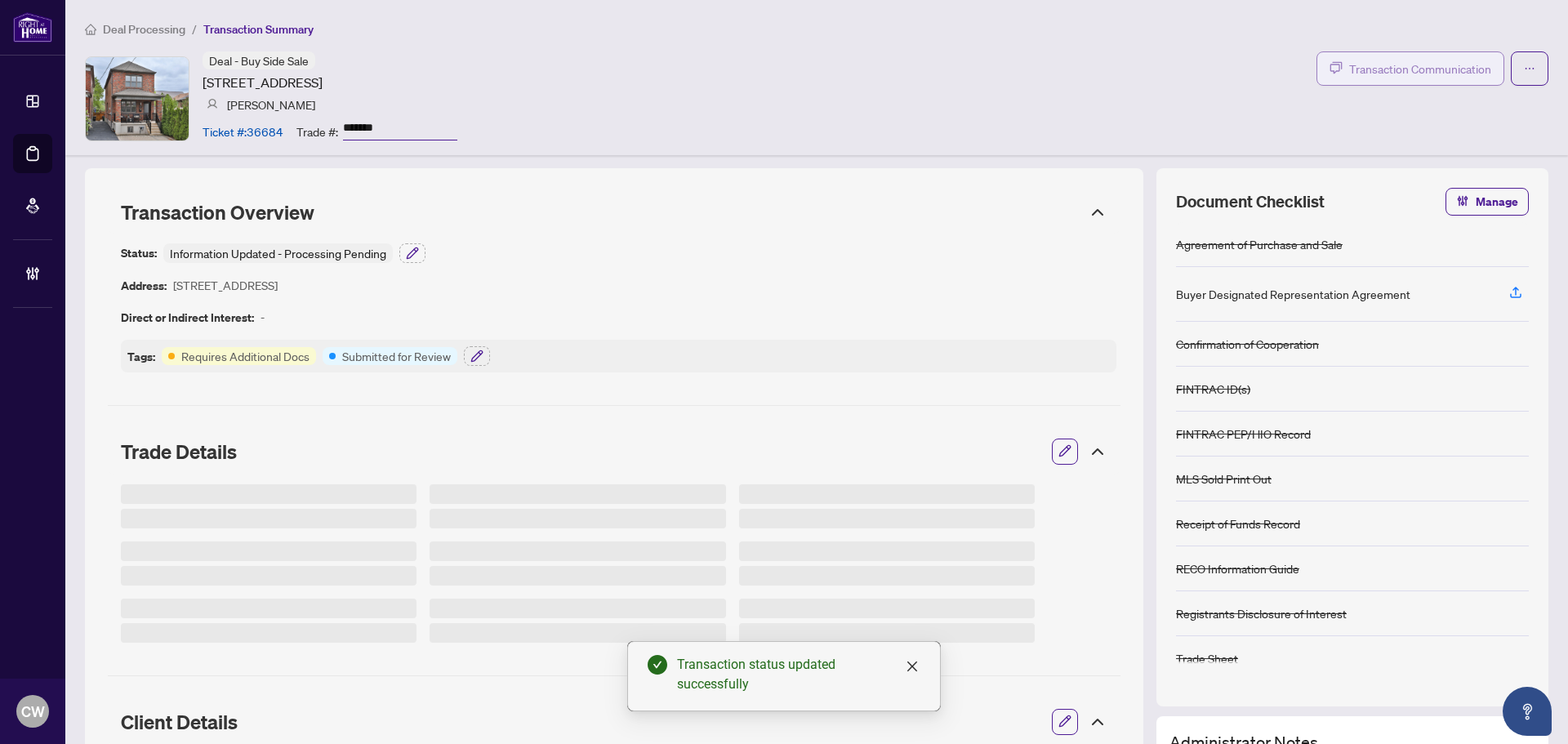
click at [1434, 68] on span "Transaction Communication" at bounding box center [1420, 69] width 142 height 19
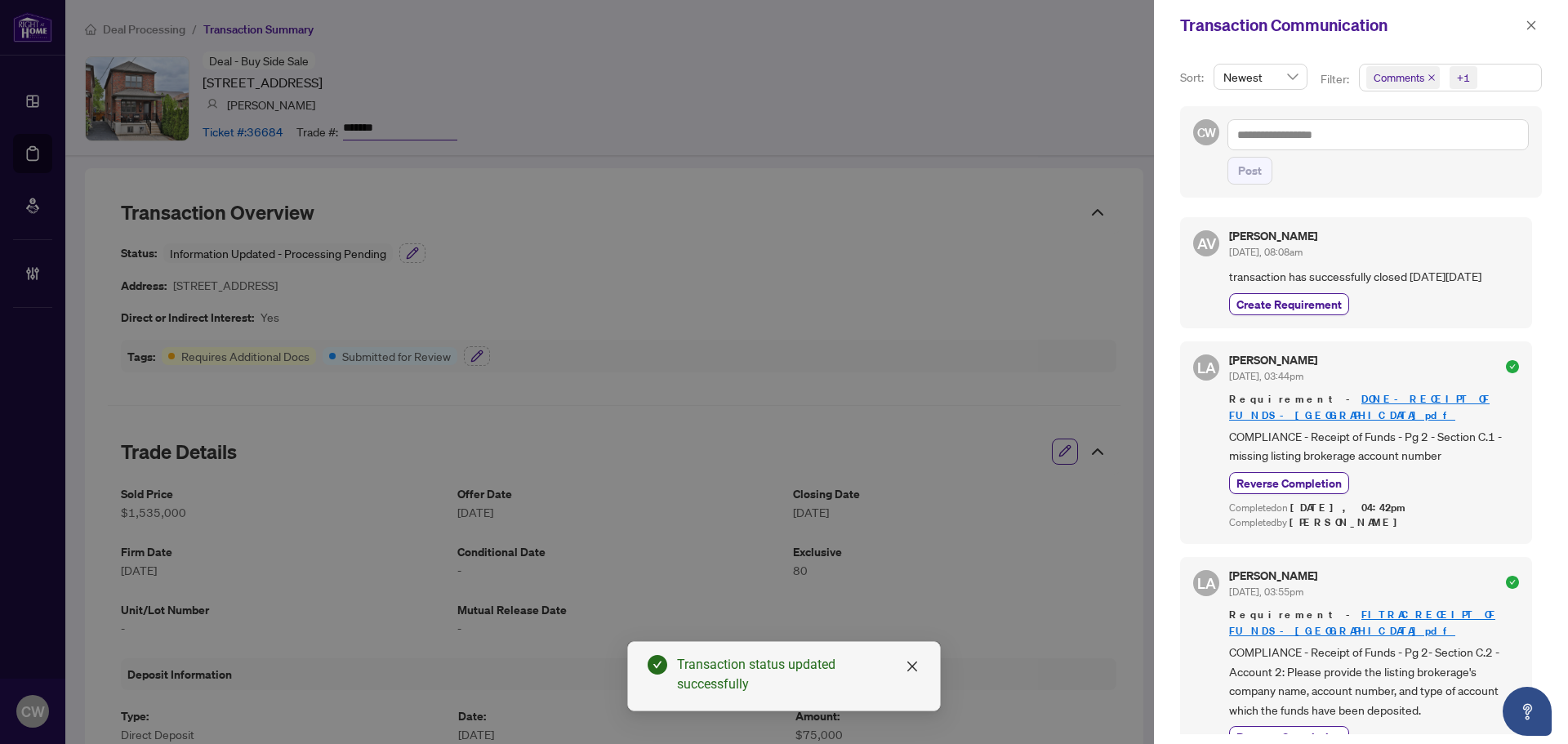
click at [1428, 75] on icon "close" at bounding box center [1432, 78] width 8 height 8
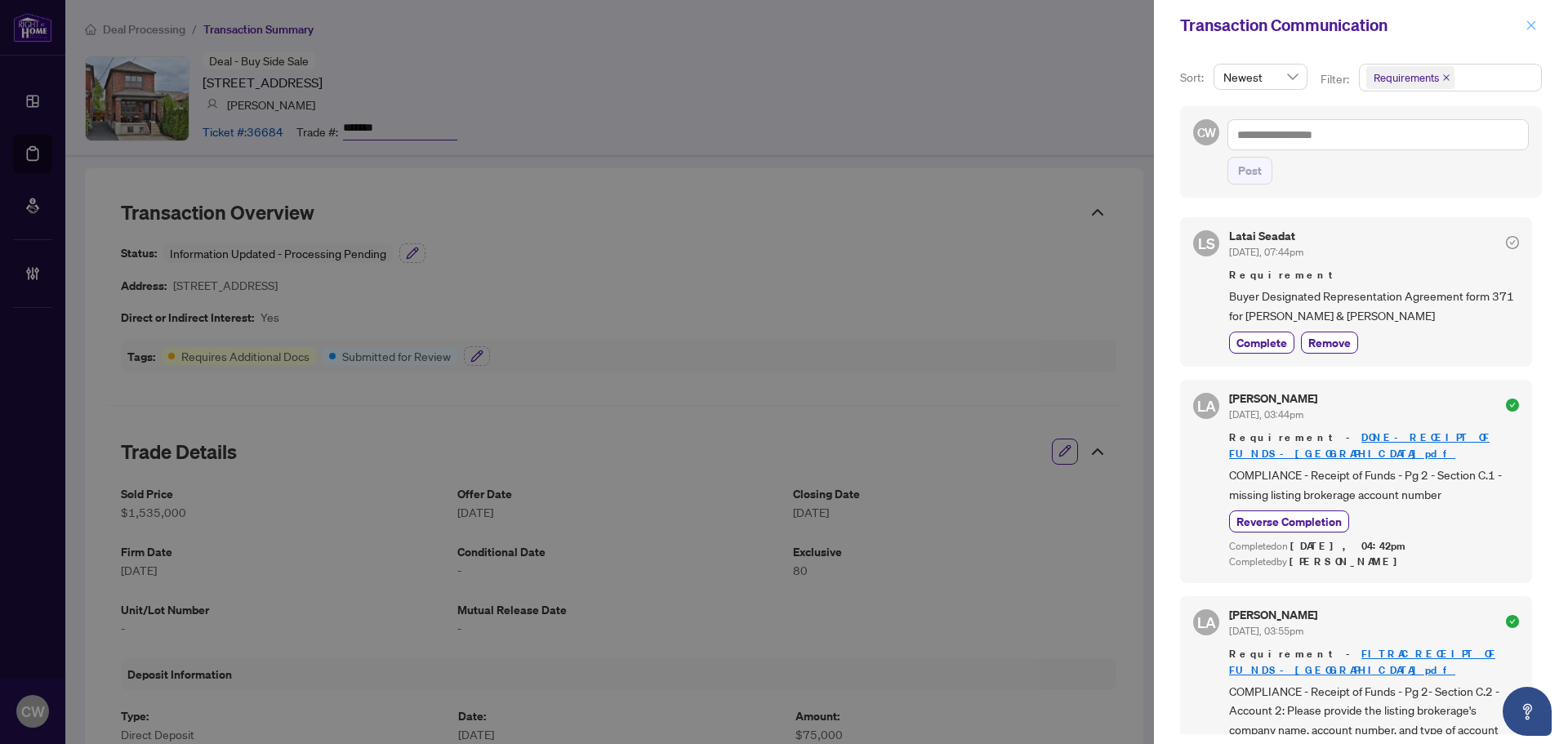
click at [1535, 28] on icon "close" at bounding box center [1532, 25] width 11 height 11
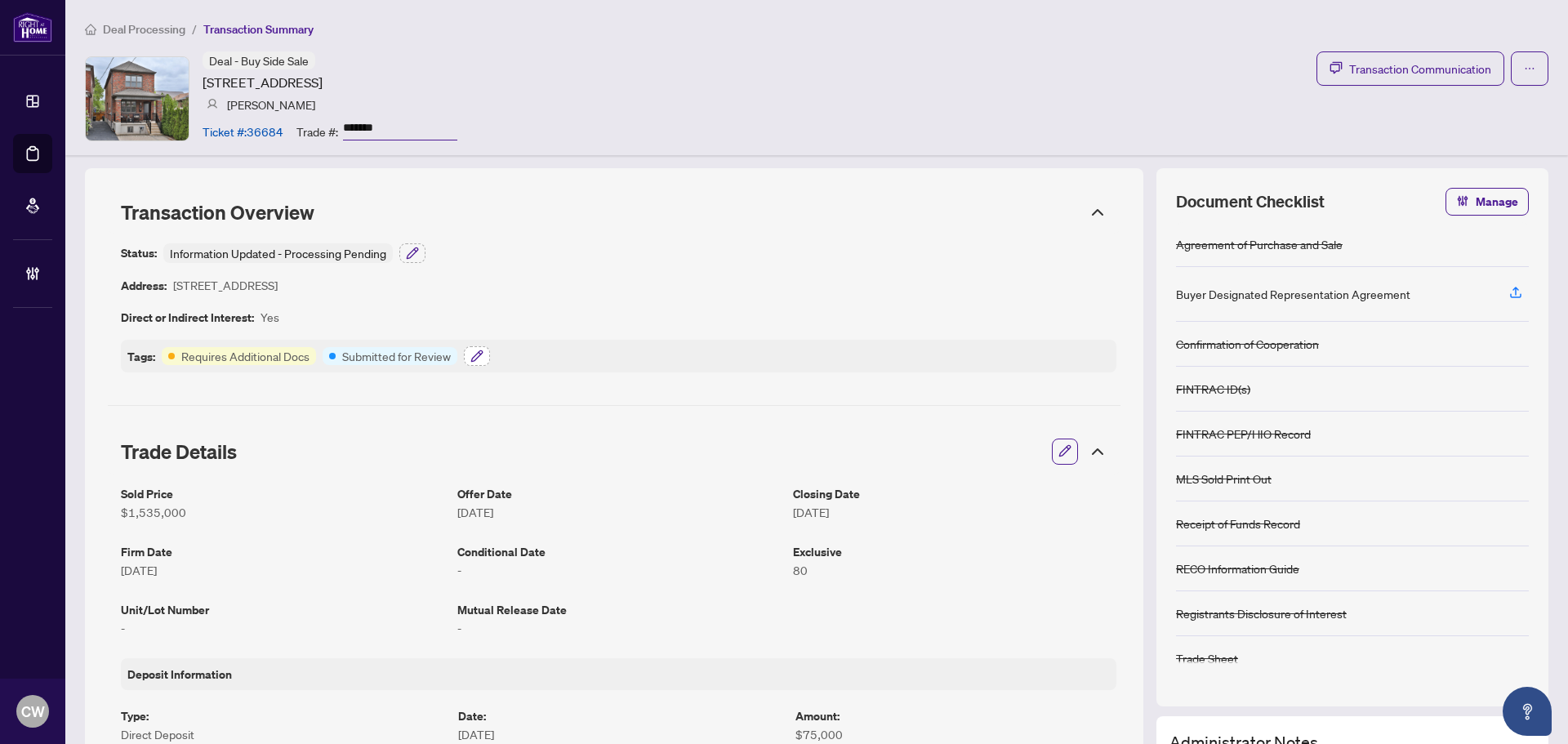
click at [483, 354] on icon "button" at bounding box center [477, 356] width 13 height 13
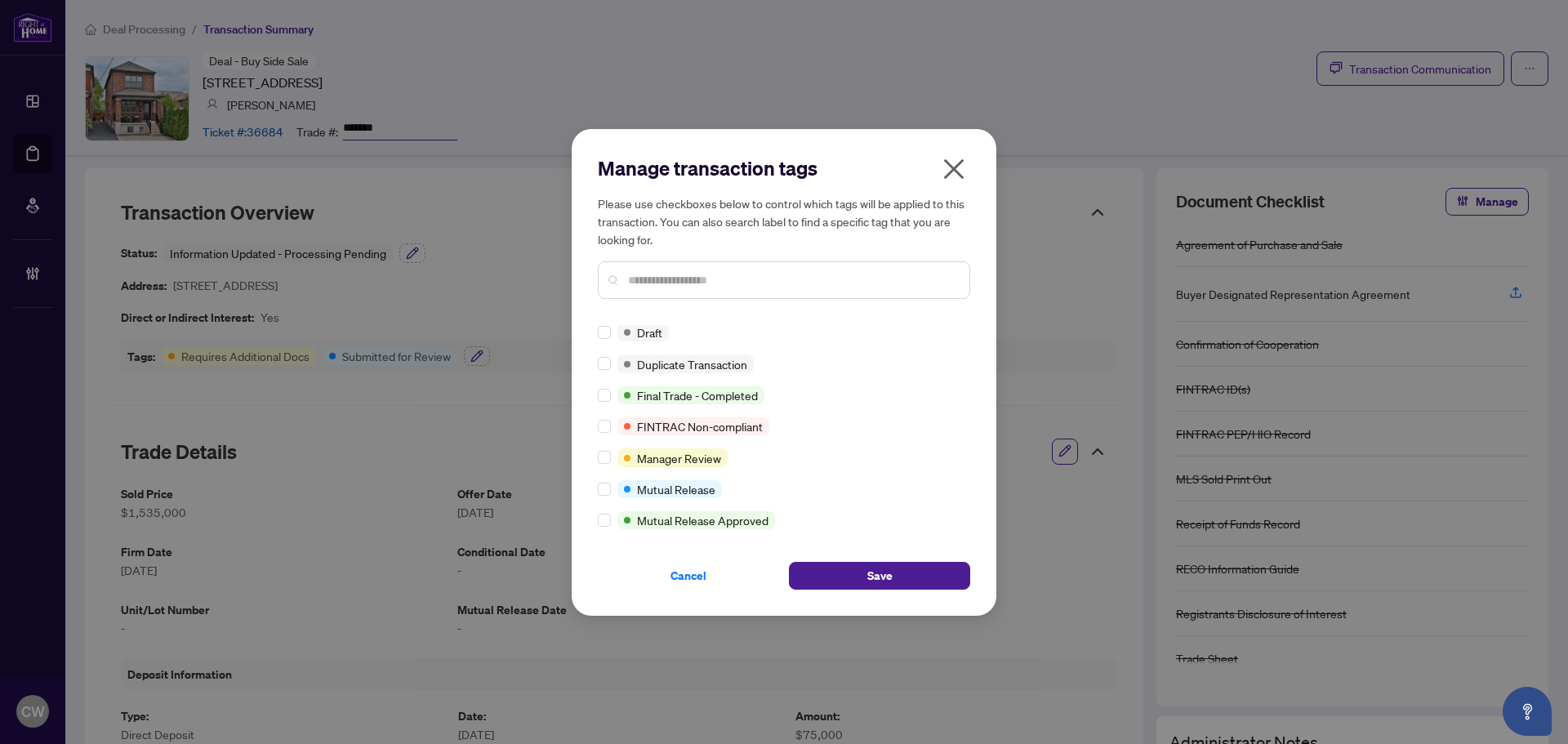
scroll to position [1, 0]
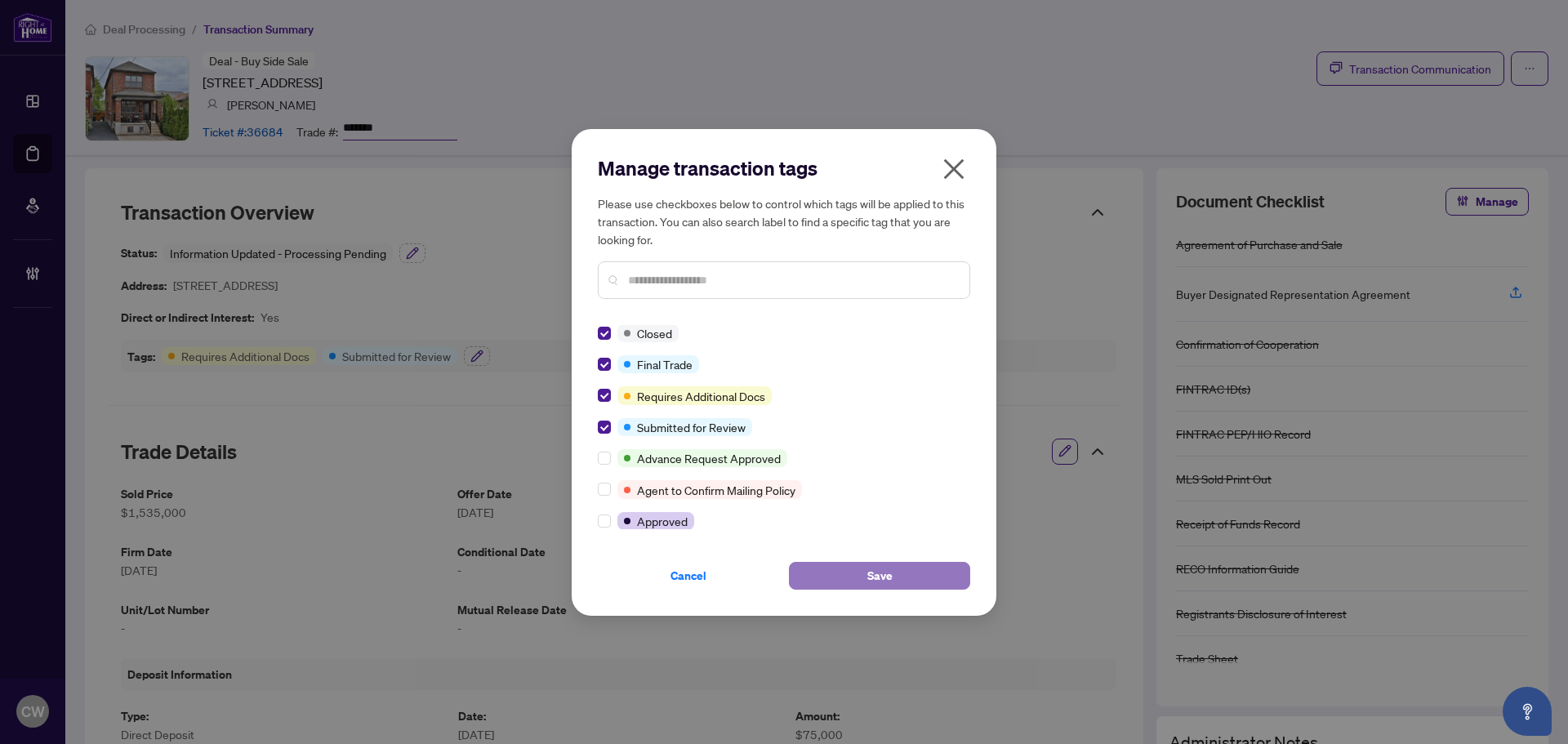
click at [883, 573] on span "Save" at bounding box center [880, 576] width 25 height 26
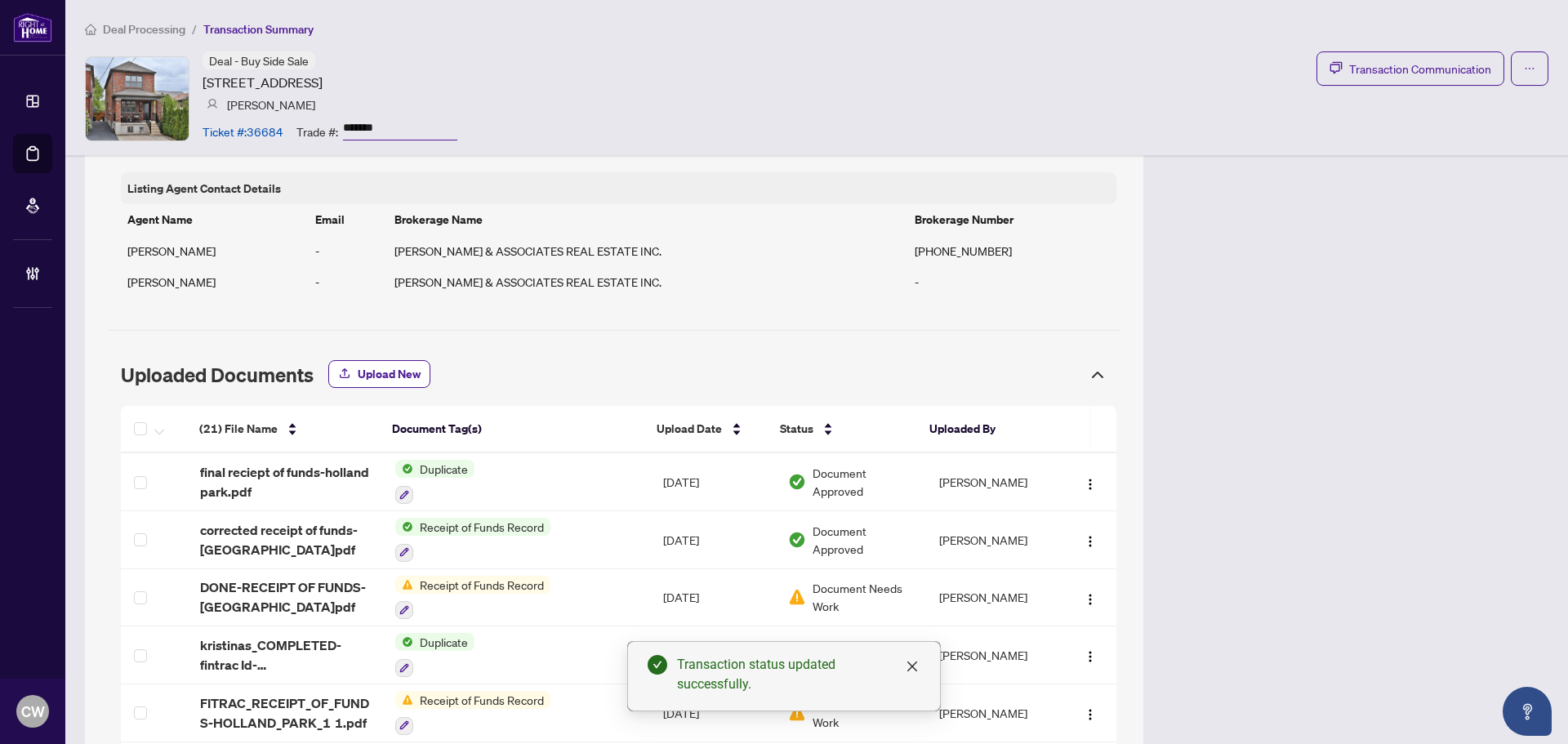
scroll to position [1634, 0]
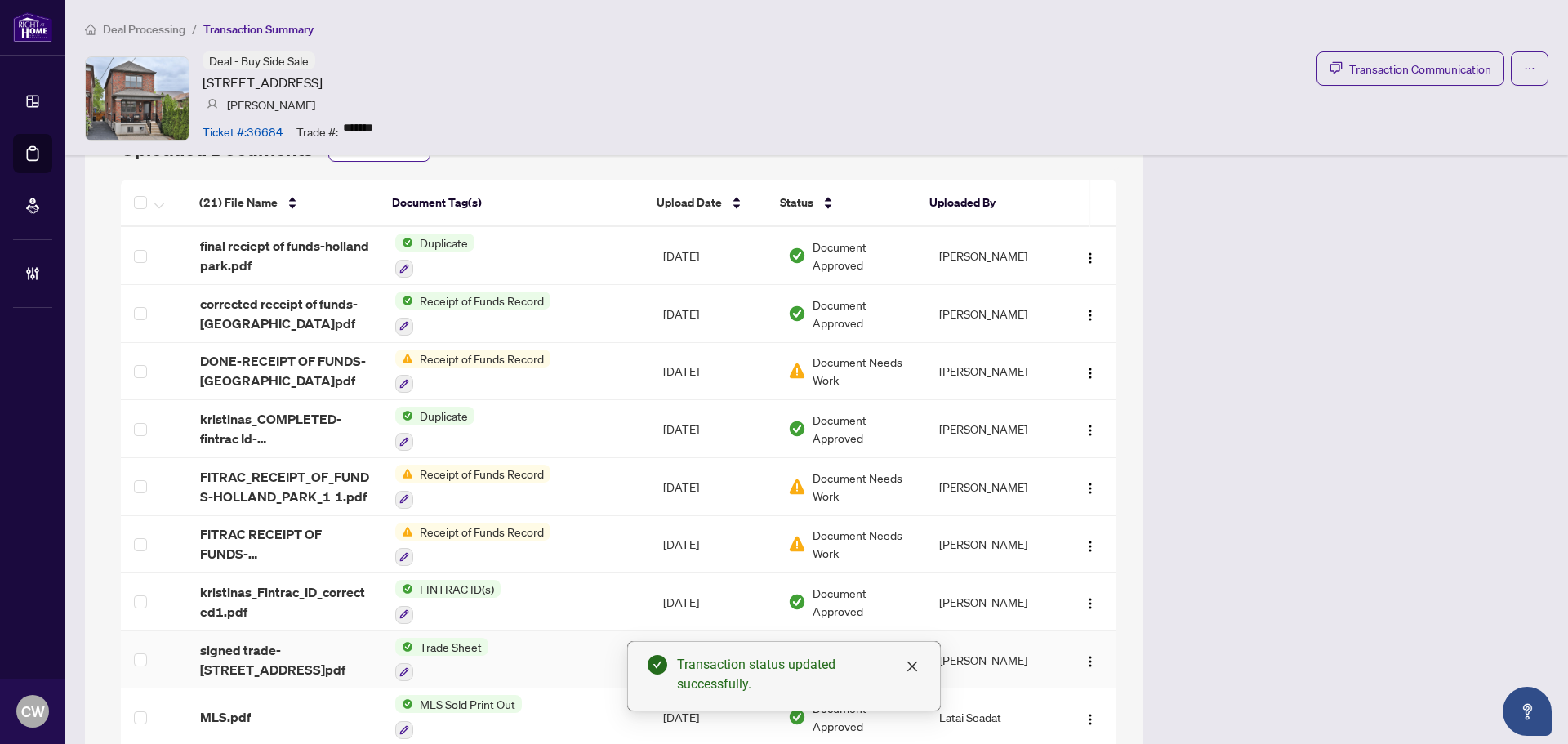
drag, startPoint x: 258, startPoint y: 646, endPoint x: 318, endPoint y: 458, distance: 197.3
click at [258, 646] on span "signed trade-[STREET_ADDRESS]pdf" at bounding box center [285, 660] width 170 height 39
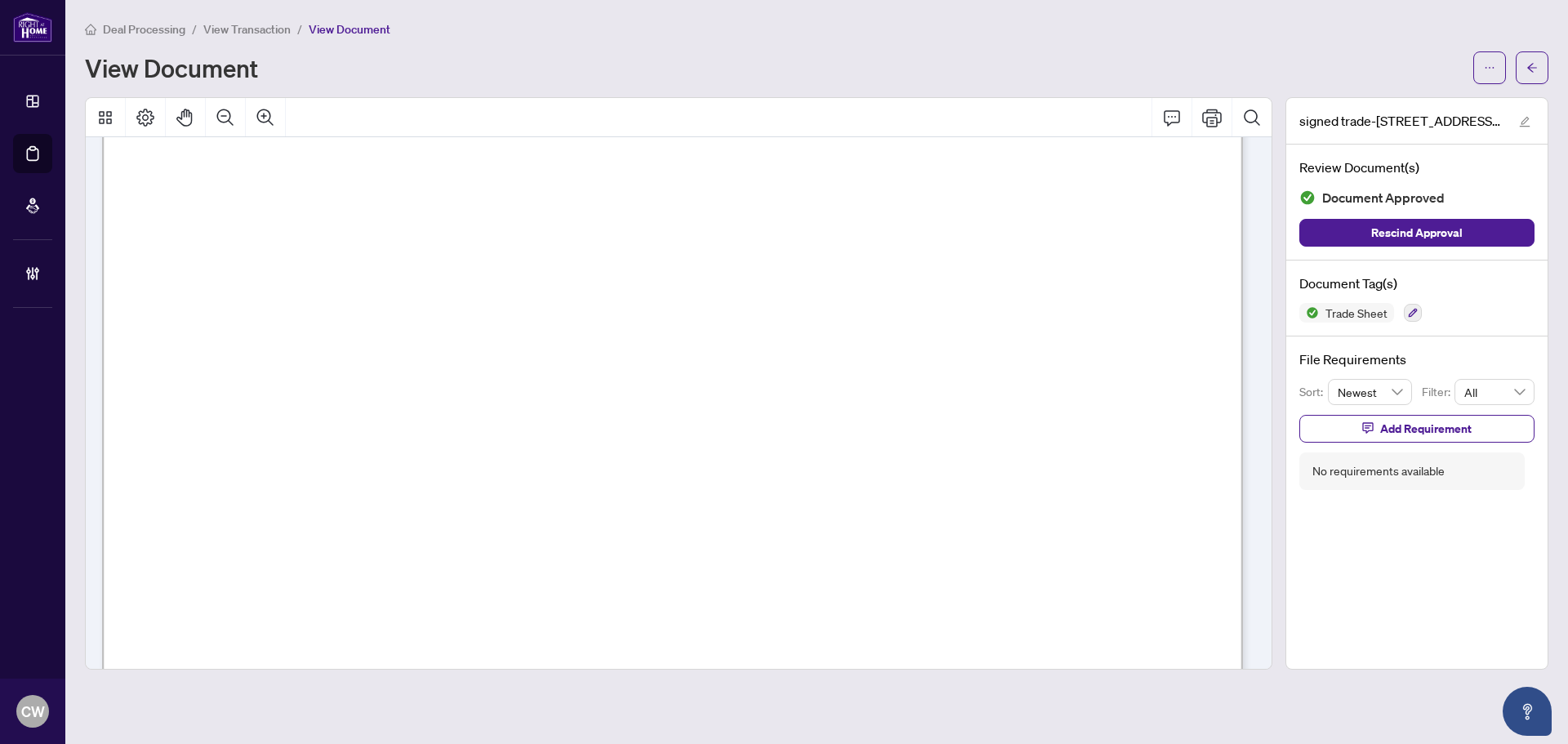
scroll to position [572, 0]
click at [1520, 66] on button "button" at bounding box center [1533, 68] width 33 height 33
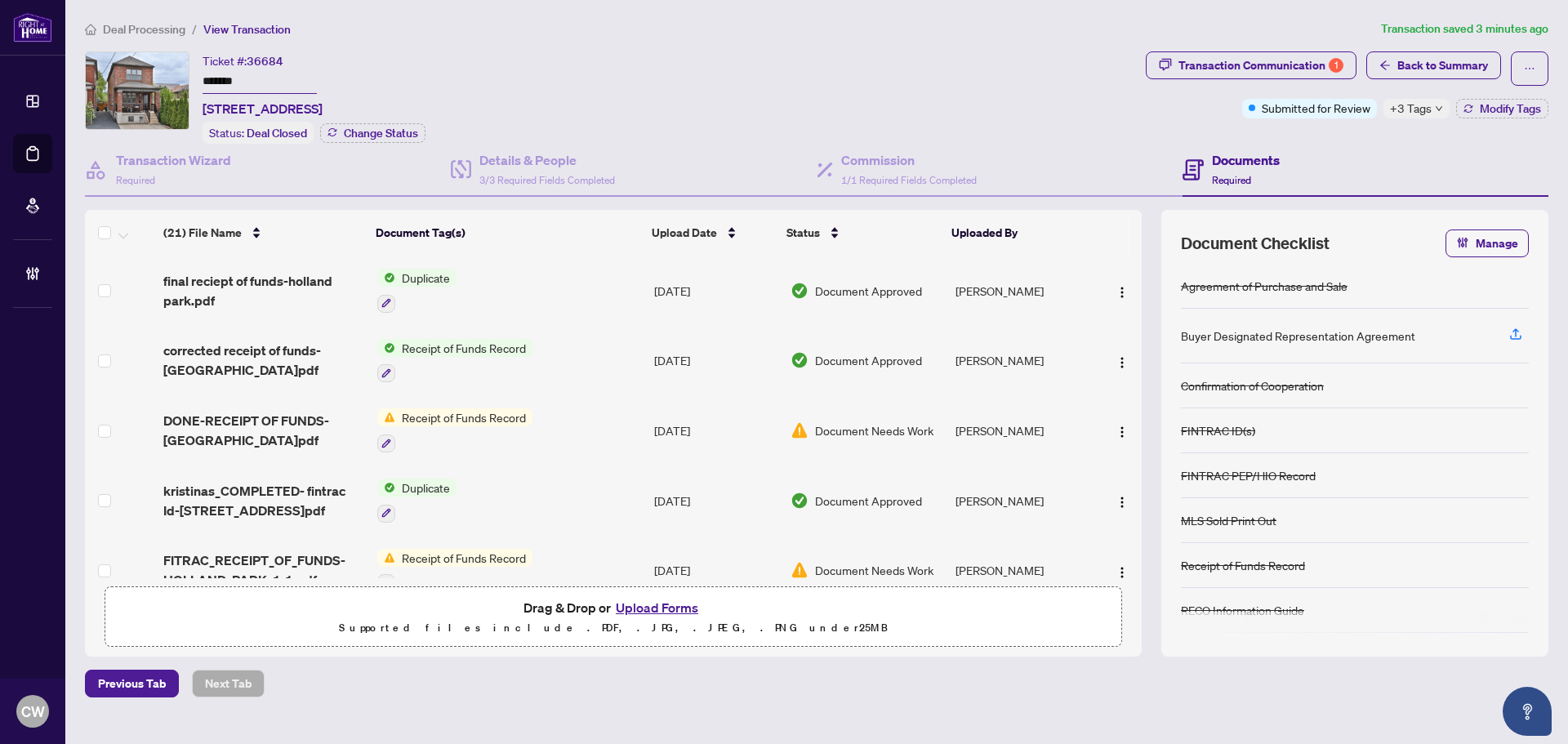
click at [643, 605] on button "Upload Forms" at bounding box center [657, 608] width 92 height 21
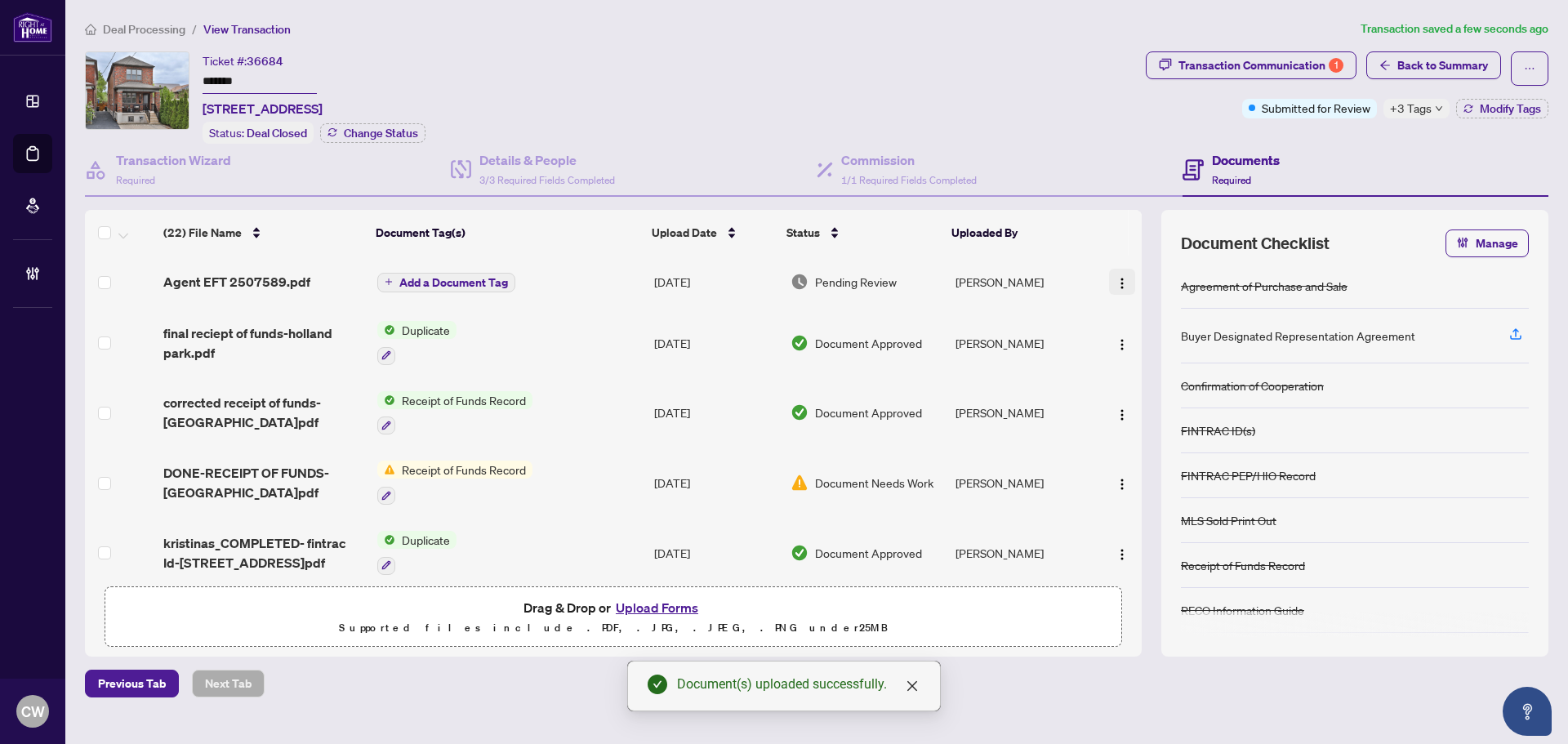
click at [1121, 277] on img "button" at bounding box center [1122, 283] width 13 height 13
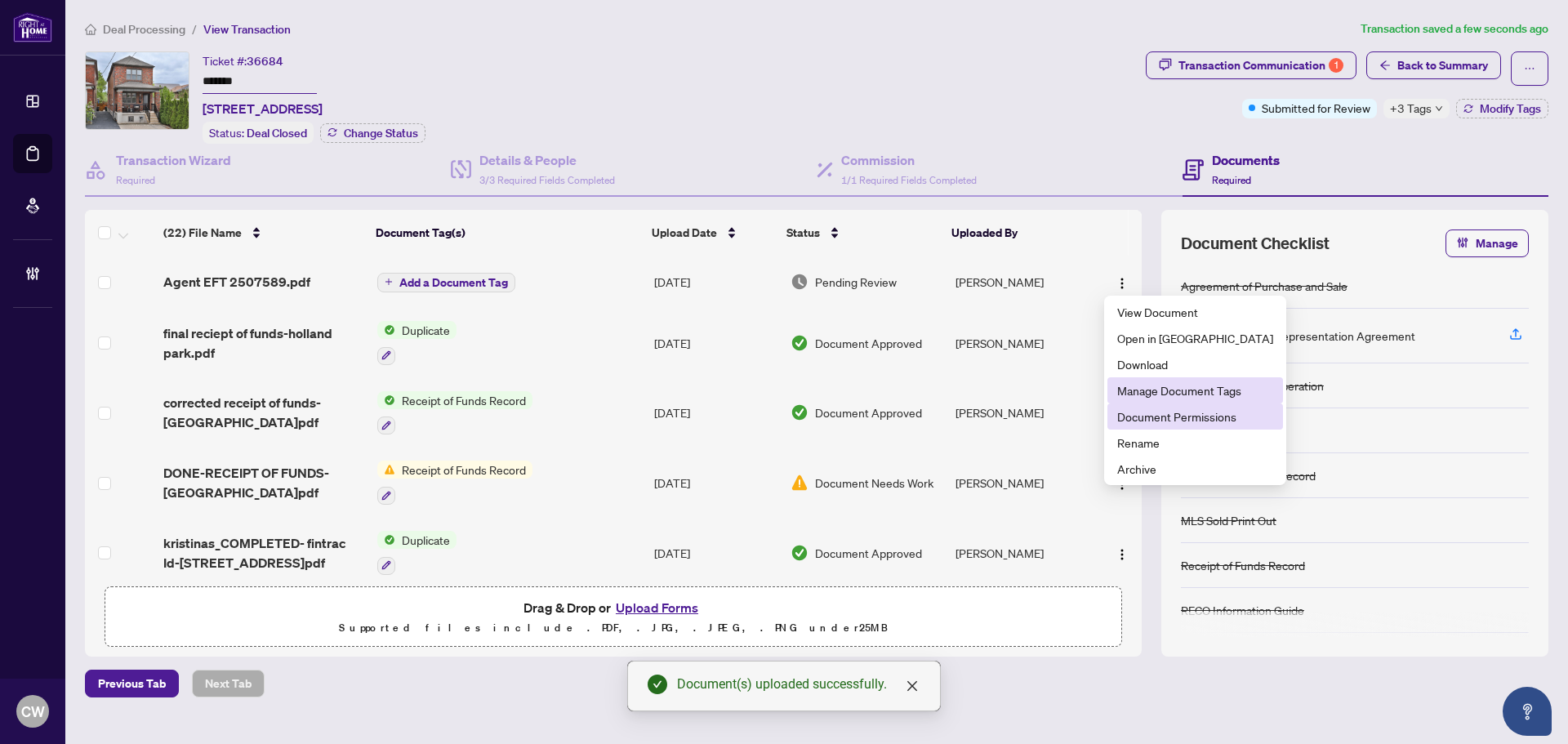
click at [1162, 414] on span "Document Permissions" at bounding box center [1195, 417] width 156 height 18
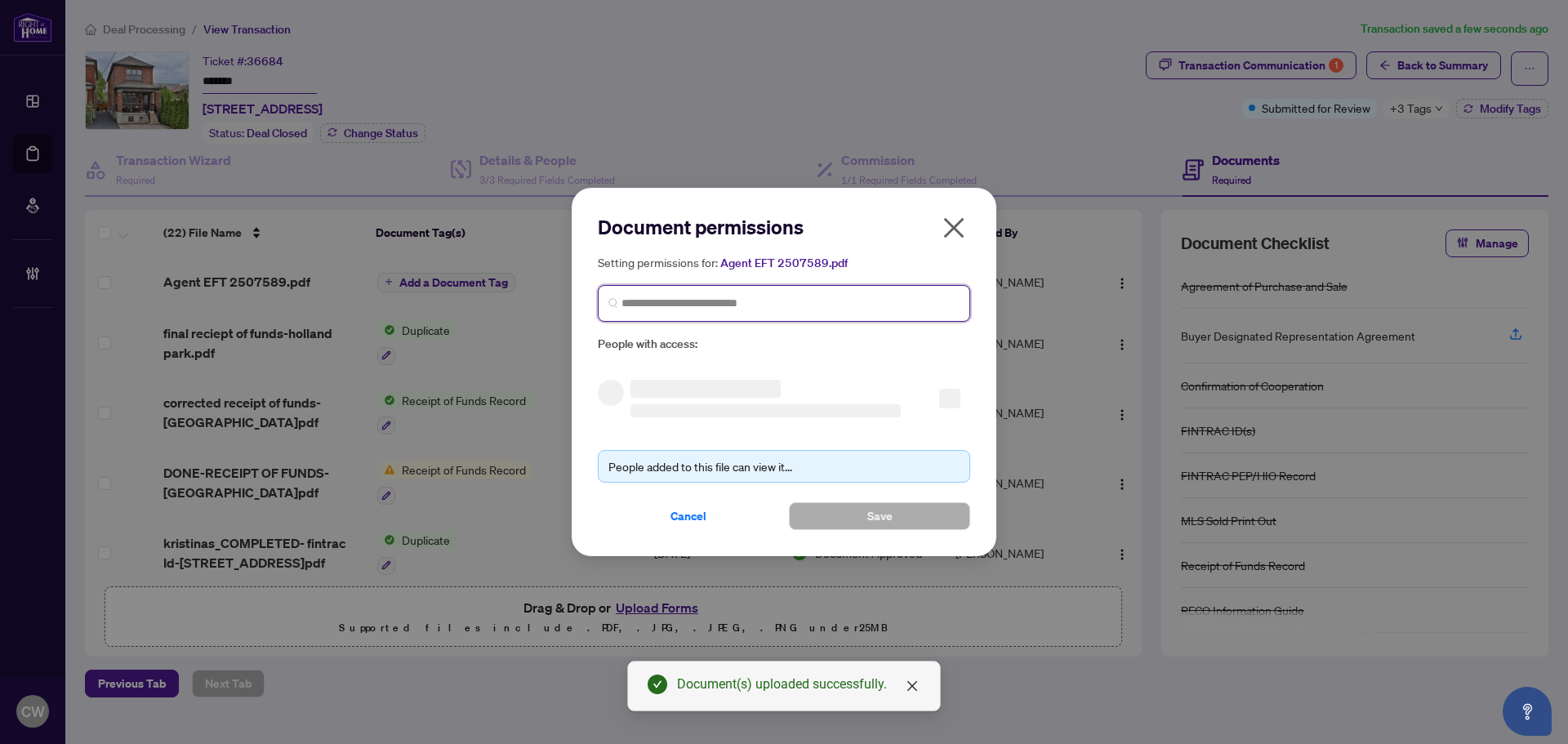
click at [809, 310] on input "search" at bounding box center [791, 303] width 338 height 17
paste input "**********"
type input "**********"
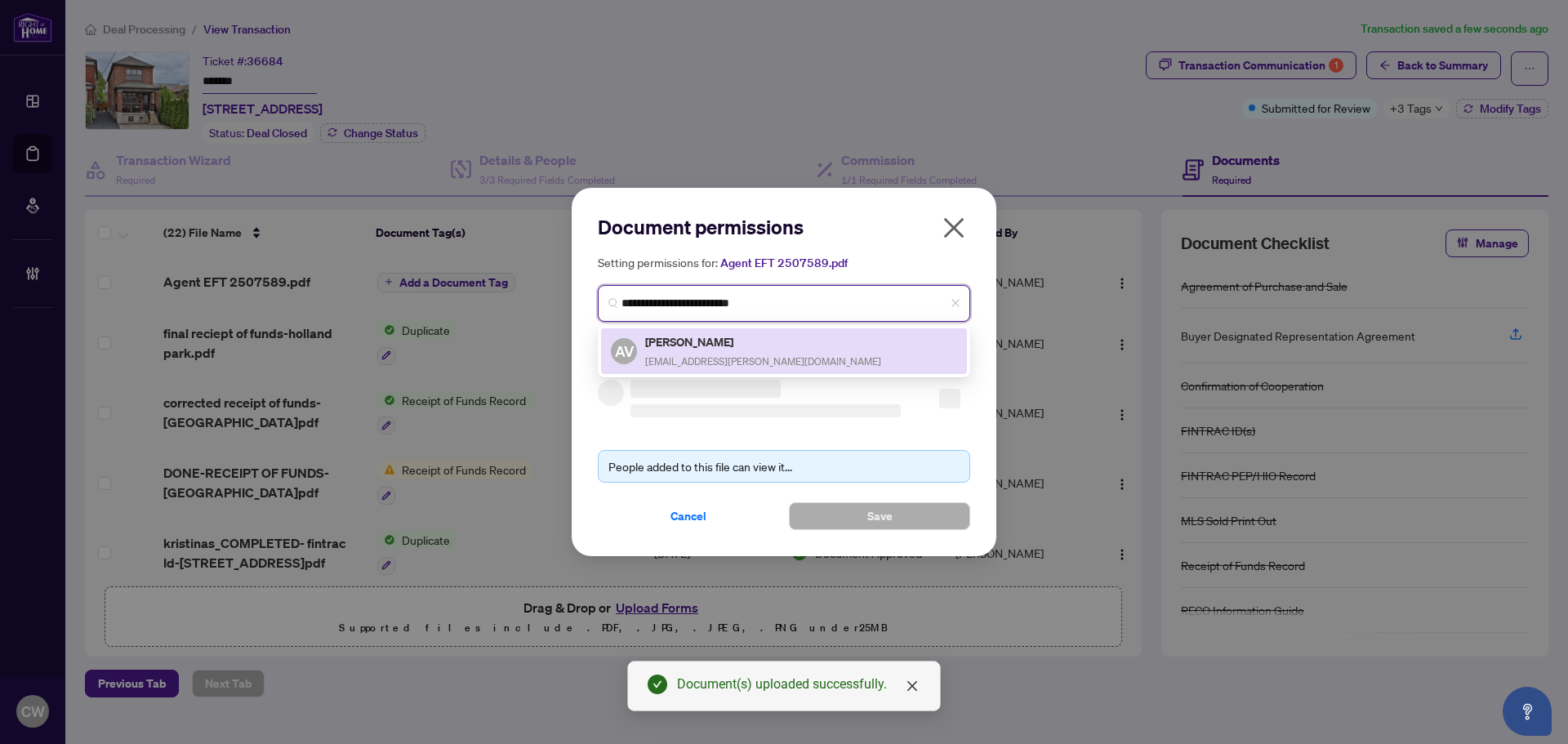
click at [684, 349] on h5 "Andrea Vyner" at bounding box center [763, 342] width 236 height 19
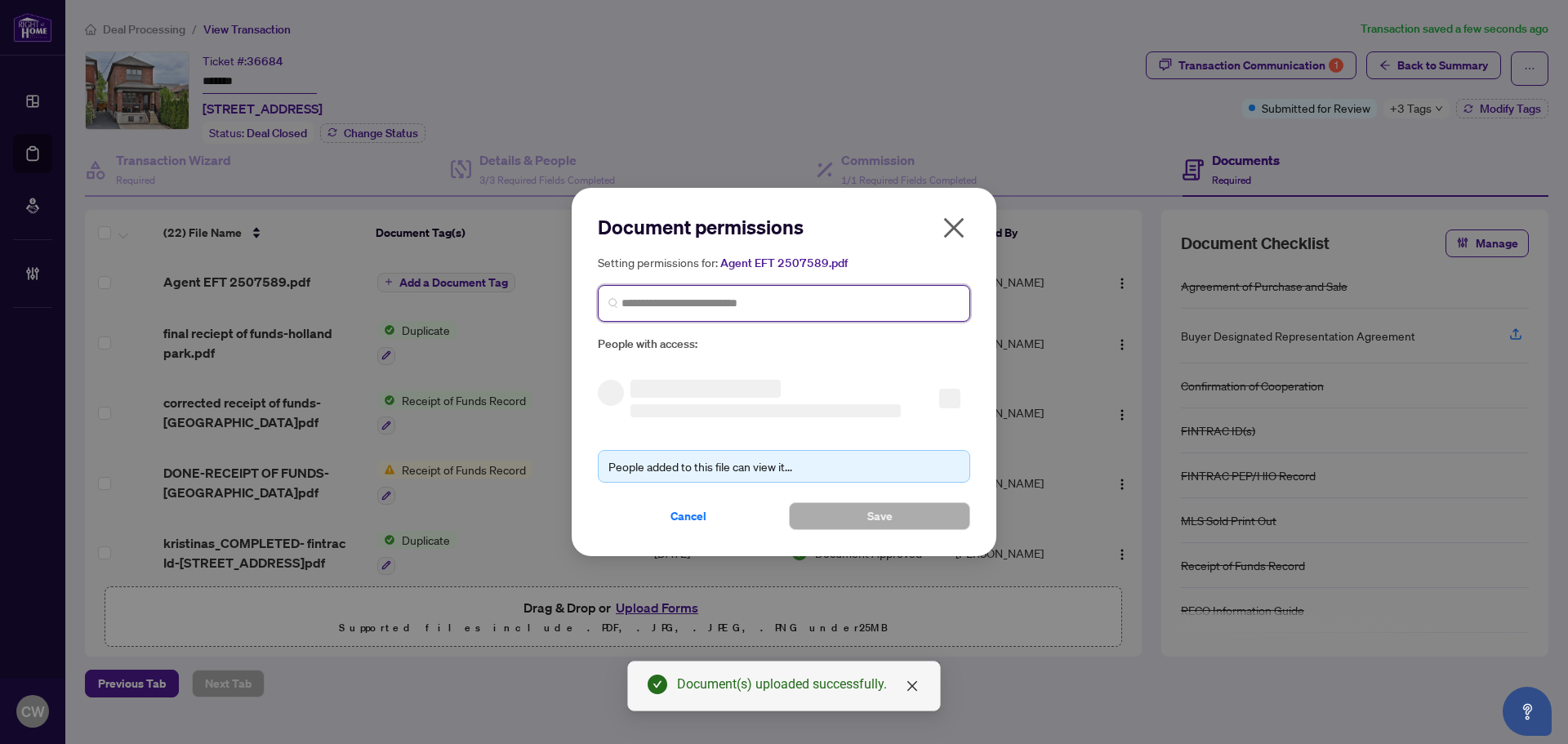
click at [721, 302] on input "search" at bounding box center [791, 303] width 338 height 17
paste input "**********"
type input "**********"
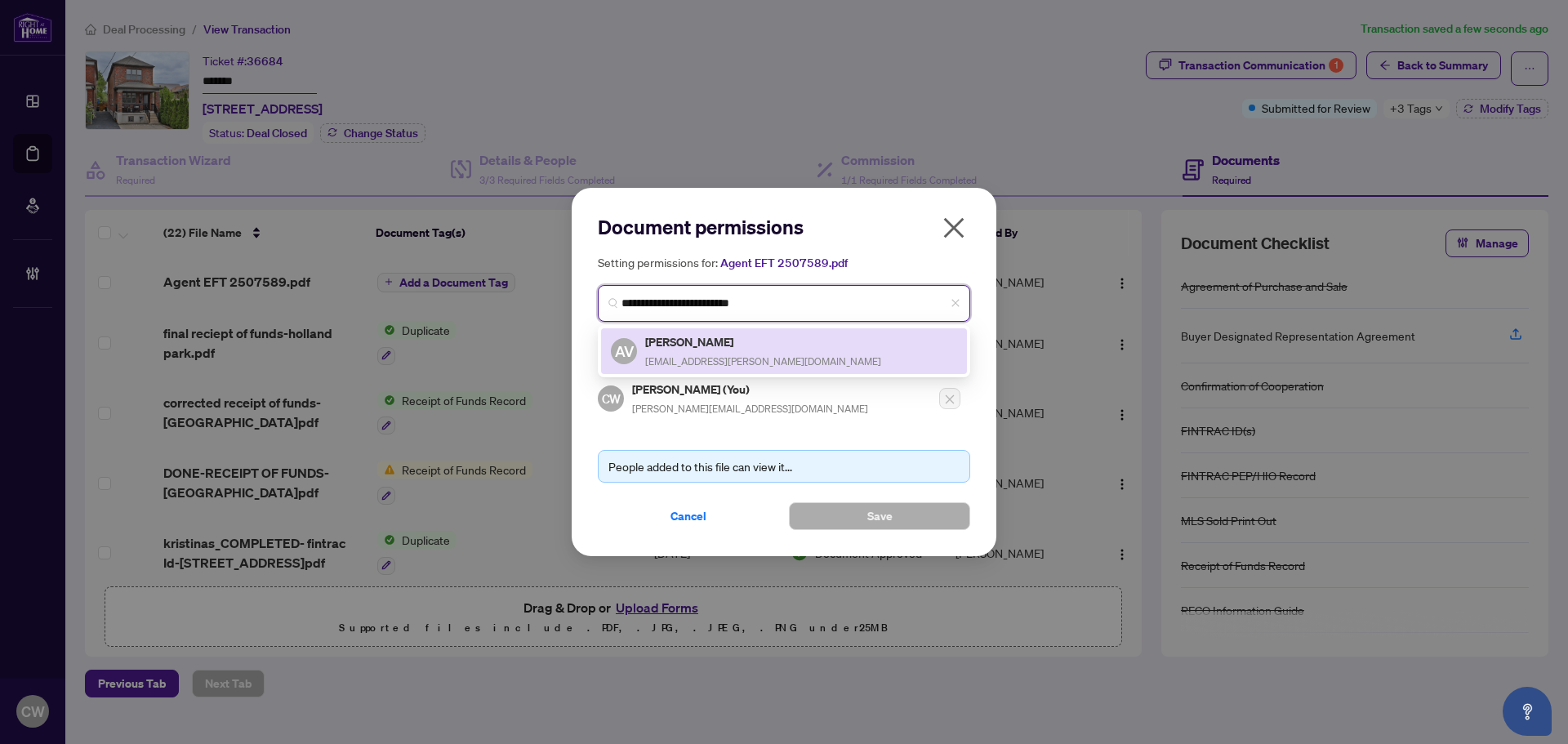
click at [673, 342] on h5 "Andrea Vyner" at bounding box center [763, 342] width 236 height 19
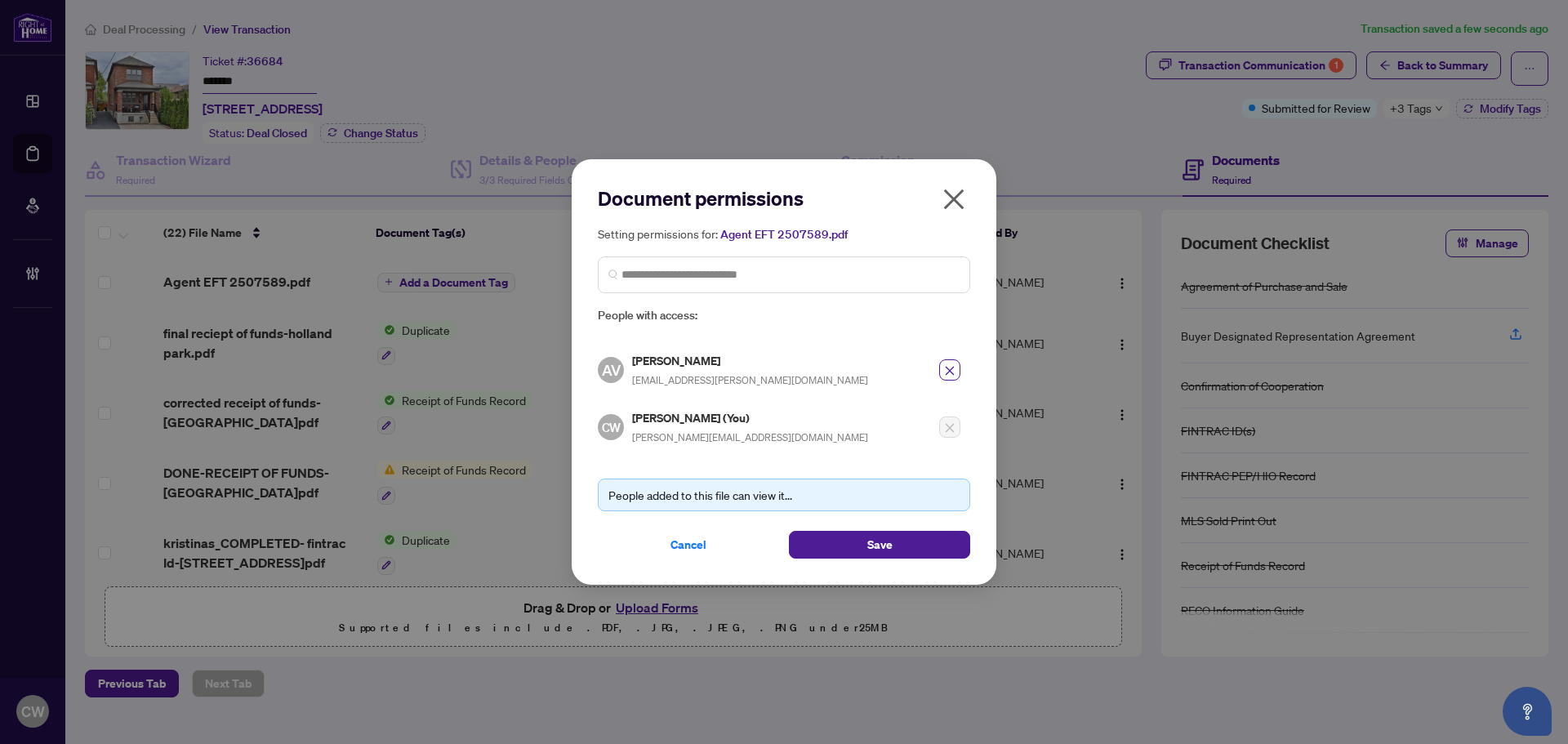
click at [855, 527] on div "People added to this file can view it... Cancel Save" at bounding box center [784, 508] width 373 height 99
click at [868, 541] on span "Save" at bounding box center [880, 545] width 25 height 26
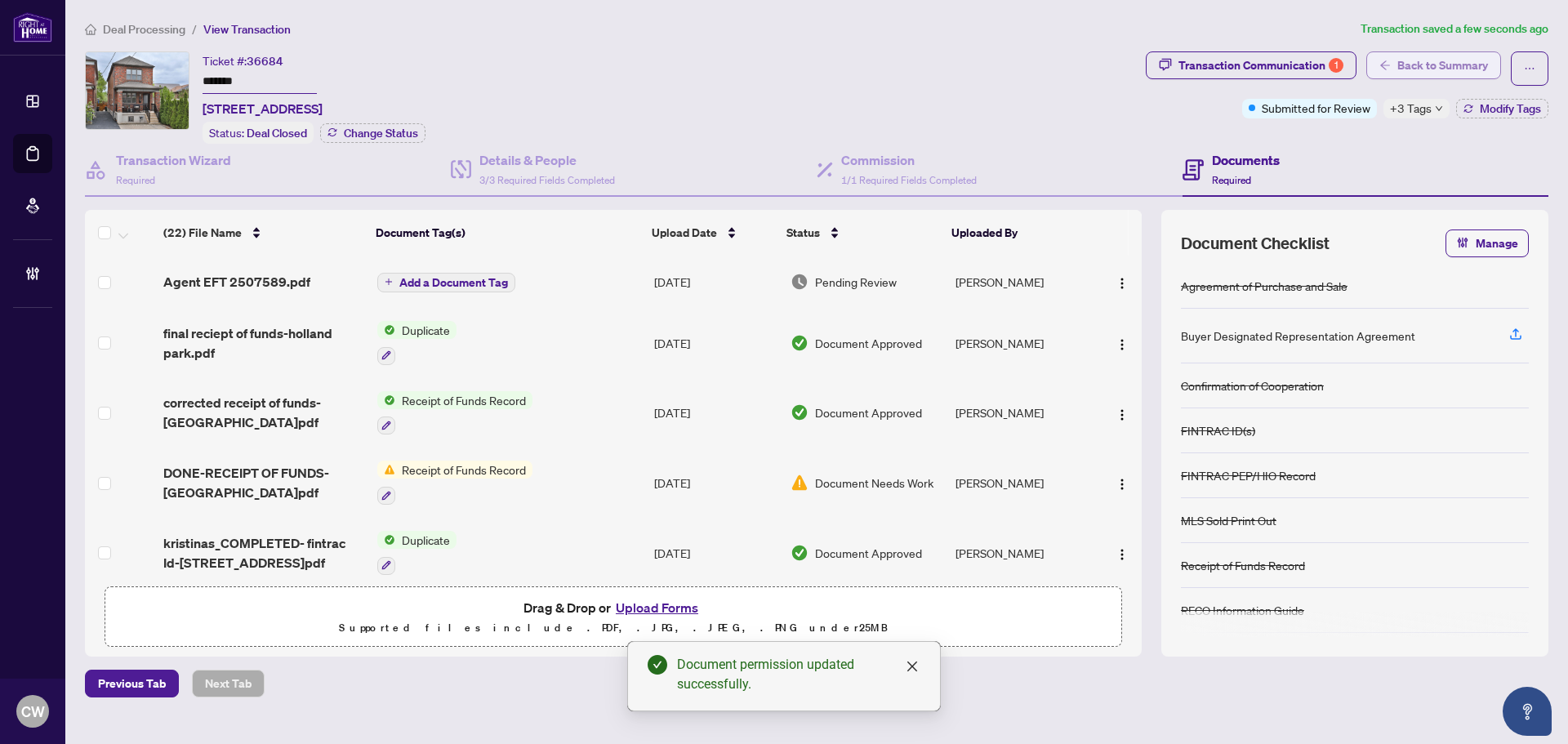
click at [1443, 62] on span "Back to Summary" at bounding box center [1442, 66] width 90 height 26
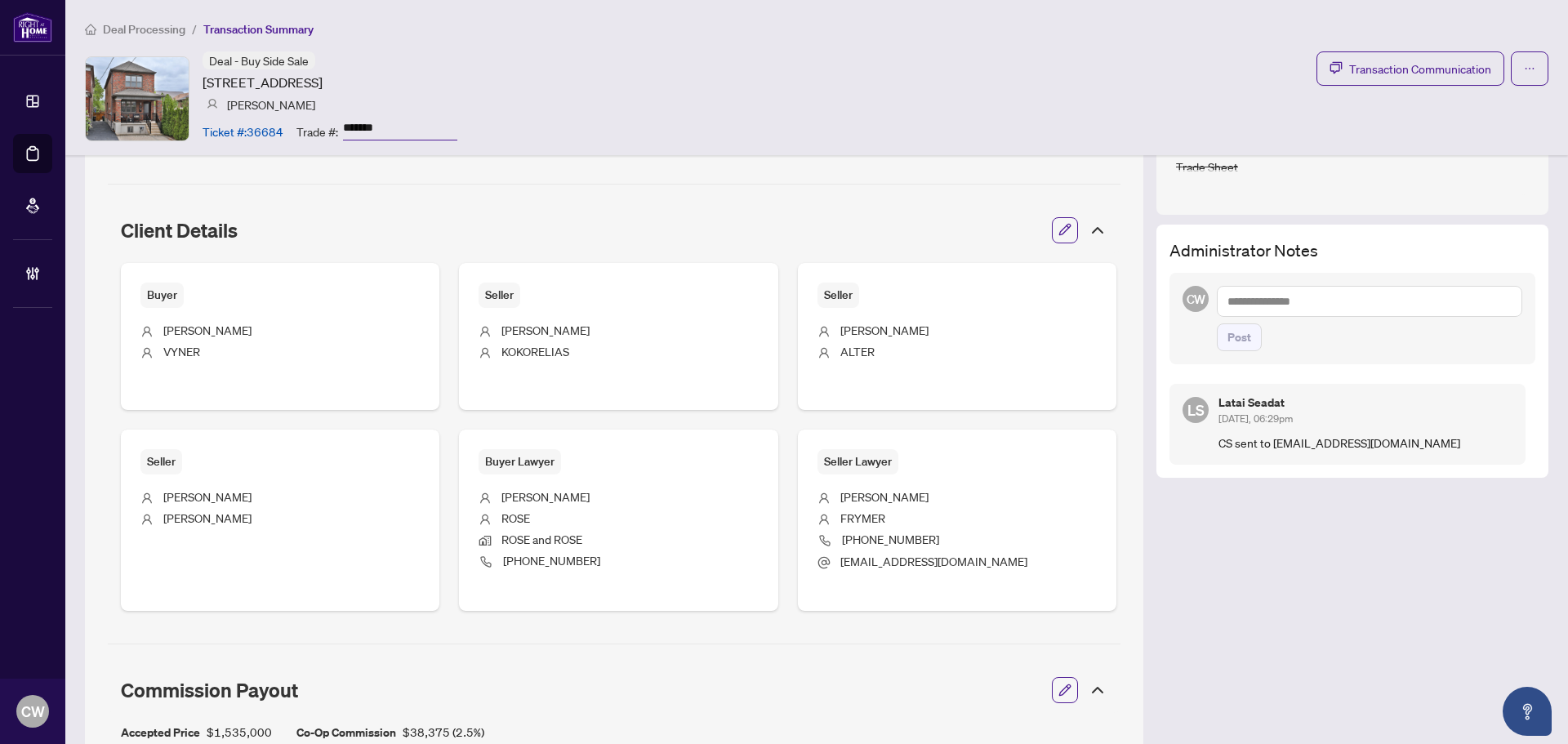
scroll to position [572, 0]
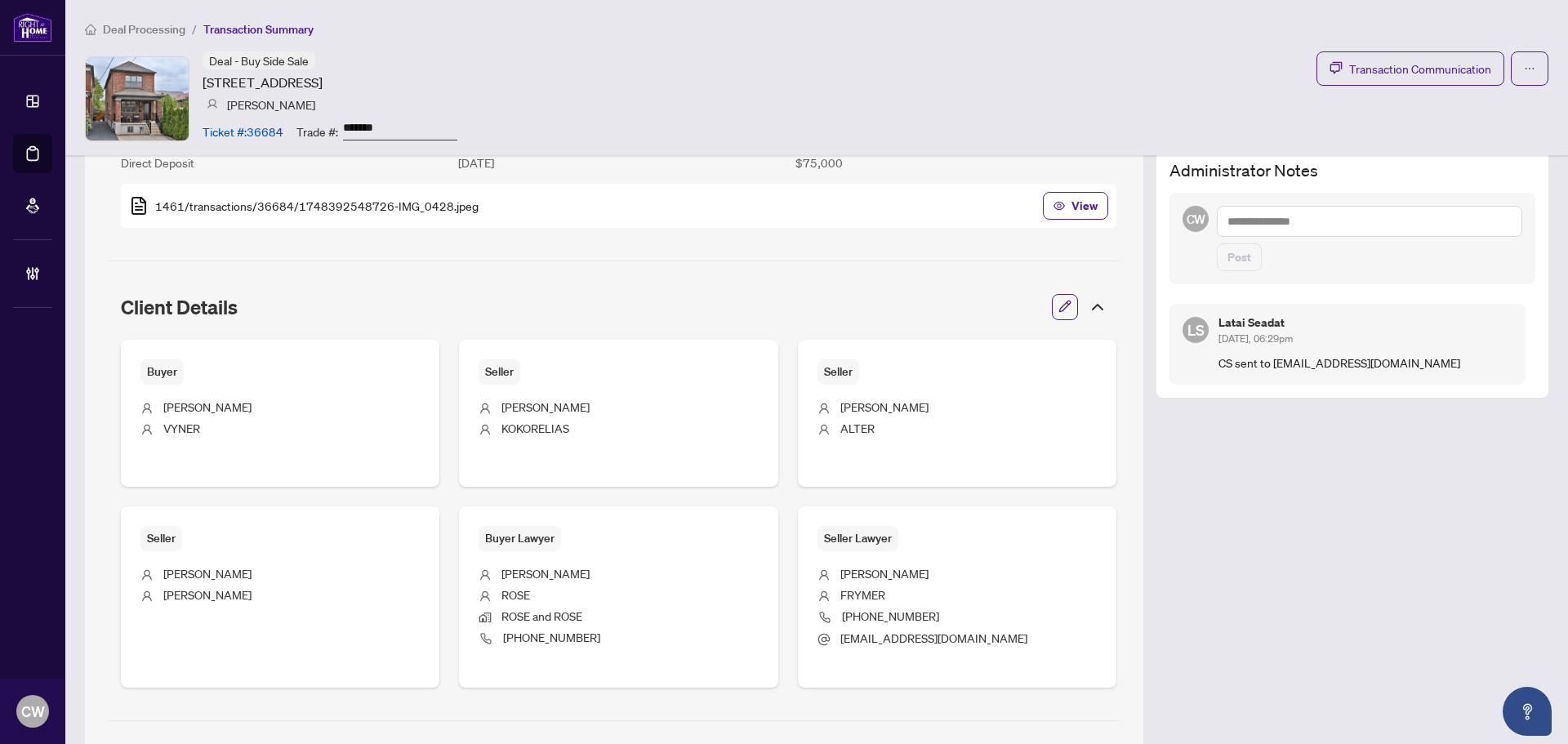
click at [1275, 218] on textarea at bounding box center [1370, 222] width 305 height 31
paste textarea "**********"
type textarea "**********"
click at [1227, 264] on span "Post" at bounding box center [1239, 258] width 24 height 26
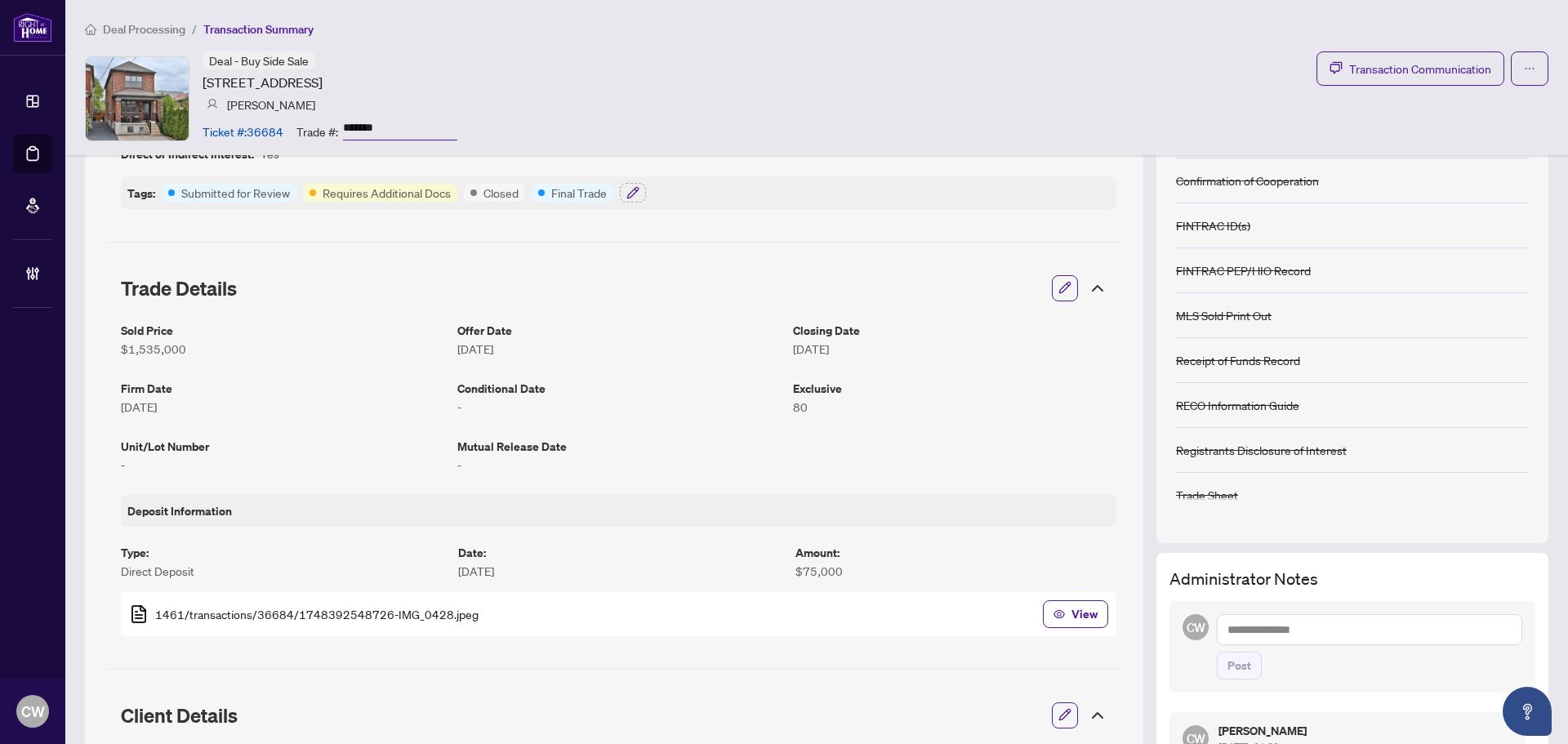
scroll to position [0, 0]
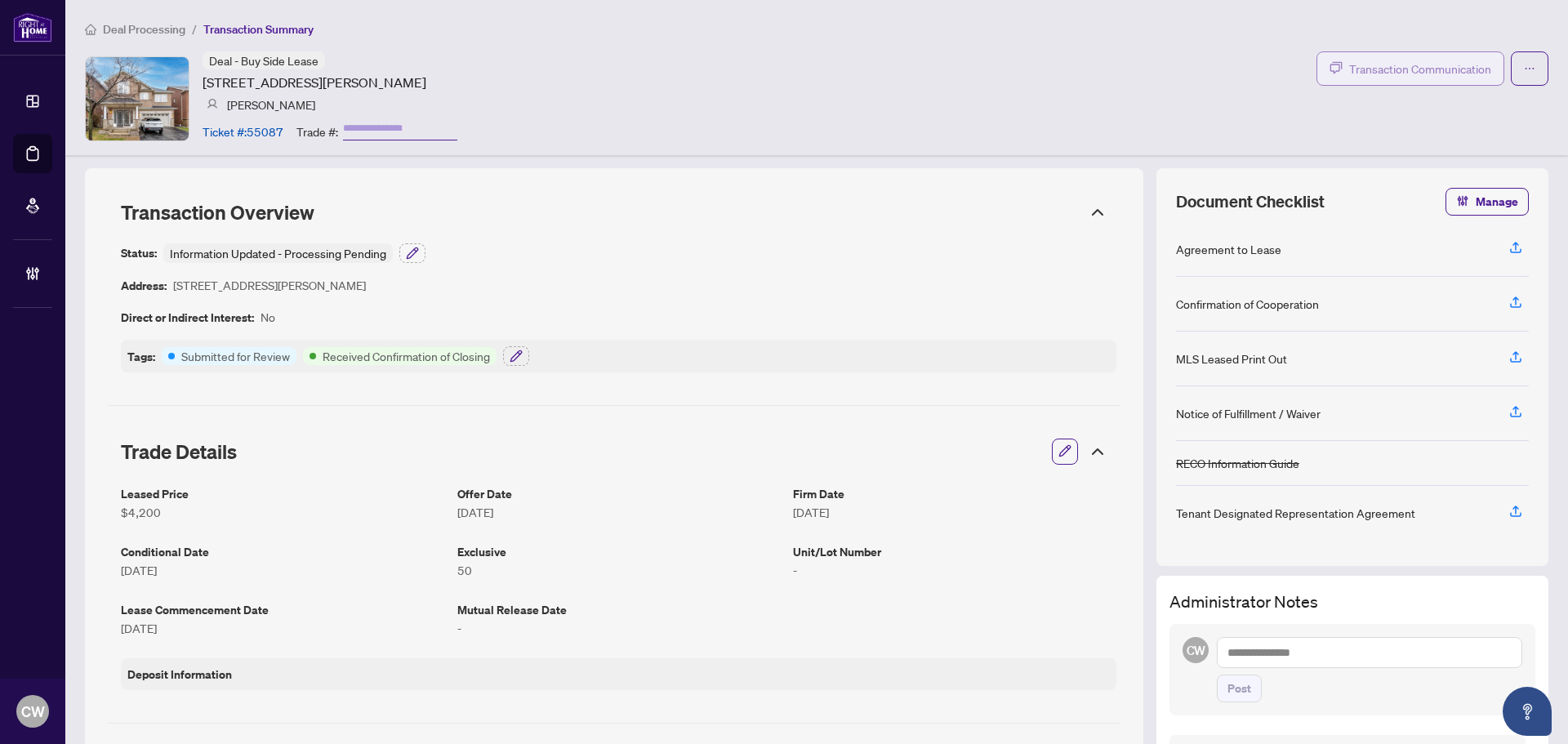
click at [1391, 66] on span "Transaction Communication" at bounding box center [1420, 69] width 142 height 19
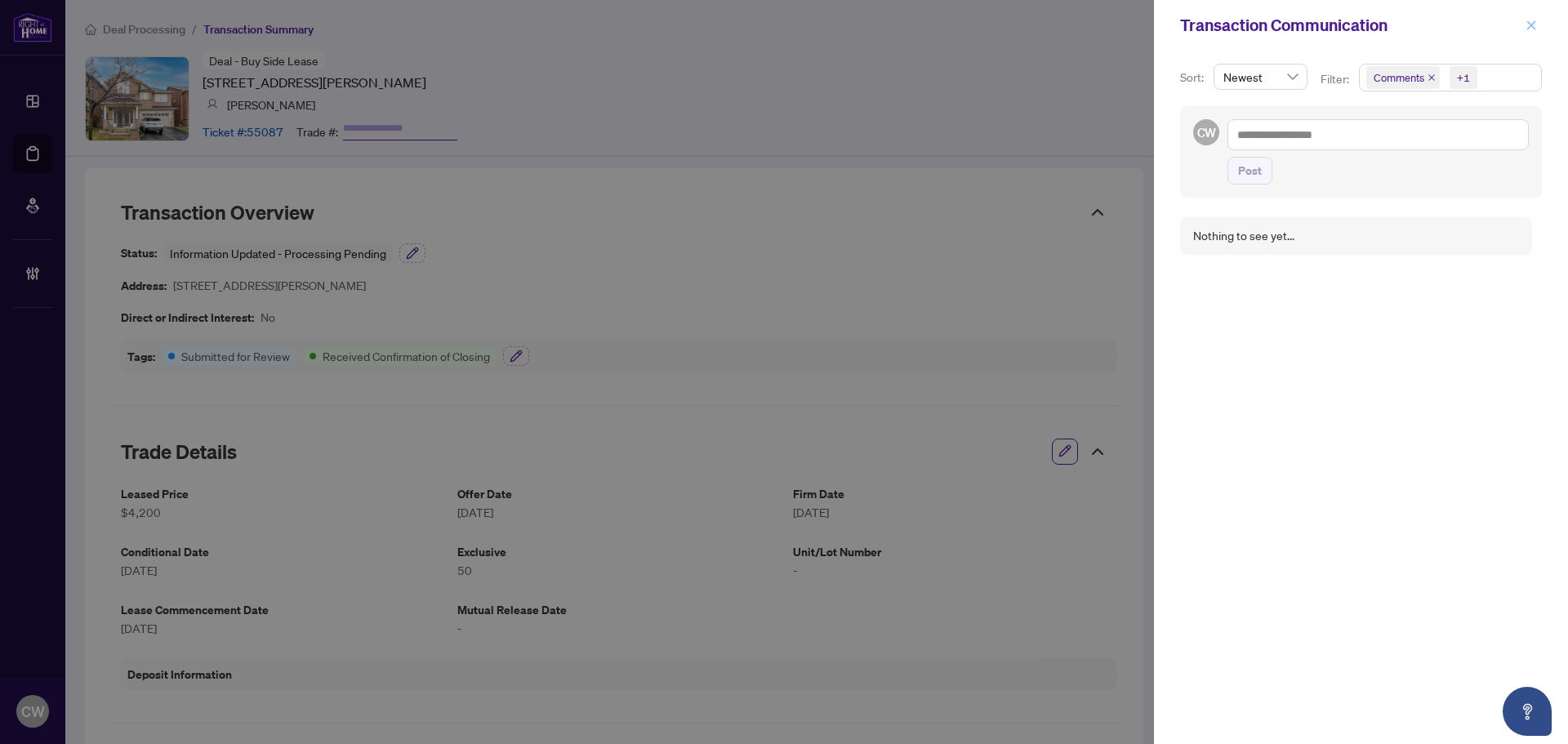
click at [1534, 26] on icon "close" at bounding box center [1532, 25] width 11 height 11
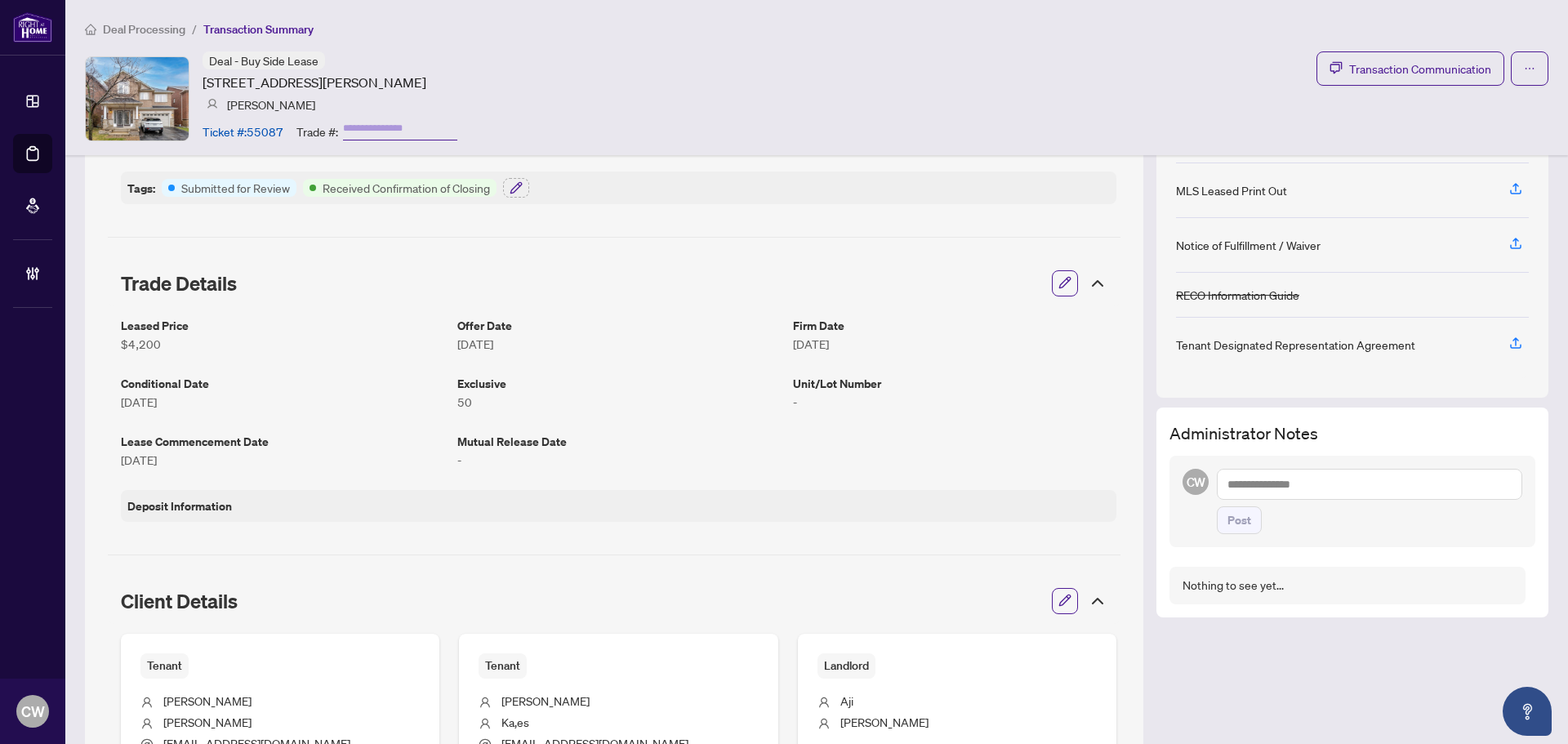
scroll to position [163, 0]
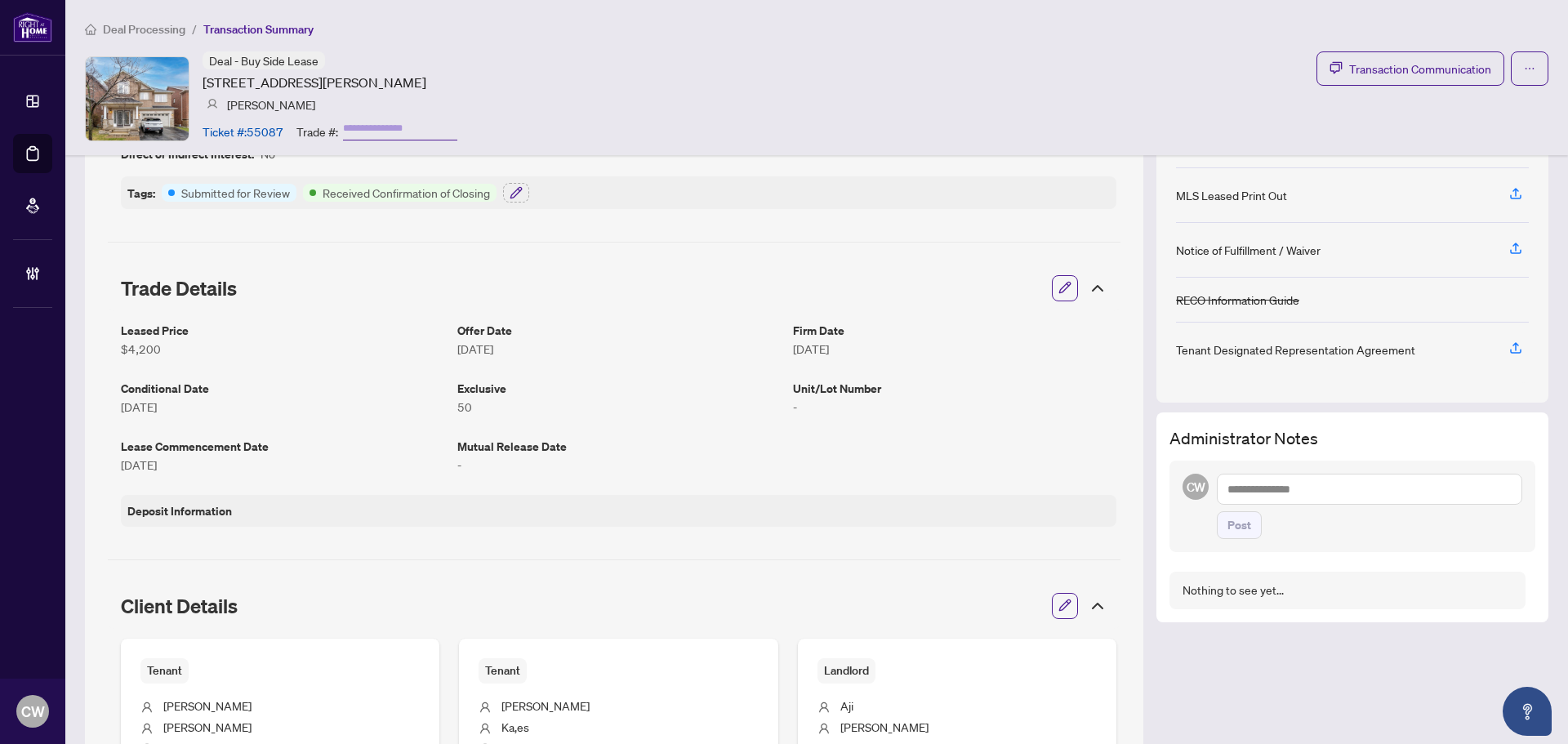
click at [1262, 494] on textarea at bounding box center [1370, 489] width 305 height 31
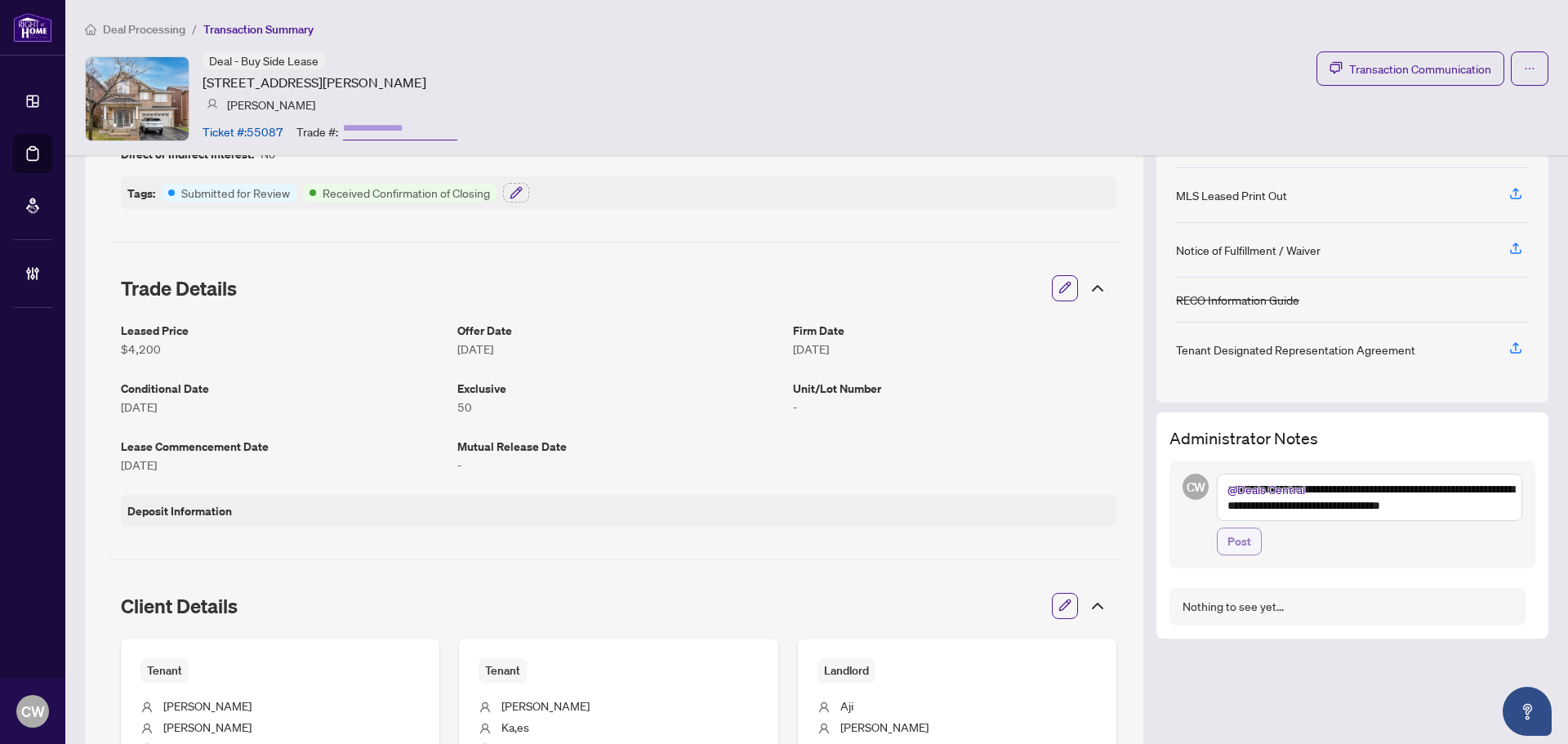
type textarea "**********"
click at [1235, 543] on span "Post" at bounding box center [1239, 542] width 24 height 26
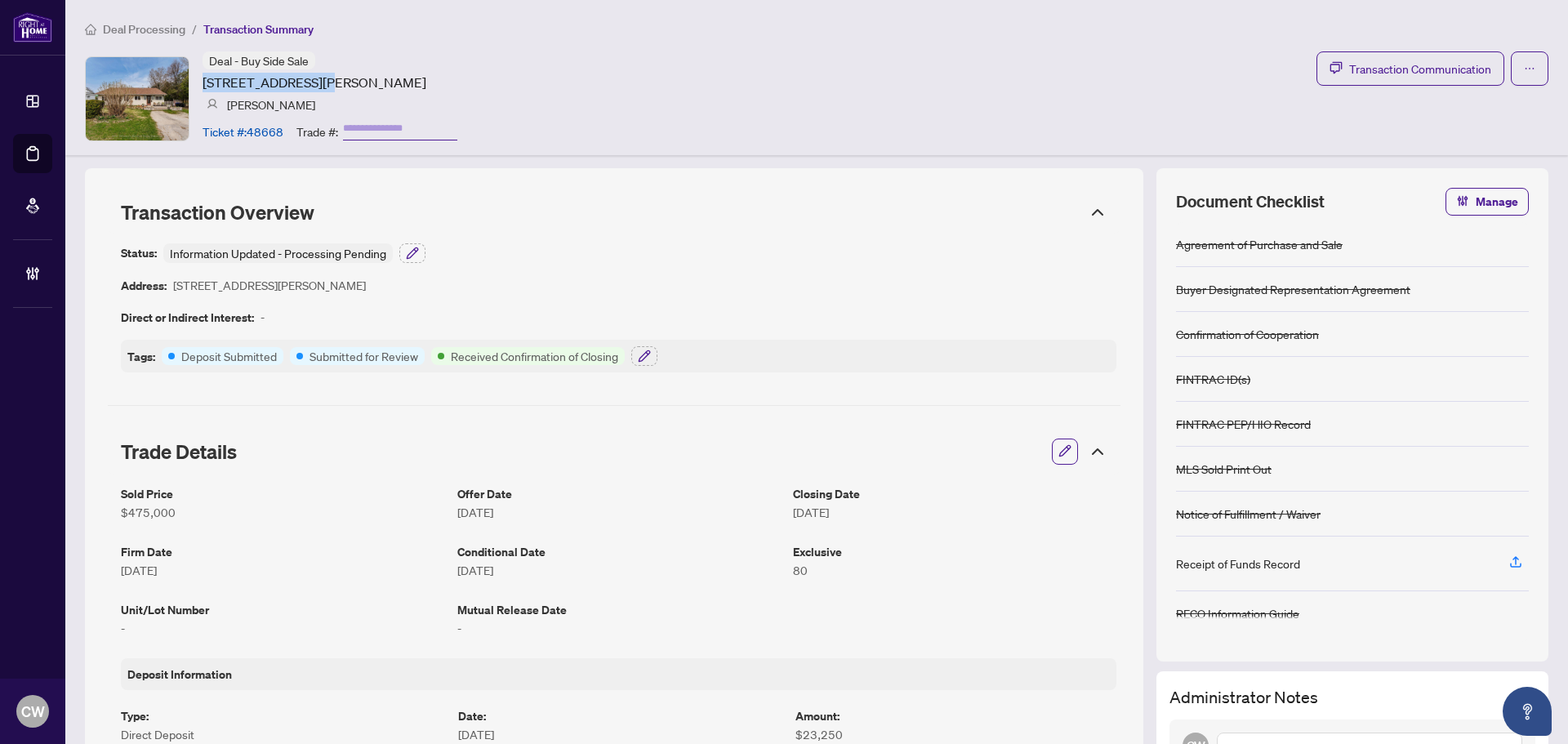
drag, startPoint x: 202, startPoint y: 80, endPoint x: 303, endPoint y: 85, distance: 101.1
click at [303, 85] on div "Deal - Buy Side Sale [STREET_ADDRESS][PERSON_NAME] [PERSON_NAME] Ticket #: 4866…" at bounding box center [271, 99] width 373 height 94
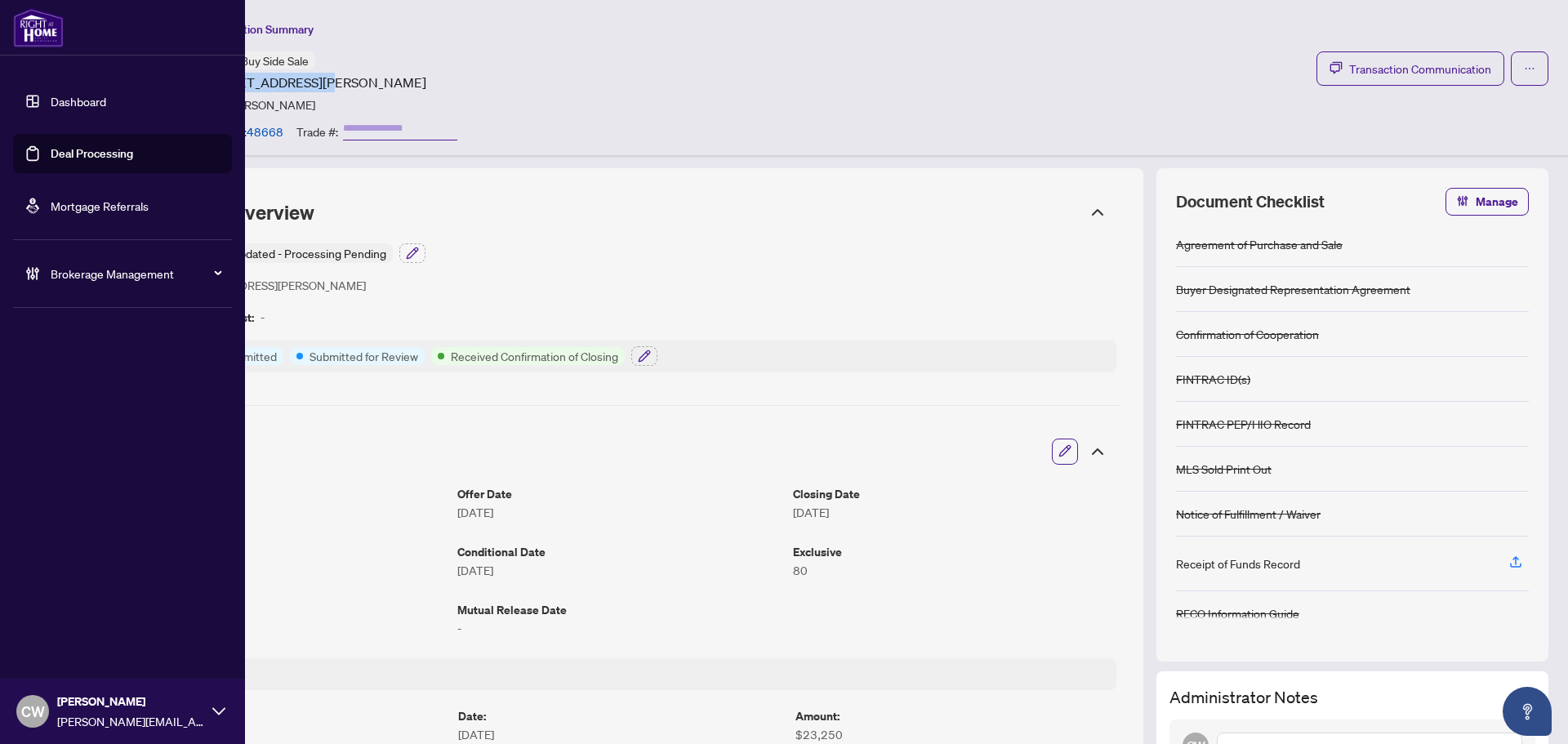
click at [51, 152] on link "Deal Processing" at bounding box center [92, 154] width 82 height 15
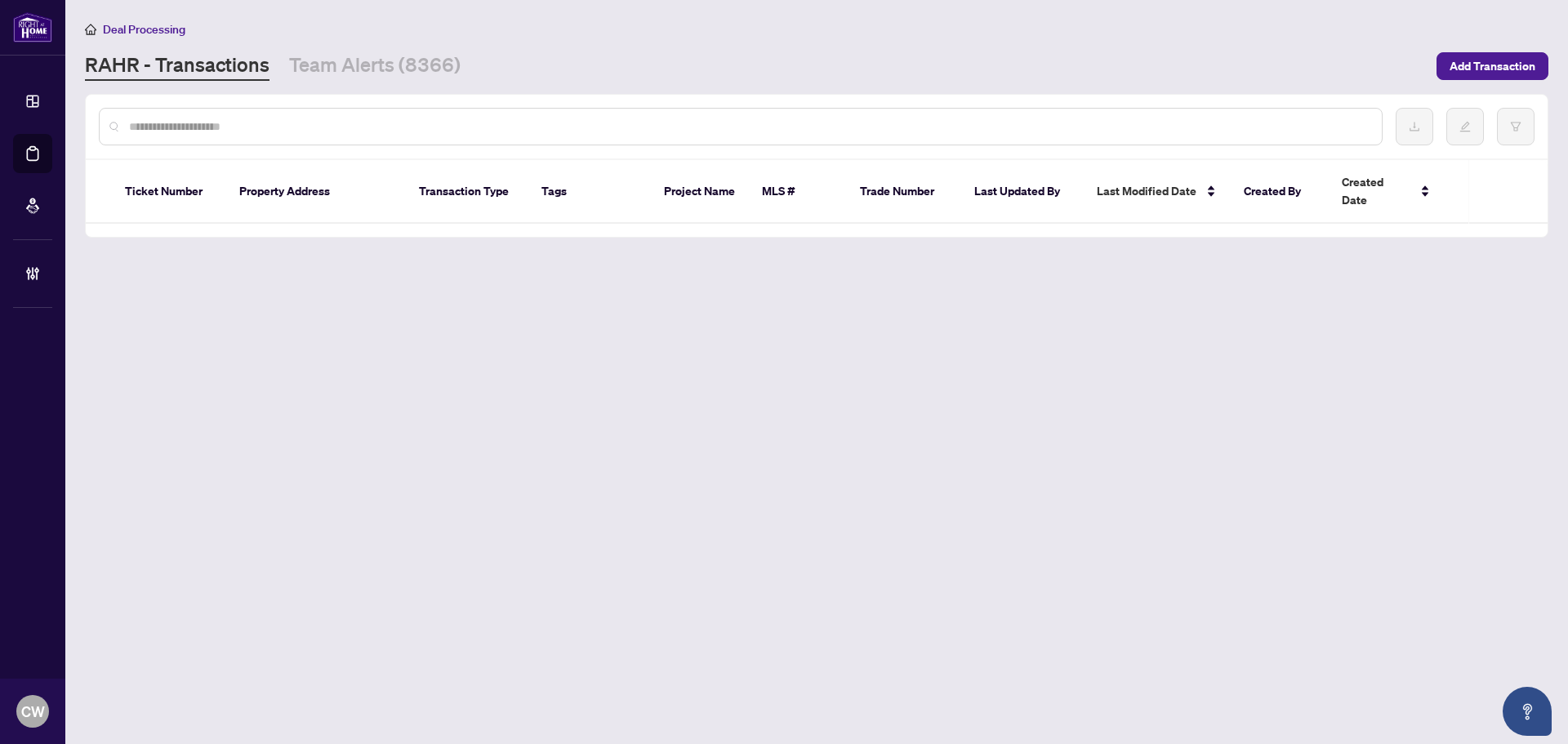
click at [266, 127] on input "text" at bounding box center [749, 126] width 1240 height 18
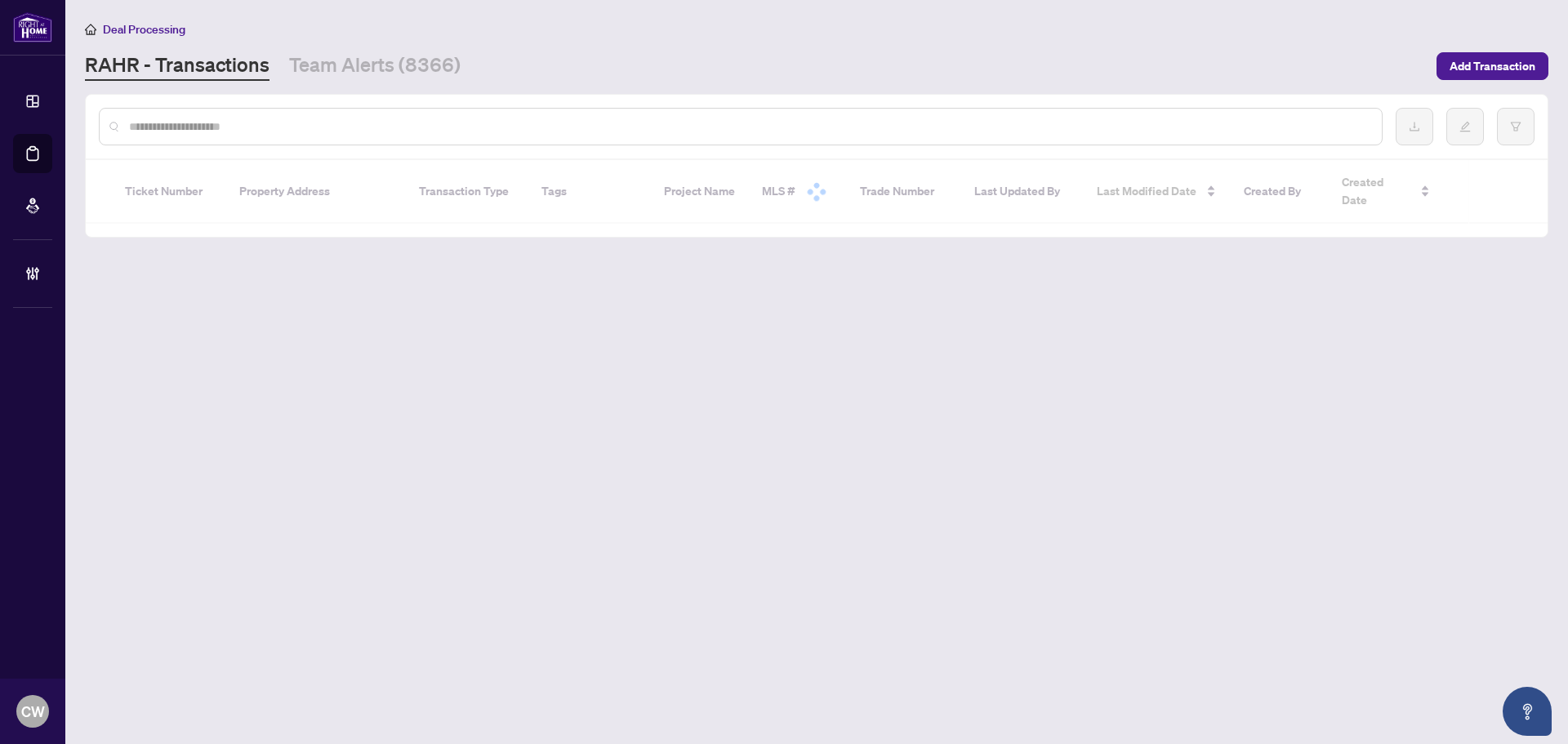
paste input "**********"
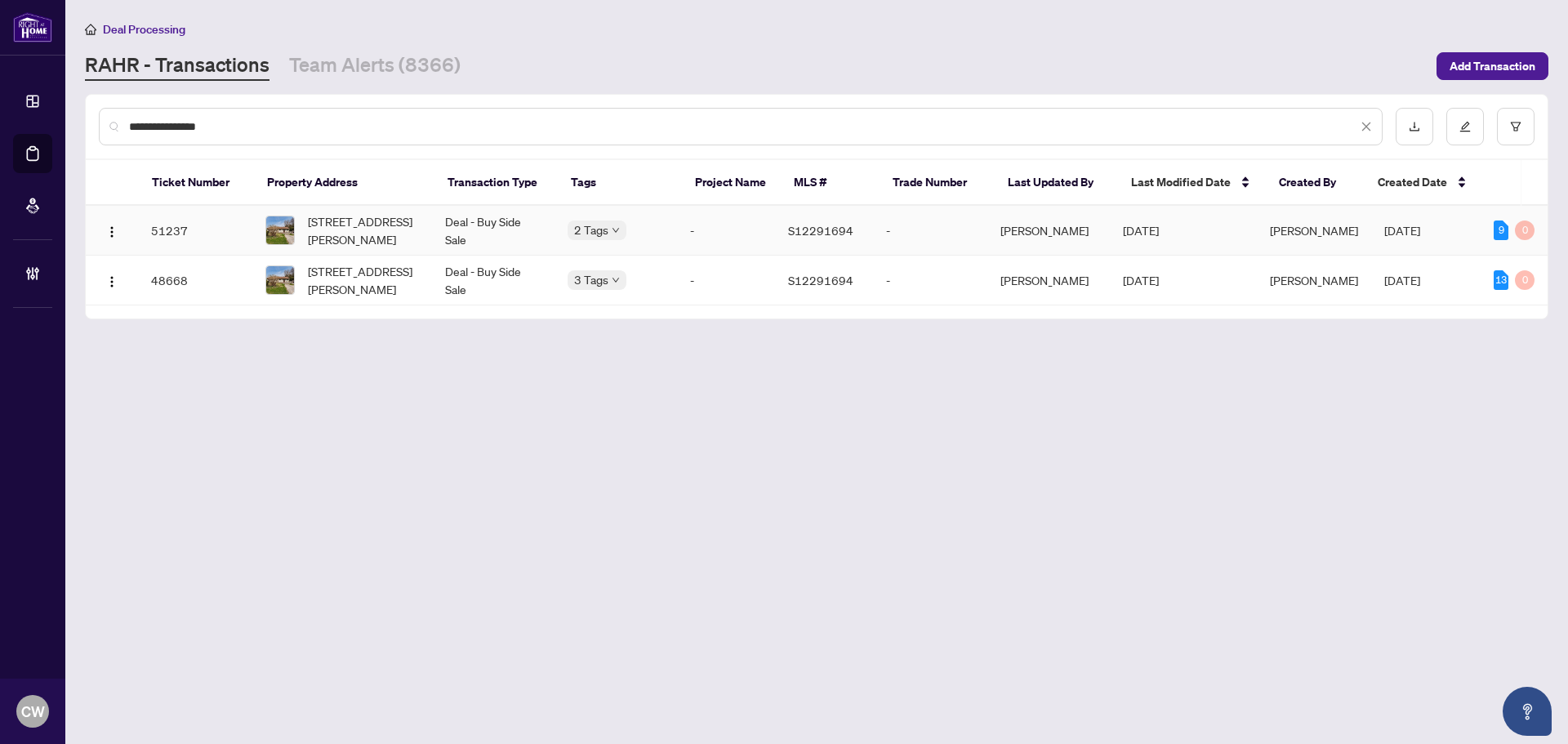
type input "**********"
click at [352, 221] on span "[STREET_ADDRESS][PERSON_NAME]" at bounding box center [363, 231] width 111 height 36
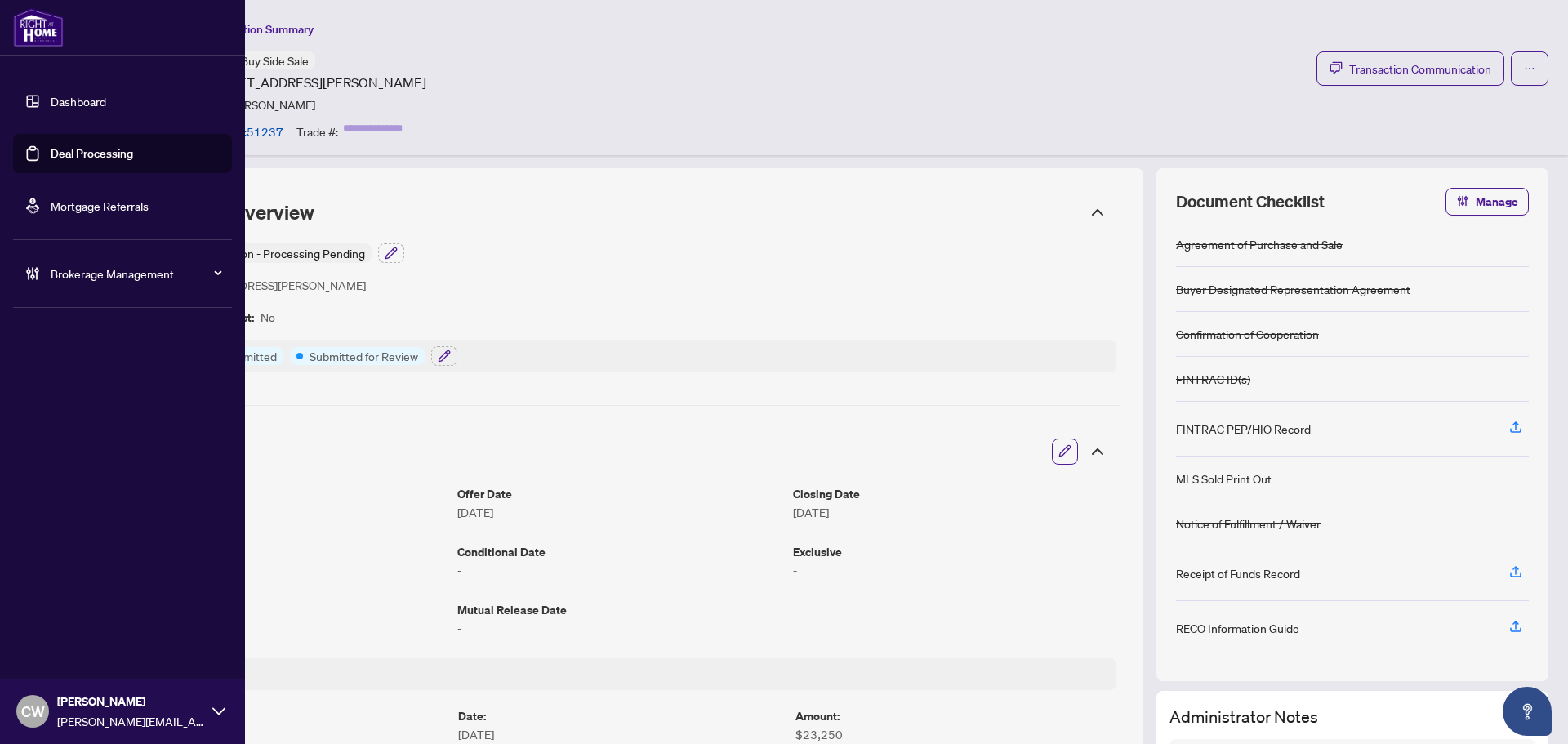
click at [51, 154] on link "Deal Processing" at bounding box center [92, 154] width 82 height 15
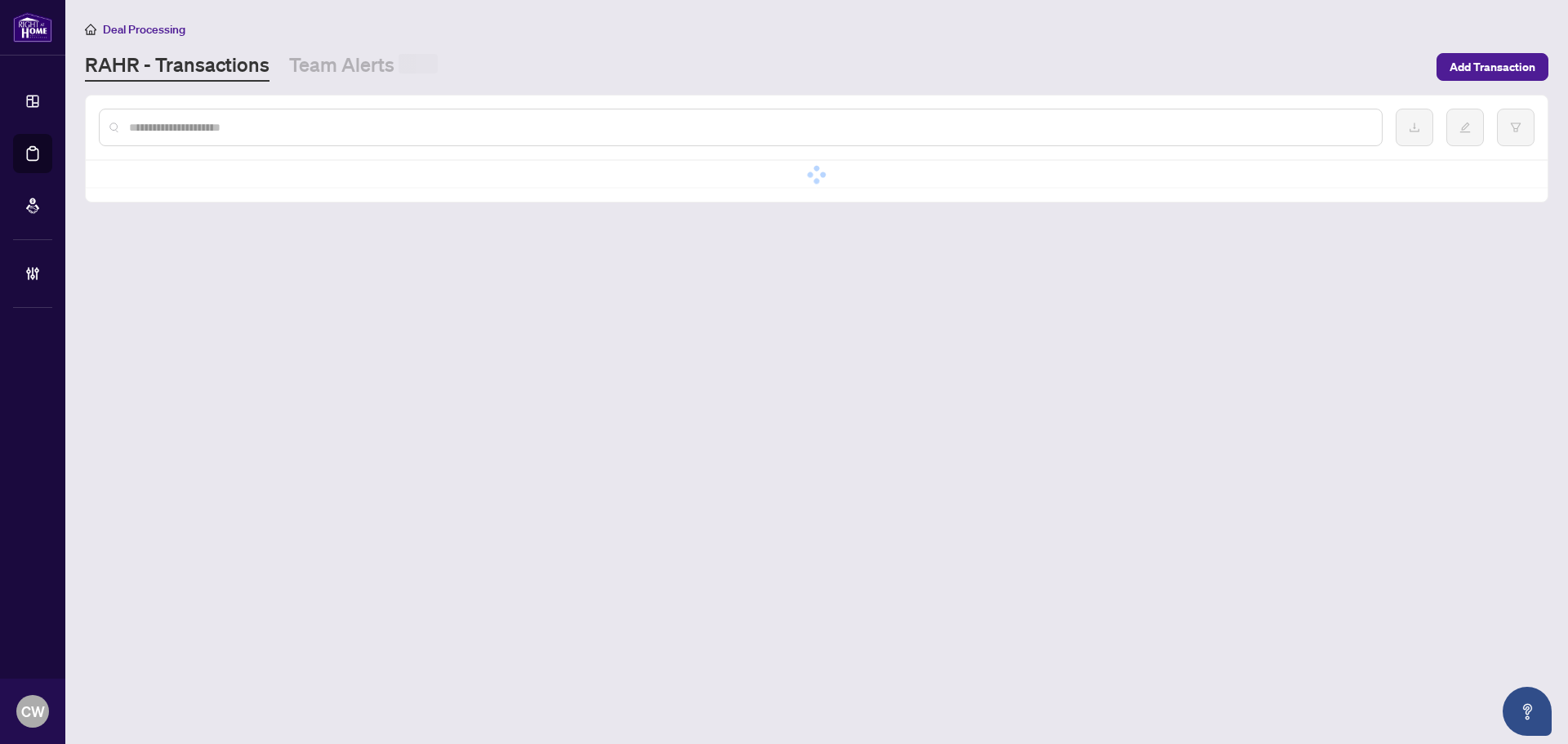
click at [277, 93] on main "Deal Processing [PERSON_NAME] - Transactions Team Alerts Add Transaction No dat…" at bounding box center [817, 372] width 1503 height 744
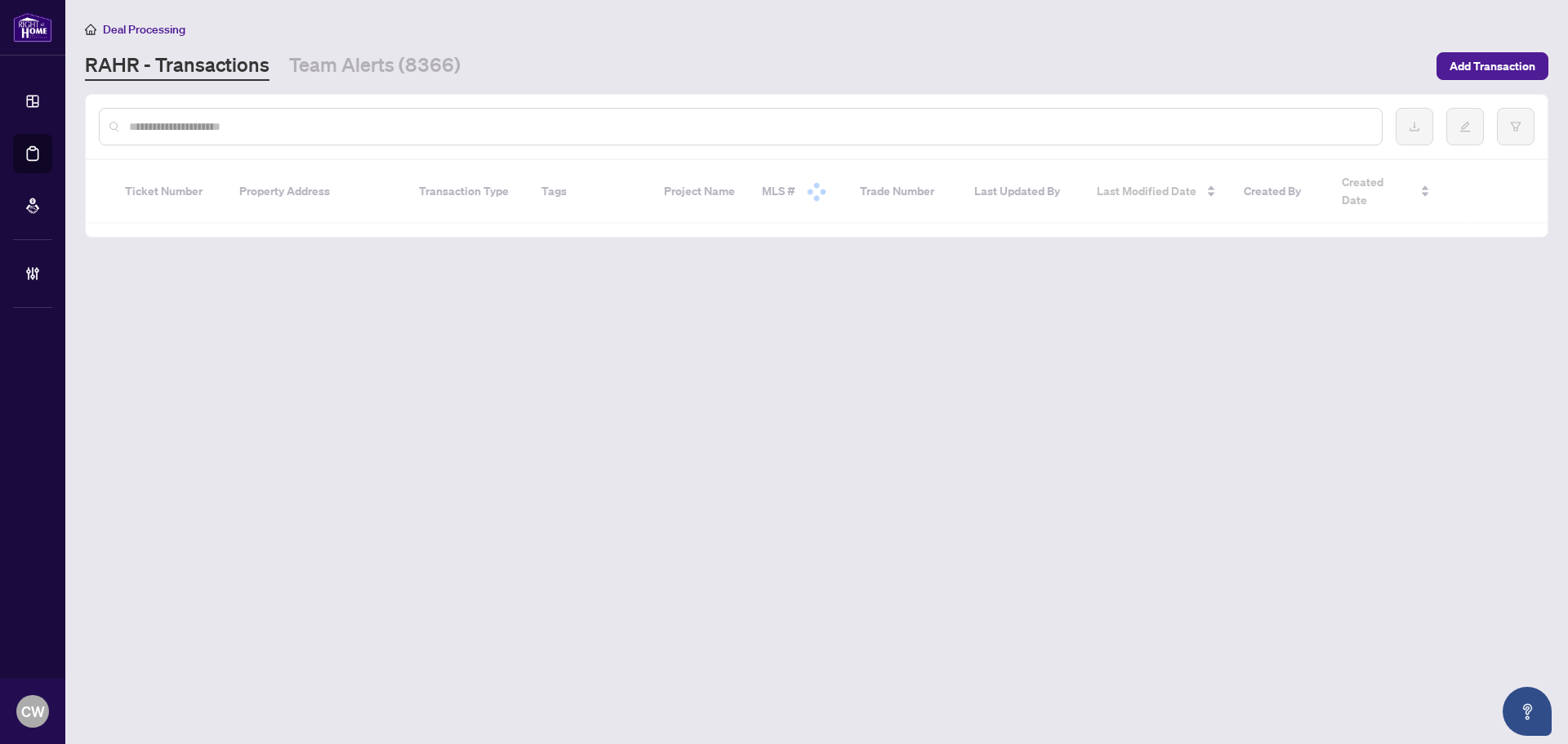
click at [270, 108] on div at bounding box center [740, 126] width 1284 height 38
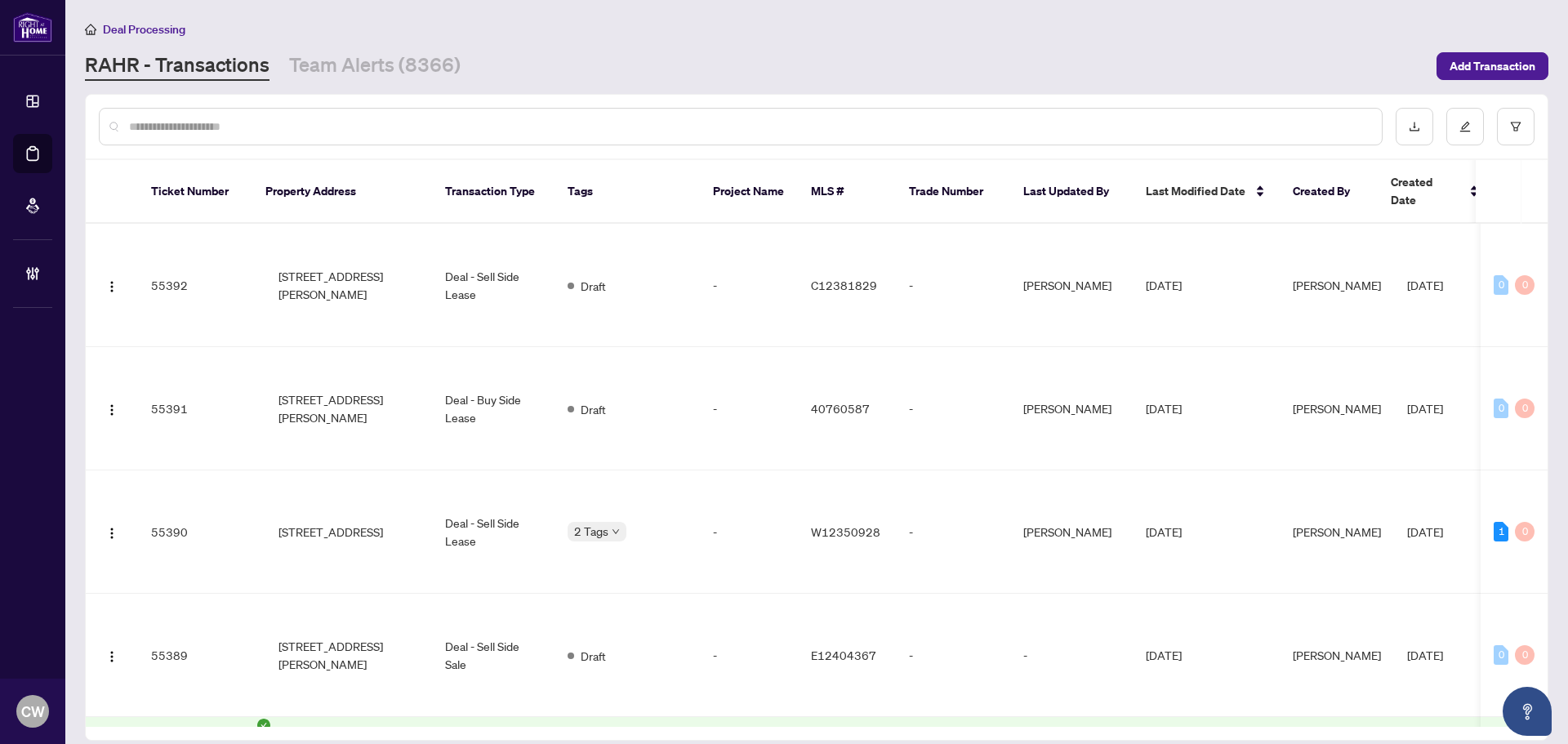
click at [271, 121] on input "text" at bounding box center [749, 126] width 1240 height 18
paste input "**********"
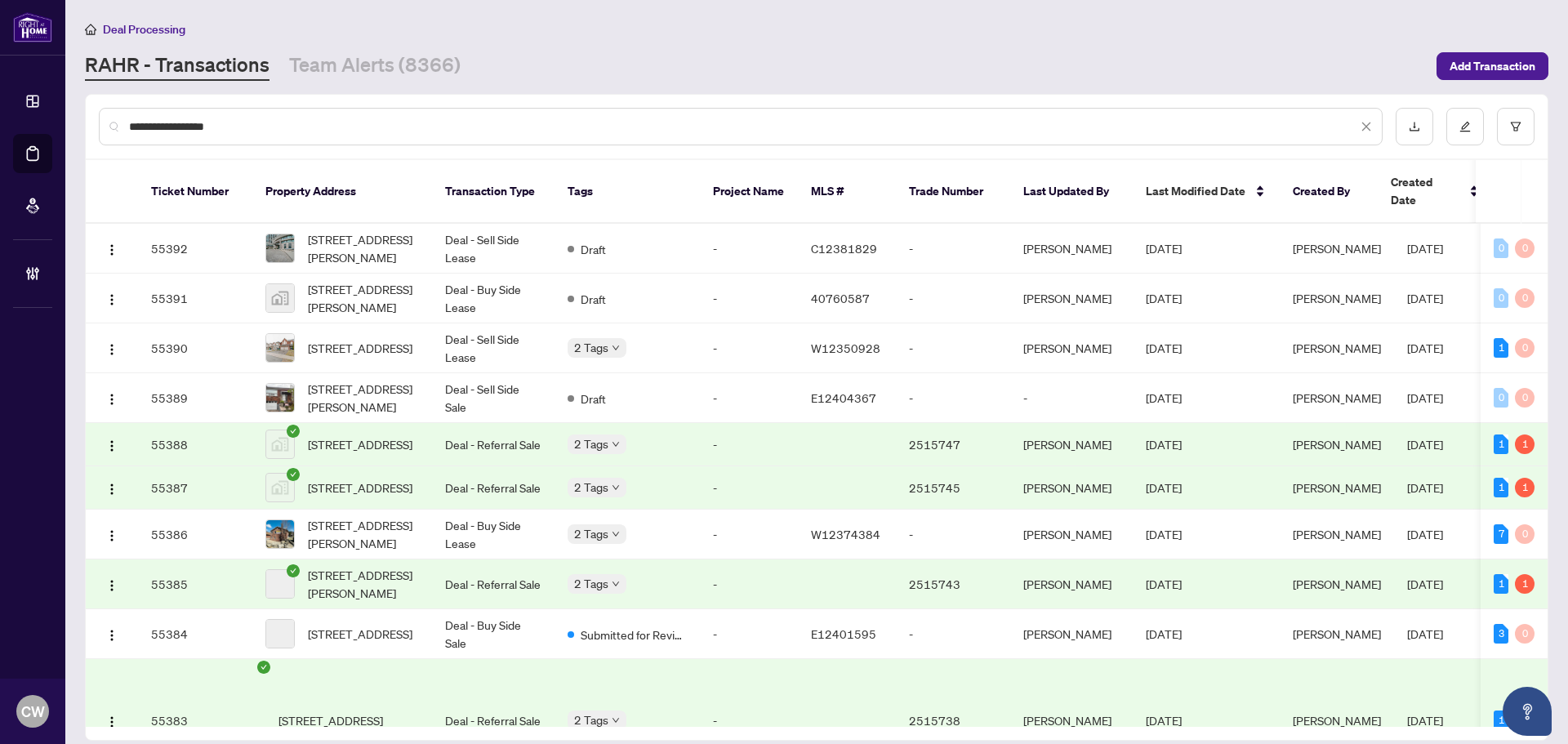
type input "**********"
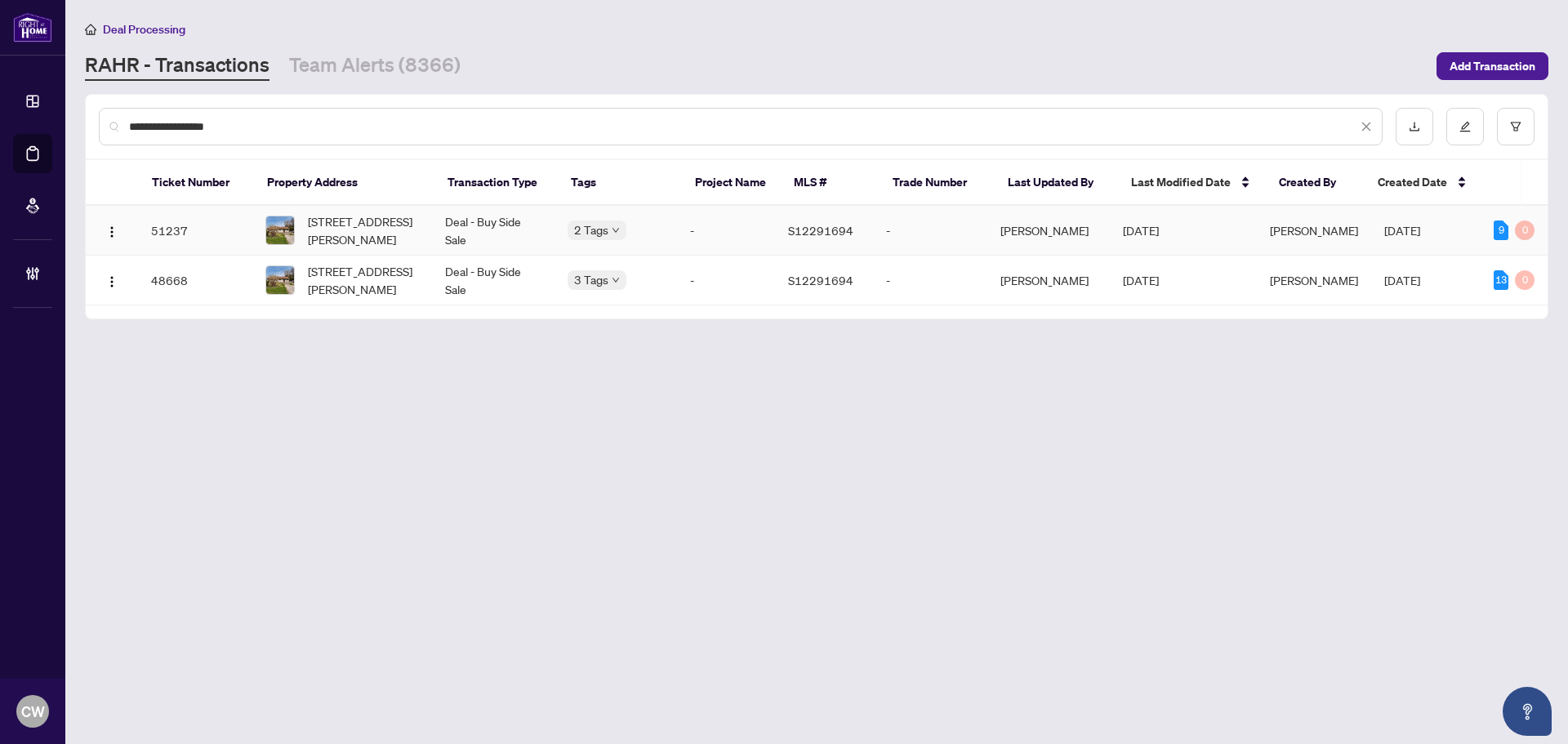
click at [368, 284] on span "[STREET_ADDRESS][PERSON_NAME]" at bounding box center [363, 280] width 111 height 36
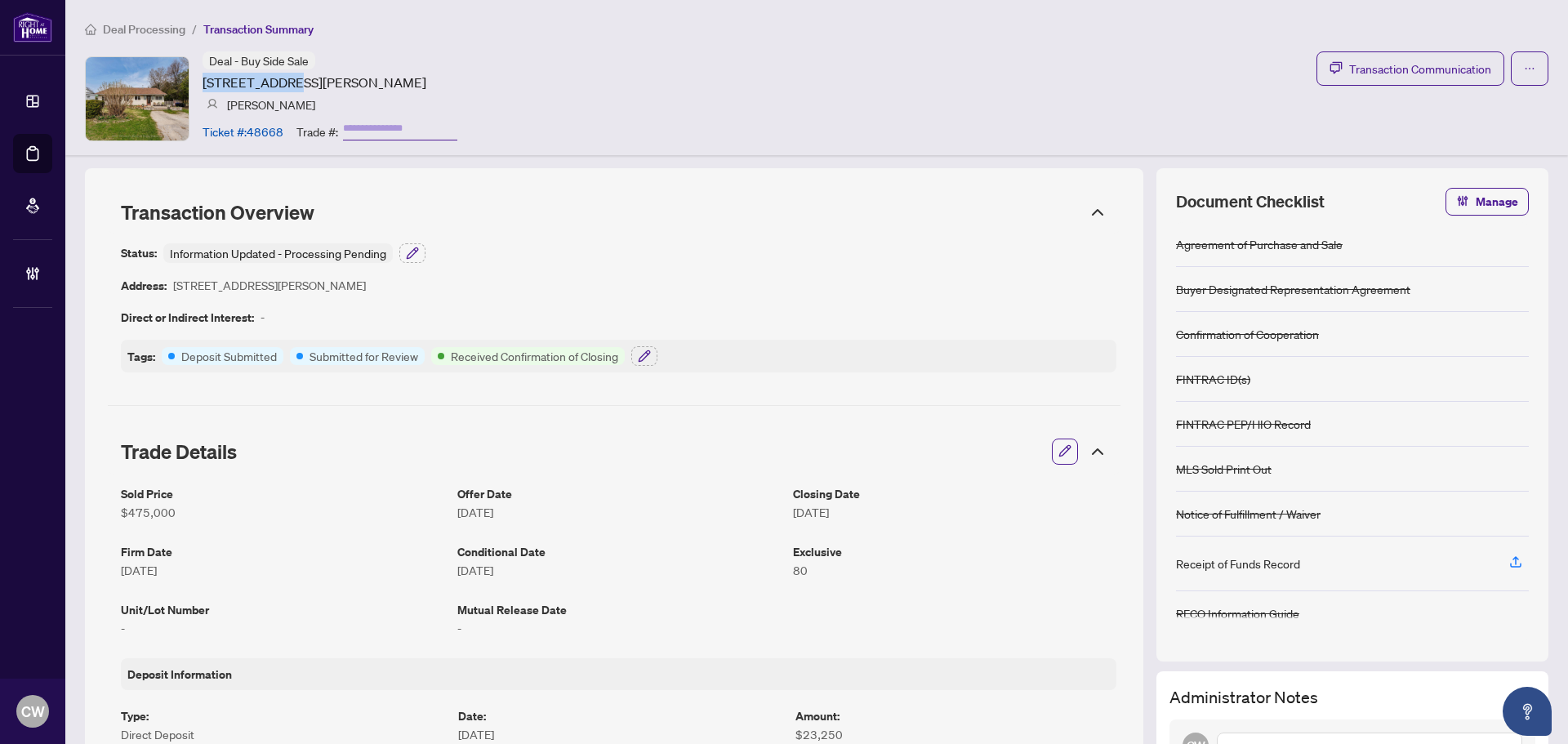
drag, startPoint x: 199, startPoint y: 76, endPoint x: 284, endPoint y: 88, distance: 85.8
click at [284, 88] on div "Deal - Buy Side Sale 230 Elizabeth St, Midland, Ontario L4R 1Y4, Canada Catheri…" at bounding box center [271, 99] width 373 height 94
copy article "230 Elizabeth"
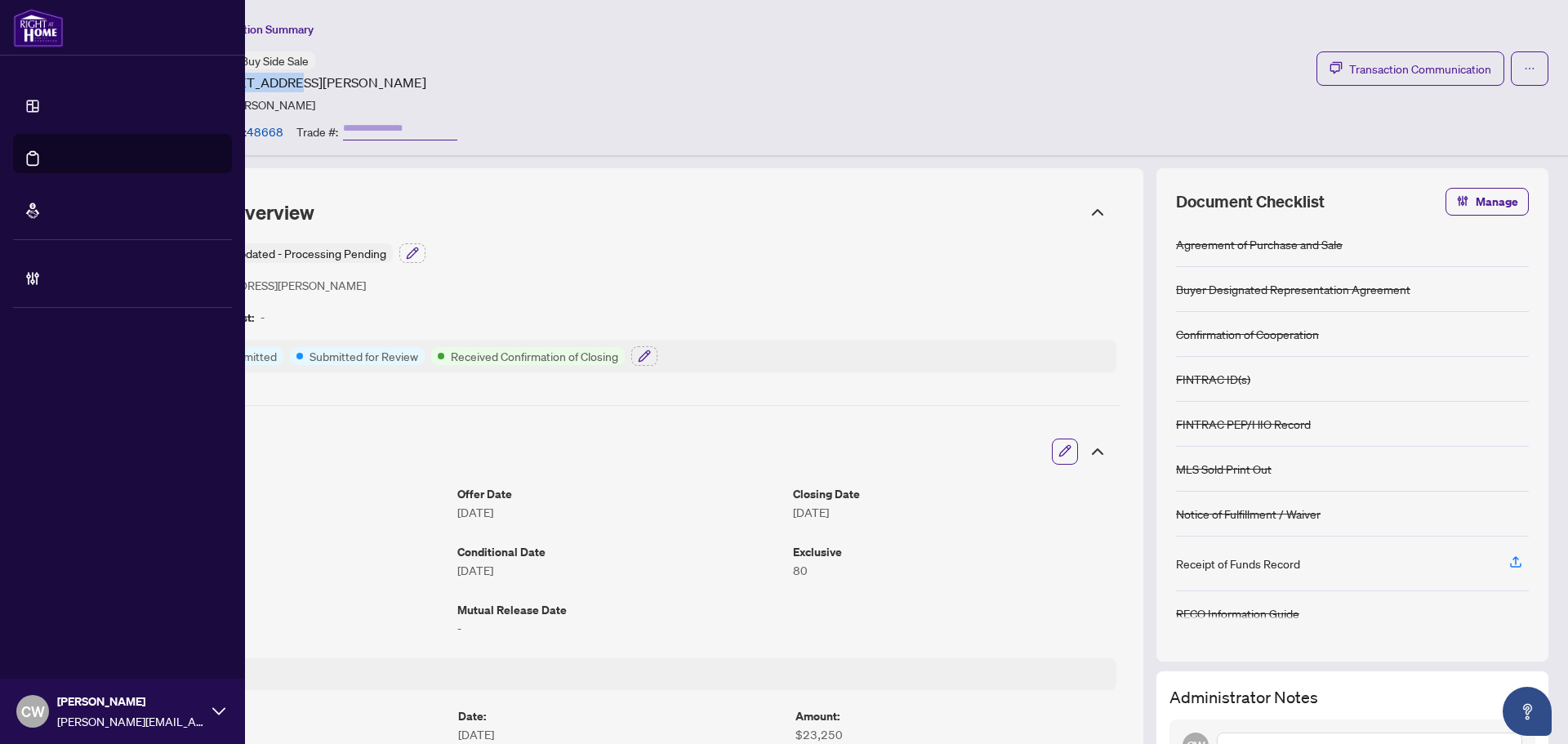
click at [57, 163] on link "Deal Processing" at bounding box center [76, 171] width 82 height 15
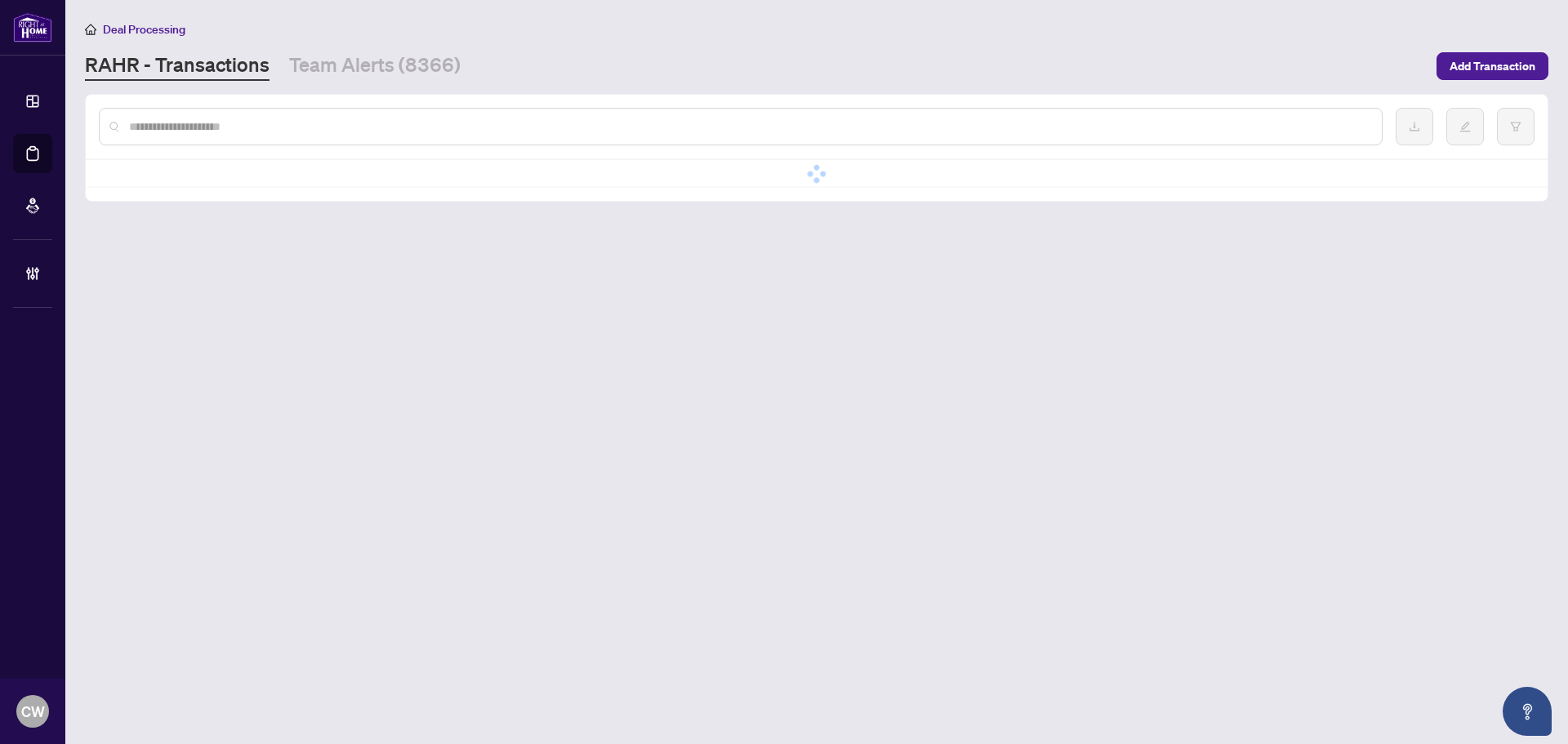
click at [277, 118] on div at bounding box center [740, 126] width 1284 height 38
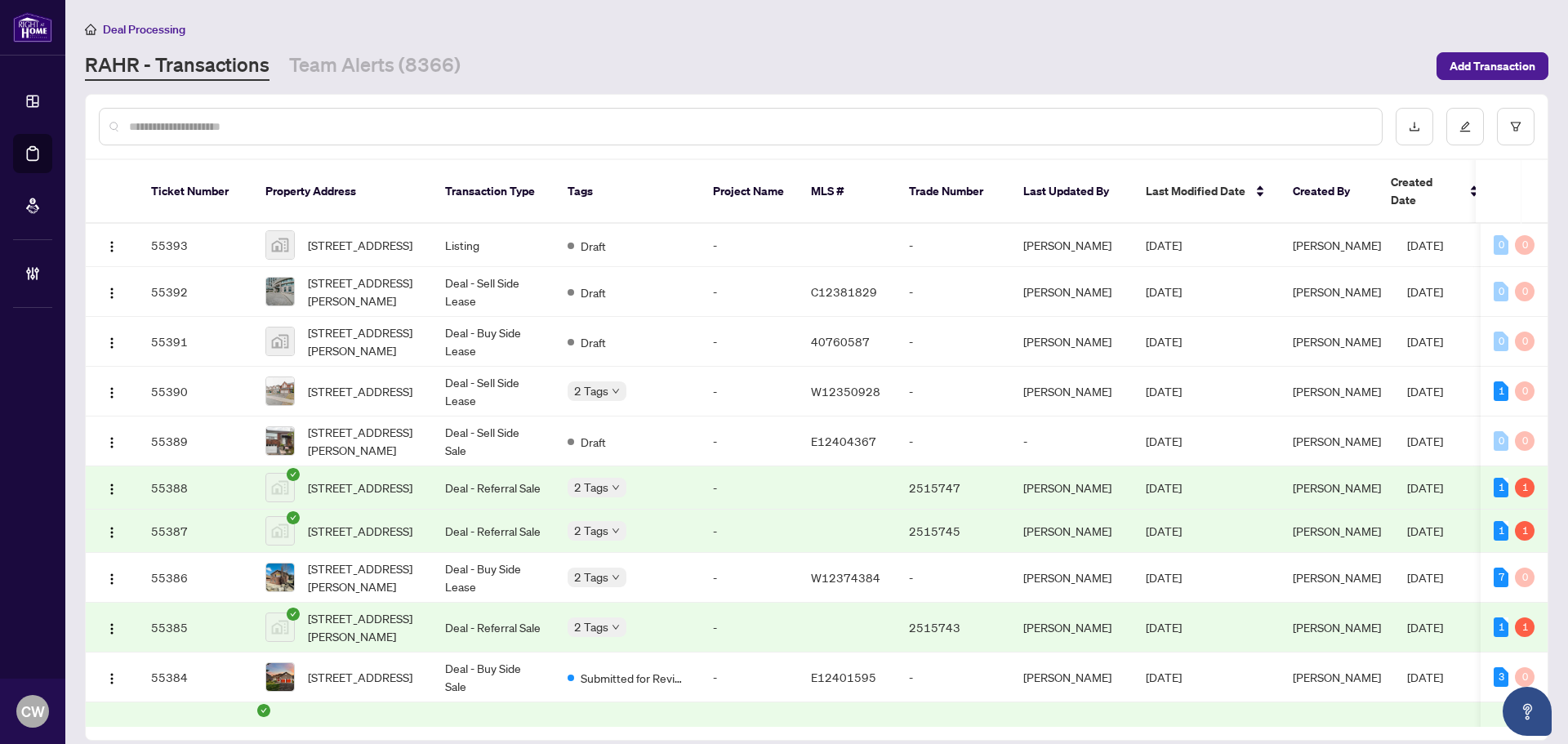
click at [279, 122] on input "text" at bounding box center [749, 126] width 1240 height 18
paste input "**********"
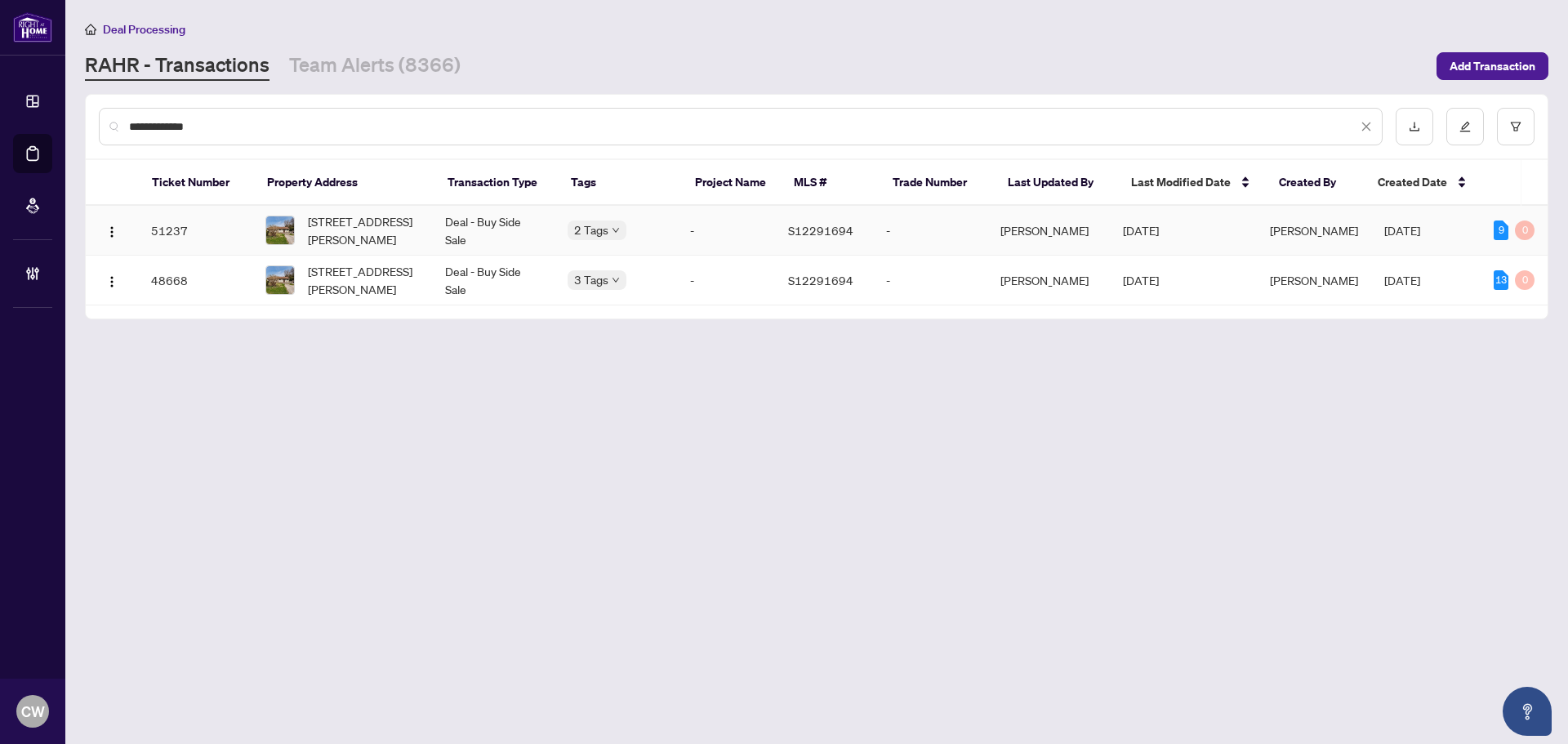
type input "**********"
click at [336, 214] on span "[STREET_ADDRESS][PERSON_NAME]" at bounding box center [363, 231] width 111 height 36
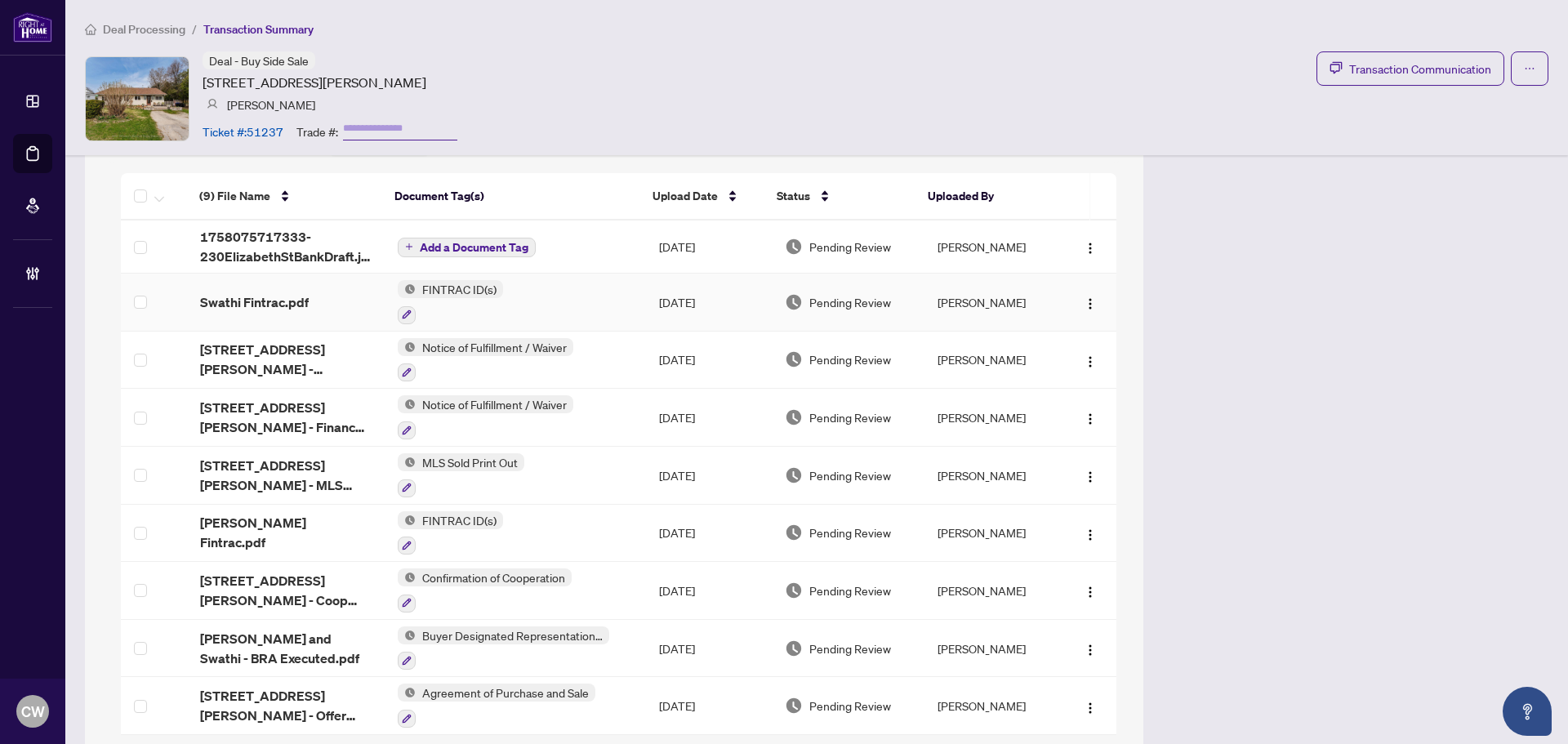
scroll to position [1524, 0]
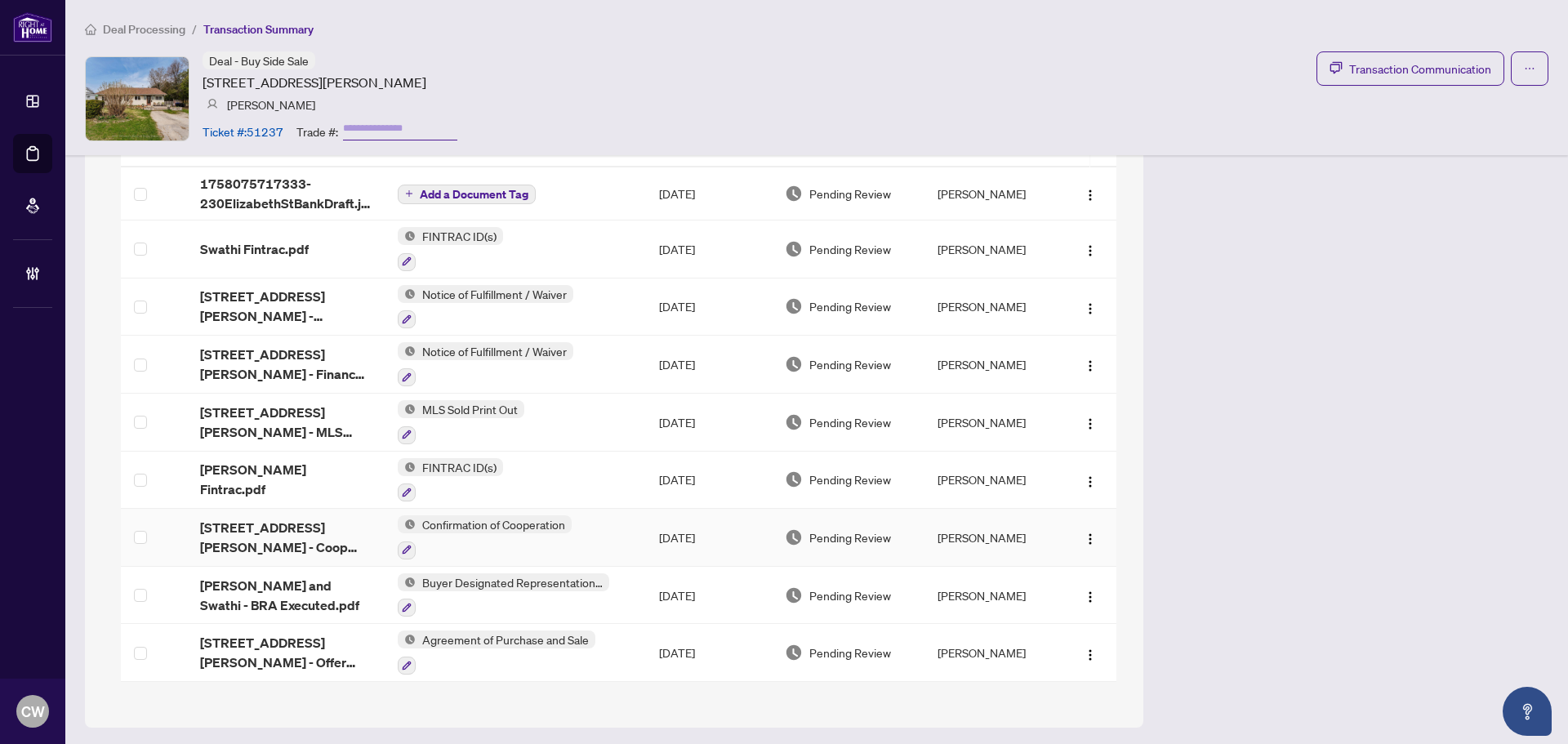
click at [479, 521] on span "Confirmation of Cooperation" at bounding box center [493, 525] width 156 height 18
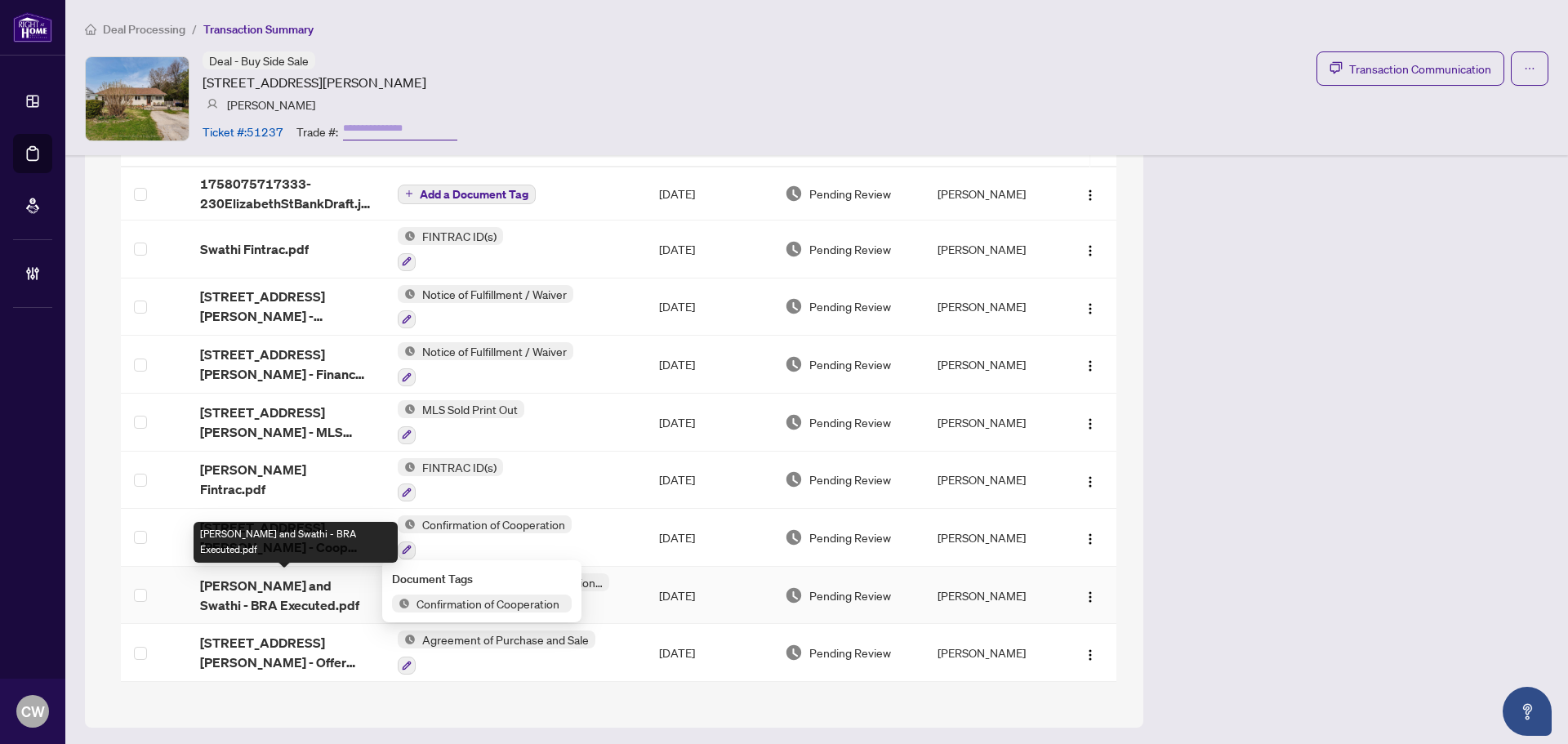
click at [273, 581] on span "[PERSON_NAME] and Swathi - BRA Executed.pdf" at bounding box center [286, 595] width 172 height 39
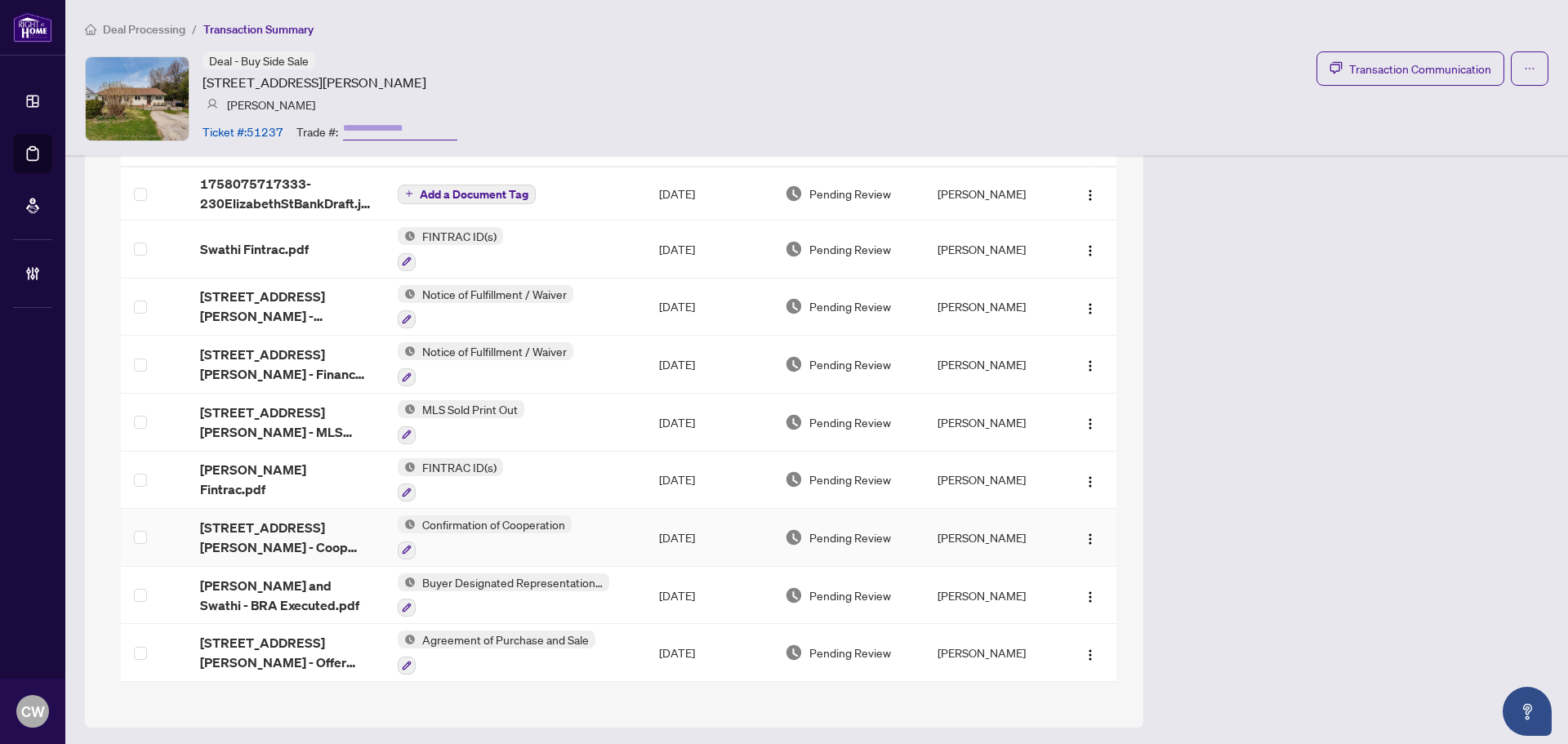
click at [260, 526] on span "[STREET_ADDRESS][PERSON_NAME] - Coop Executed.pdf" at bounding box center [286, 538] width 172 height 39
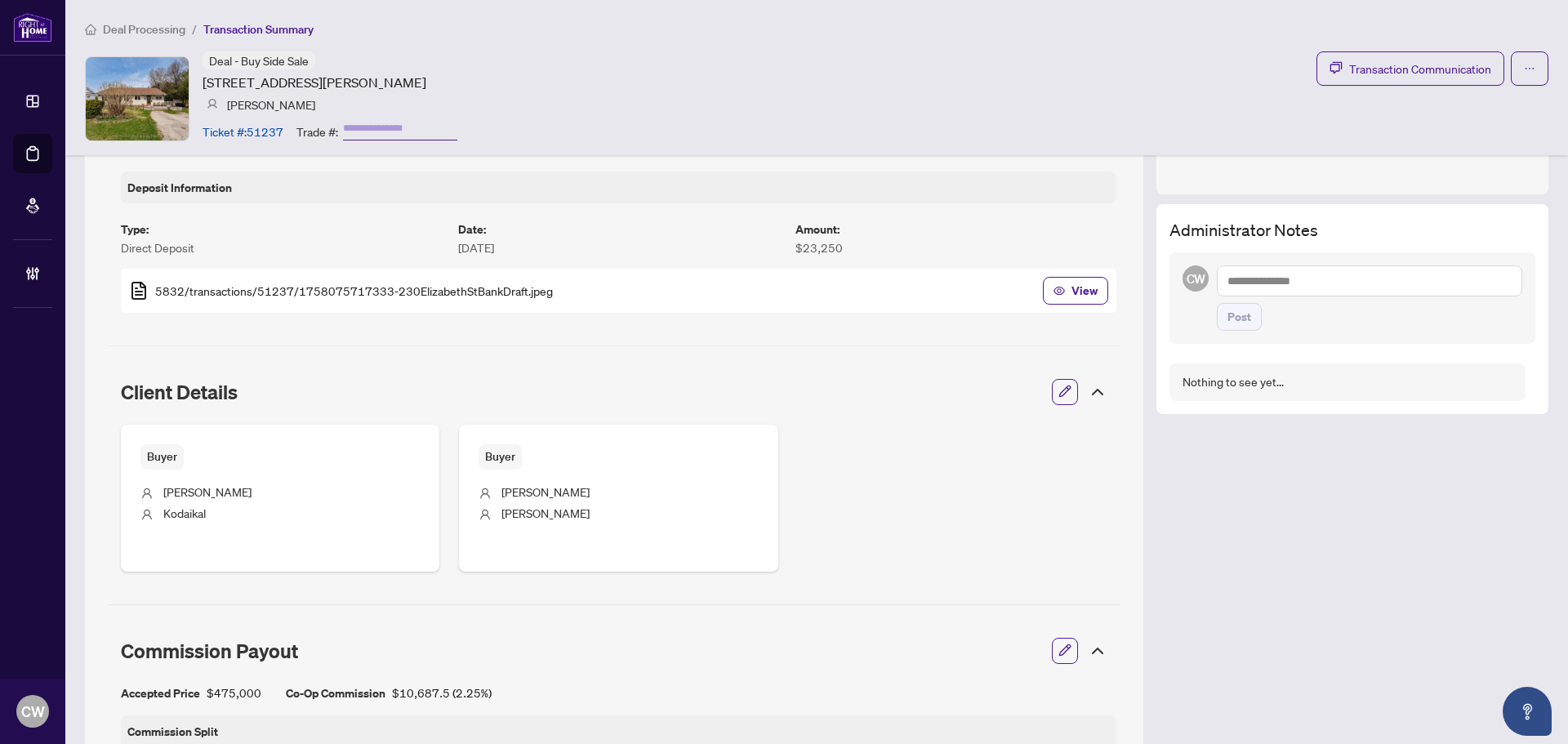
scroll to position [462, 0]
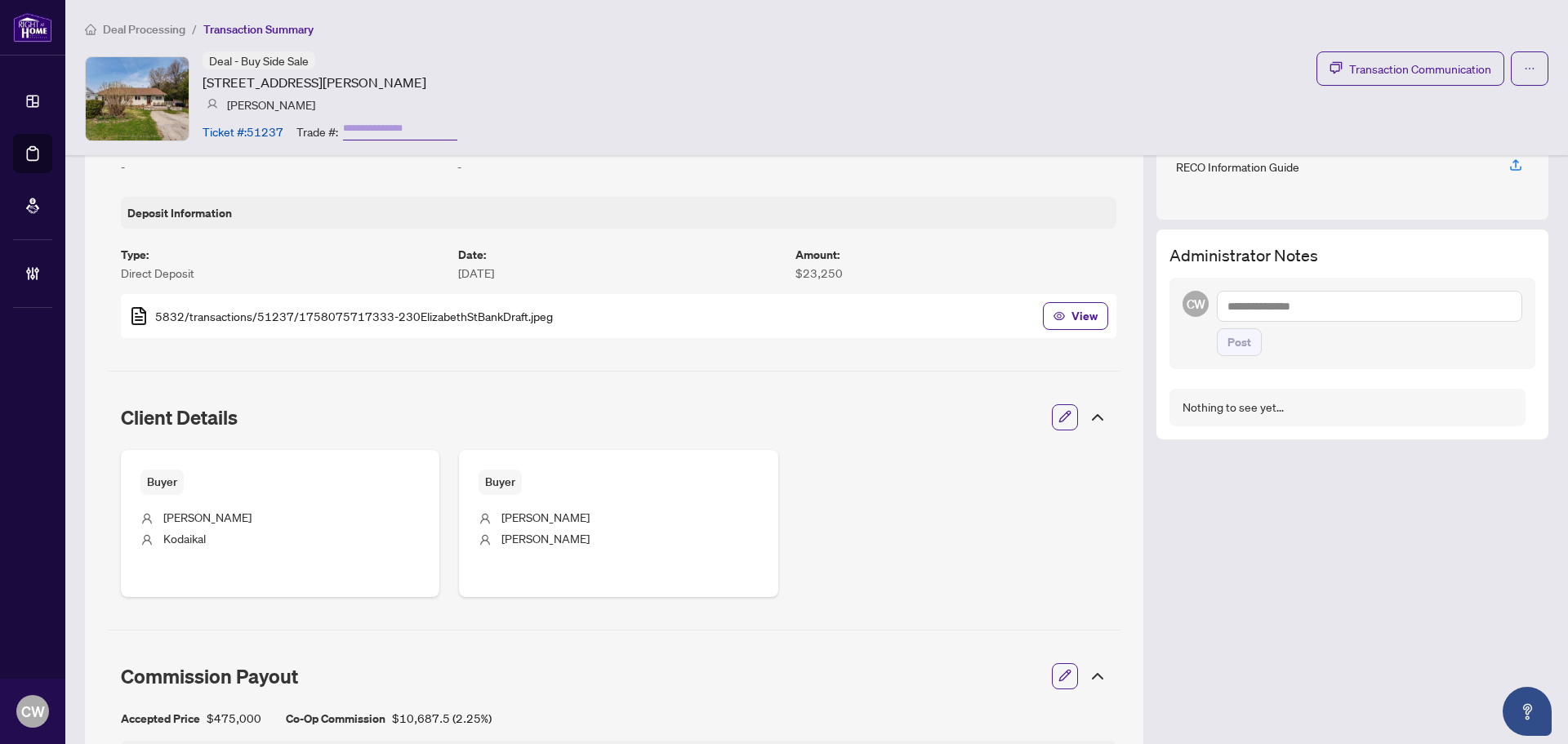
click at [1244, 307] on textarea at bounding box center [1370, 306] width 305 height 31
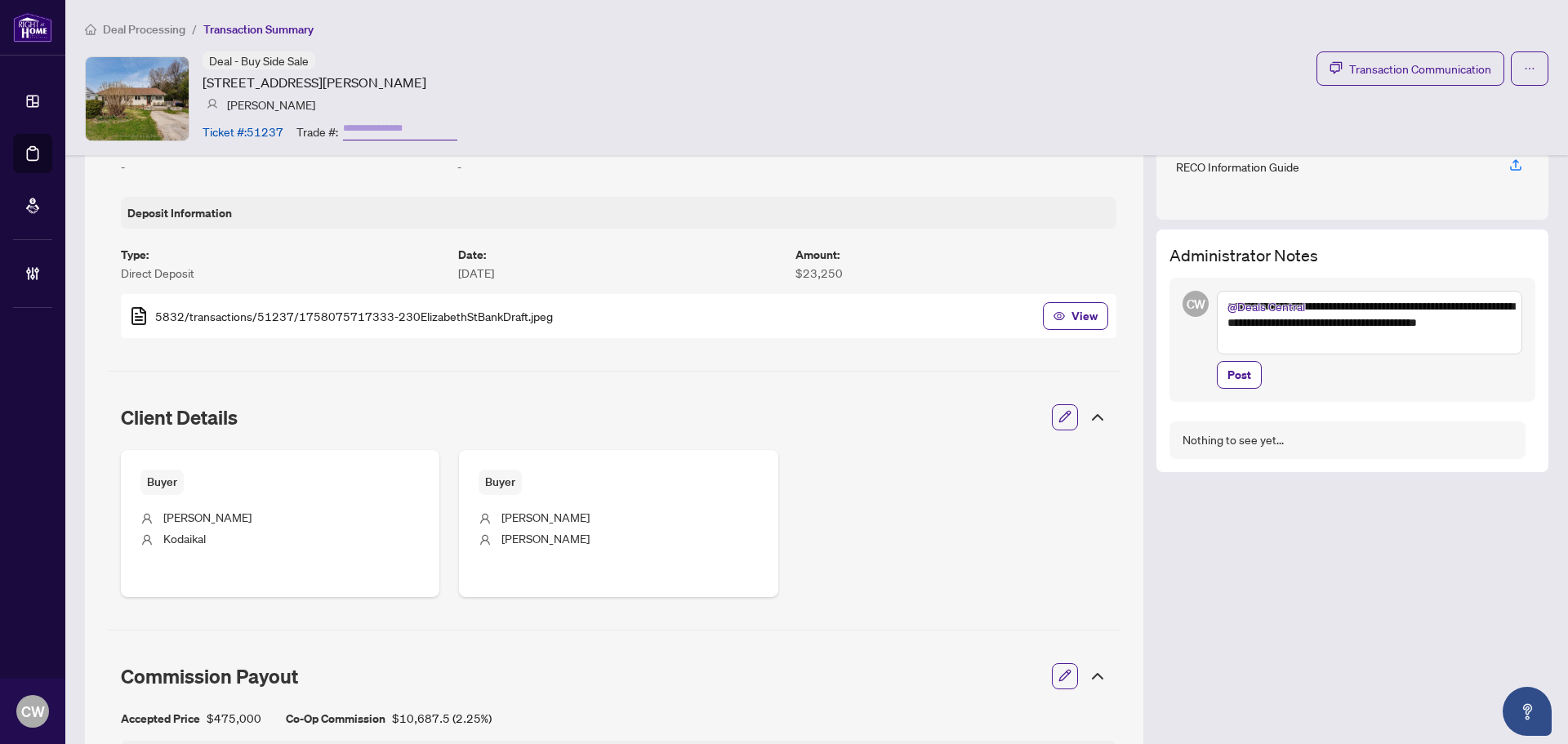
drag, startPoint x: 1296, startPoint y: 305, endPoint x: 1325, endPoint y: 337, distance: 43.2
click at [1325, 337] on textarea "**********" at bounding box center [1370, 323] width 305 height 64
type textarea "**********"
click at [1227, 375] on span "Post" at bounding box center [1239, 375] width 24 height 26
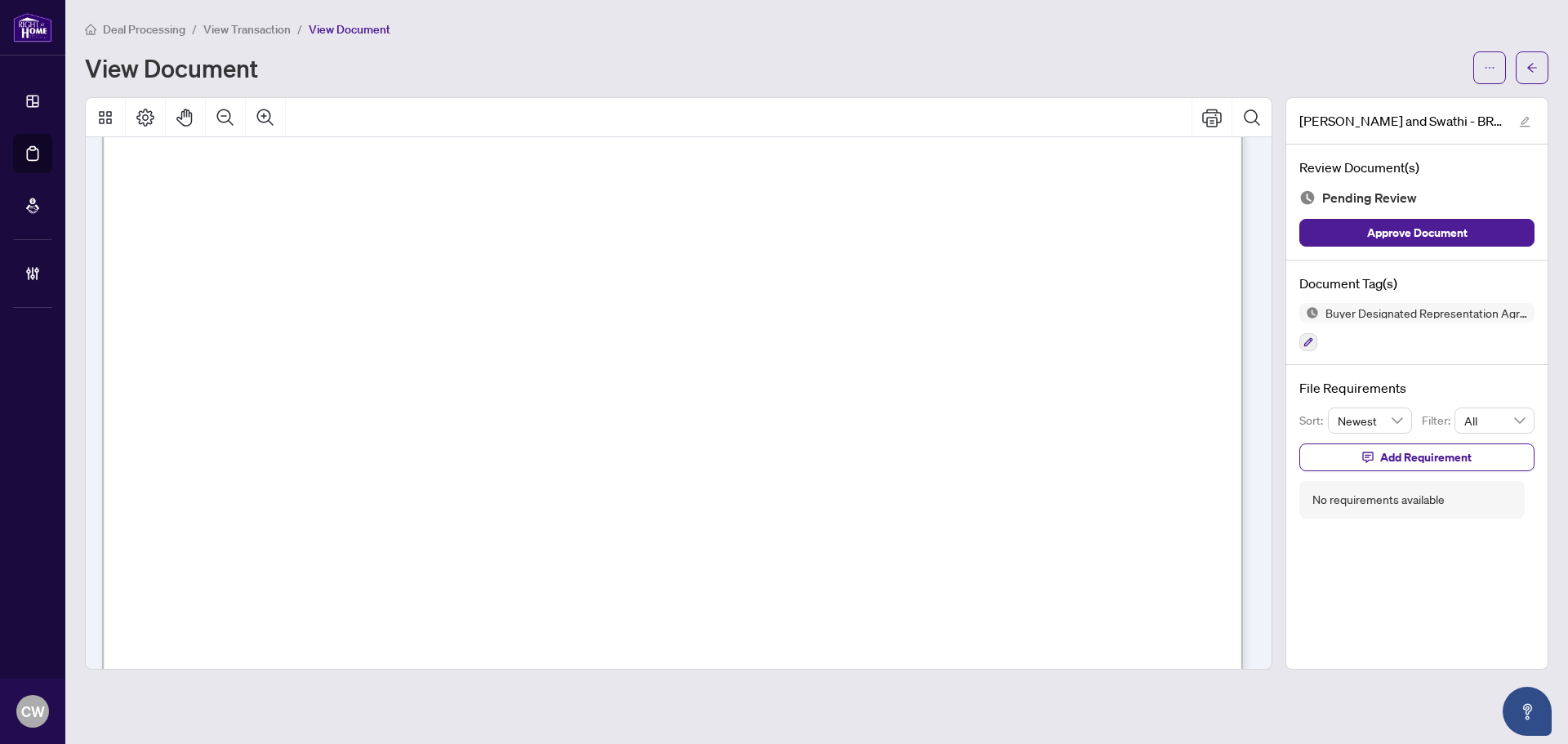
scroll to position [3513, 0]
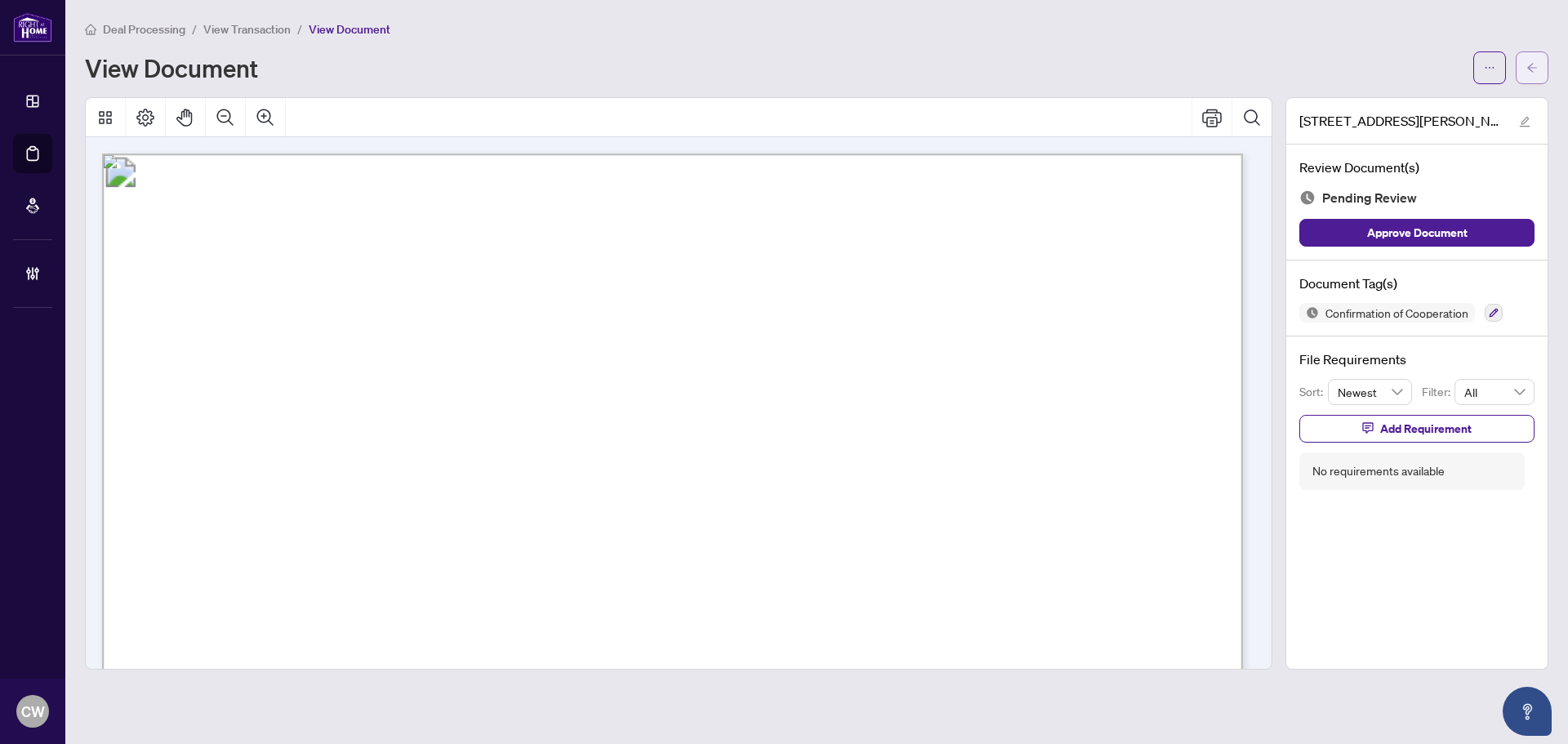
click at [1538, 59] on button "button" at bounding box center [1533, 68] width 33 height 33
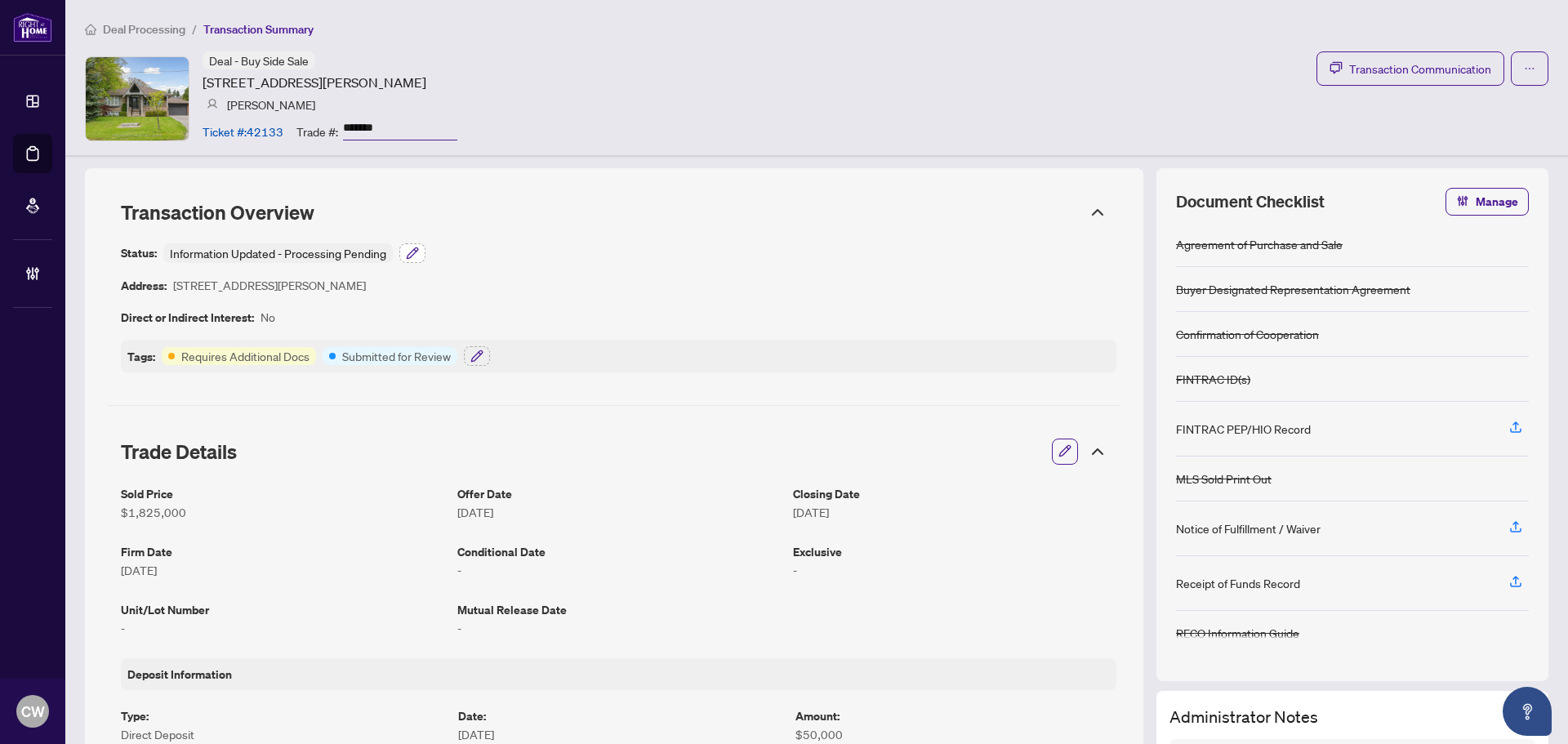
click at [418, 254] on icon "button" at bounding box center [413, 253] width 13 height 13
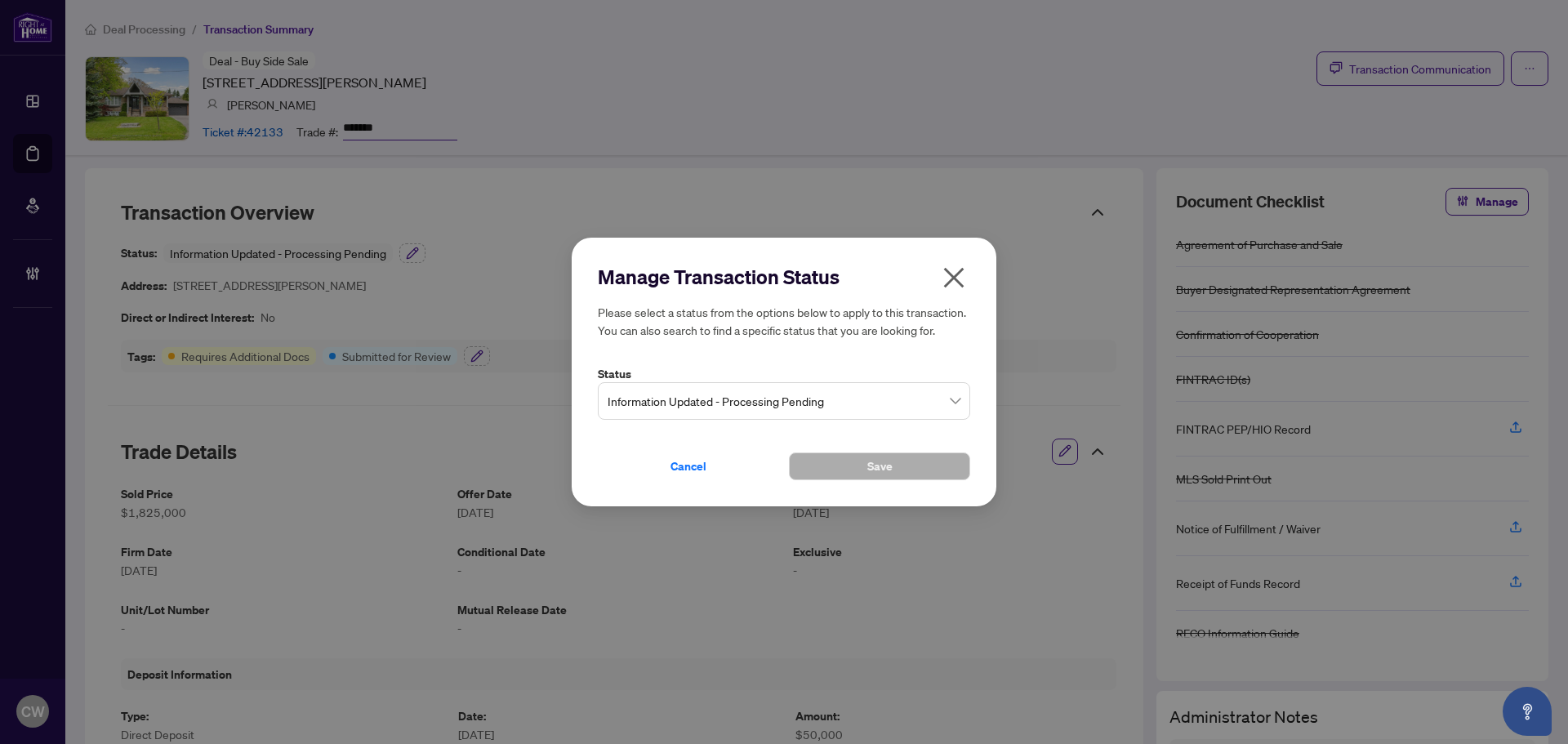
click at [784, 402] on span "Information Updated - Processing Pending" at bounding box center [784, 402] width 353 height 31
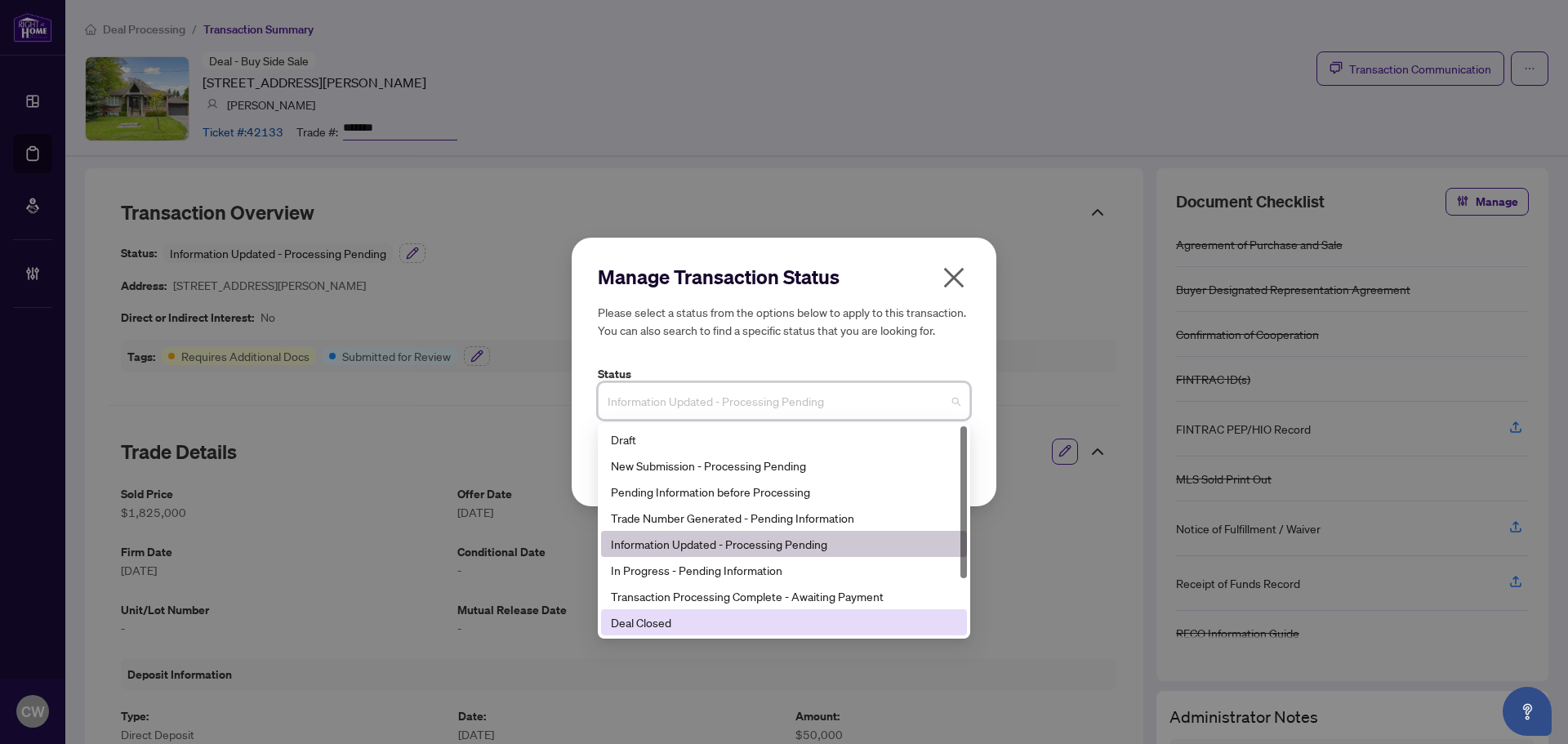
click at [774, 614] on div "Deal Closed" at bounding box center [784, 622] width 346 height 18
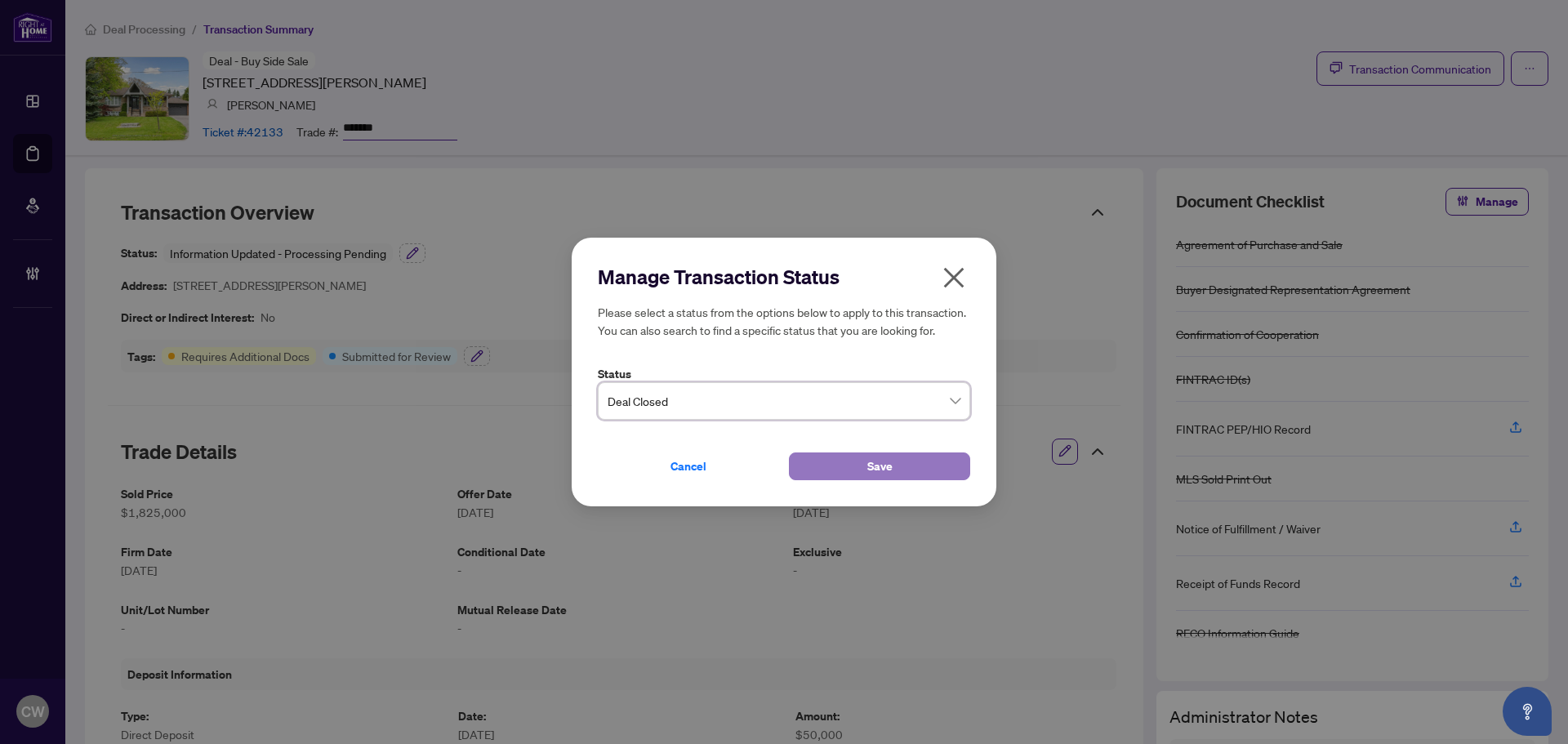
click at [928, 469] on button "Save" at bounding box center [879, 466] width 181 height 28
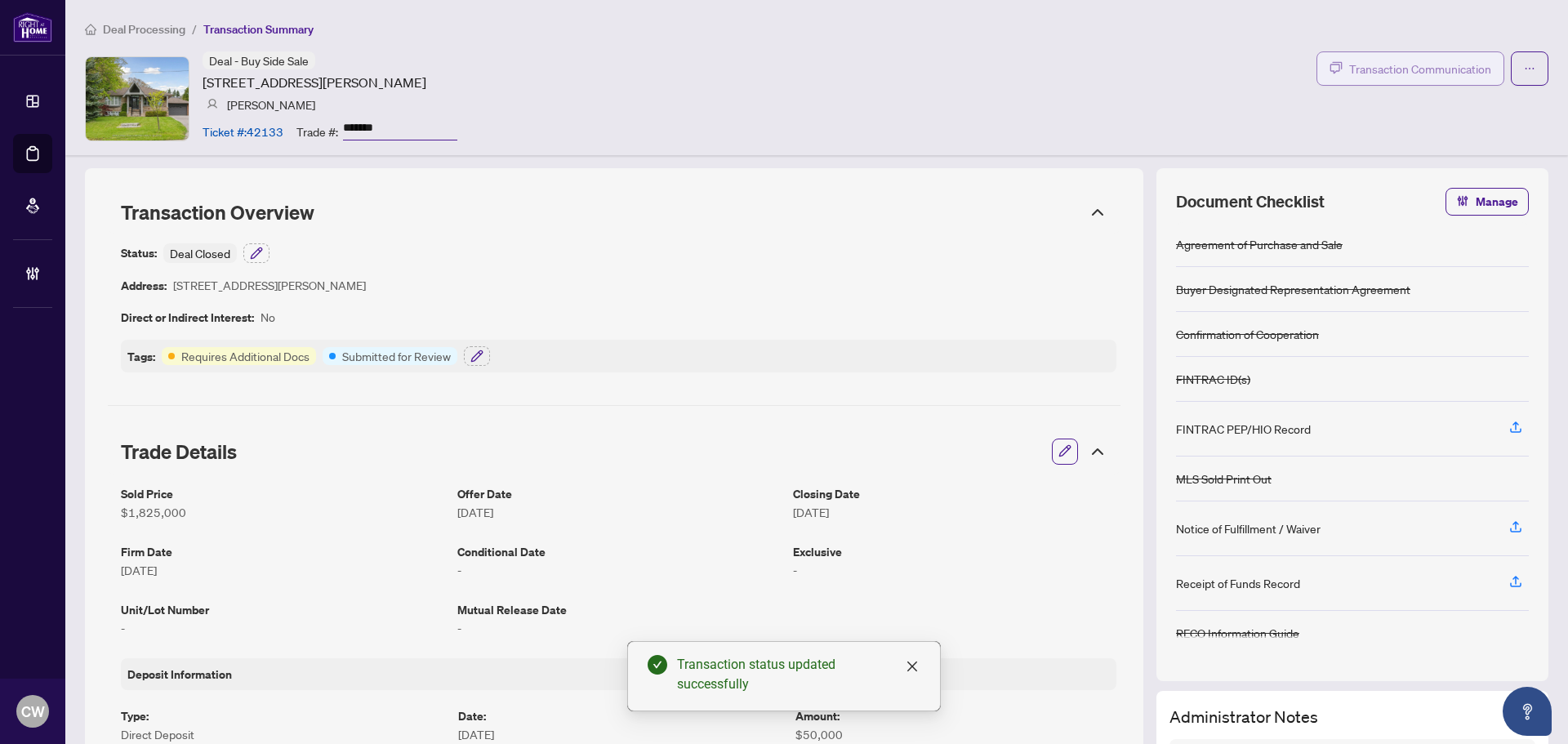
click at [1382, 57] on button "Transaction Communication" at bounding box center [1410, 69] width 188 height 34
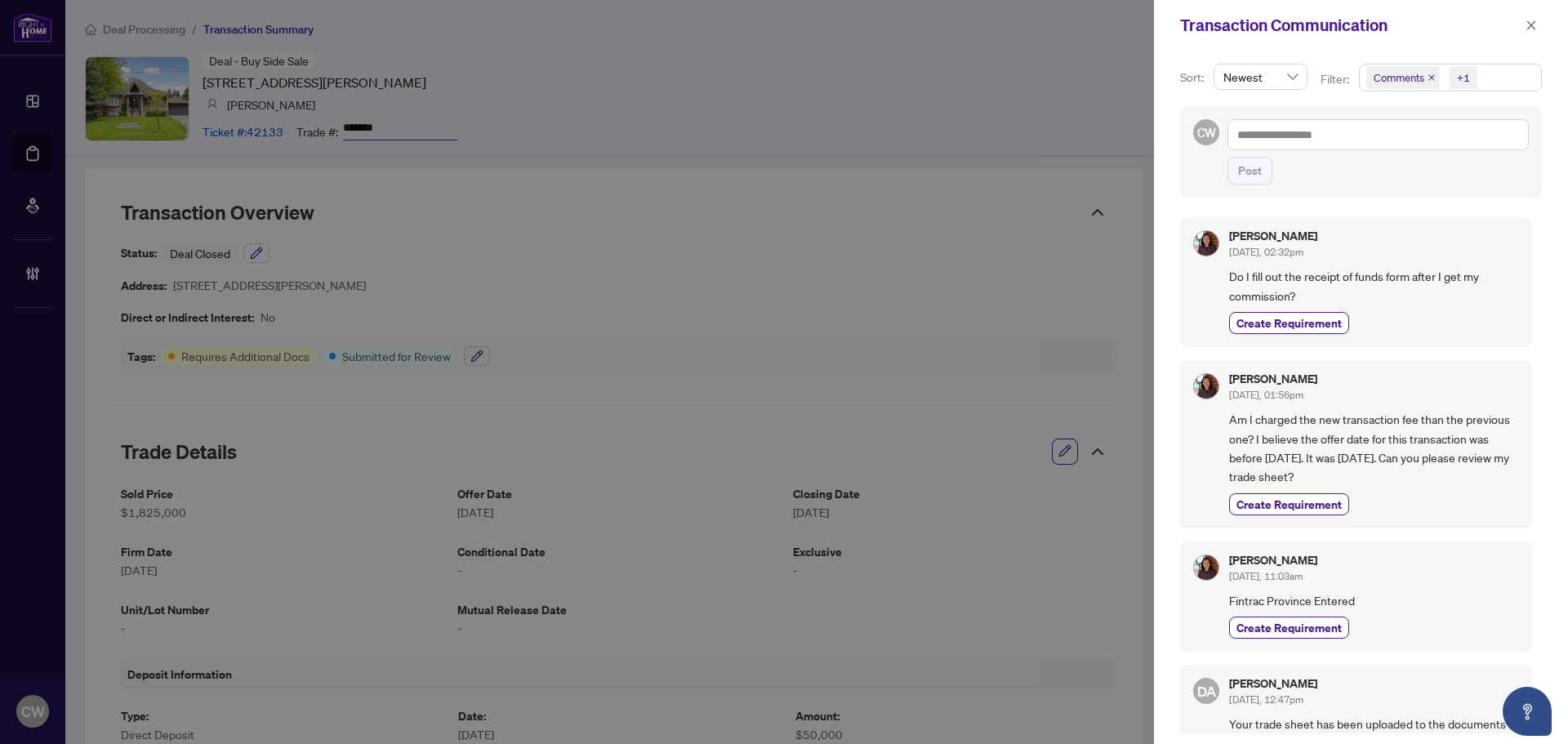
click at [1428, 76] on icon "close" at bounding box center [1432, 78] width 8 height 8
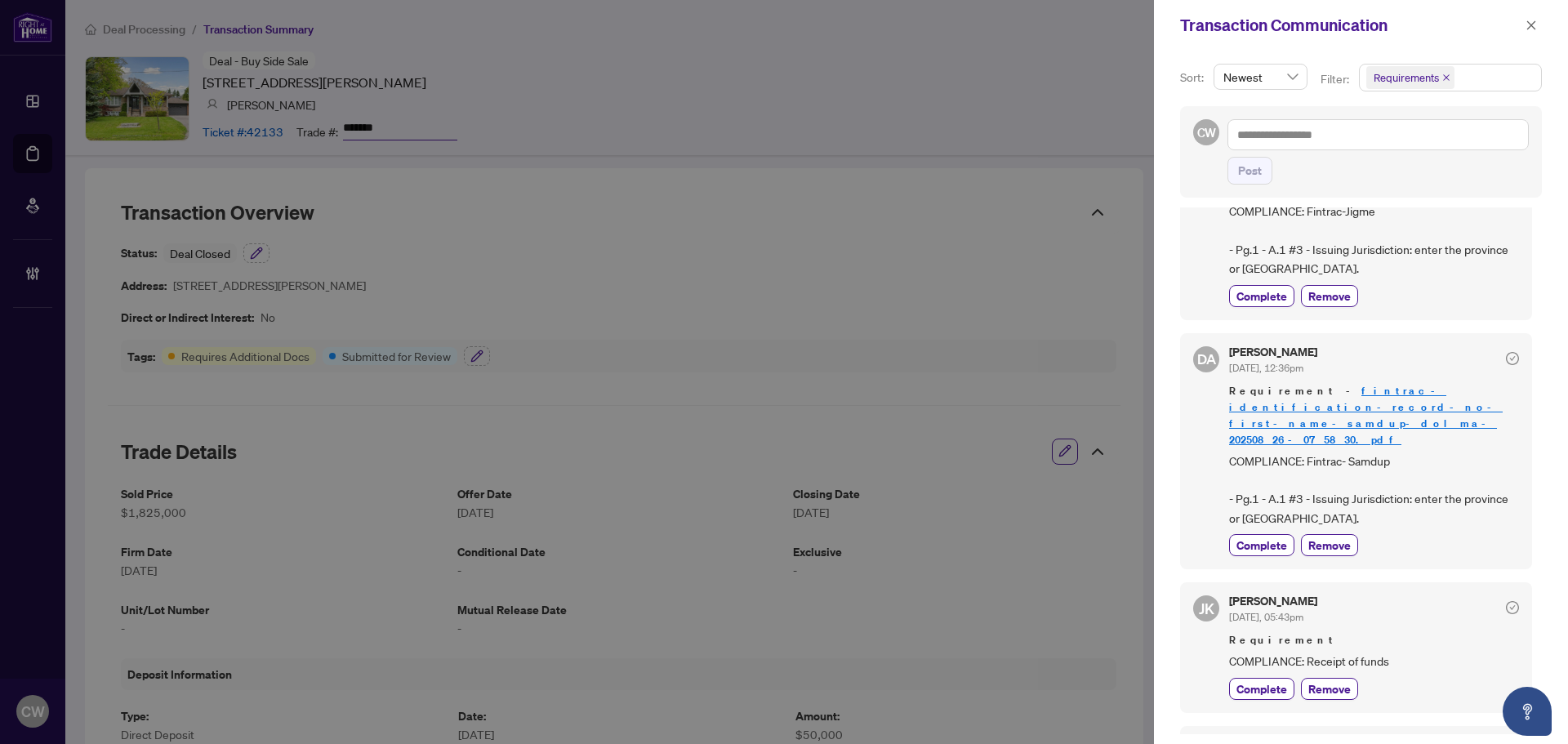
scroll to position [327, 0]
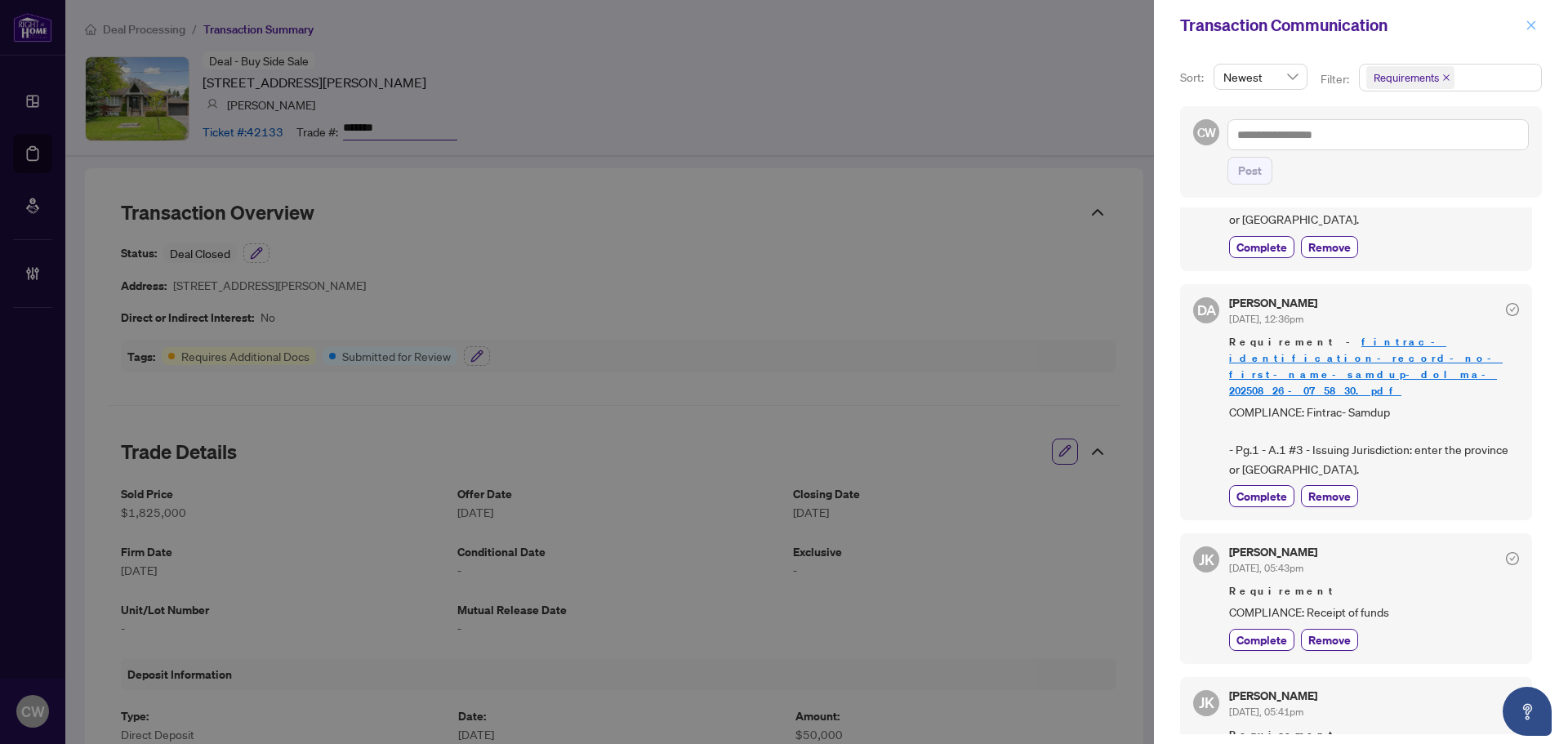
click at [1534, 25] on icon "close" at bounding box center [1532, 25] width 11 height 11
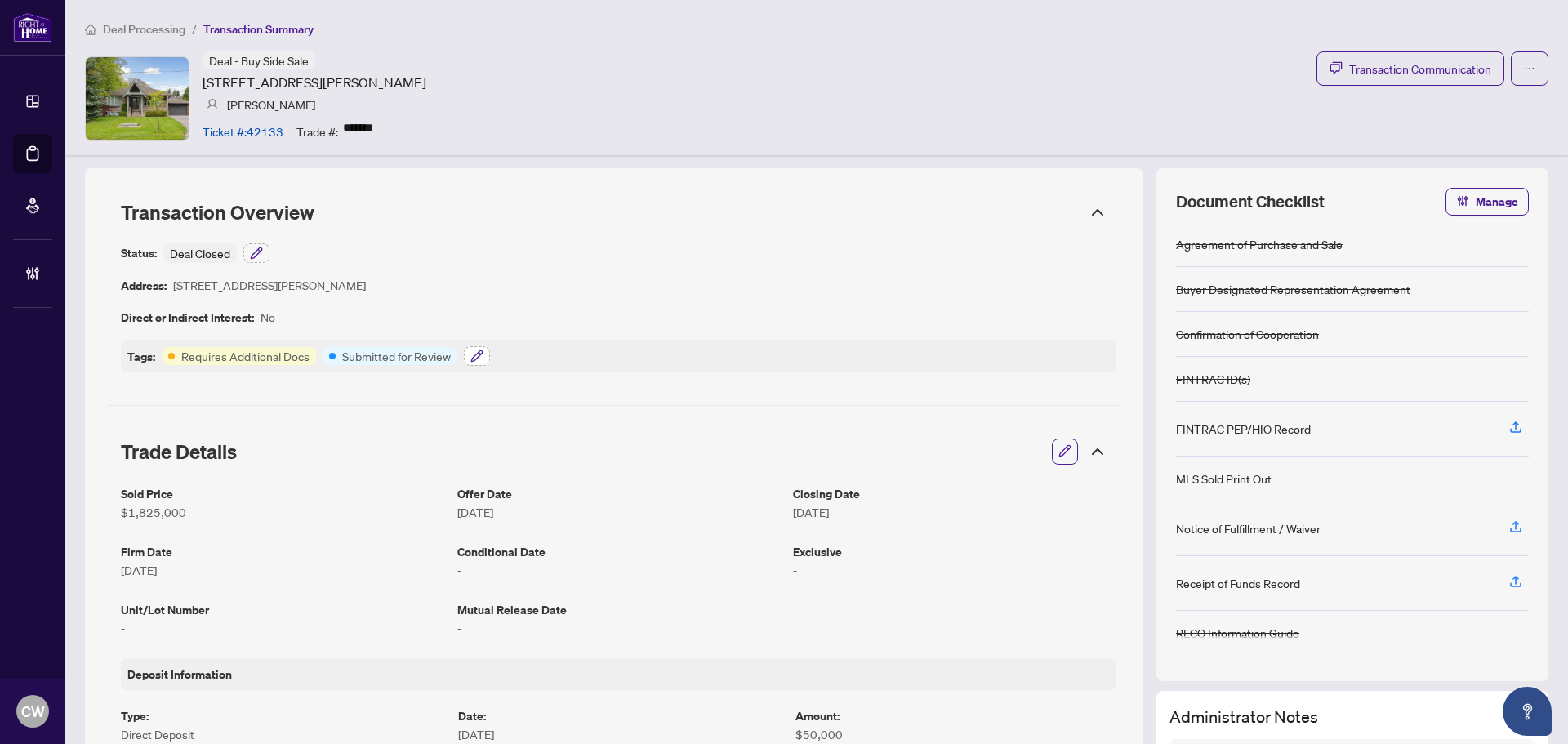
click at [469, 361] on button "button" at bounding box center [477, 356] width 26 height 20
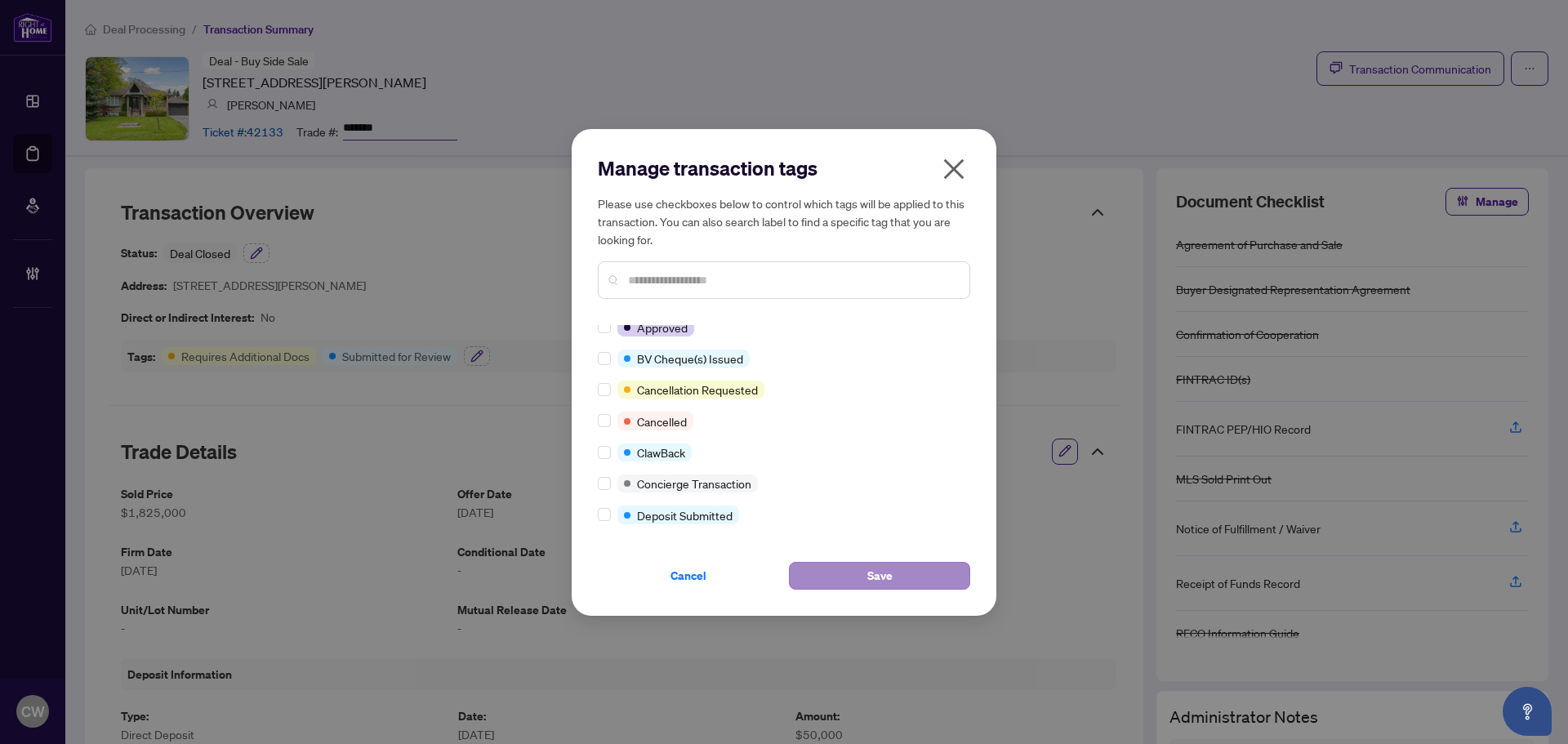
scroll to position [0, 0]
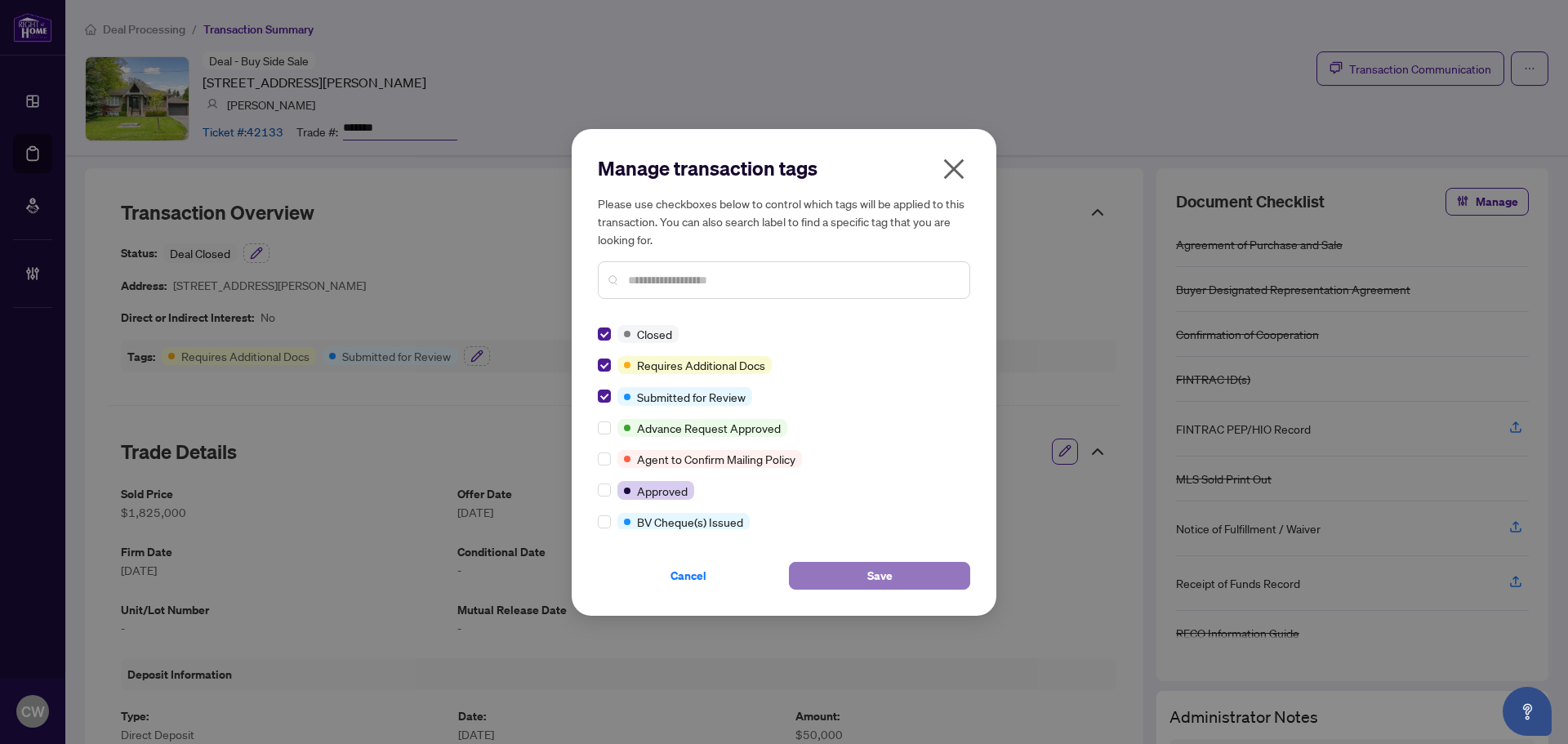
click at [858, 571] on button "Save" at bounding box center [879, 576] width 181 height 28
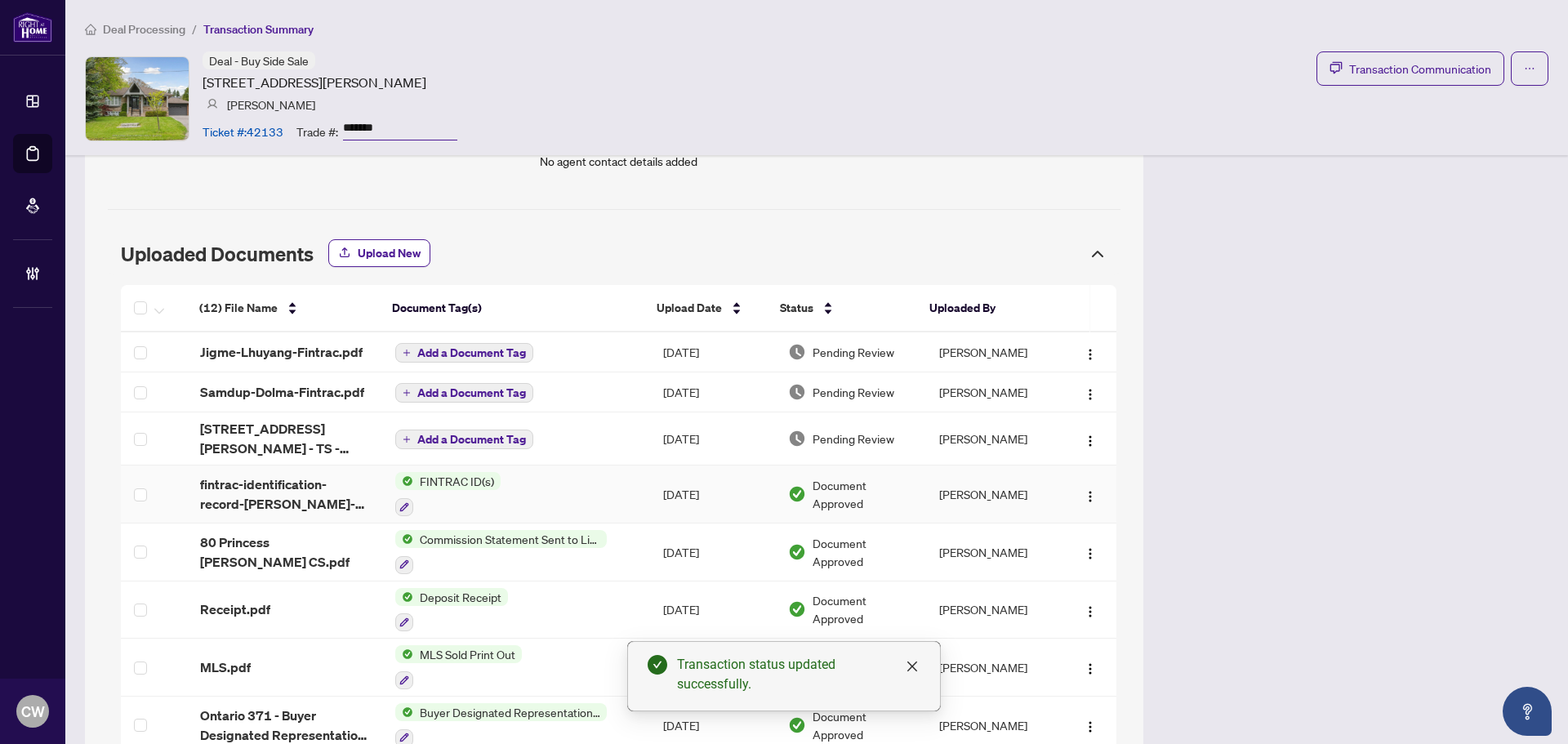
scroll to position [1389, 0]
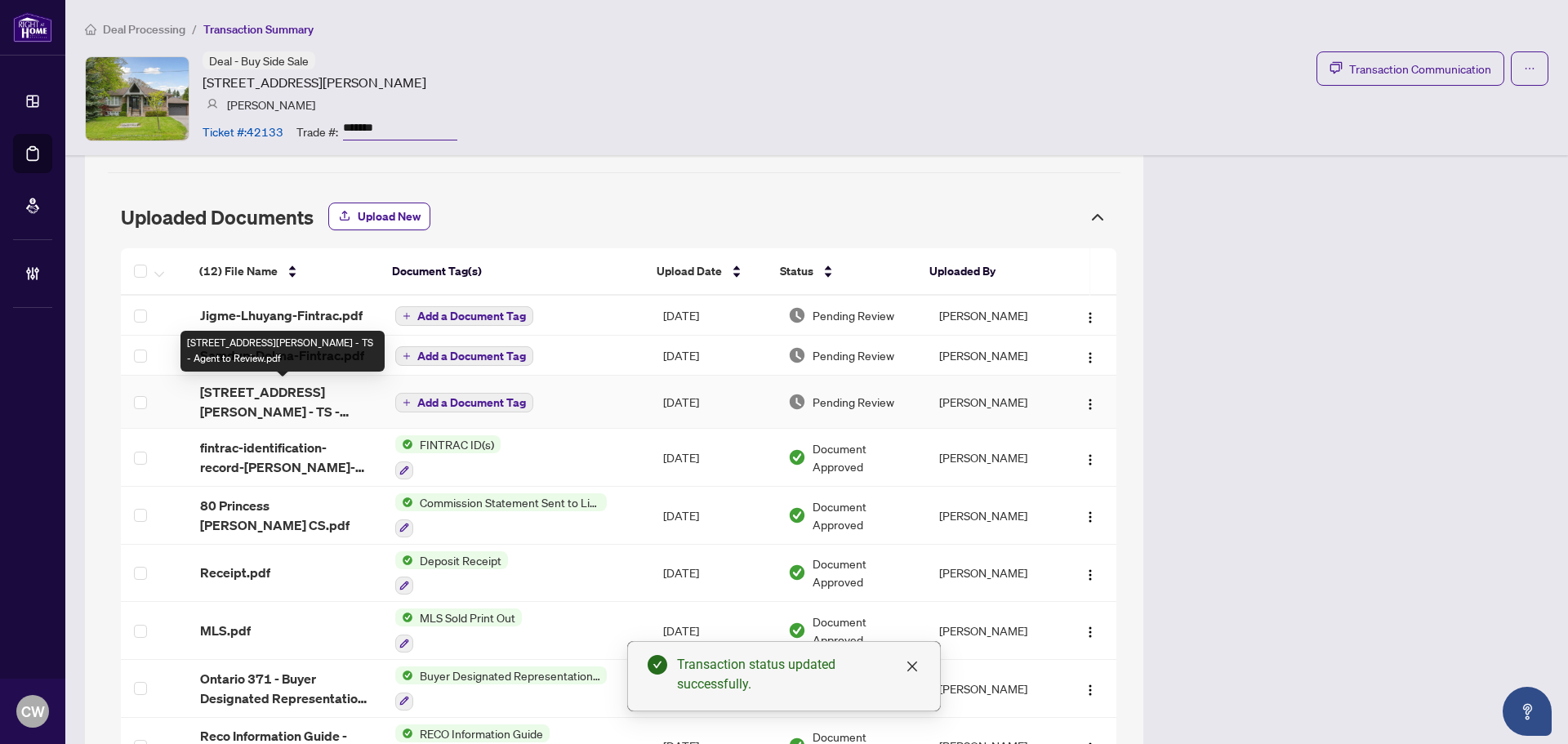
click at [275, 406] on span "80 Princess Margaret Blvd - TS - Agent to Review.pdf" at bounding box center [285, 402] width 170 height 39
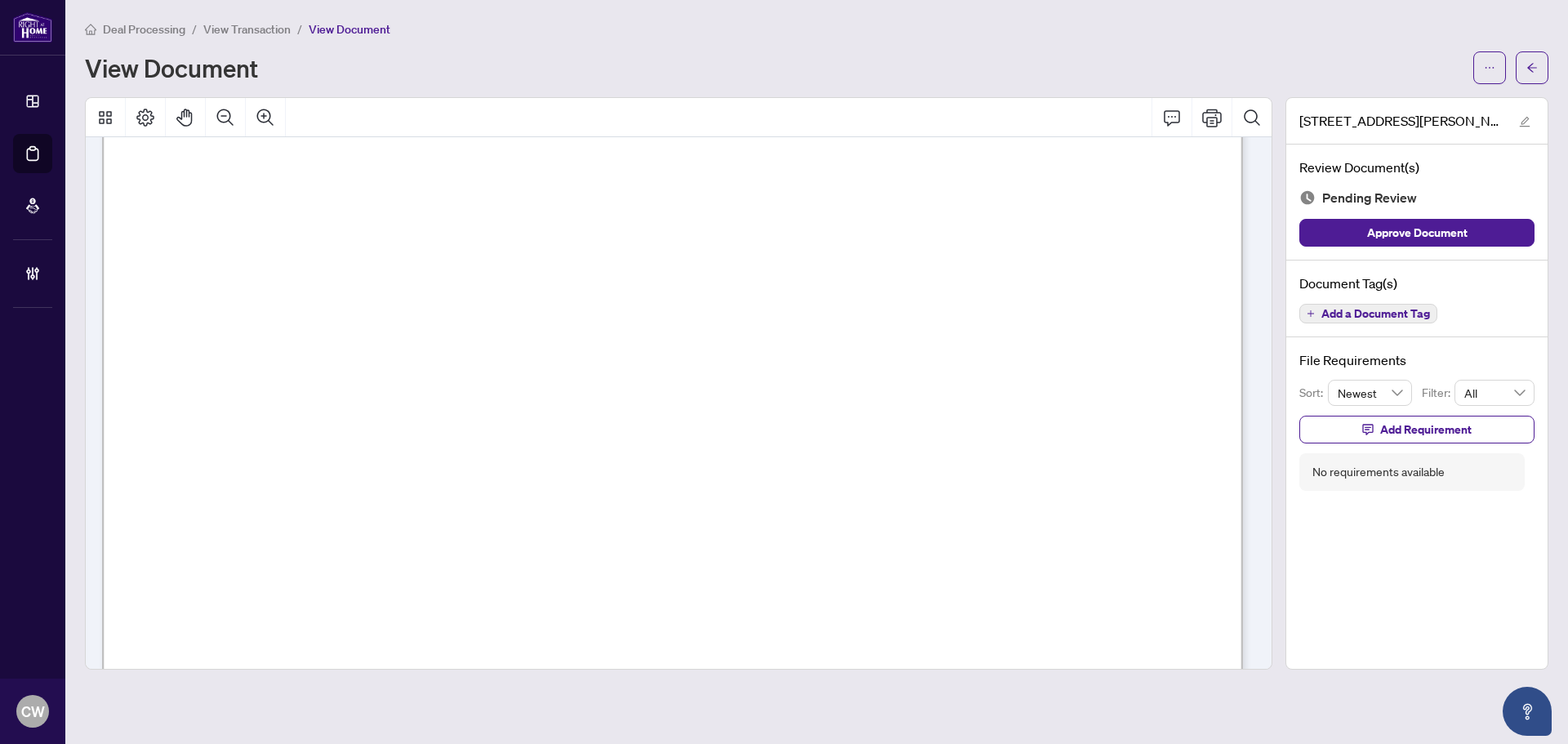
scroll to position [978, 0]
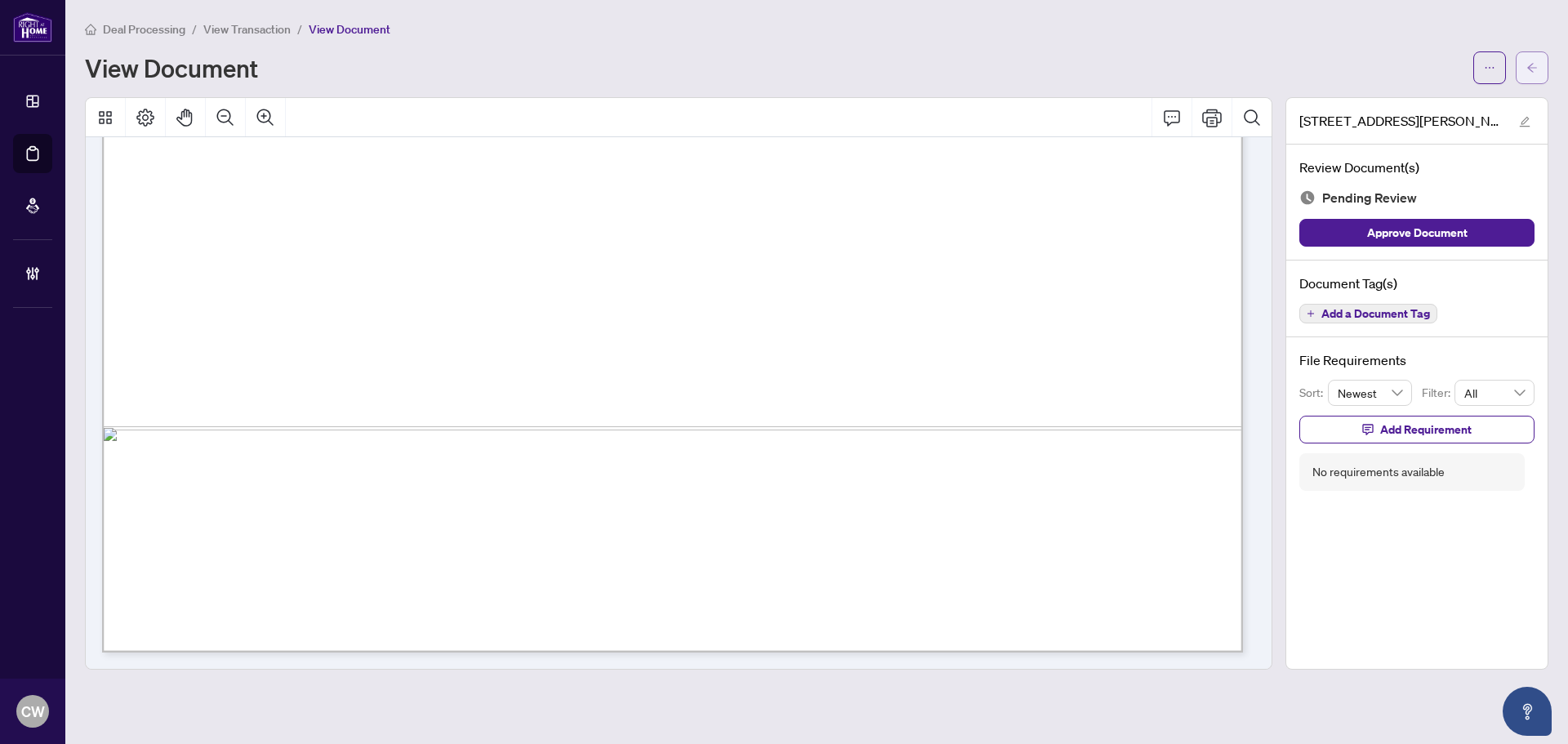
click at [1531, 69] on icon "arrow-left" at bounding box center [1533, 68] width 11 height 11
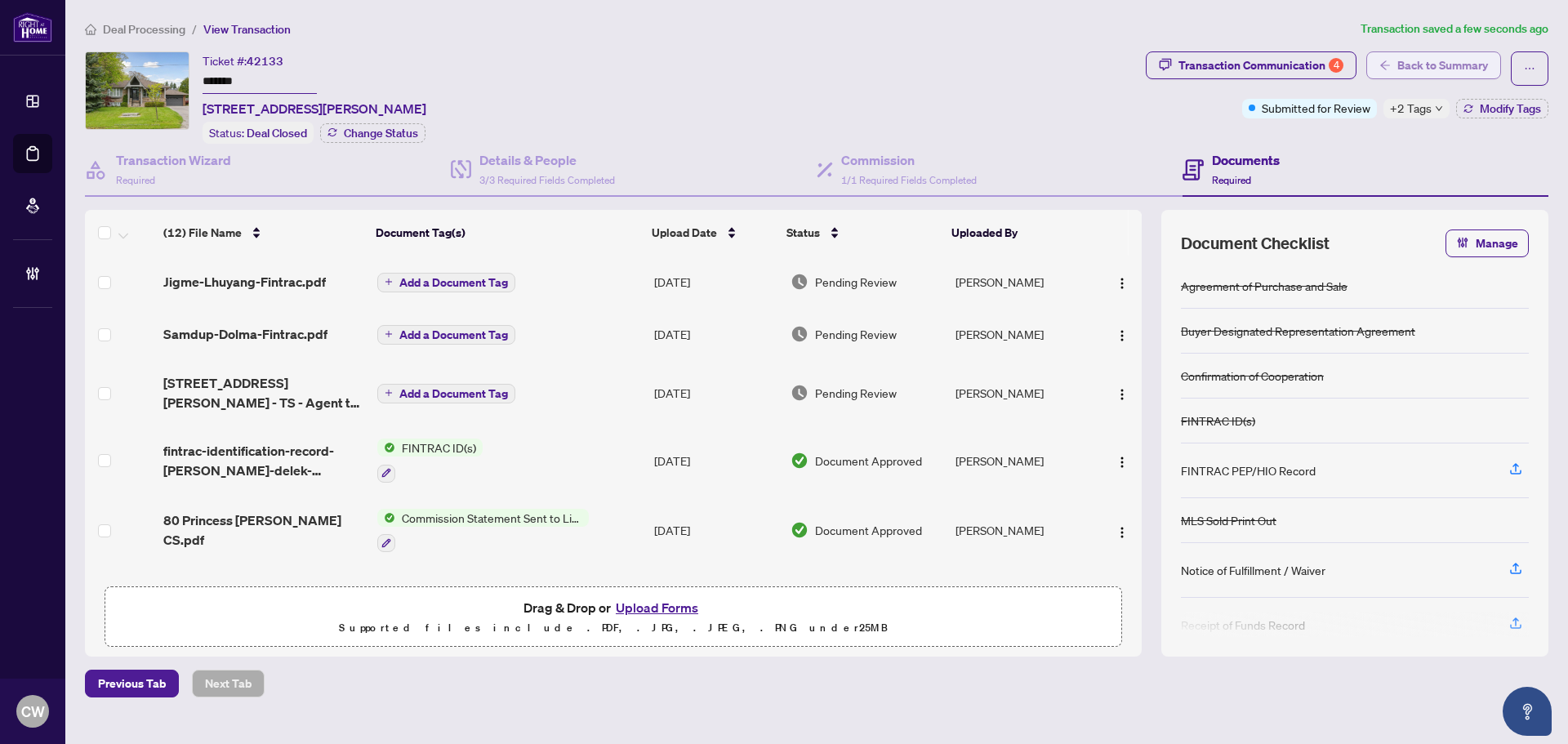
click at [1440, 60] on span "Back to Summary" at bounding box center [1442, 66] width 90 height 26
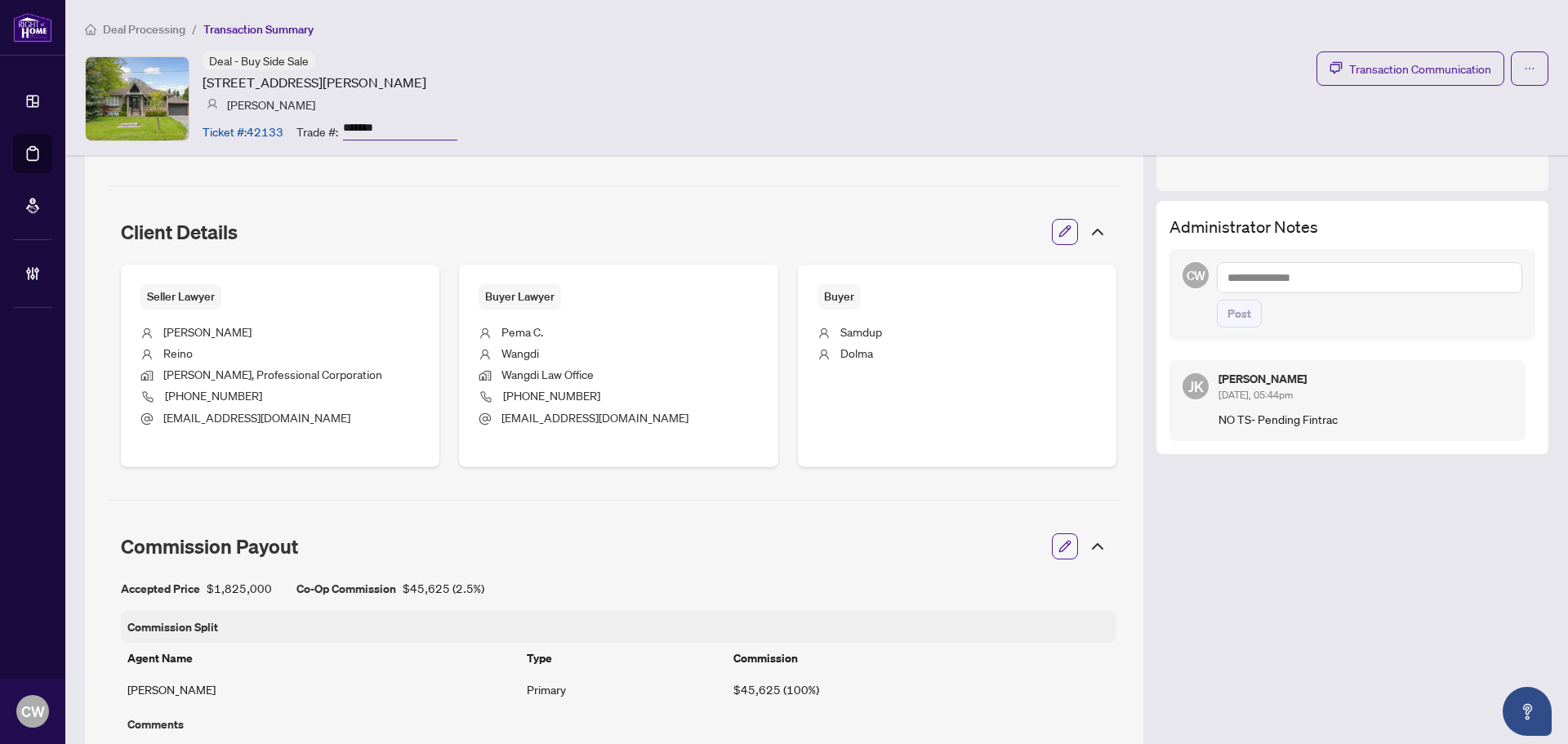
scroll to position [408, 0]
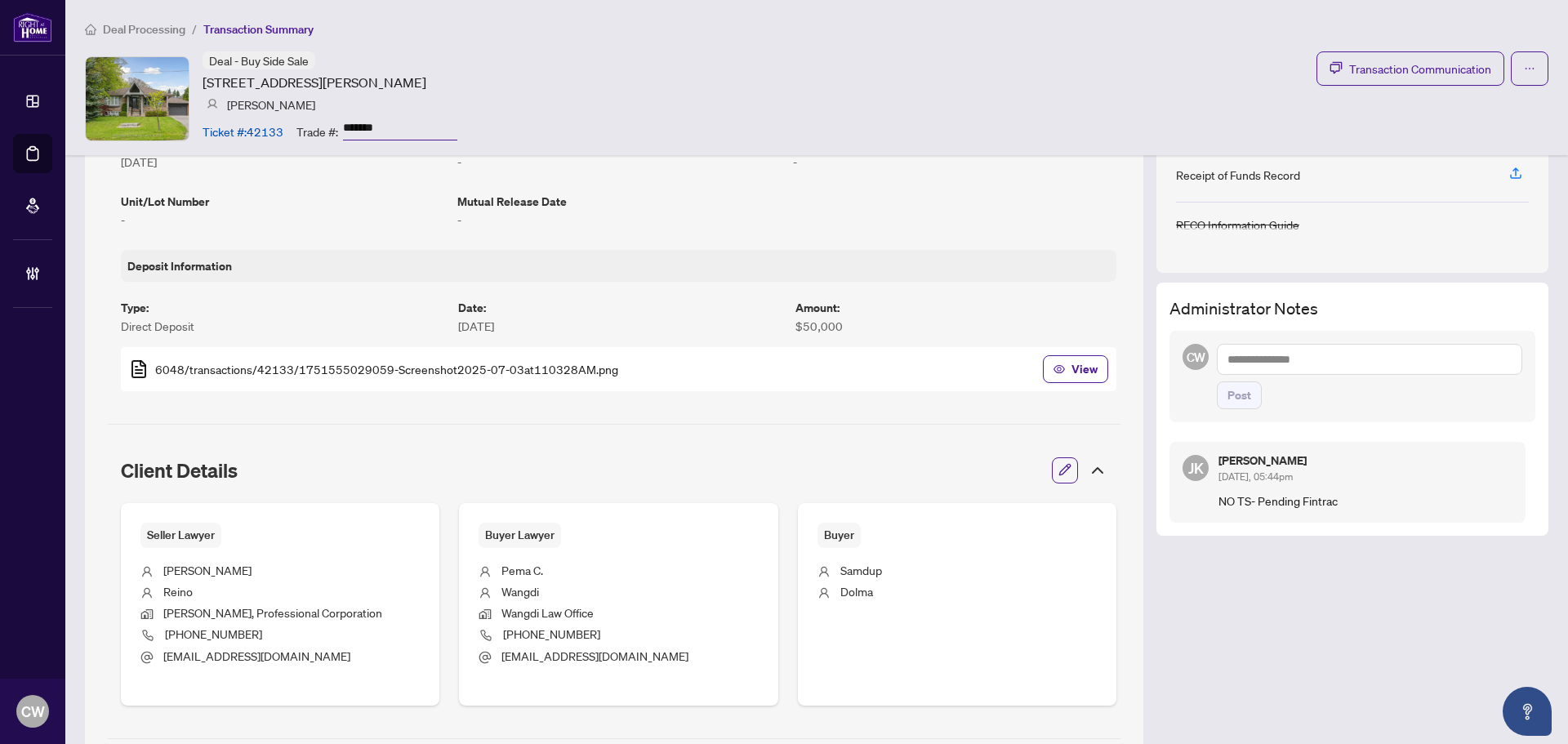
click at [1332, 356] on textarea at bounding box center [1370, 360] width 305 height 31
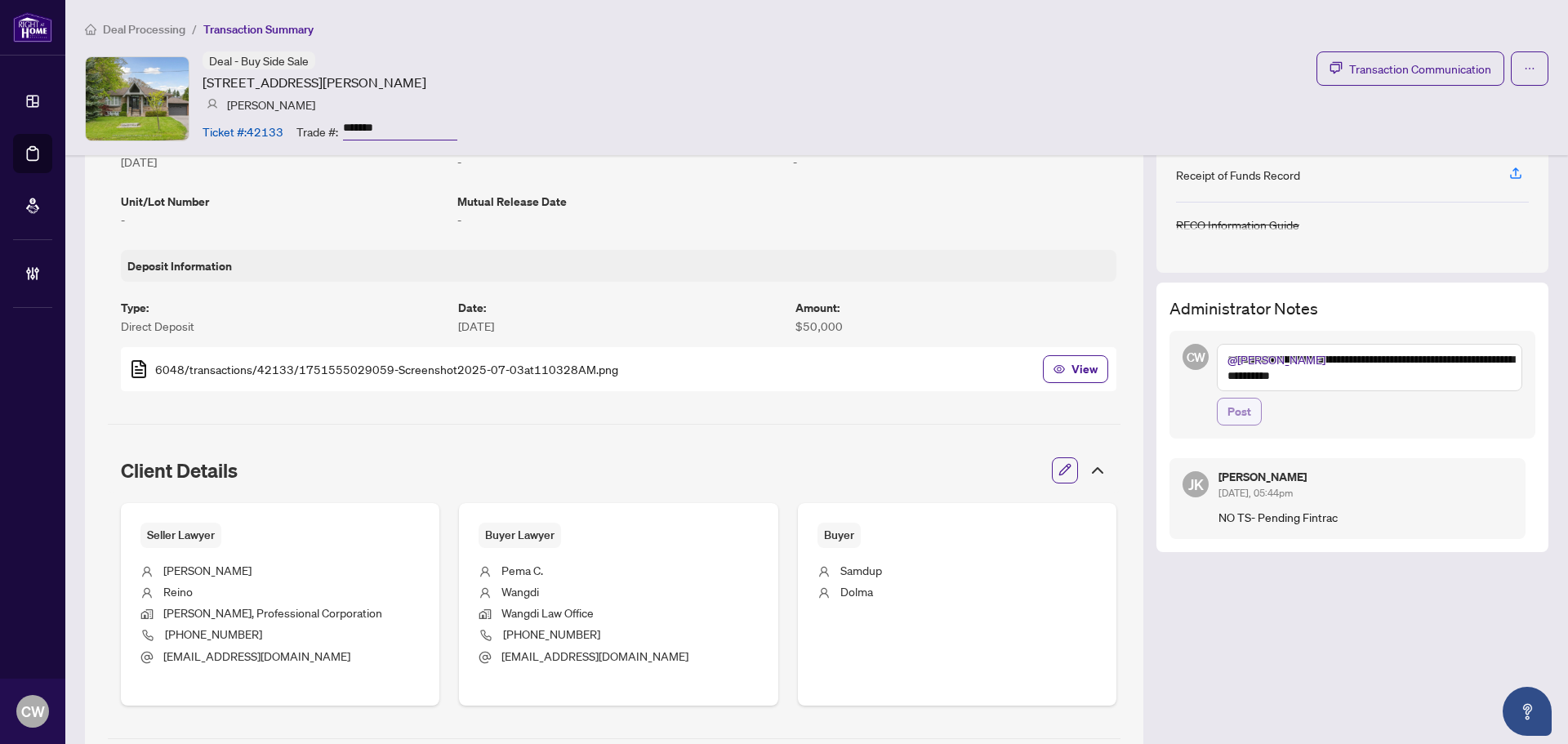
type textarea "**********"
click at [1227, 414] on span "Post" at bounding box center [1239, 412] width 24 height 26
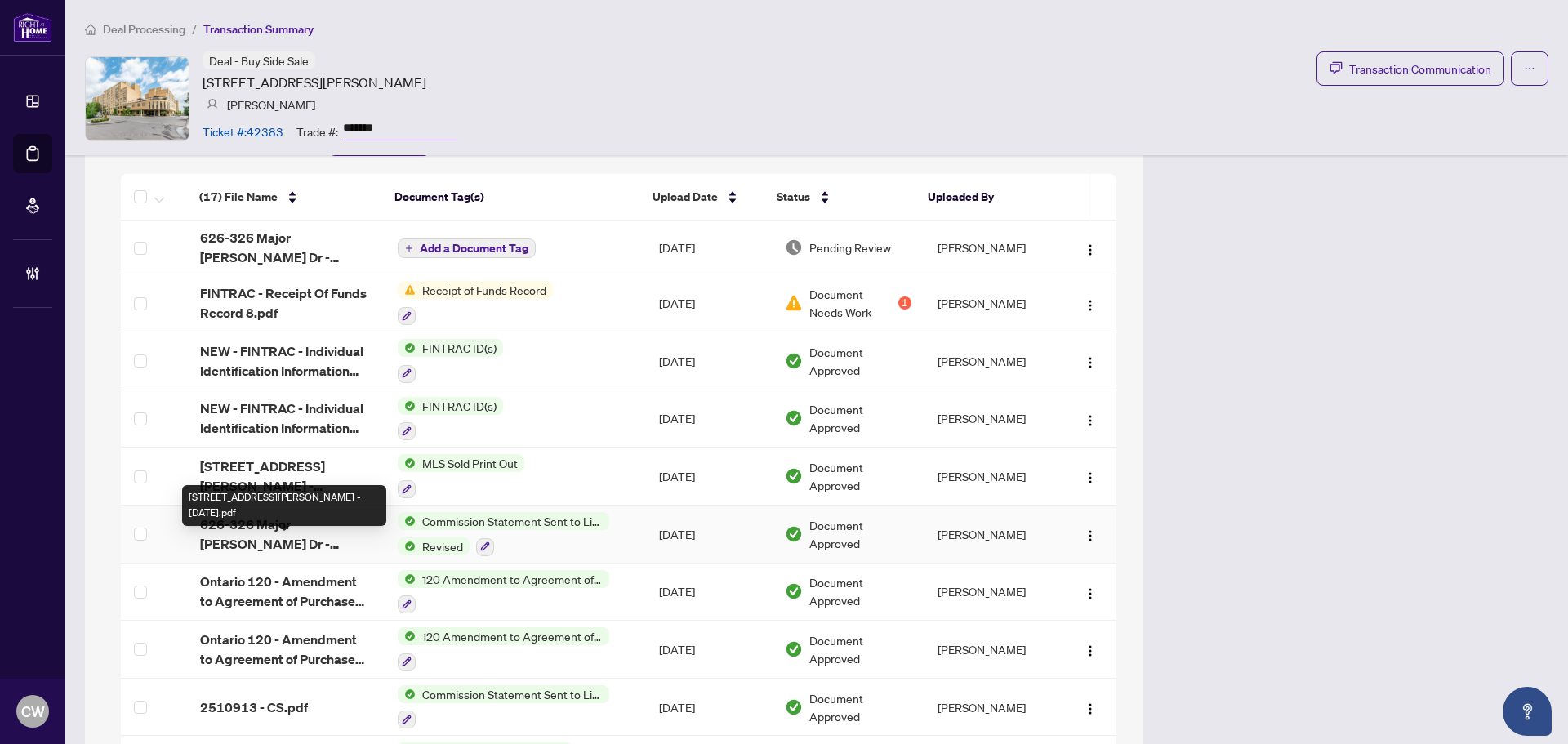
scroll to position [1464, 0]
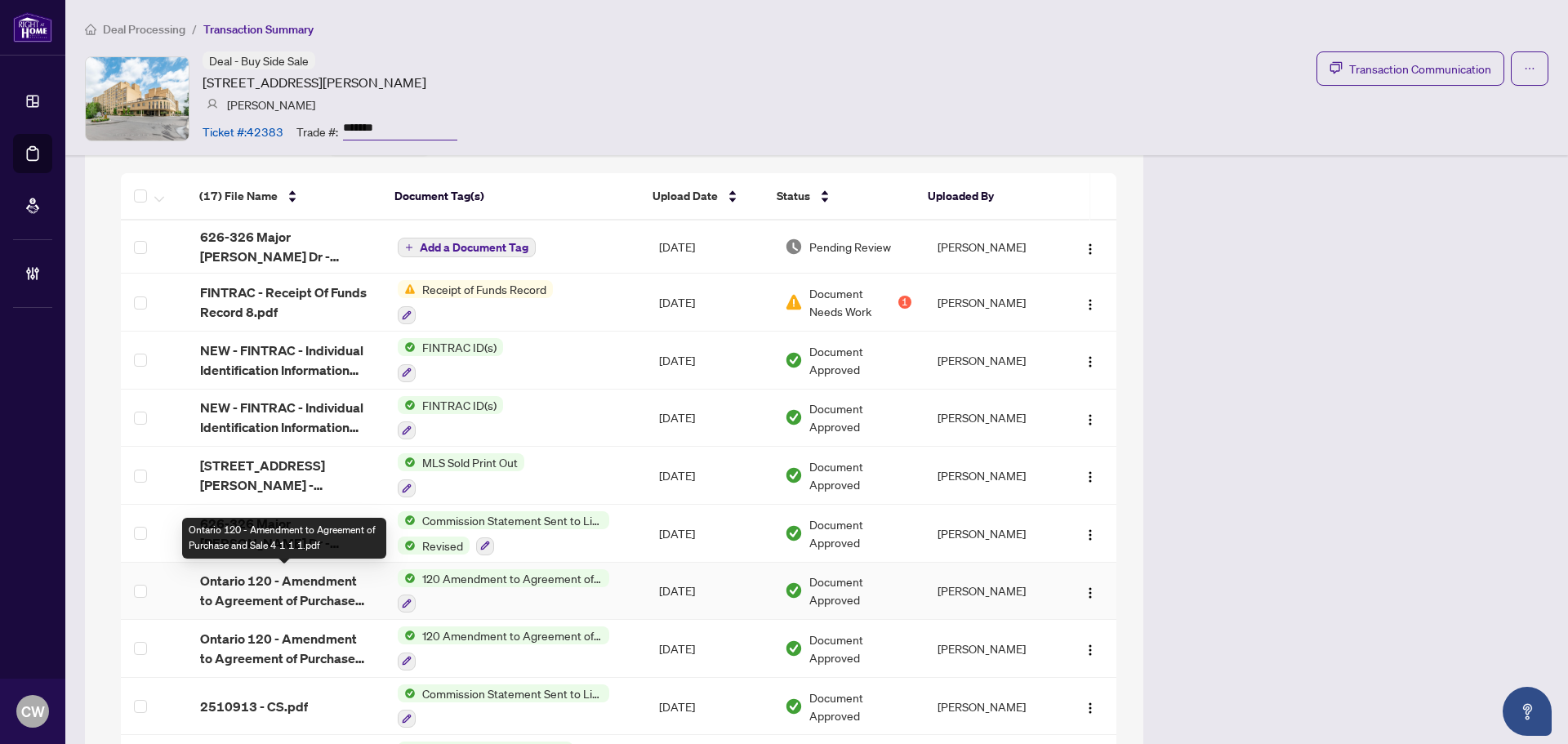
click at [291, 586] on span "Ontario 120 - Amendment to Agreement of Purchase and Sale 4 1 1 1.pdf" at bounding box center [286, 591] width 172 height 39
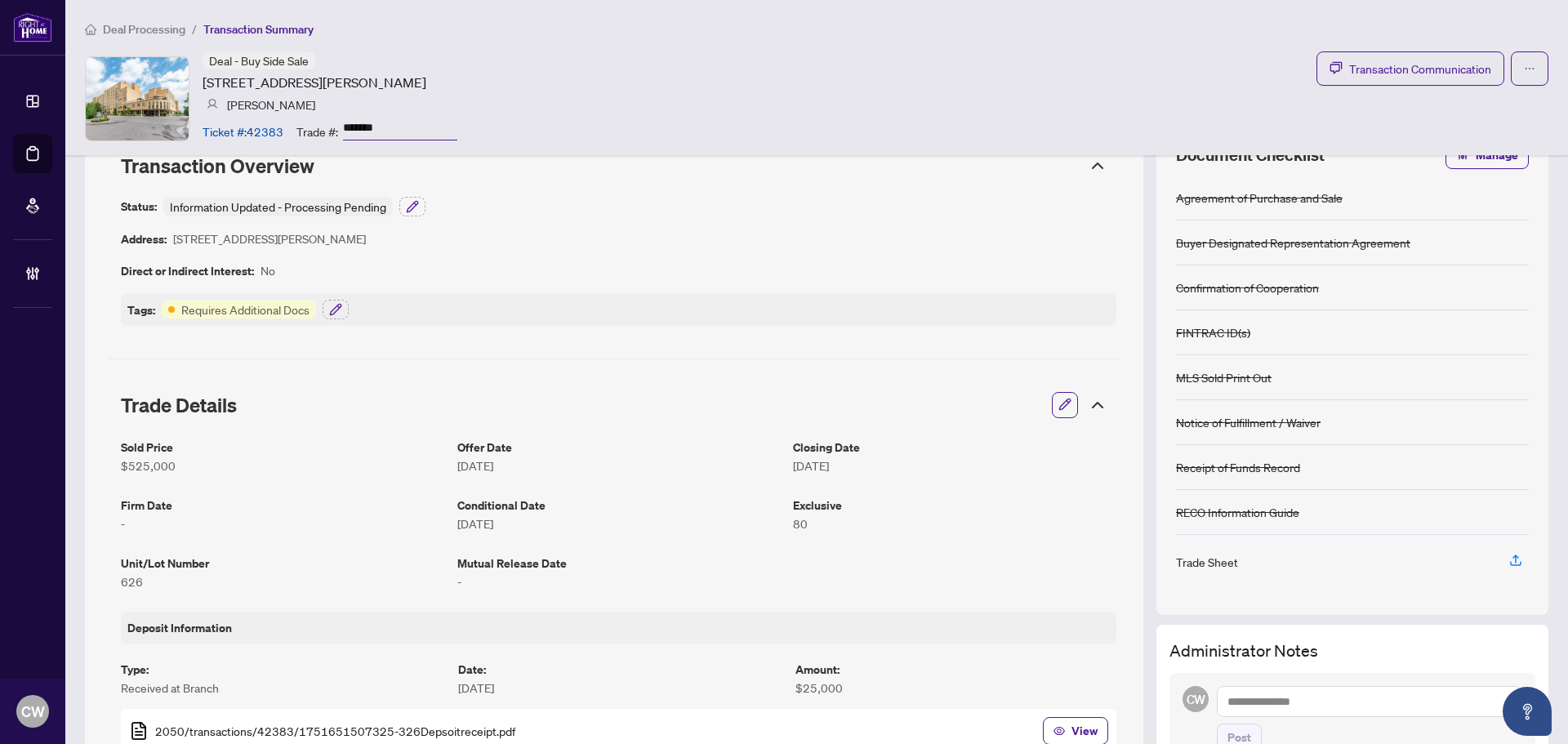
scroll to position [0, 0]
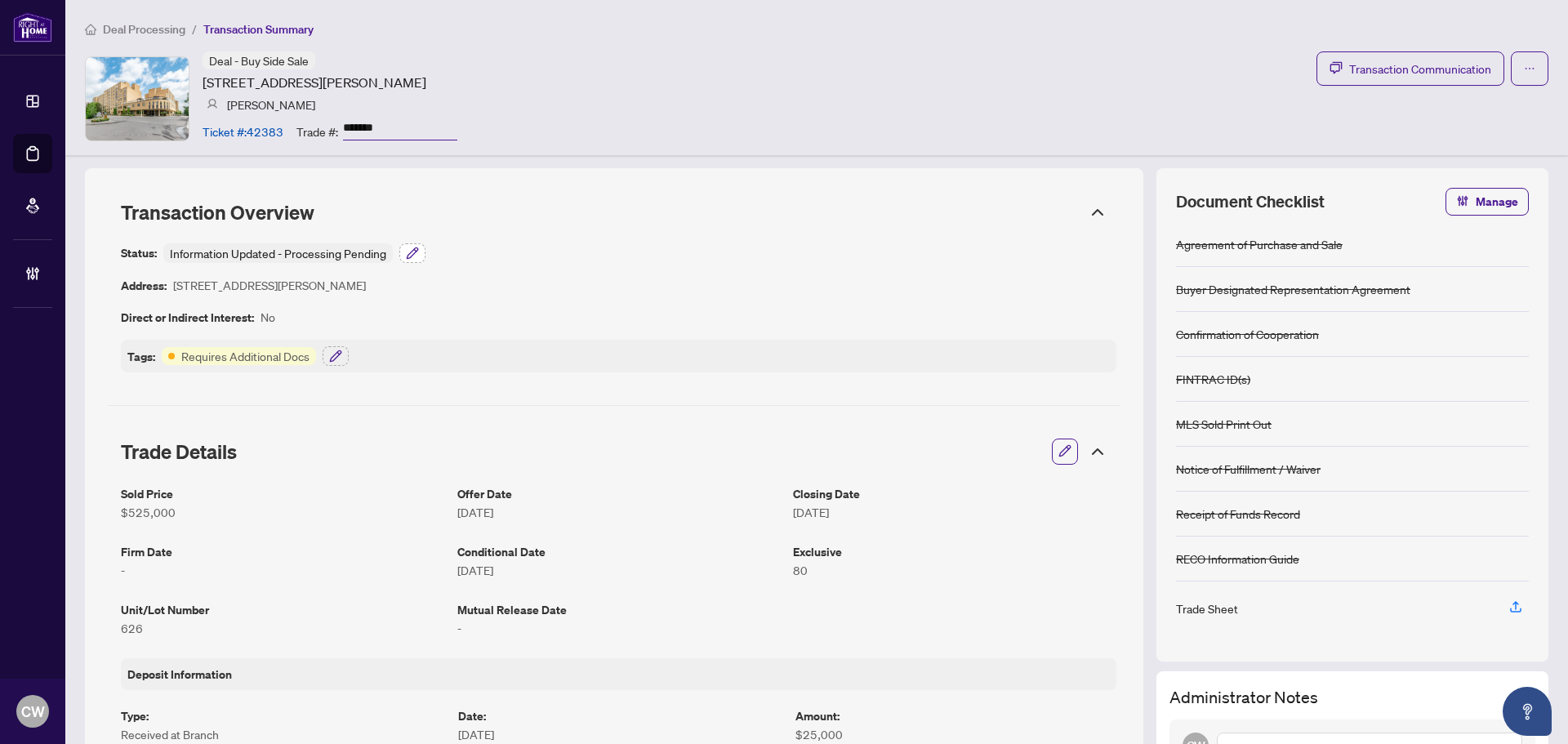
click at [412, 250] on icon "button" at bounding box center [412, 252] width 11 height 11
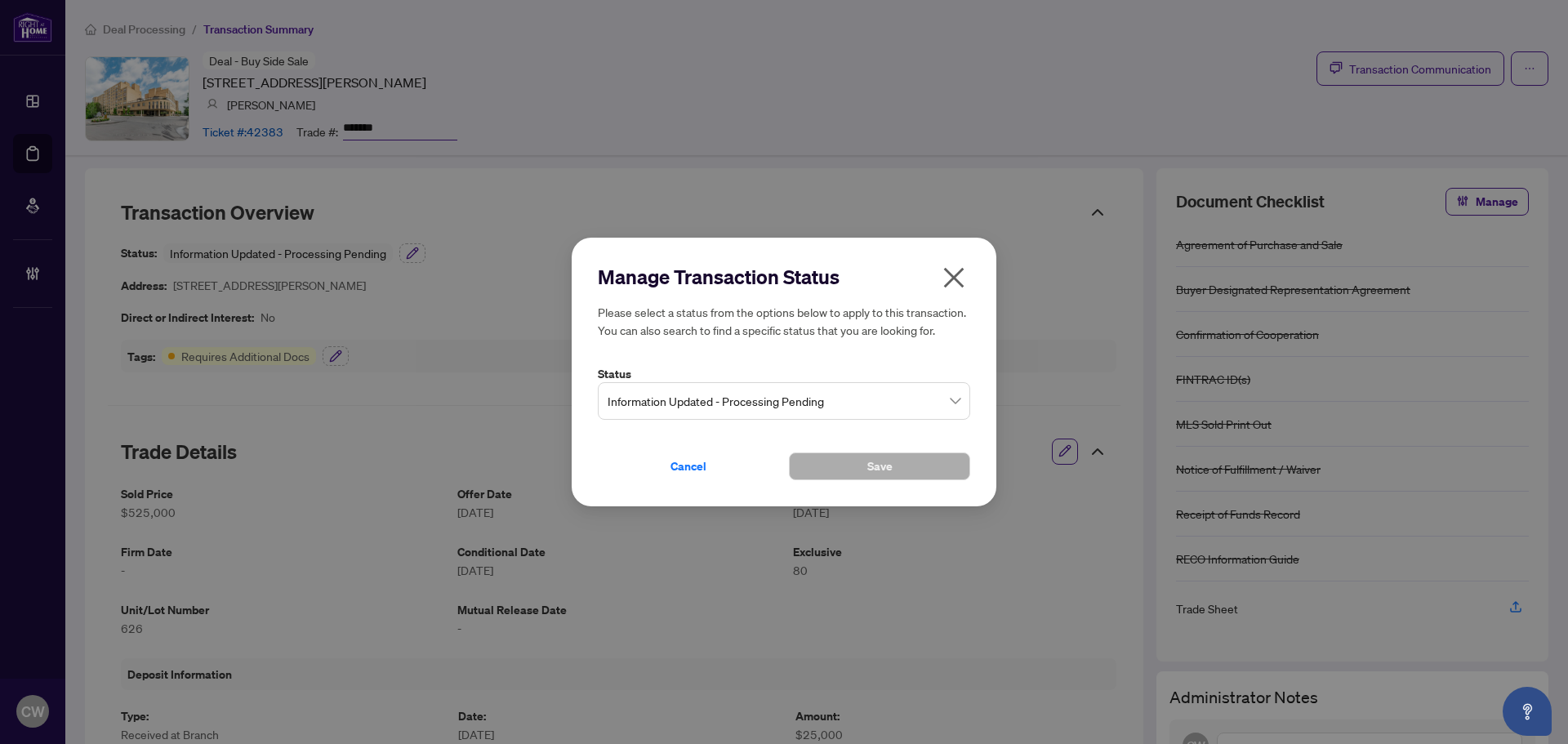
click at [947, 397] on span "Information Updated - Processing Pending" at bounding box center [784, 402] width 353 height 31
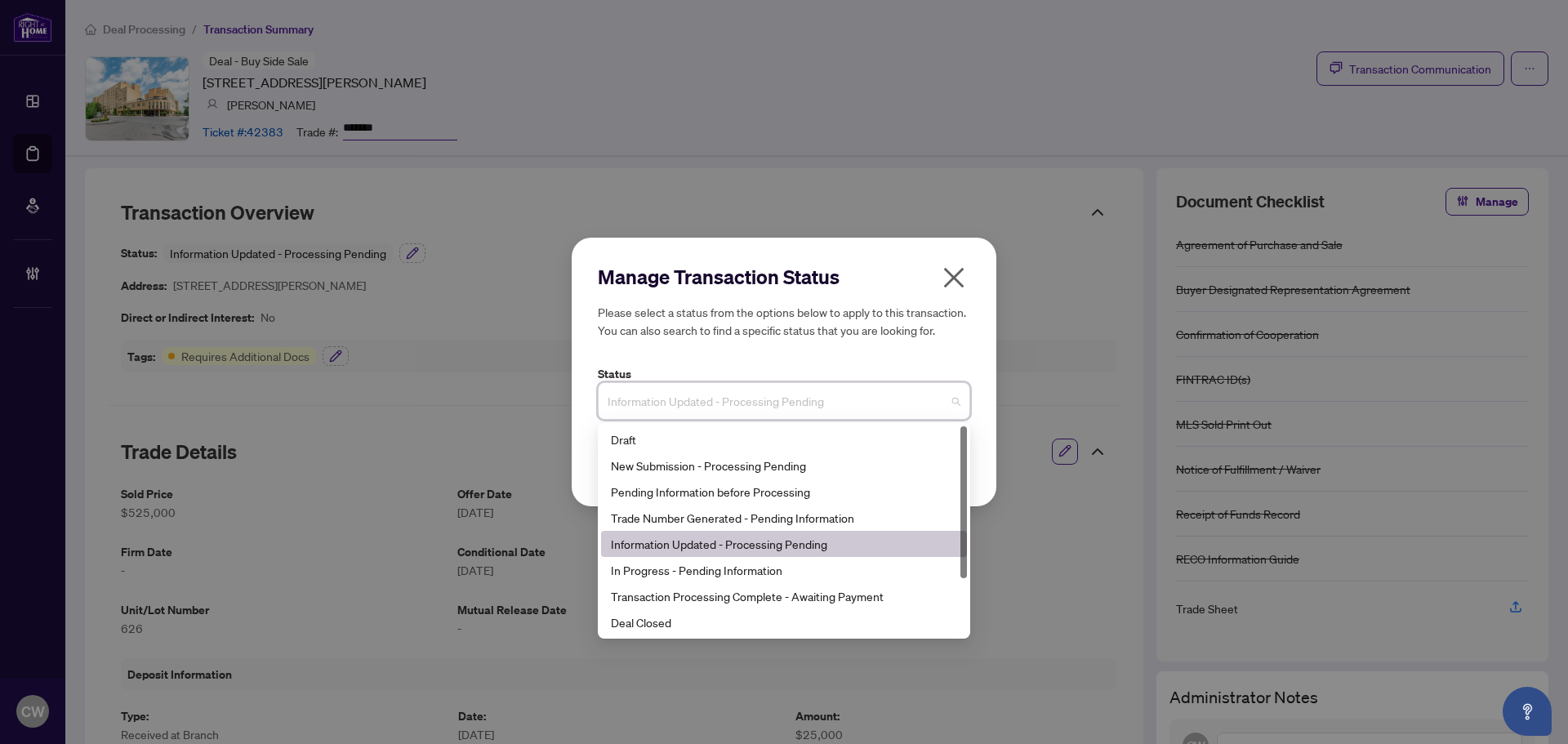
click at [953, 402] on span "Information Updated - Processing Pending" at bounding box center [784, 402] width 353 height 31
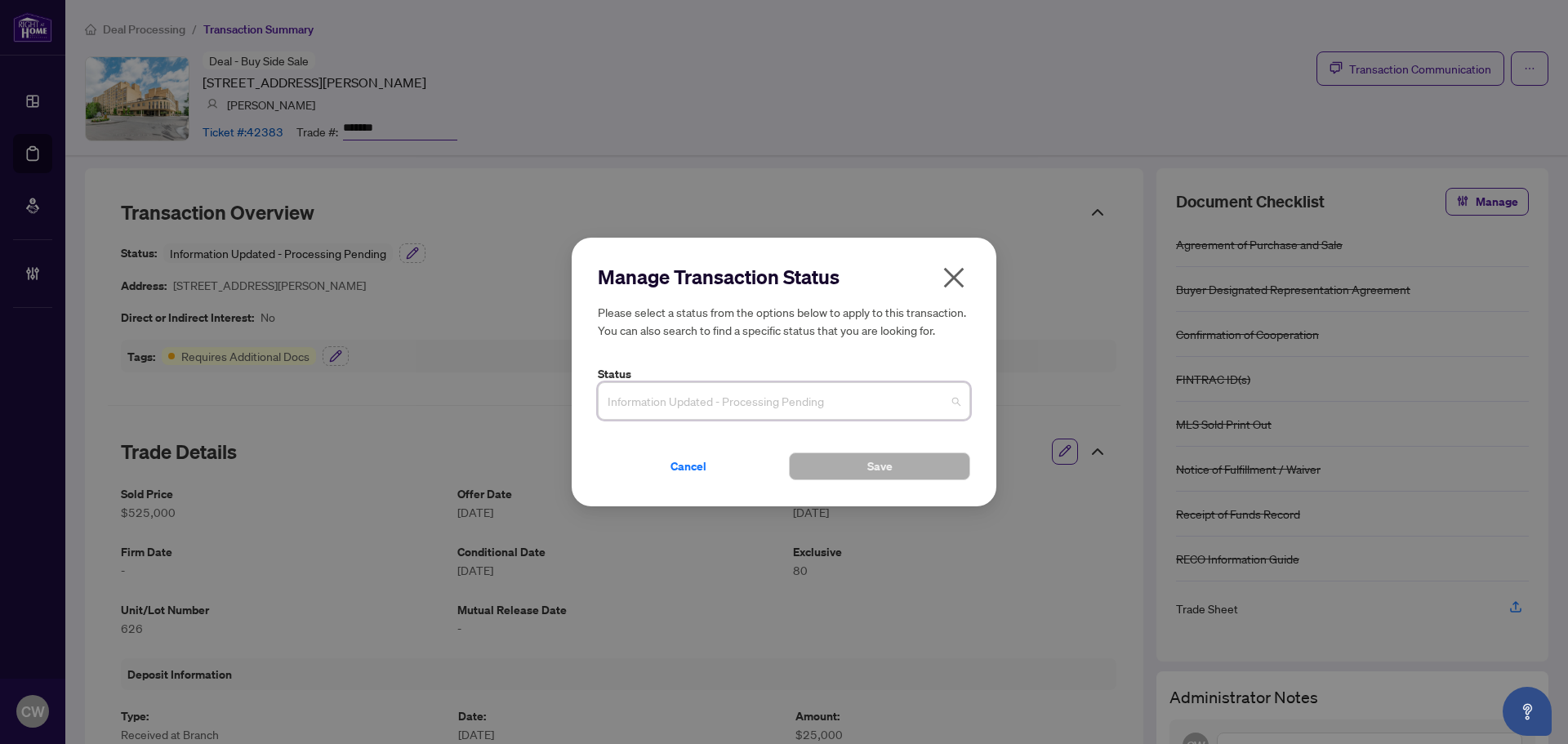
click at [953, 402] on span "Information Updated - Processing Pending" at bounding box center [784, 402] width 353 height 31
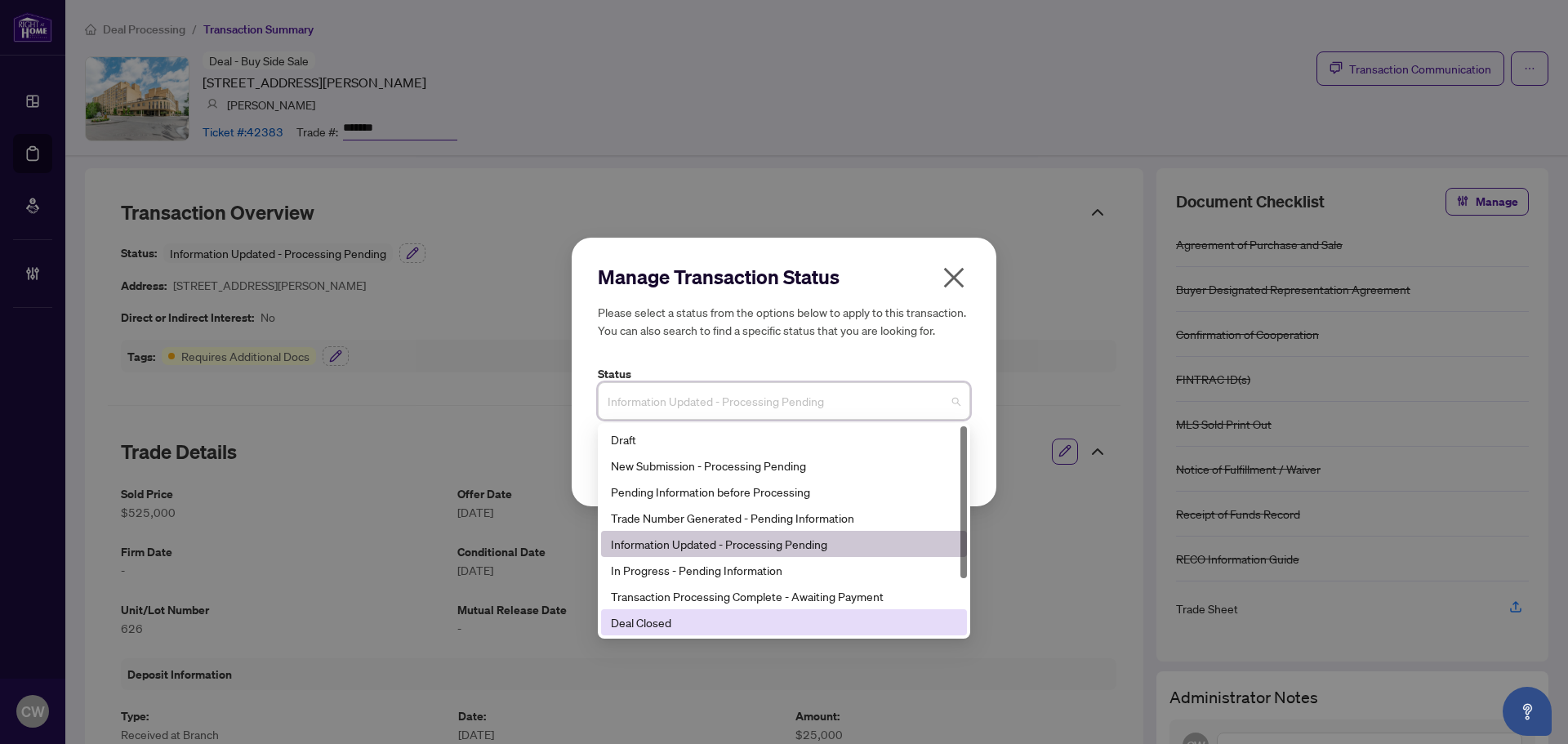
click at [717, 622] on div "Deal Closed" at bounding box center [784, 622] width 346 height 18
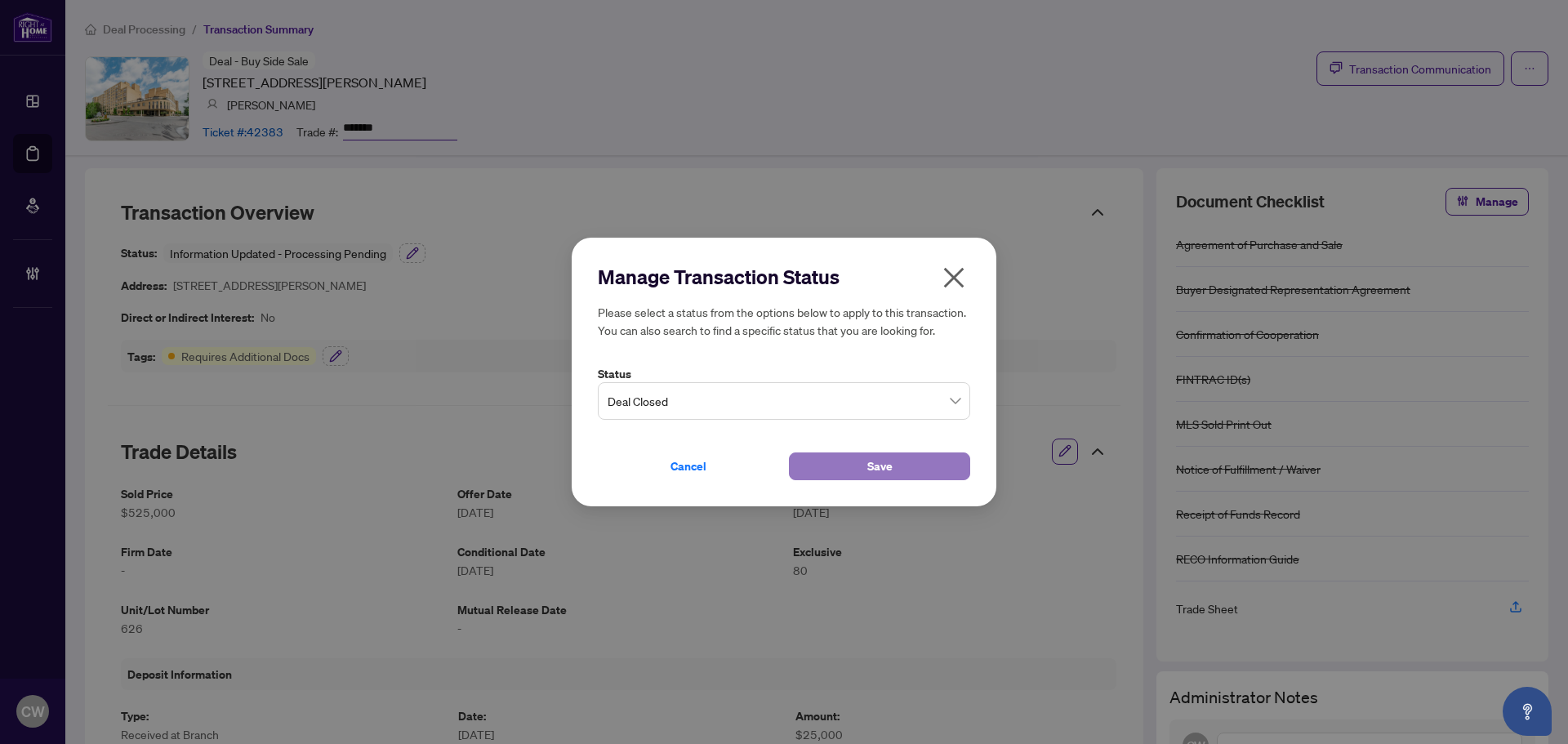
click at [846, 466] on button "Save" at bounding box center [879, 466] width 181 height 28
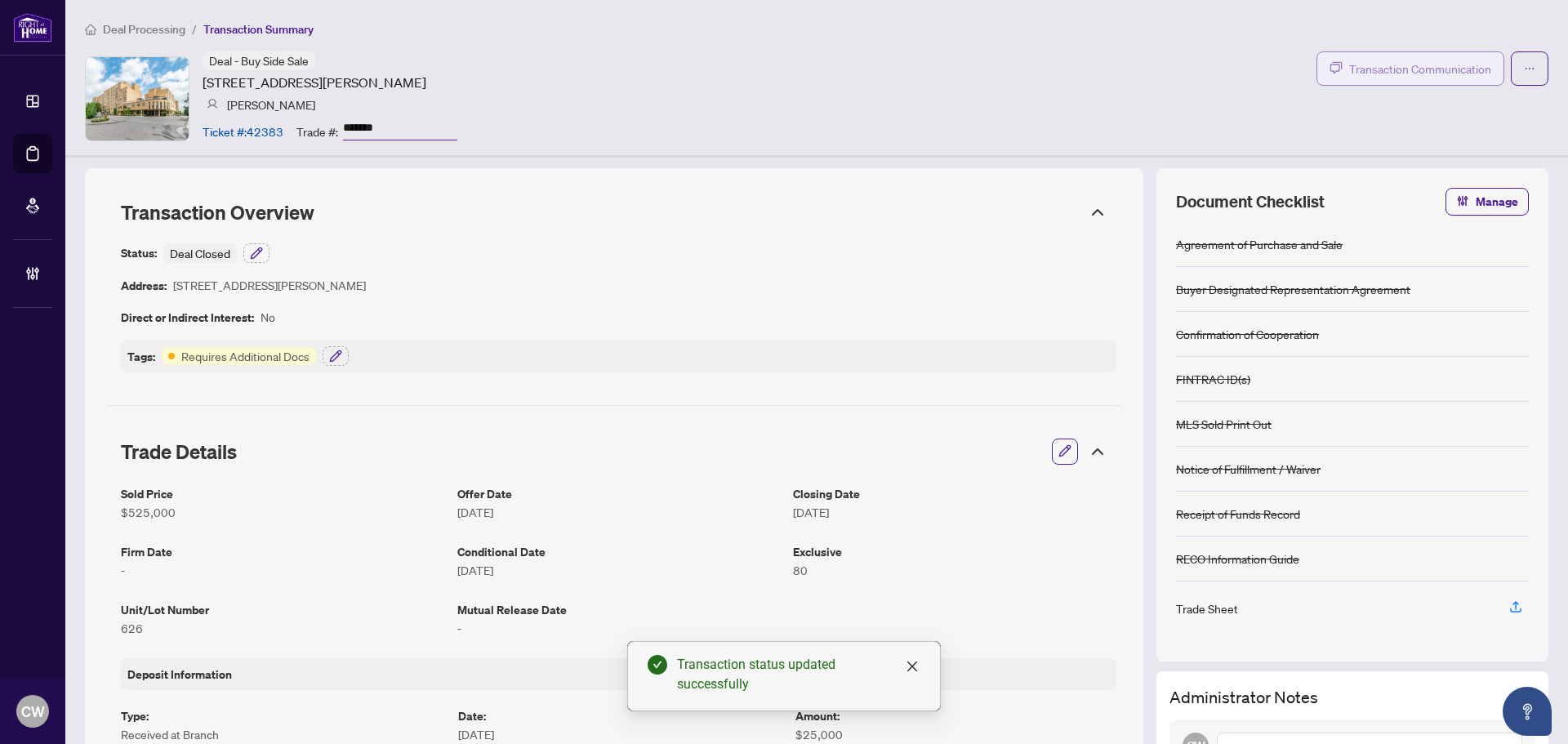
click at [1405, 60] on span "Transaction Communication" at bounding box center [1420, 69] width 142 height 19
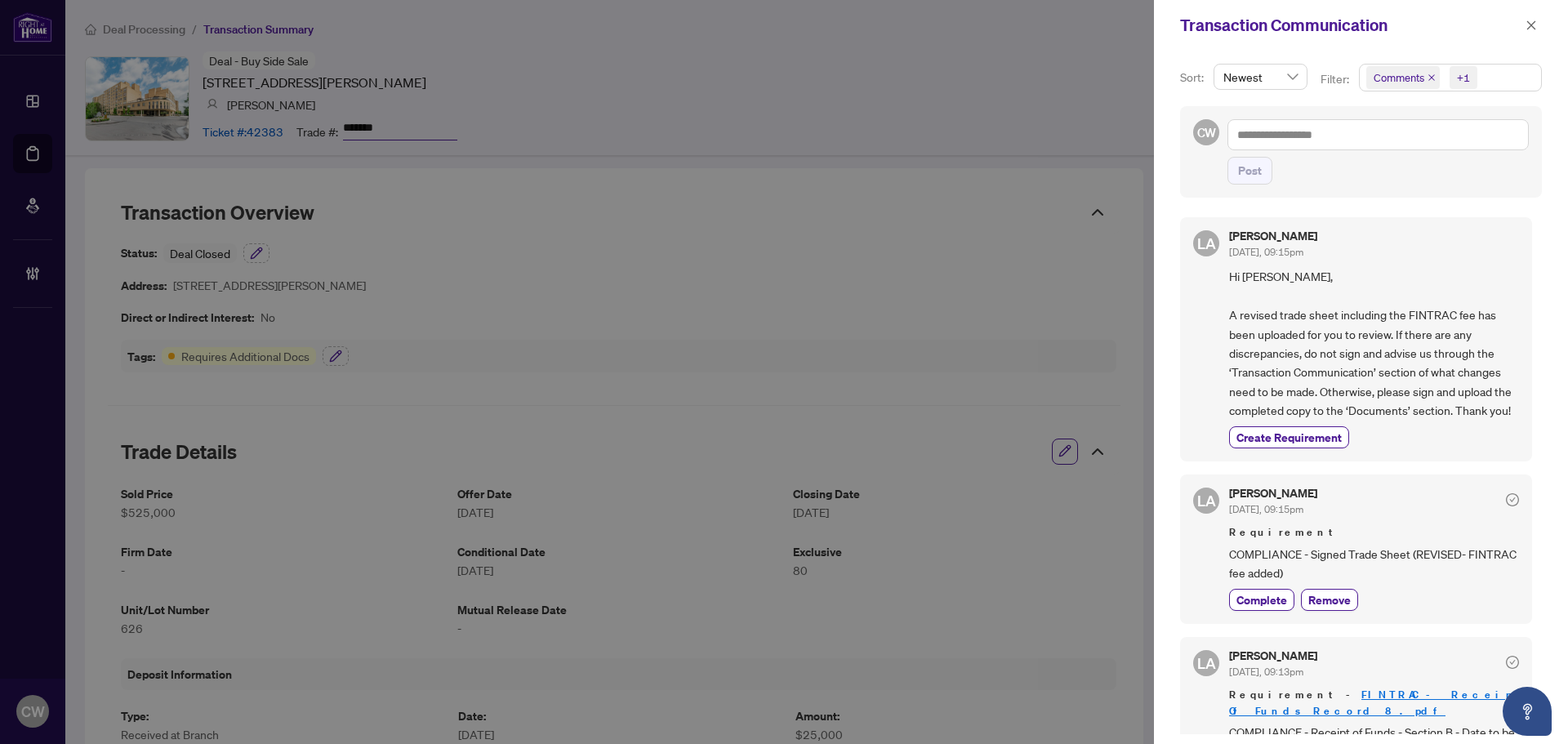
click at [1428, 76] on icon "close" at bounding box center [1432, 78] width 8 height 8
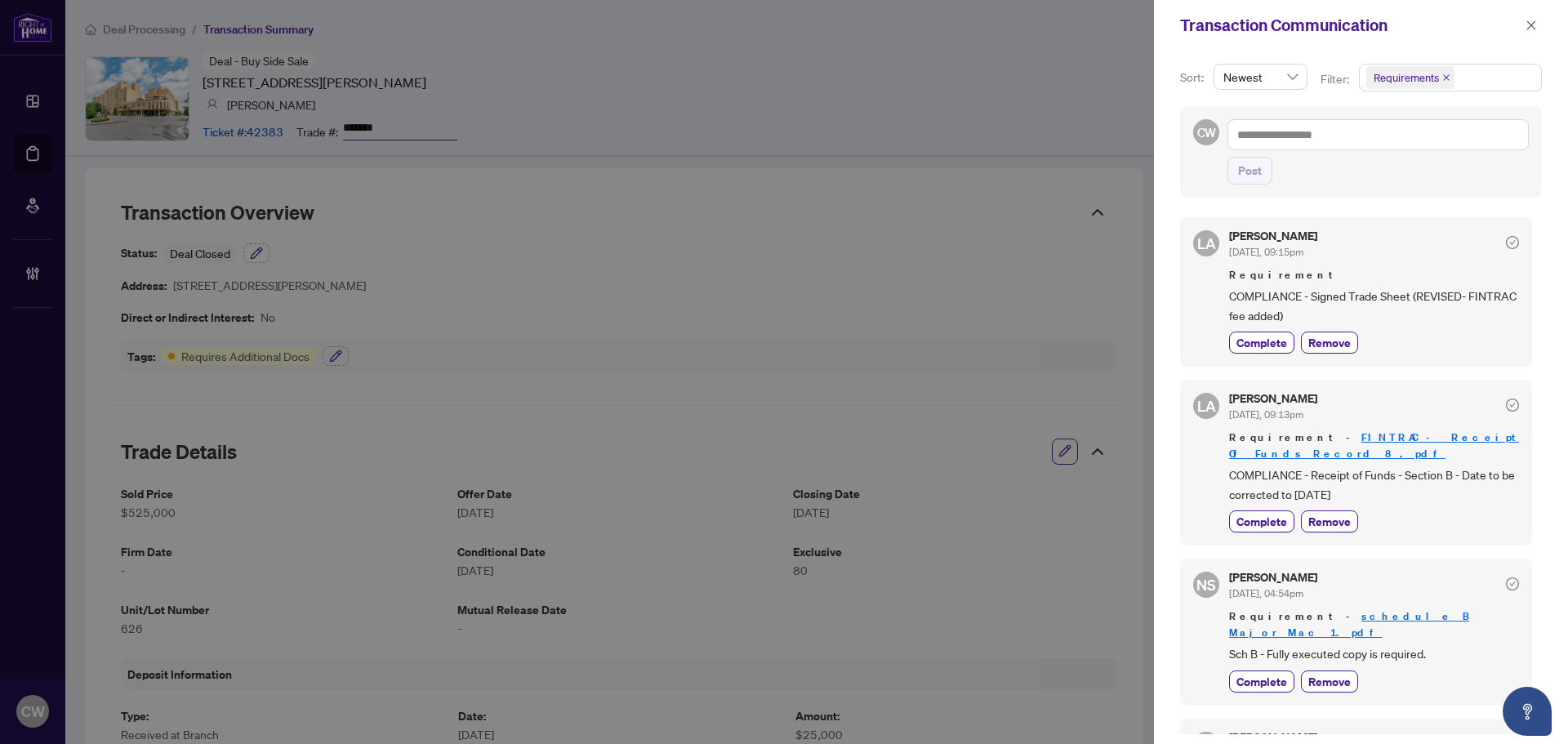
drag, startPoint x: 1538, startPoint y: 27, endPoint x: 1519, endPoint y: 68, distance: 45.2
click at [1538, 27] on button "button" at bounding box center [1532, 25] width 21 height 20
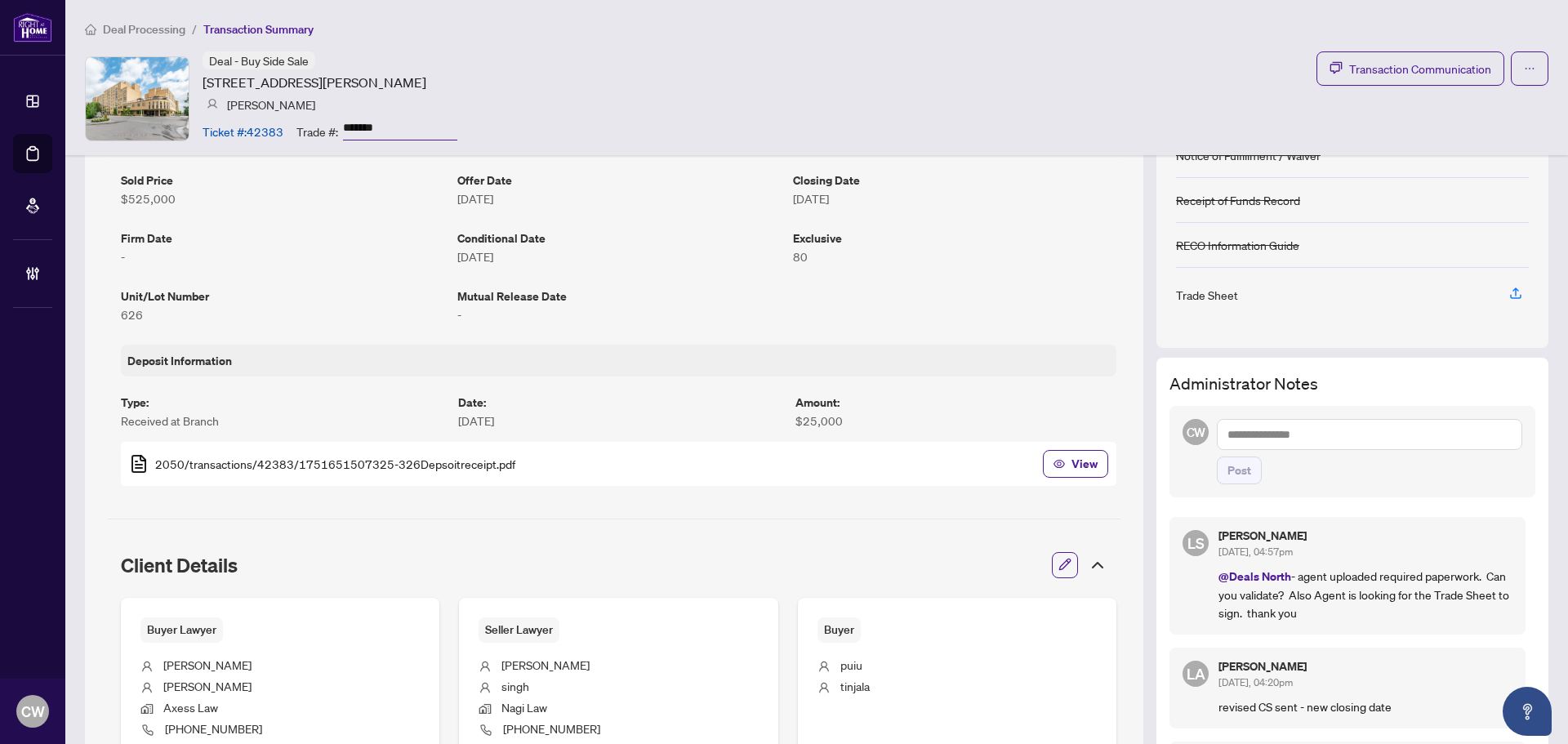
scroll to position [81, 0]
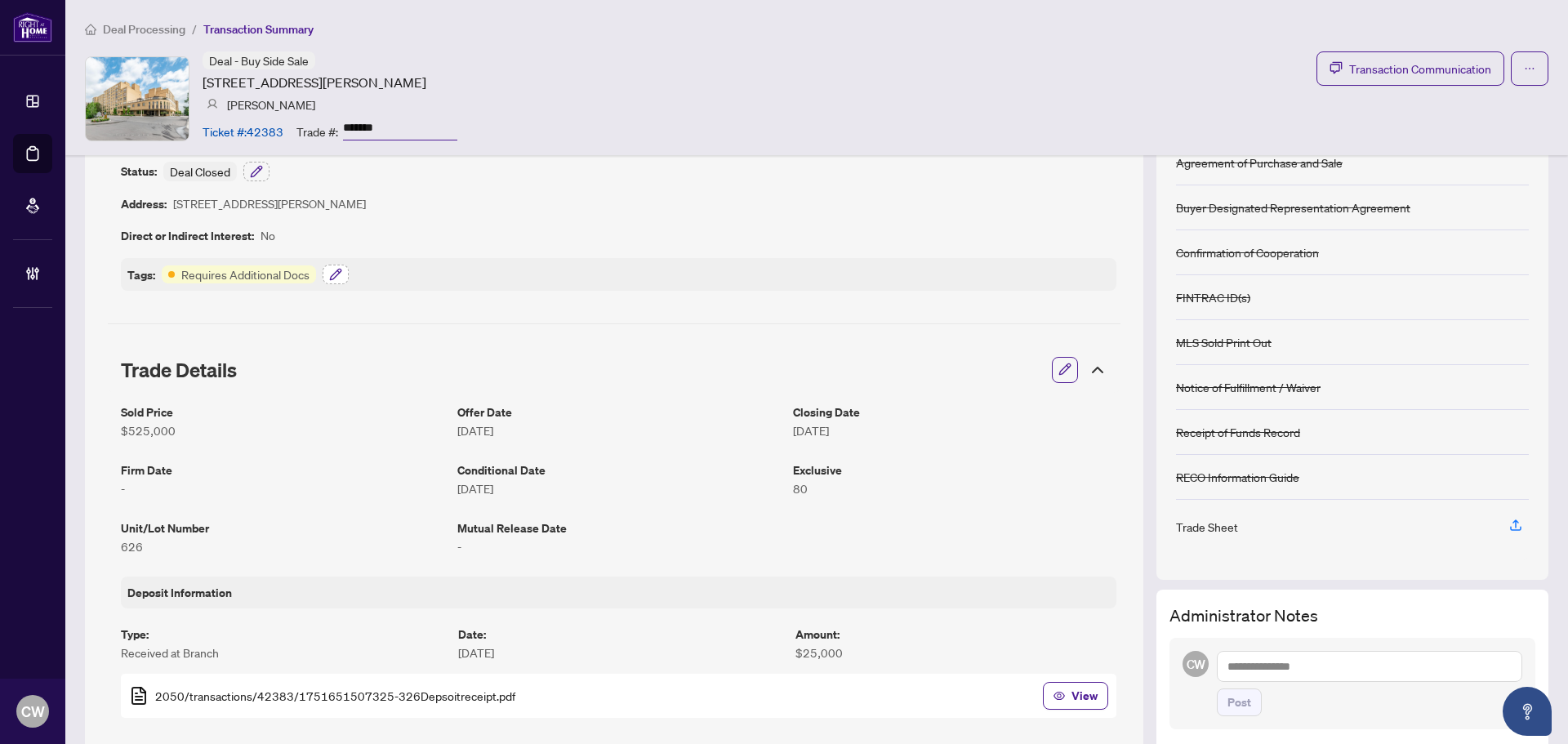
click at [331, 271] on icon "button" at bounding box center [336, 274] width 13 height 13
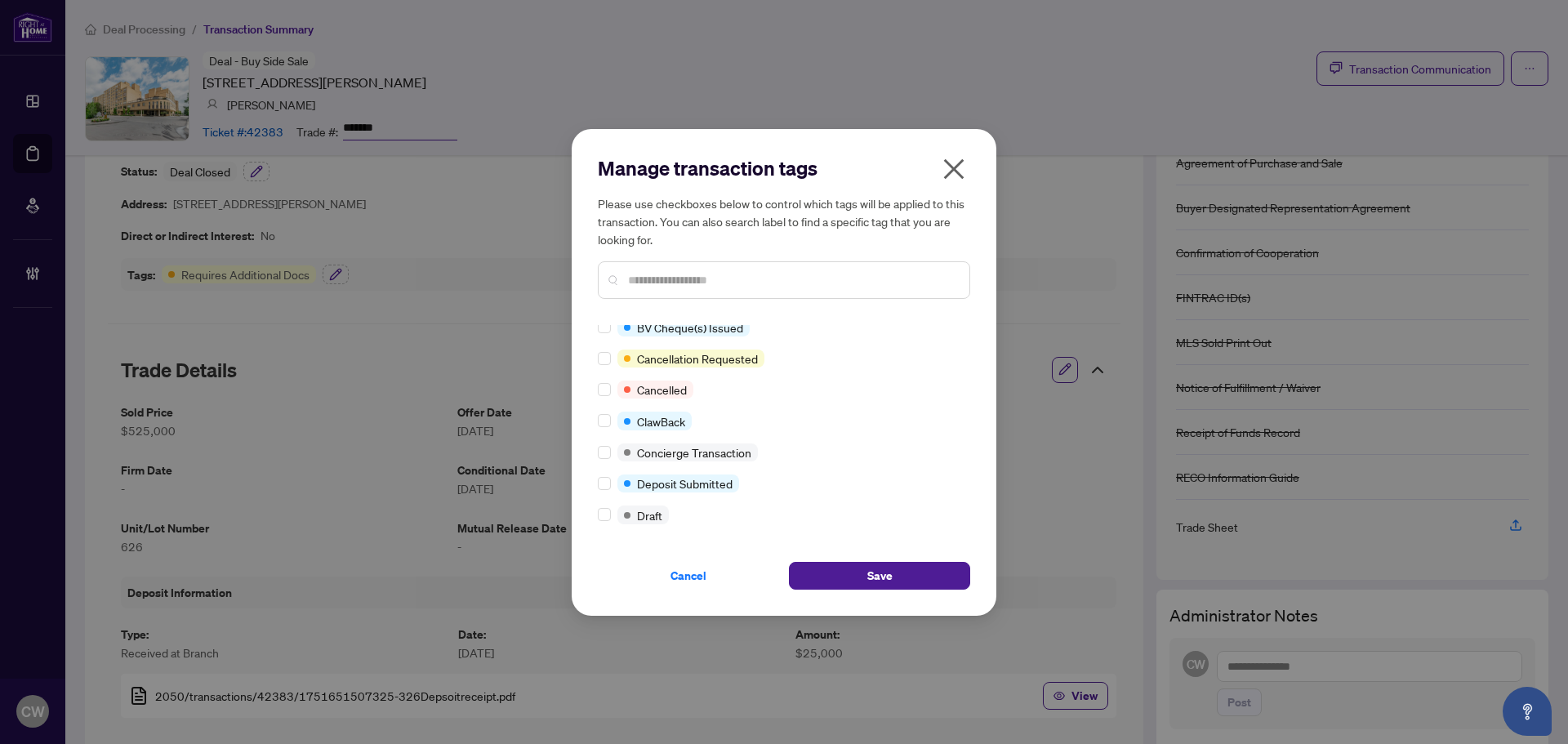
scroll to position [0, 0]
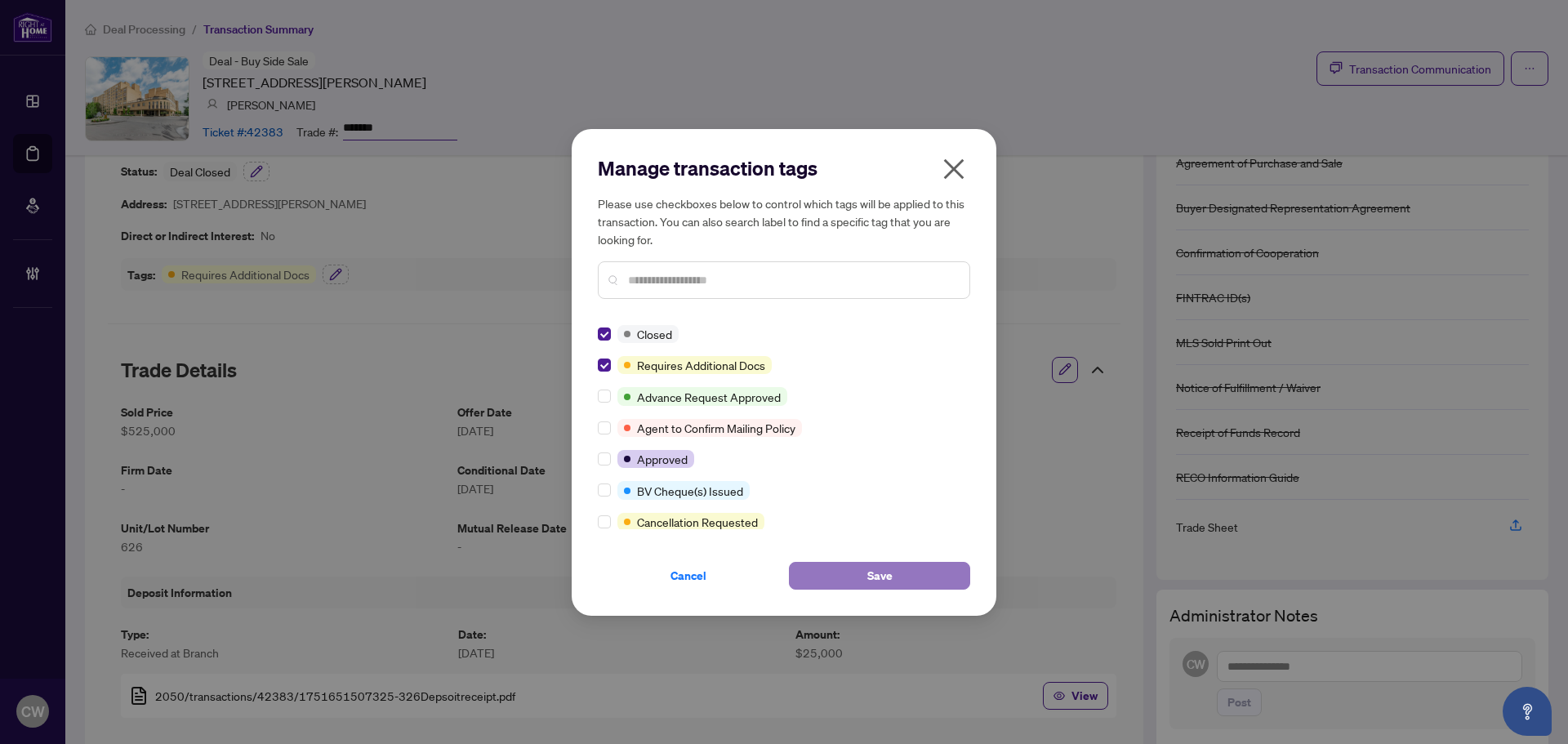
click at [869, 567] on span "Save" at bounding box center [880, 576] width 25 height 26
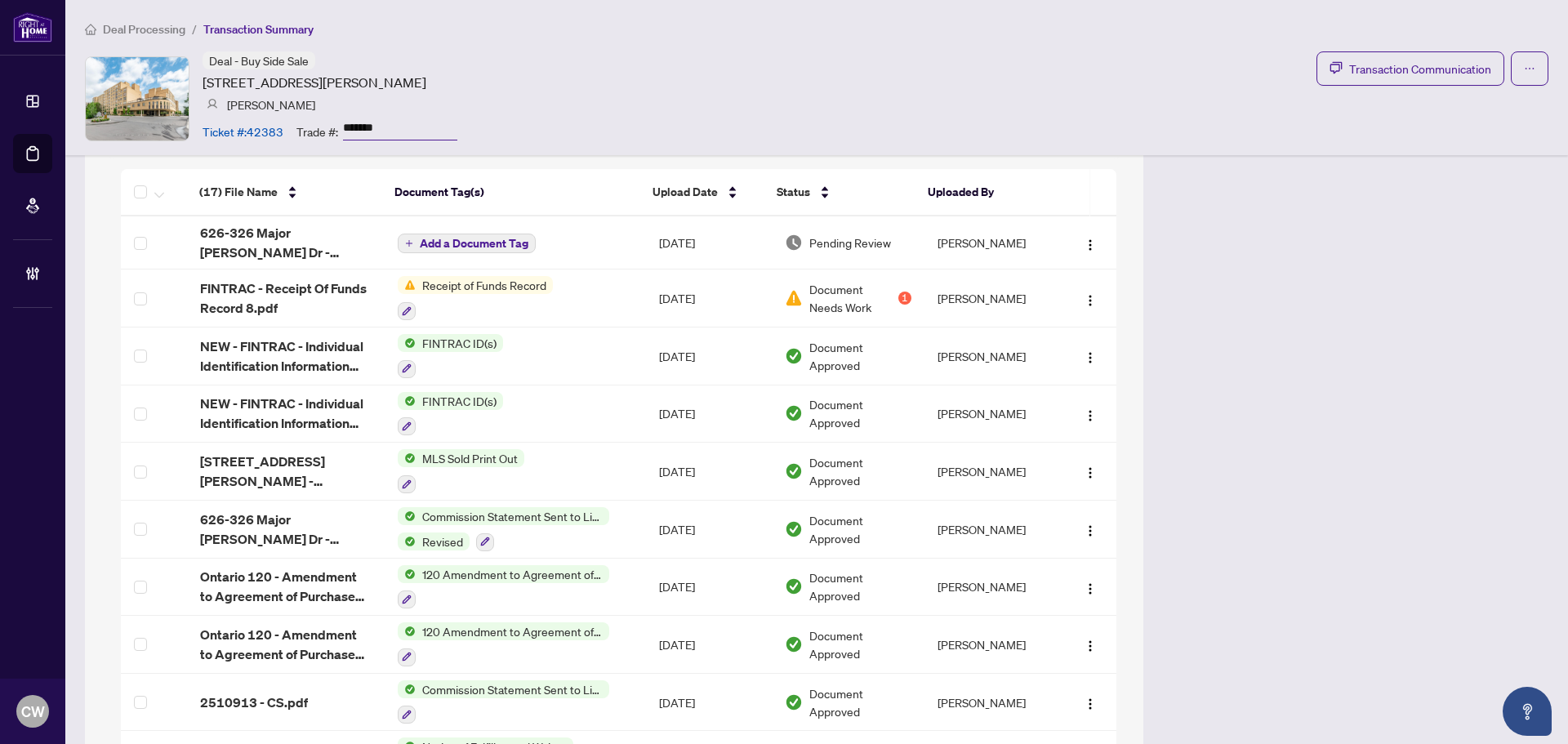
scroll to position [1471, 0]
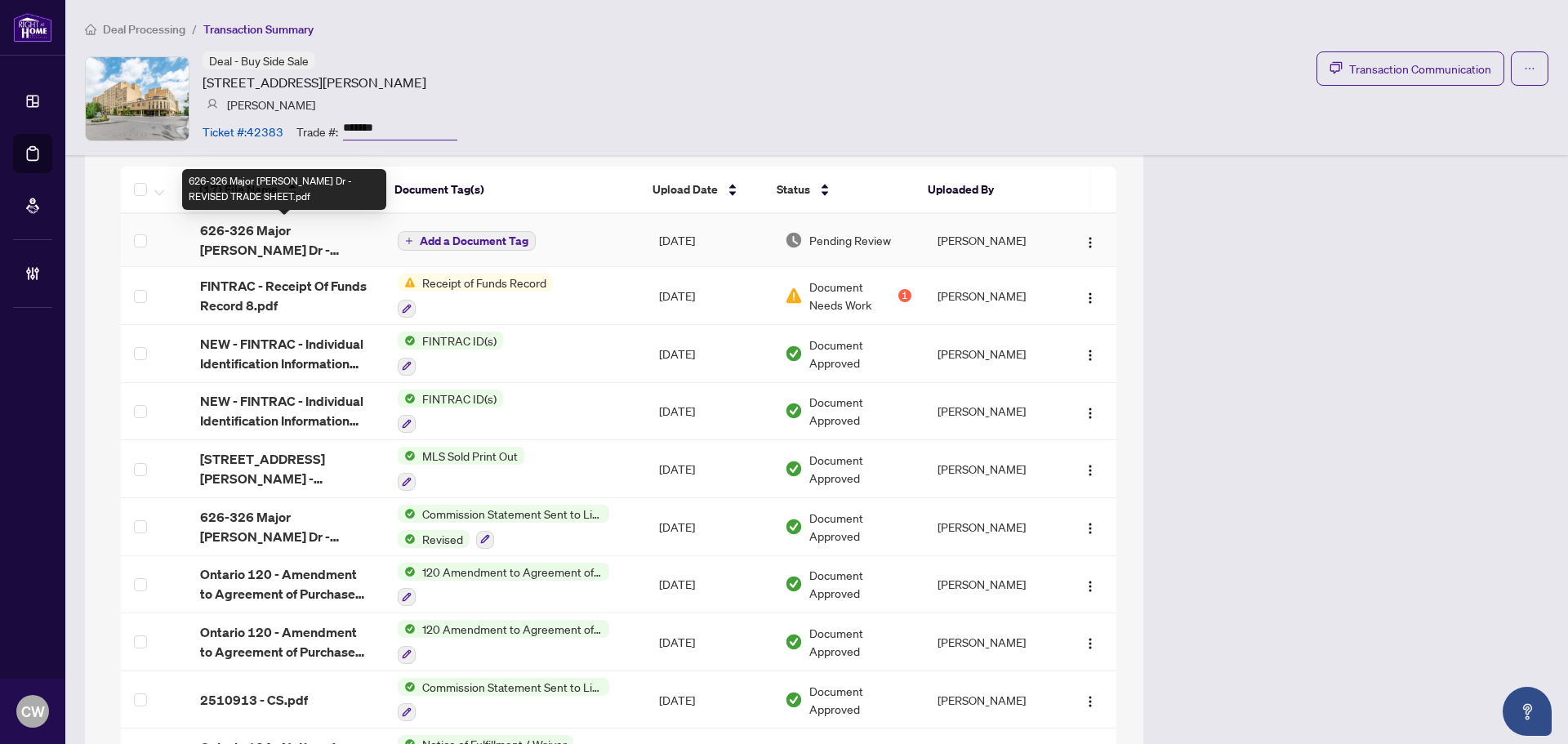
click at [302, 241] on span "626-326 Major Mackenzie Dr - REVISED TRADE SHEET.pdf" at bounding box center [286, 241] width 172 height 39
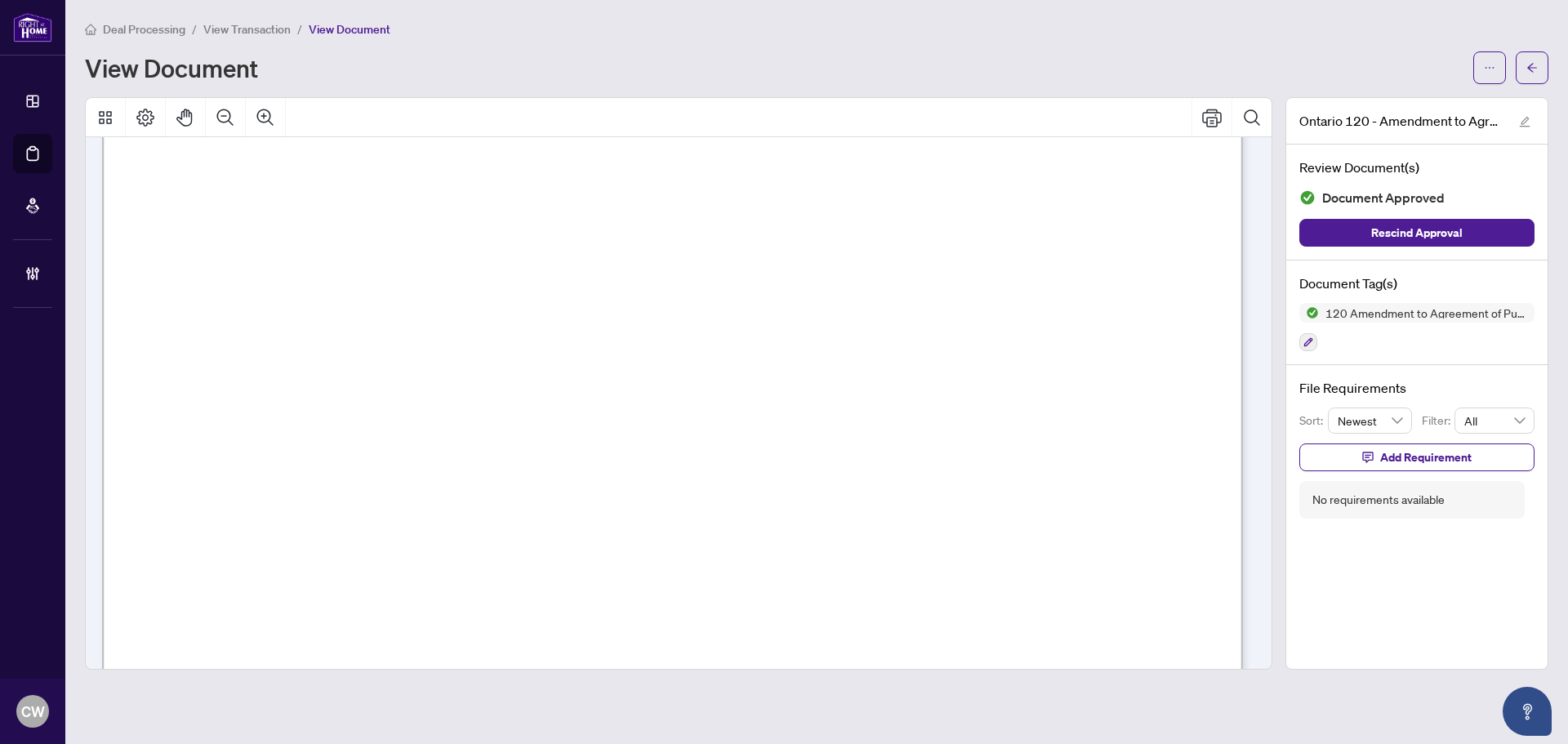
scroll to position [408, 0]
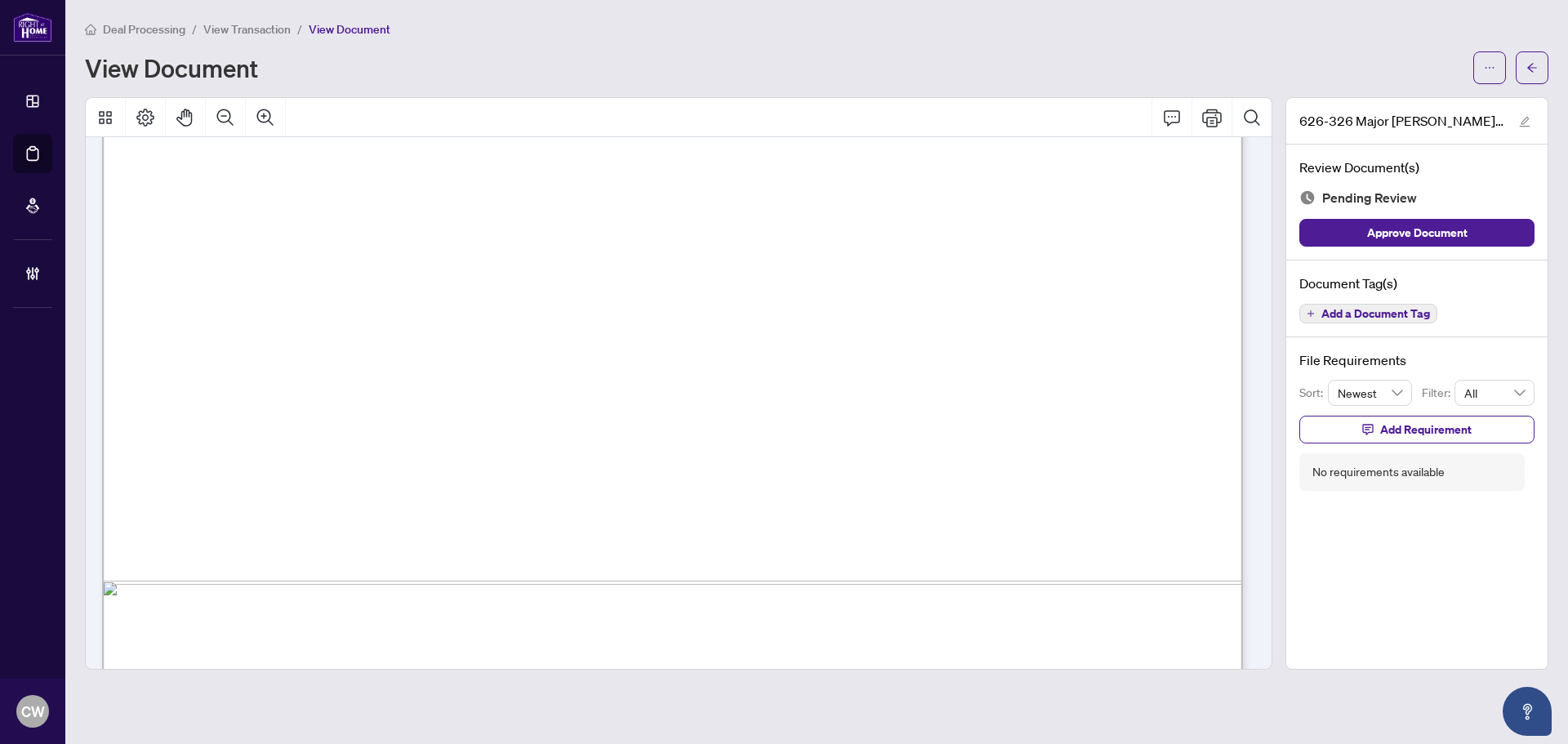
scroll to position [978, 0]
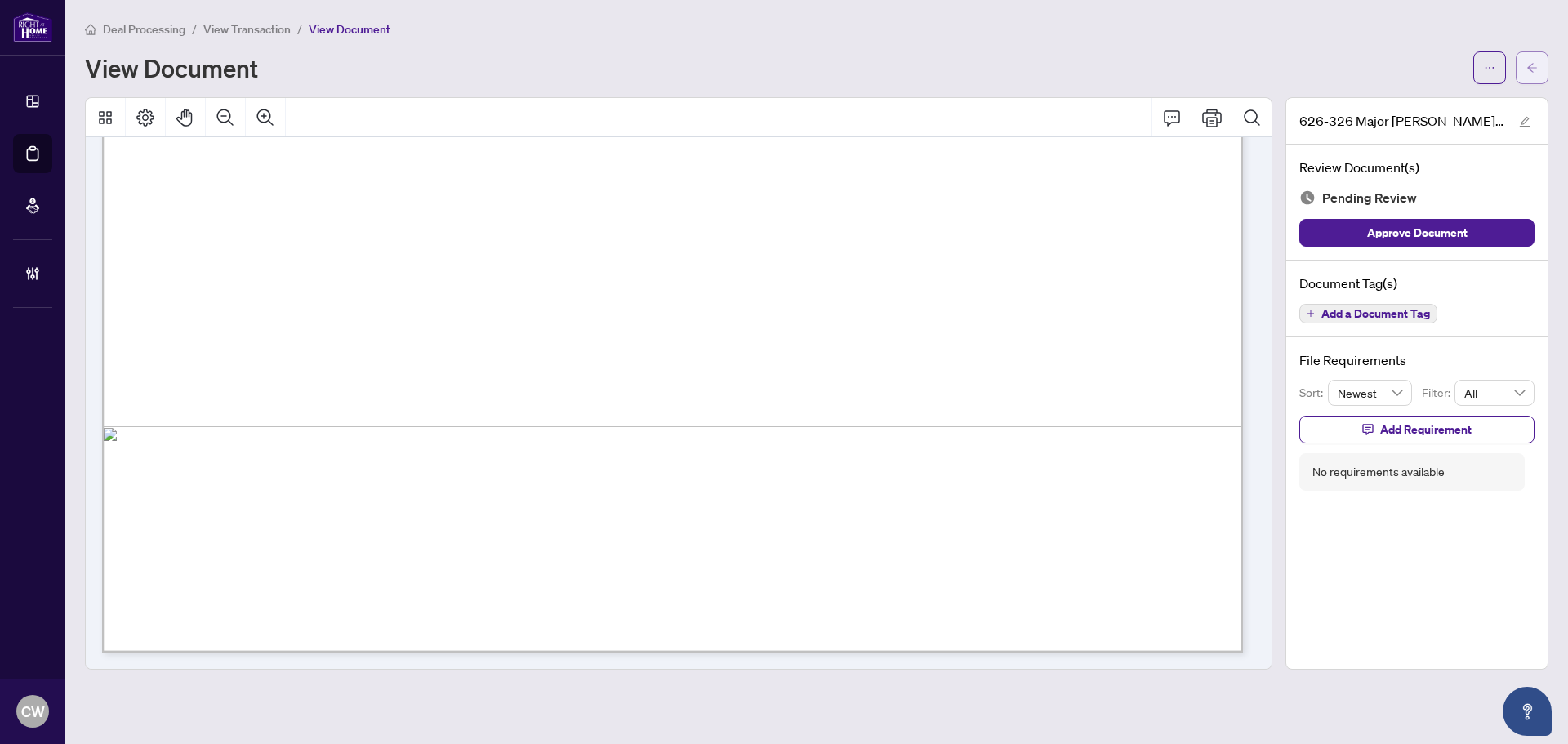
click at [1529, 63] on icon "arrow-left" at bounding box center [1533, 68] width 11 height 11
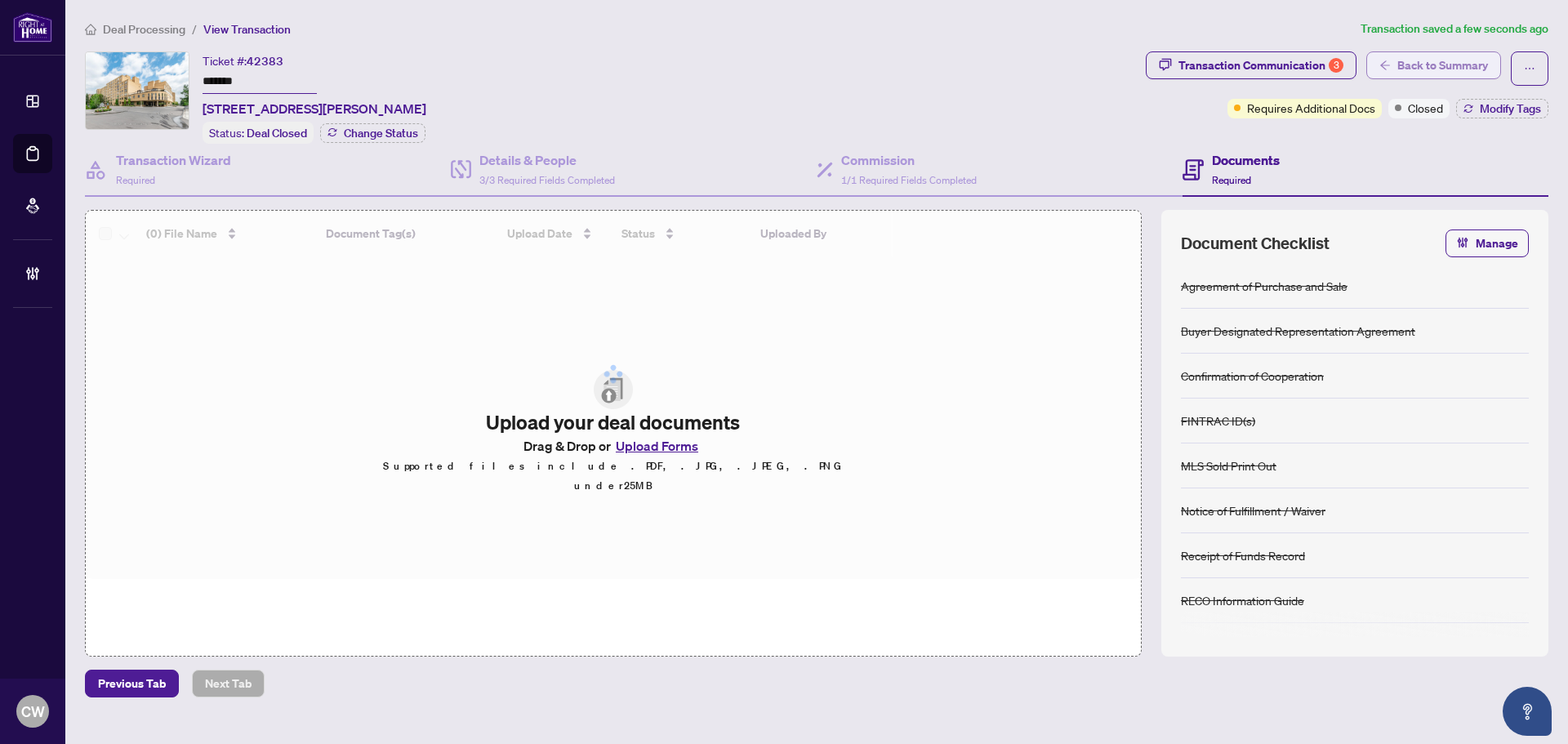
click at [1457, 57] on span "Back to Summary" at bounding box center [1442, 66] width 90 height 26
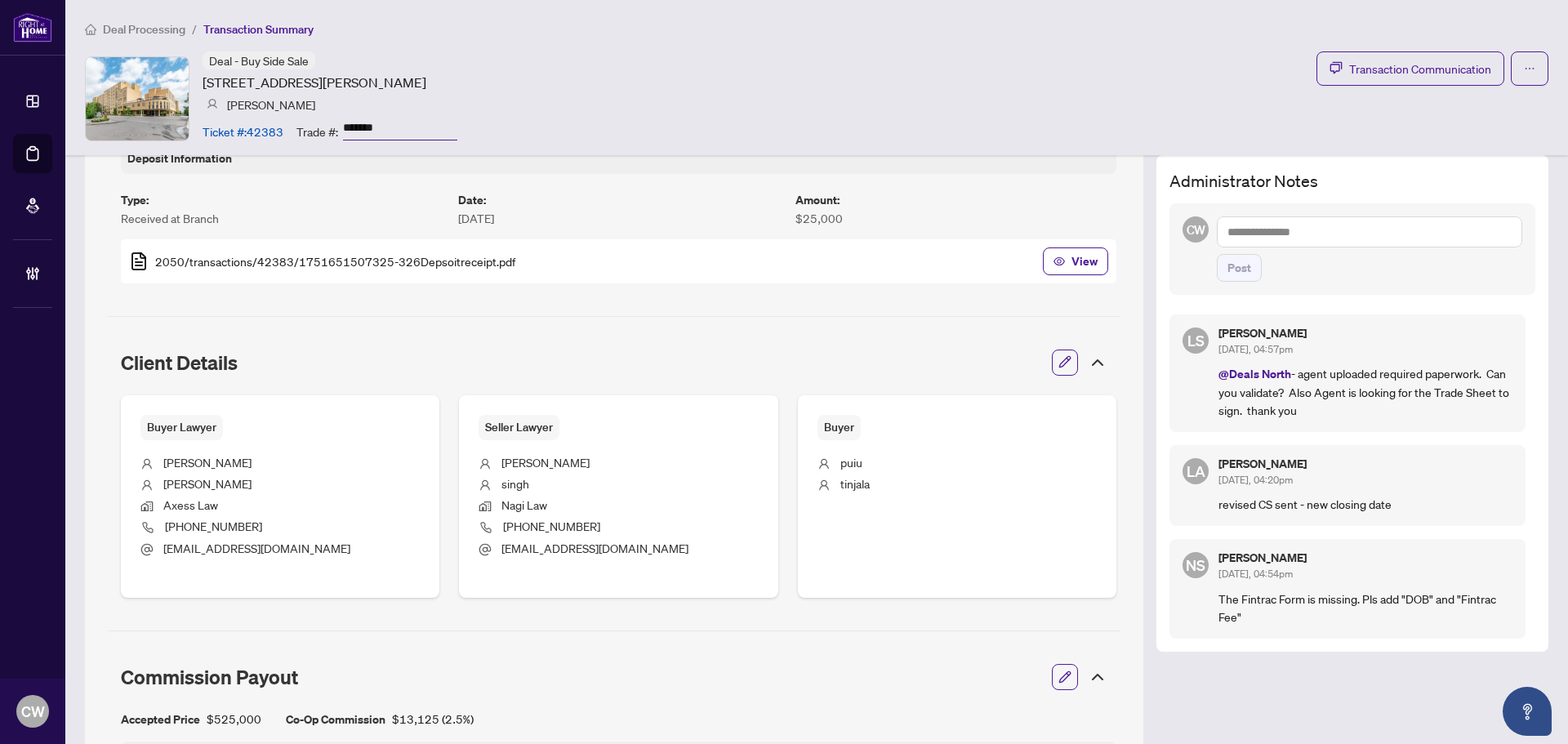
scroll to position [490, 0]
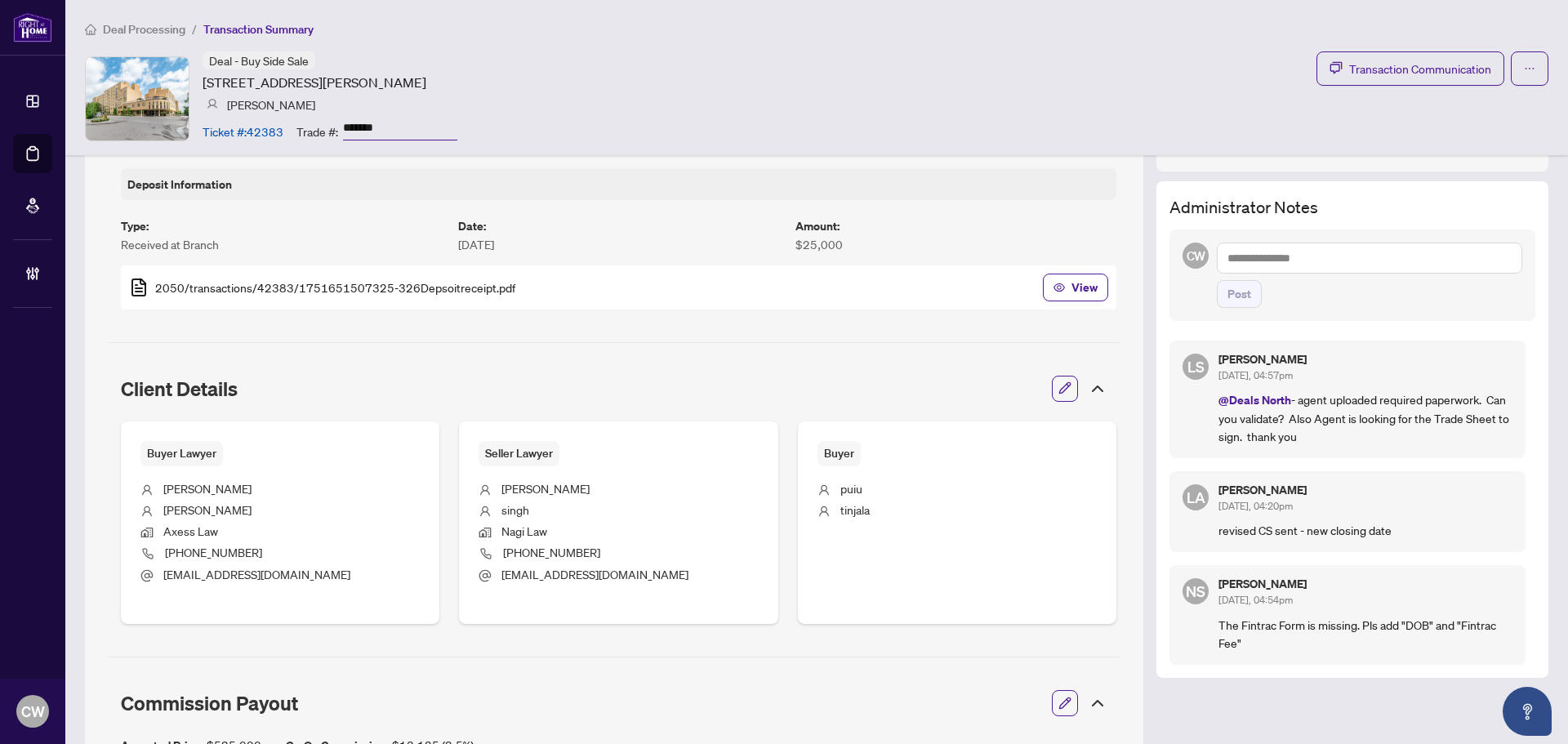
click at [1264, 255] on textarea at bounding box center [1370, 259] width 305 height 31
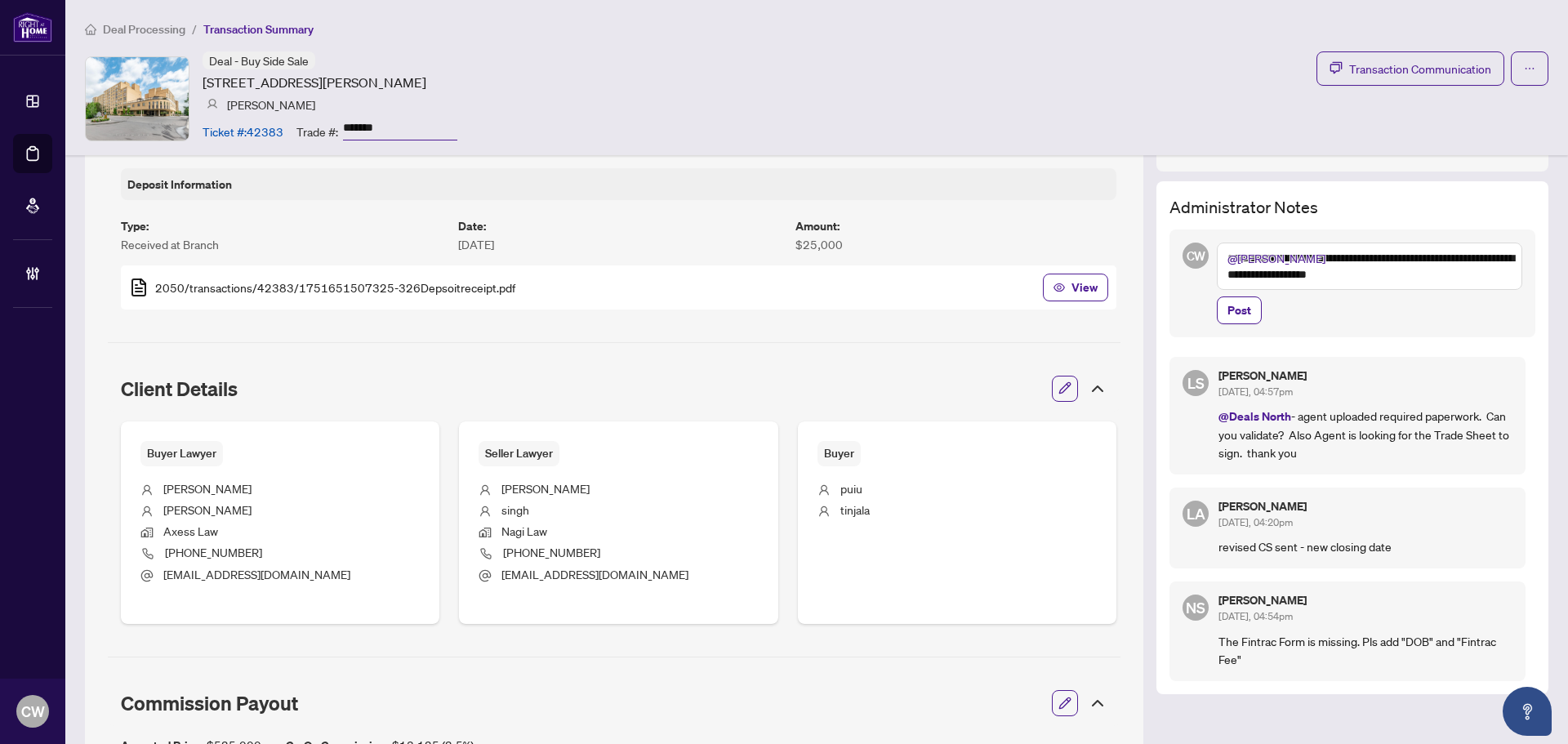
click at [1387, 246] on textarea "**********" at bounding box center [1370, 267] width 305 height 48
drag, startPoint x: 1403, startPoint y: 281, endPoint x: 1359, endPoint y: 253, distance: 52.2
click at [1359, 253] on textarea "**********" at bounding box center [1370, 267] width 305 height 48
type textarea "**********"
click at [1228, 316] on span "Post" at bounding box center [1239, 310] width 24 height 26
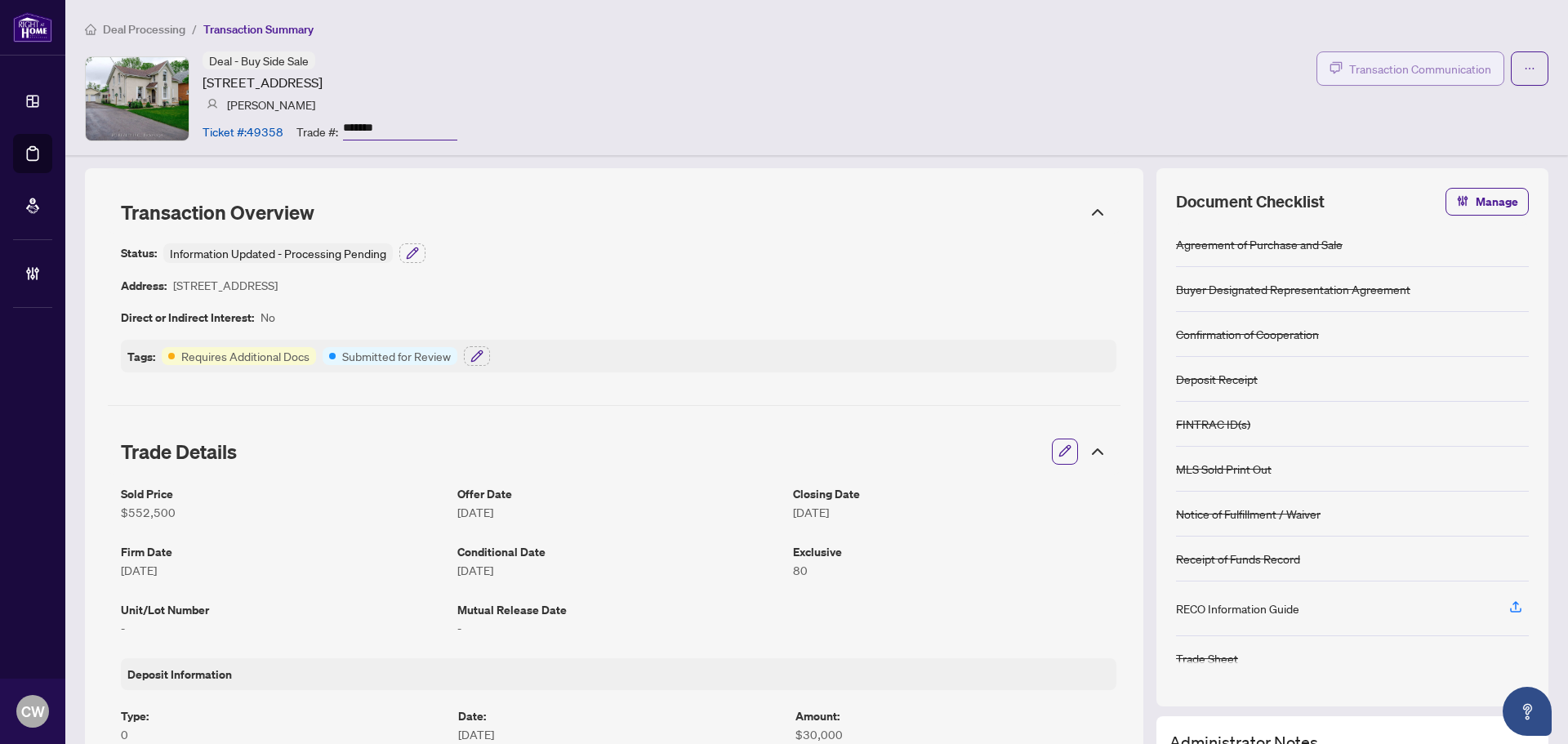
click at [1414, 73] on span "Transaction Communication" at bounding box center [1420, 69] width 142 height 19
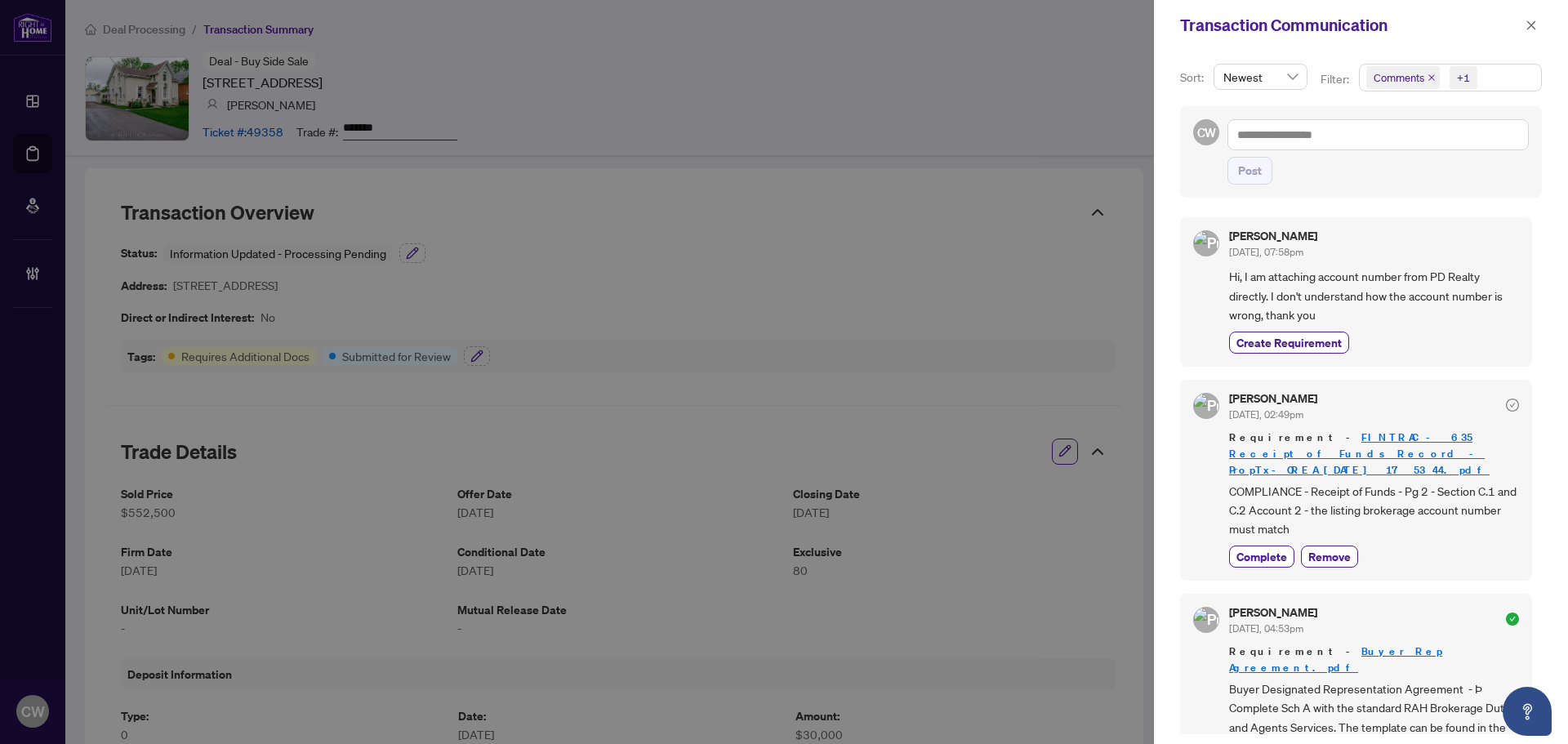
click at [1433, 76] on icon "close" at bounding box center [1432, 78] width 7 height 7
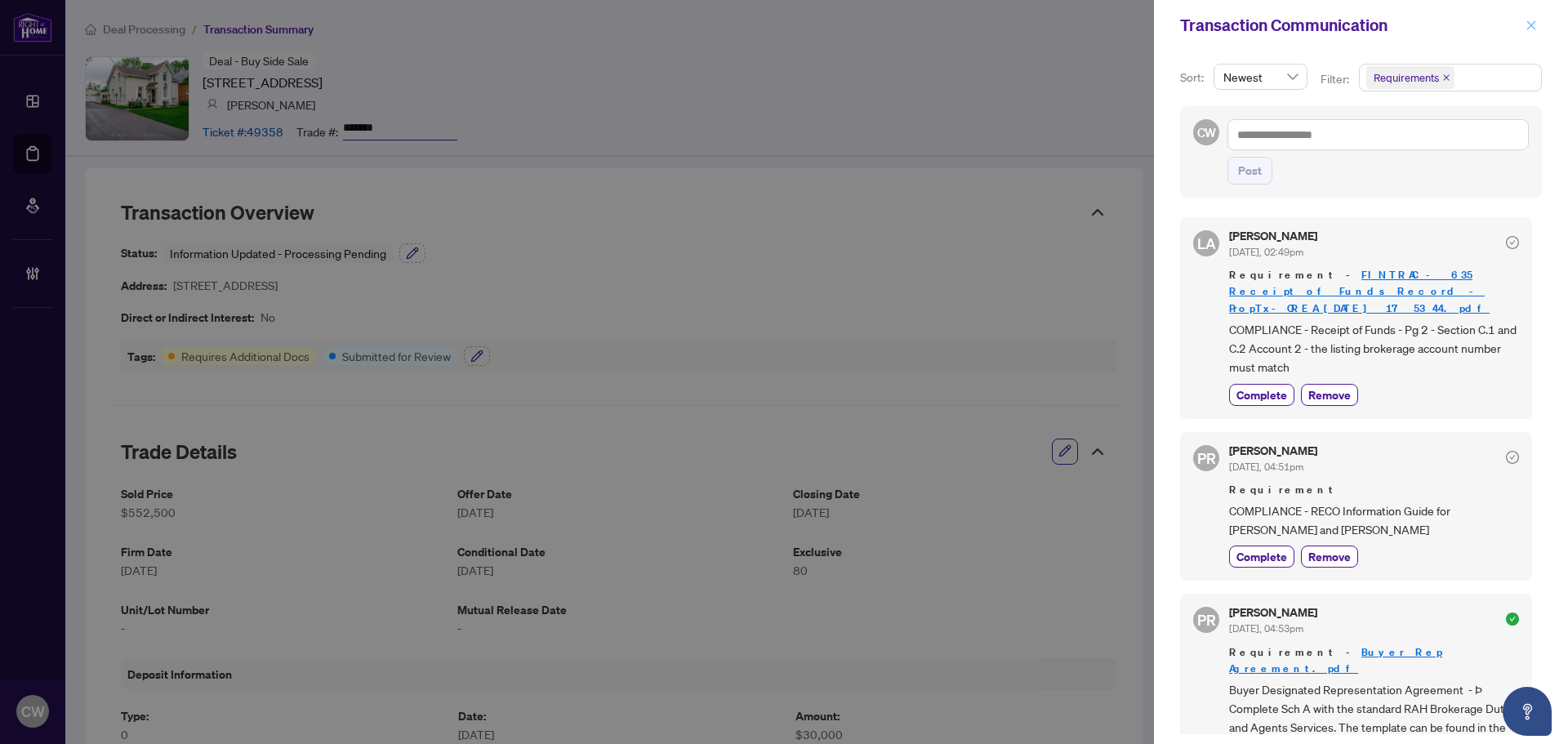
click at [1539, 24] on button "button" at bounding box center [1532, 25] width 21 height 20
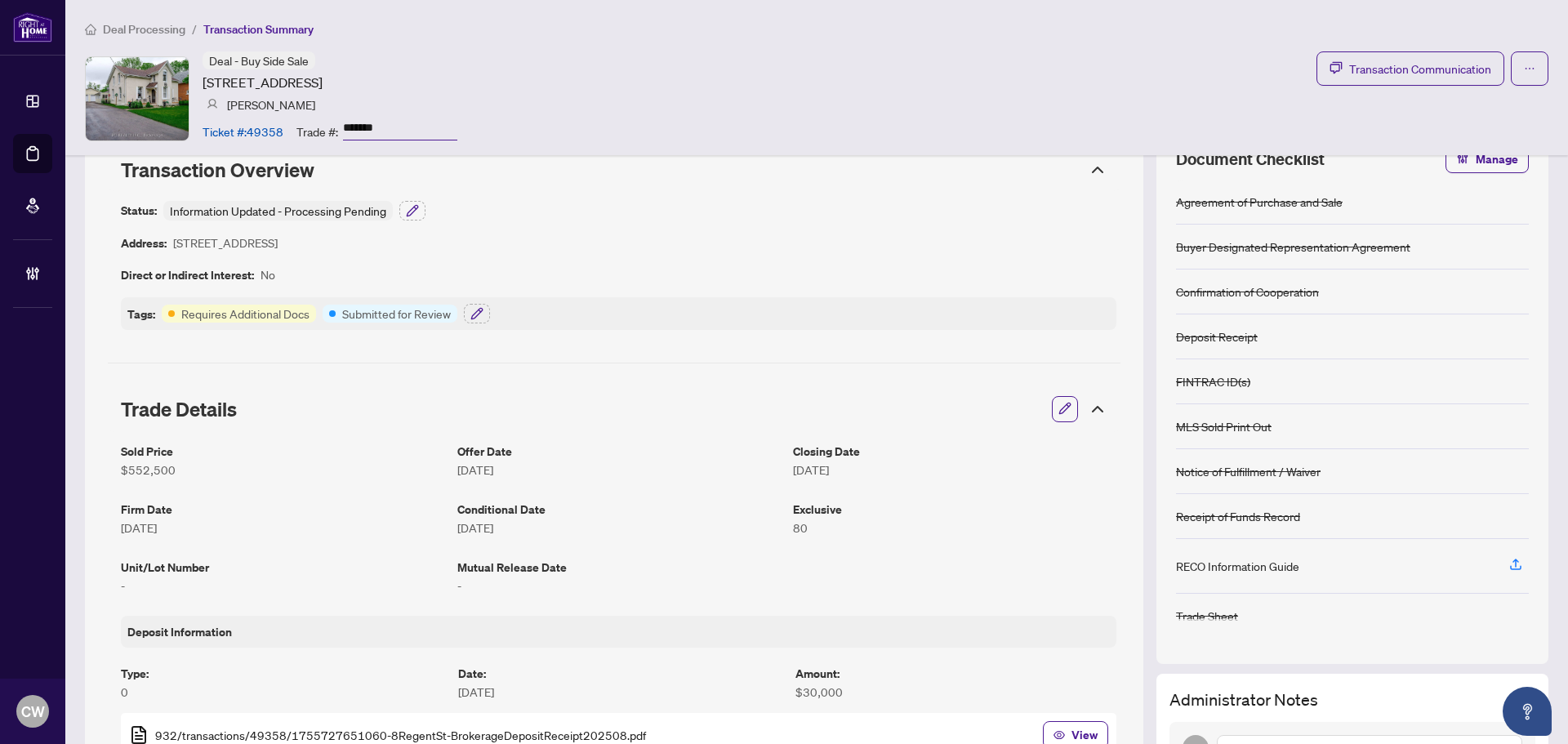
scroll to position [81, 0]
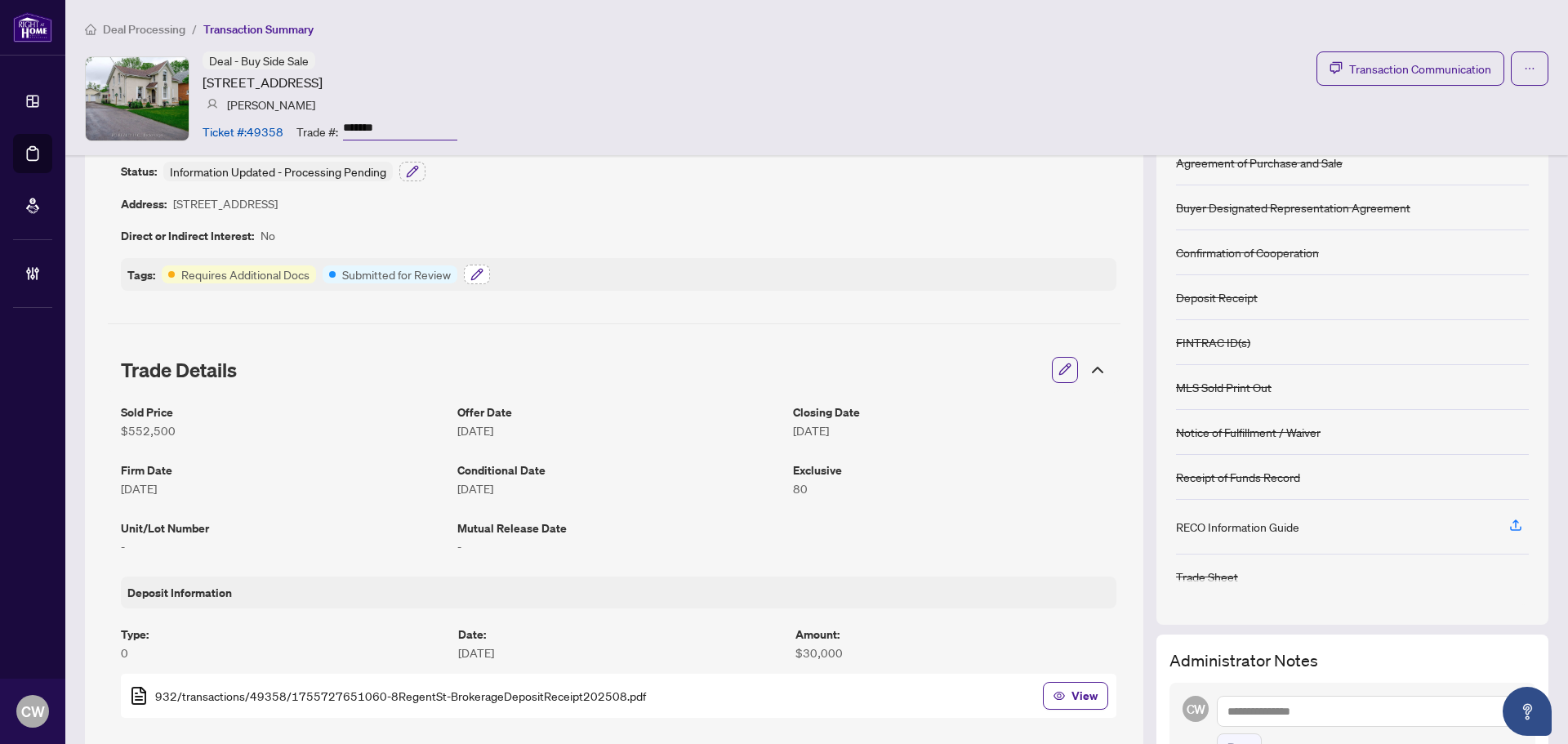
click at [477, 277] on icon "button" at bounding box center [477, 274] width 13 height 13
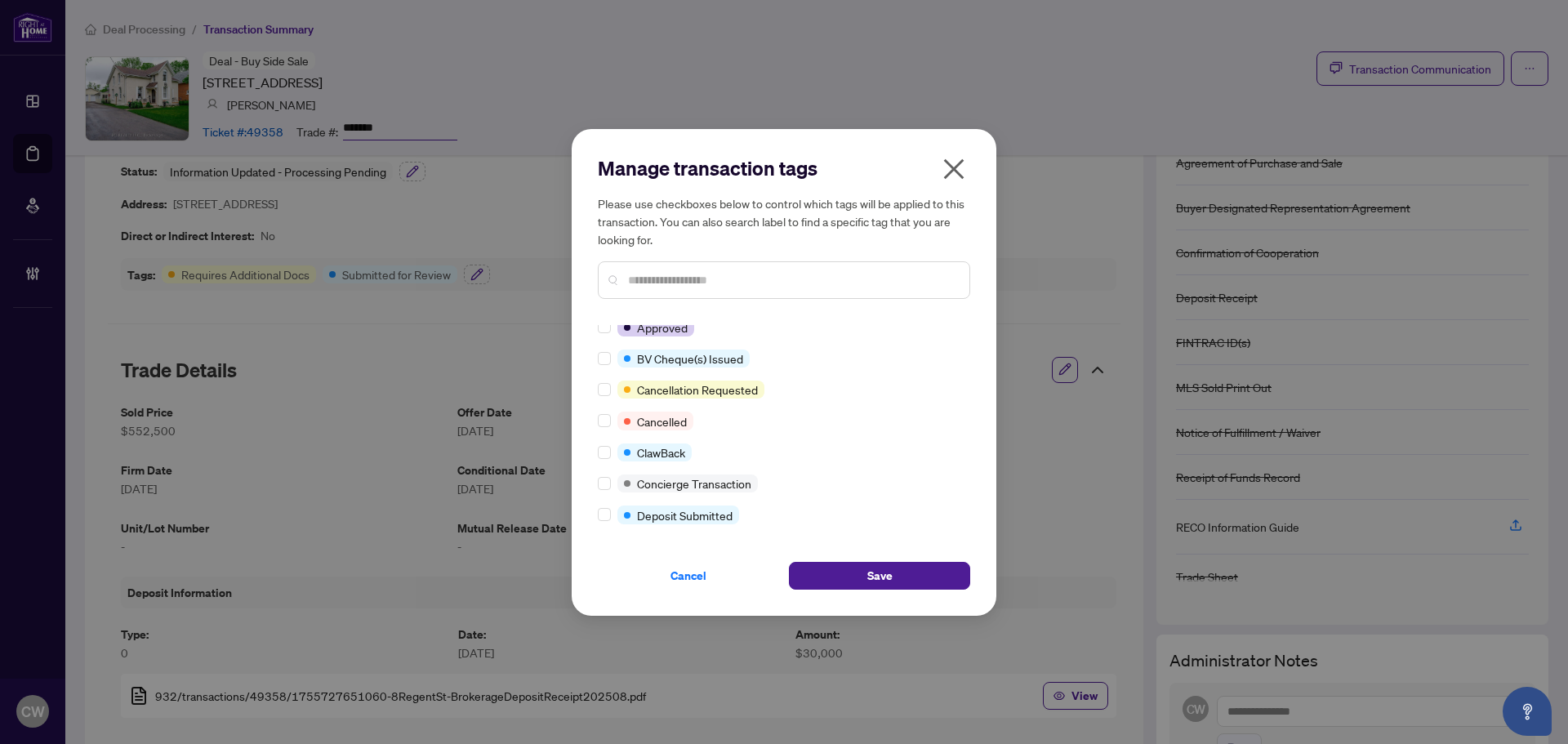
scroll to position [0, 0]
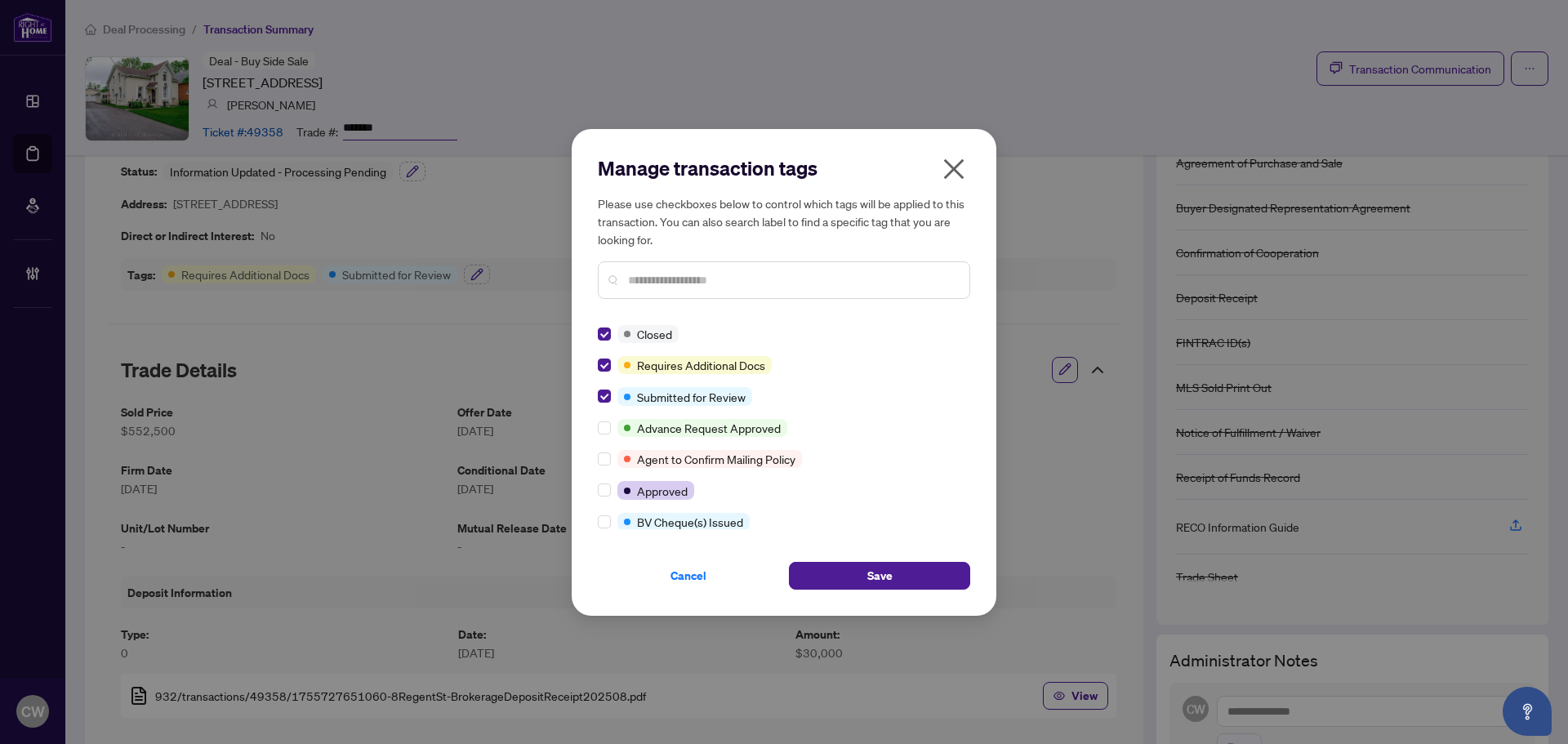
drag, startPoint x: 870, startPoint y: 570, endPoint x: 865, endPoint y: 546, distance: 24.5
click at [871, 570] on span "Save" at bounding box center [880, 576] width 25 height 26
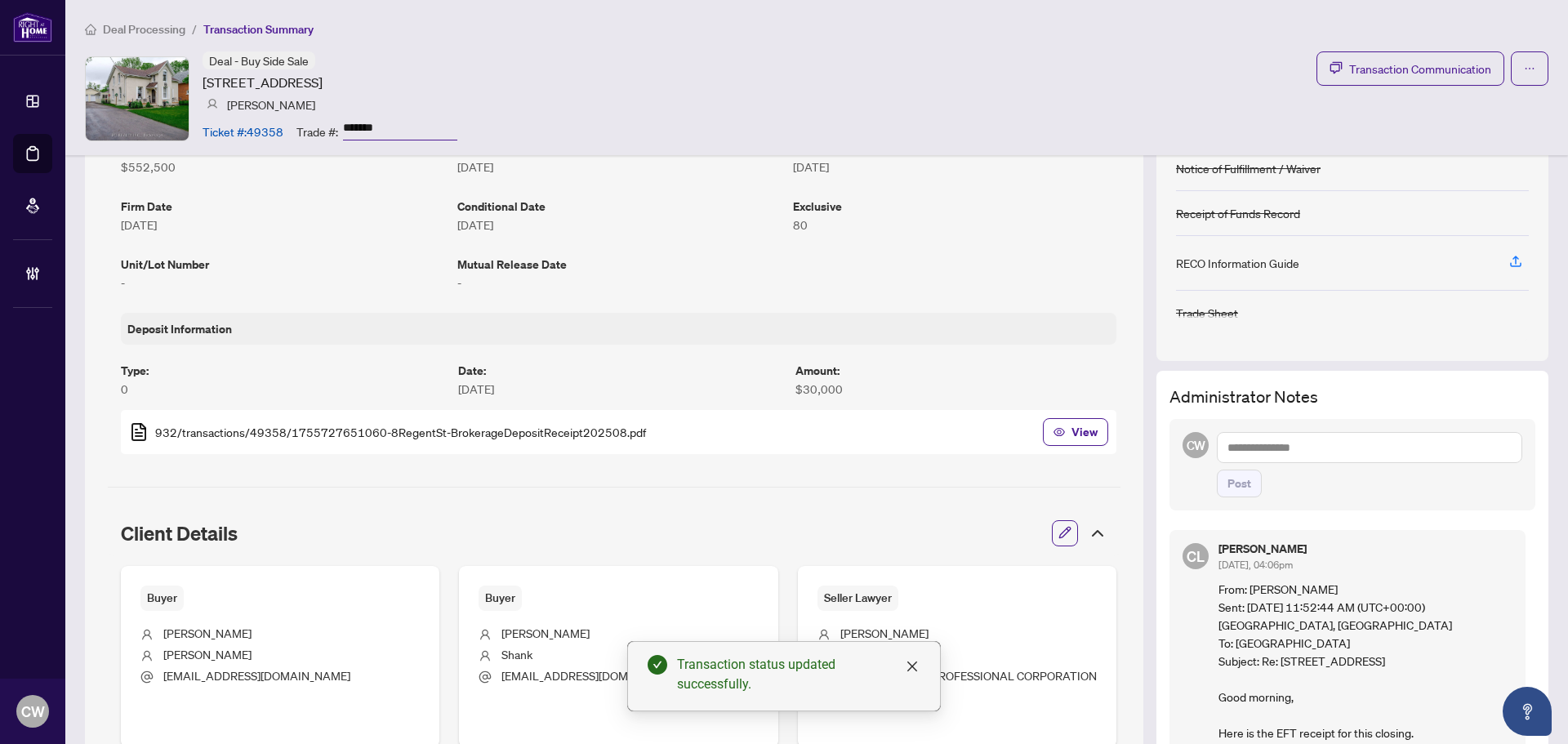
scroll to position [408, 0]
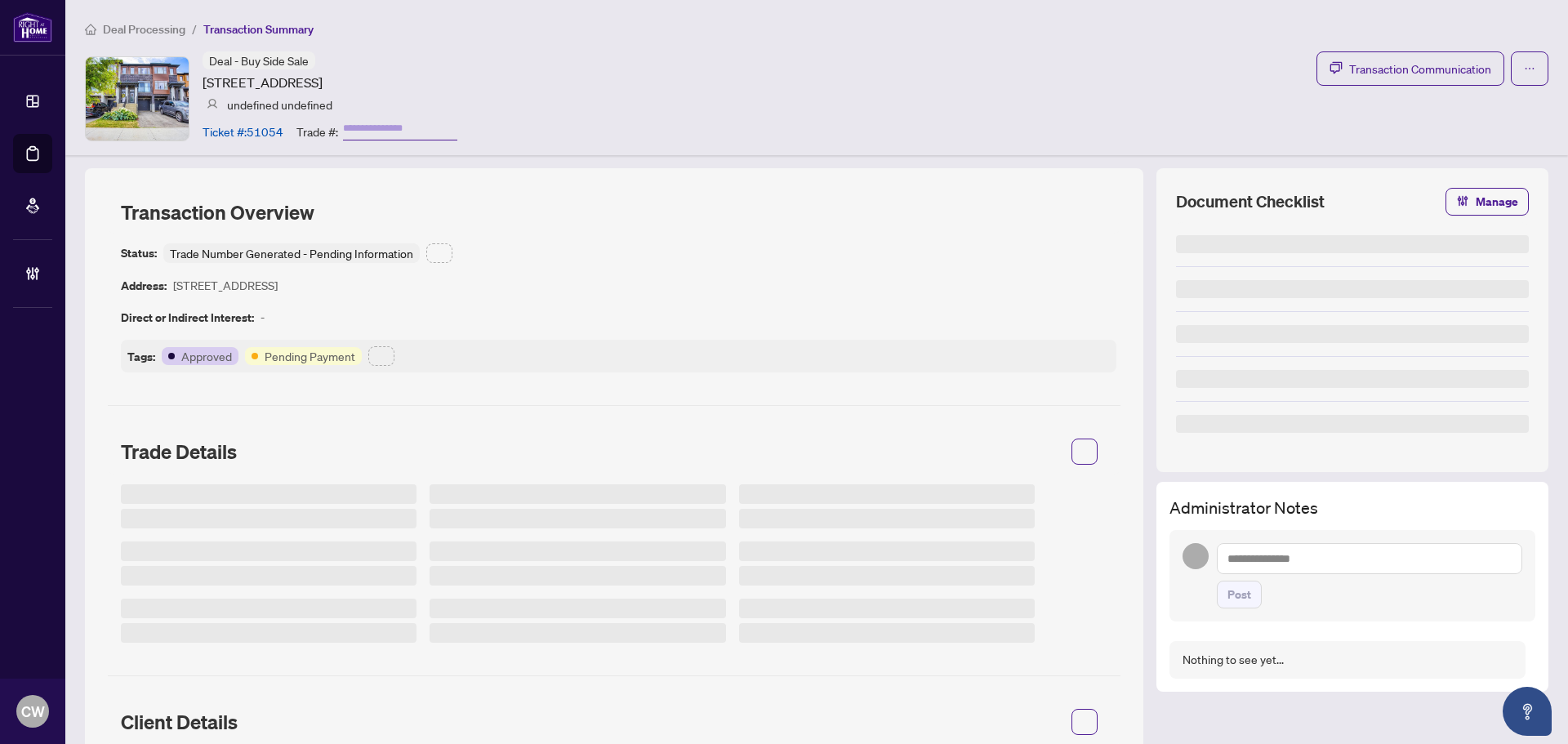
type input "*******"
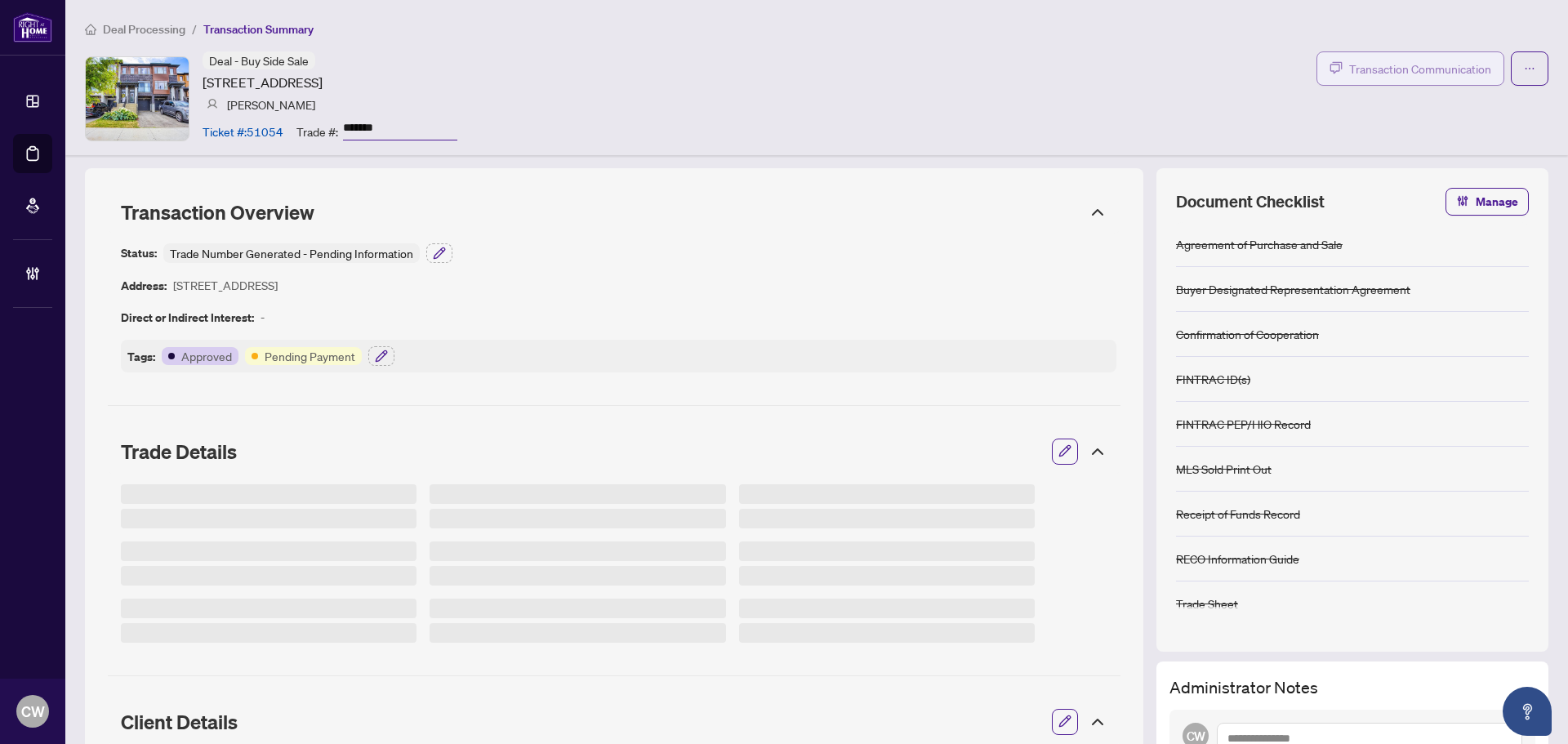
click at [1373, 73] on span "Transaction Communication" at bounding box center [1420, 69] width 142 height 19
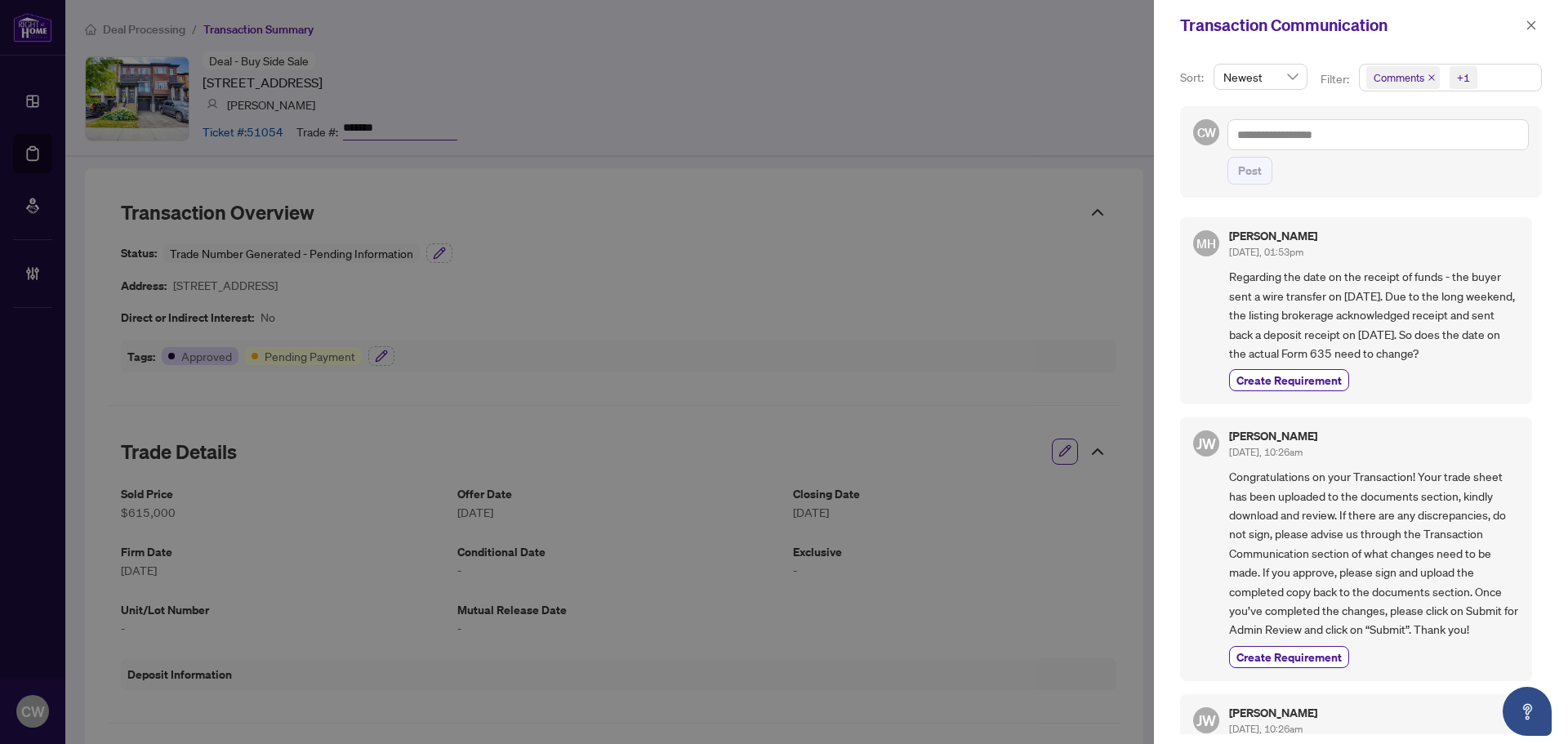
click at [1429, 78] on icon "close" at bounding box center [1432, 78] width 8 height 8
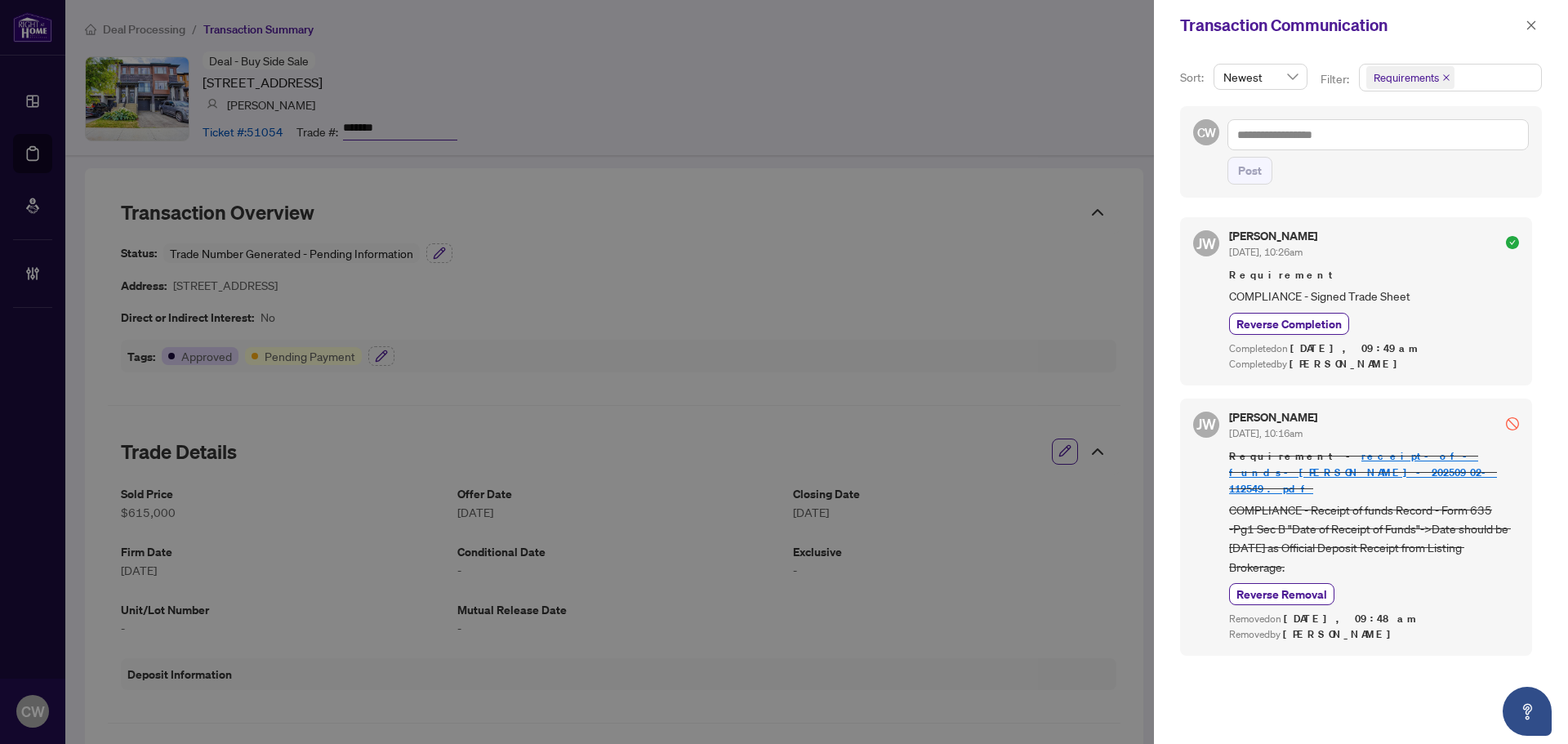
scroll to position [3, 0]
click at [1530, 15] on span "button" at bounding box center [1532, 25] width 11 height 26
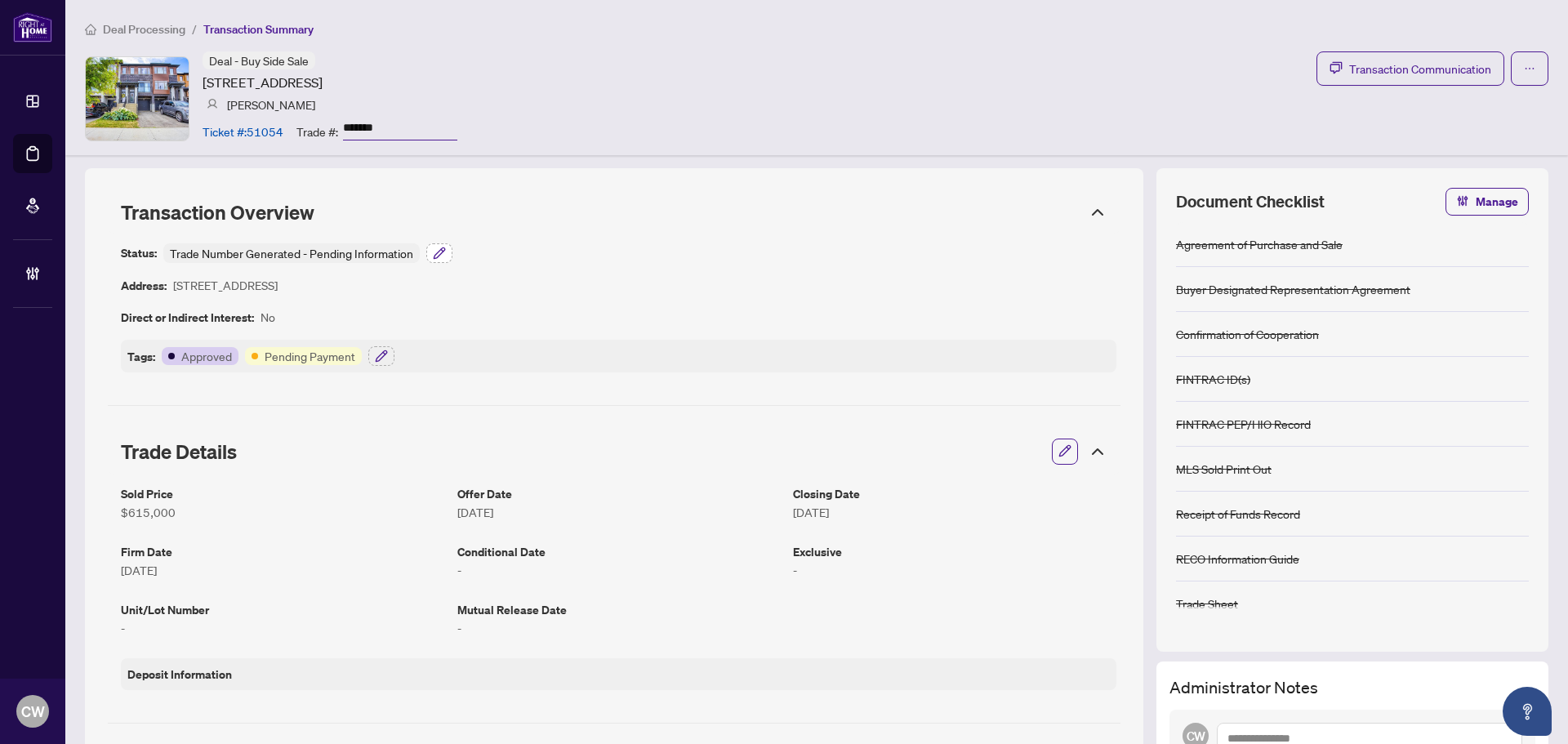
click at [439, 254] on icon "button" at bounding box center [438, 252] width 11 height 11
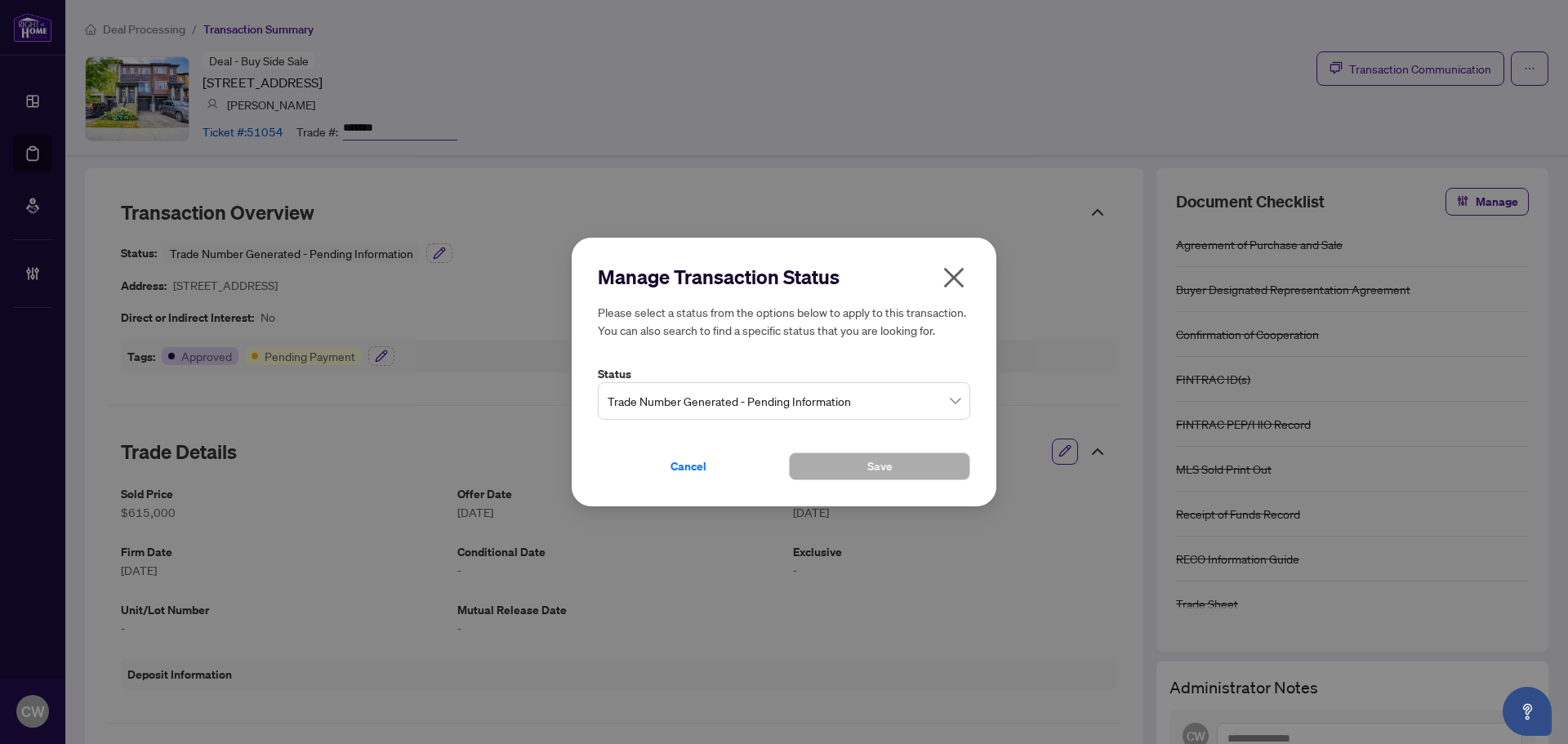
drag, startPoint x: 687, startPoint y: 424, endPoint x: 704, endPoint y: 409, distance: 22.7
click at [697, 408] on span "Trade Number Generated - Pending Information" at bounding box center [784, 402] width 353 height 31
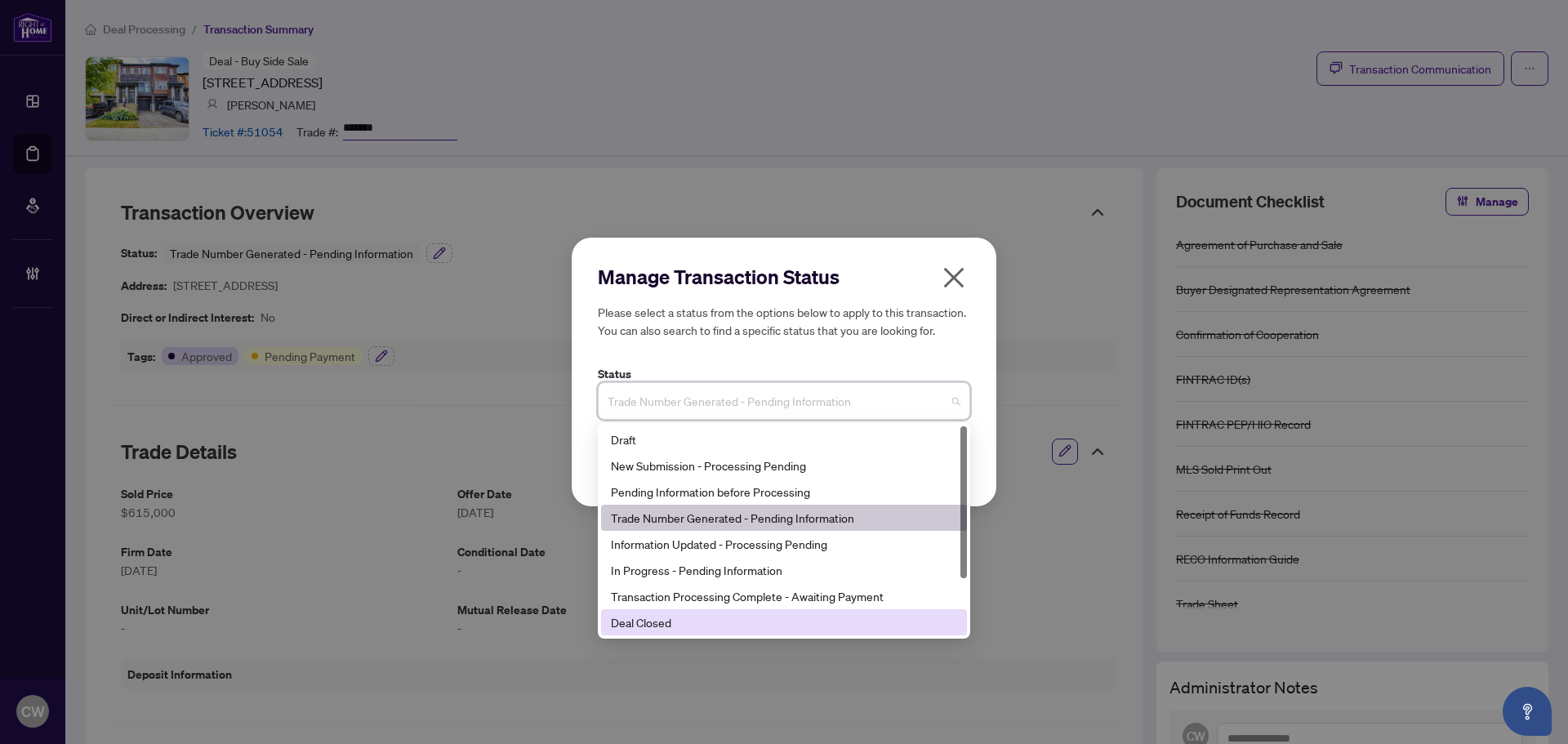
click at [666, 618] on div "Deal Closed" at bounding box center [784, 622] width 346 height 18
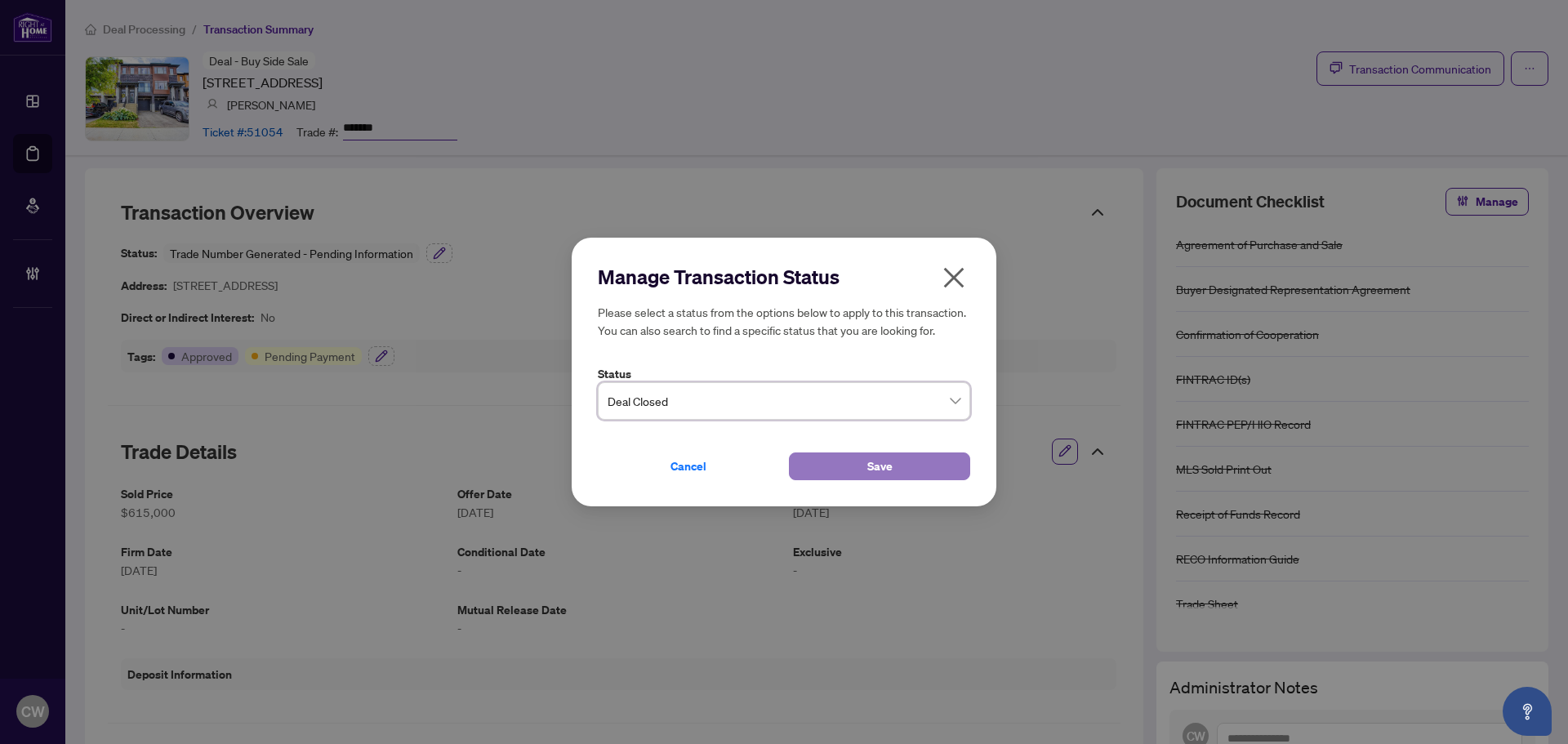
click at [842, 466] on button "Save" at bounding box center [879, 466] width 181 height 28
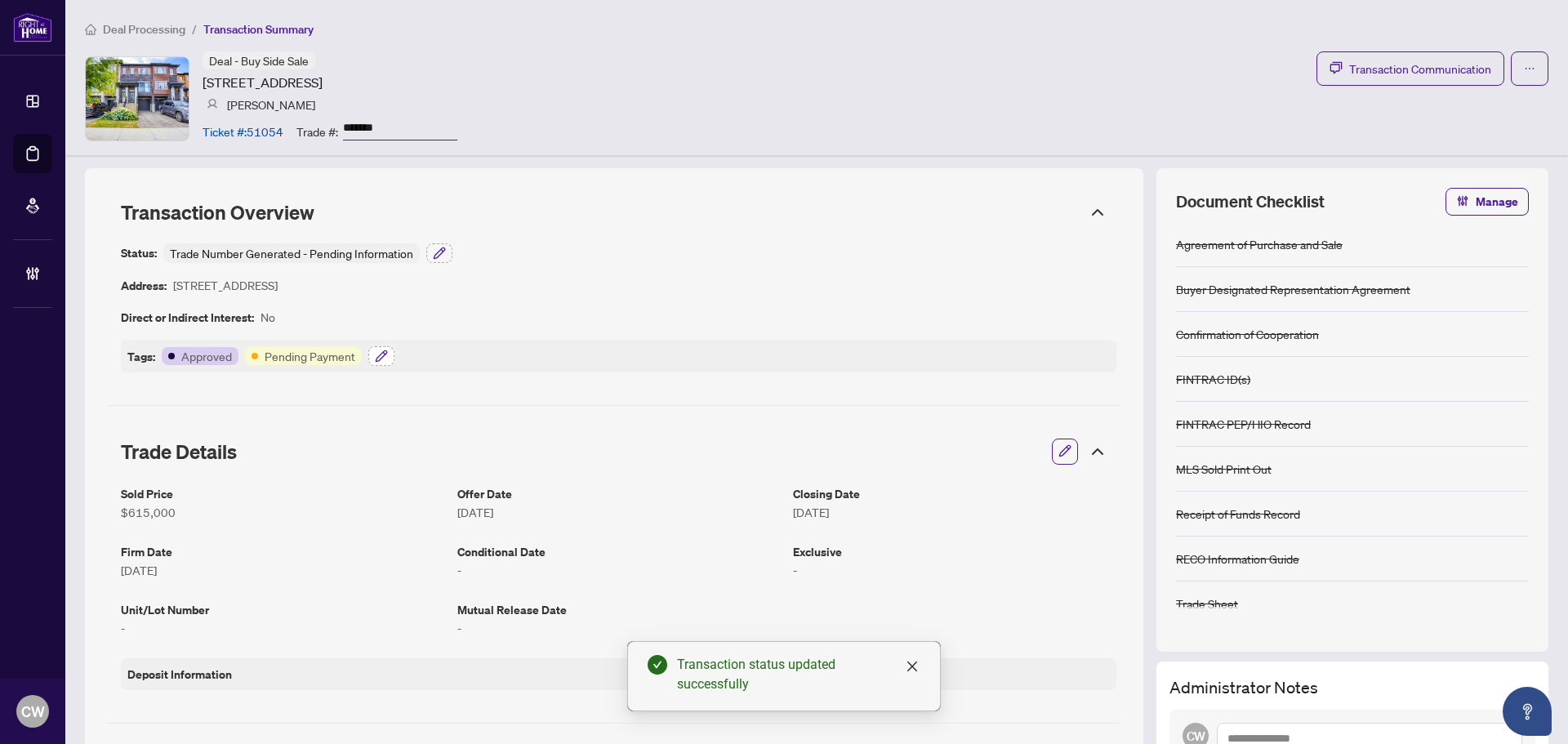
click at [380, 357] on icon "button" at bounding box center [381, 356] width 11 height 11
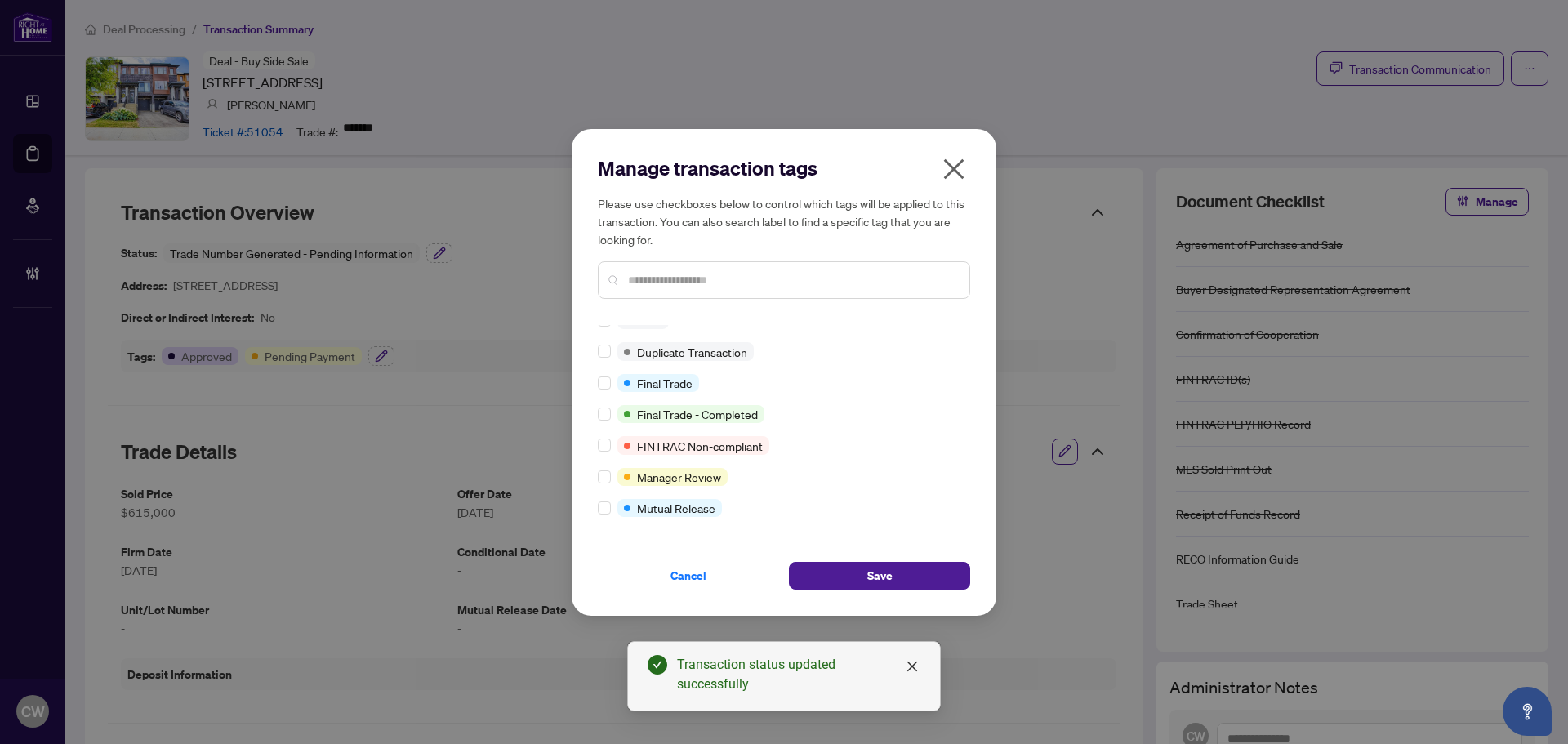
scroll to position [14, 0]
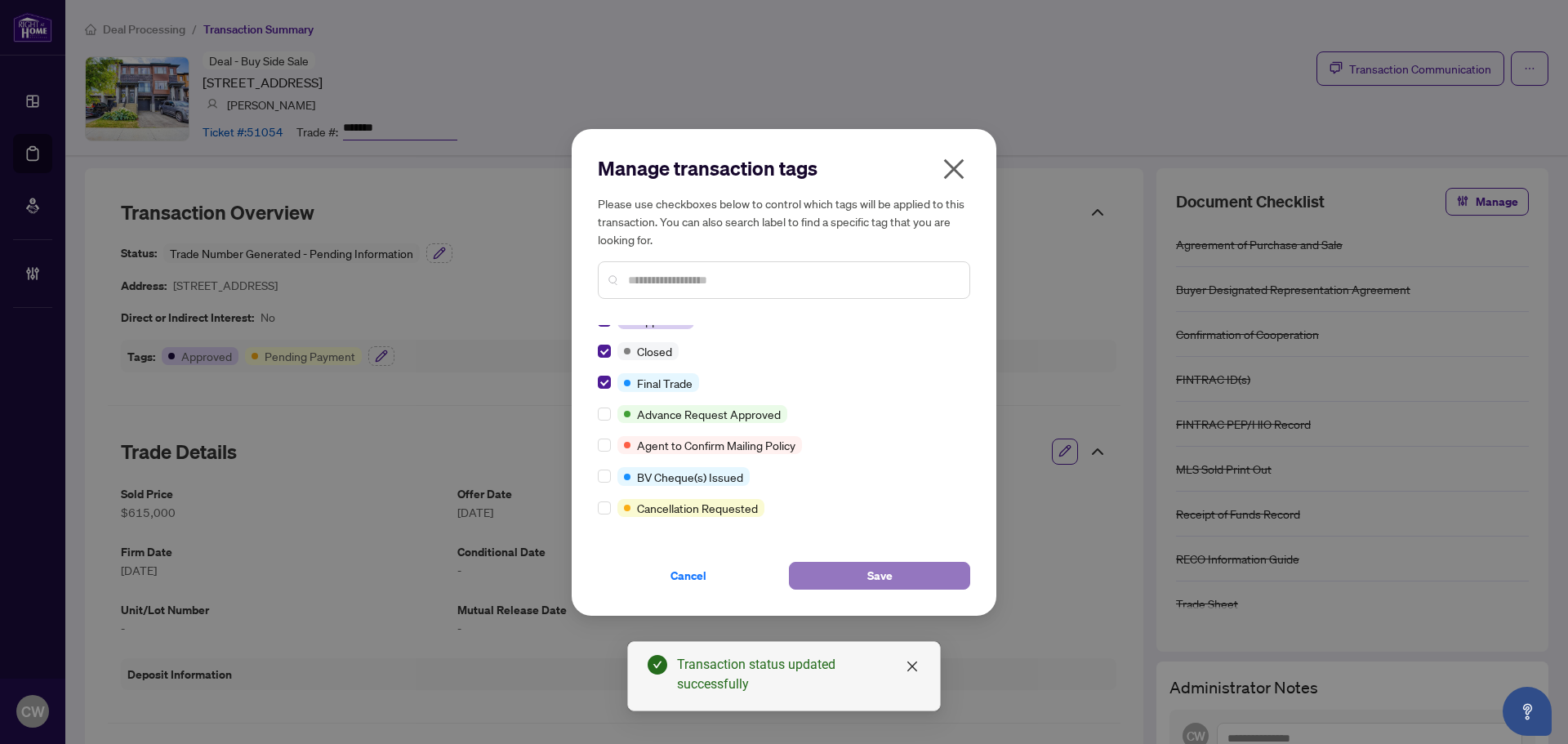
click at [878, 572] on span "Save" at bounding box center [880, 576] width 25 height 26
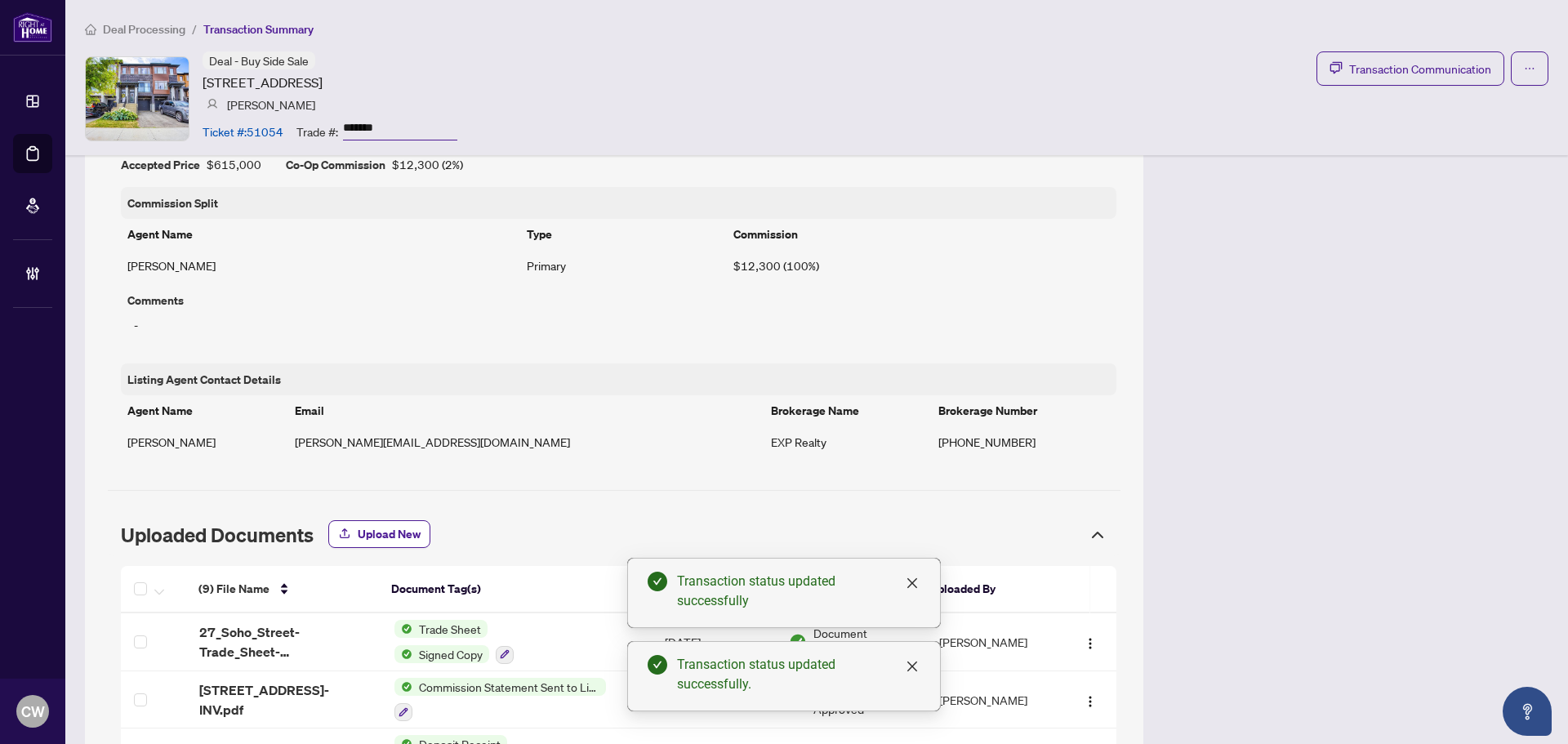
scroll to position [1144, 0]
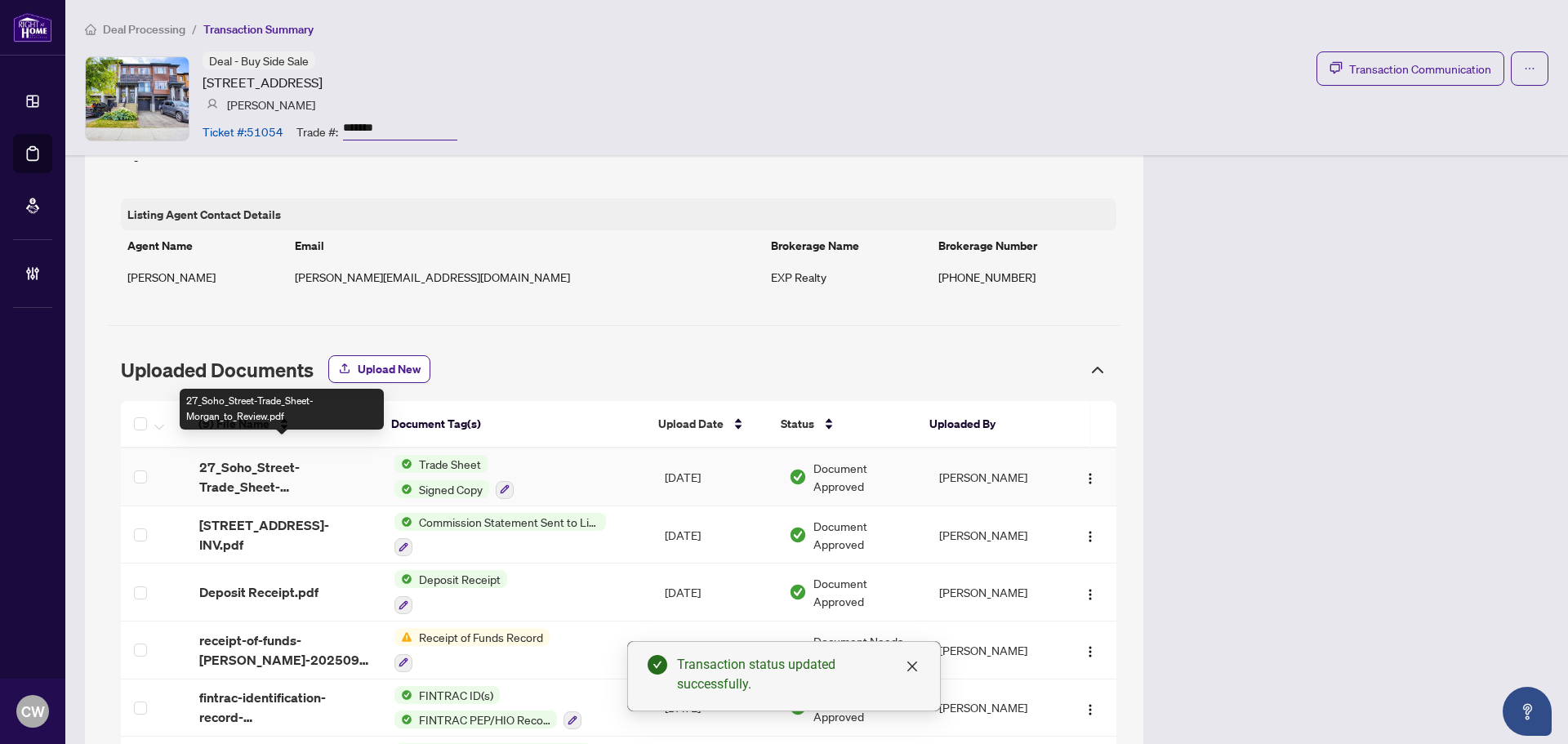
click at [249, 465] on span "27_Soho_Street-Trade_Sheet-Morgan_to_Review.pdf" at bounding box center [284, 477] width 169 height 39
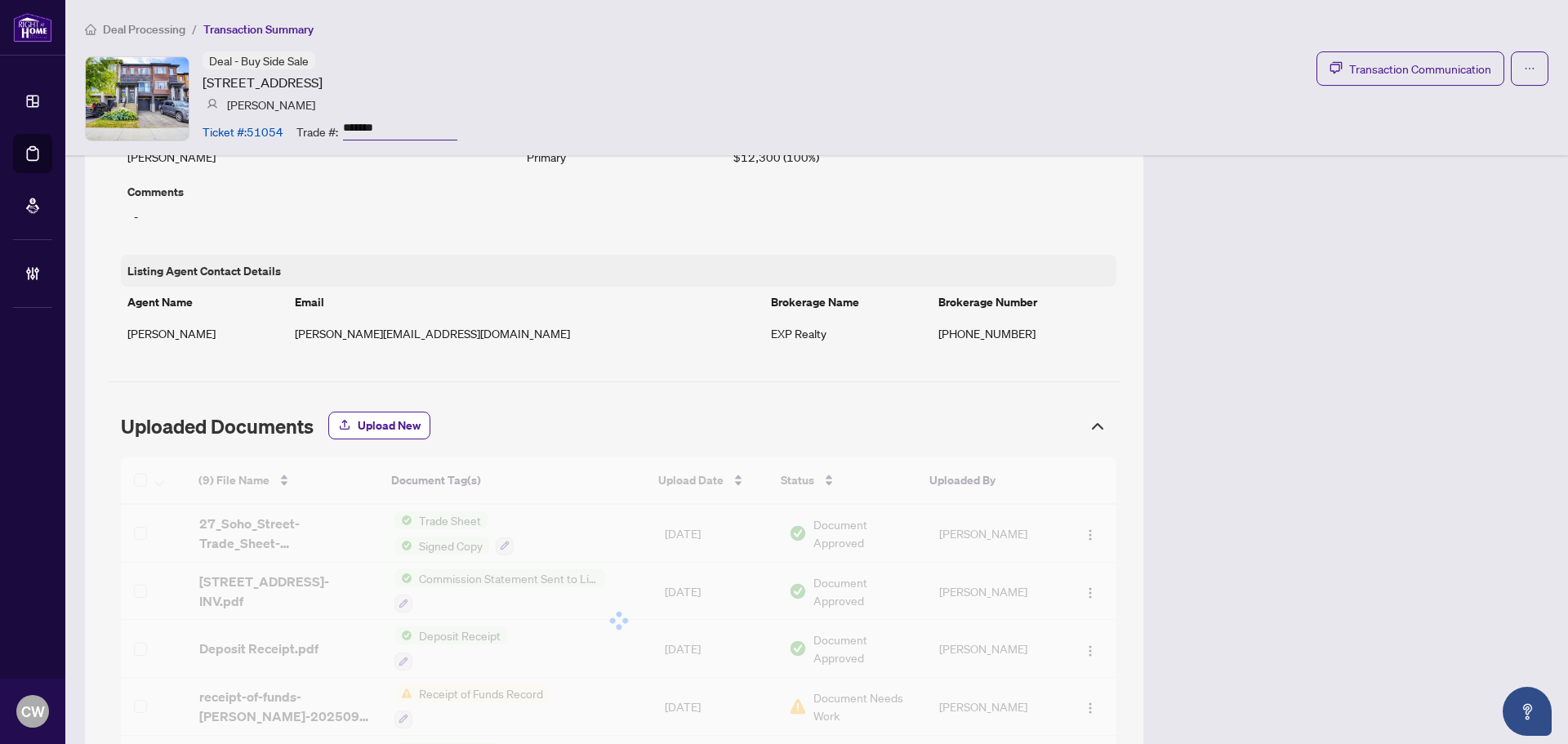
scroll to position [1086, 0]
click at [392, 414] on span "Upload New" at bounding box center [389, 427] width 63 height 26
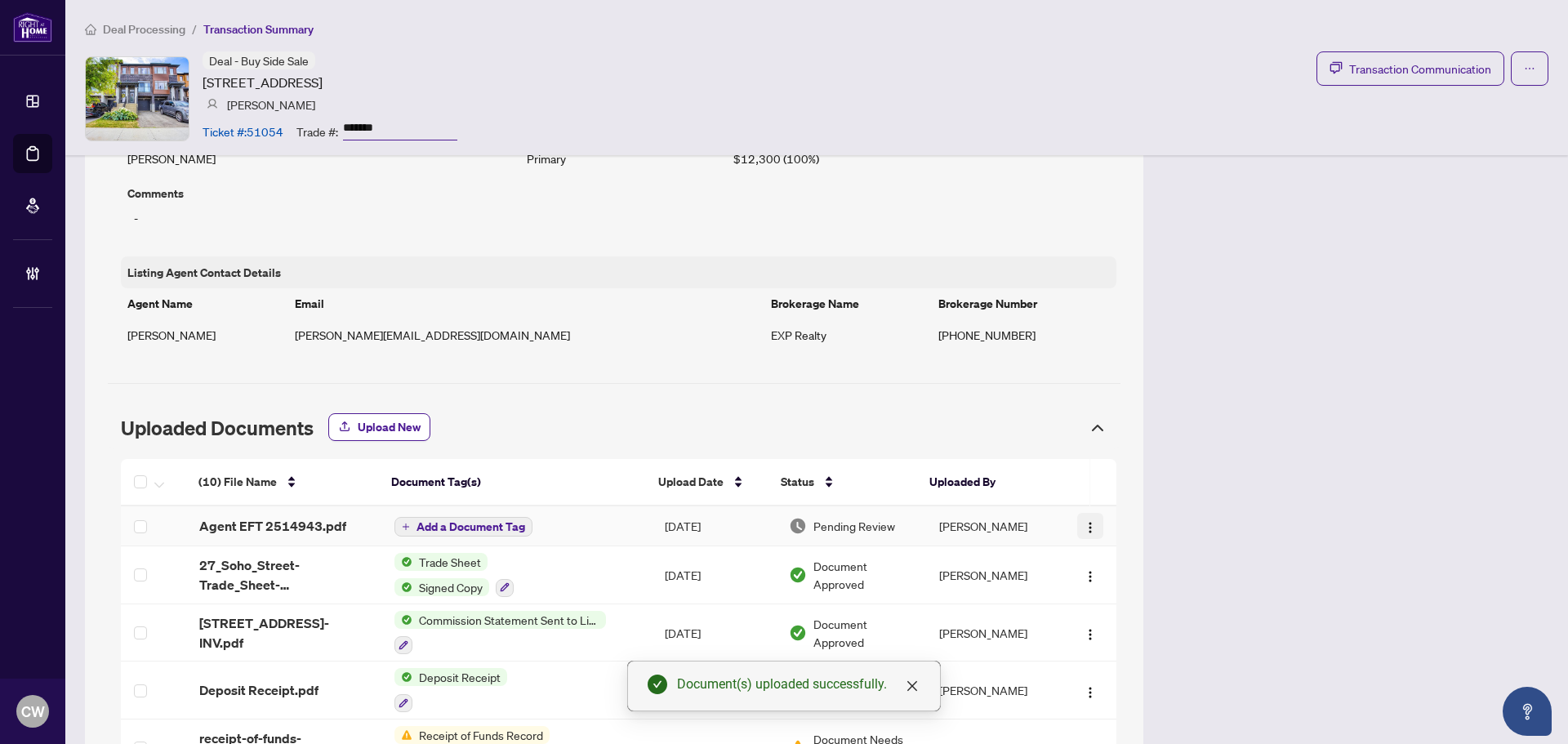
click at [1084, 521] on img "button" at bounding box center [1090, 528] width 13 height 13
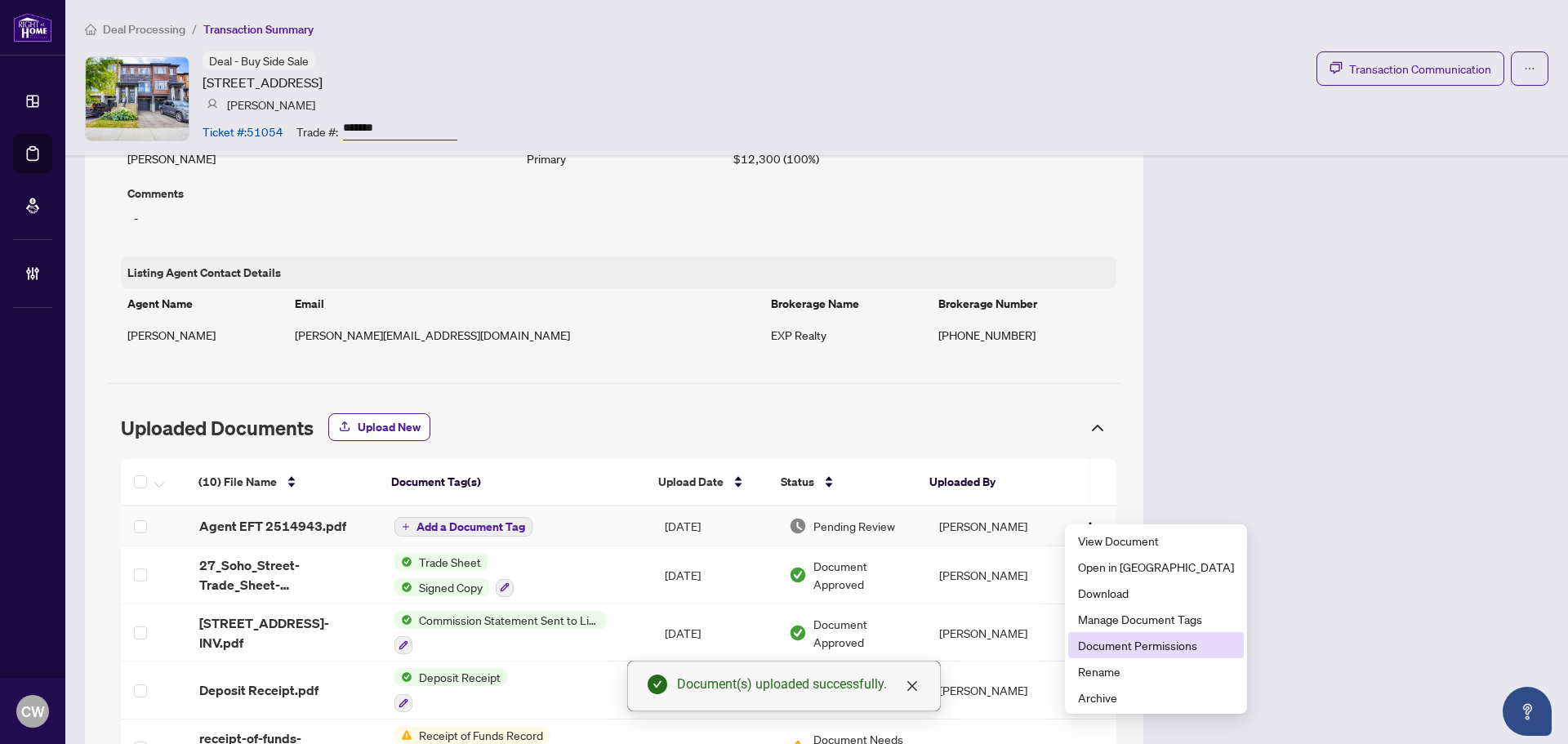
click at [1134, 646] on span "Document Permissions" at bounding box center [1156, 645] width 156 height 18
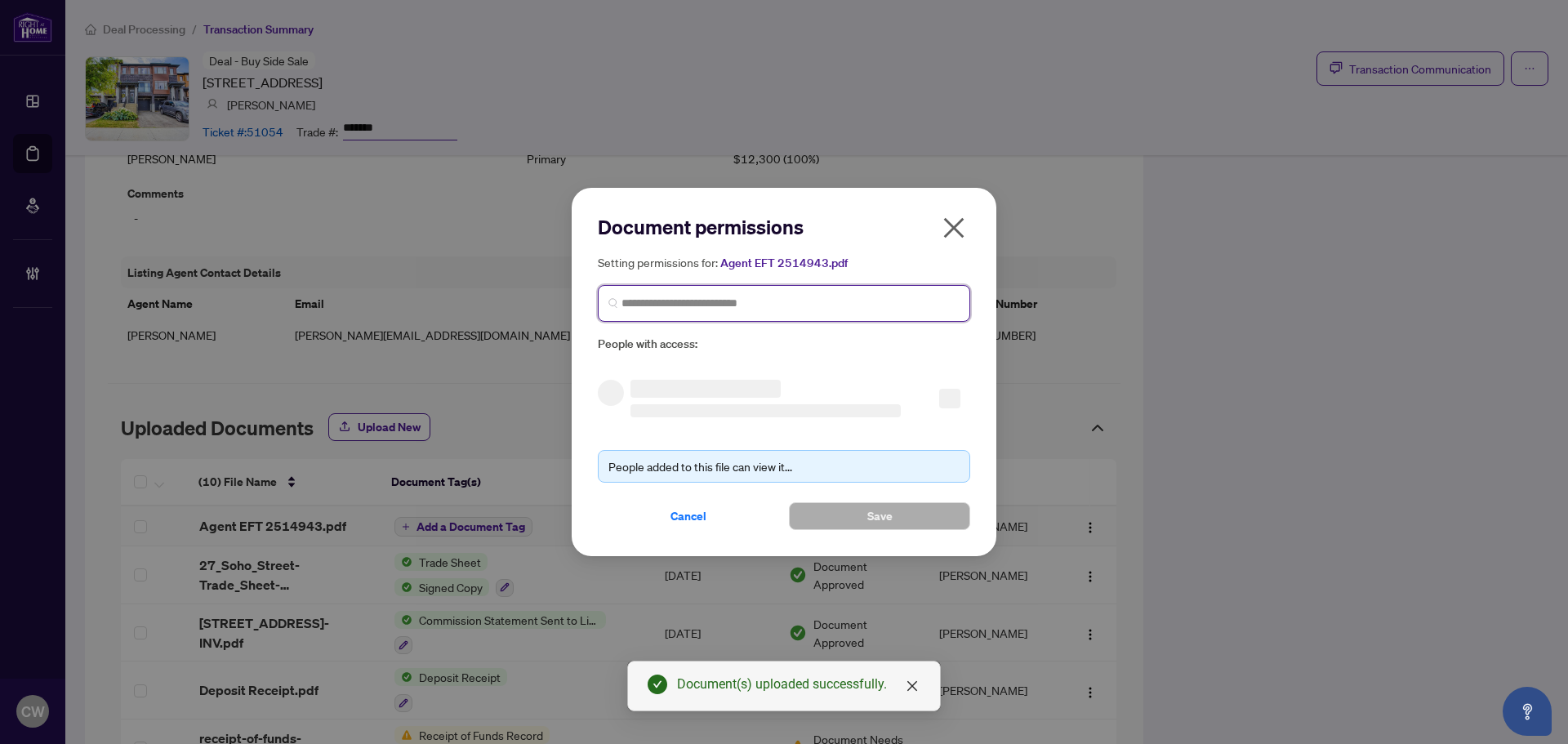
click at [738, 297] on input "search" at bounding box center [791, 303] width 338 height 17
paste input "**********"
type input "**********"
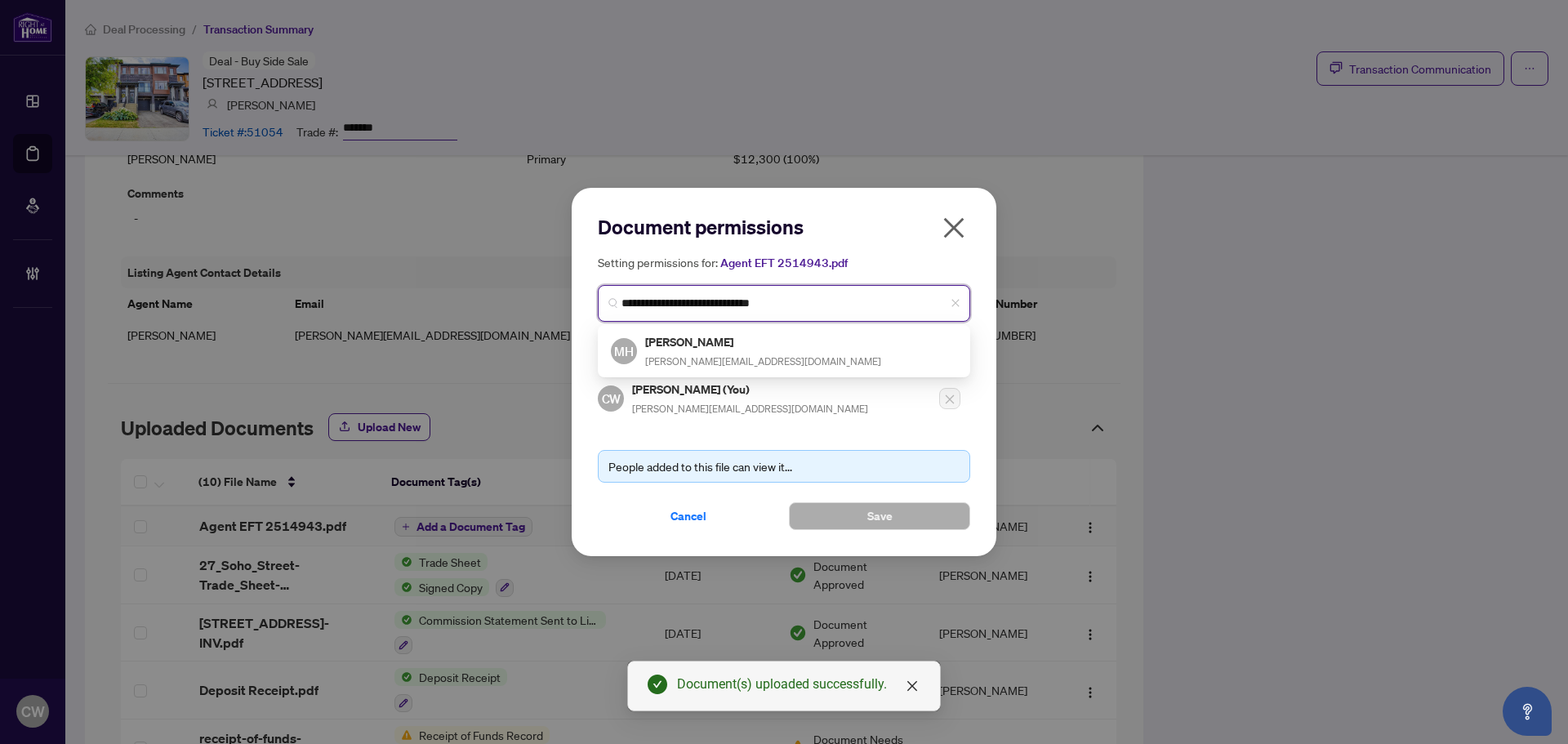
click at [654, 346] on h5 "Morgan Helt" at bounding box center [763, 342] width 236 height 19
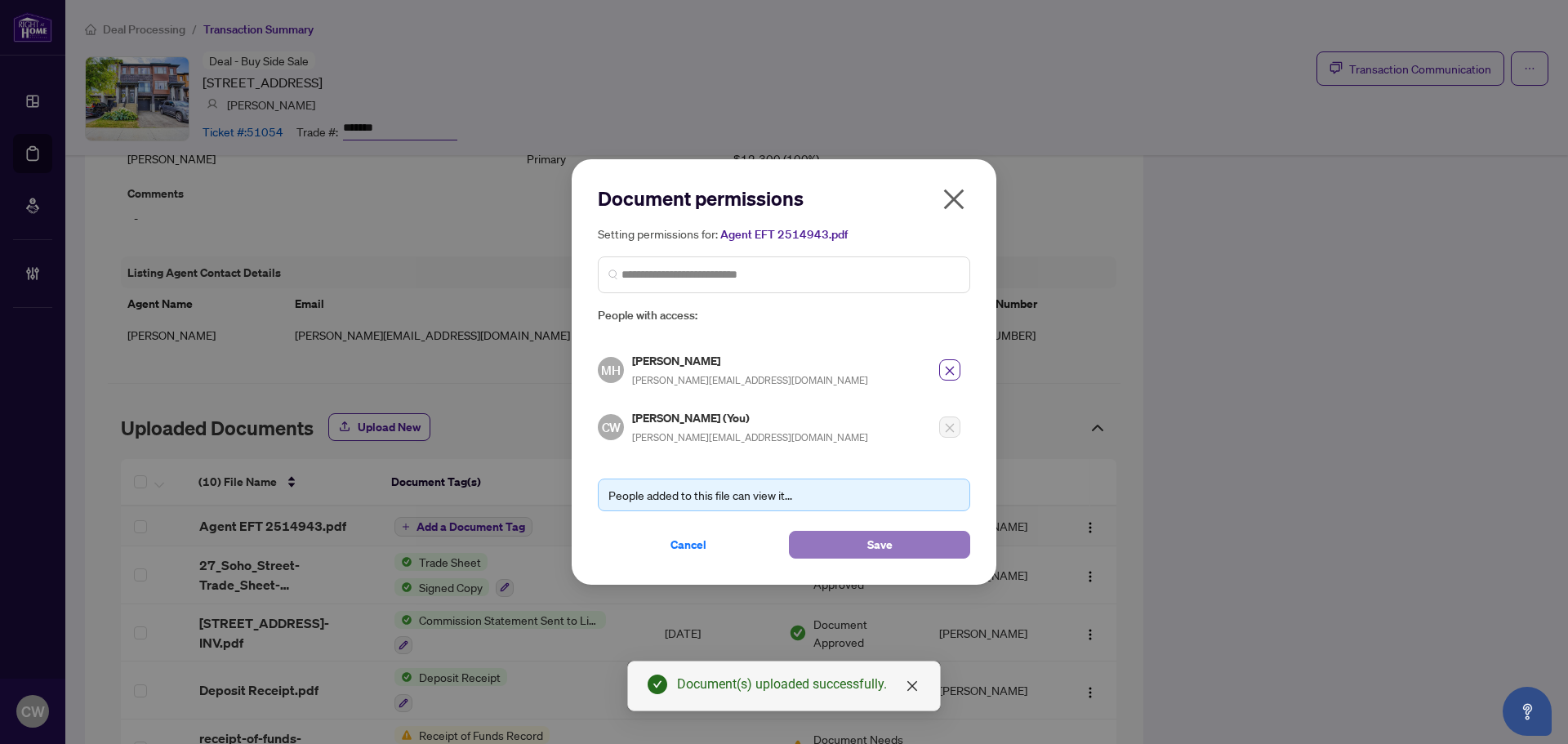
click at [874, 535] on span "Save" at bounding box center [880, 545] width 25 height 26
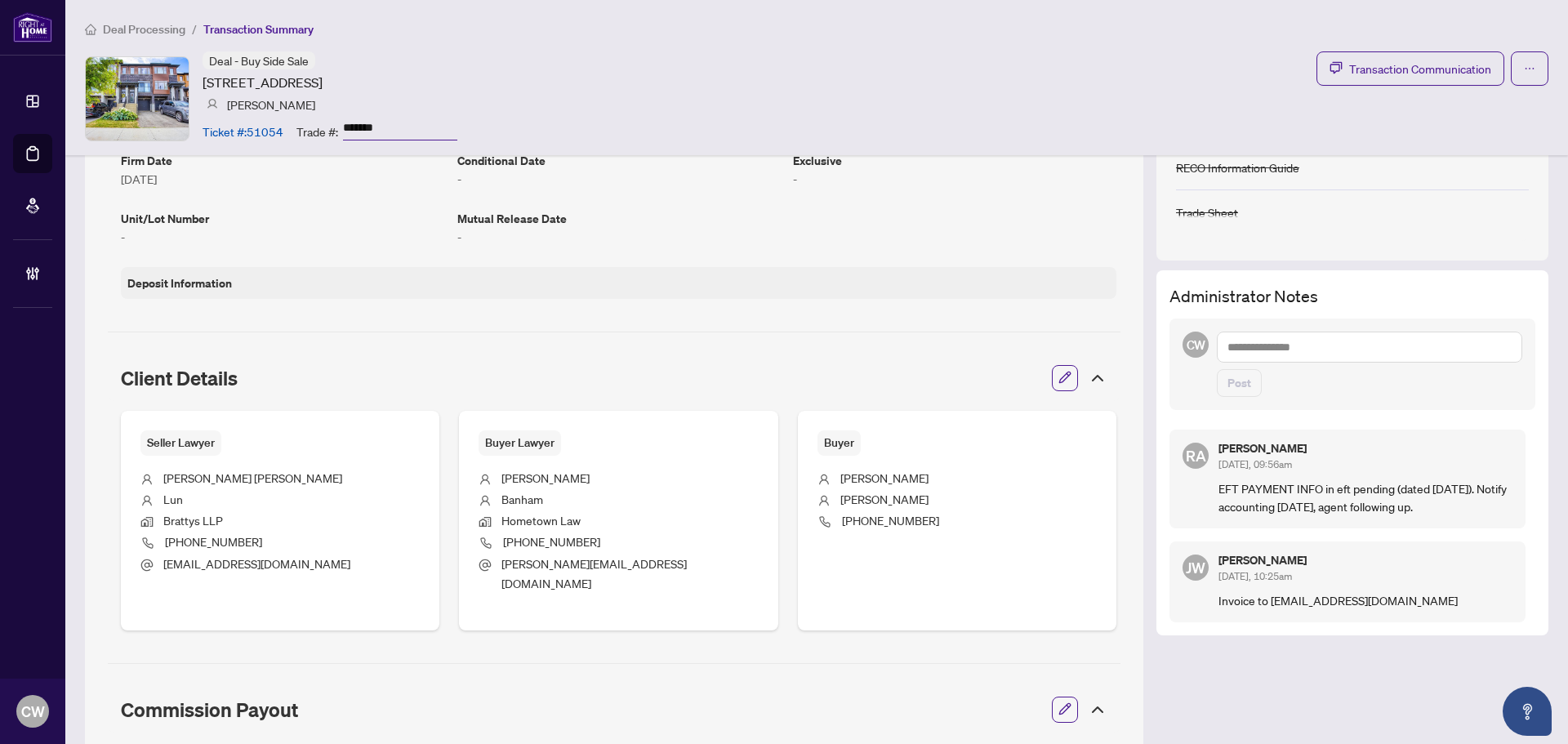
scroll to position [391, 0]
click at [1283, 346] on textarea at bounding box center [1370, 348] width 305 height 31
paste textarea "**********"
type textarea "**********"
click at [1232, 385] on span "Post" at bounding box center [1239, 384] width 24 height 26
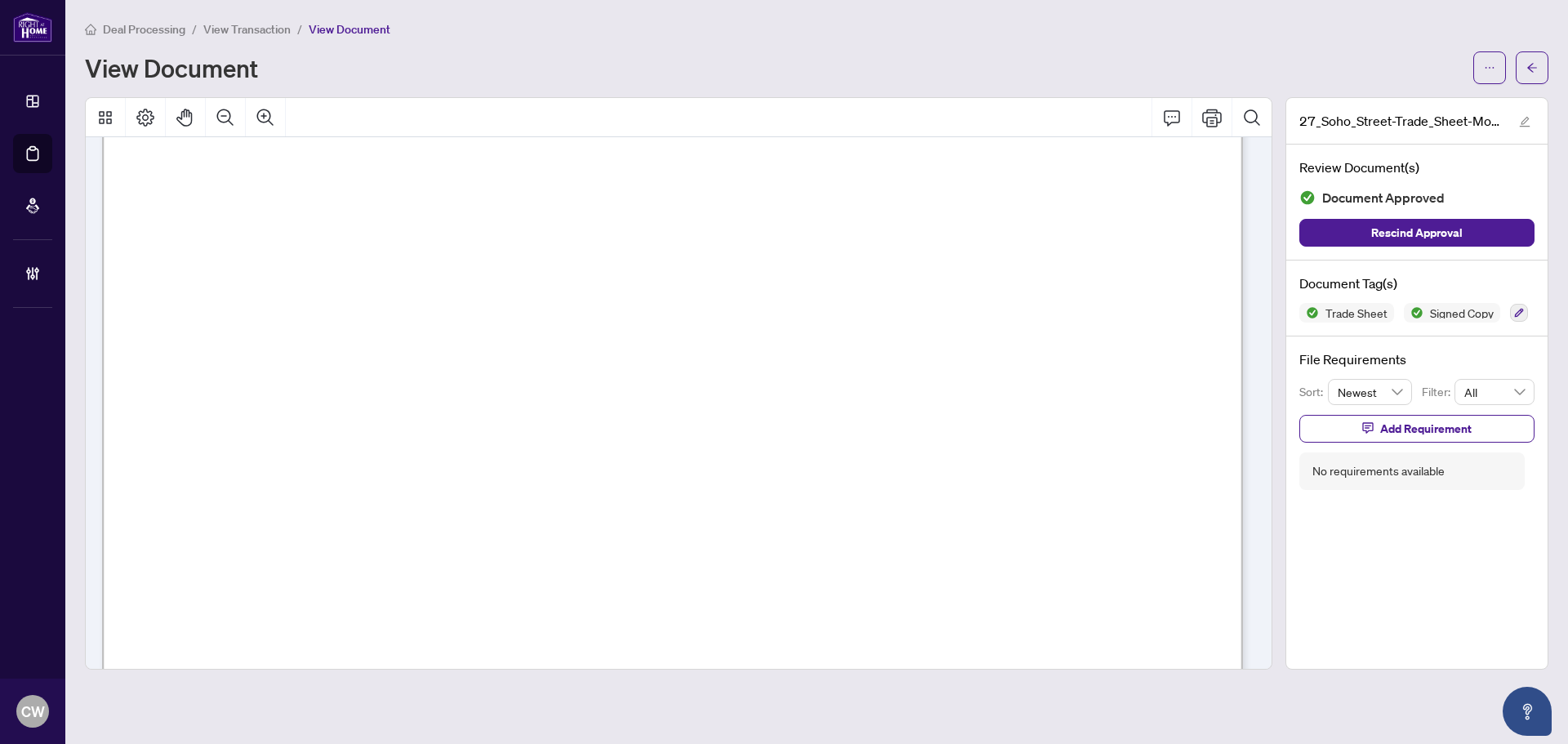
scroll to position [654, 0]
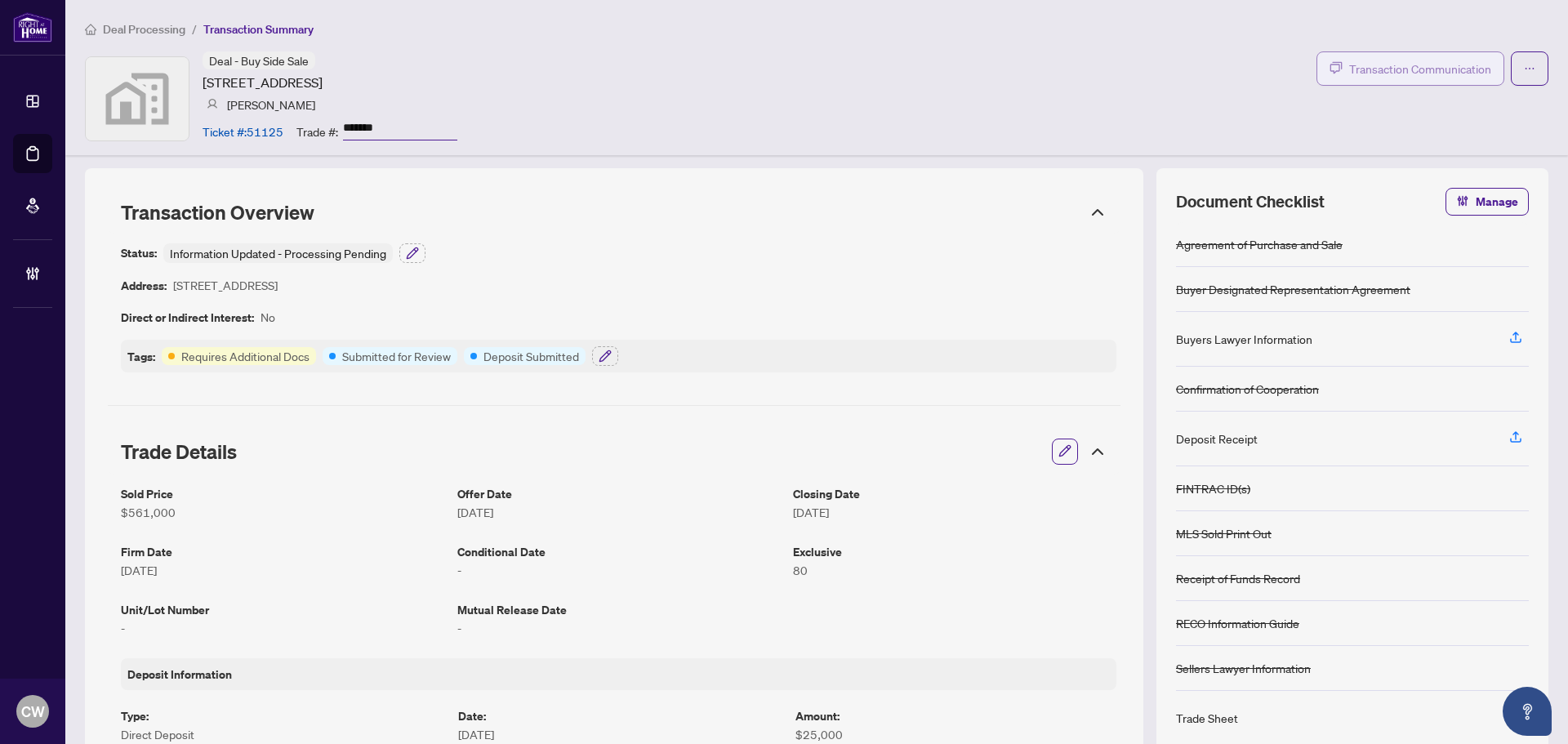
click at [1452, 67] on span "Transaction Communication" at bounding box center [1420, 69] width 142 height 19
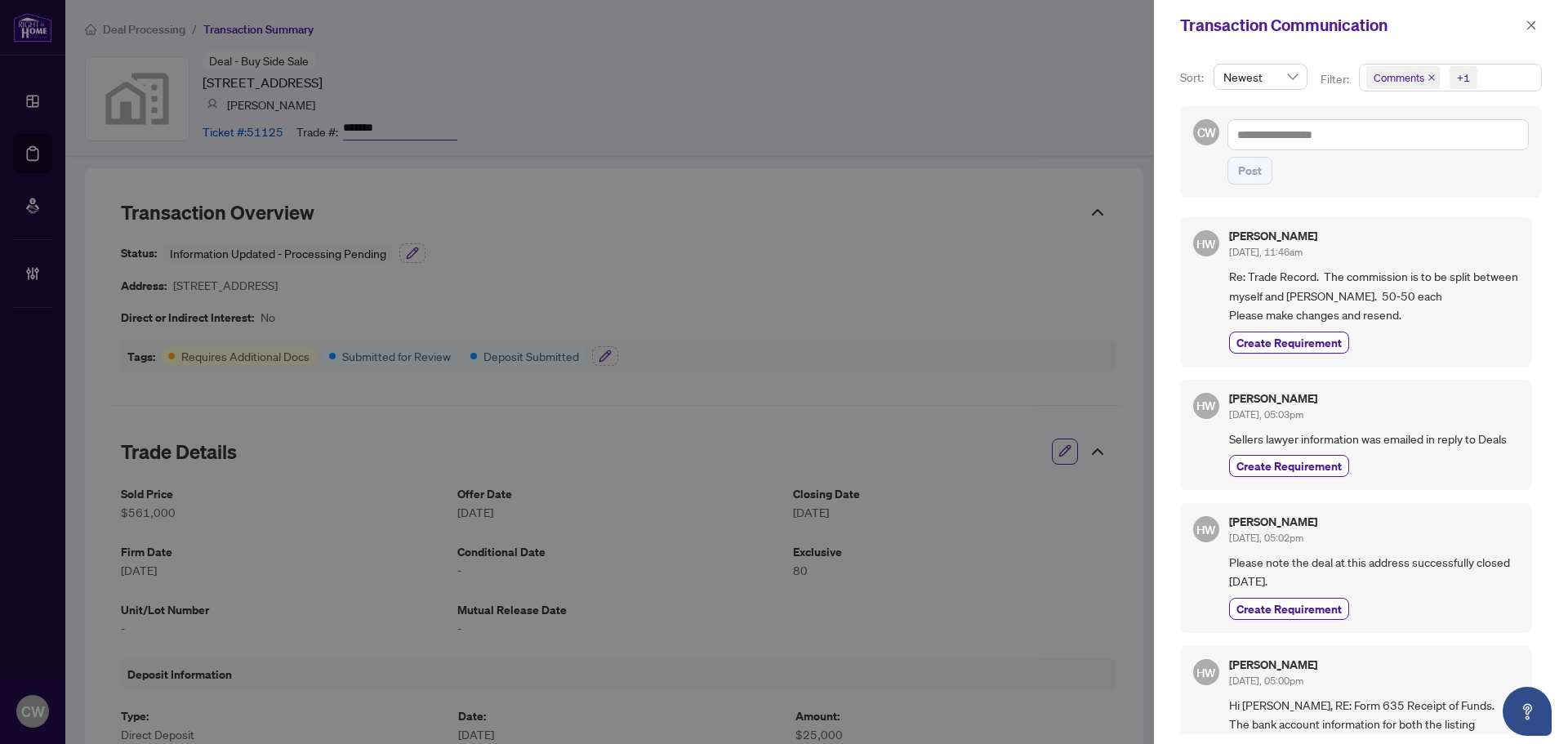
click at [1428, 76] on icon "close" at bounding box center [1432, 78] width 8 height 8
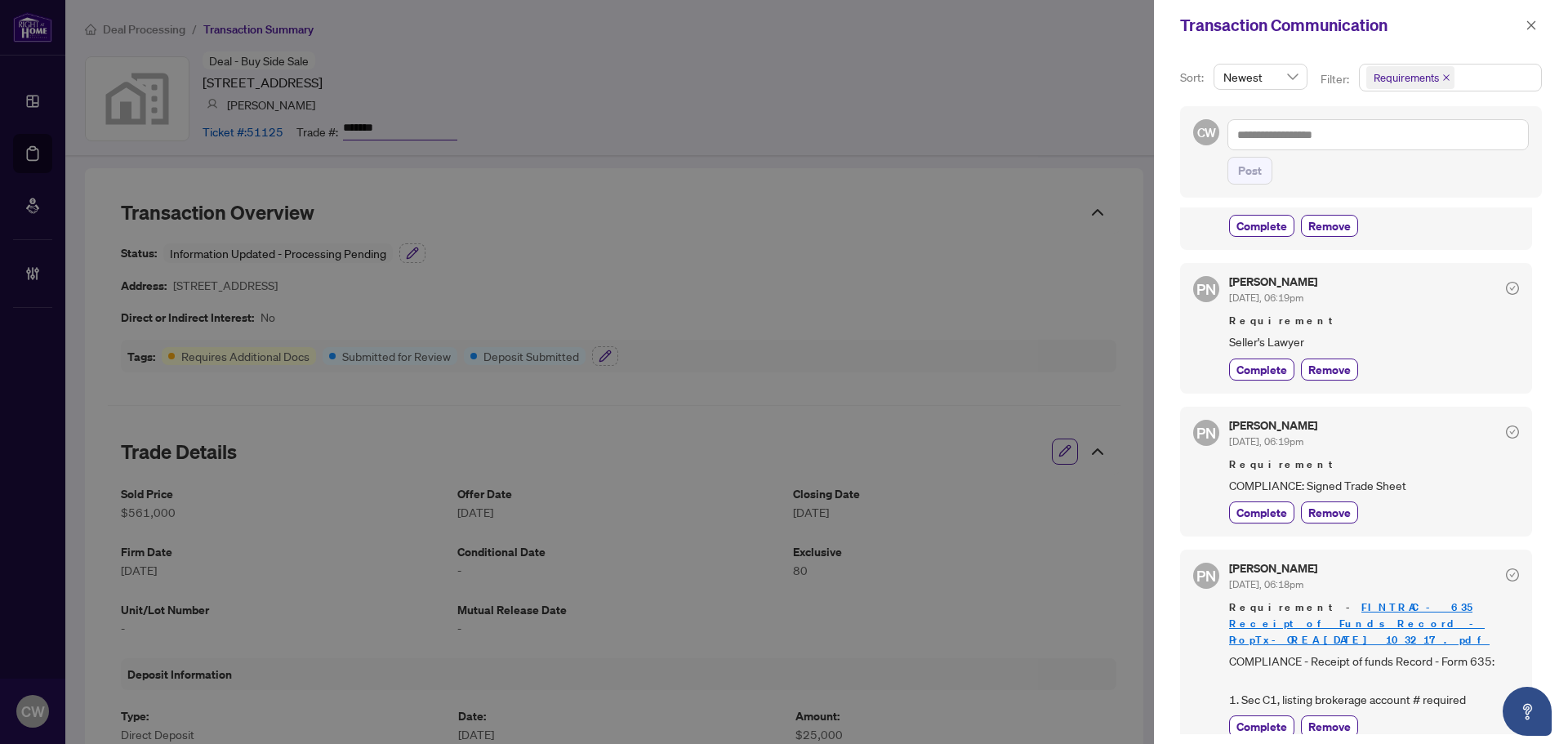
scroll to position [3, 0]
drag, startPoint x: 1529, startPoint y: 33, endPoint x: 1420, endPoint y: 140, distance: 152.7
click at [1529, 33] on span "button" at bounding box center [1532, 25] width 11 height 26
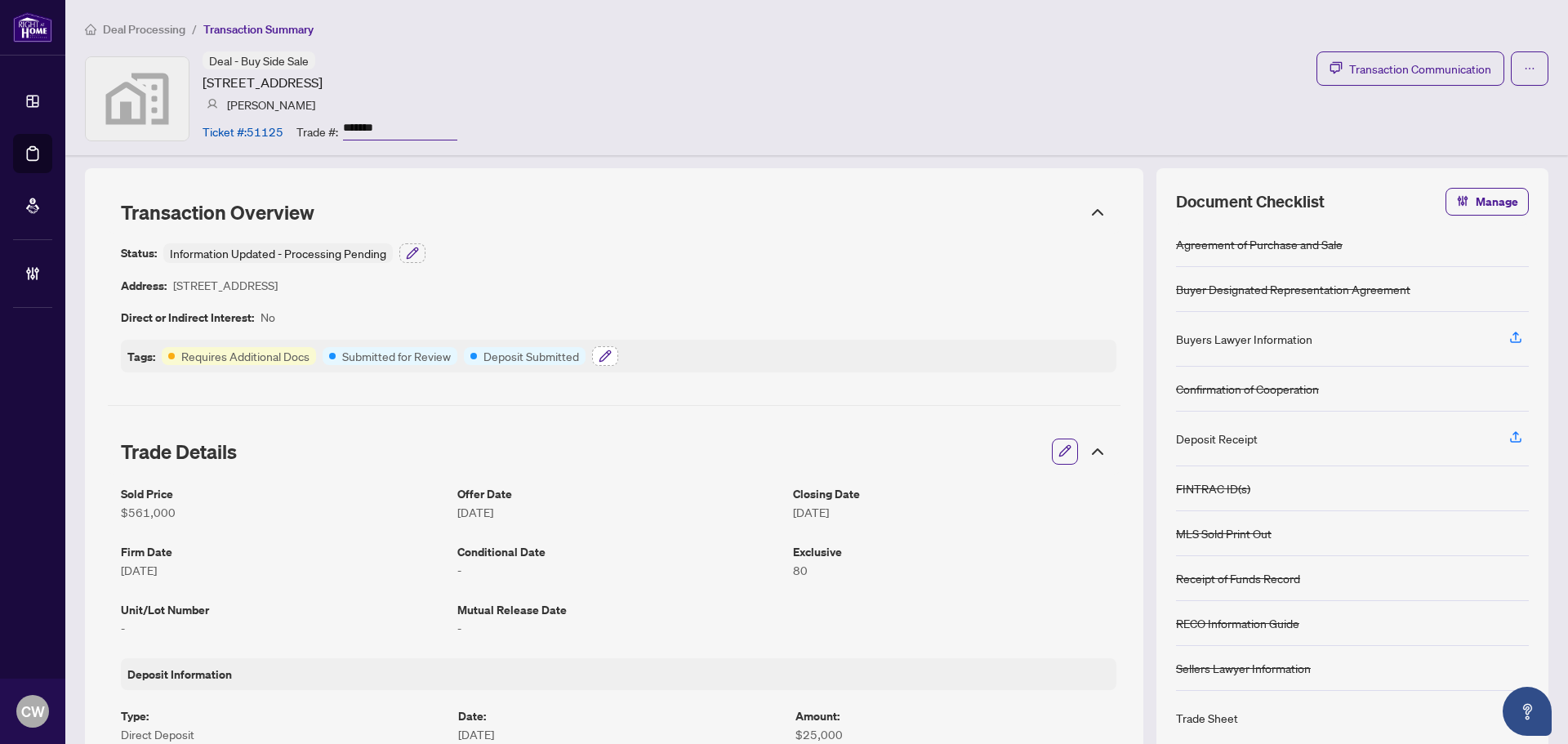
click at [603, 354] on icon "button" at bounding box center [605, 356] width 13 height 13
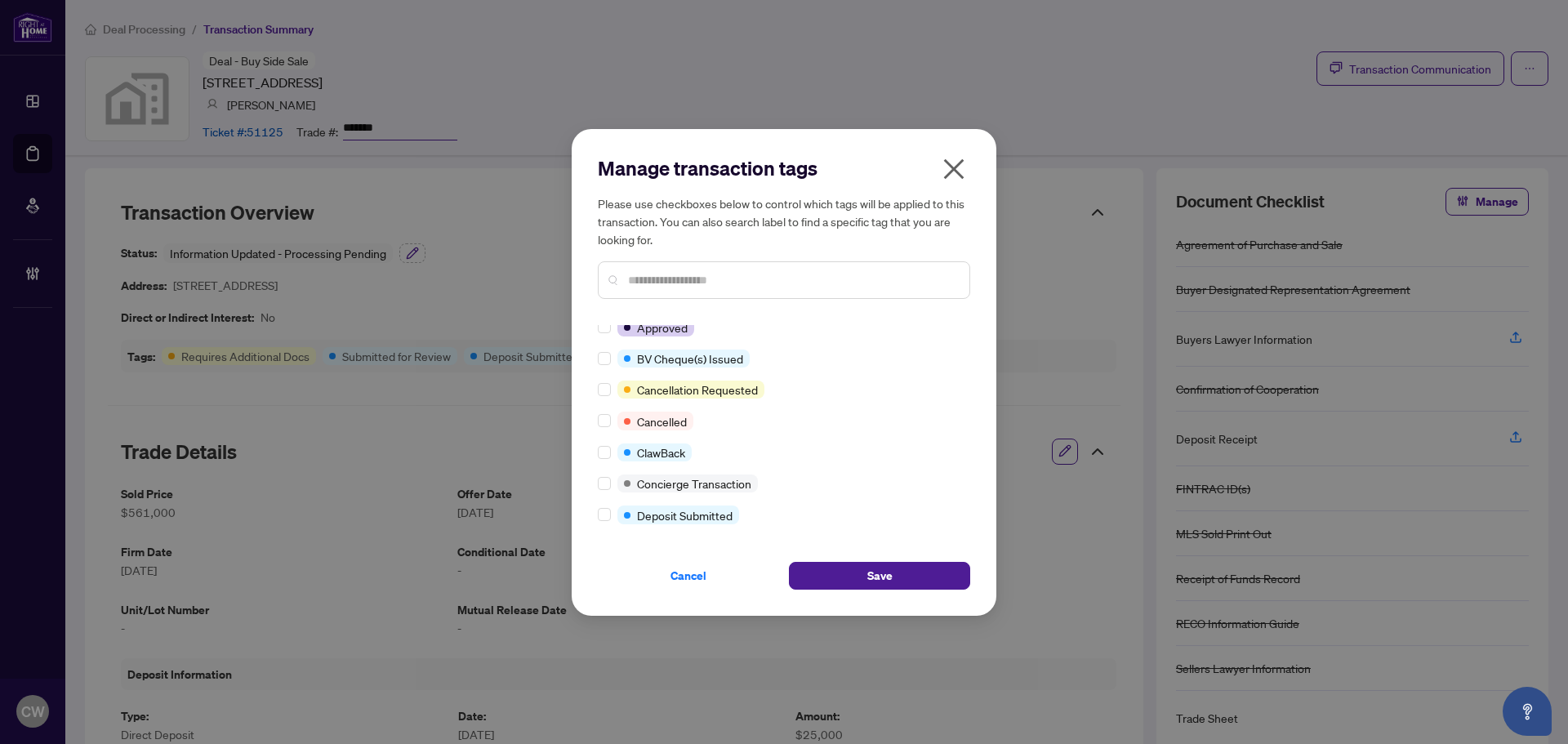
scroll to position [0, 0]
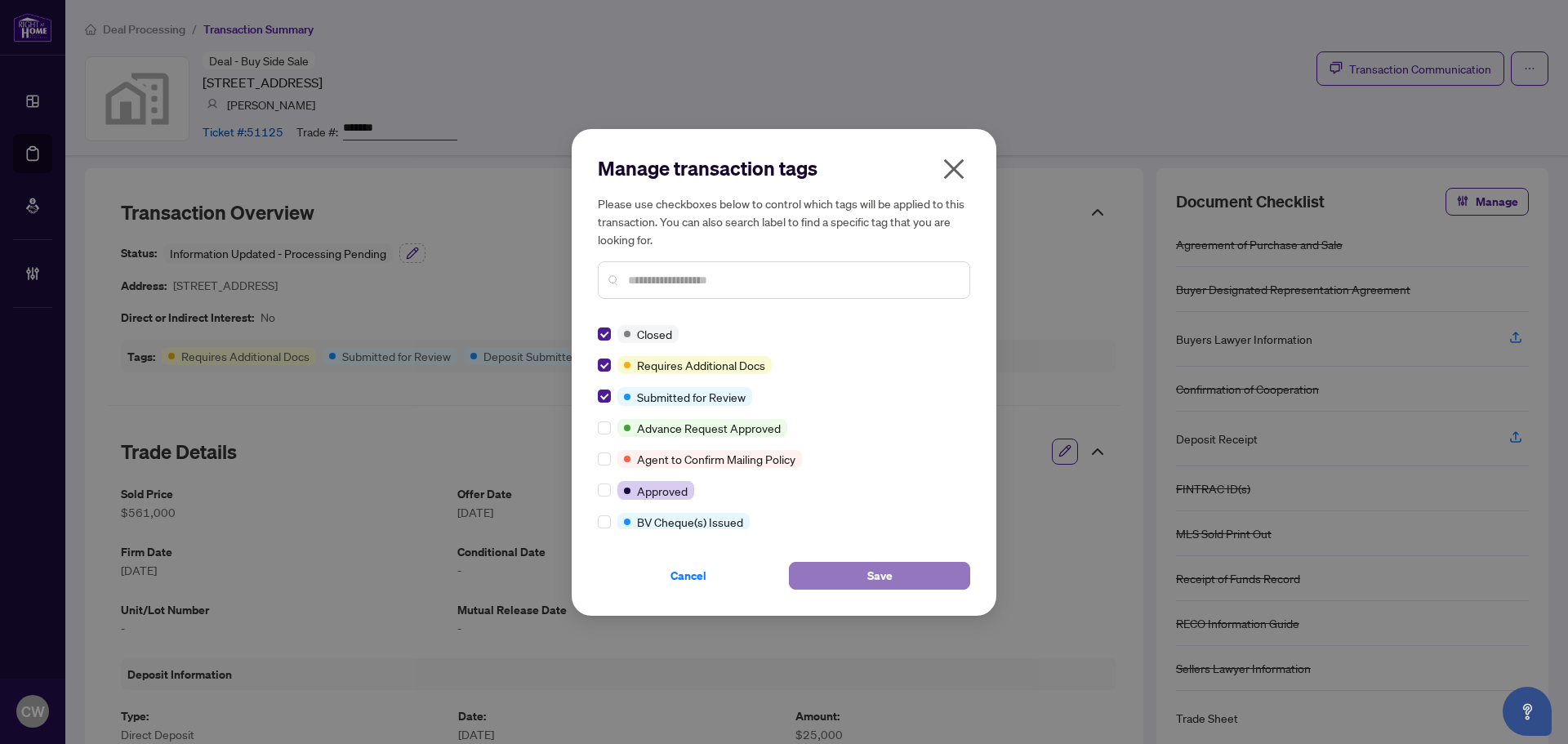
click at [865, 572] on button "Save" at bounding box center [879, 576] width 181 height 28
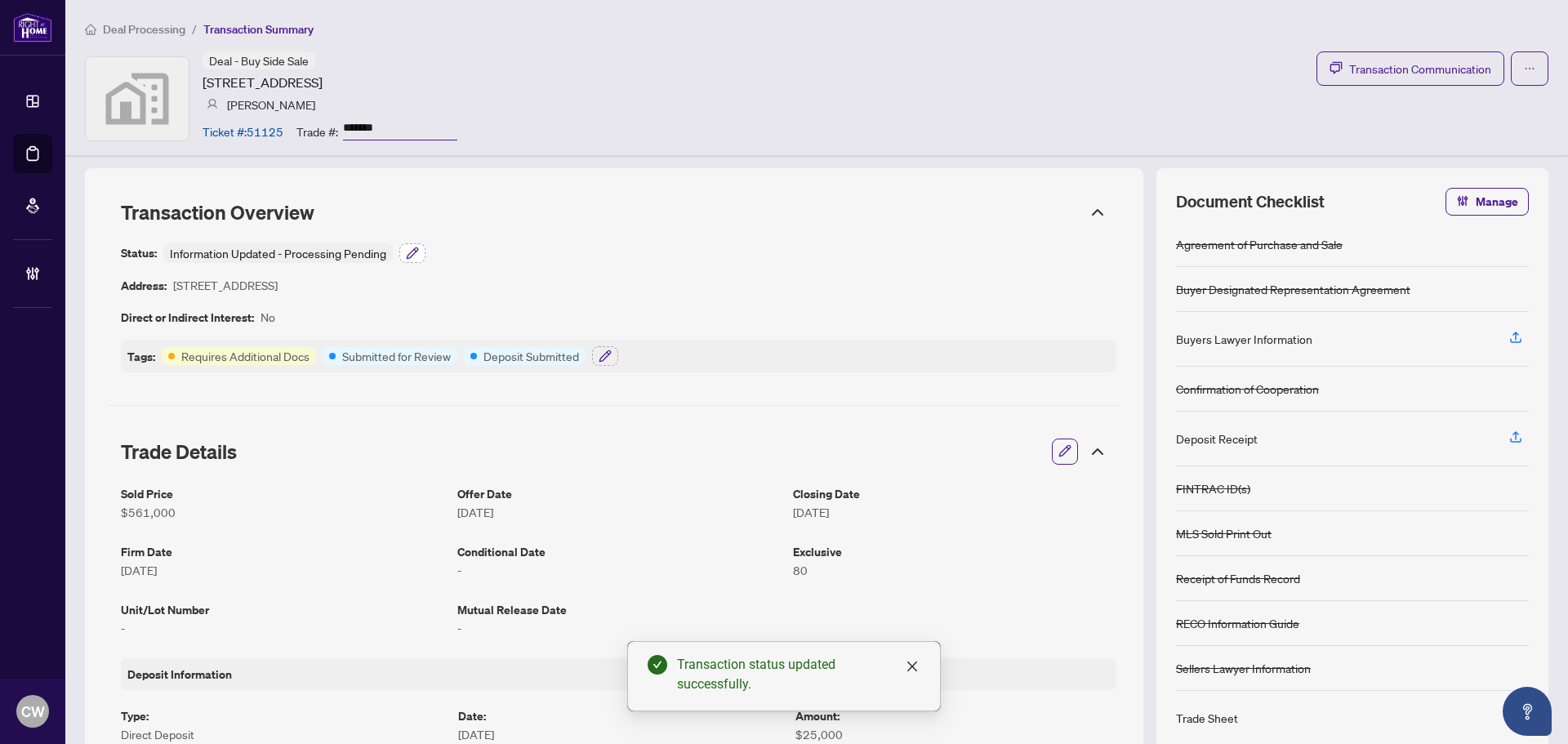
click at [408, 250] on icon "button" at bounding box center [413, 253] width 13 height 13
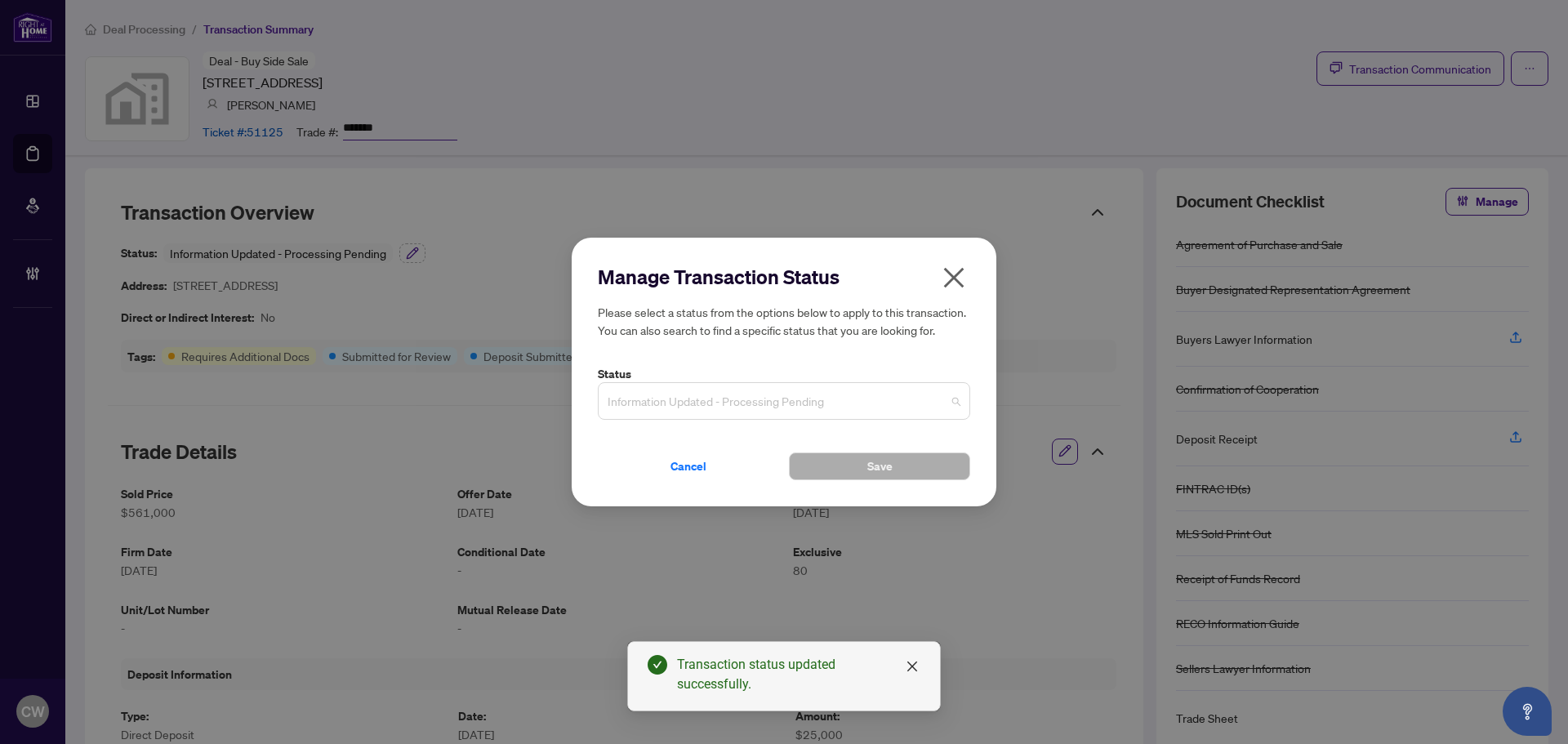
click at [736, 405] on span "Information Updated - Processing Pending" at bounding box center [784, 402] width 353 height 31
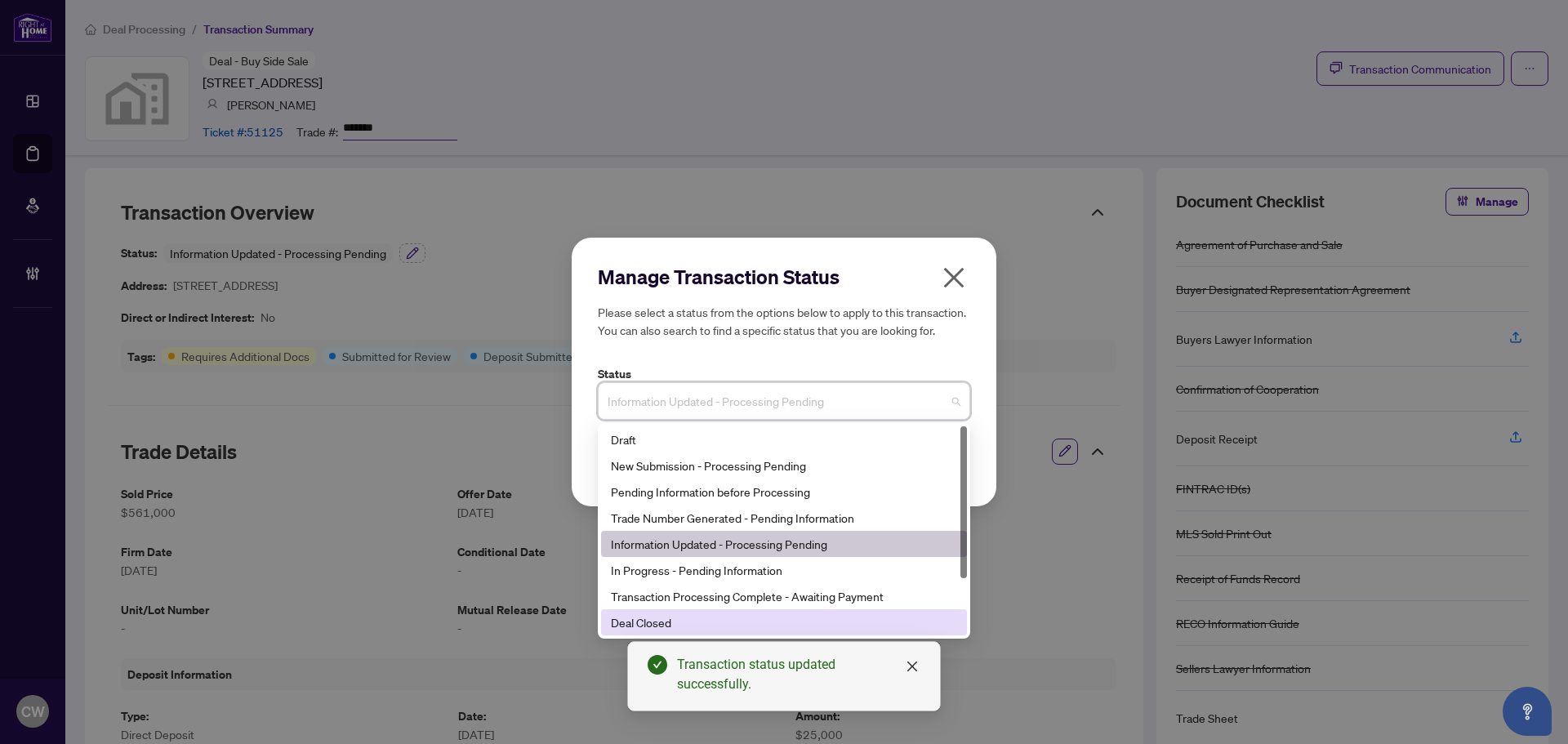
click at [676, 626] on div "Deal Closed" at bounding box center [784, 622] width 346 height 18
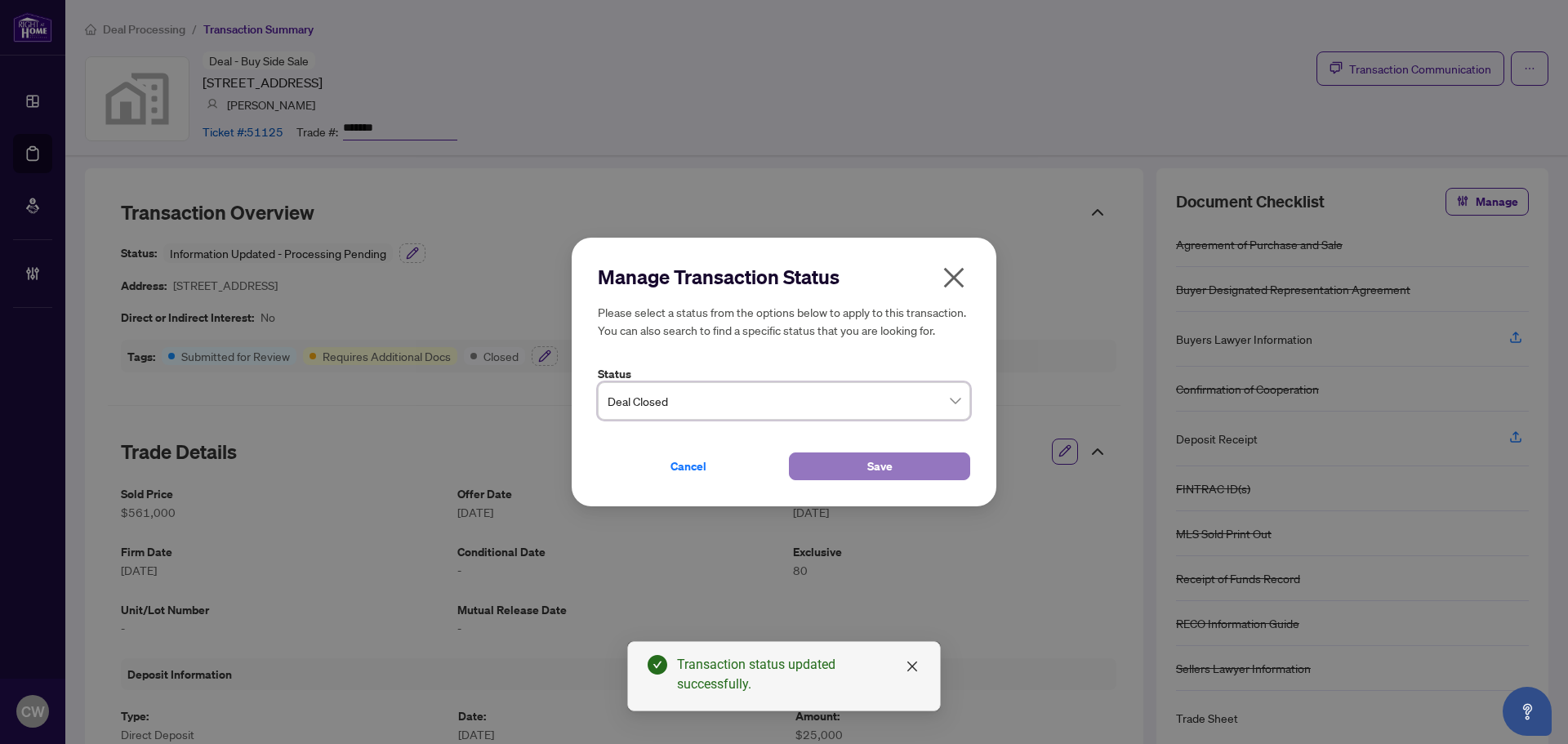
click at [870, 460] on span "Save" at bounding box center [880, 466] width 25 height 26
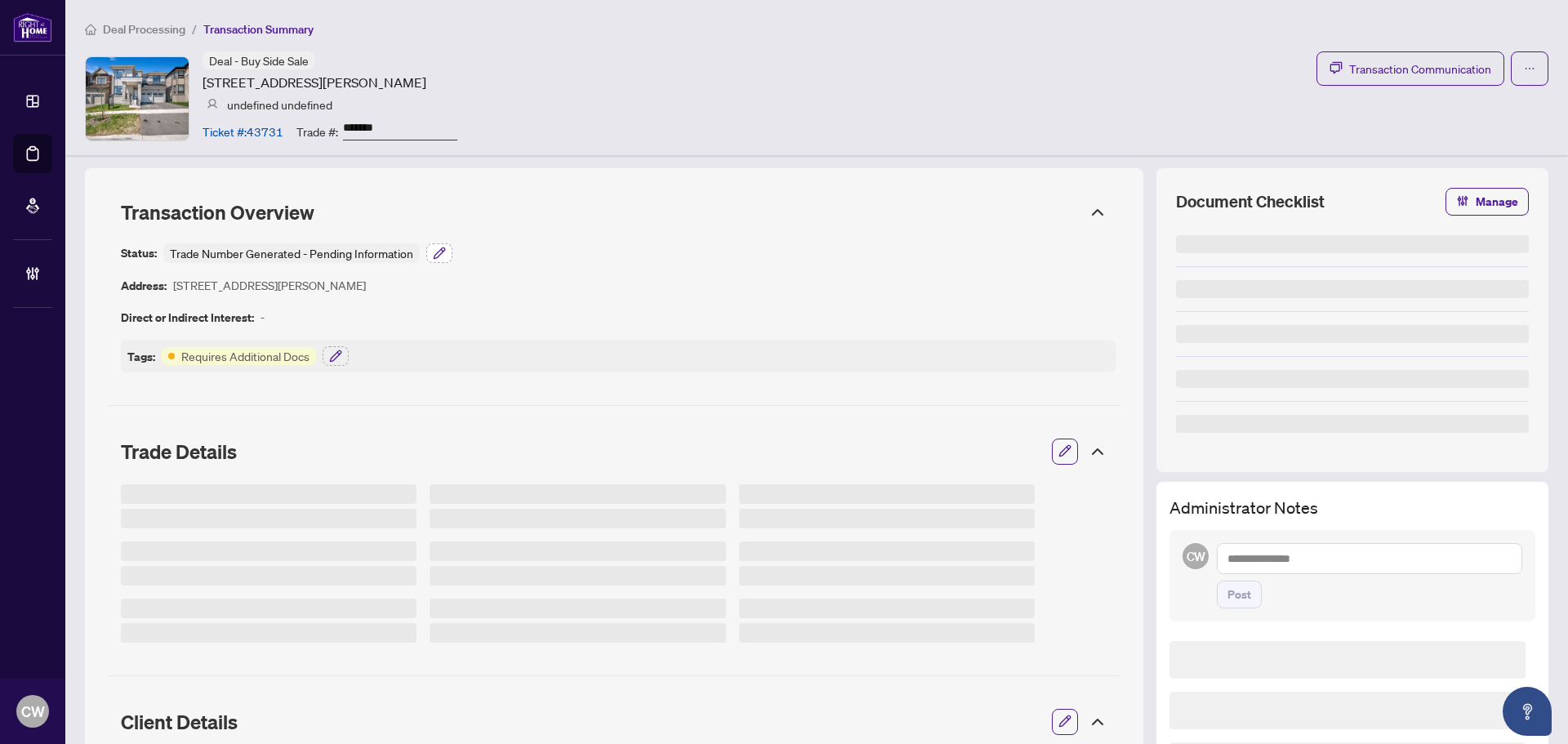
click at [446, 252] on button "button" at bounding box center [439, 254] width 26 height 20
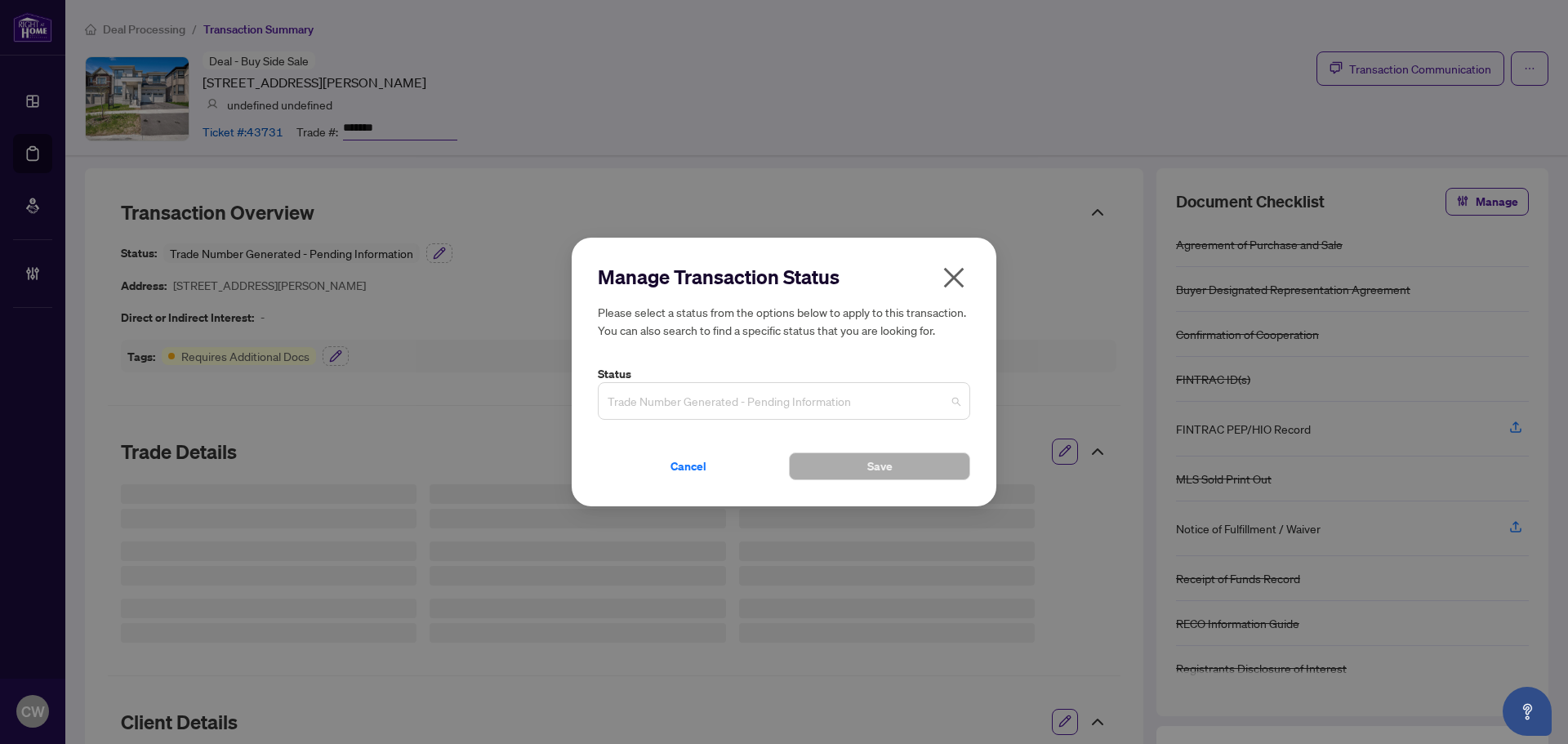
click at [695, 397] on span "Trade Number Generated - Pending Information" at bounding box center [784, 402] width 353 height 31
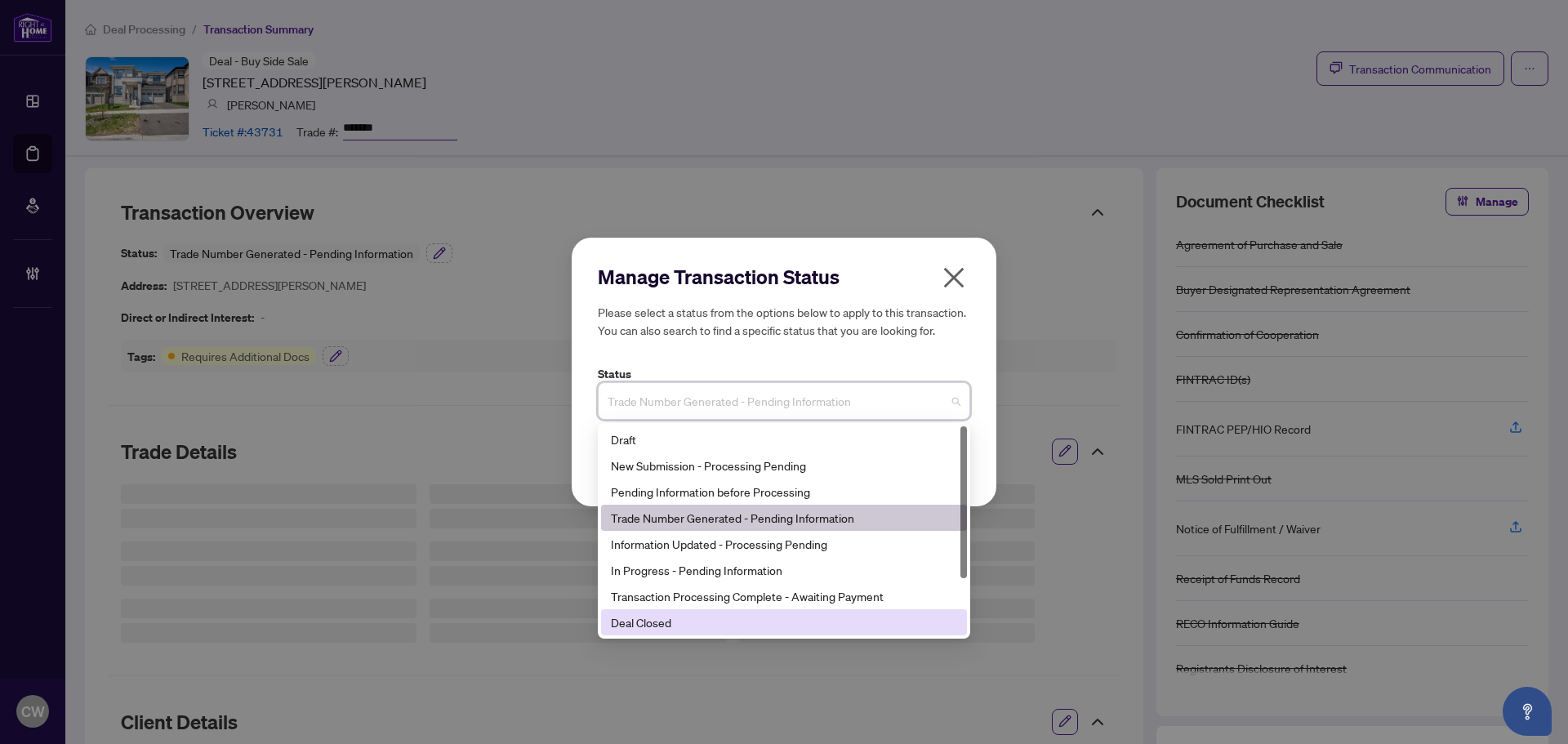
click at [708, 630] on div "Deal Closed" at bounding box center [784, 622] width 346 height 18
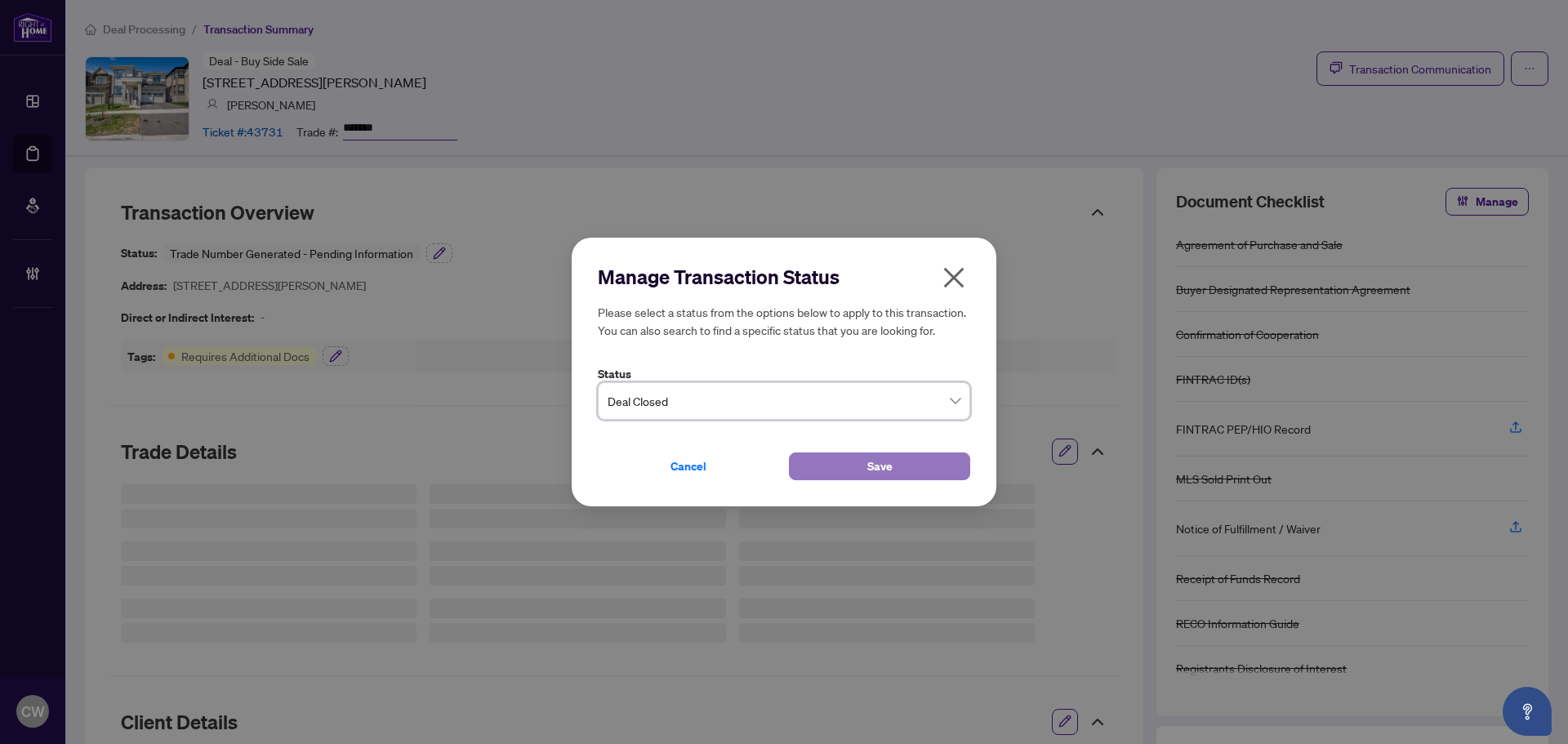
click at [861, 468] on button "Save" at bounding box center [879, 466] width 181 height 28
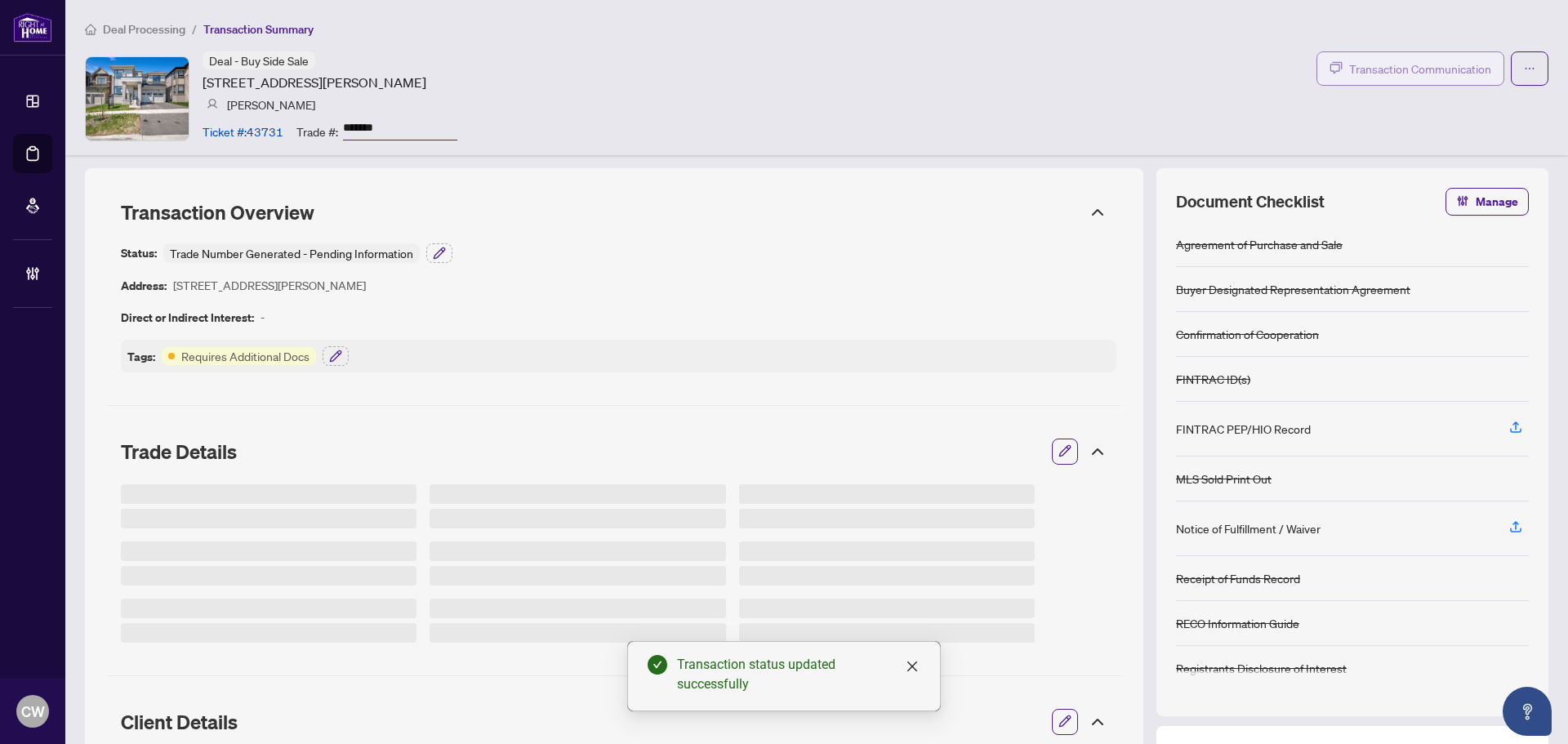
click at [1428, 70] on span "Transaction Communication" at bounding box center [1420, 69] width 142 height 19
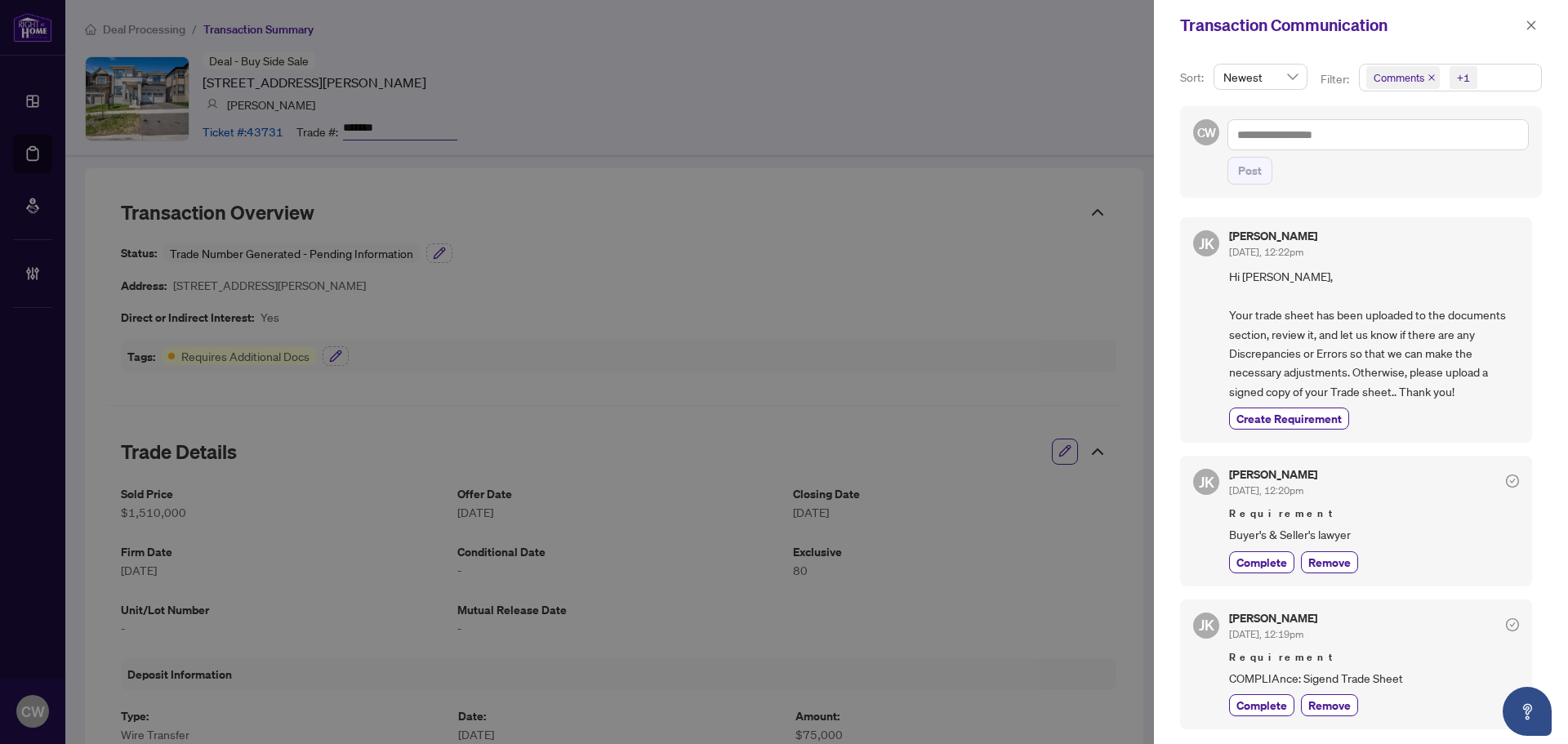
click at [1428, 76] on icon "close" at bounding box center [1432, 78] width 8 height 8
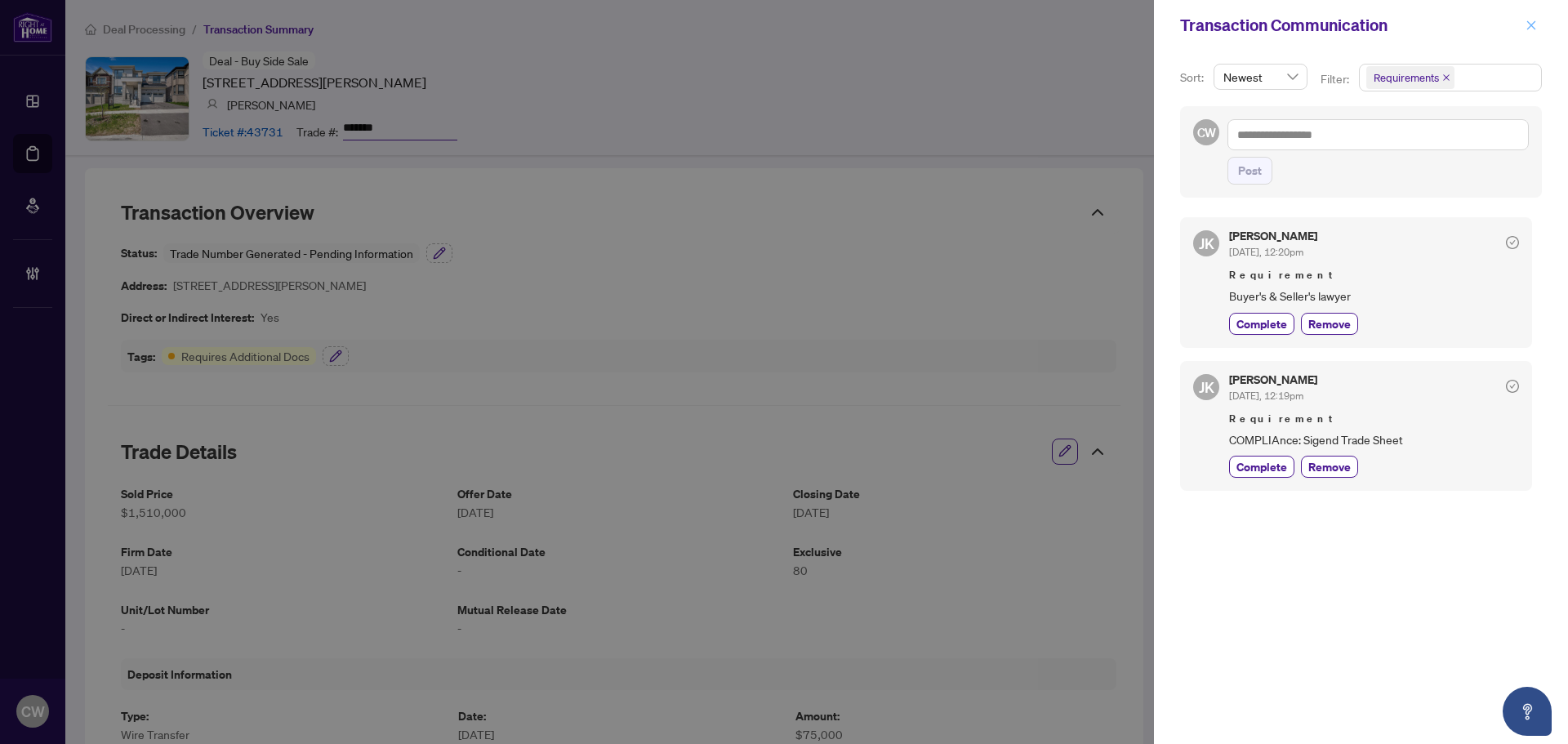
click at [1528, 29] on icon "close" at bounding box center [1532, 25] width 11 height 11
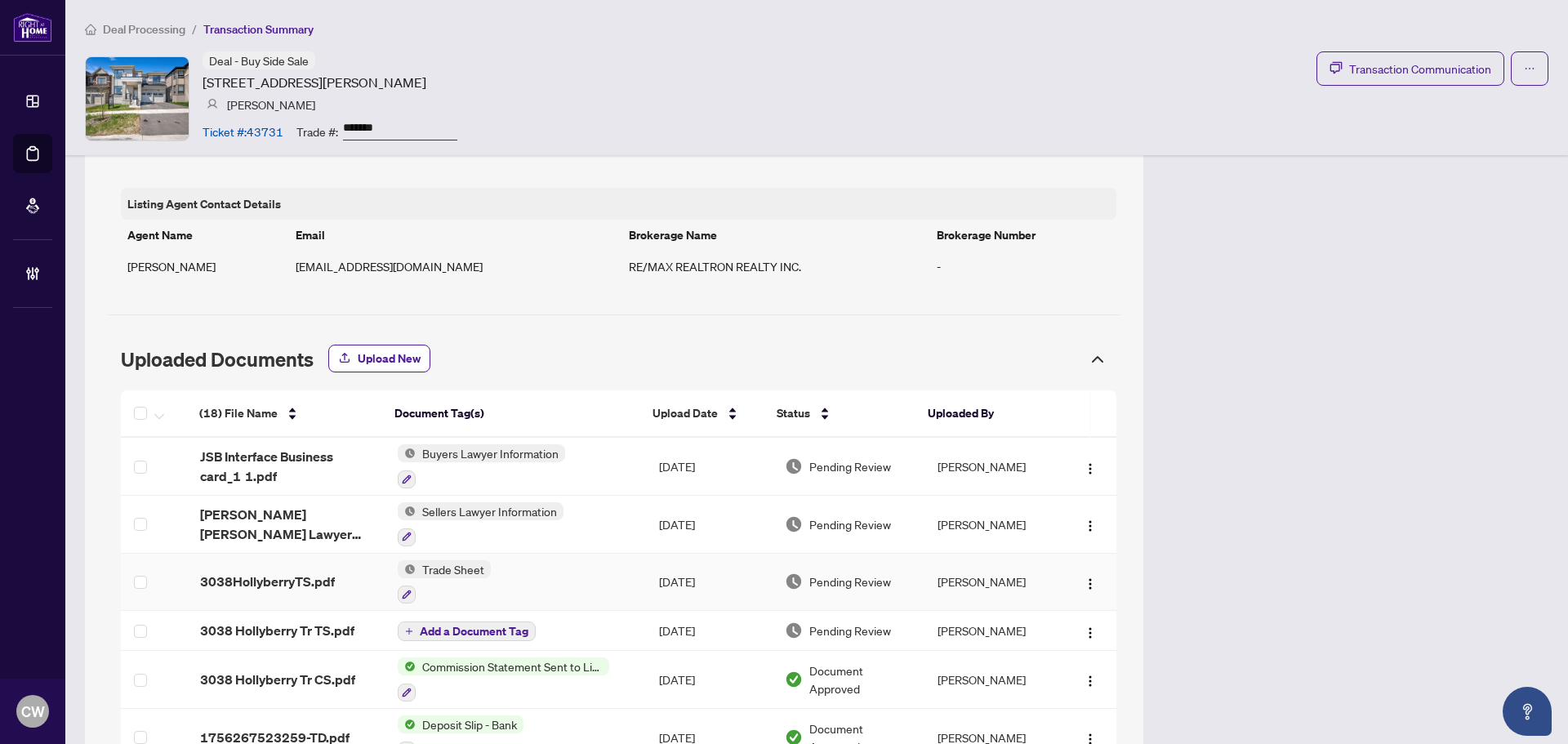
scroll to position [1307, 0]
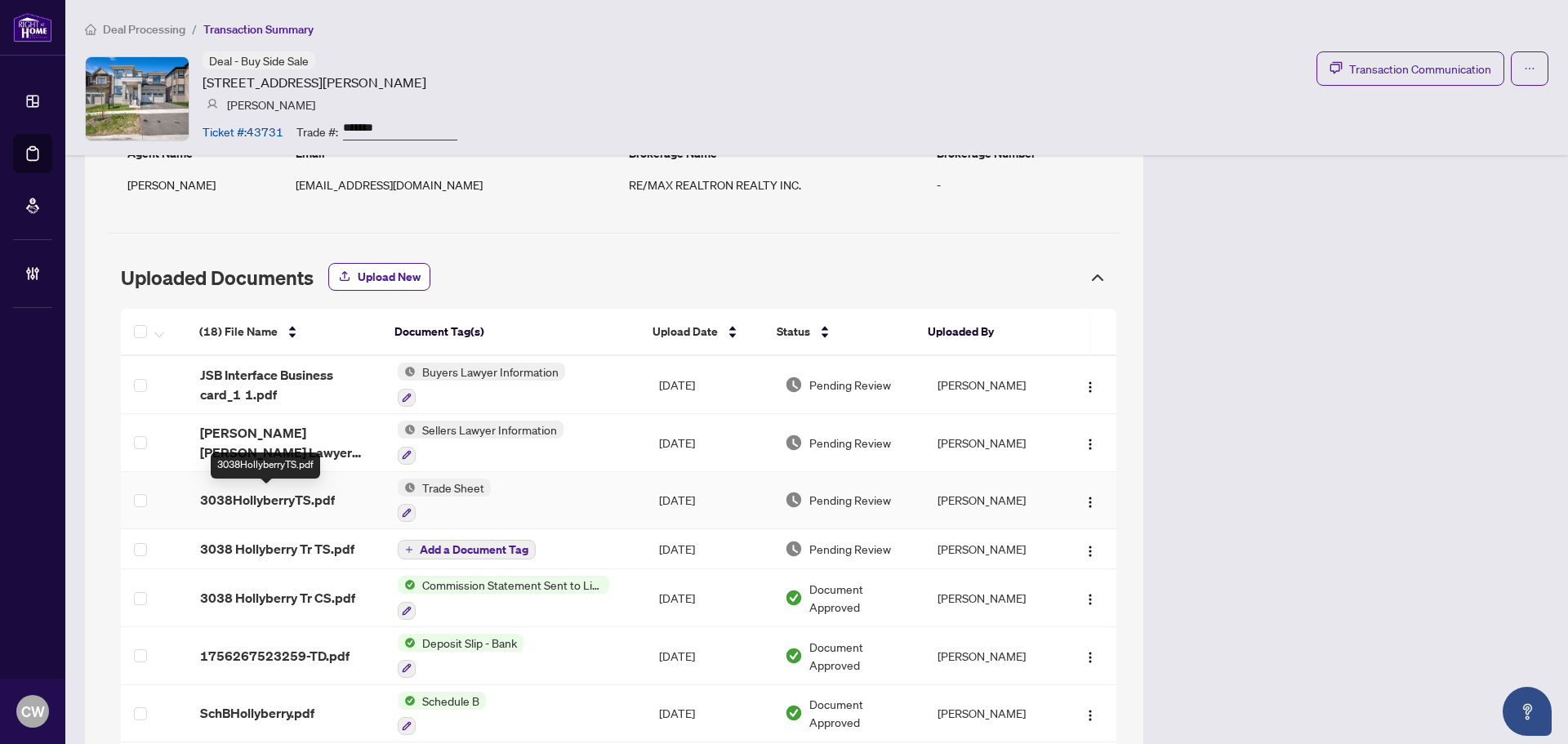
click at [284, 494] on span "3038HollyberryTS.pdf" at bounding box center [268, 500] width 135 height 20
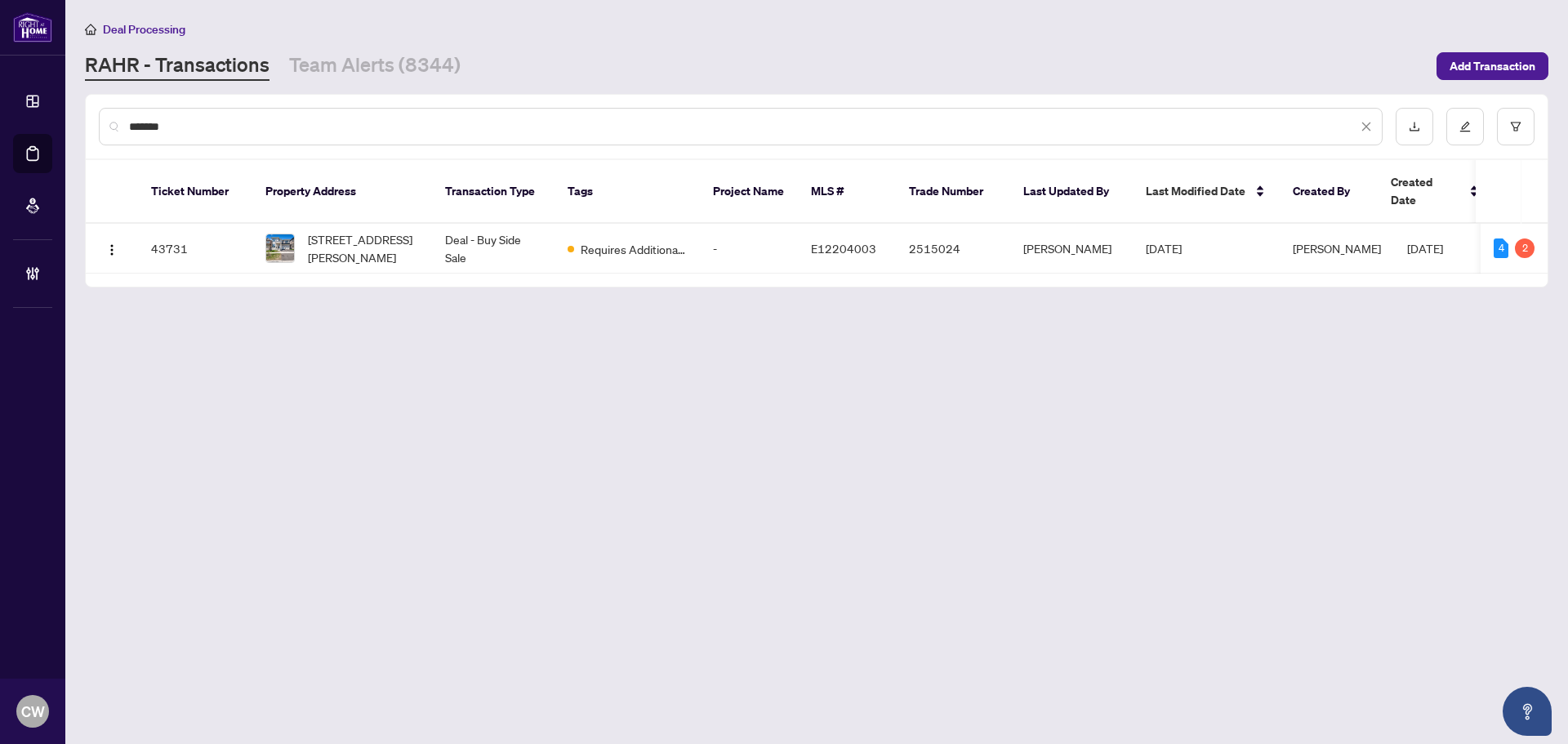
drag, startPoint x: 217, startPoint y: 123, endPoint x: 115, endPoint y: 120, distance: 102.0
click at [115, 120] on div "*******" at bounding box center [740, 126] width 1284 height 38
paste input "text"
type input "*******"
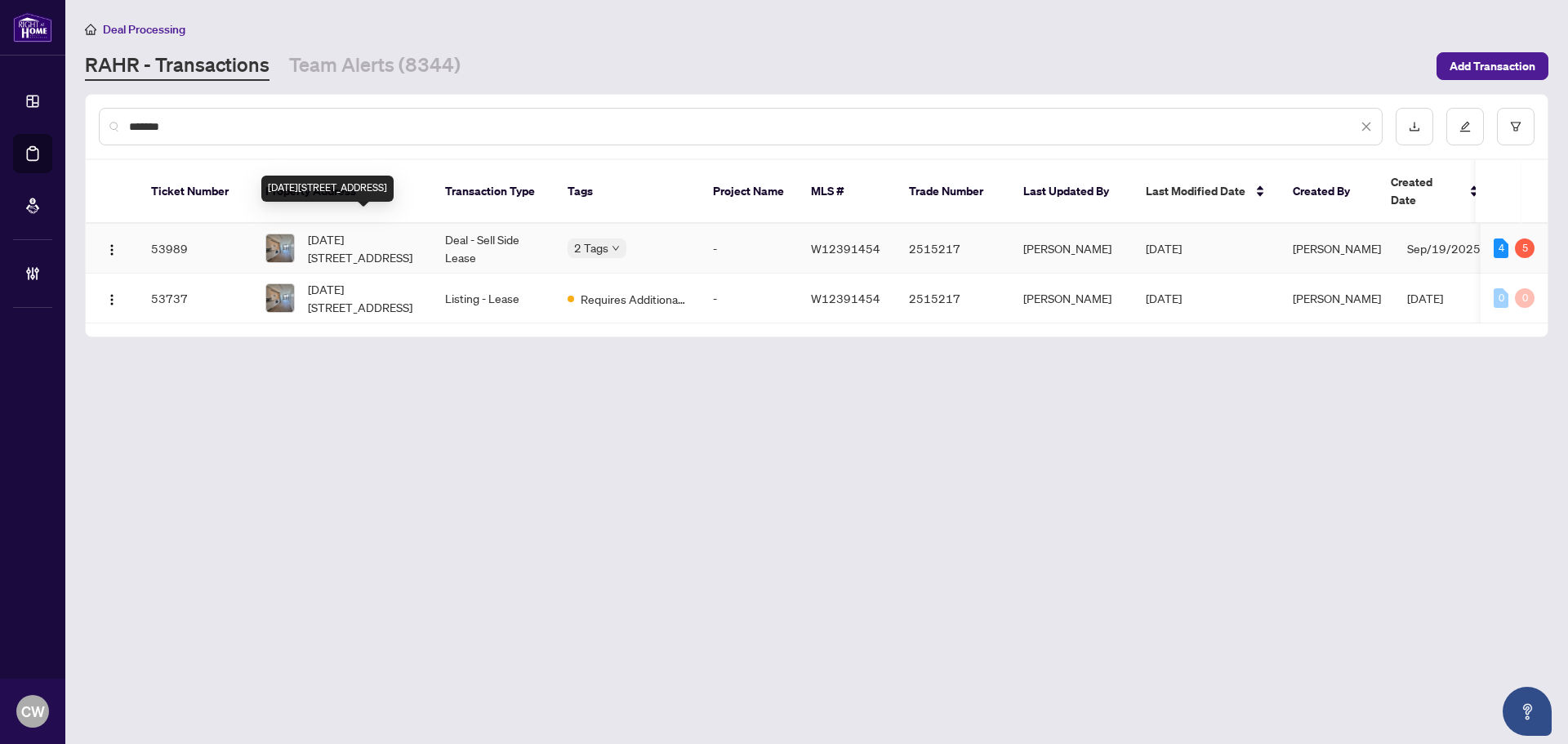
click at [311, 236] on span "[DATE][STREET_ADDRESS]" at bounding box center [363, 249] width 111 height 36
